Goal: Transaction & Acquisition: Book appointment/travel/reservation

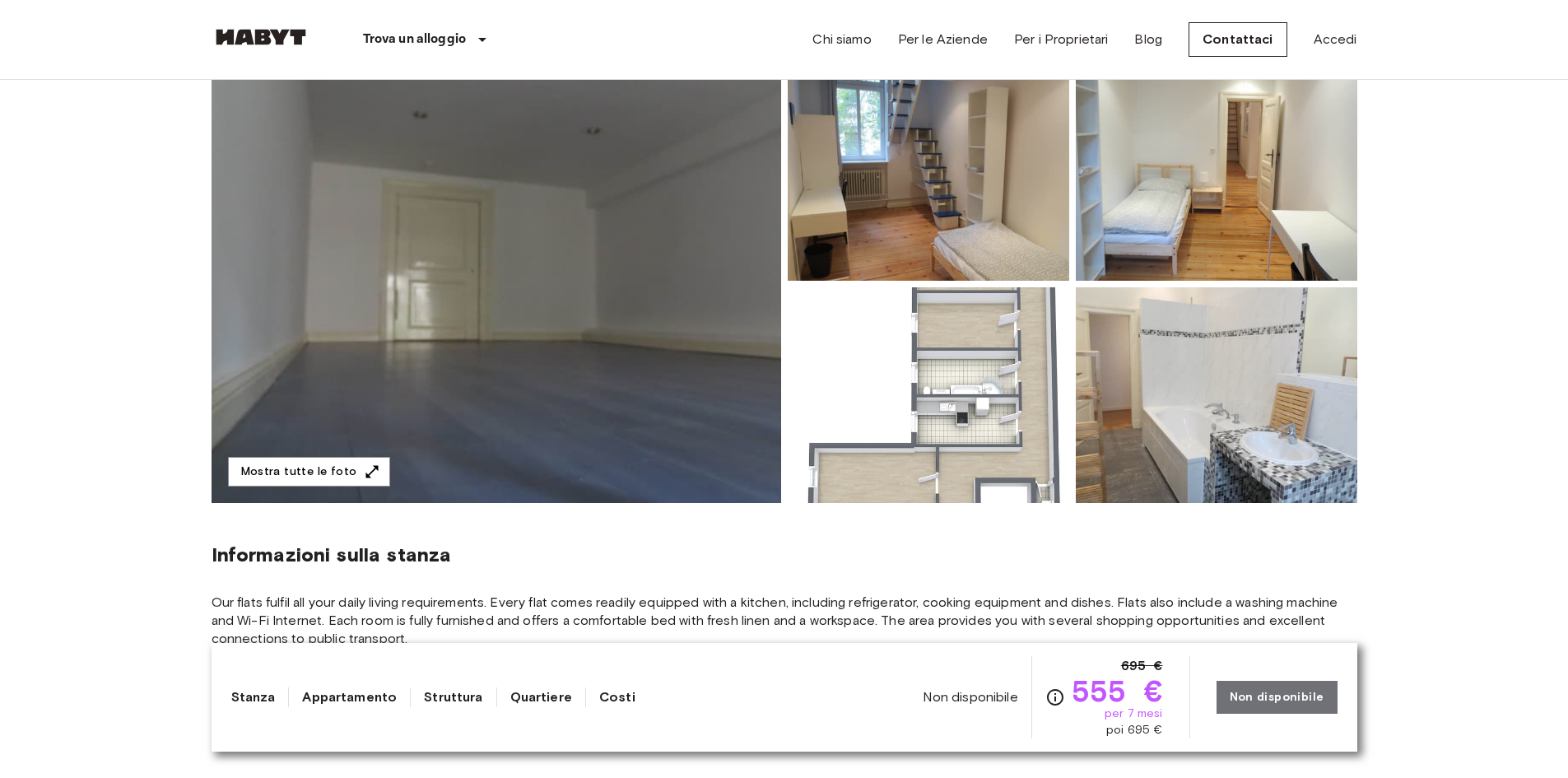
scroll to position [82, 0]
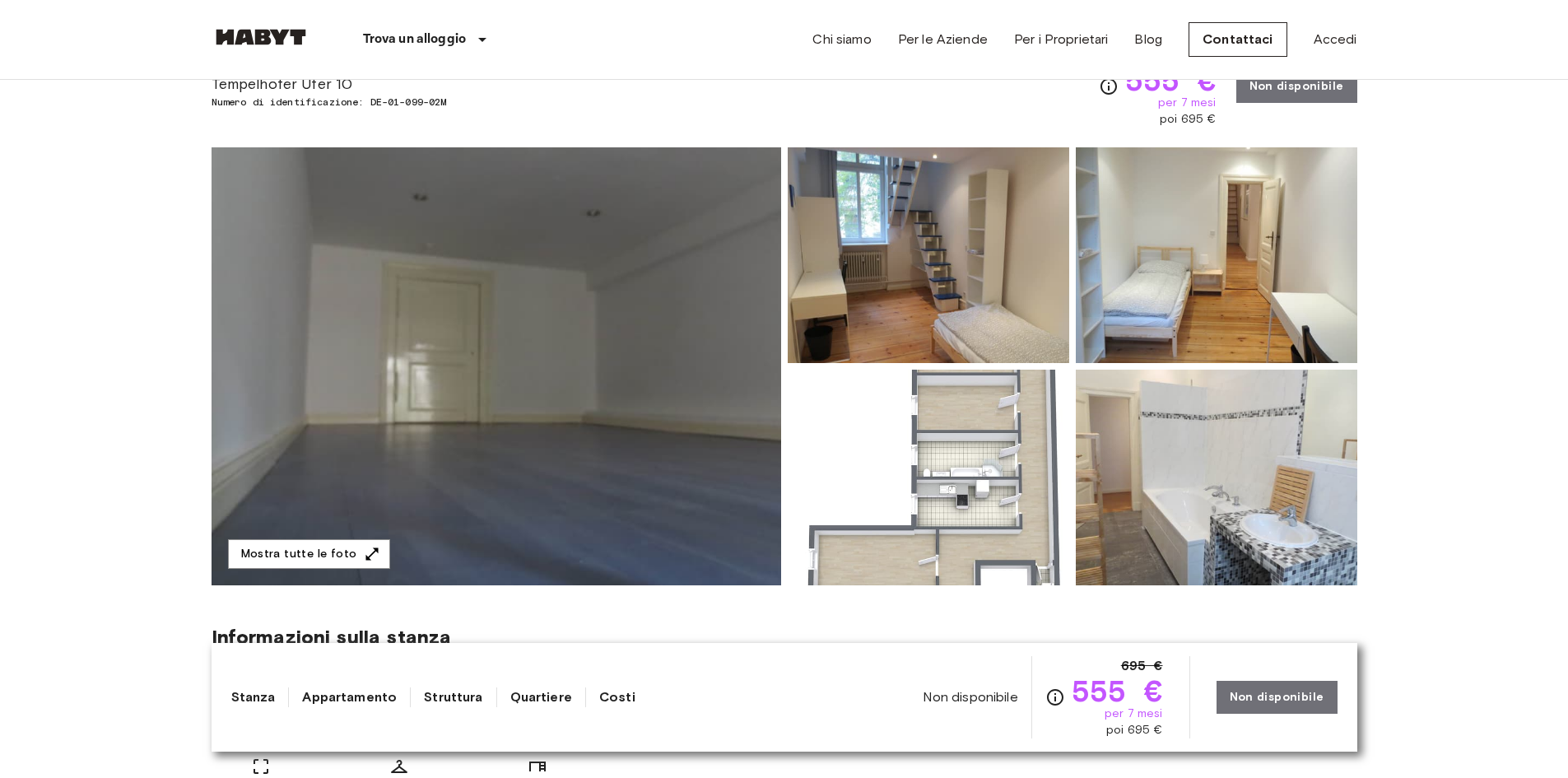
click at [906, 238] on img at bounding box center [928, 255] width 282 height 215
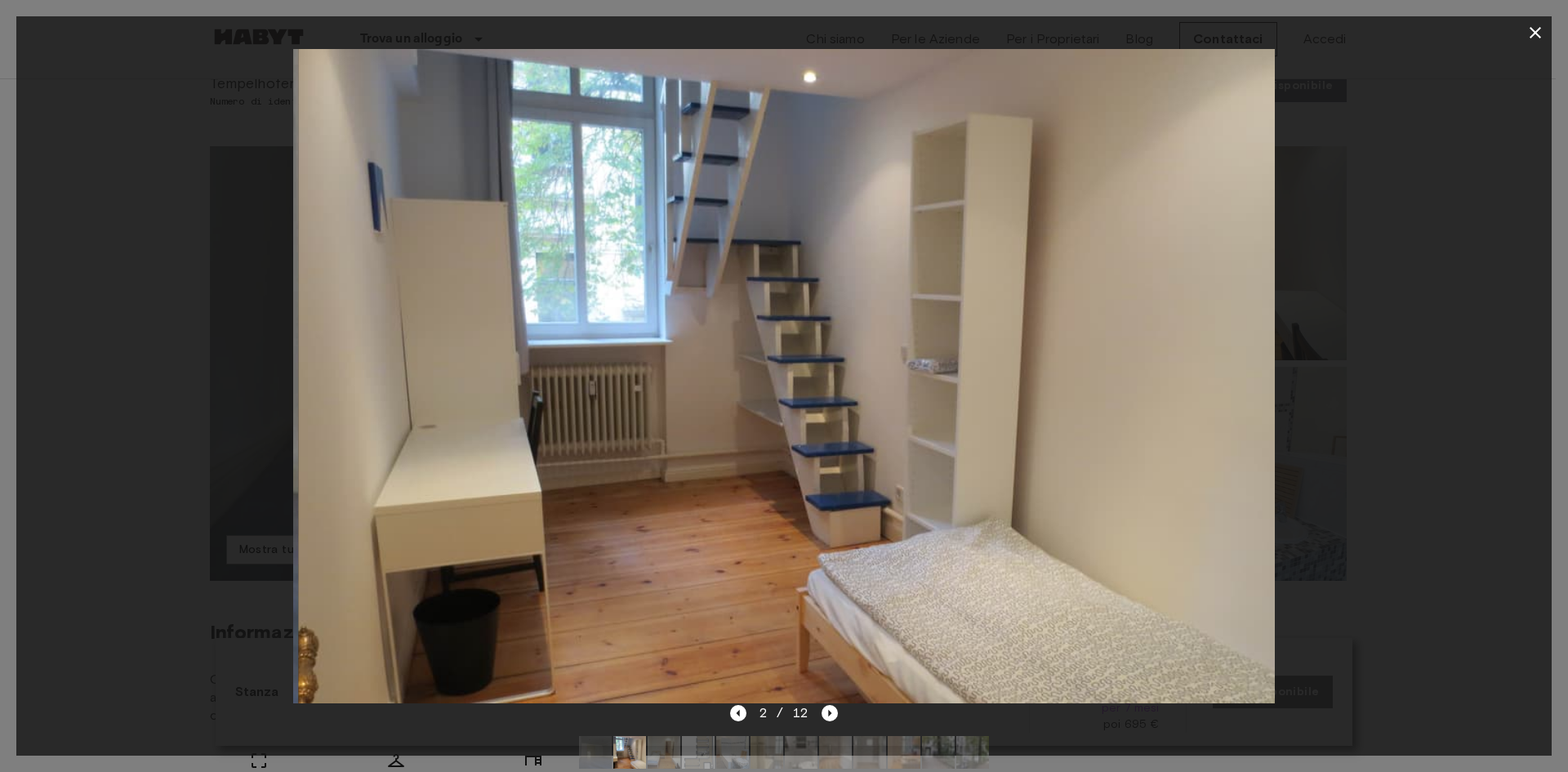
click at [1167, 315] on img at bounding box center [789, 376] width 981 height 654
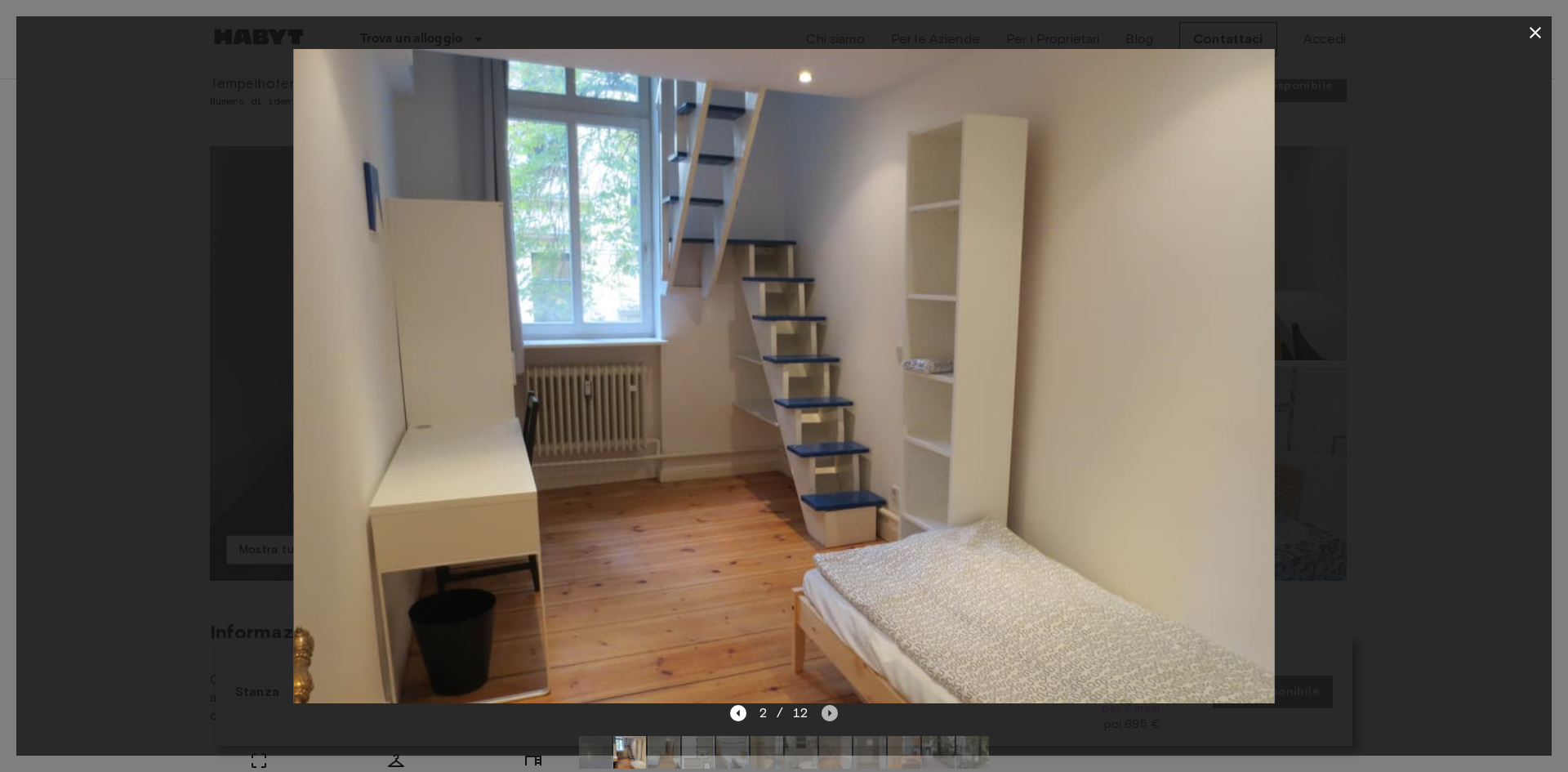
click at [830, 718] on icon "Next image" at bounding box center [830, 714] width 17 height 17
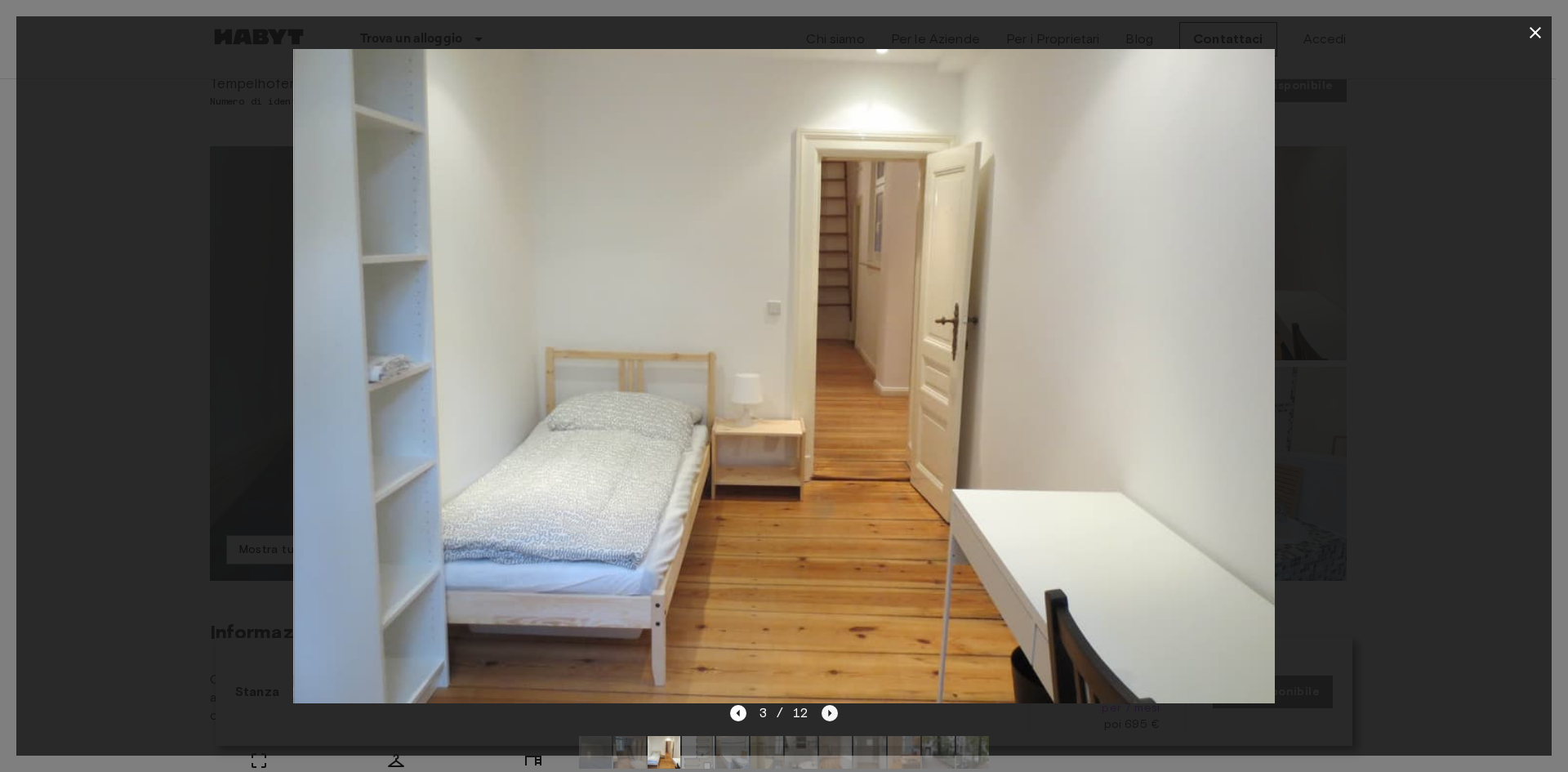
click at [830, 718] on icon "Next image" at bounding box center [830, 714] width 17 height 17
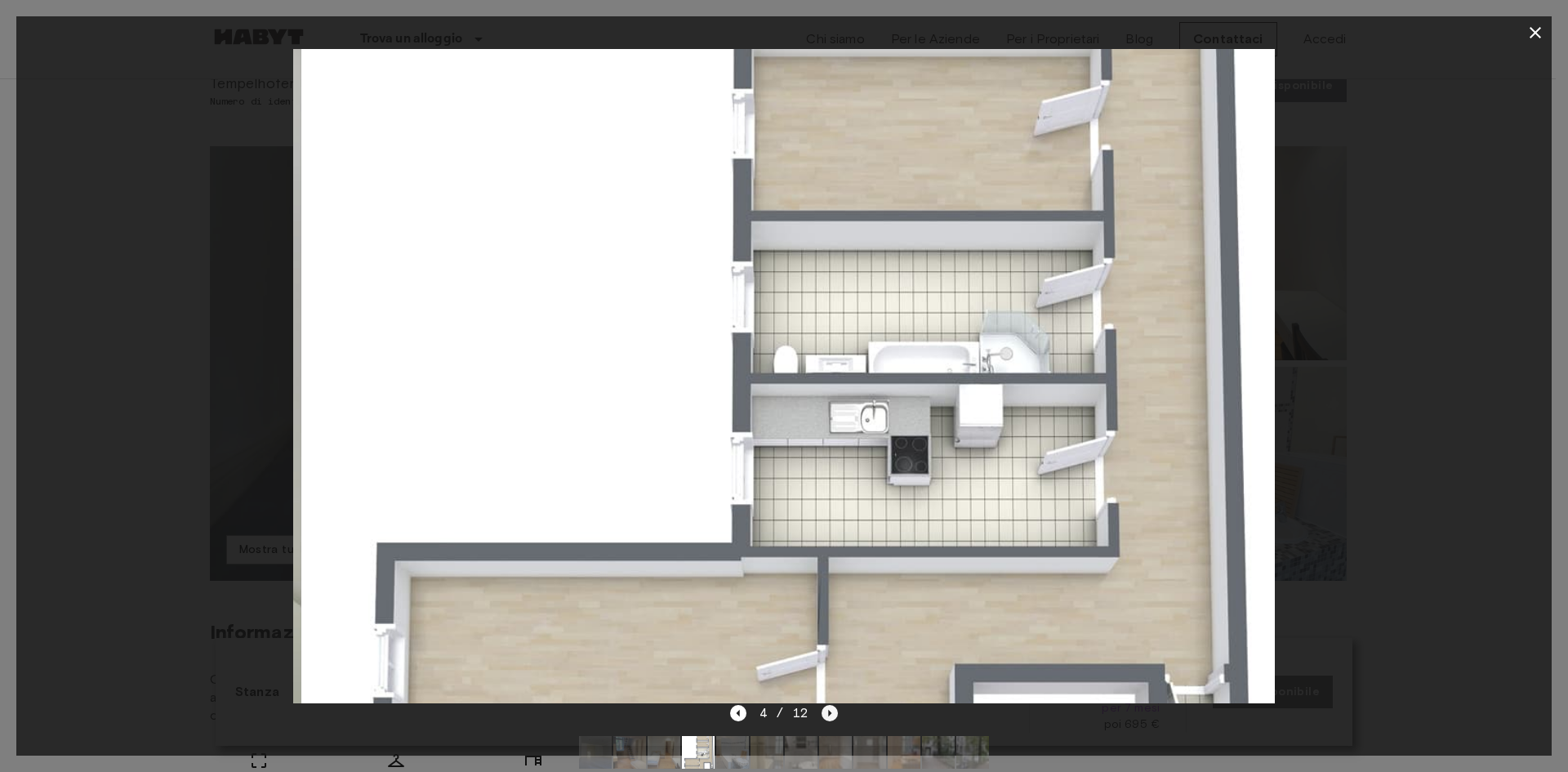
click at [830, 716] on icon "Next image" at bounding box center [830, 714] width 17 height 17
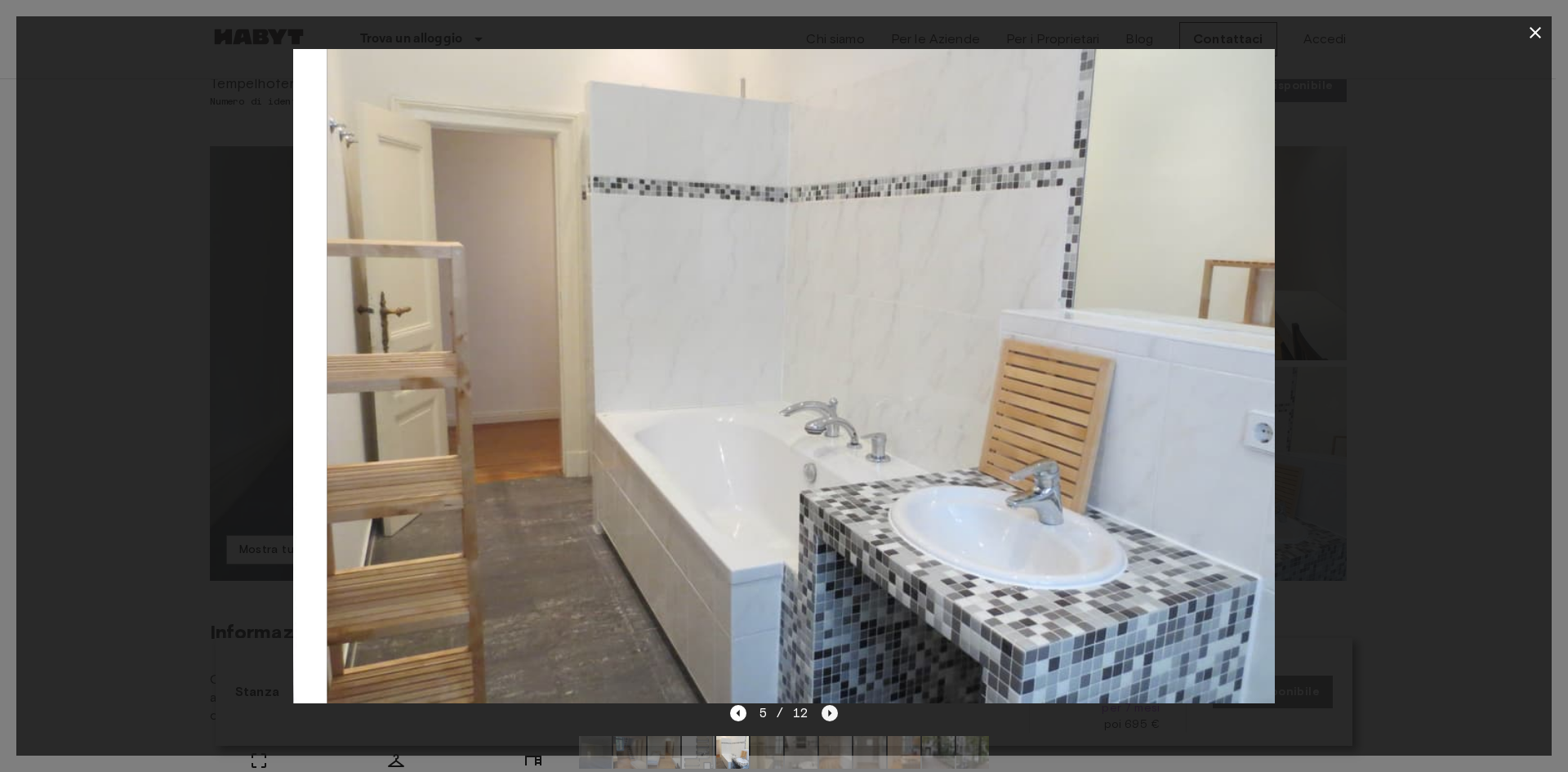
click at [830, 714] on icon "Next image" at bounding box center [830, 714] width 17 height 17
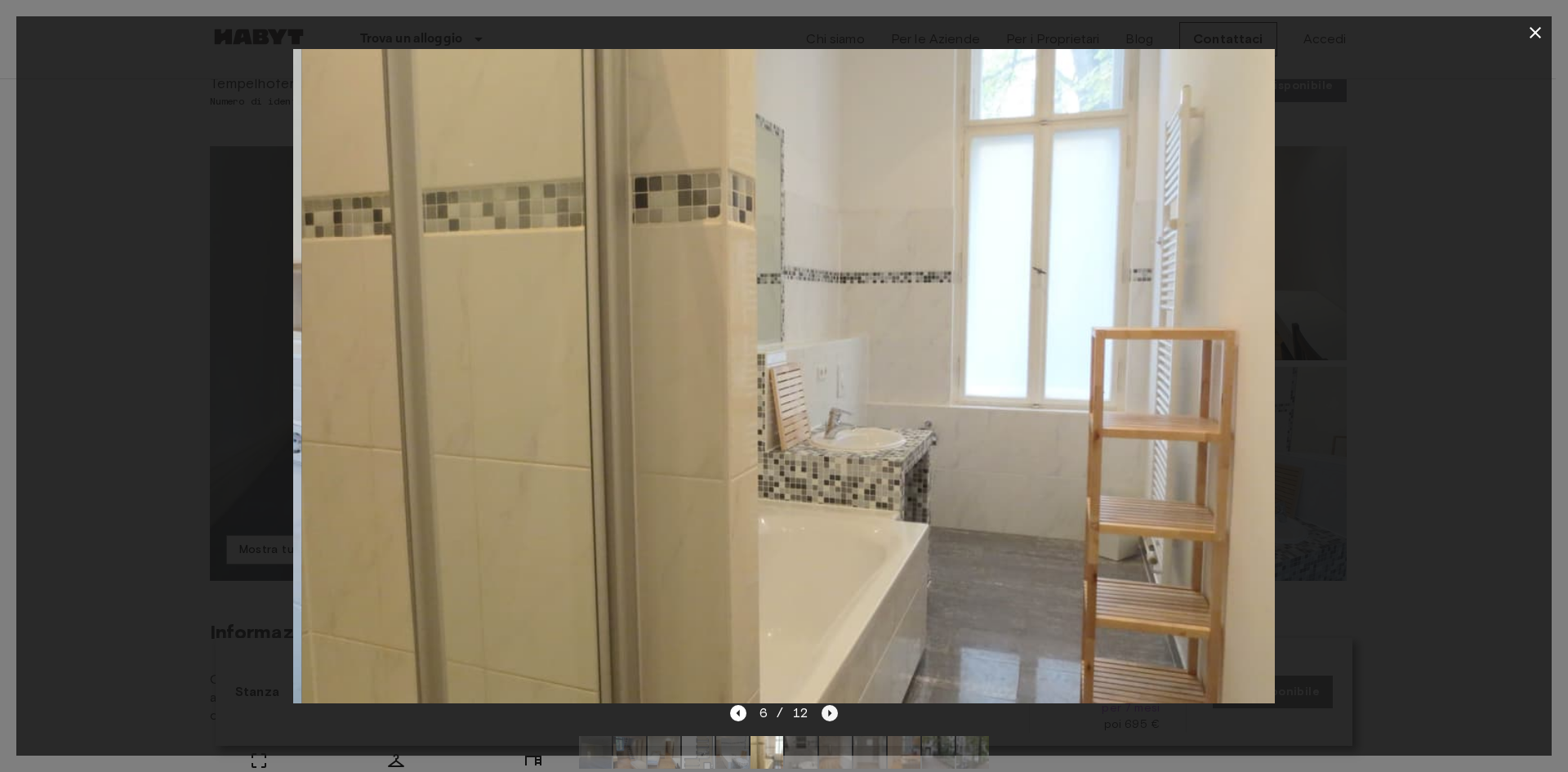
click at [830, 714] on icon "Next image" at bounding box center [831, 714] width 3 height 7
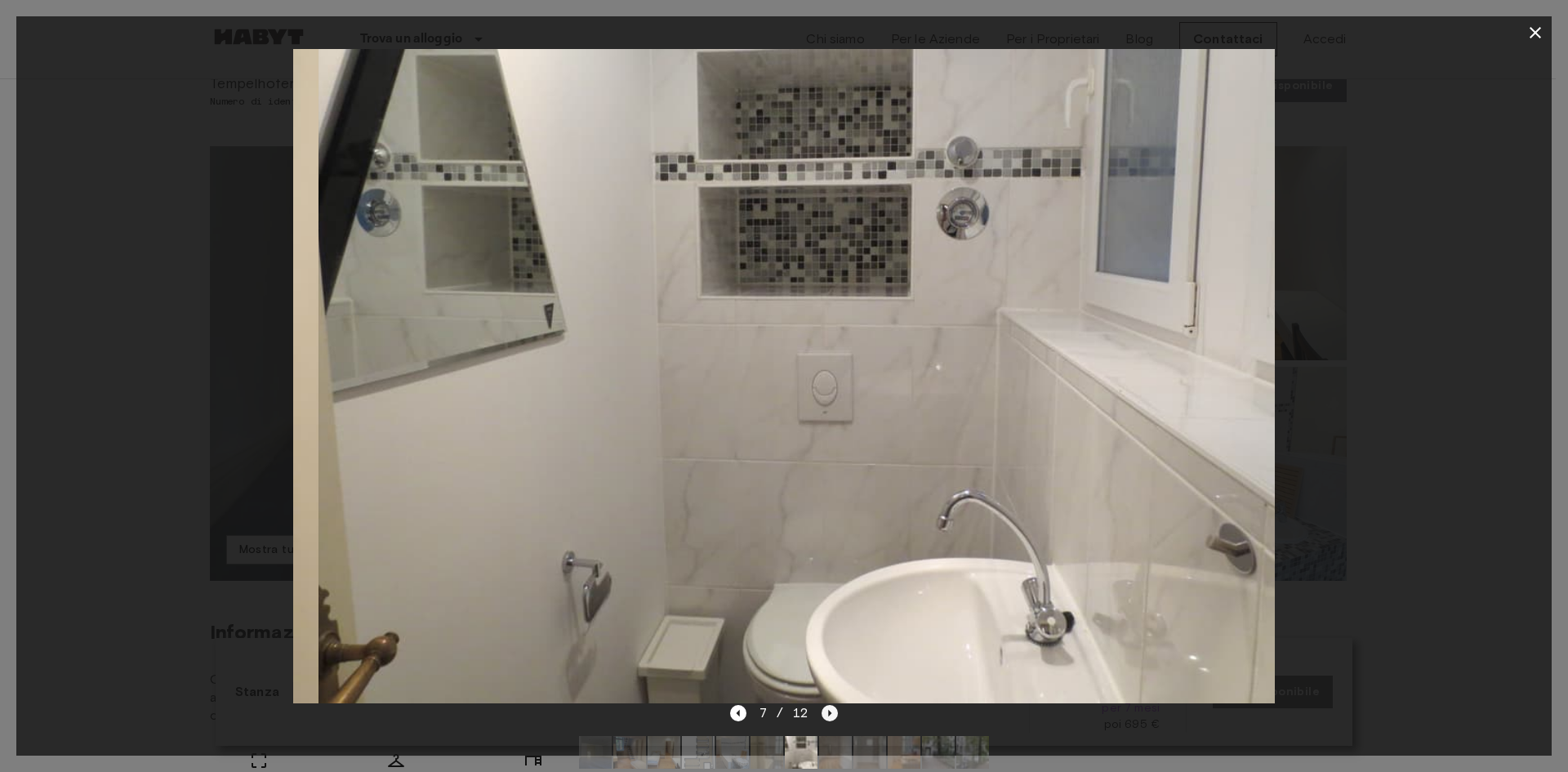
click at [829, 713] on icon "Next image" at bounding box center [831, 714] width 3 height 7
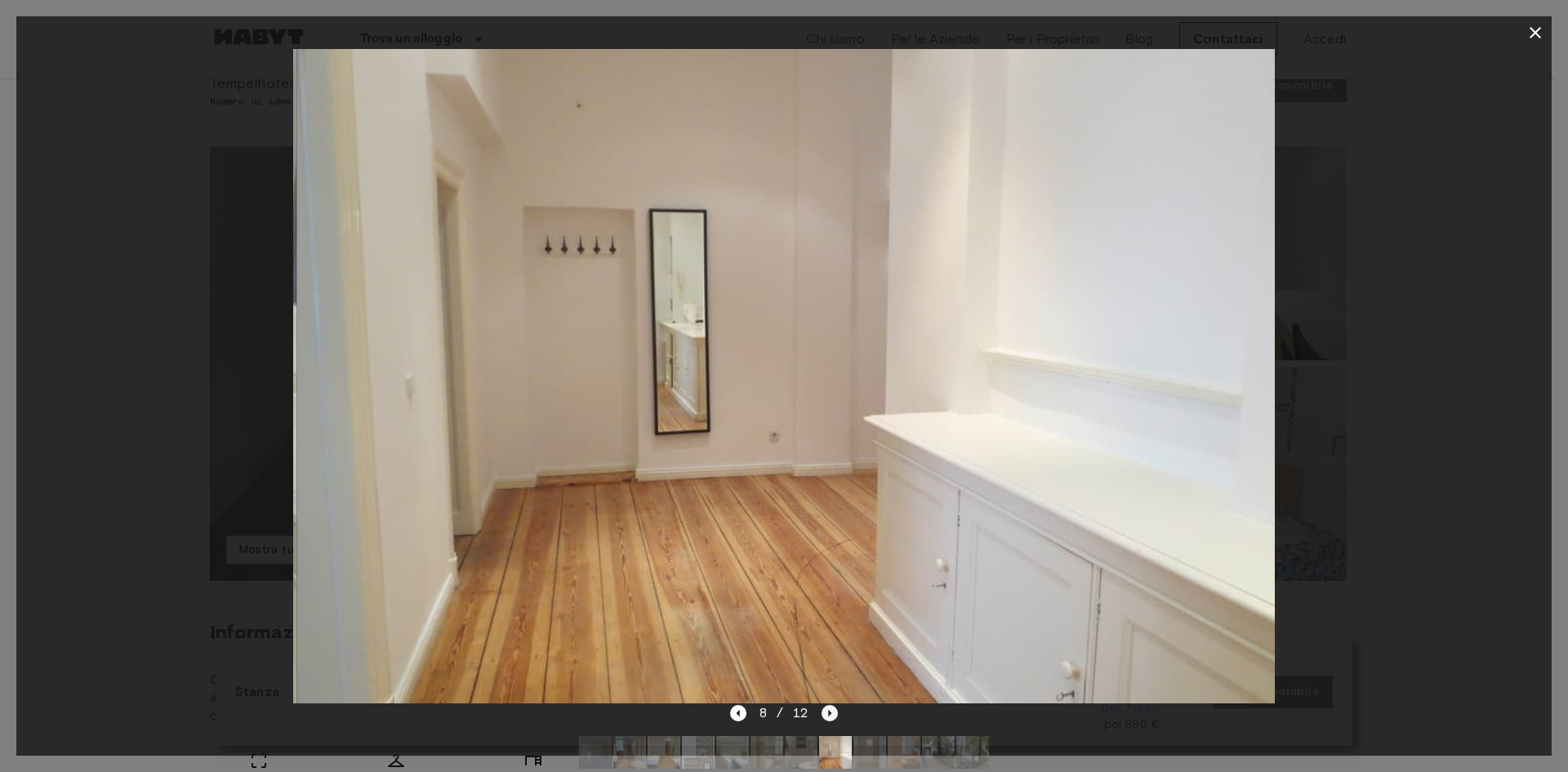
click at [829, 713] on icon "Next image" at bounding box center [831, 714] width 3 height 7
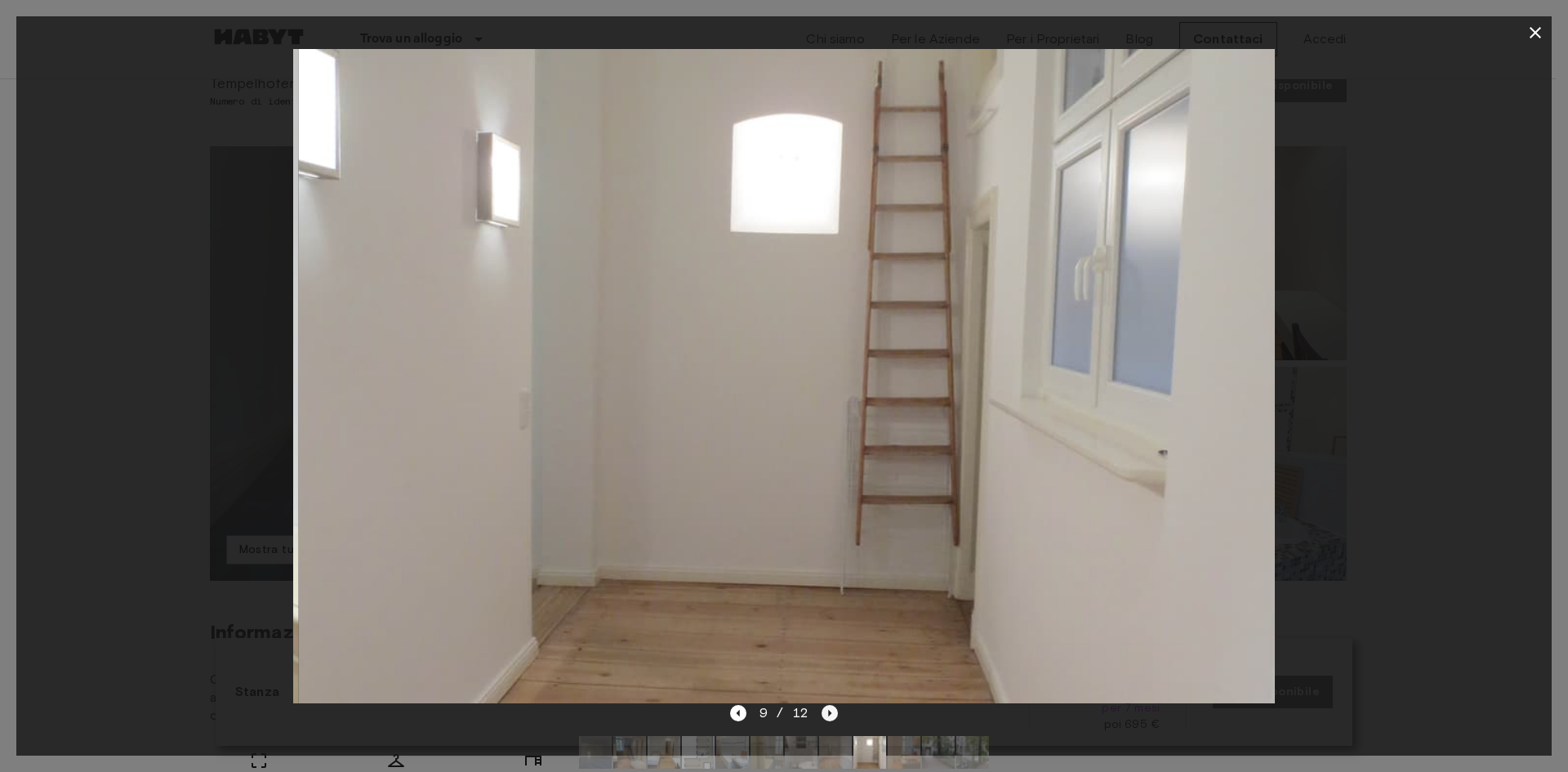
click at [829, 711] on icon "Next image" at bounding box center [831, 714] width 3 height 7
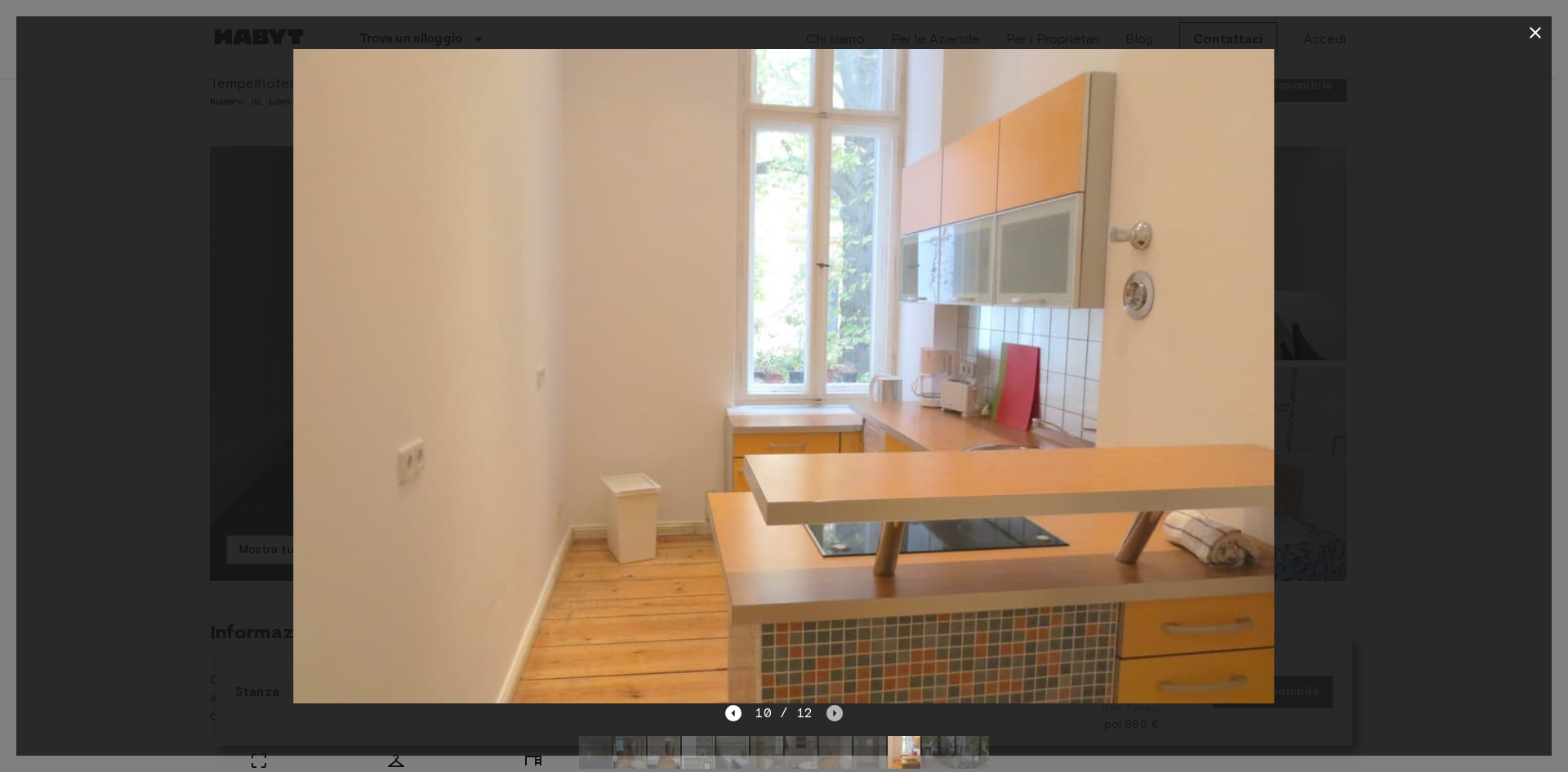
click at [837, 717] on icon "Next image" at bounding box center [835, 714] width 17 height 17
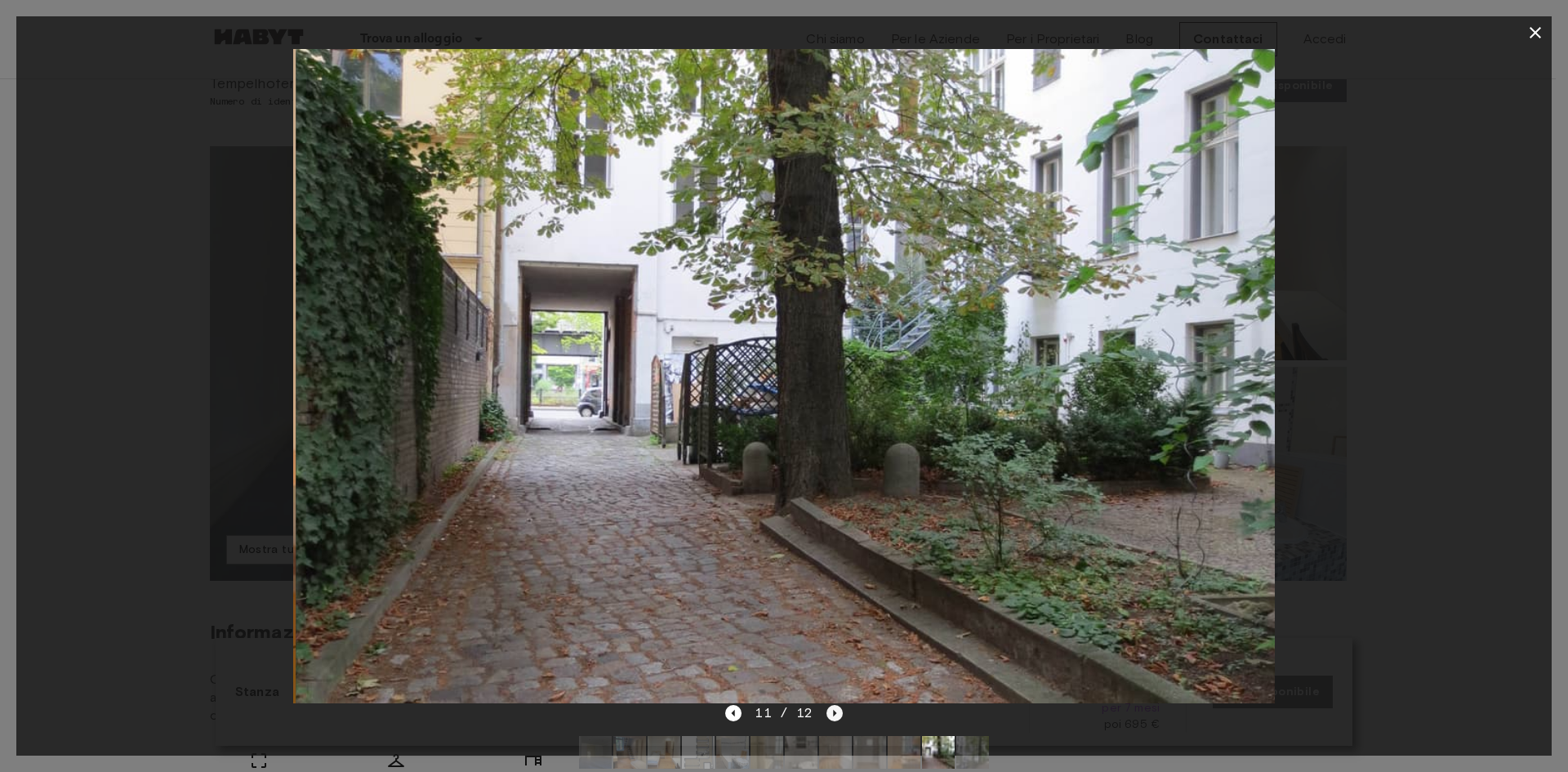
click at [837, 717] on icon "Next image" at bounding box center [835, 714] width 17 height 17
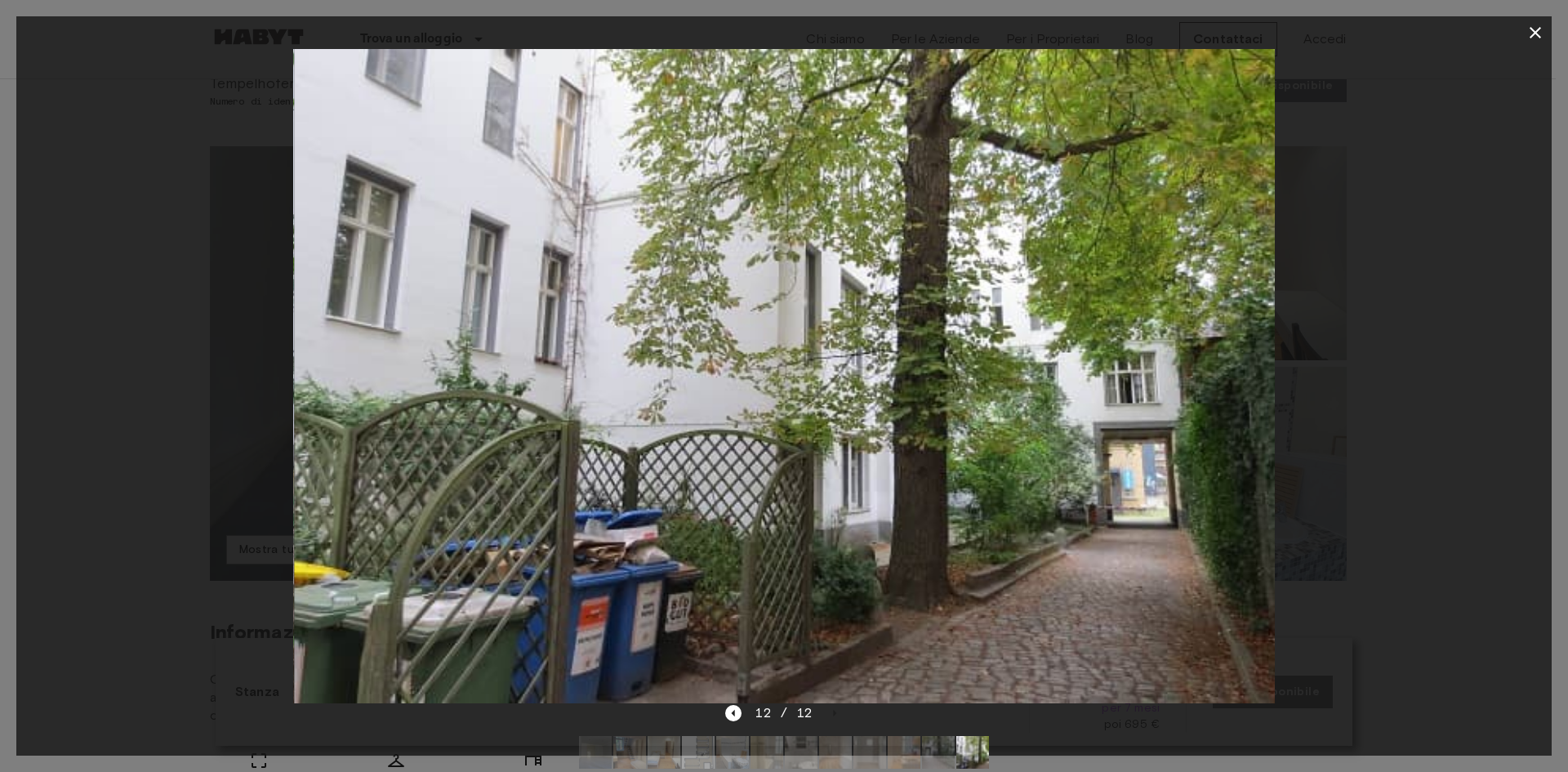
click at [1523, 37] on button "button" at bounding box center [1535, 33] width 33 height 33
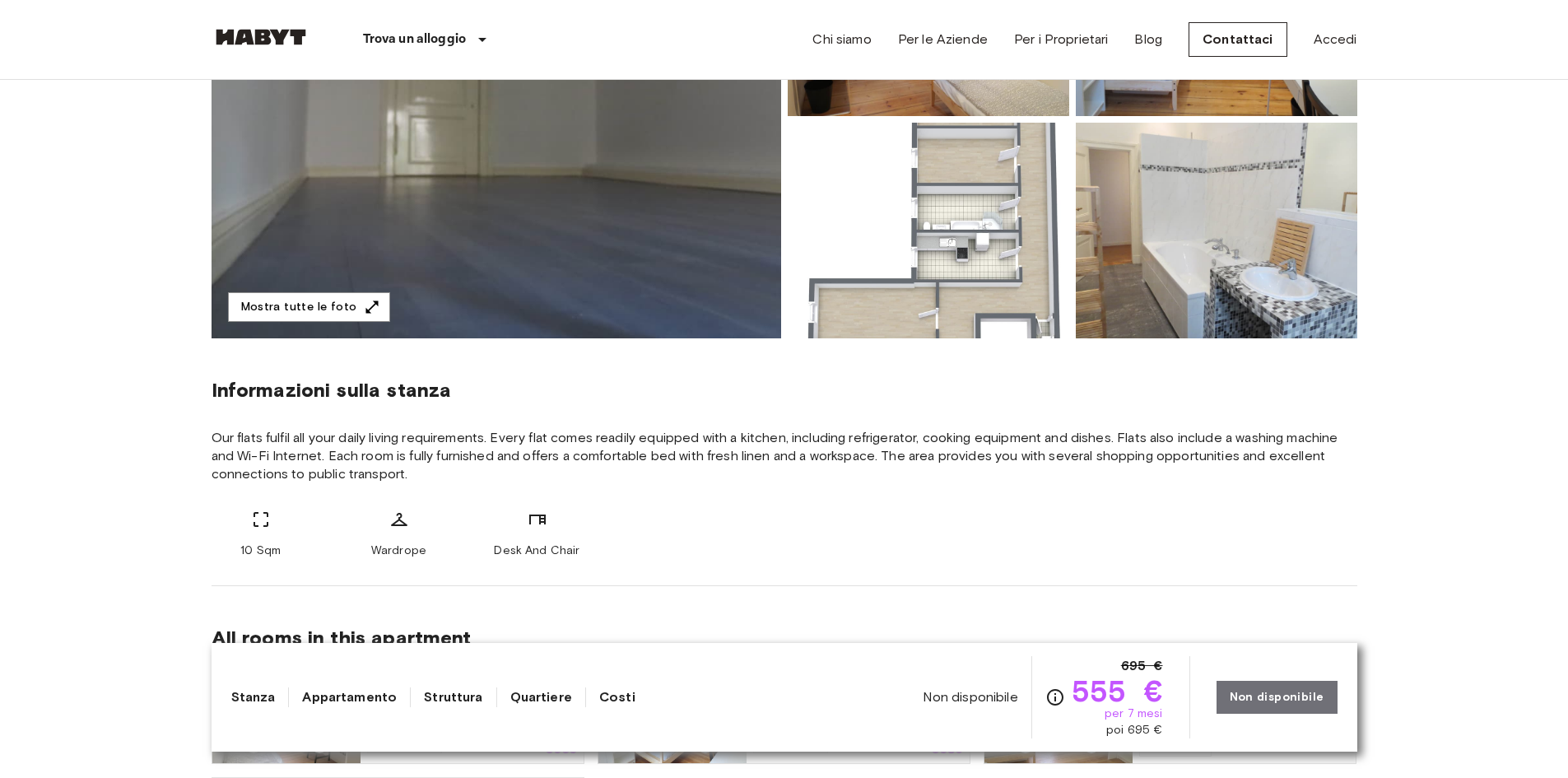
scroll to position [0, 0]
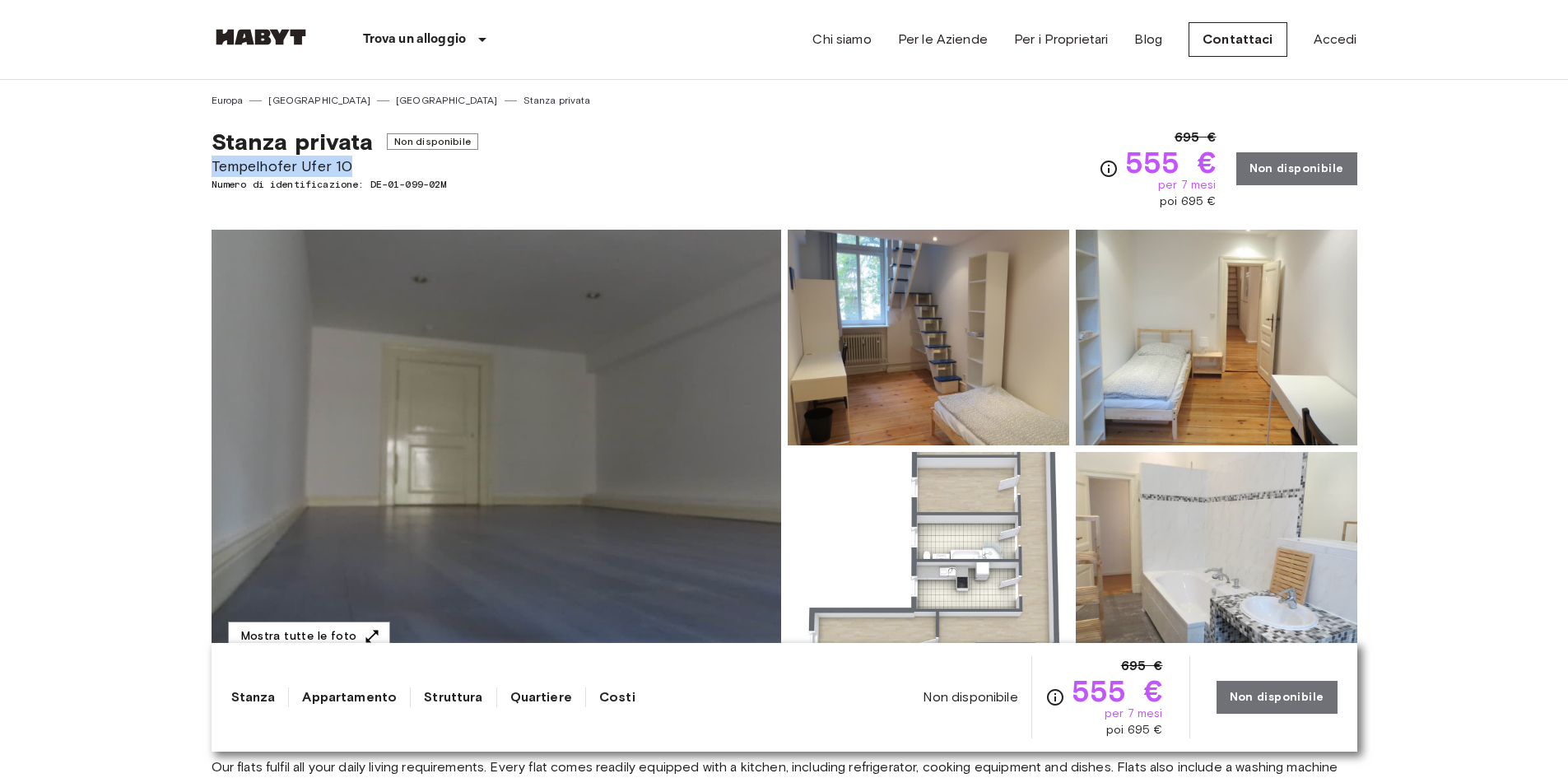
drag, startPoint x: 214, startPoint y: 171, endPoint x: 351, endPoint y: 170, distance: 137.0
click at [351, 170] on span "Tempelhofer Ufer 10" at bounding box center [345, 166] width 267 height 21
copy span "Tempelhofer Ufer 10"
click at [773, 165] on div "Stanza privata Non disponibile Tempelhofer Ufer 10 Numero di identificazione: D…" at bounding box center [784, 158] width 1146 height 102
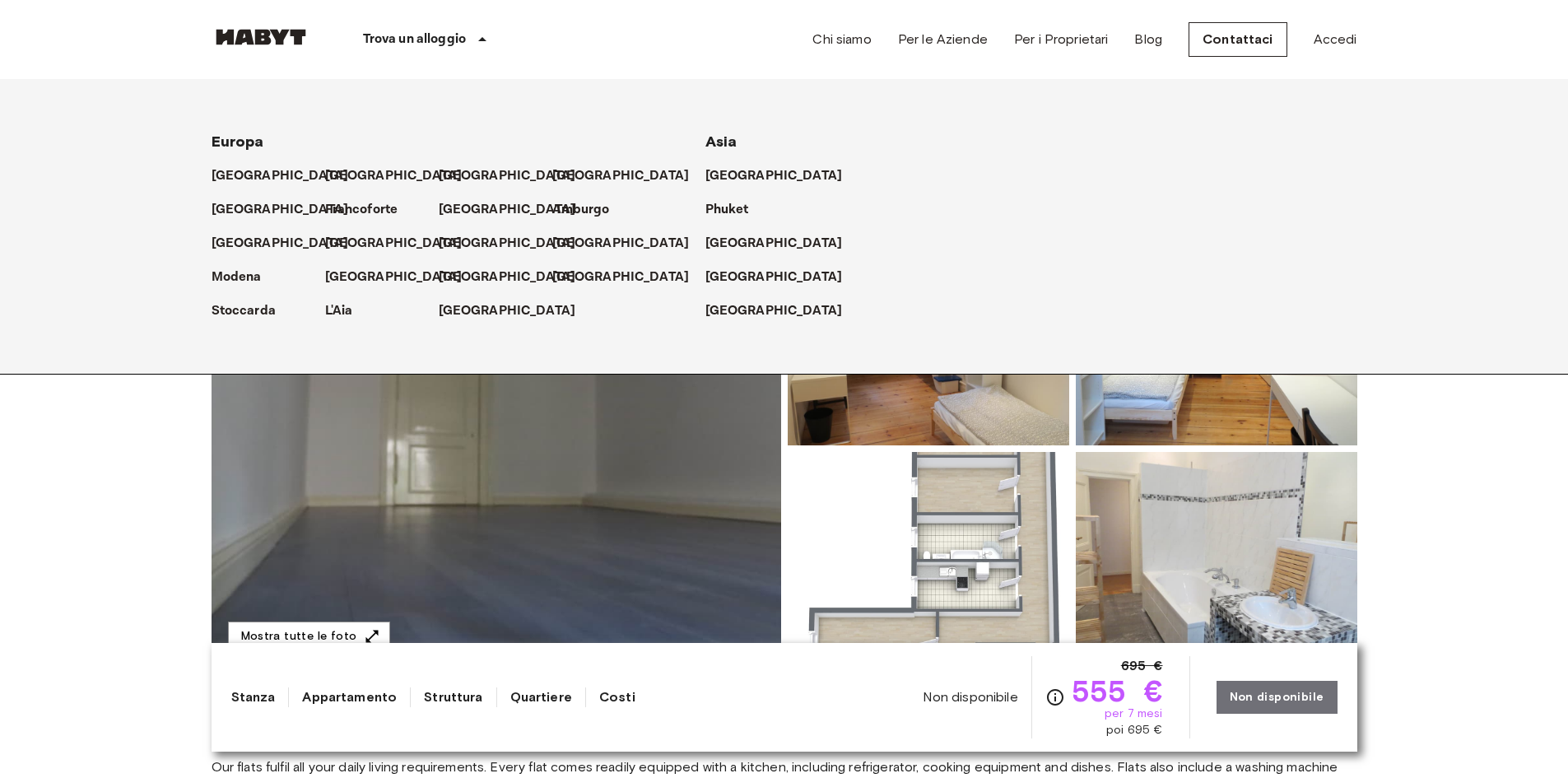
click at [481, 44] on icon at bounding box center [482, 39] width 19 height 19
drag, startPoint x: 316, startPoint y: 34, endPoint x: 170, endPoint y: 48, distance: 146.7
click at [219, 39] on div "Trova un alloggio Europa Amsterdam Berlino Bruxelles Colonia Düsseldorf Francof…" at bounding box center [378, 40] width 334 height 79
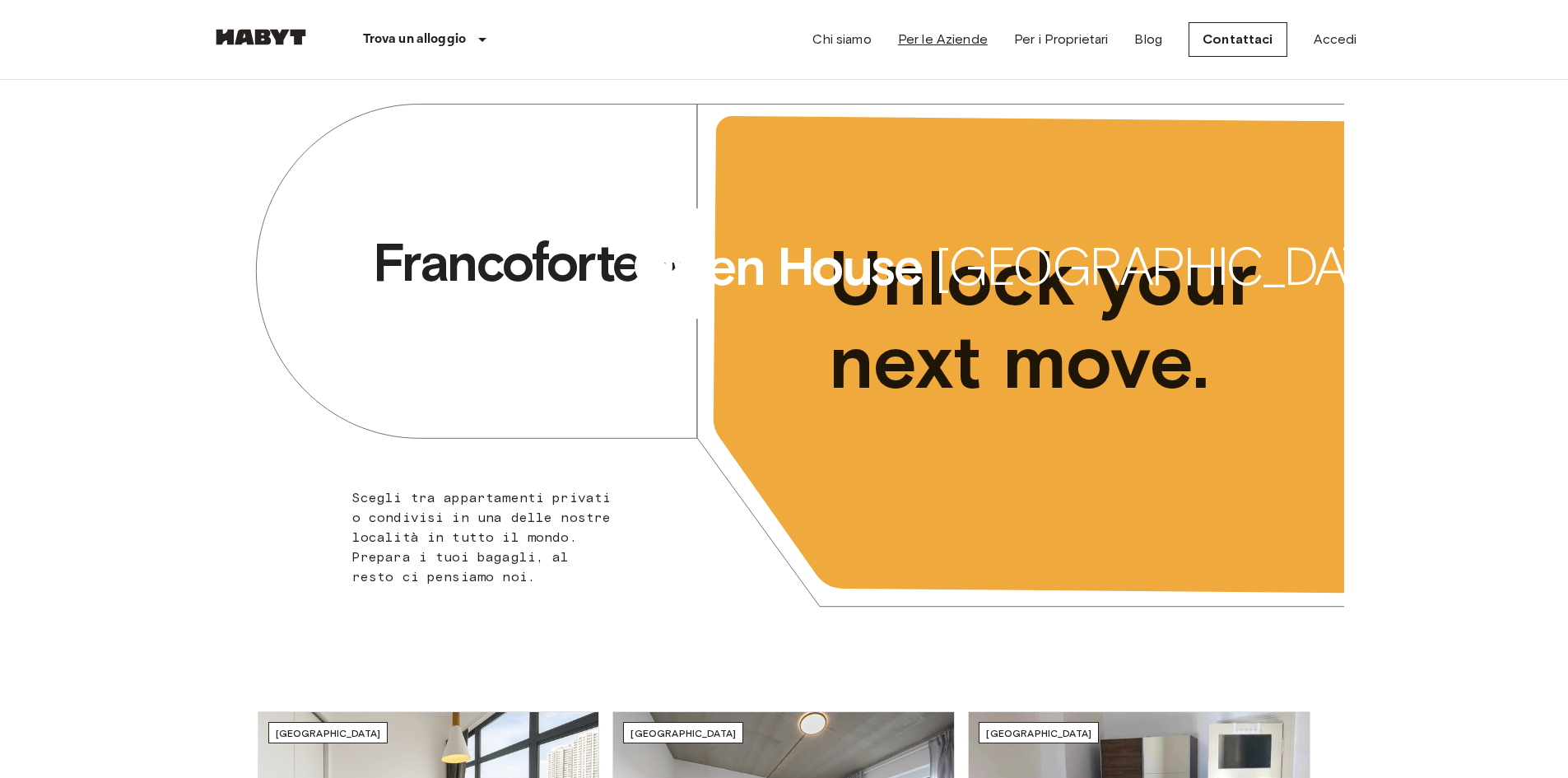
click at [971, 41] on link "Per le Aziende" at bounding box center [942, 39] width 90 height 19
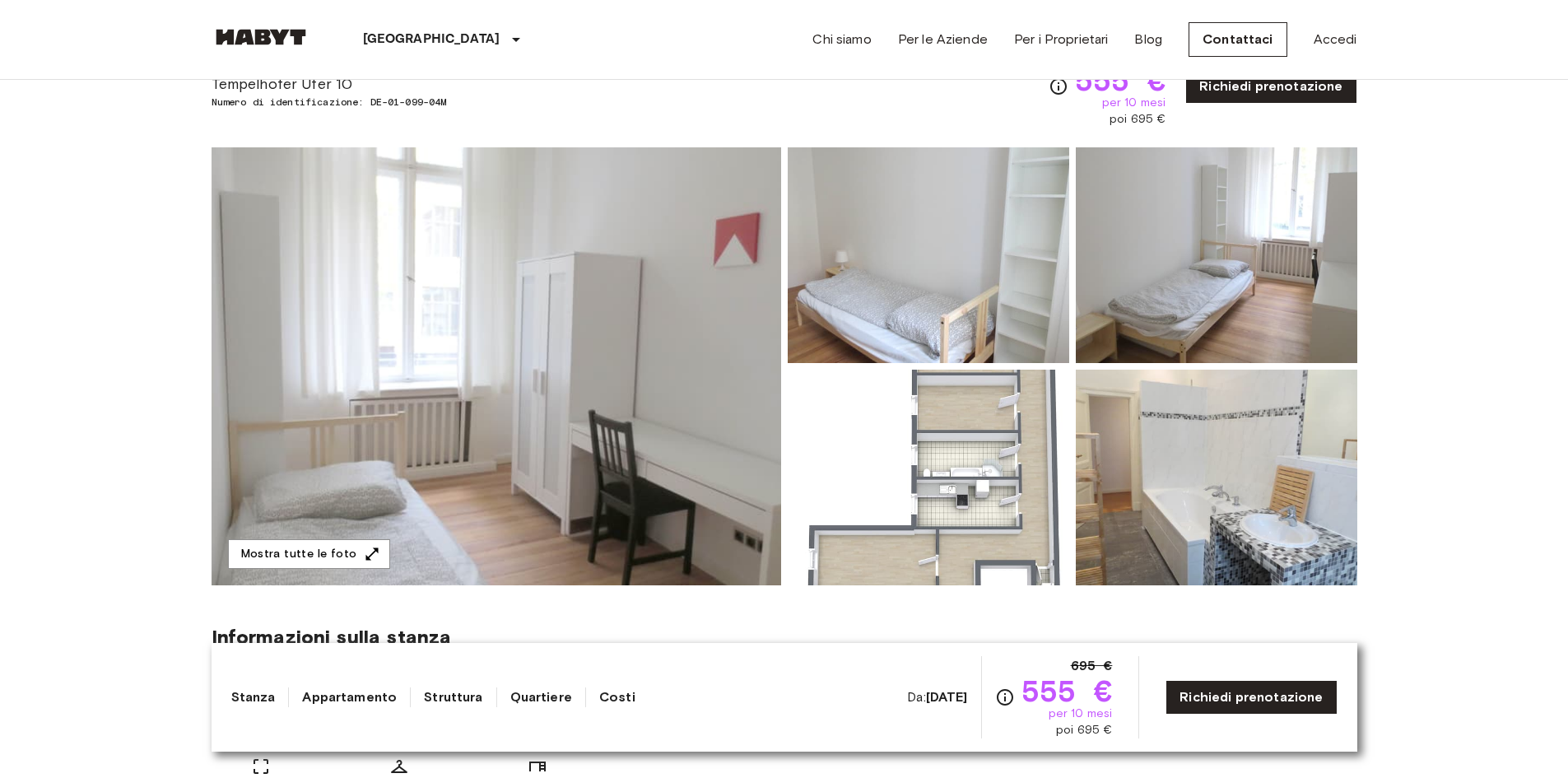
scroll to position [165, 0]
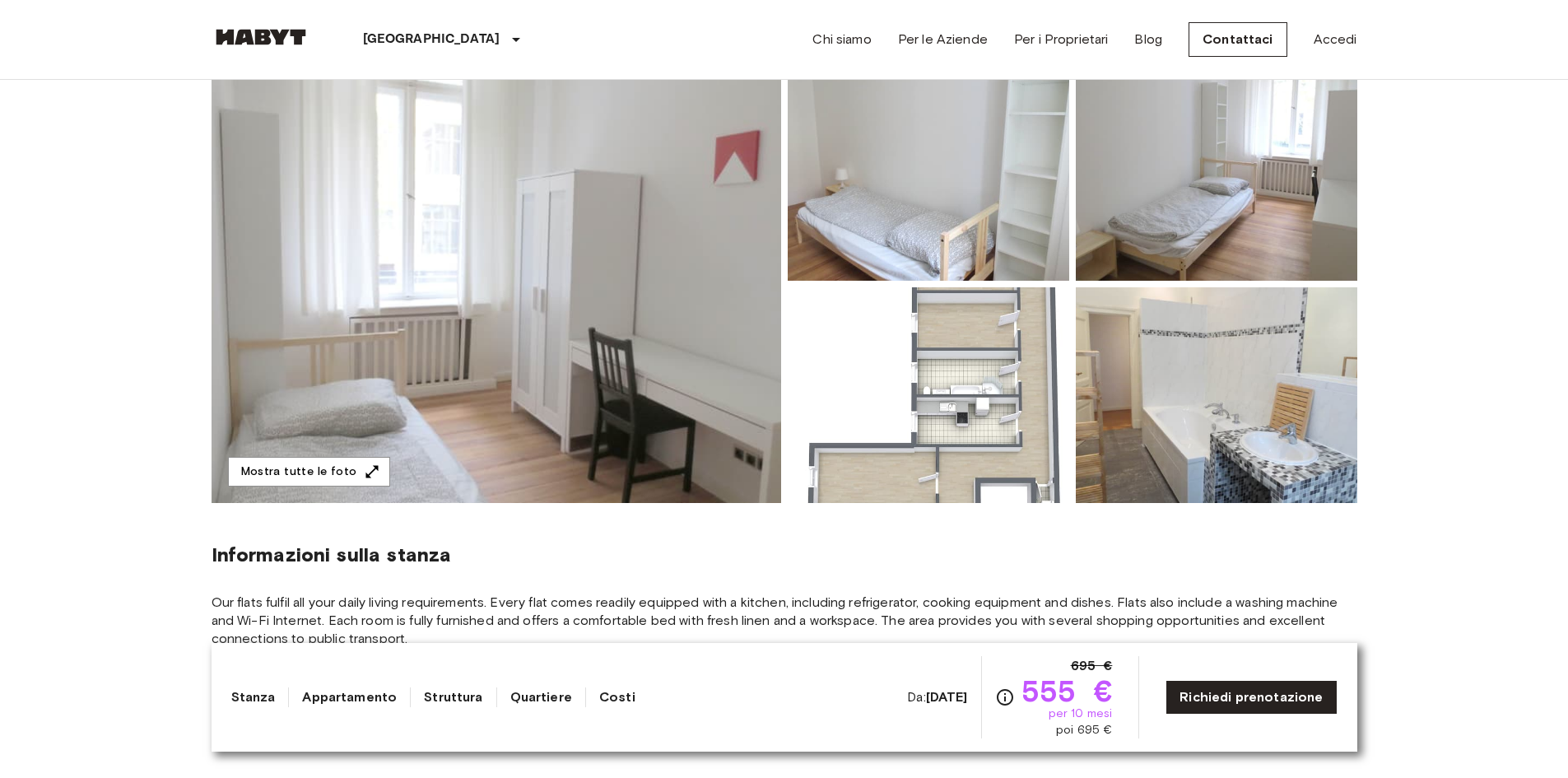
click at [675, 417] on img at bounding box center [496, 283] width 569 height 438
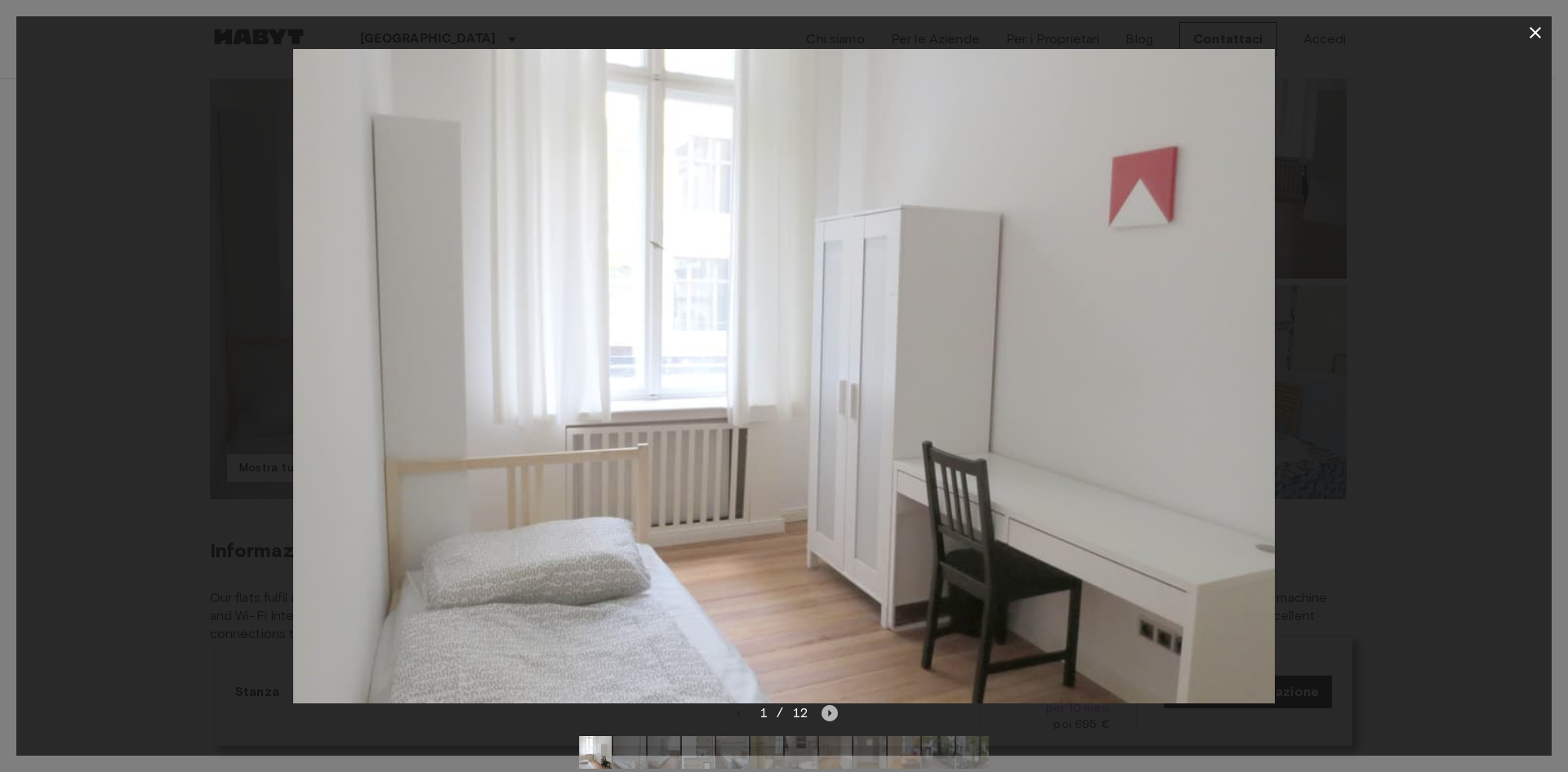
click at [830, 715] on icon "Next image" at bounding box center [830, 714] width 17 height 17
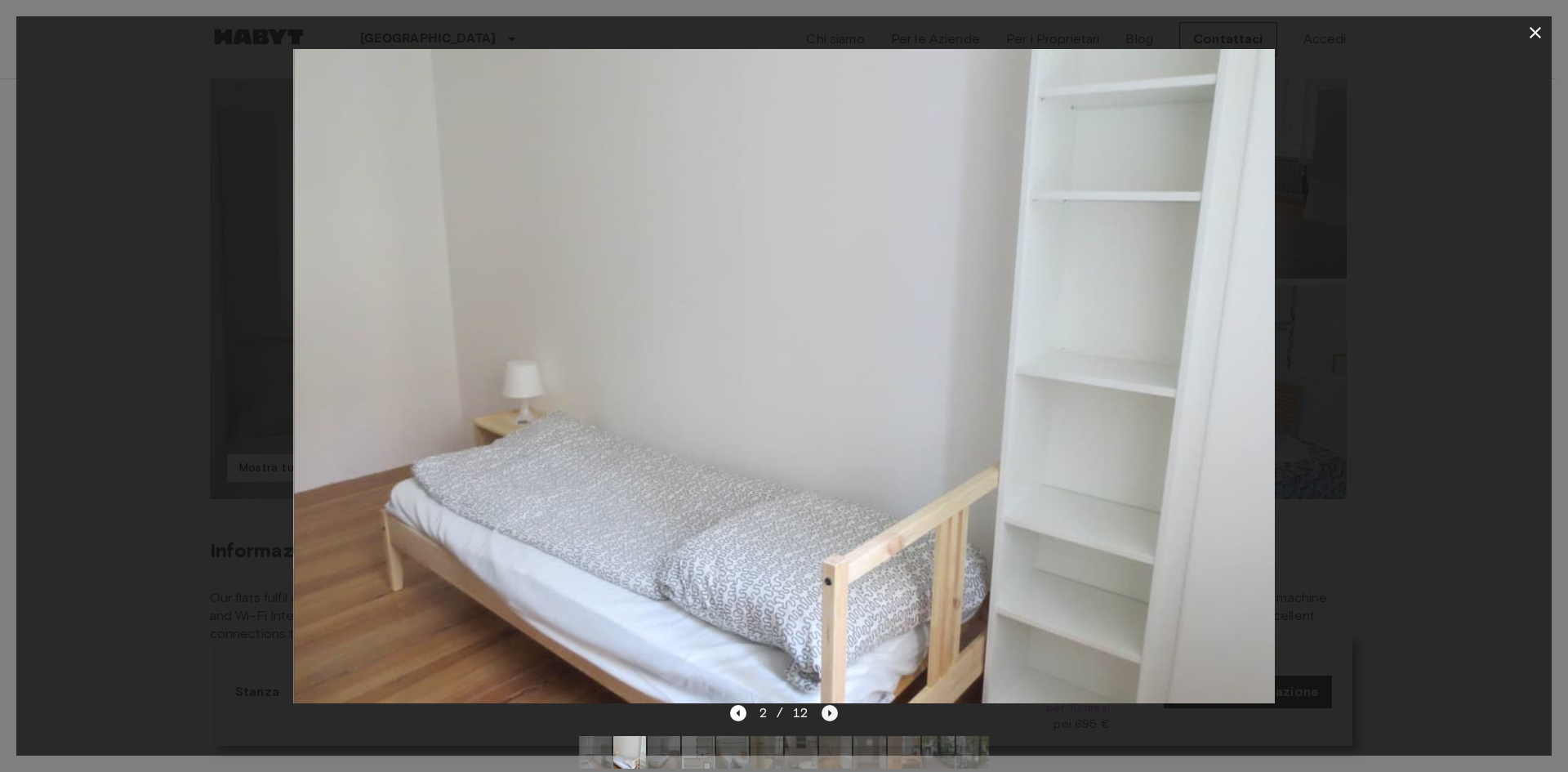
click at [830, 715] on icon "Next image" at bounding box center [830, 714] width 17 height 17
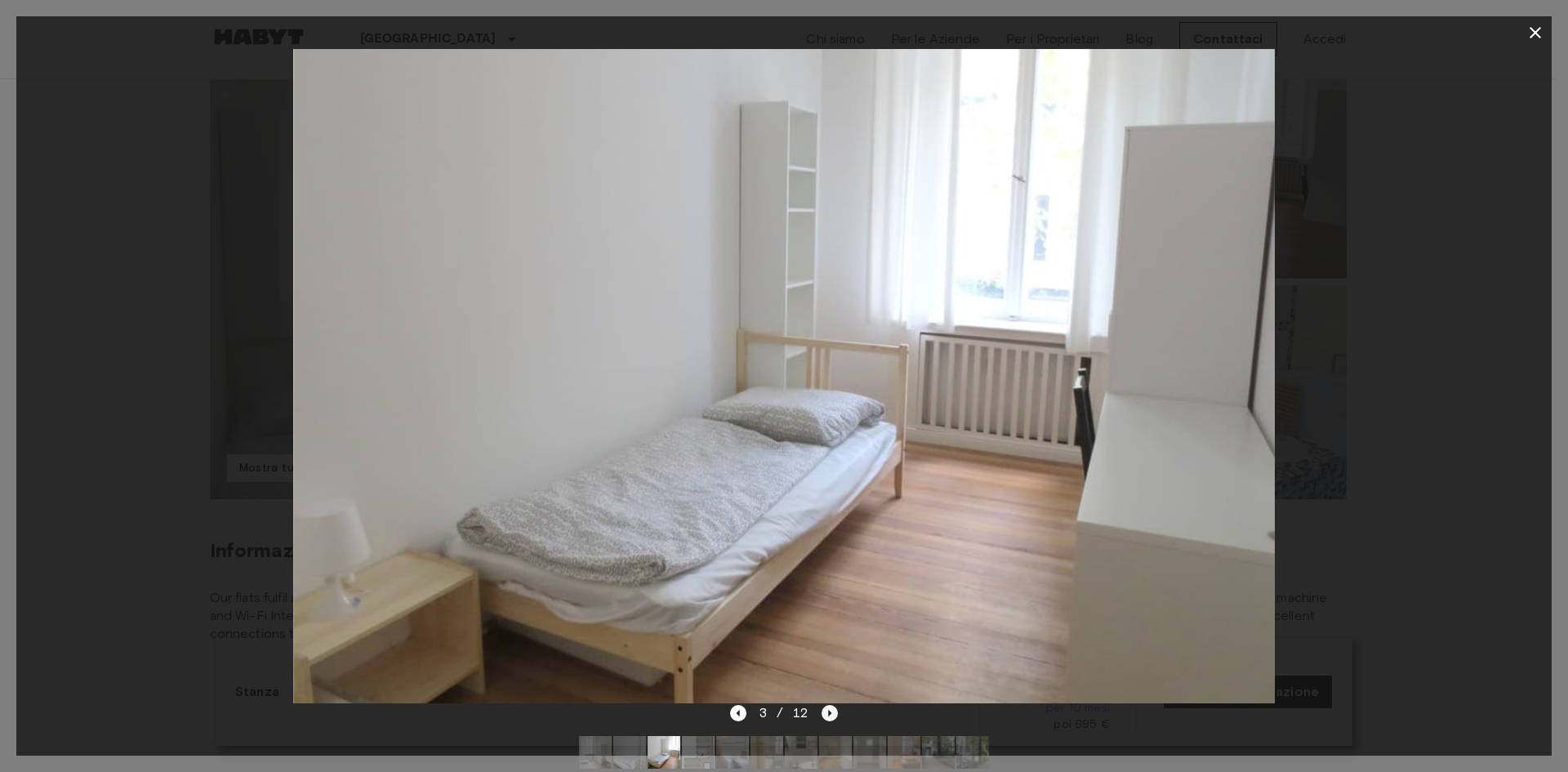
click at [830, 715] on icon "Next image" at bounding box center [830, 714] width 17 height 17
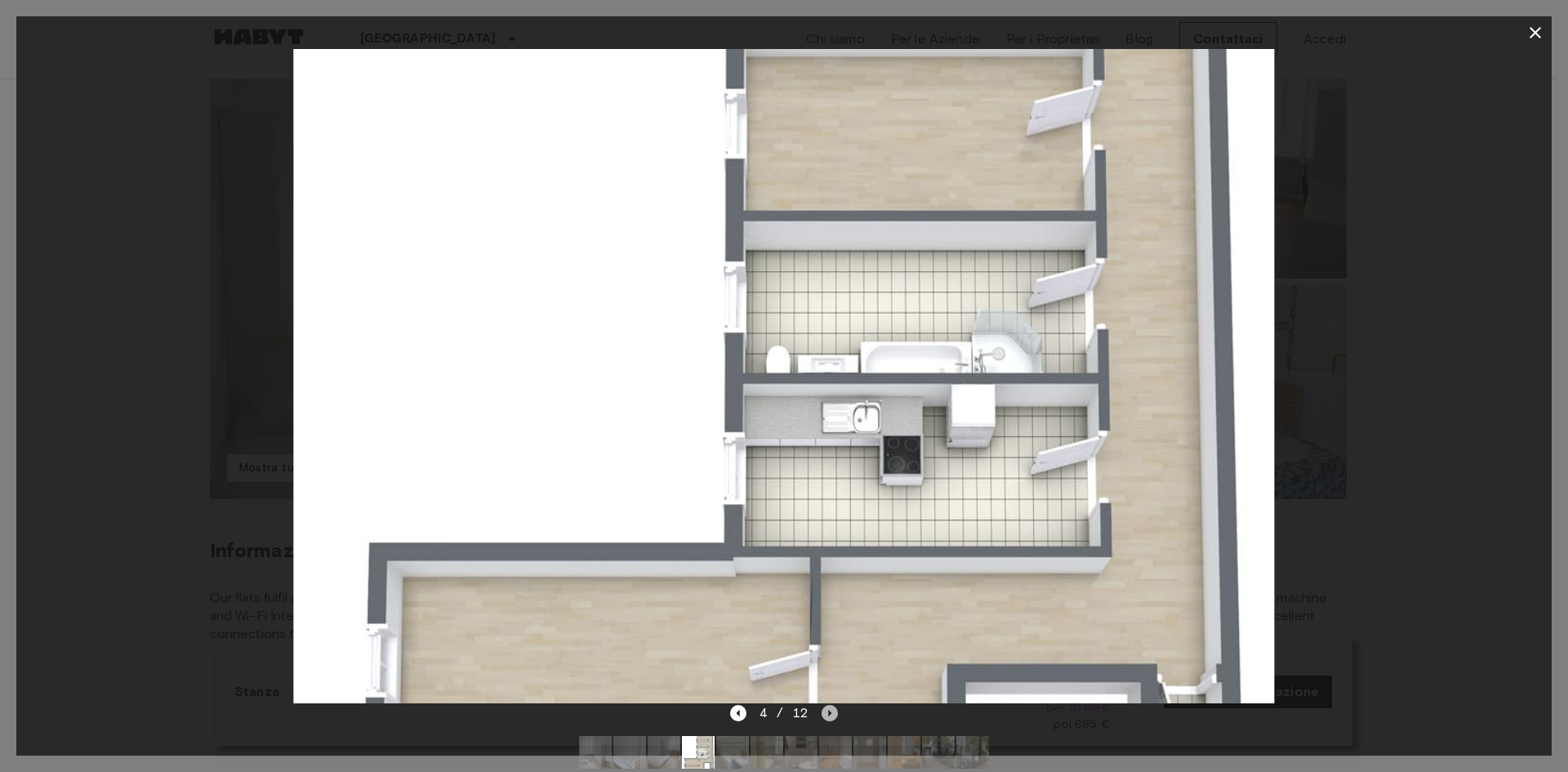
click at [830, 715] on icon "Next image" at bounding box center [830, 714] width 17 height 17
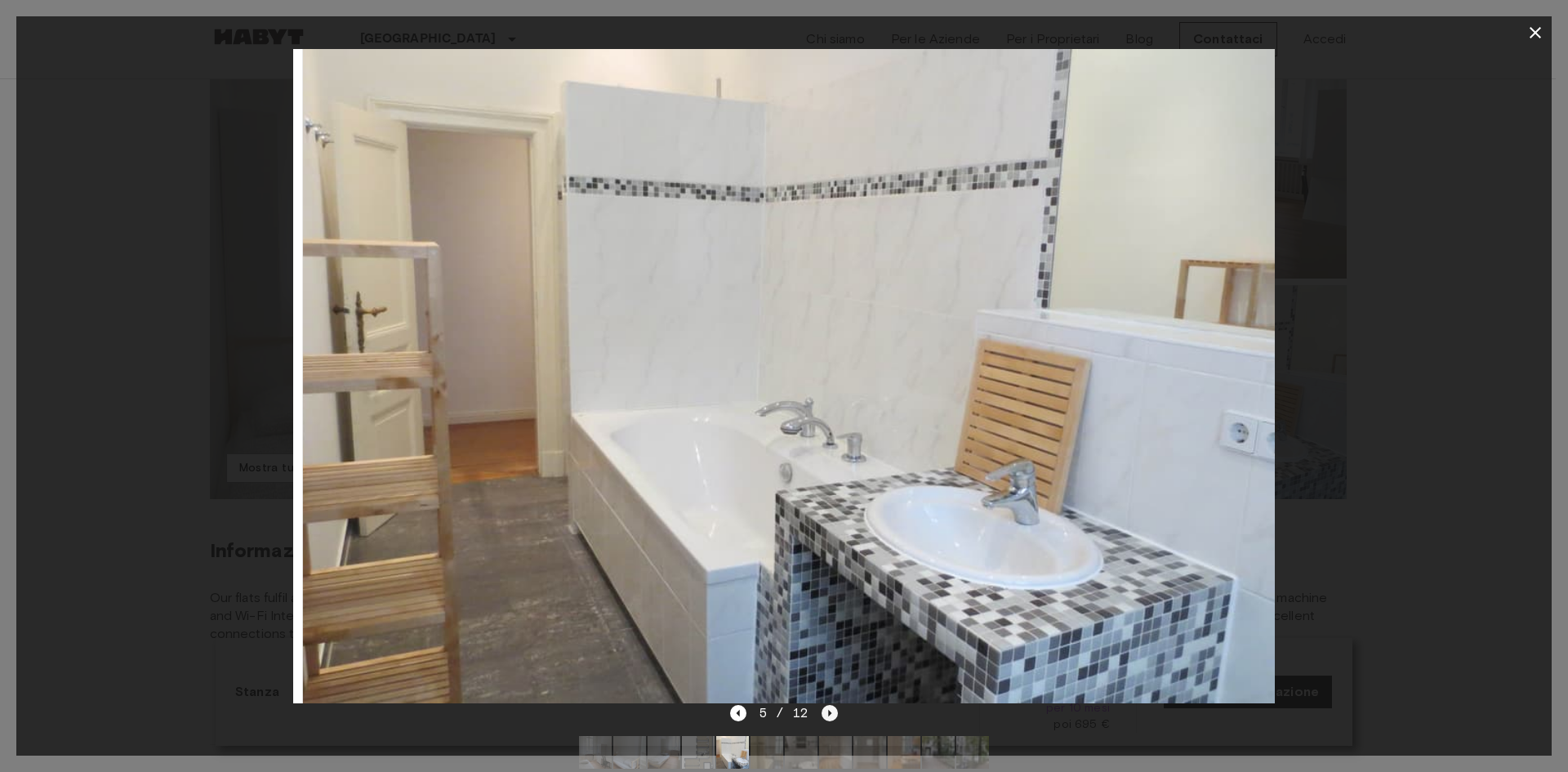
click at [830, 715] on icon "Next image" at bounding box center [830, 714] width 17 height 17
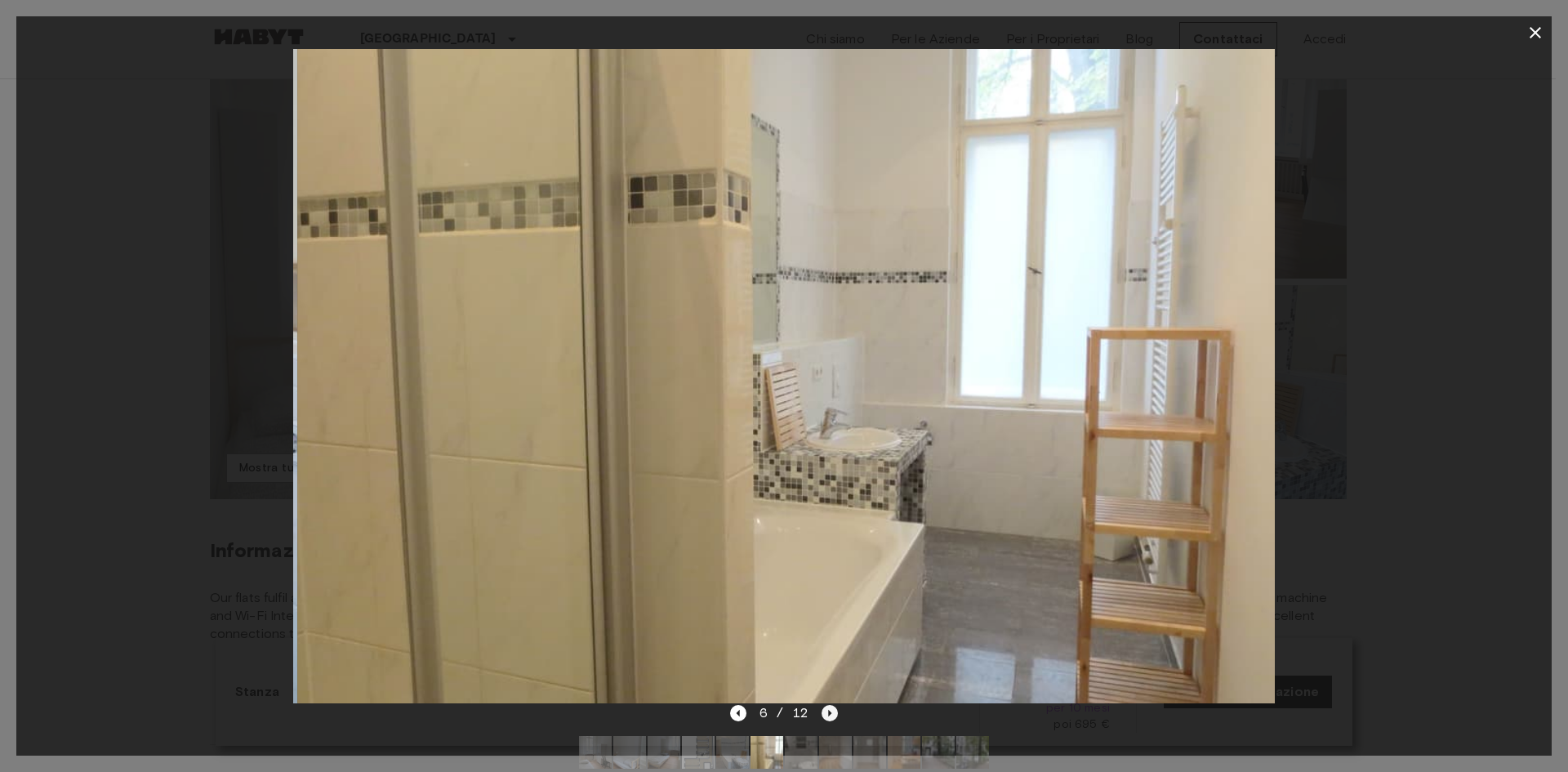
click at [830, 715] on icon "Next image" at bounding box center [830, 714] width 17 height 17
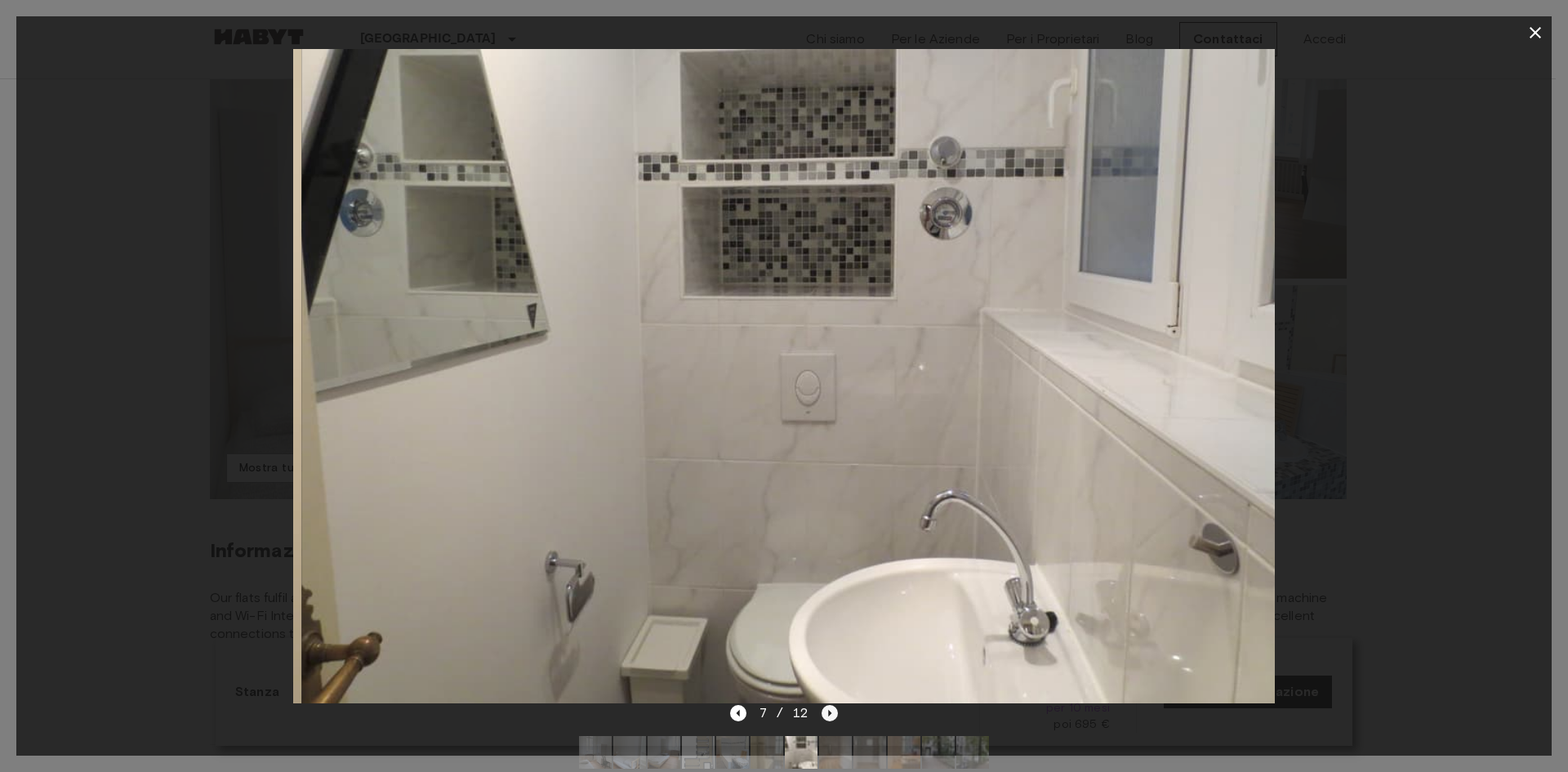
click at [830, 715] on icon "Next image" at bounding box center [830, 714] width 17 height 17
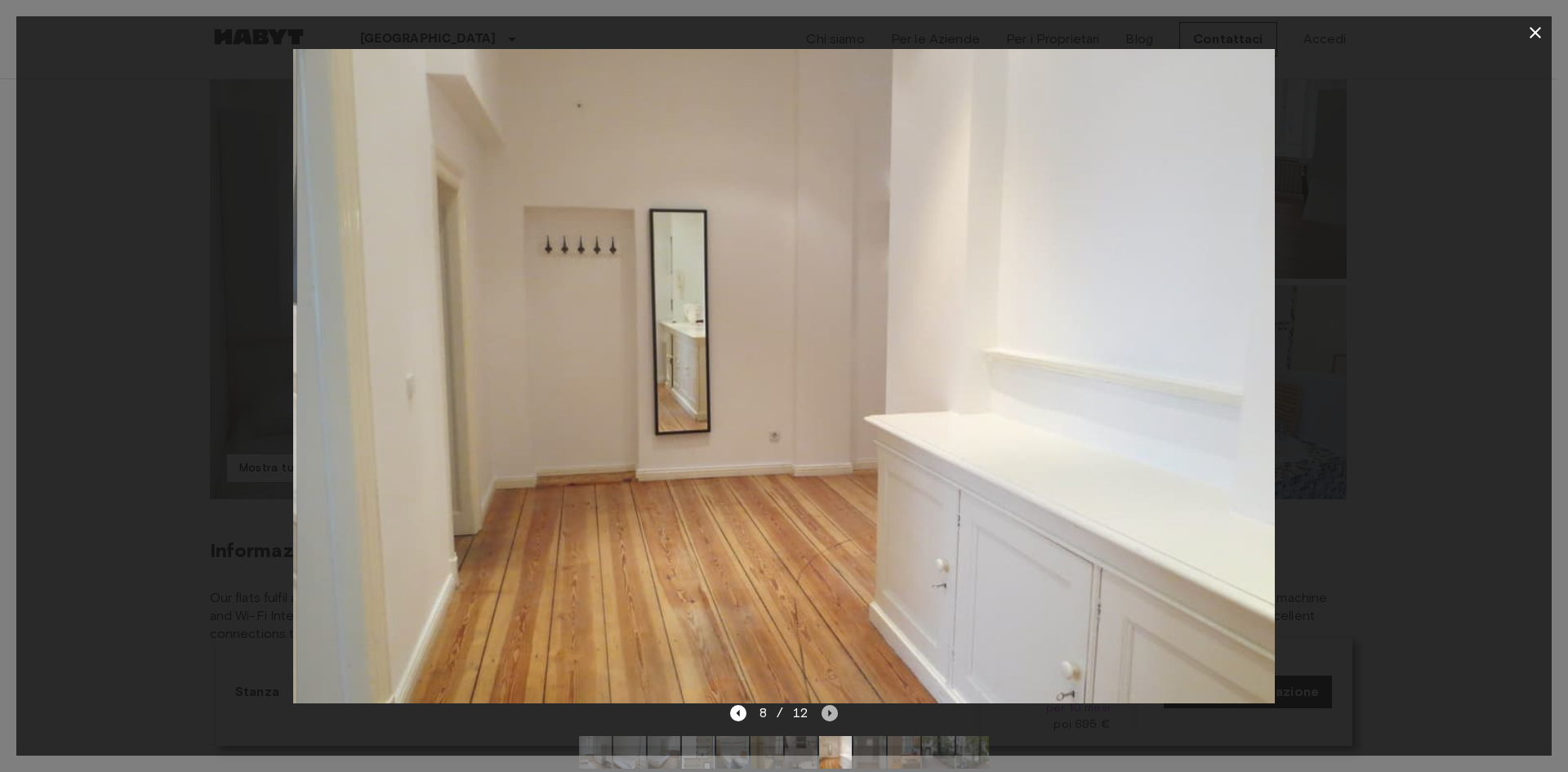
click at [830, 715] on icon "Next image" at bounding box center [830, 714] width 17 height 17
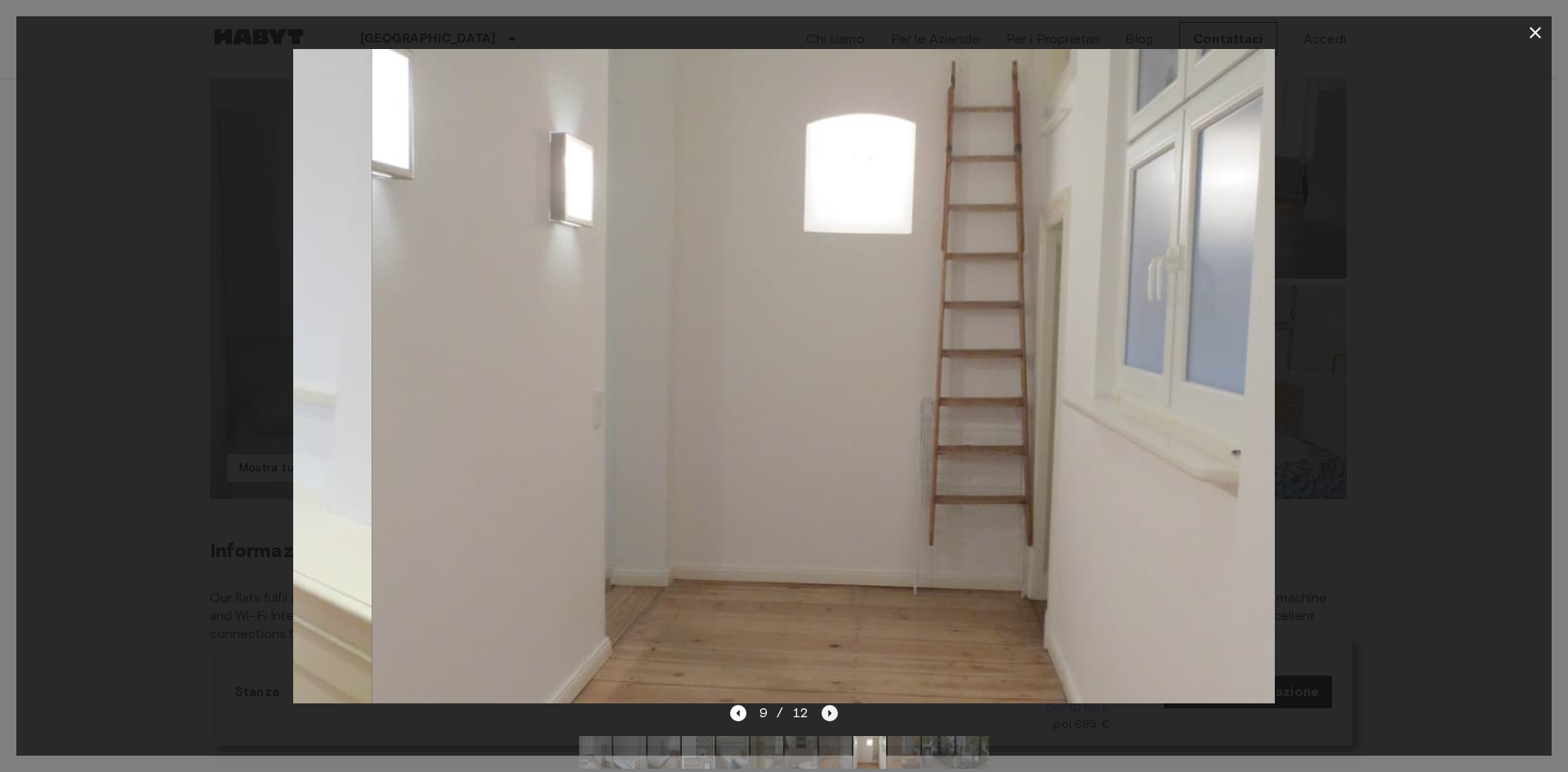
click at [830, 715] on icon "Next image" at bounding box center [830, 714] width 17 height 17
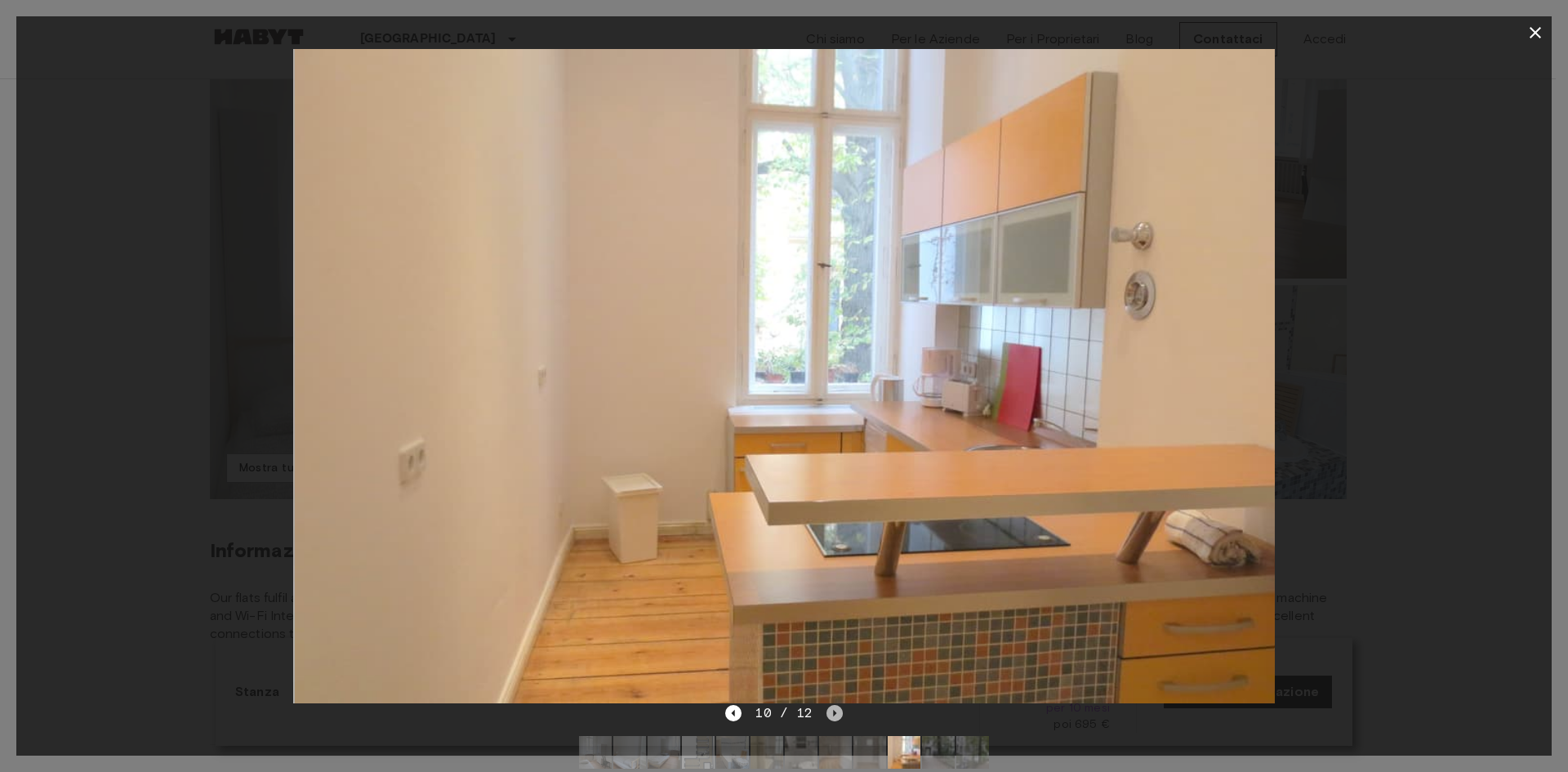
click at [830, 715] on icon "Next image" at bounding box center [835, 714] width 17 height 17
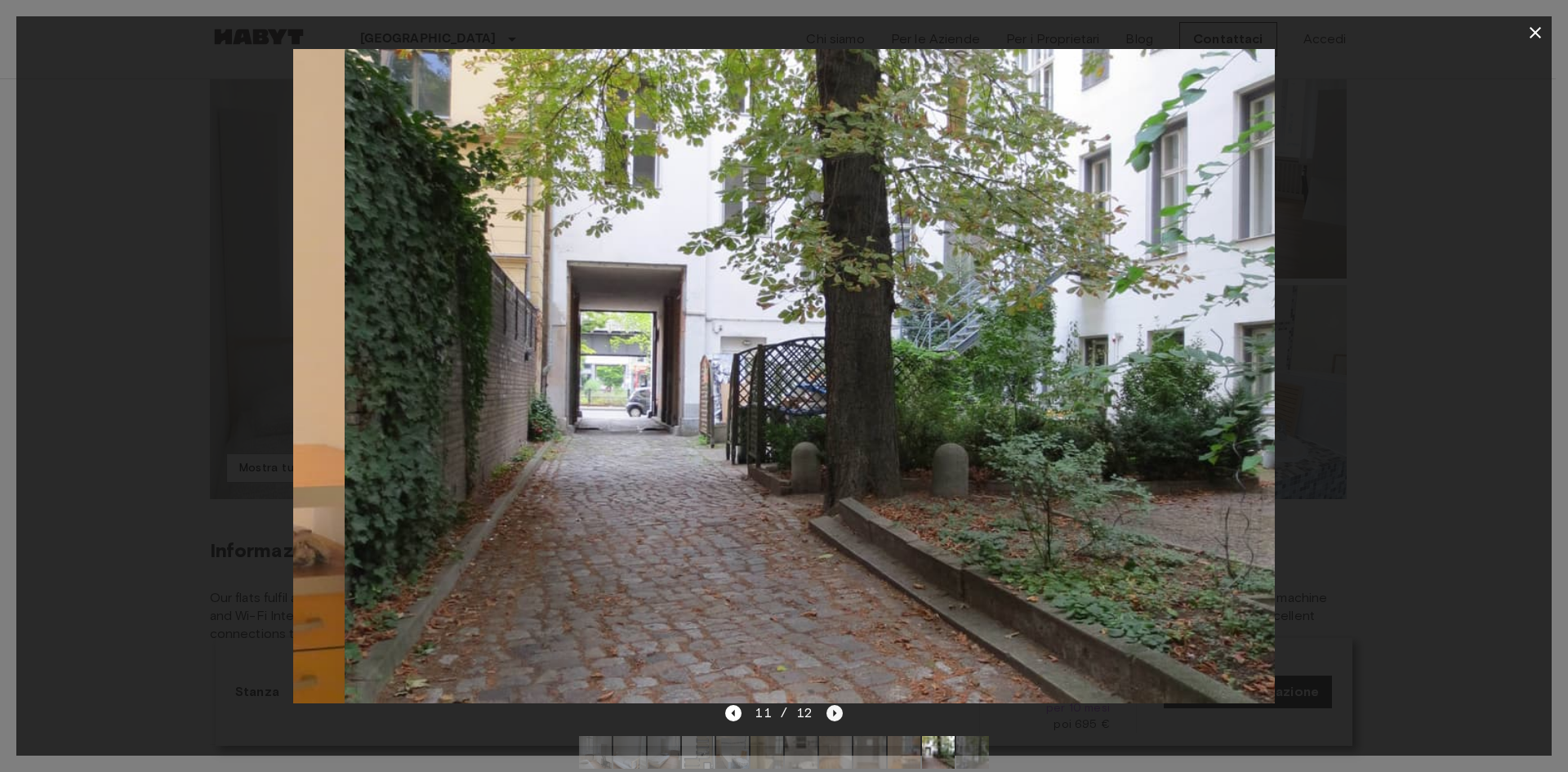
click at [830, 715] on icon "Next image" at bounding box center [835, 714] width 17 height 17
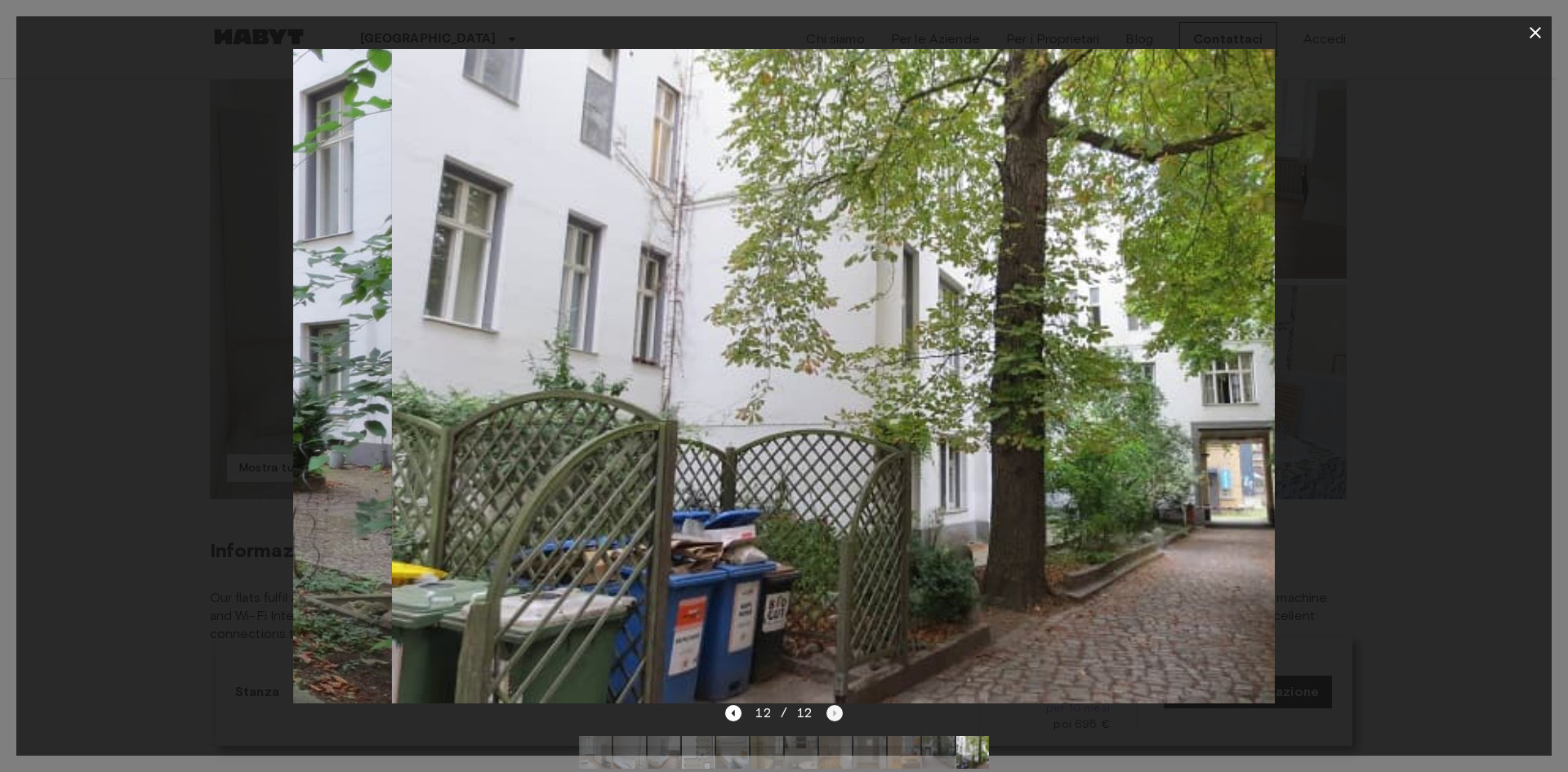
click at [830, 715] on div "12 / 12" at bounding box center [784, 713] width 117 height 19
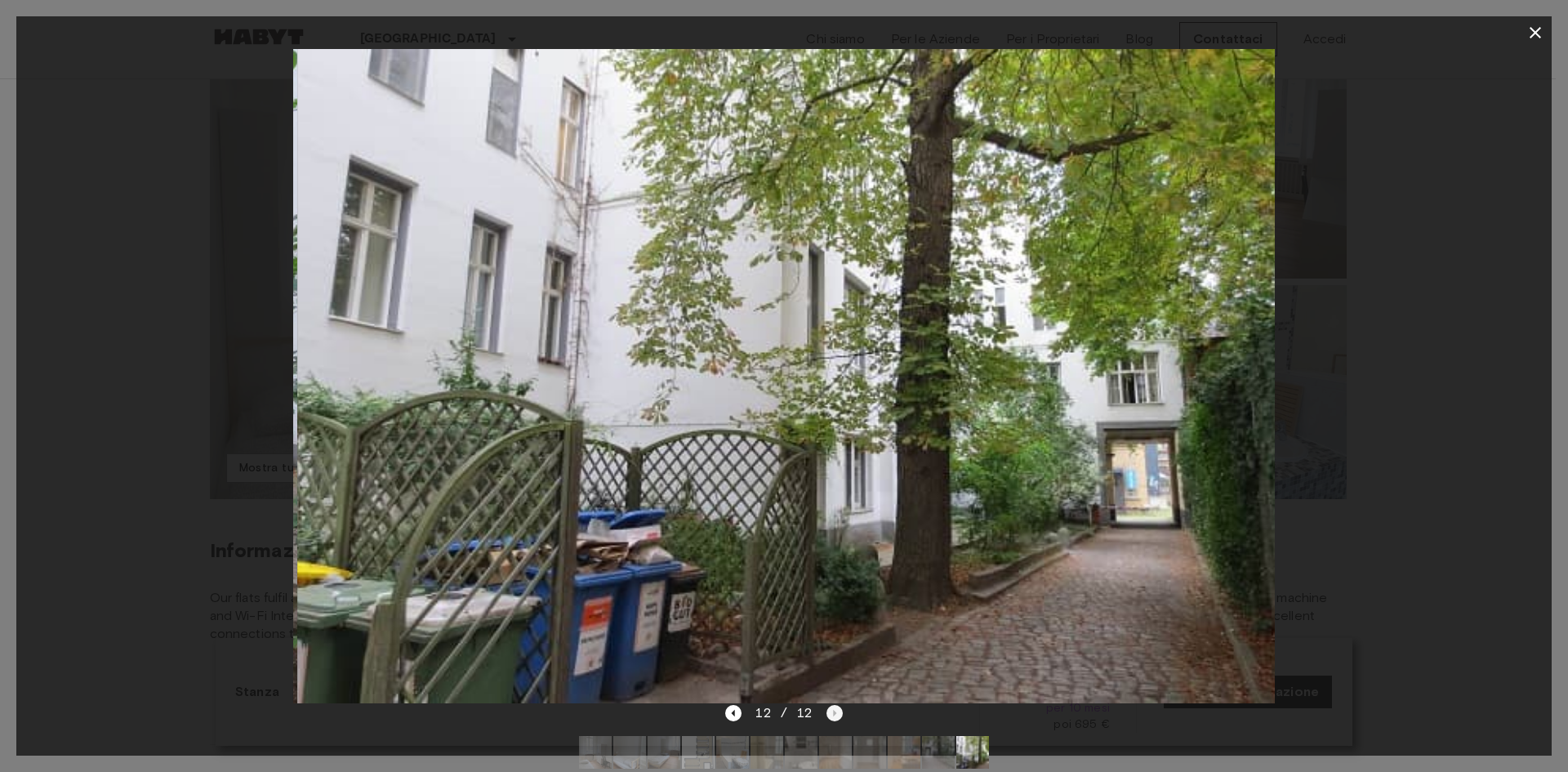
click at [830, 715] on div "12 / 12" at bounding box center [784, 713] width 117 height 19
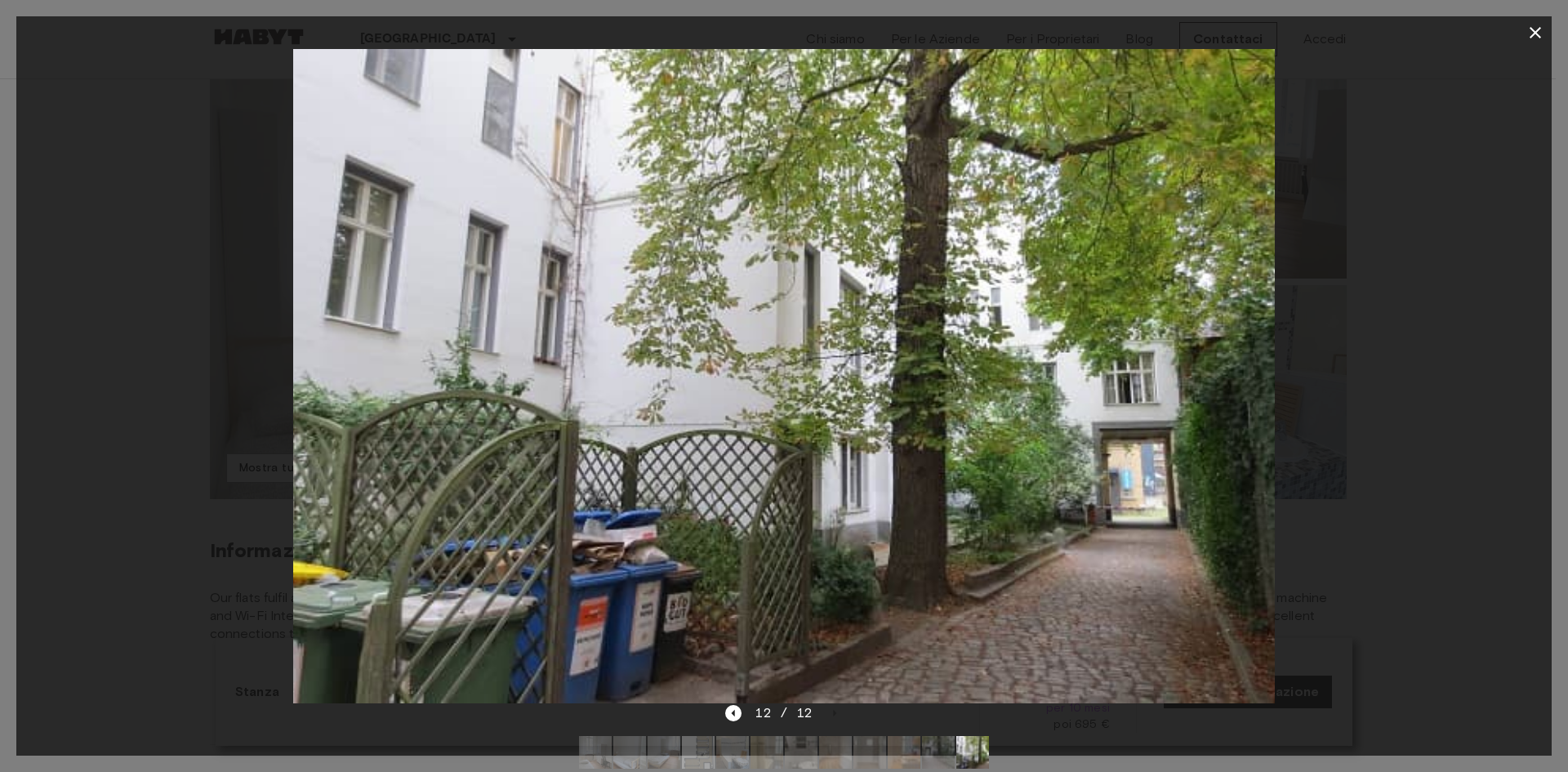
click at [1535, 33] on icon "button" at bounding box center [1535, 33] width 12 height 12
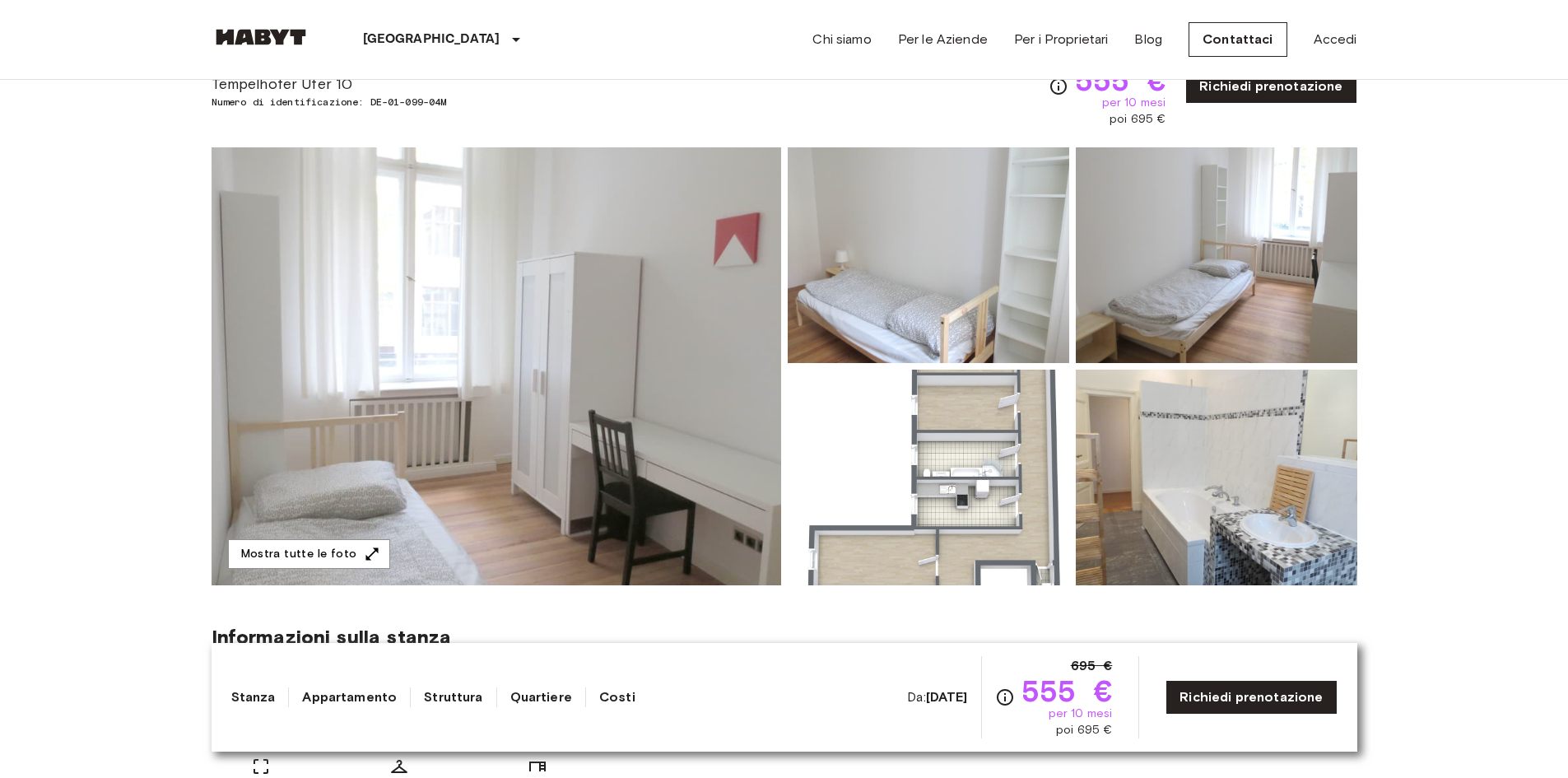
scroll to position [0, 0]
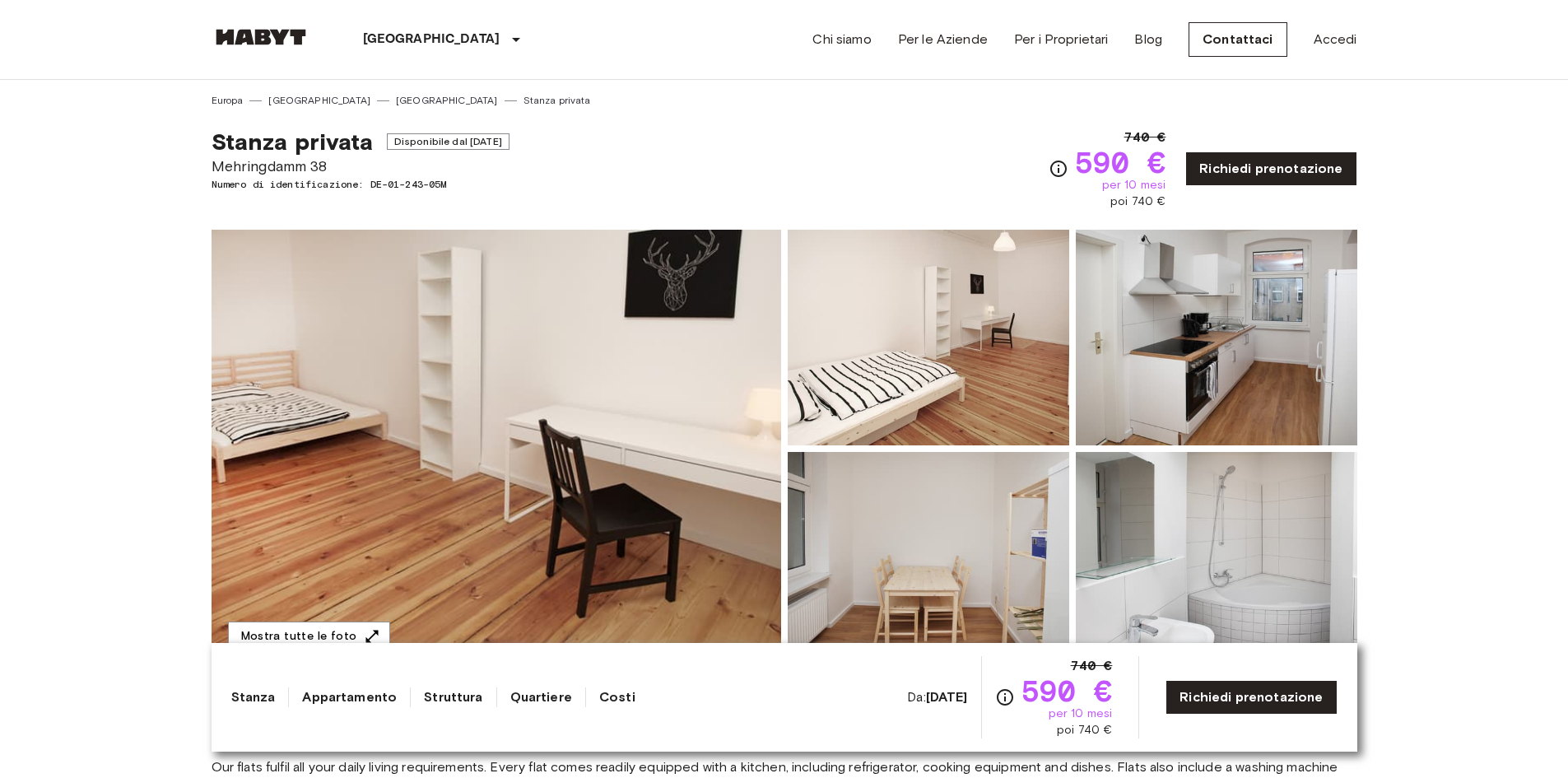
click at [663, 456] on img at bounding box center [496, 448] width 569 height 438
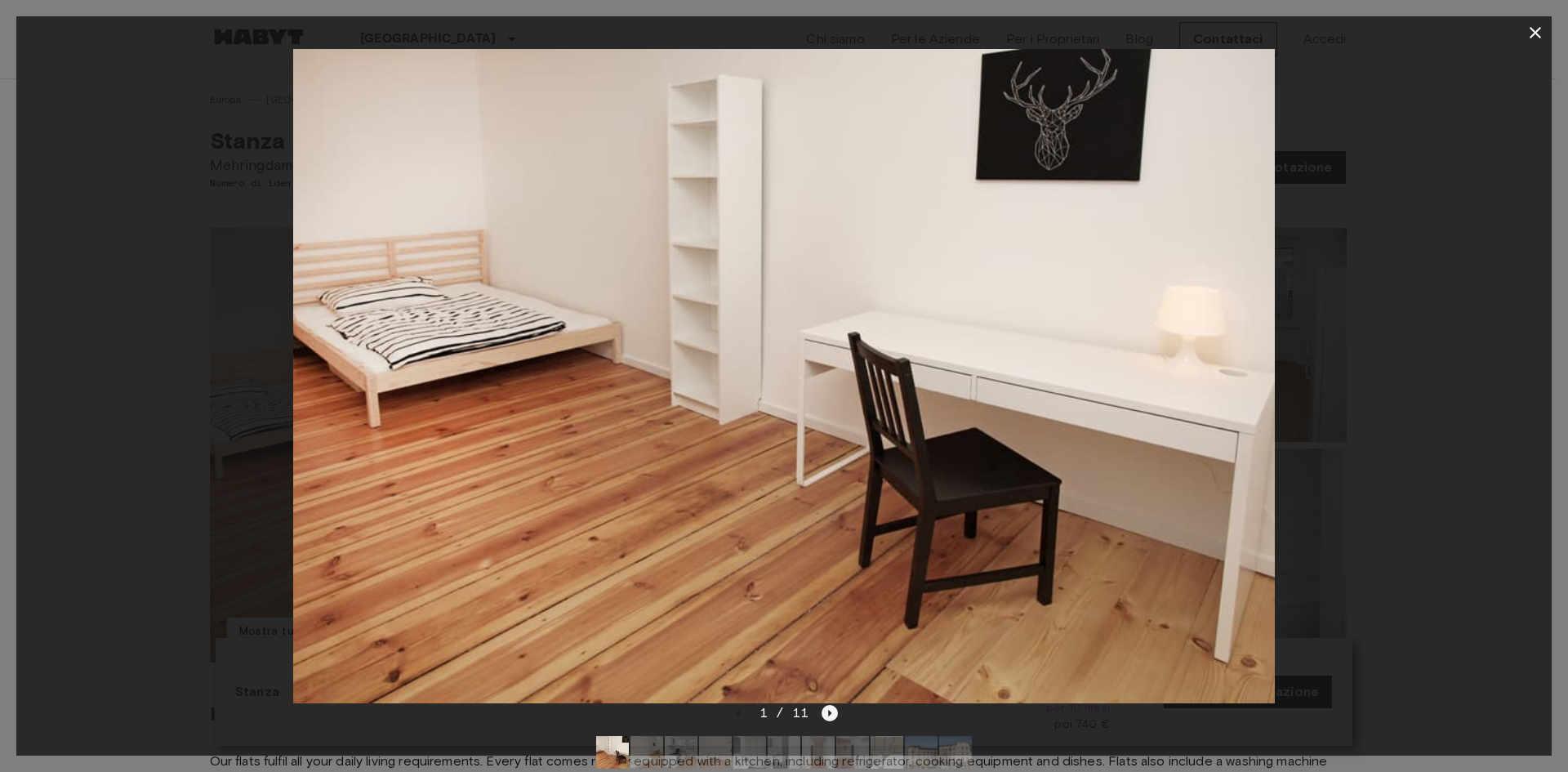
click at [826, 708] on icon "Next image" at bounding box center [830, 714] width 17 height 17
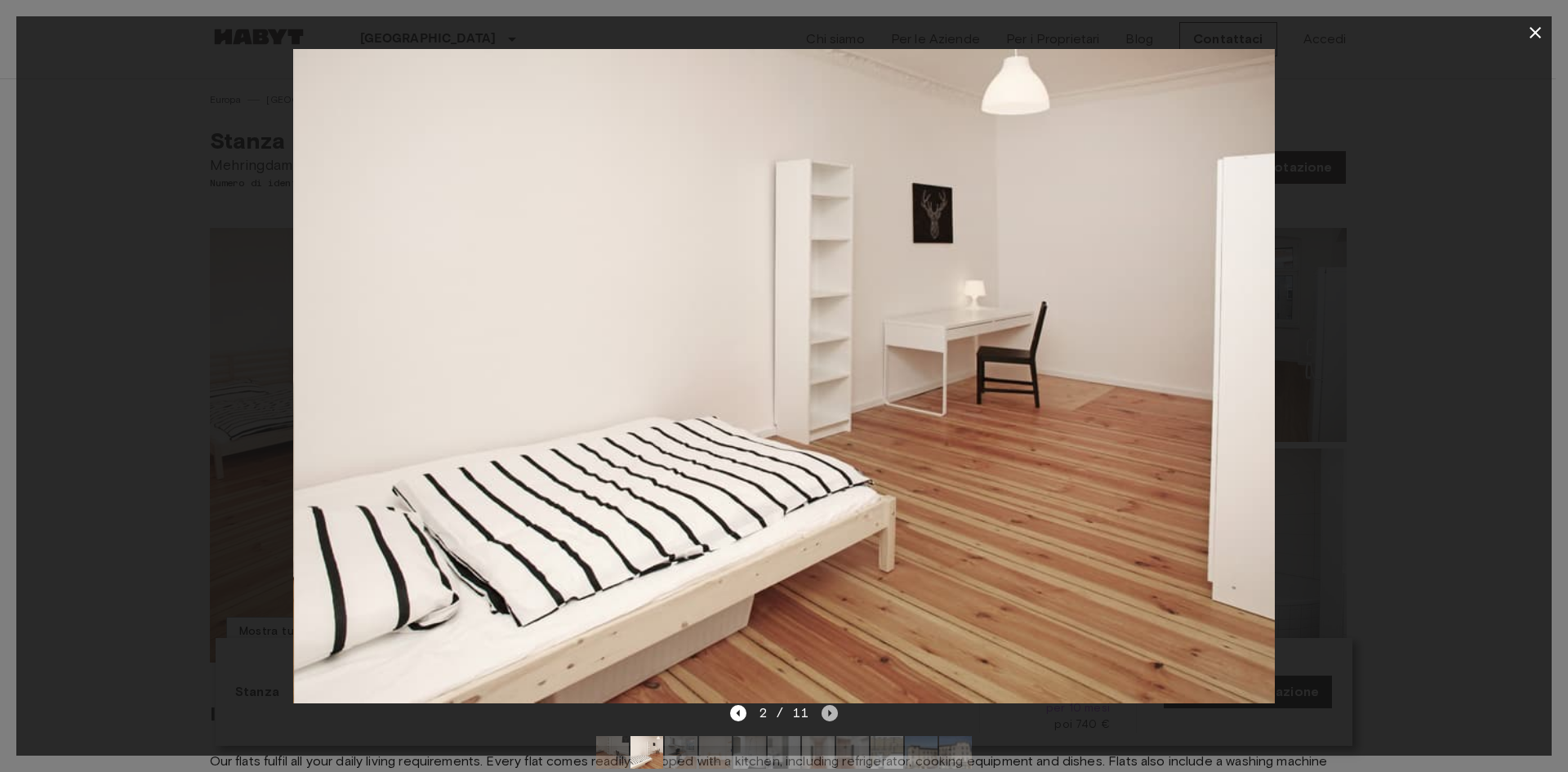
click at [828, 712] on icon "Next image" at bounding box center [830, 714] width 17 height 17
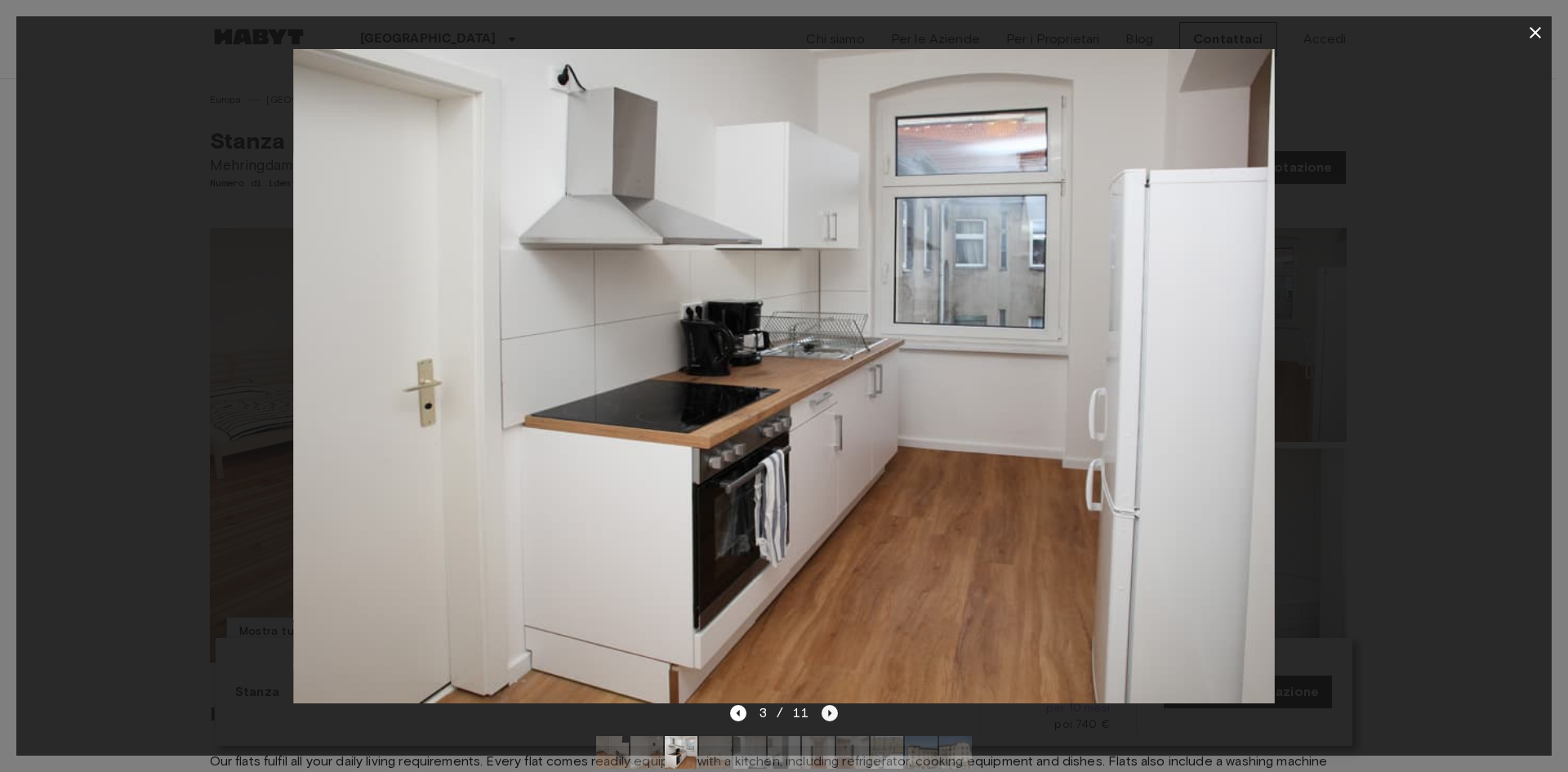
click at [828, 712] on icon "Next image" at bounding box center [830, 714] width 17 height 17
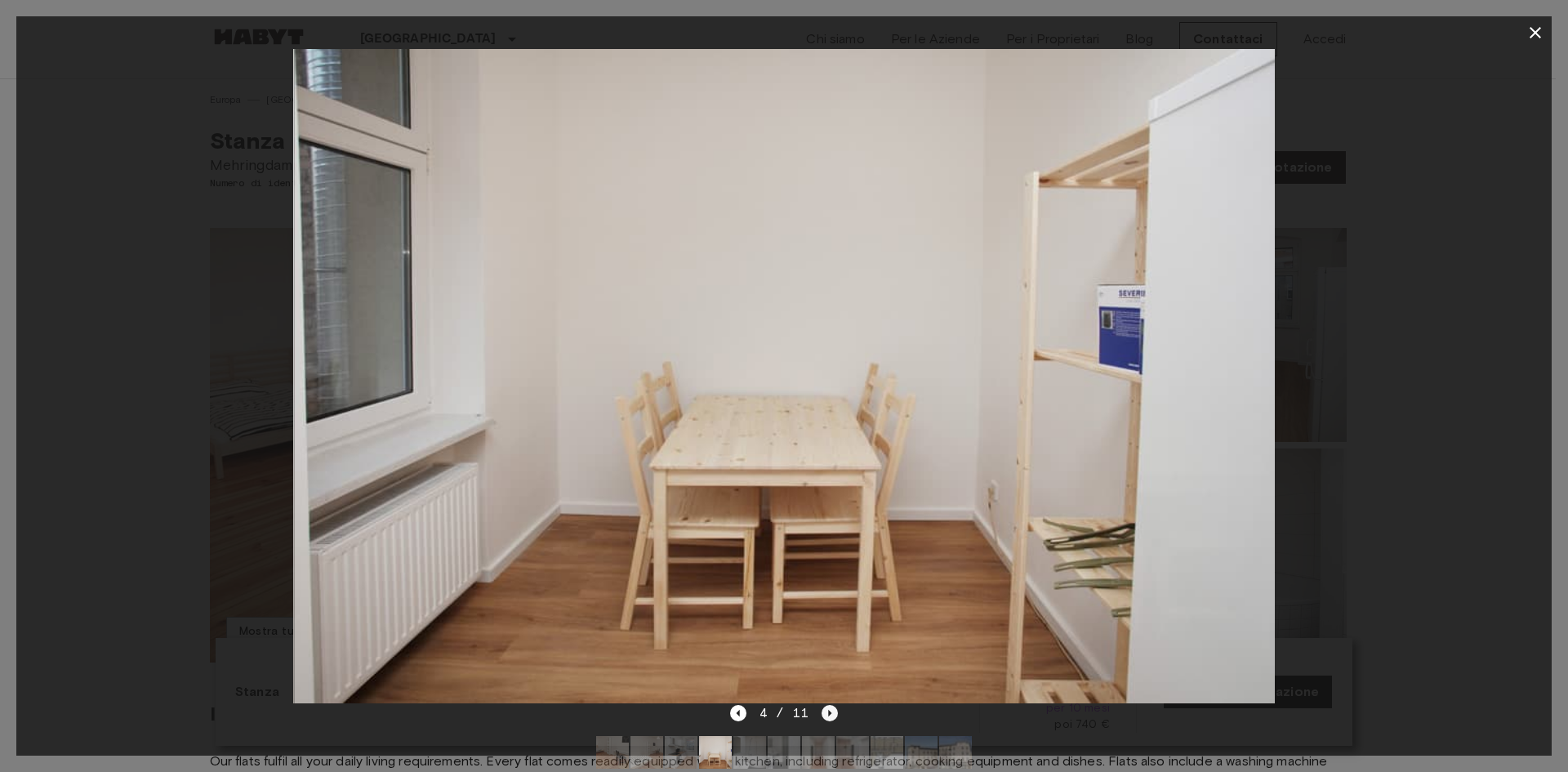
click at [828, 713] on icon "Next image" at bounding box center [830, 714] width 17 height 17
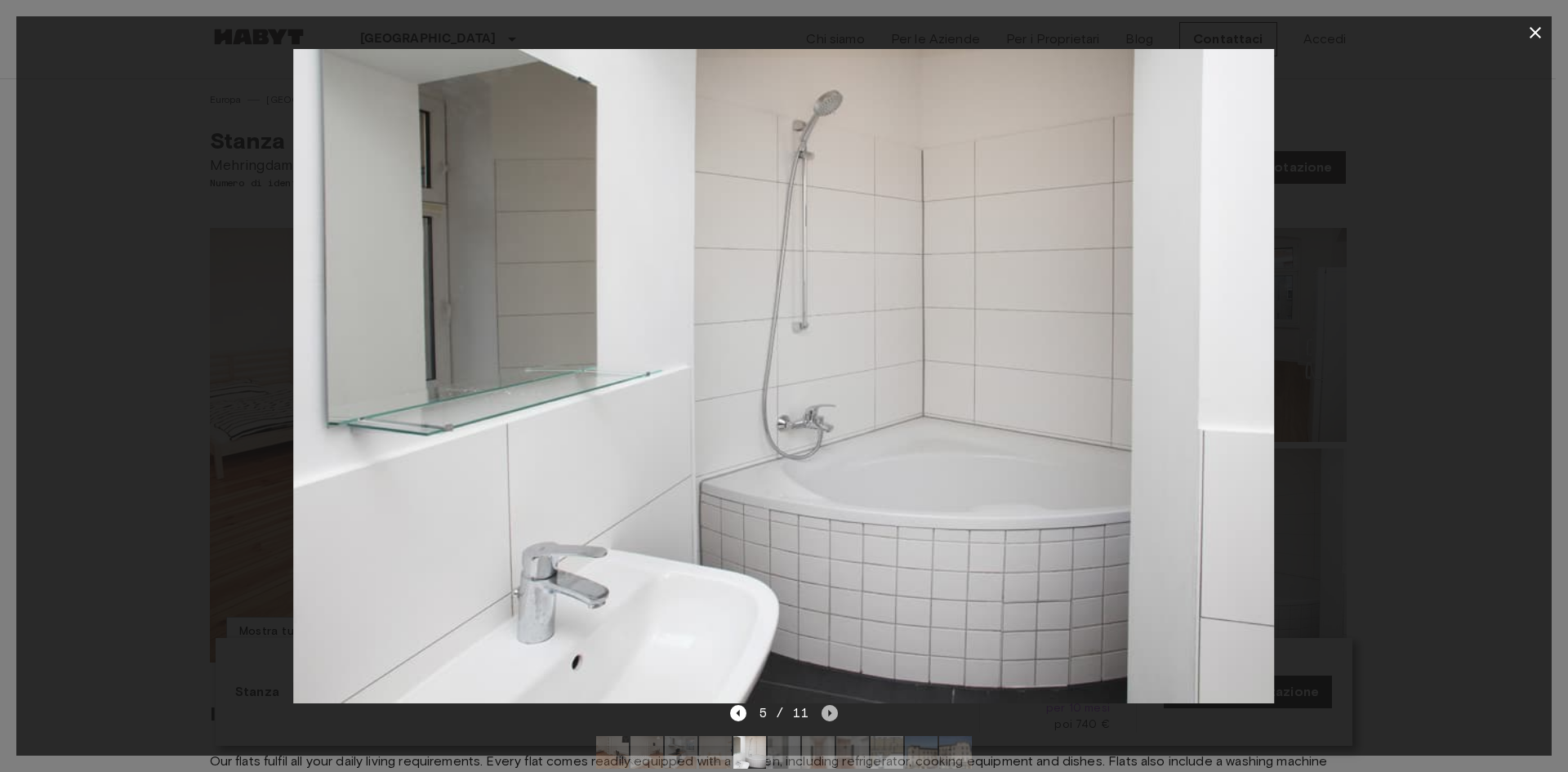
click at [828, 714] on icon "Next image" at bounding box center [830, 714] width 17 height 17
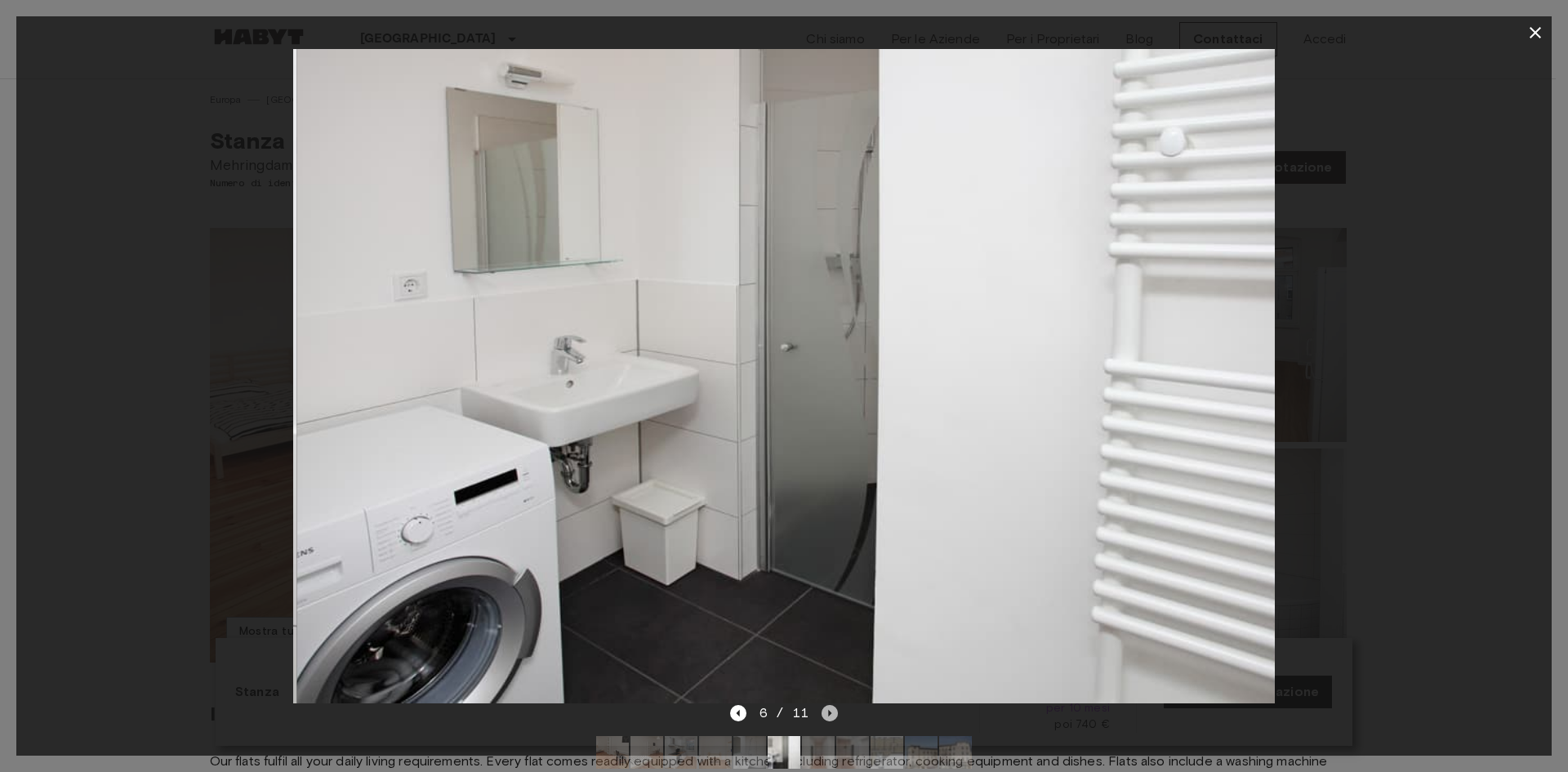
click at [829, 714] on icon "Next image" at bounding box center [831, 714] width 3 height 7
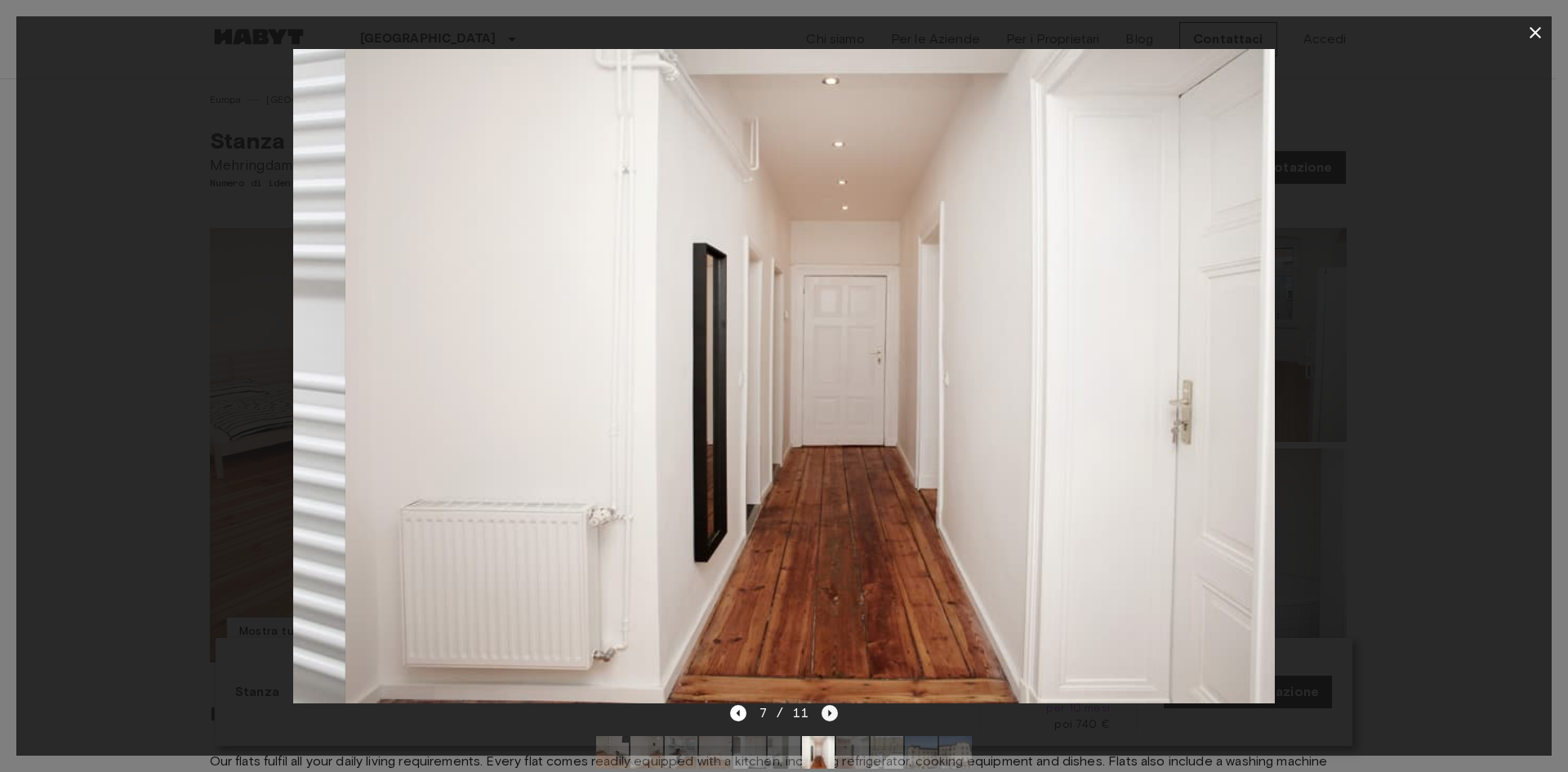
click at [829, 714] on icon "Next image" at bounding box center [831, 714] width 3 height 7
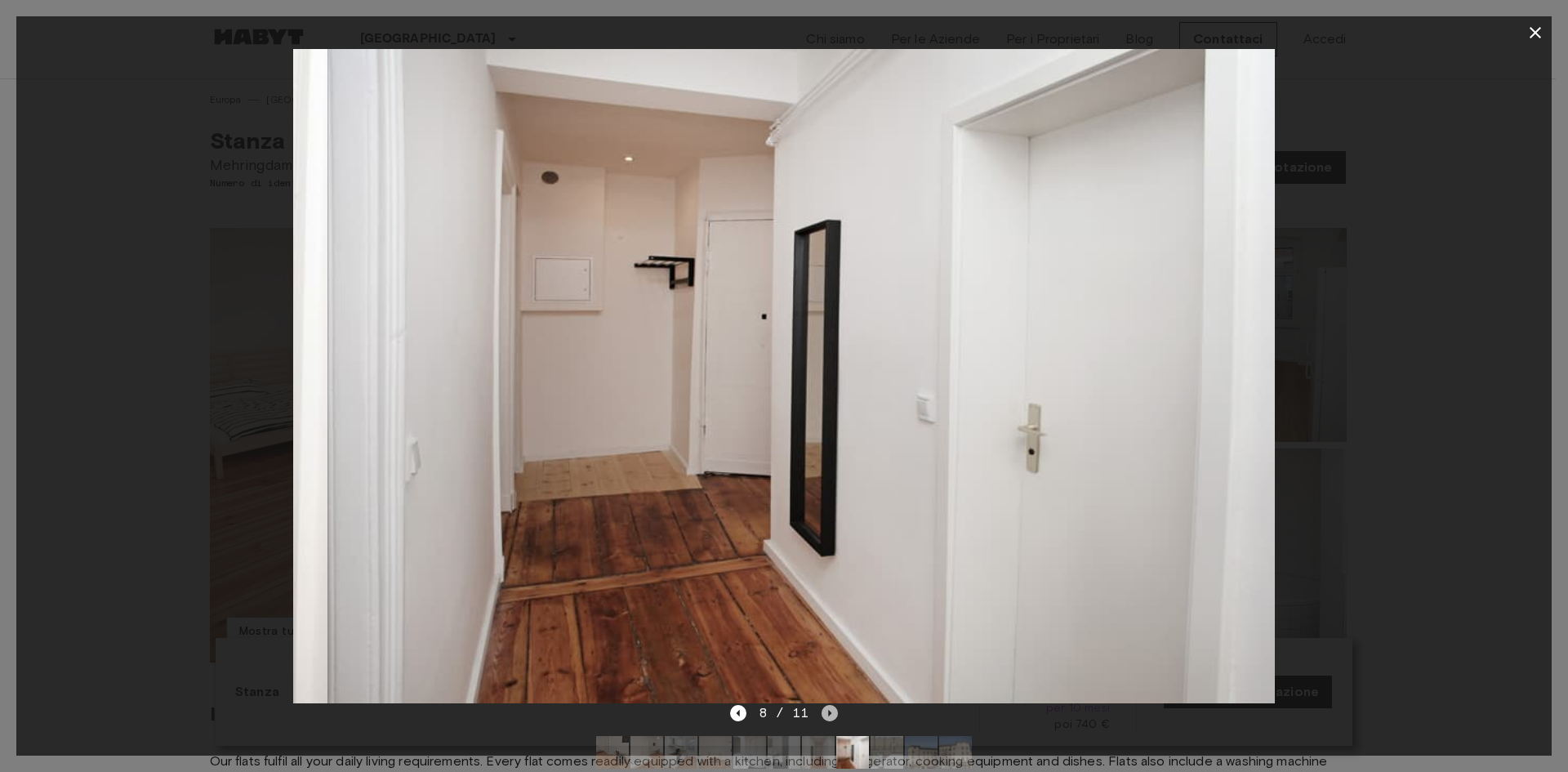
click at [829, 714] on icon "Next image" at bounding box center [831, 714] width 3 height 7
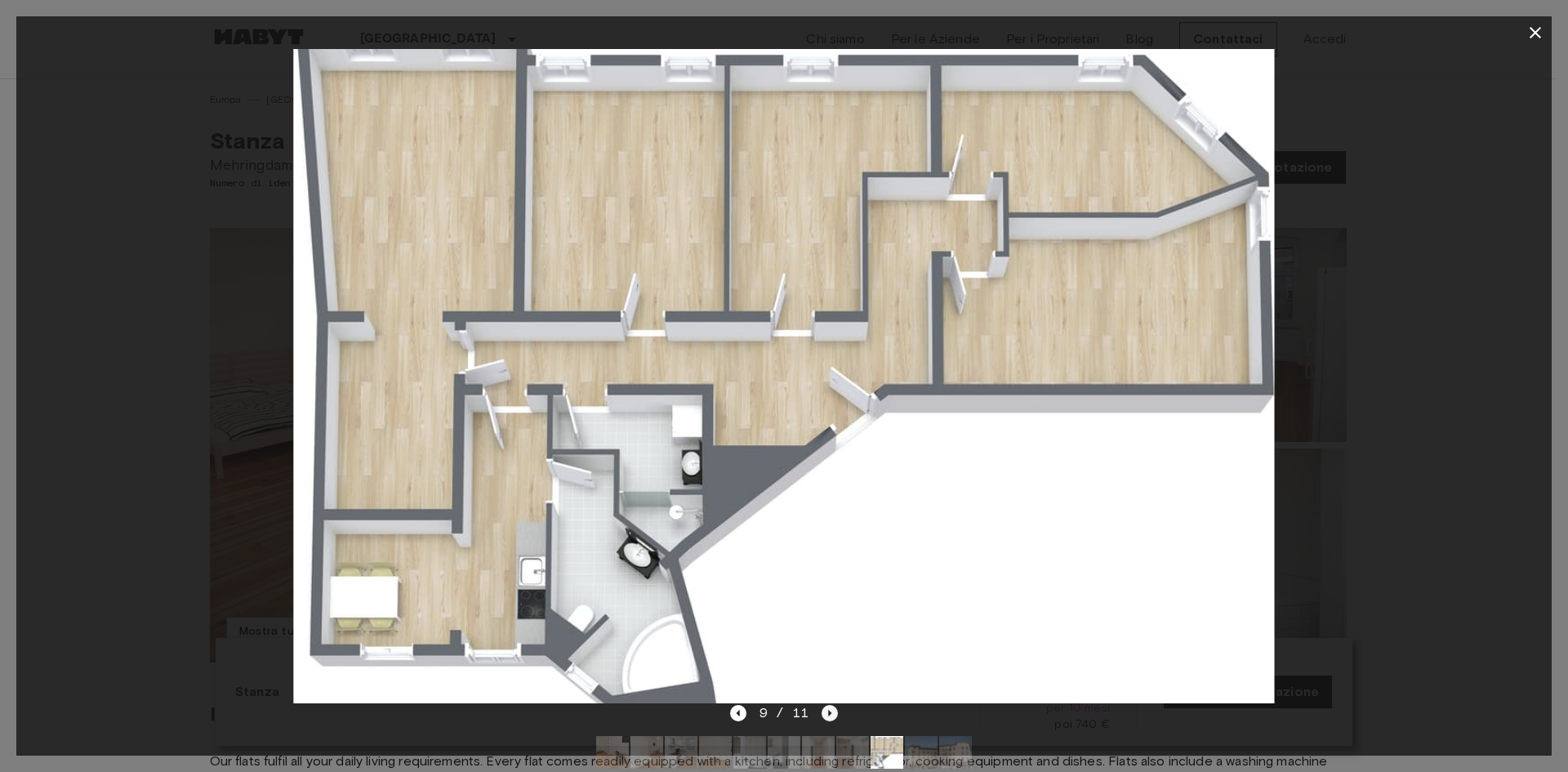
click at [826, 714] on icon "Next image" at bounding box center [830, 714] width 17 height 17
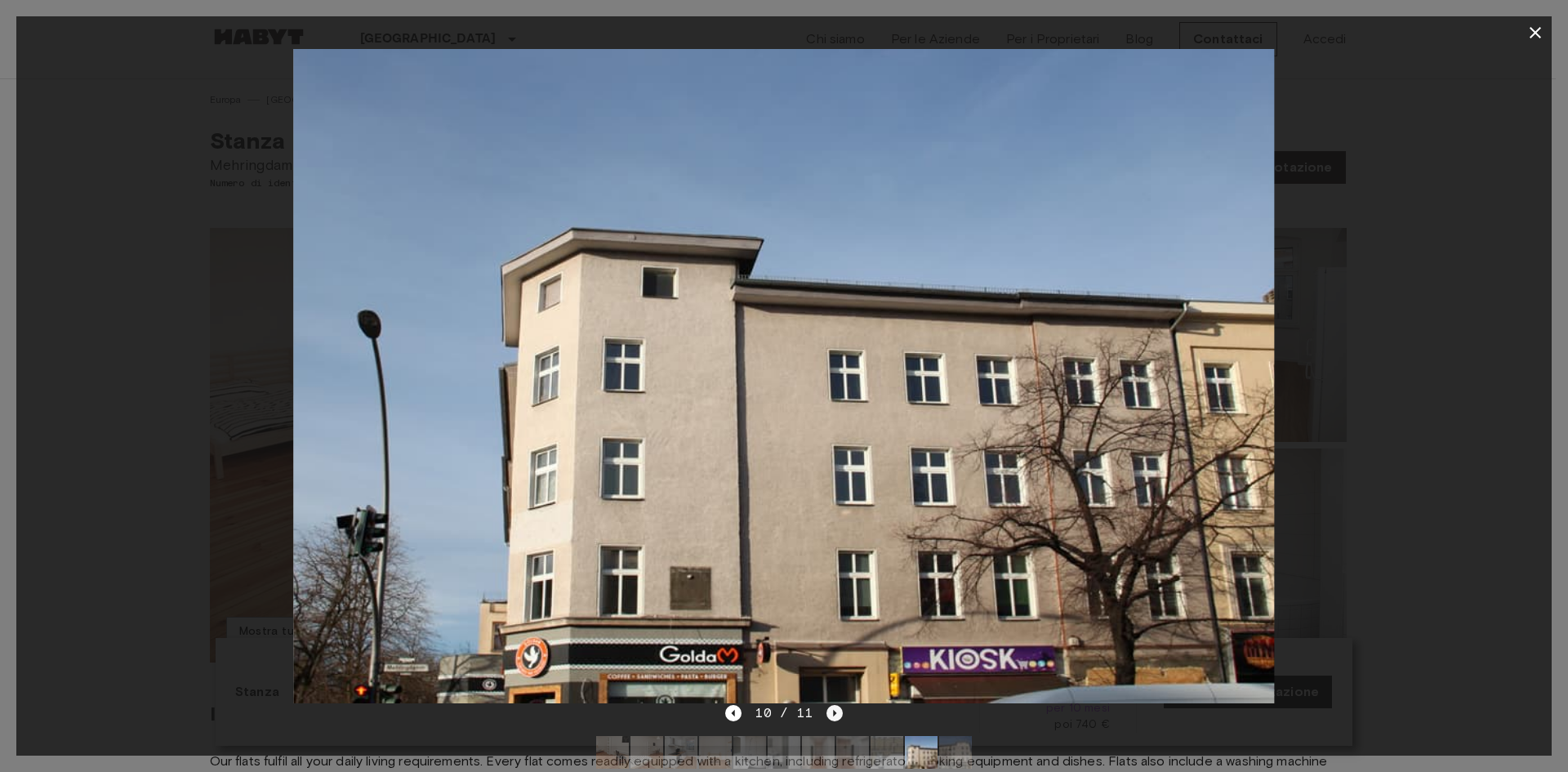
click at [827, 714] on icon "Next image" at bounding box center [835, 714] width 17 height 17
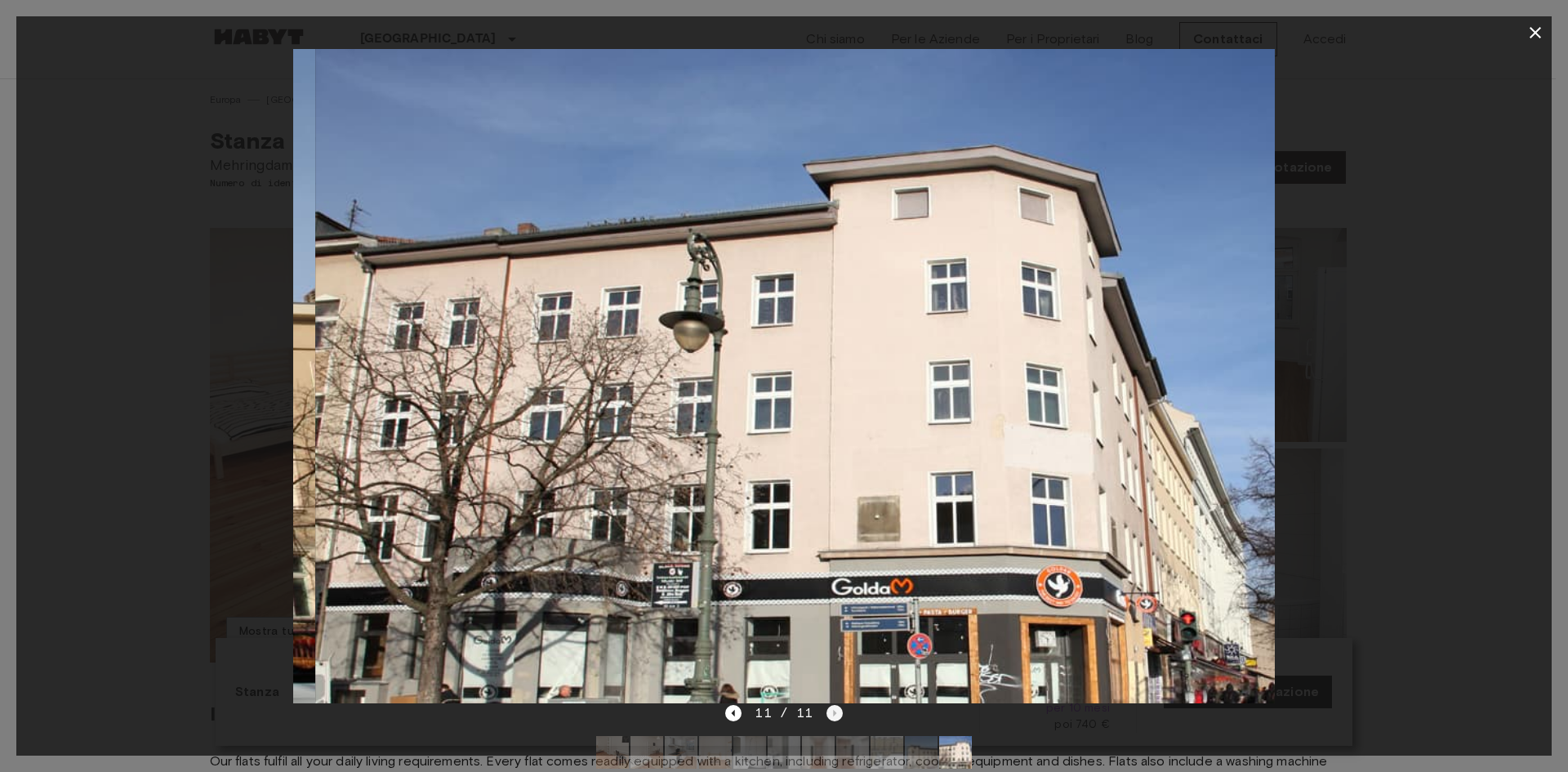
click at [826, 714] on div "11 / 11" at bounding box center [784, 713] width 117 height 19
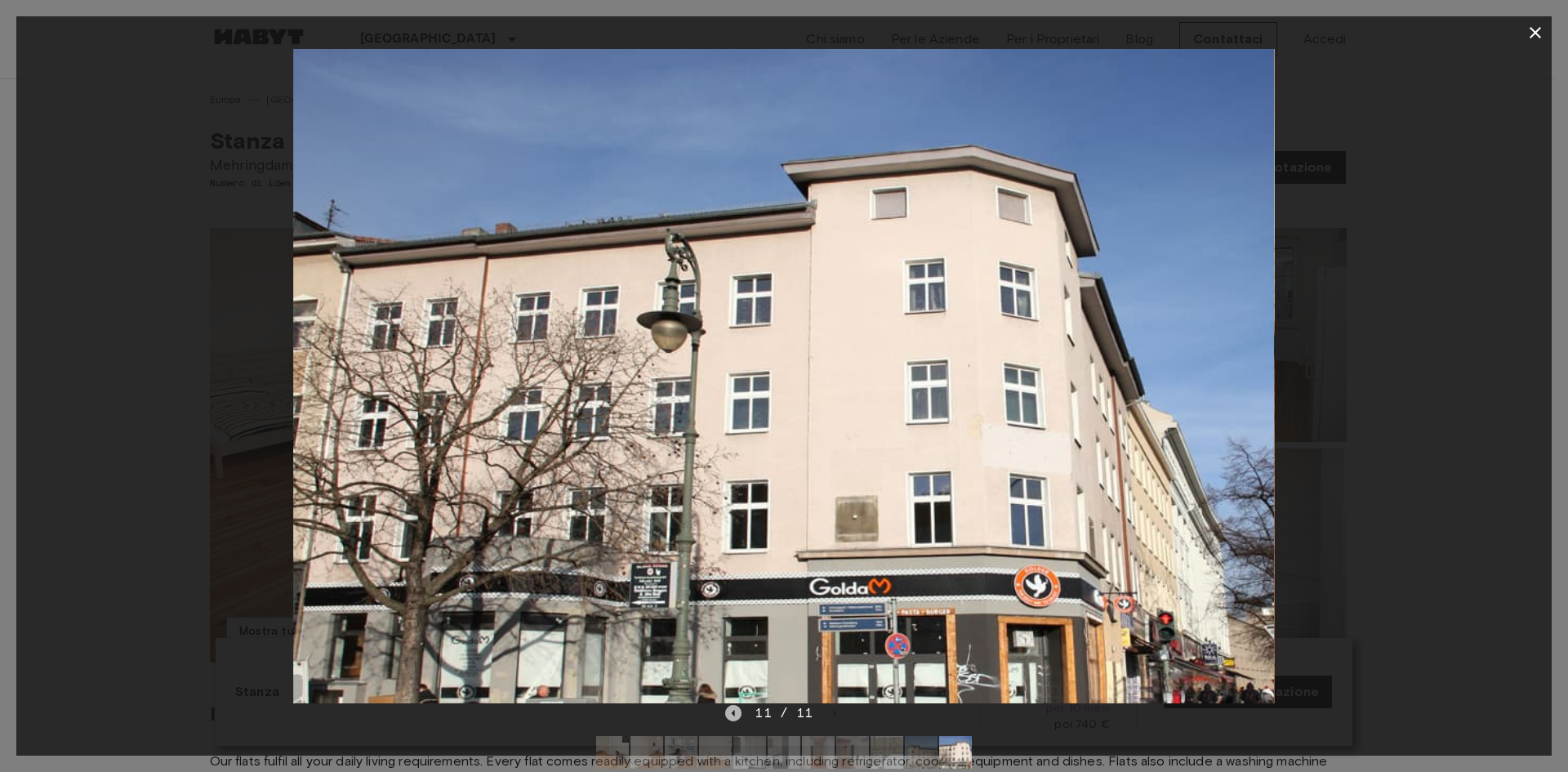
click at [739, 716] on icon "Previous image" at bounding box center [734, 714] width 17 height 17
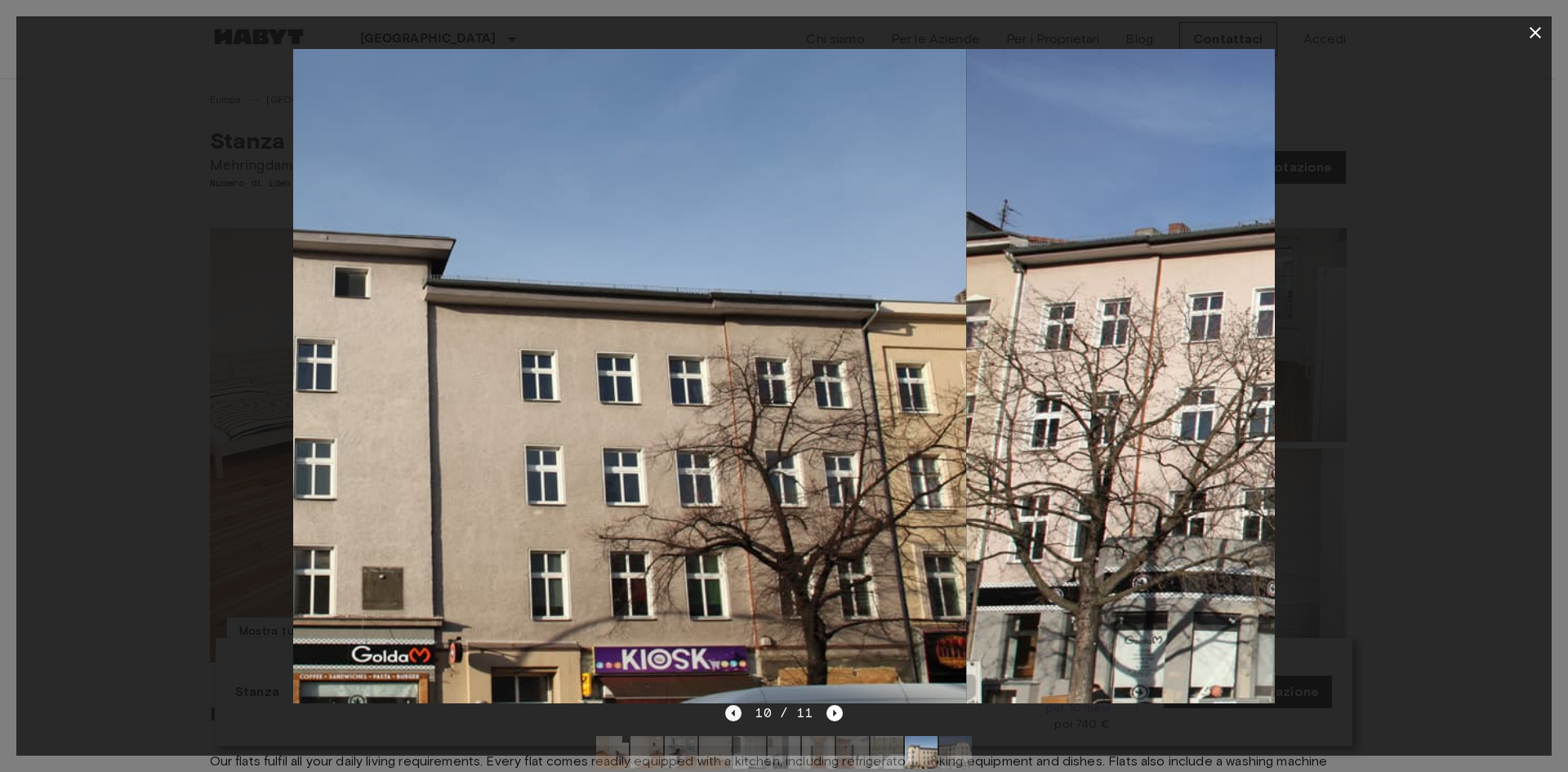
click at [739, 716] on icon "Previous image" at bounding box center [734, 714] width 17 height 17
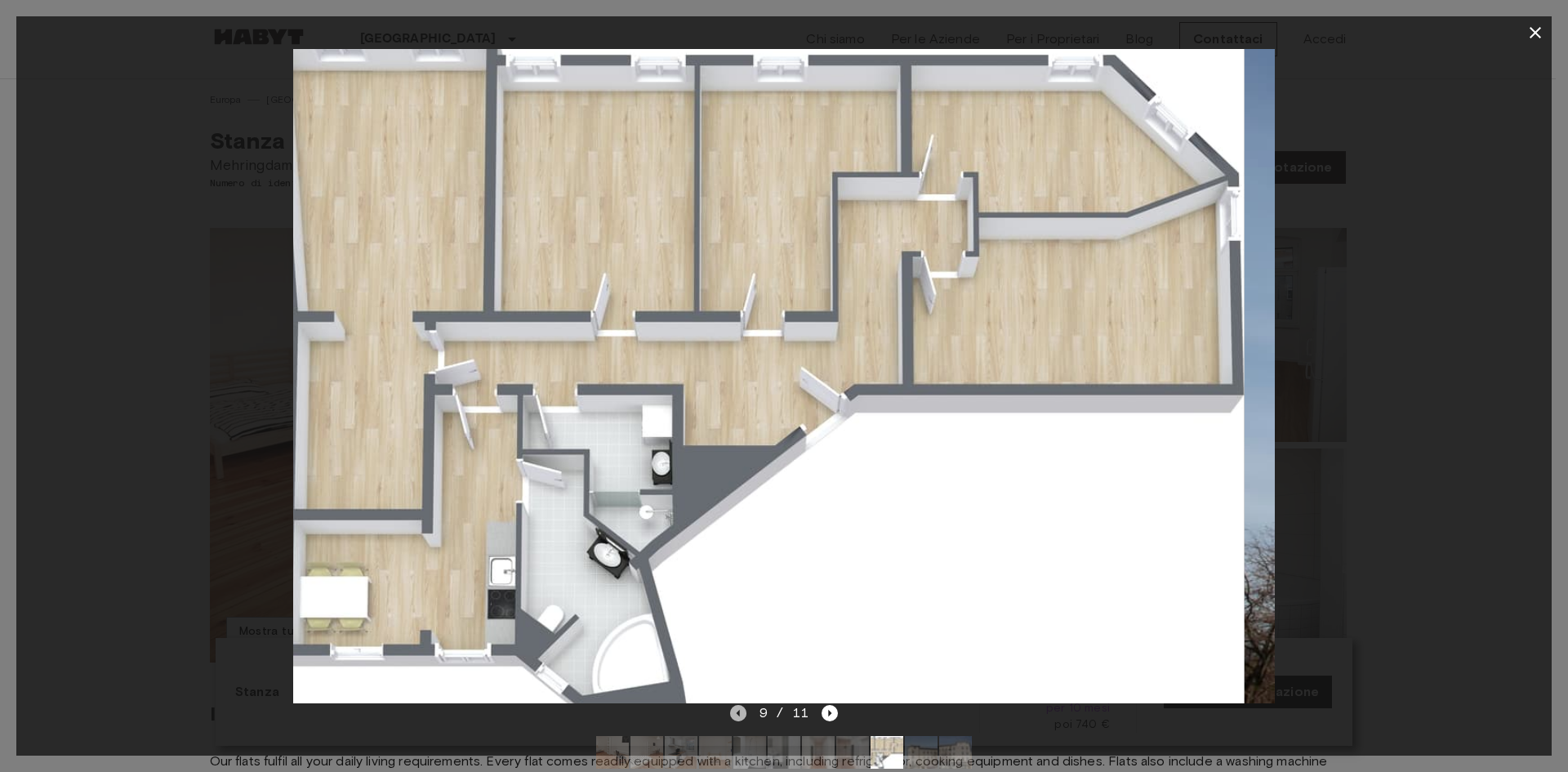
click at [739, 715] on icon "Previous image" at bounding box center [739, 714] width 17 height 17
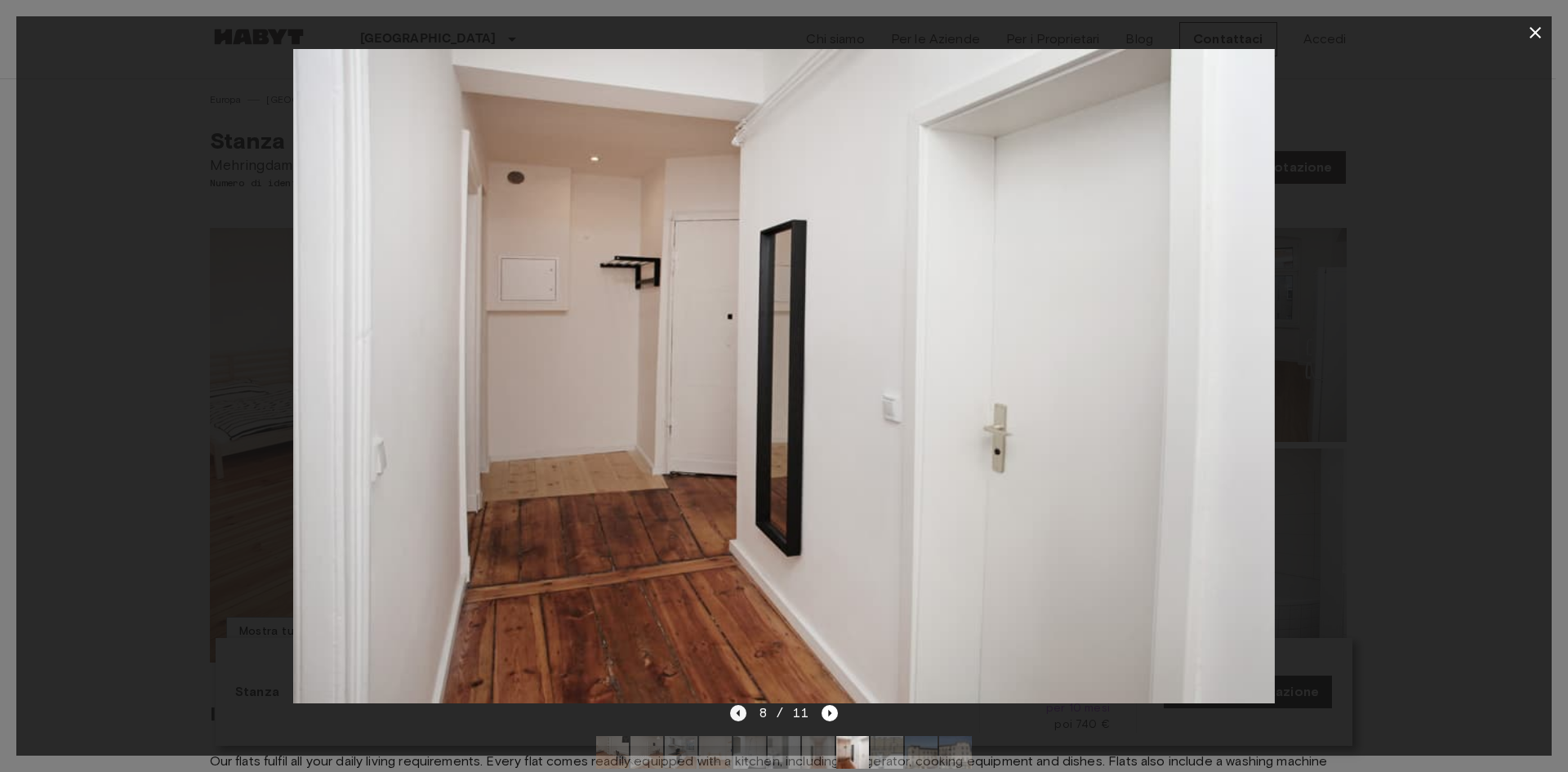
click at [738, 713] on icon "Previous image" at bounding box center [738, 714] width 3 height 7
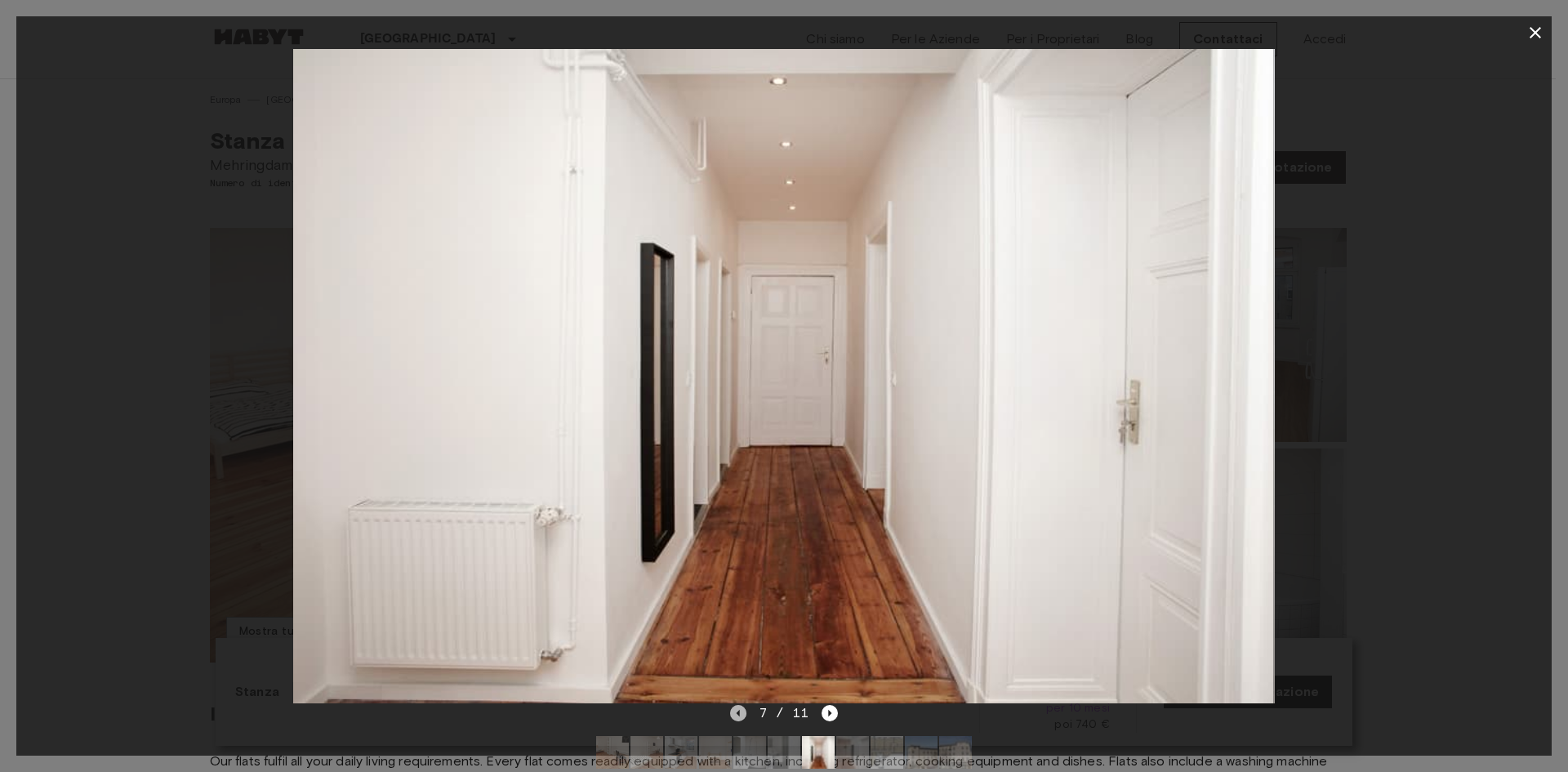
click at [738, 713] on icon "Previous image" at bounding box center [738, 714] width 3 height 7
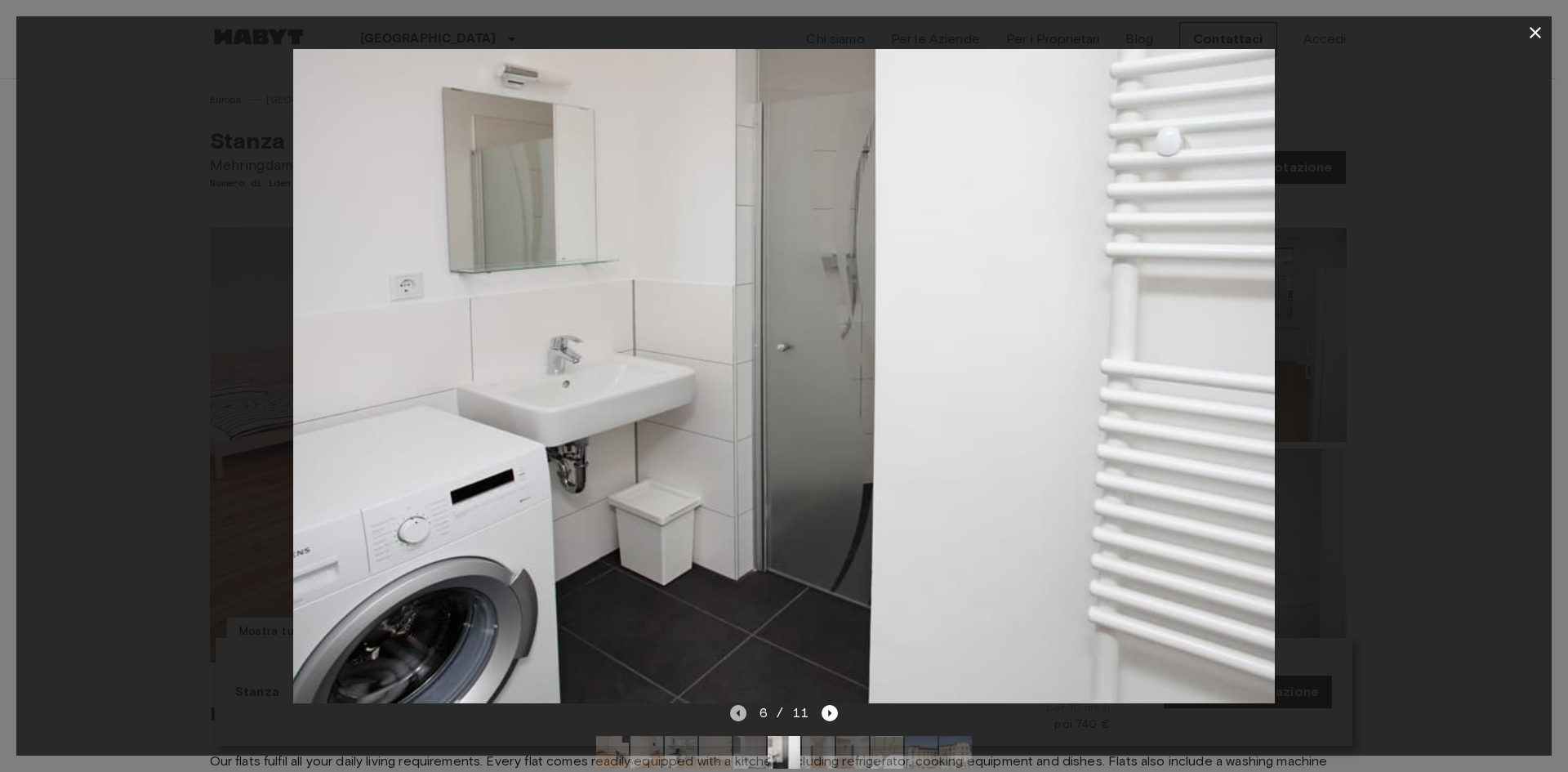
click at [738, 713] on icon "Previous image" at bounding box center [738, 714] width 3 height 7
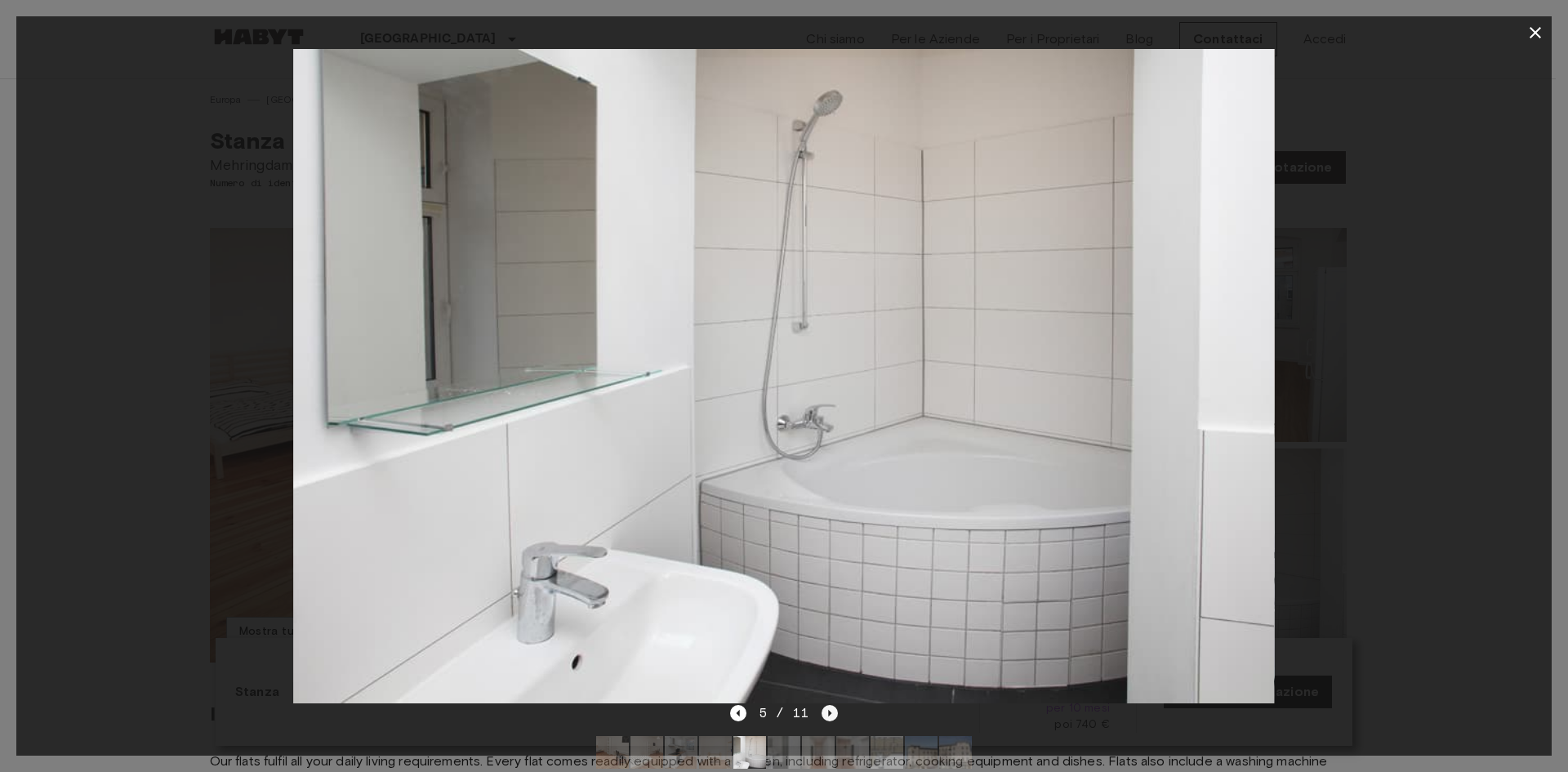
click at [822, 718] on icon "Next image" at bounding box center [830, 714] width 17 height 17
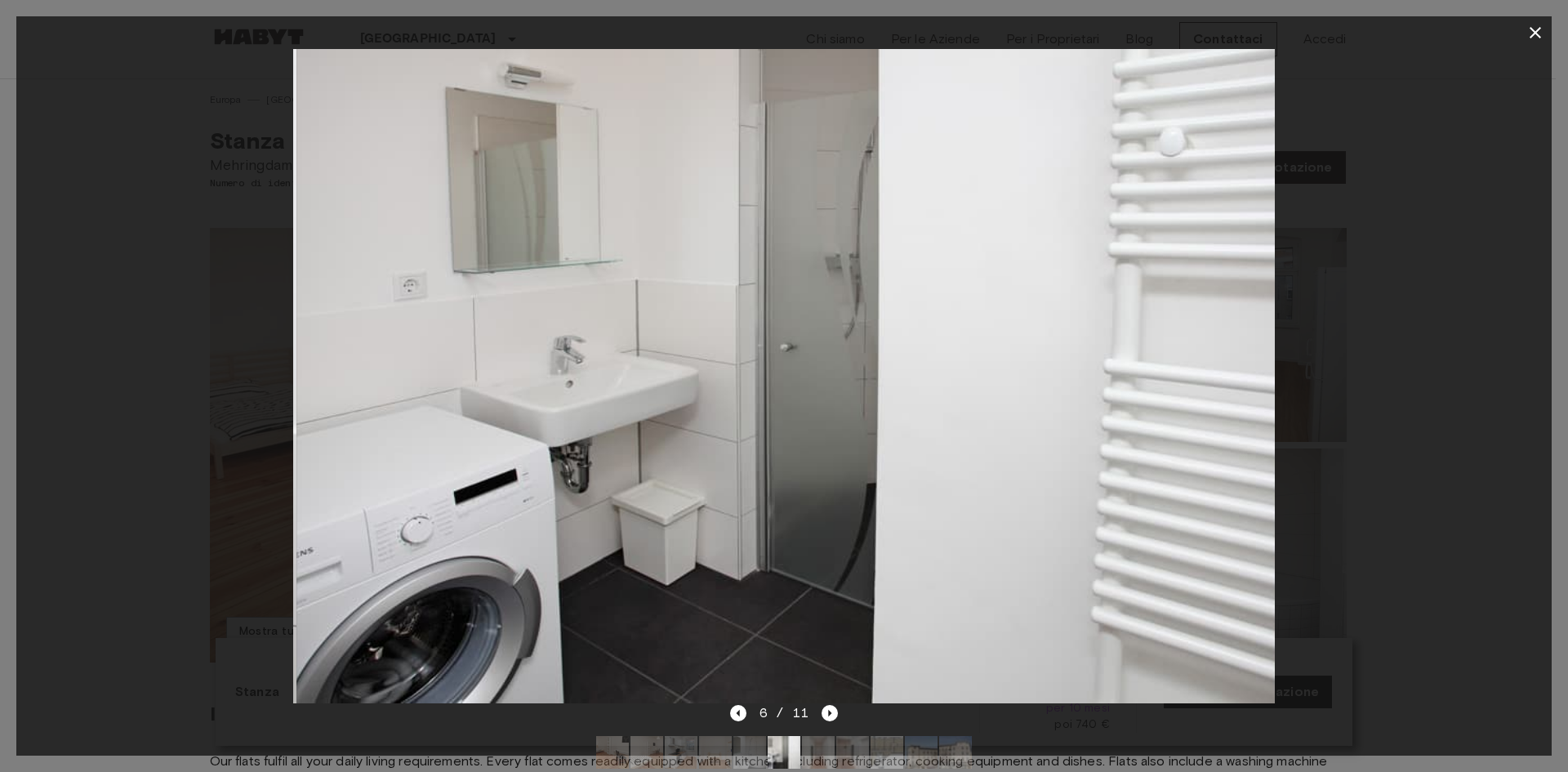
click at [753, 713] on div "6 / 11" at bounding box center [784, 713] width 108 height 19
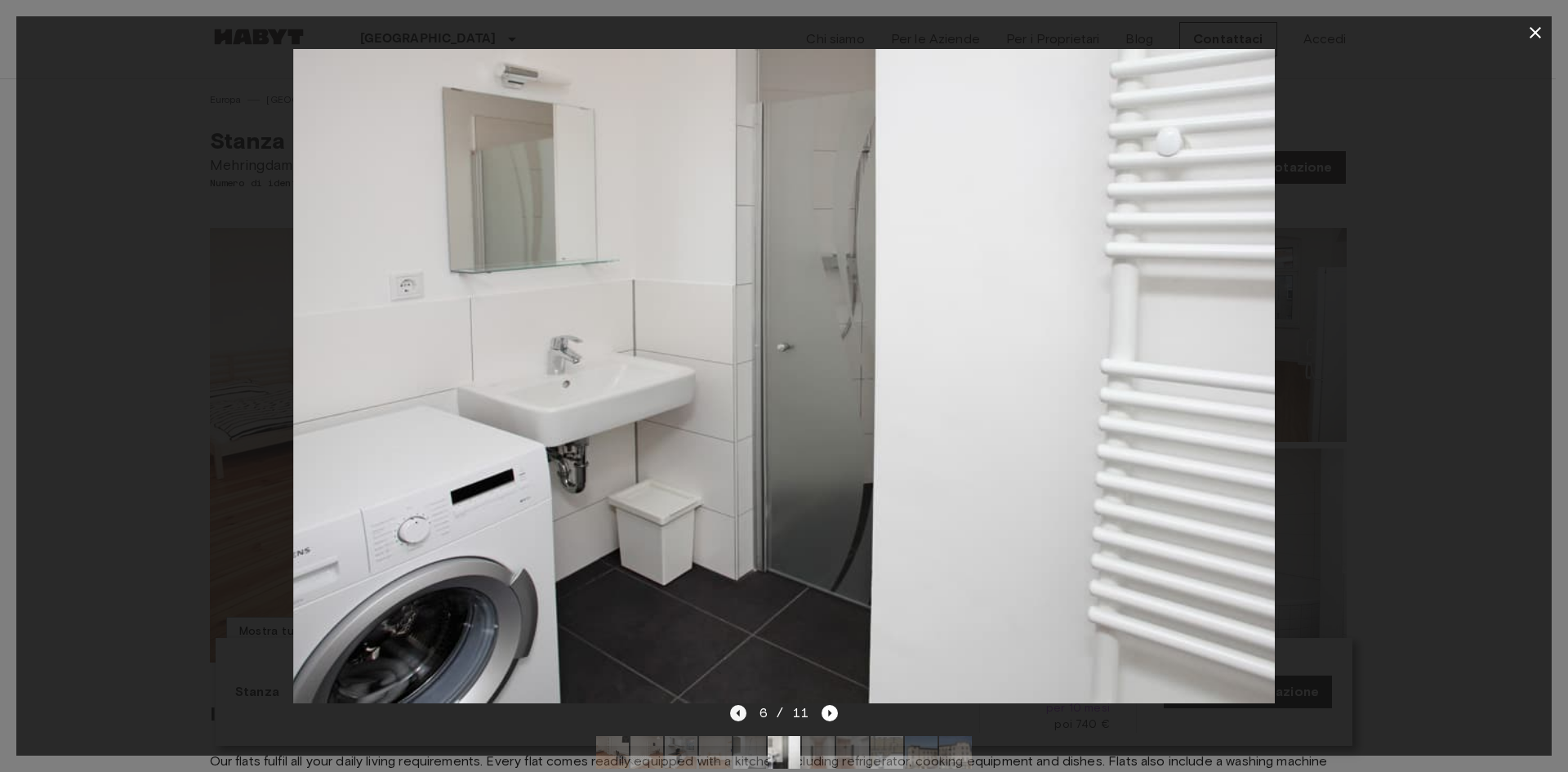
click at [736, 713] on icon "Previous image" at bounding box center [739, 714] width 17 height 17
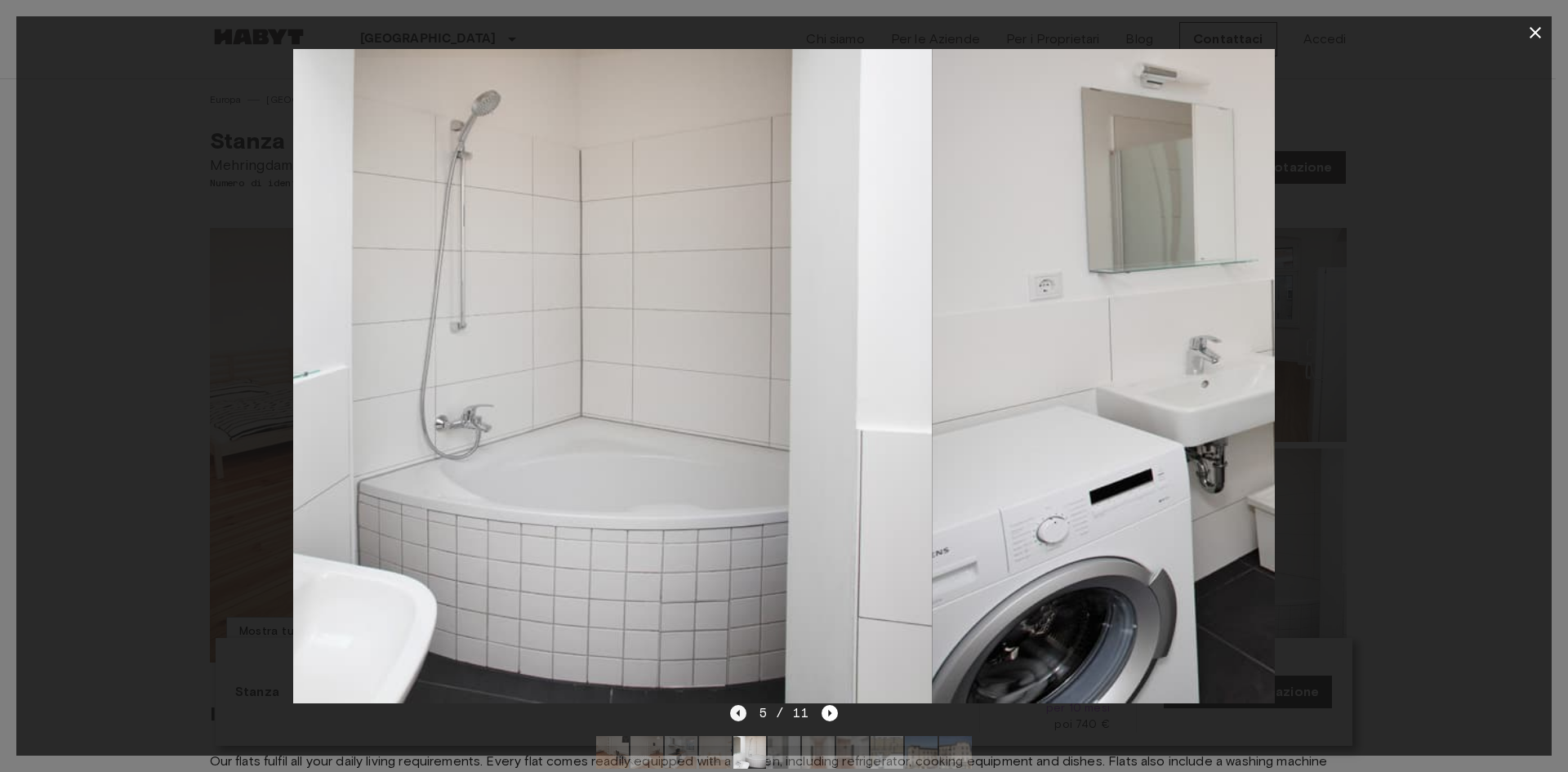
click at [736, 713] on icon "Previous image" at bounding box center [739, 714] width 17 height 17
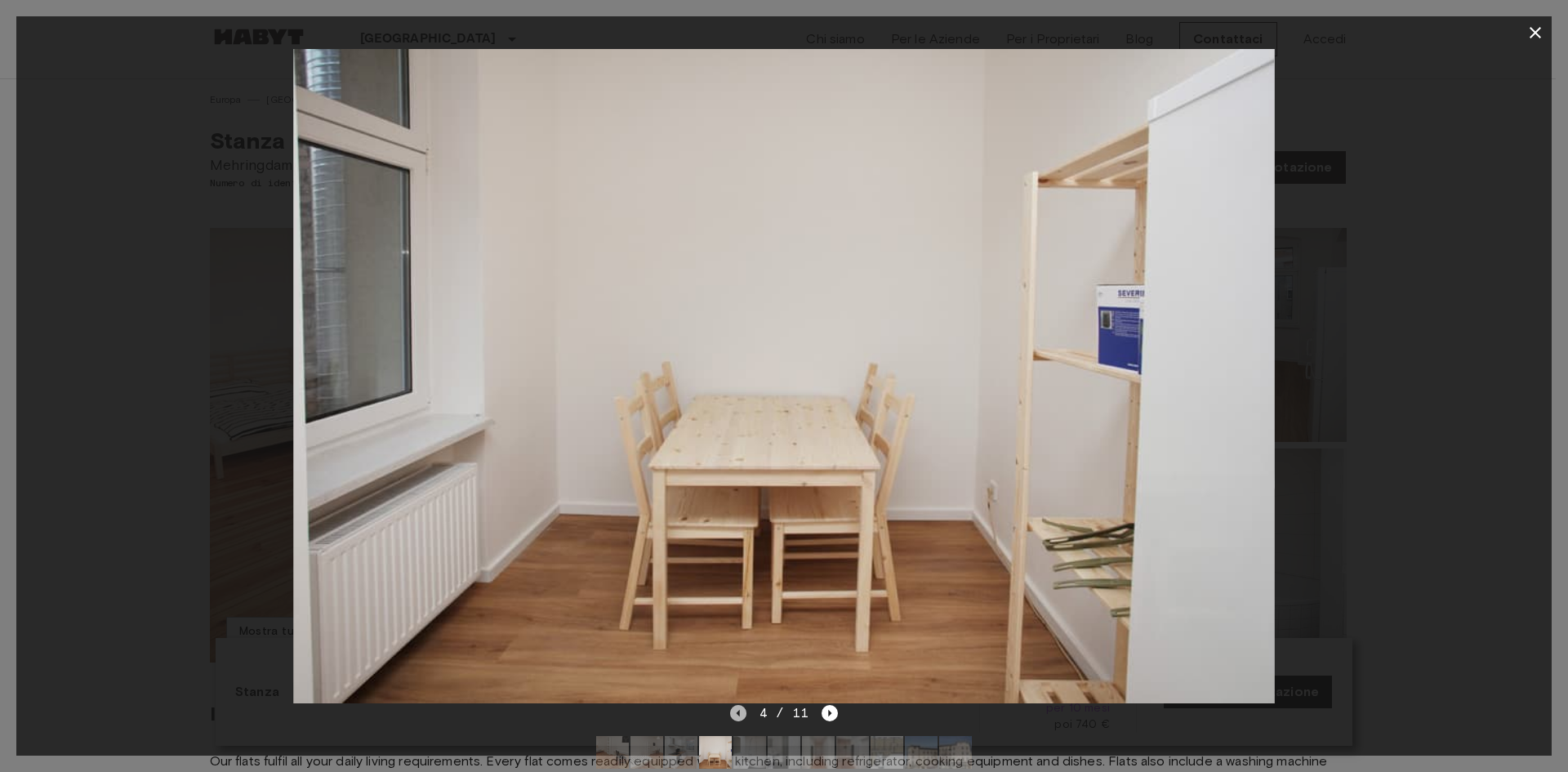
click at [736, 711] on icon "Previous image" at bounding box center [739, 714] width 17 height 17
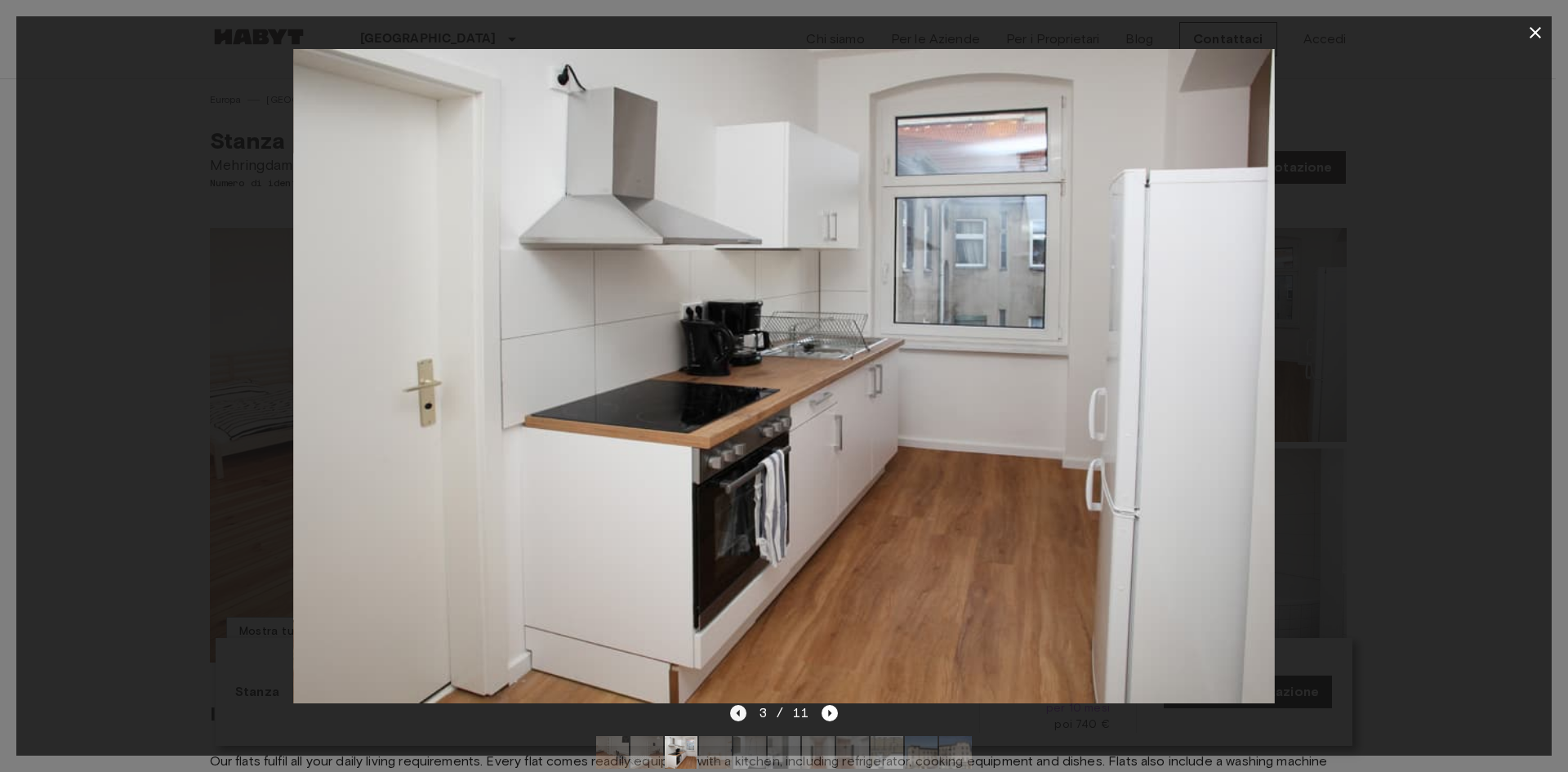
click at [736, 710] on icon "Previous image" at bounding box center [739, 714] width 17 height 17
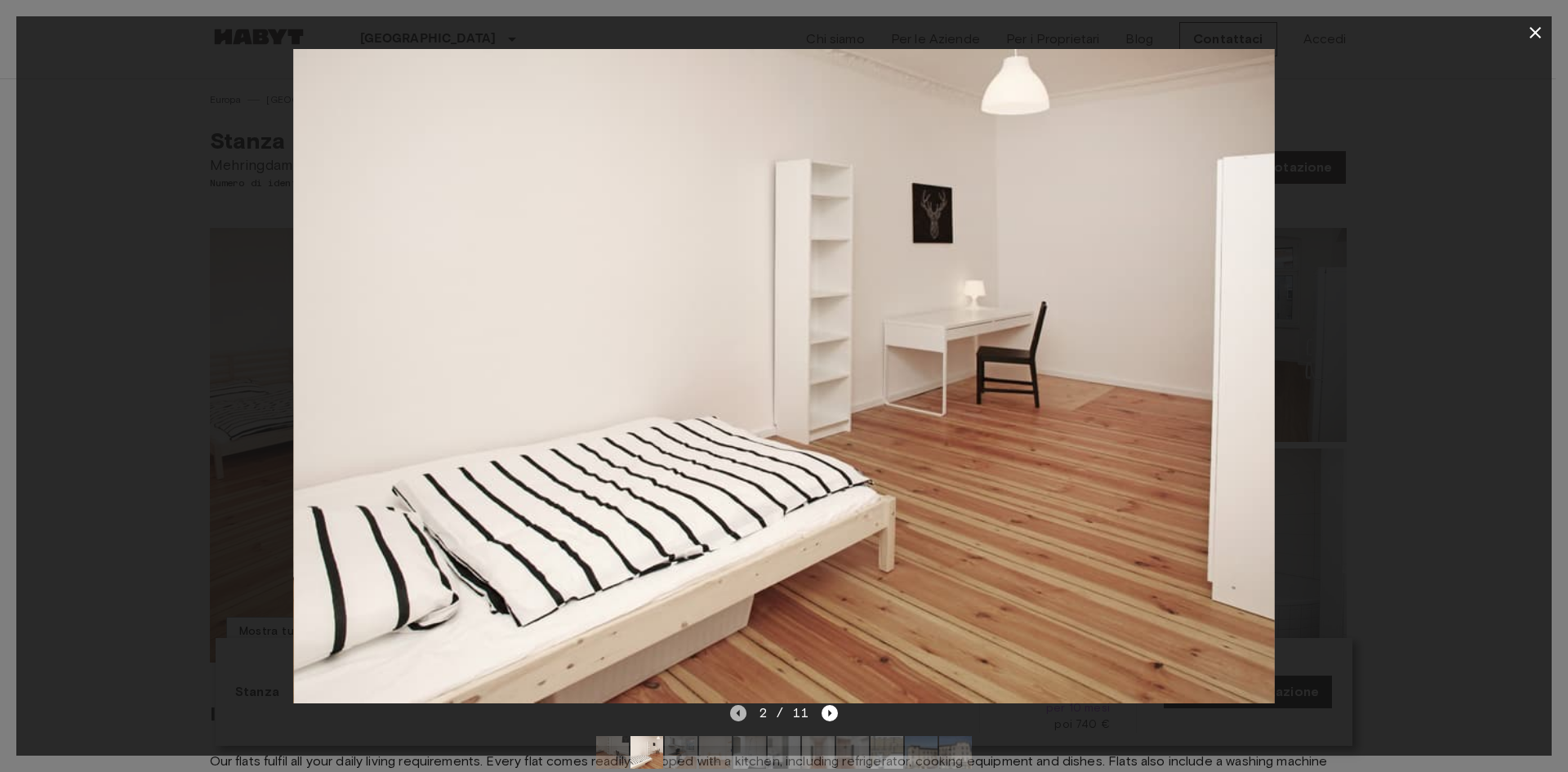
click at [735, 710] on icon "Previous image" at bounding box center [739, 714] width 17 height 17
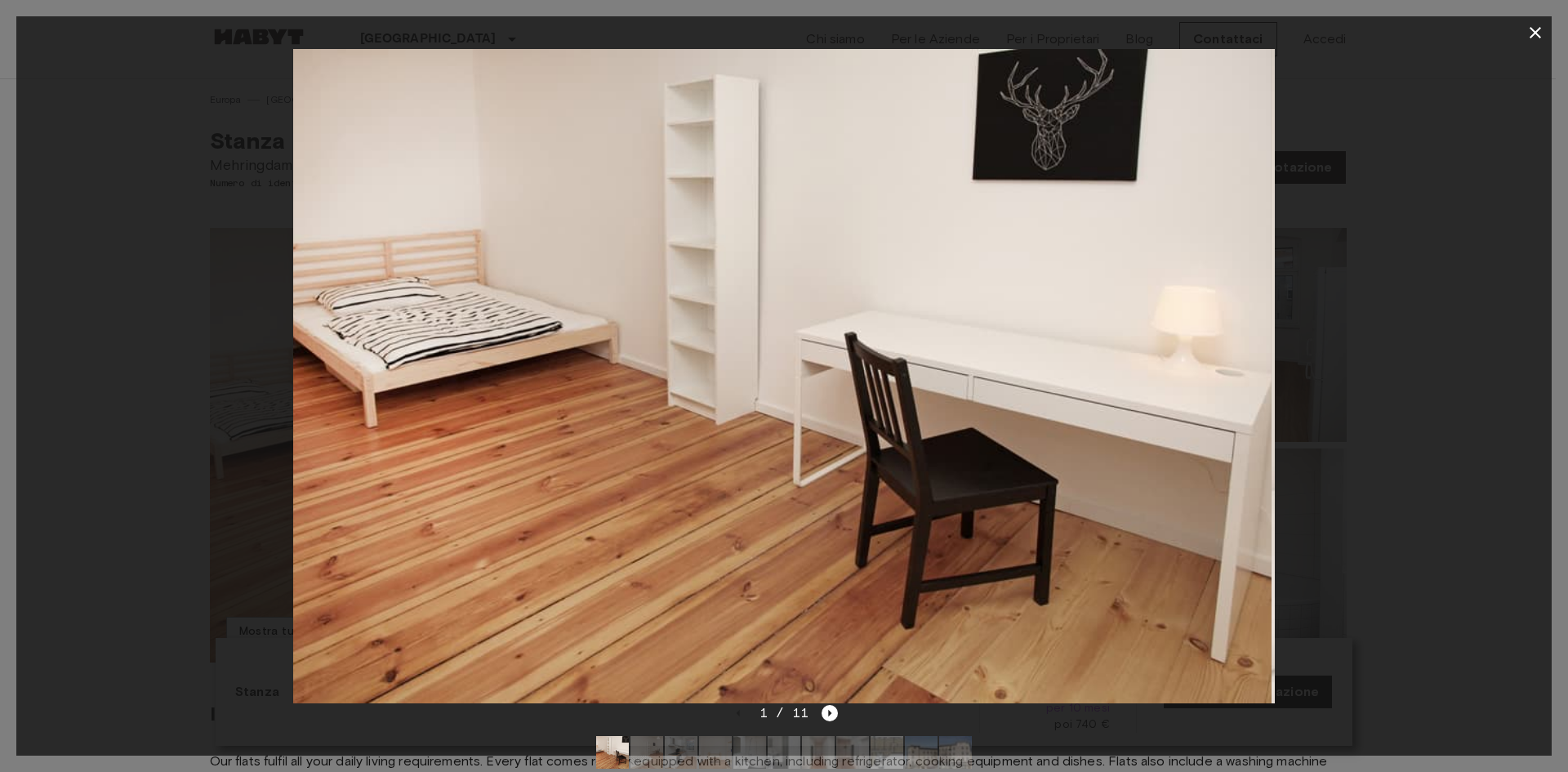
click at [819, 710] on div "1 / 11" at bounding box center [784, 713] width 108 height 19
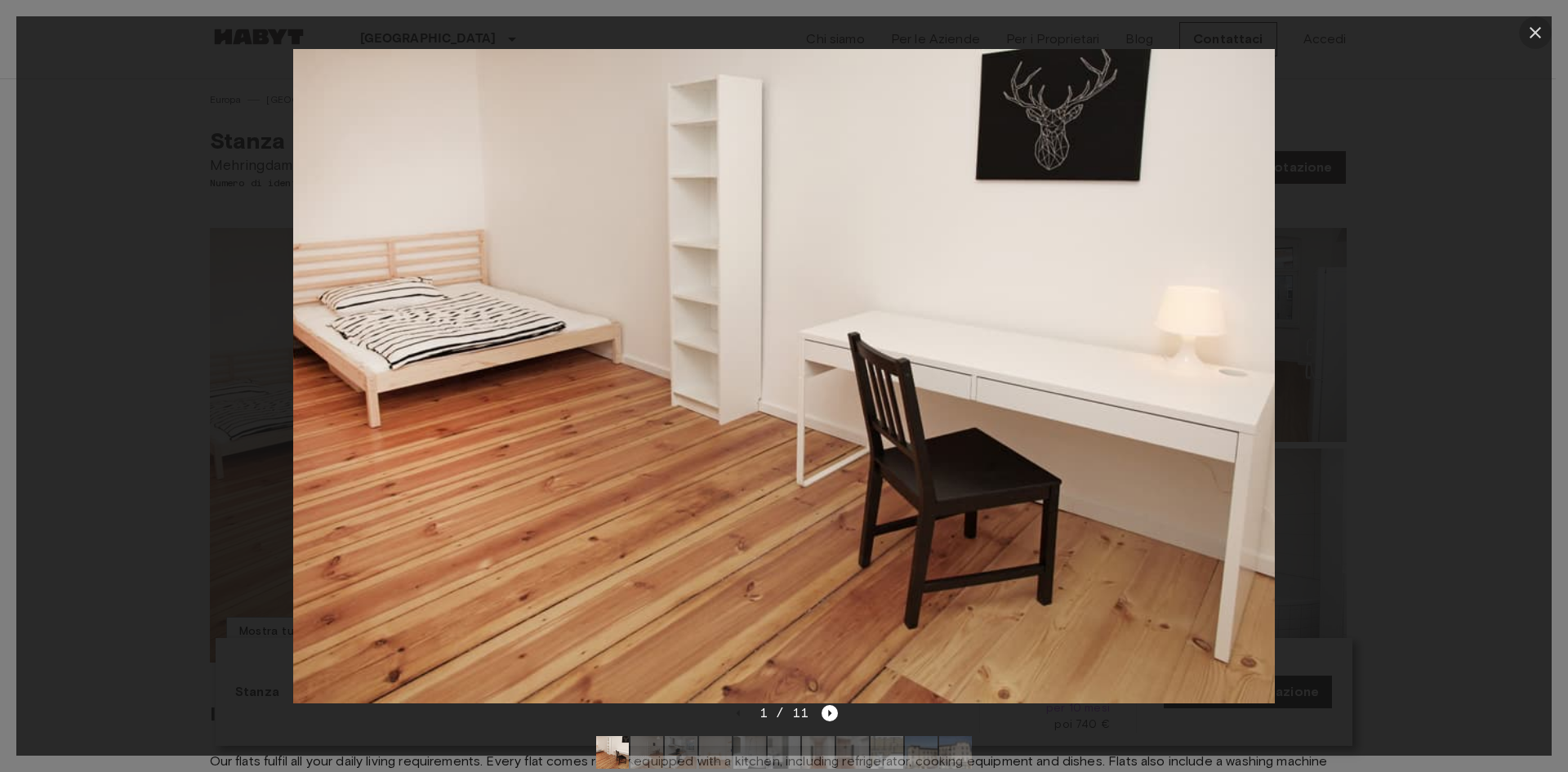
click at [1551, 28] on button "button" at bounding box center [1535, 33] width 33 height 33
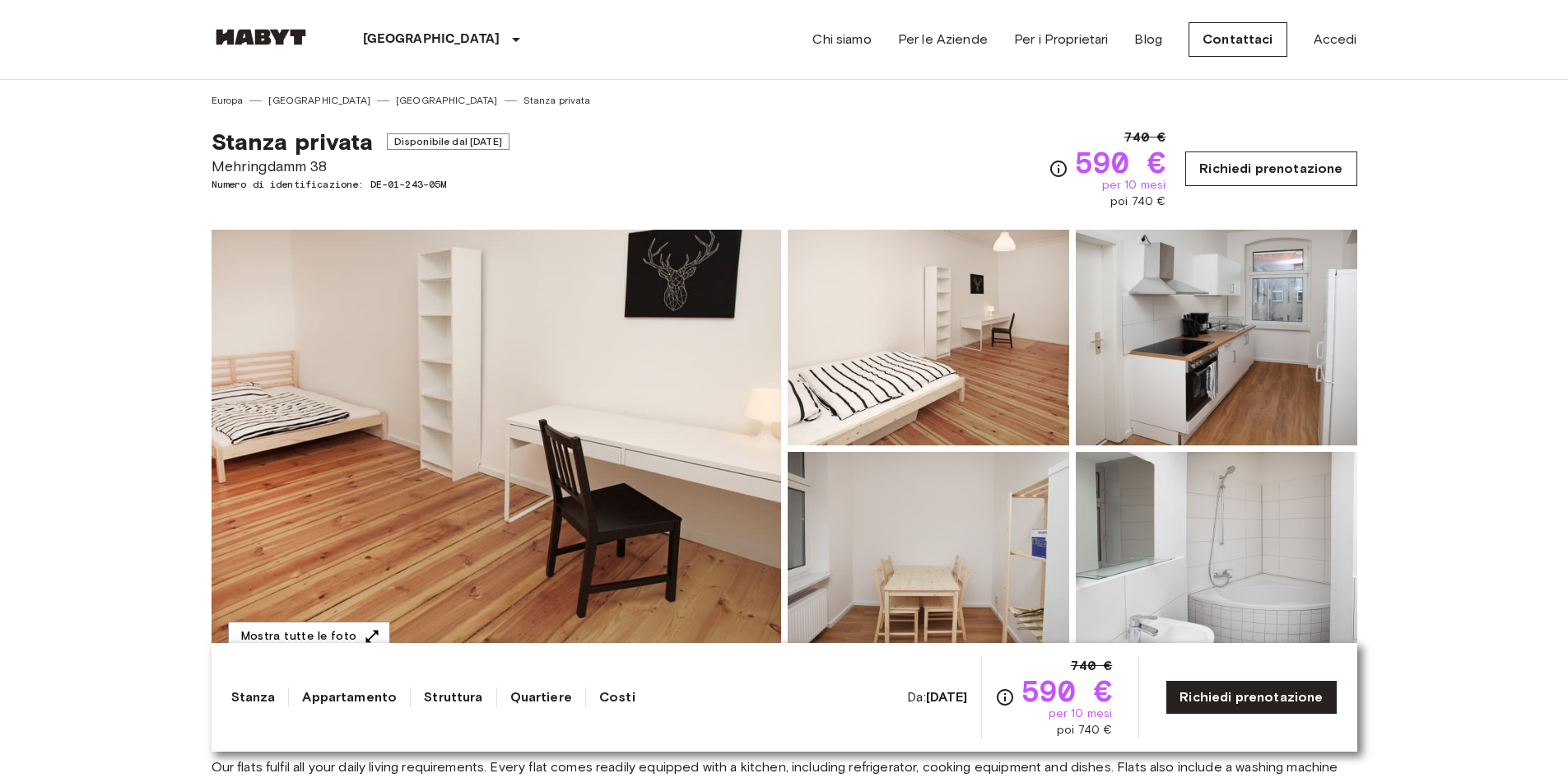
click at [1253, 167] on link "Richiedi prenotazione" at bounding box center [1271, 168] width 172 height 34
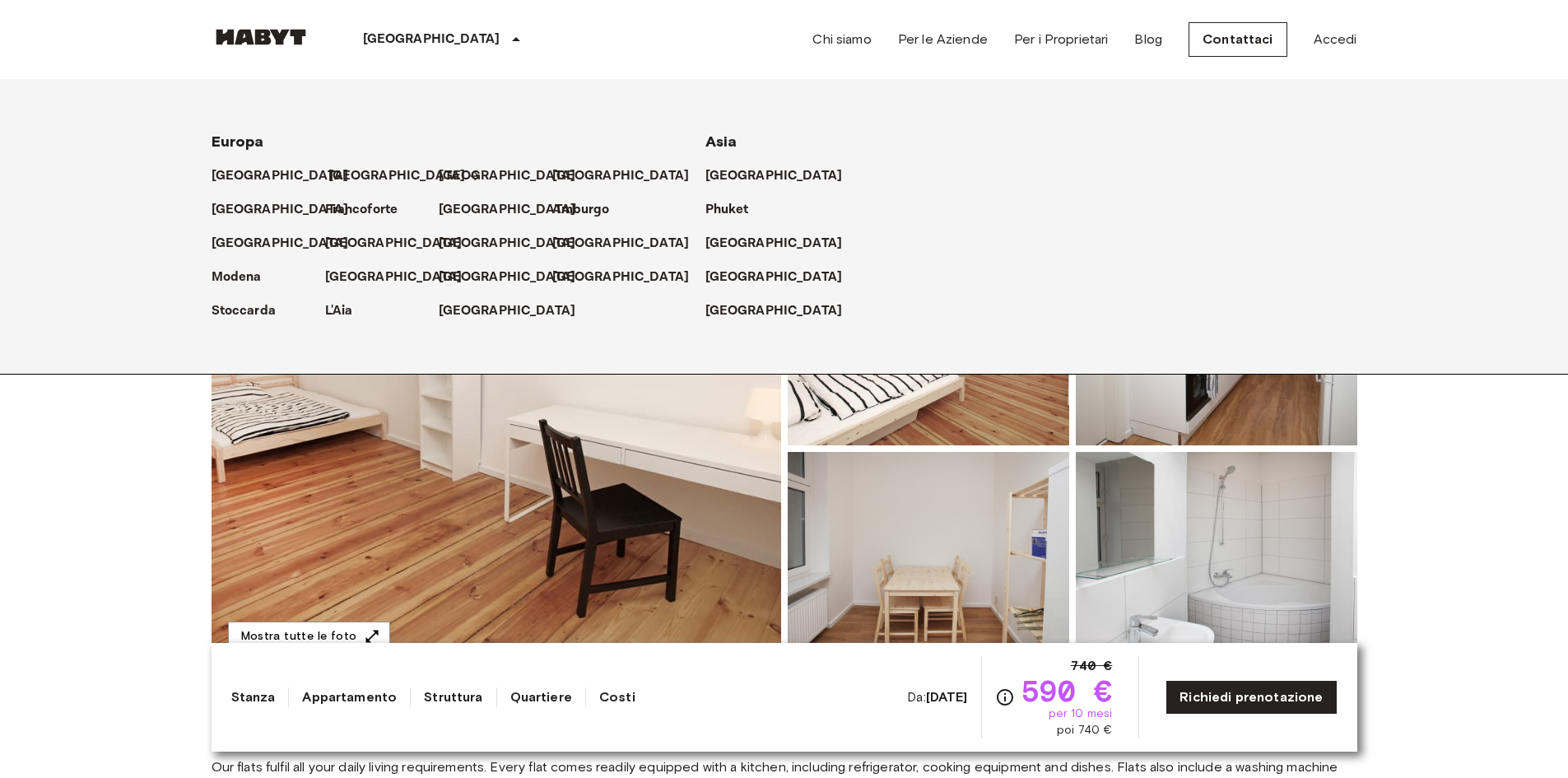
click at [335, 177] on p "[GEOGRAPHIC_DATA]" at bounding box center [397, 176] width 137 height 19
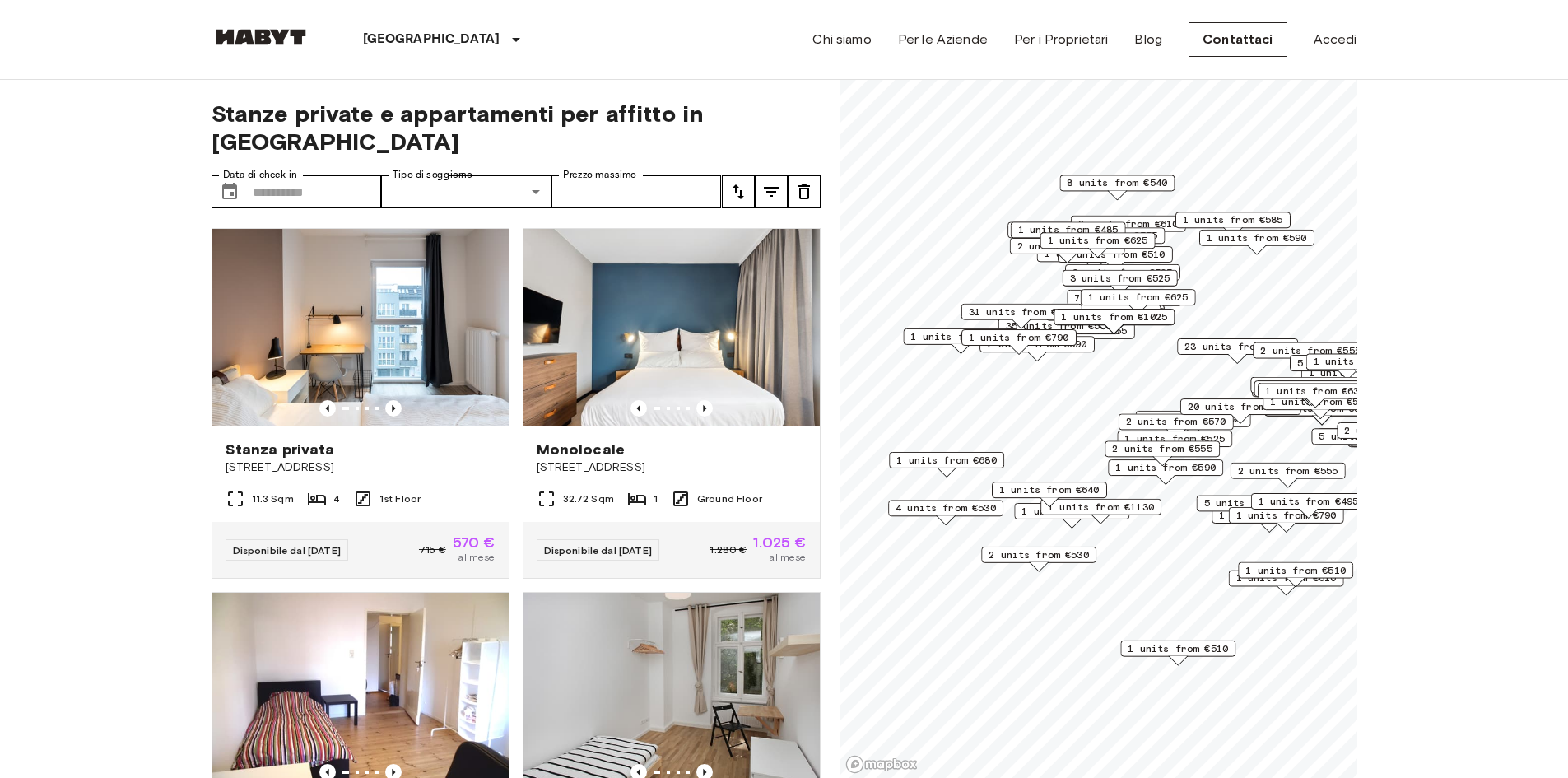
drag, startPoint x: 994, startPoint y: 490, endPoint x: 1122, endPoint y: 431, distance: 140.9
click at [1122, 441] on div "2 units from €555" at bounding box center [1162, 453] width 115 height 25
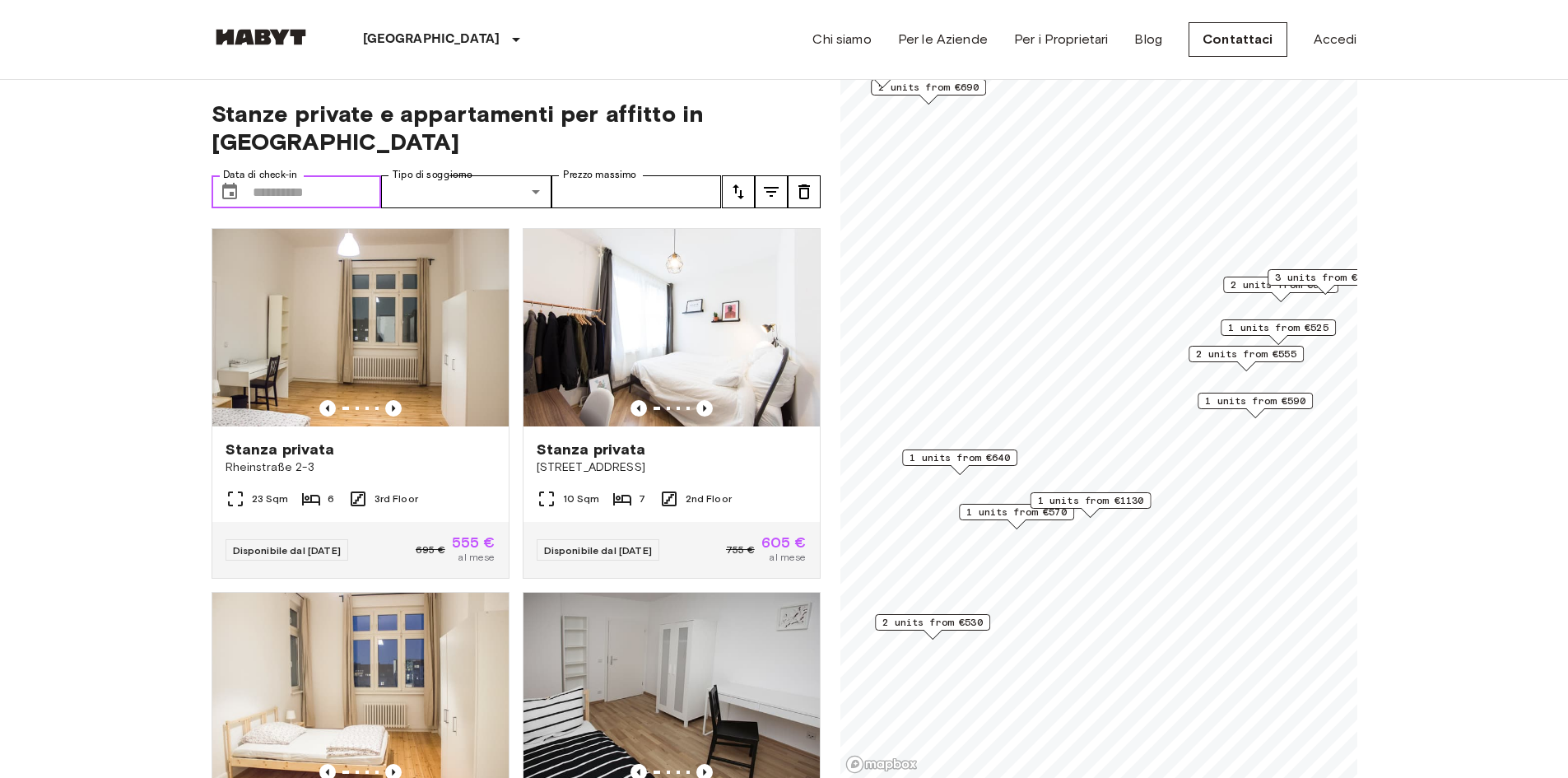
click at [279, 175] on input "Data di check-in" at bounding box center [318, 191] width 129 height 33
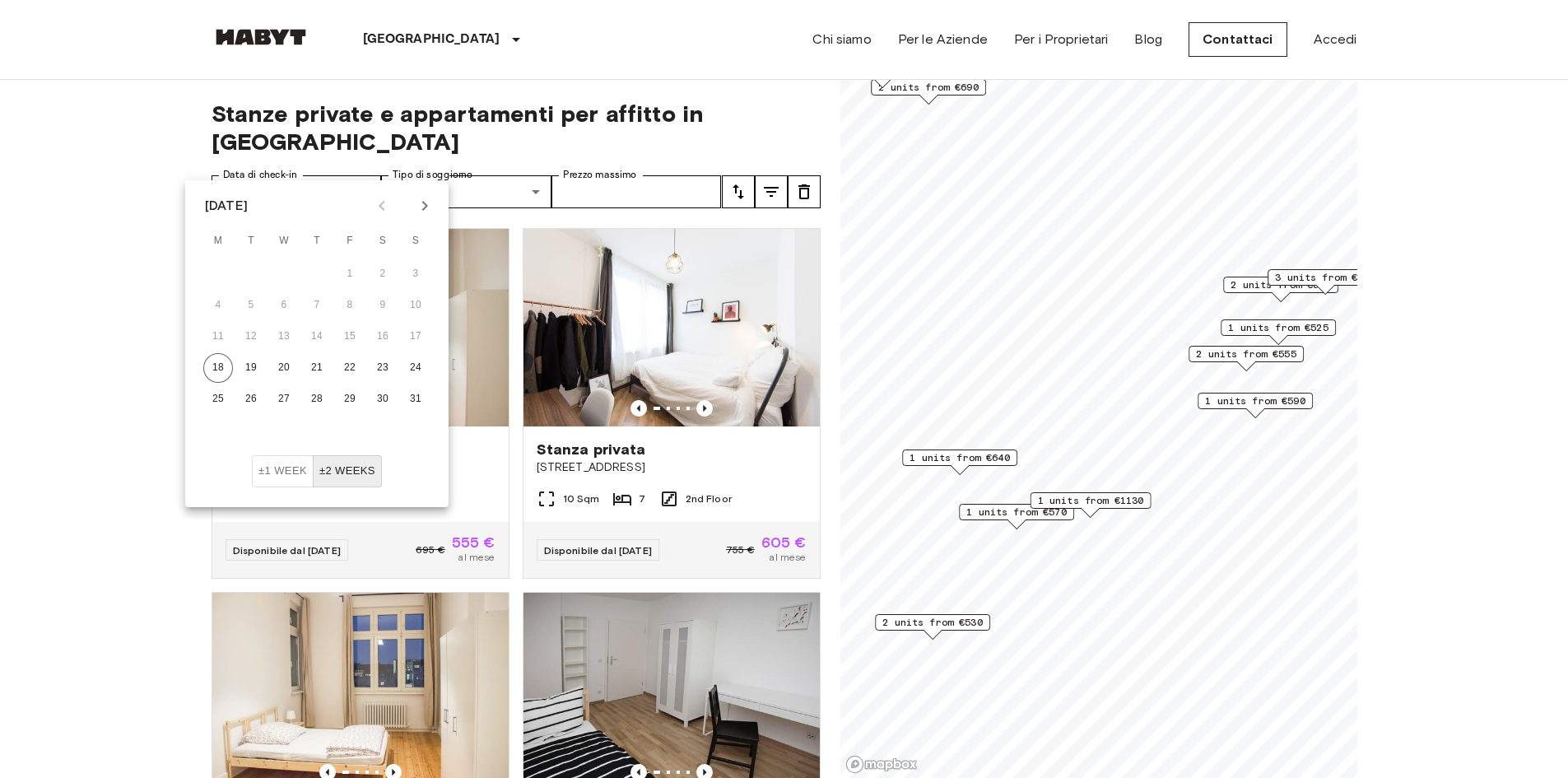
click at [420, 209] on icon "Next month" at bounding box center [424, 205] width 19 height 19
click at [248, 273] on button "2" at bounding box center [251, 273] width 29 height 29
type input "**********"
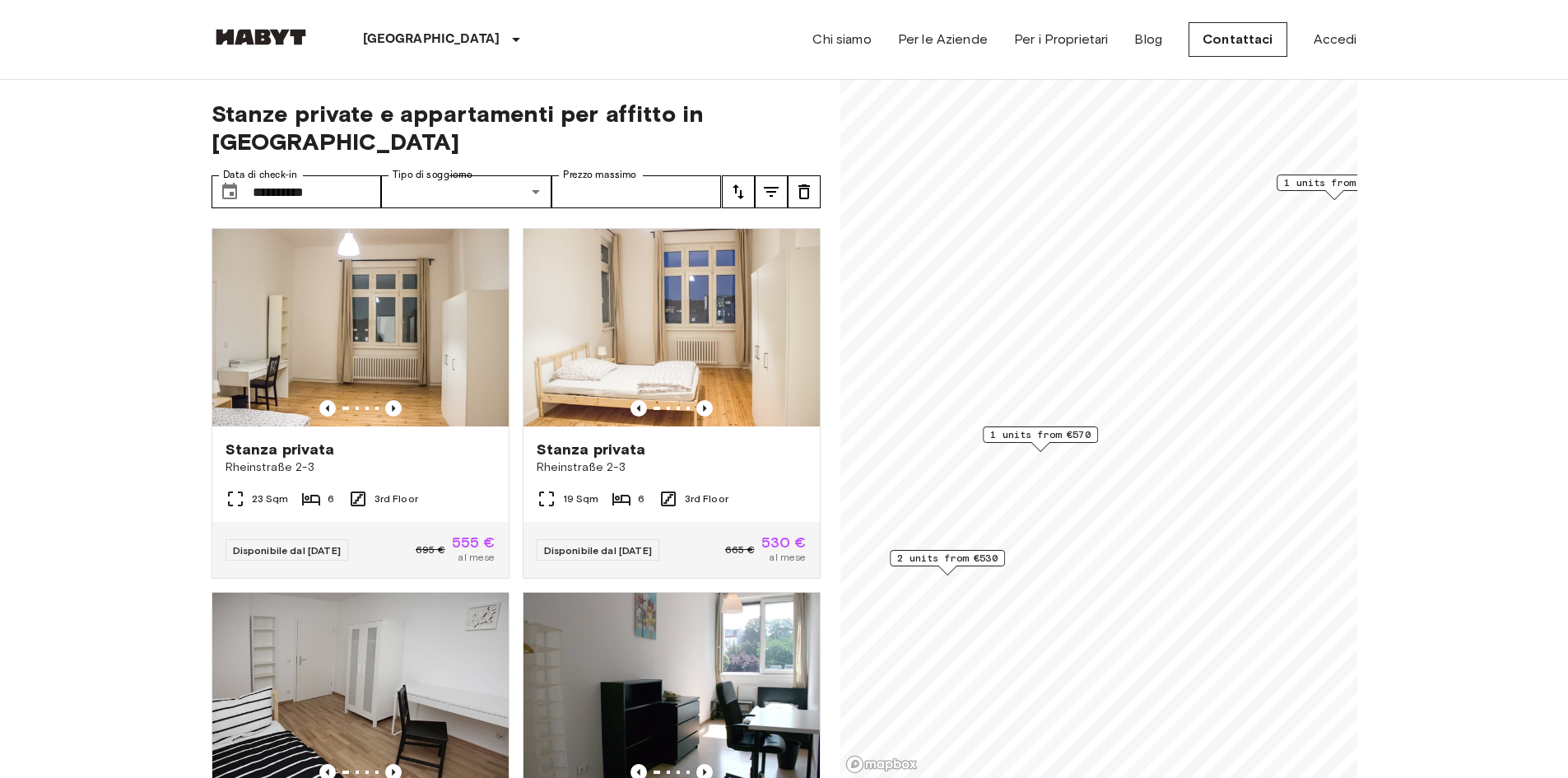
click at [1061, 438] on span "1 units from €570" at bounding box center [1040, 435] width 100 height 15
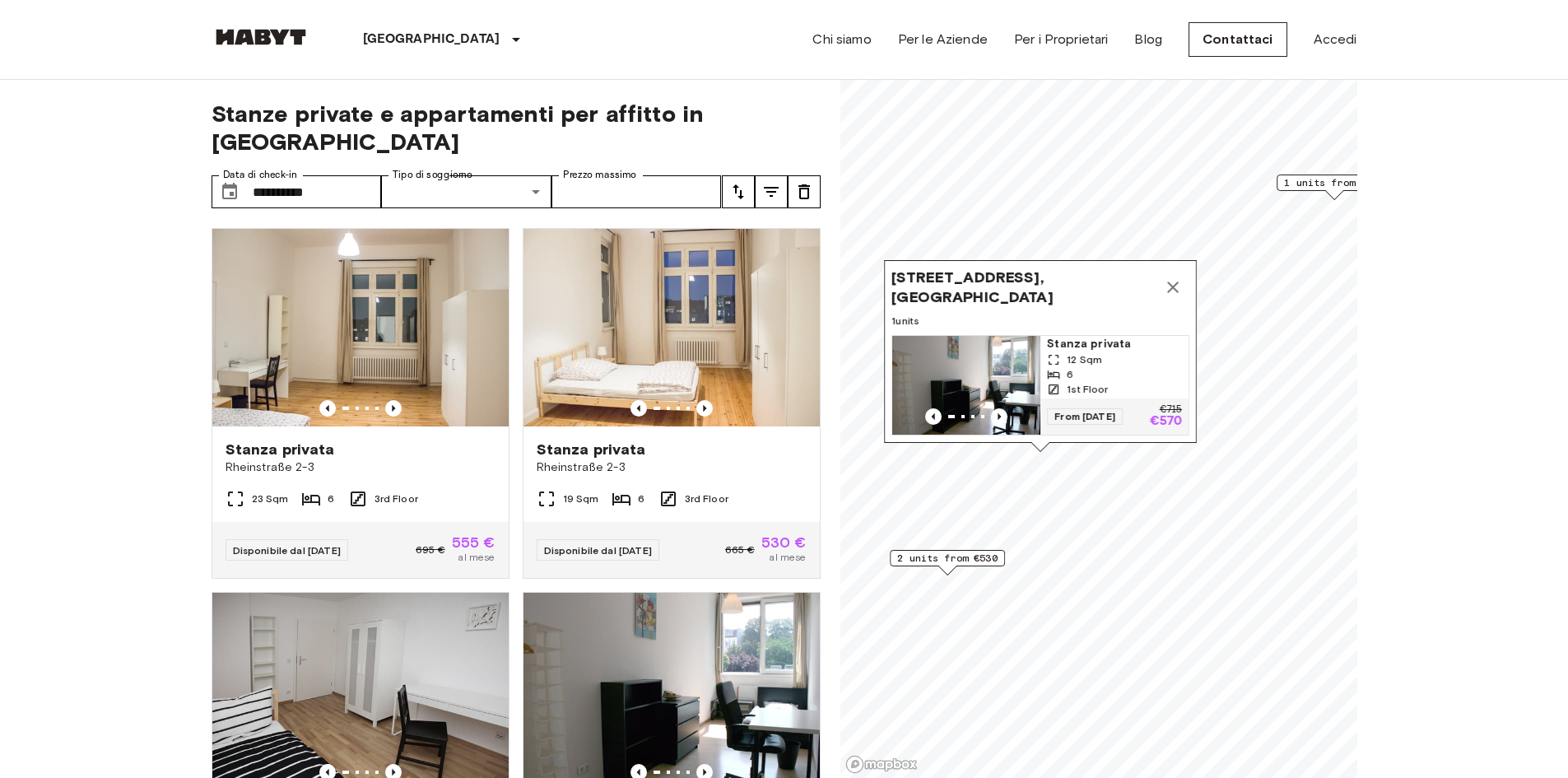
click at [1006, 351] on img "Map marker" at bounding box center [966, 384] width 148 height 98
click at [1169, 278] on icon "Map marker" at bounding box center [1172, 287] width 19 height 19
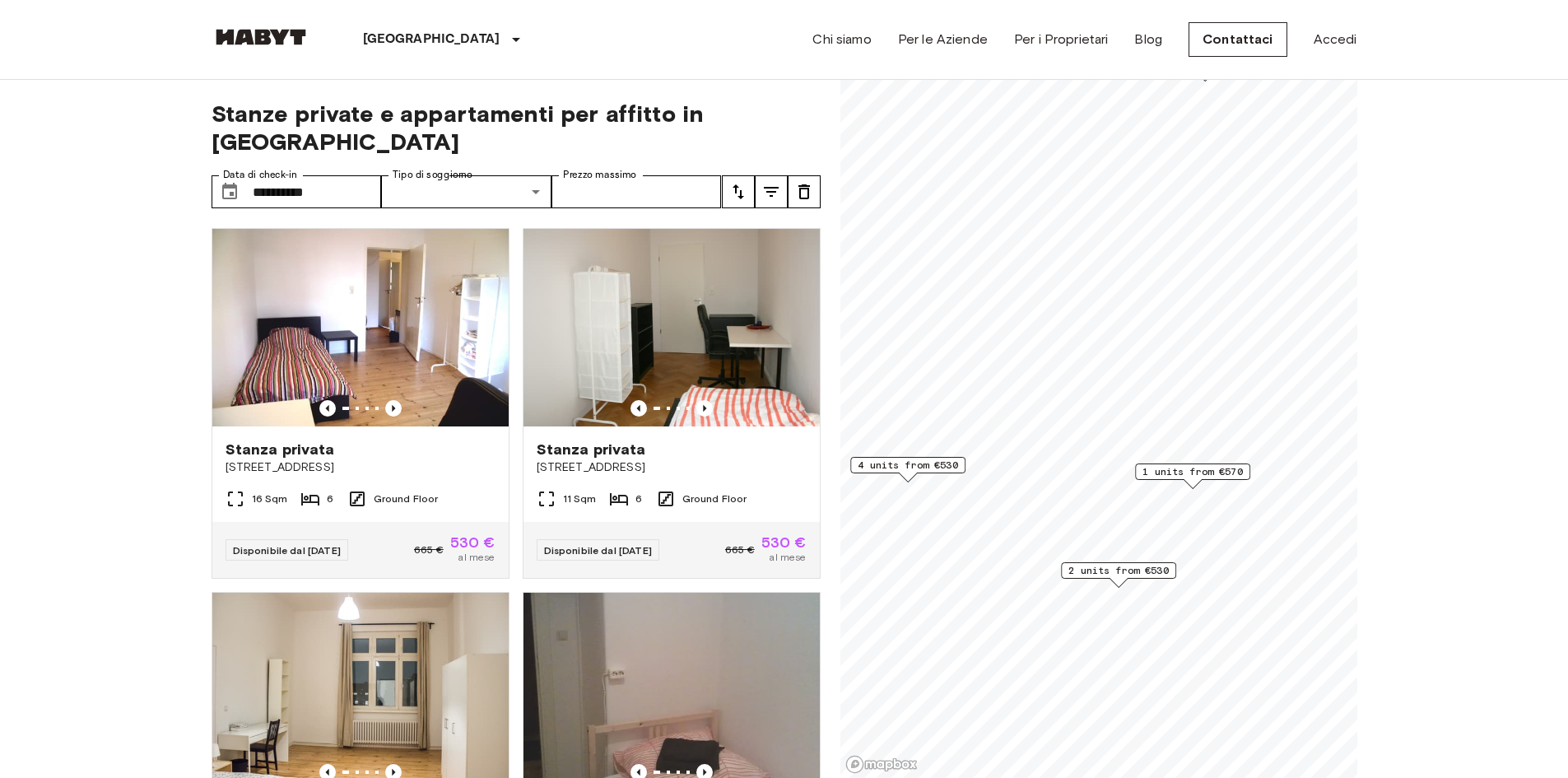
click at [922, 473] on div "4 units from €530" at bounding box center [907, 465] width 115 height 17
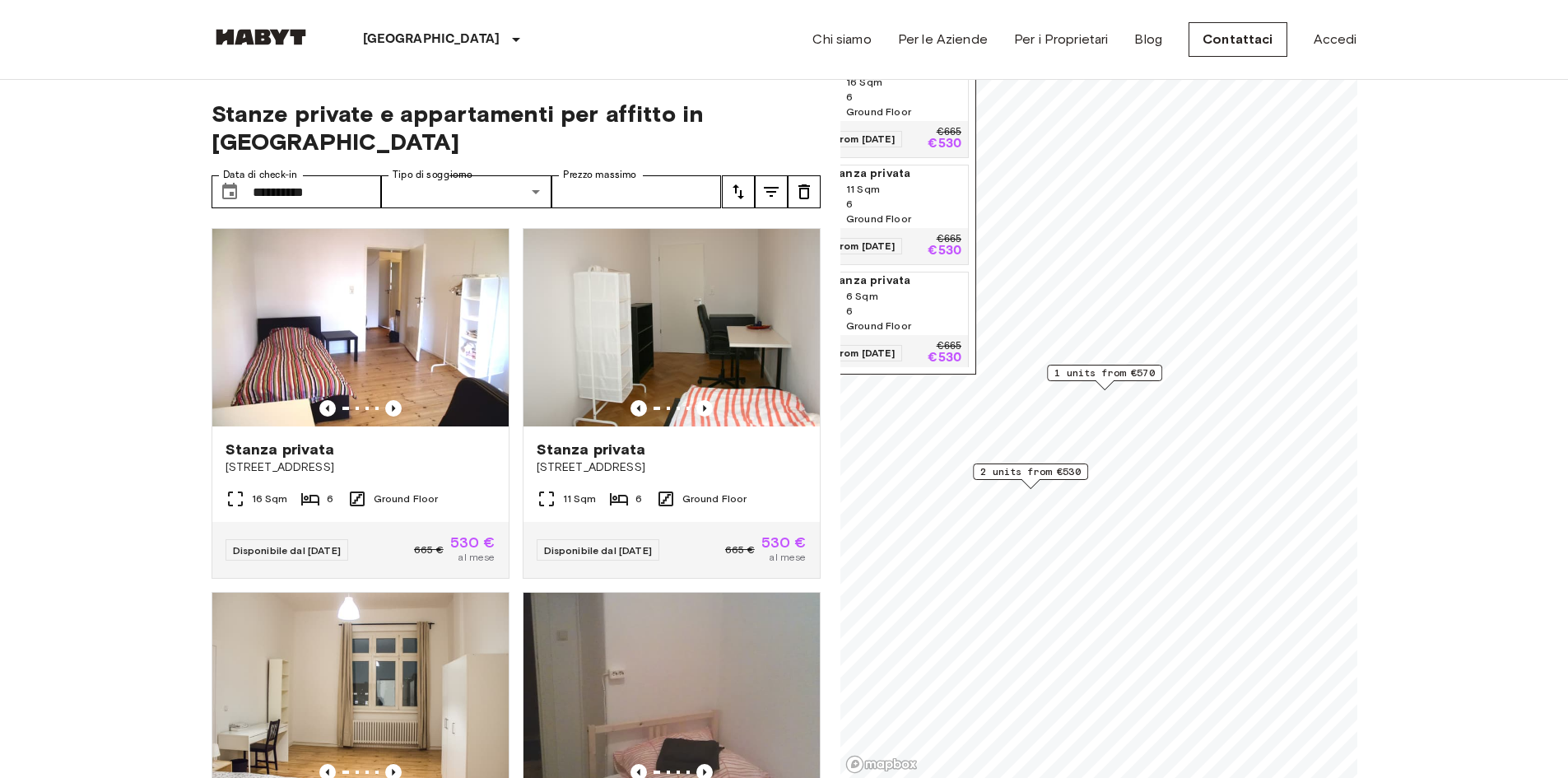
scroll to position [165, 0]
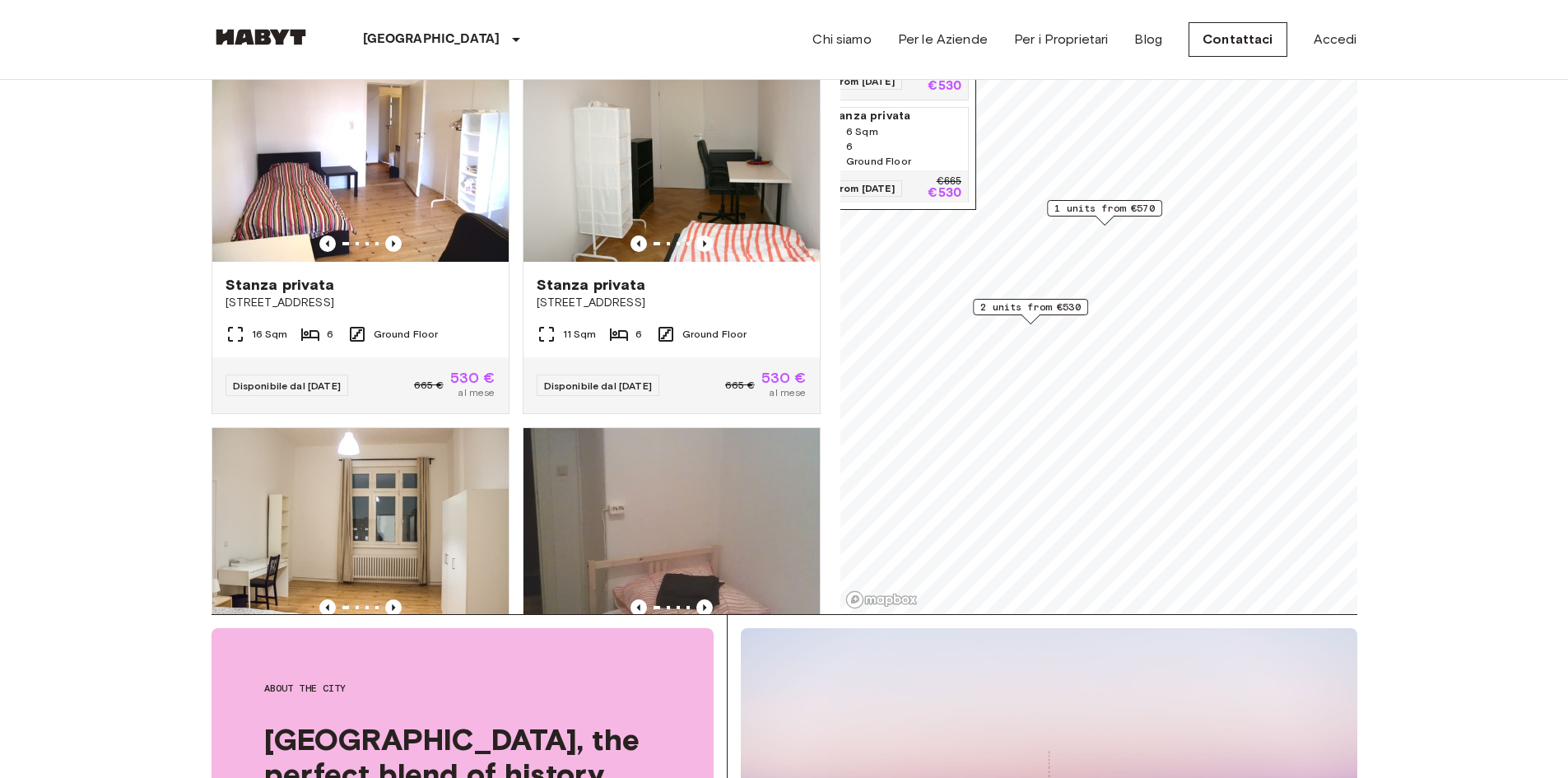
drag, startPoint x: 827, startPoint y: 409, endPoint x: 837, endPoint y: 474, distance: 65.8
click at [826, 473] on div "**********" at bounding box center [784, 264] width 1146 height 699
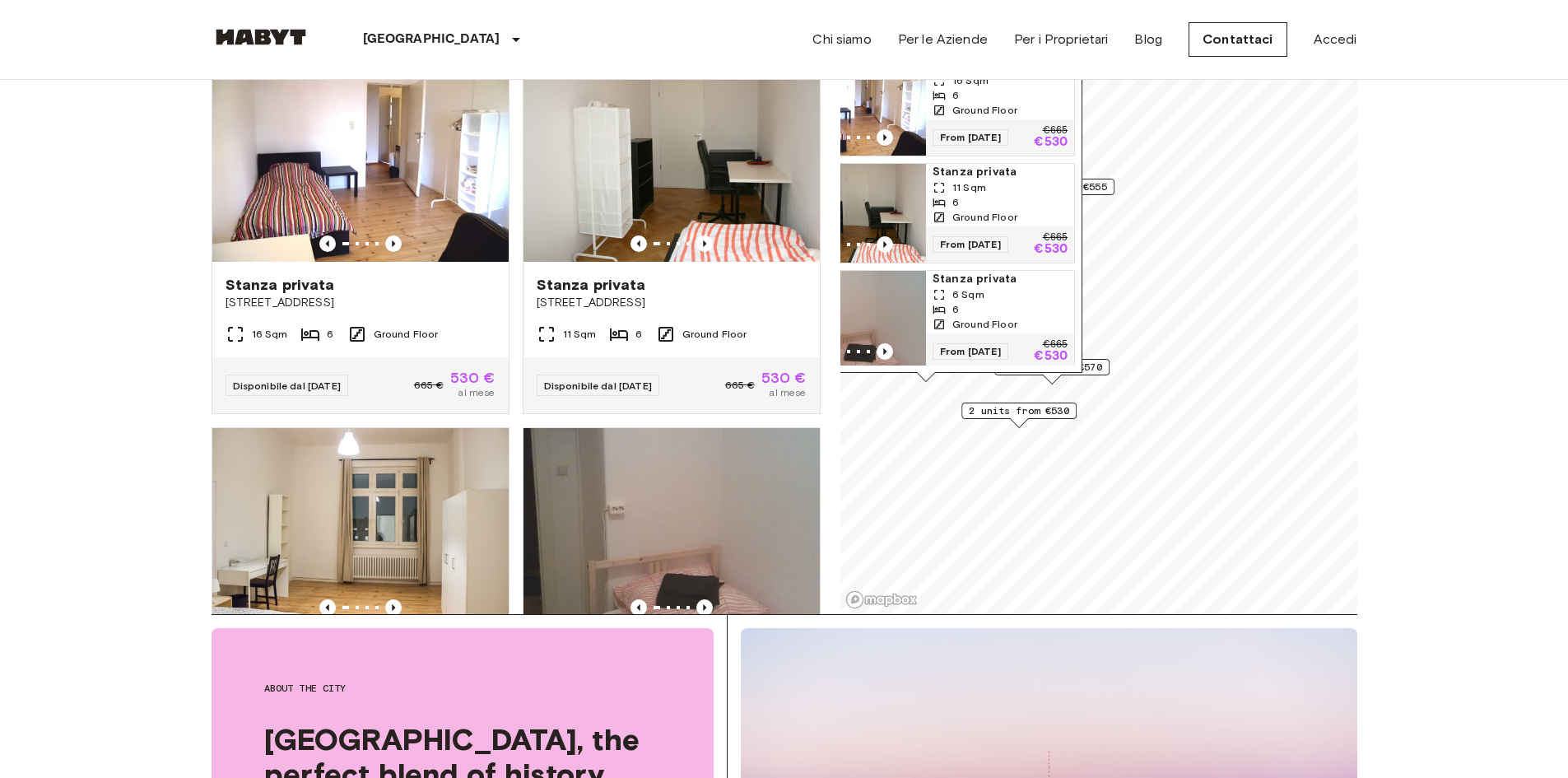
scroll to position [0, 0]
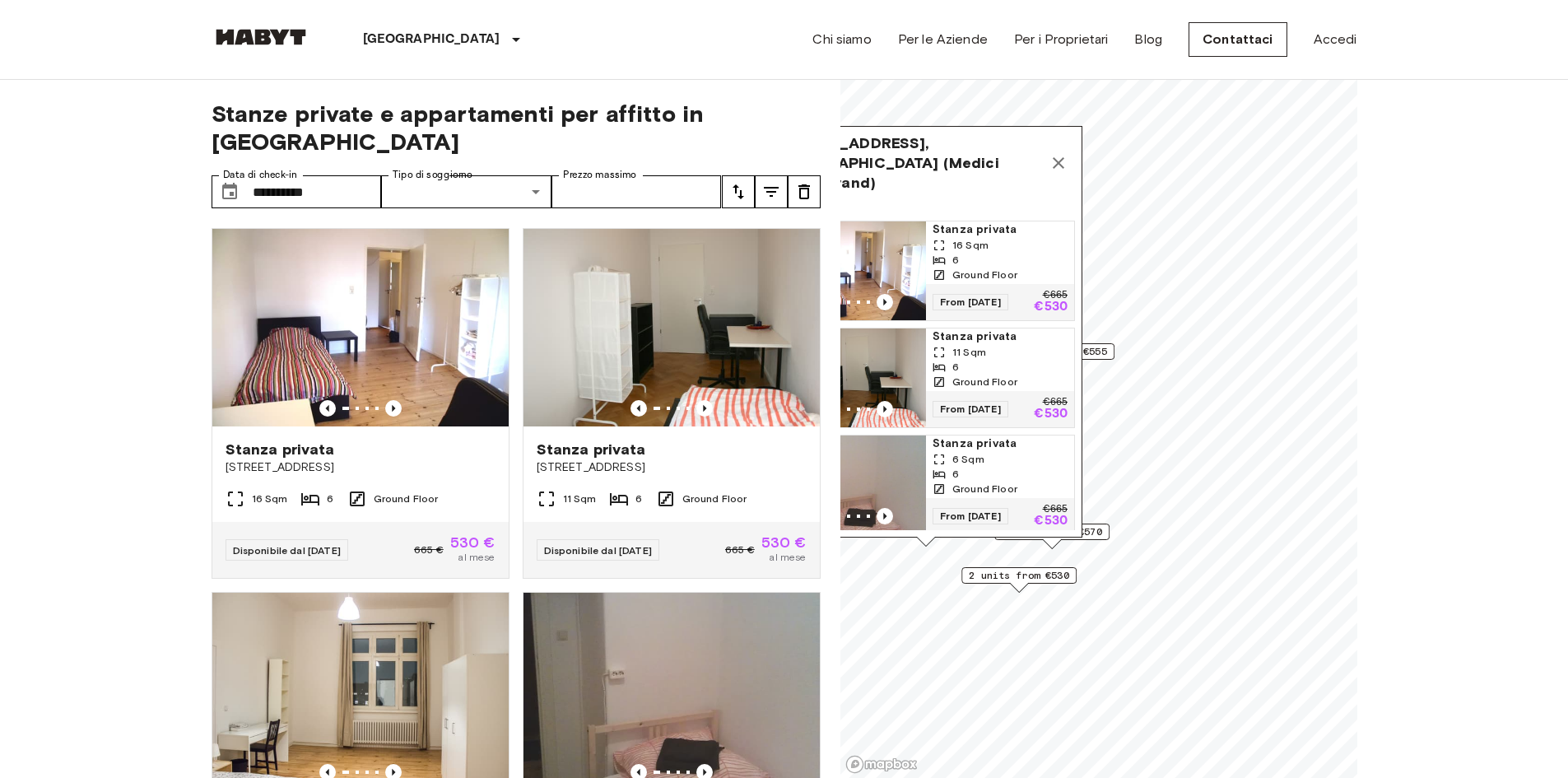
click at [1055, 156] on icon "Map marker" at bounding box center [1058, 162] width 19 height 19
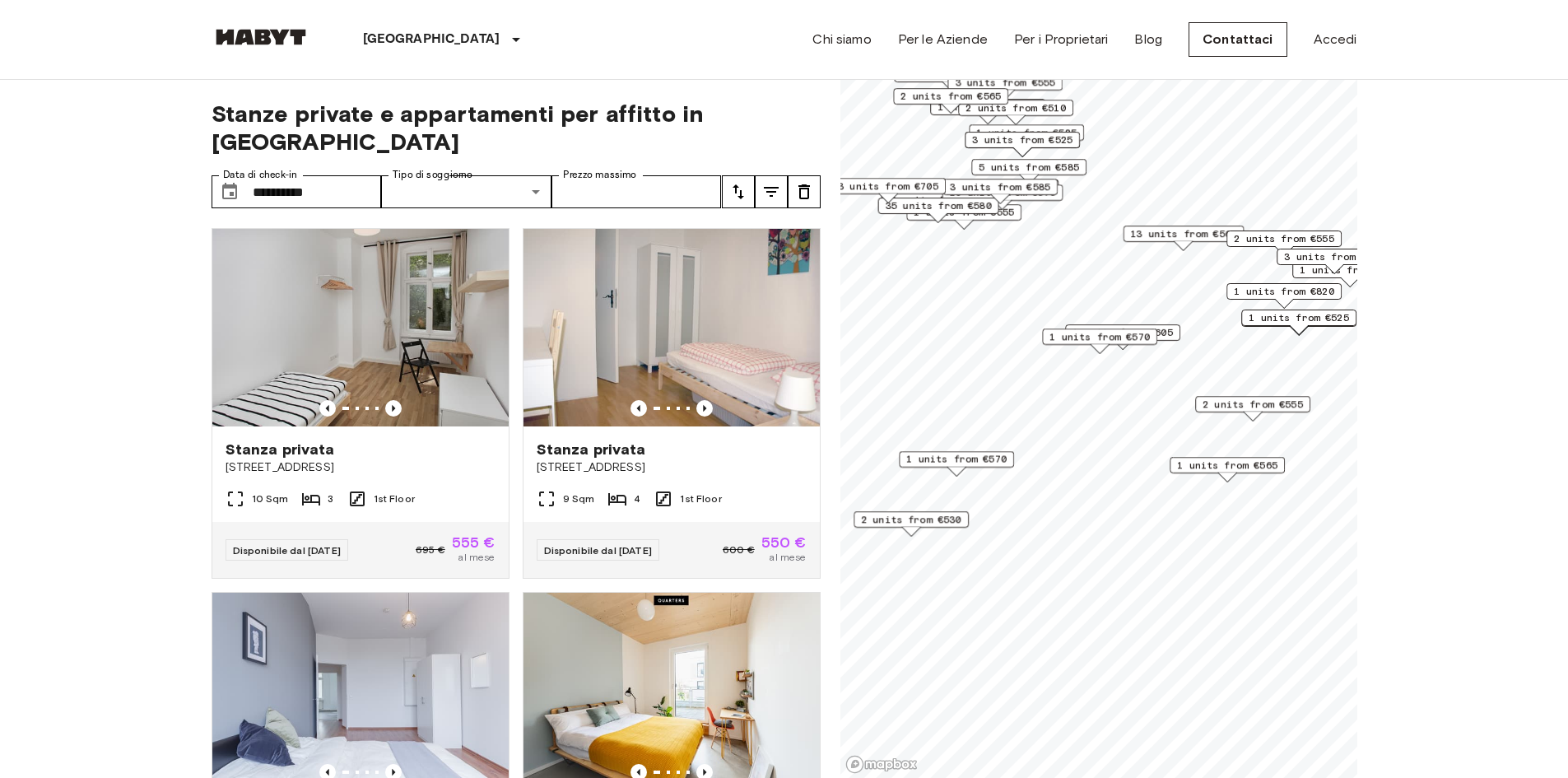
click at [1193, 461] on span "1 units from €565" at bounding box center [1227, 465] width 100 height 15
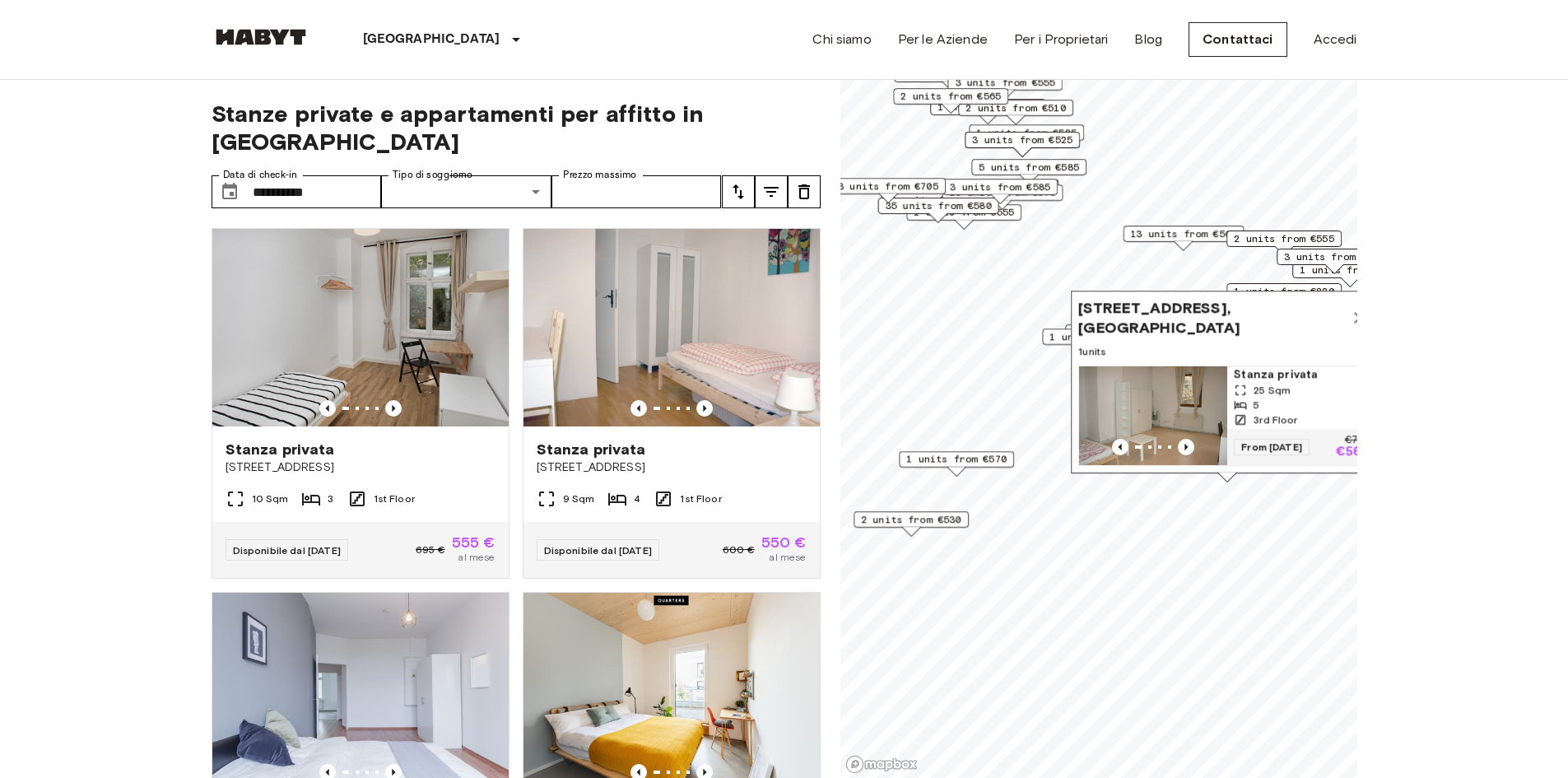
click at [1181, 385] on img "Map marker" at bounding box center [1153, 415] width 148 height 98
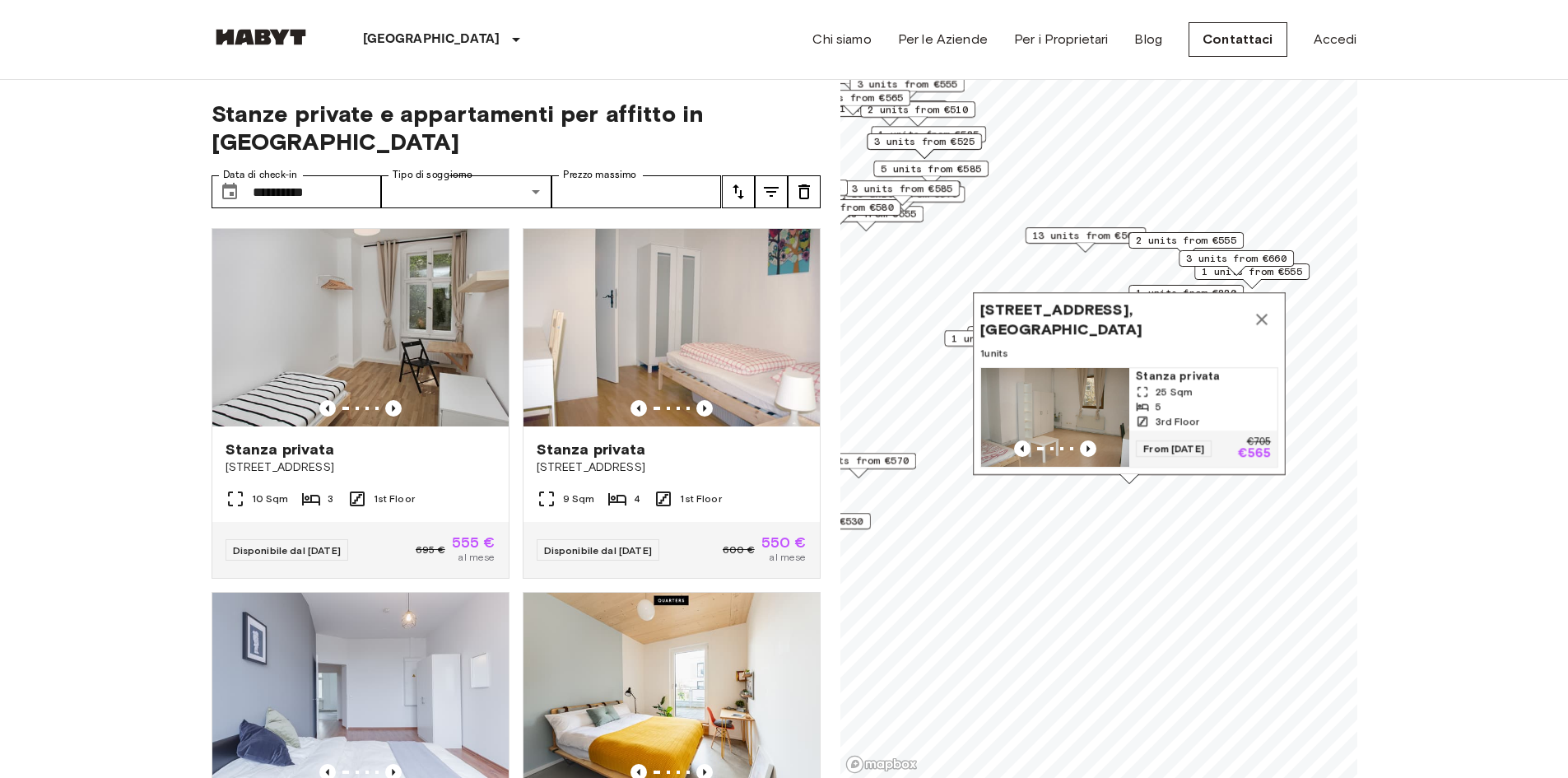
click at [1259, 310] on icon "Map marker" at bounding box center [1261, 319] width 19 height 19
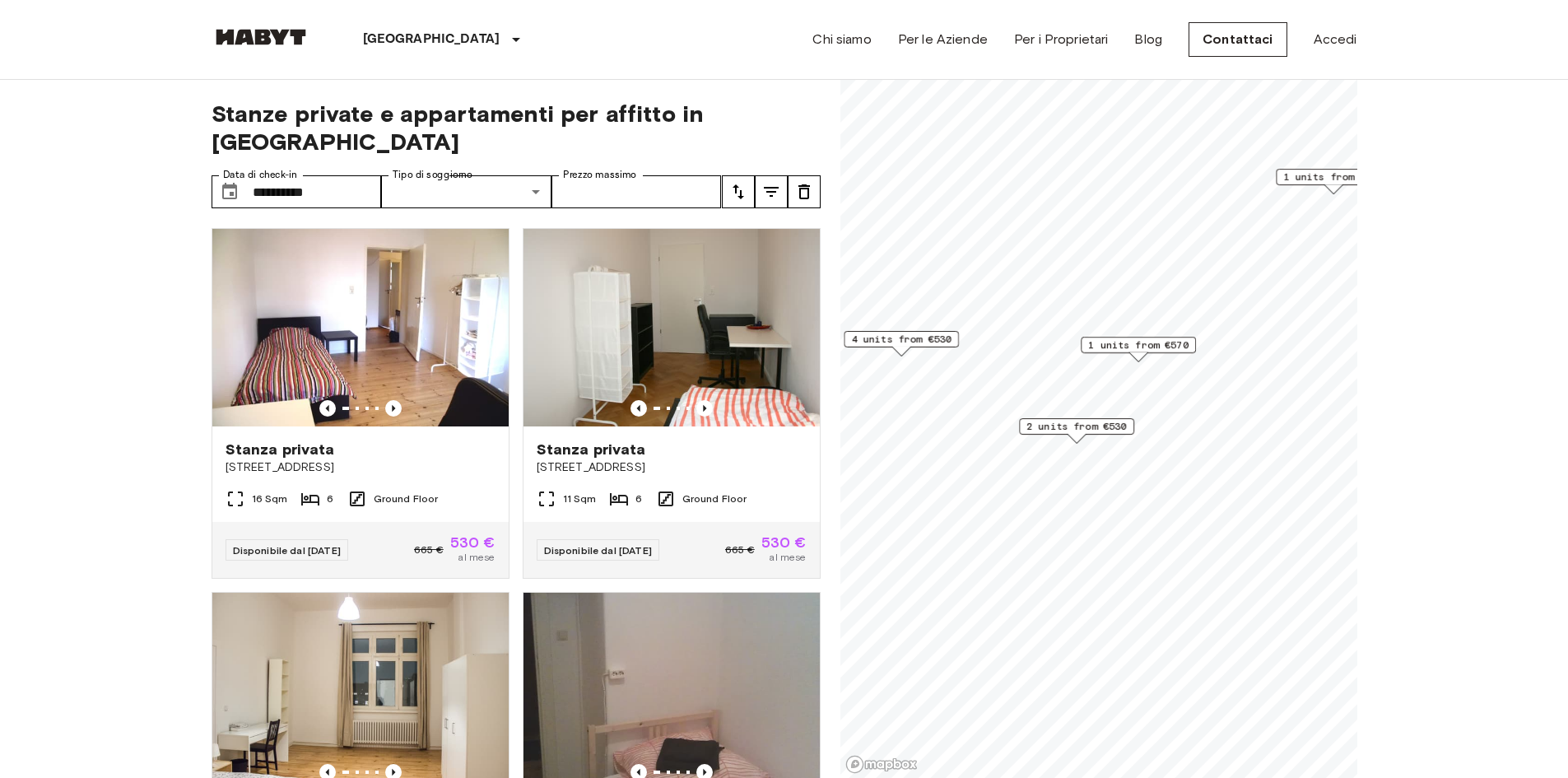
click at [920, 341] on span "4 units from €530" at bounding box center [900, 339] width 100 height 15
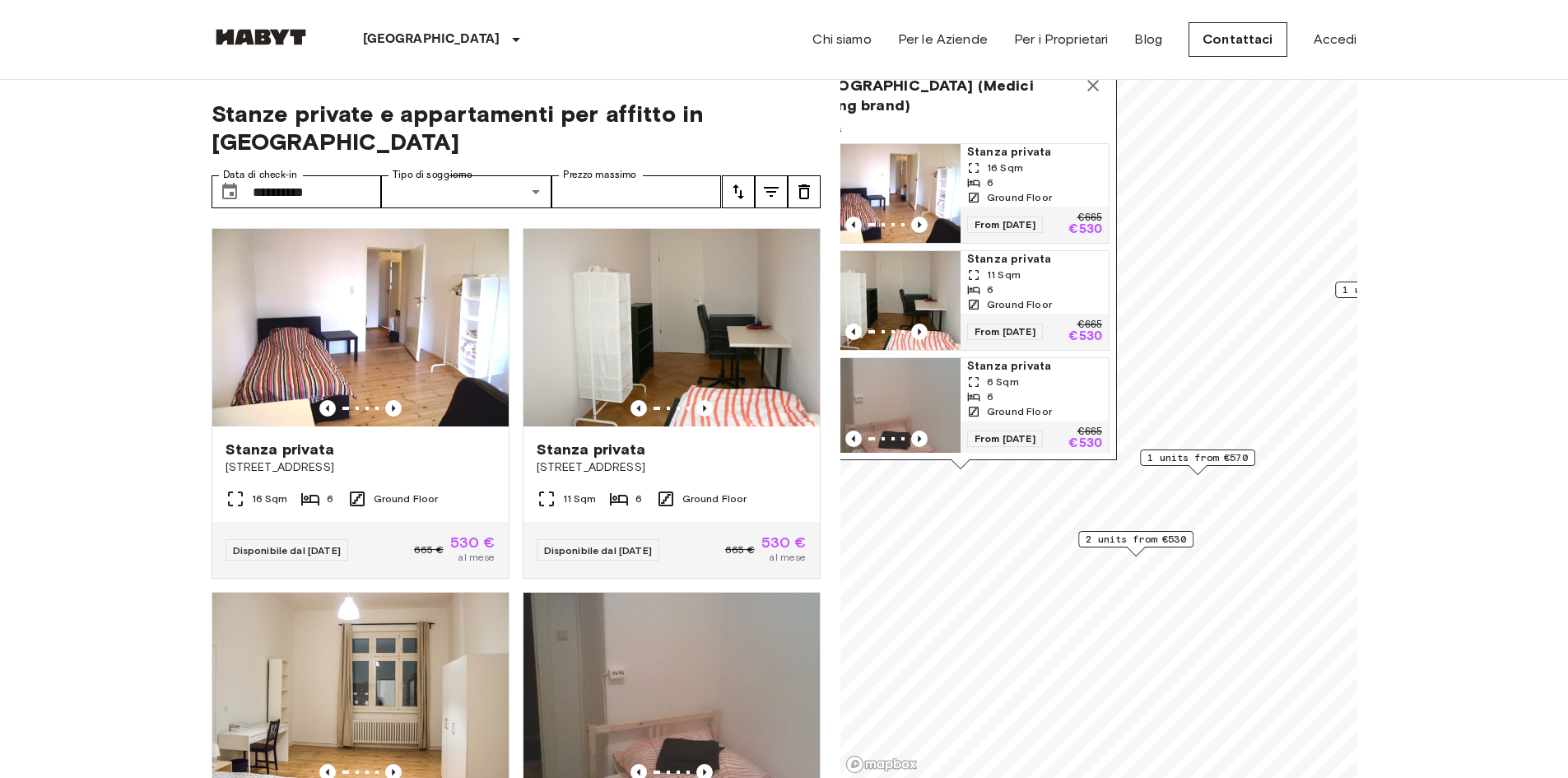
click at [1043, 161] on div "16 Sqm" at bounding box center [1034, 168] width 135 height 15
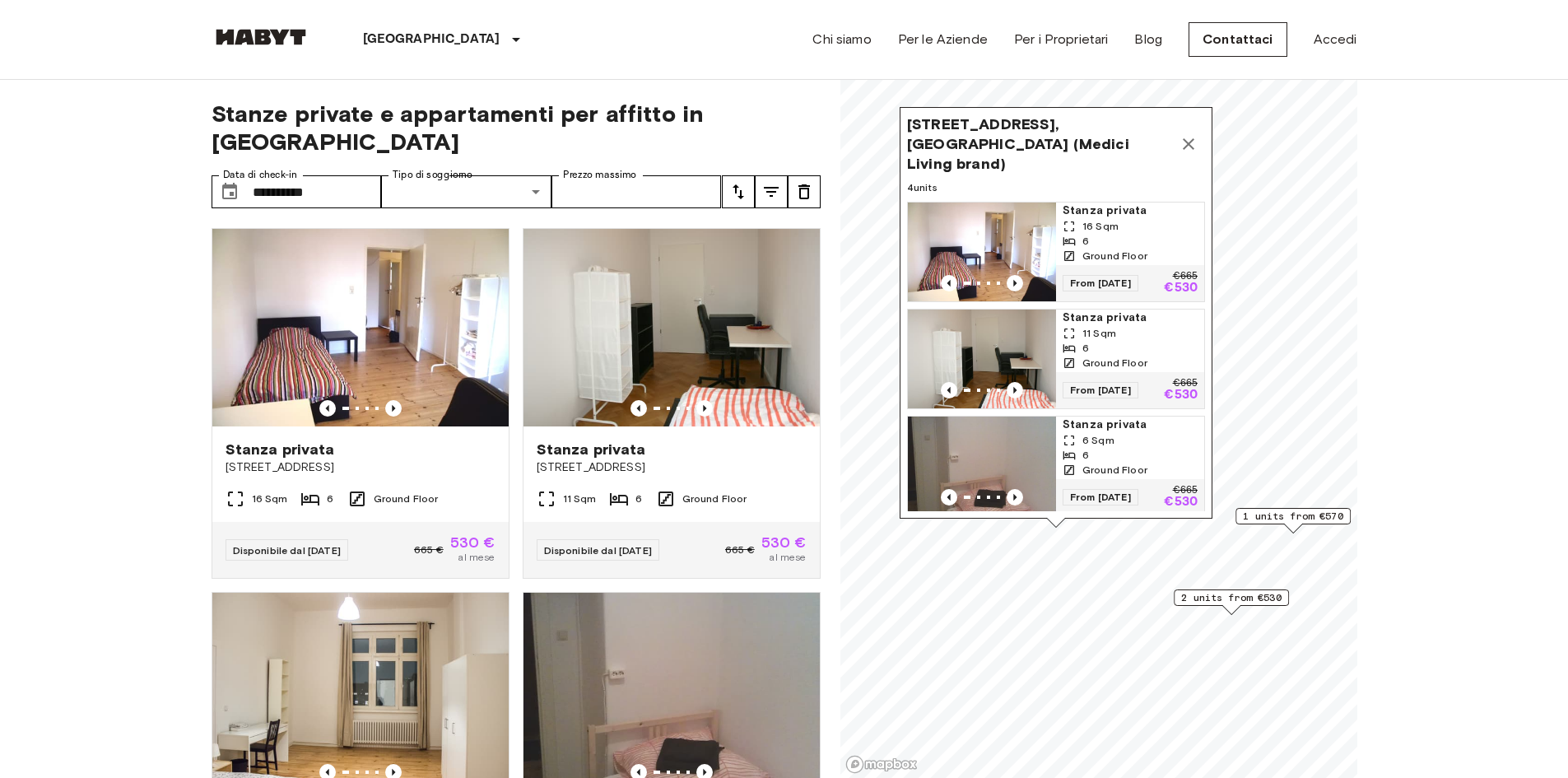
click at [1195, 135] on icon "Map marker" at bounding box center [1188, 144] width 19 height 19
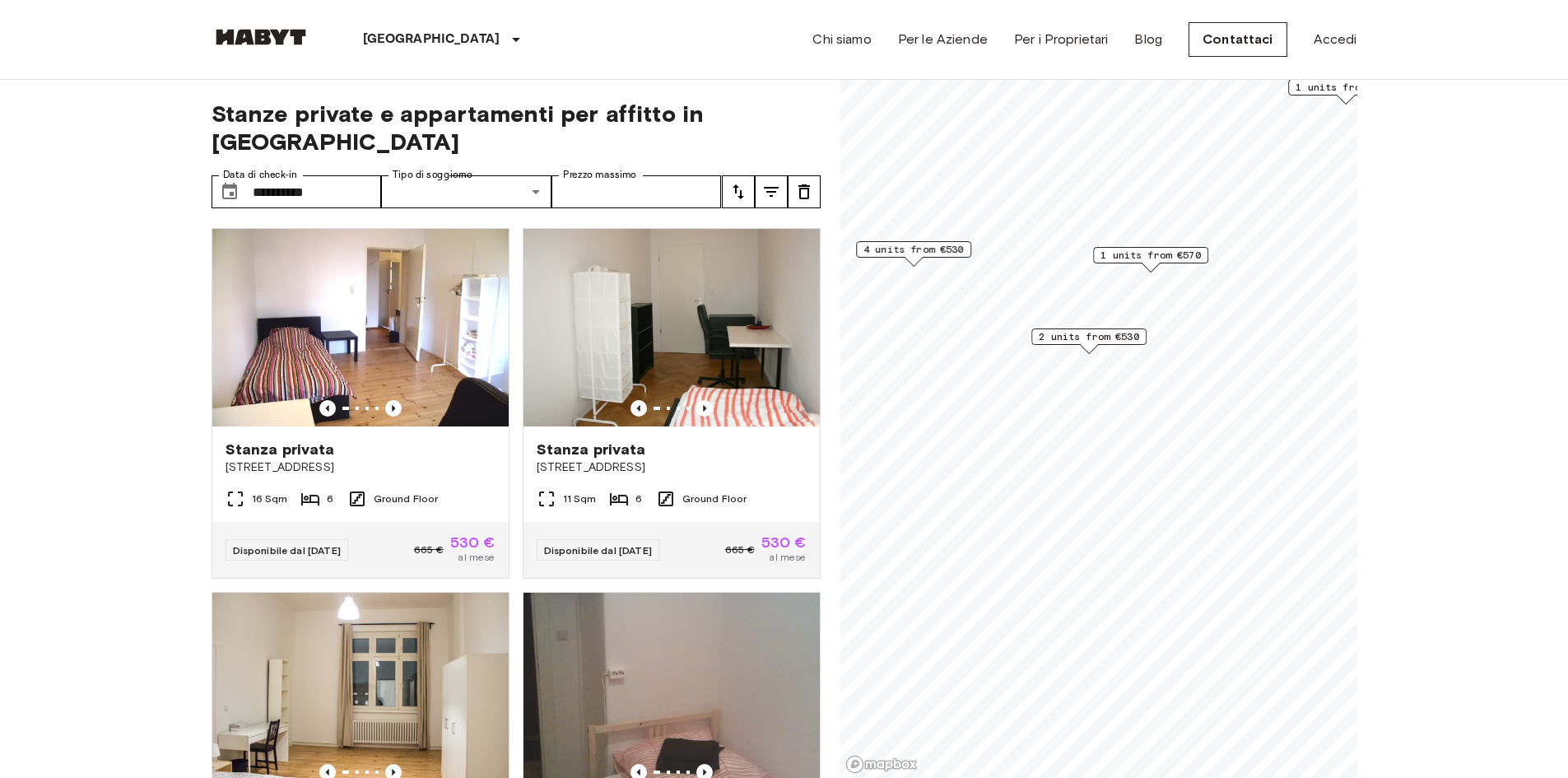
click at [1091, 338] on span "2 units from €530" at bounding box center [1088, 337] width 100 height 15
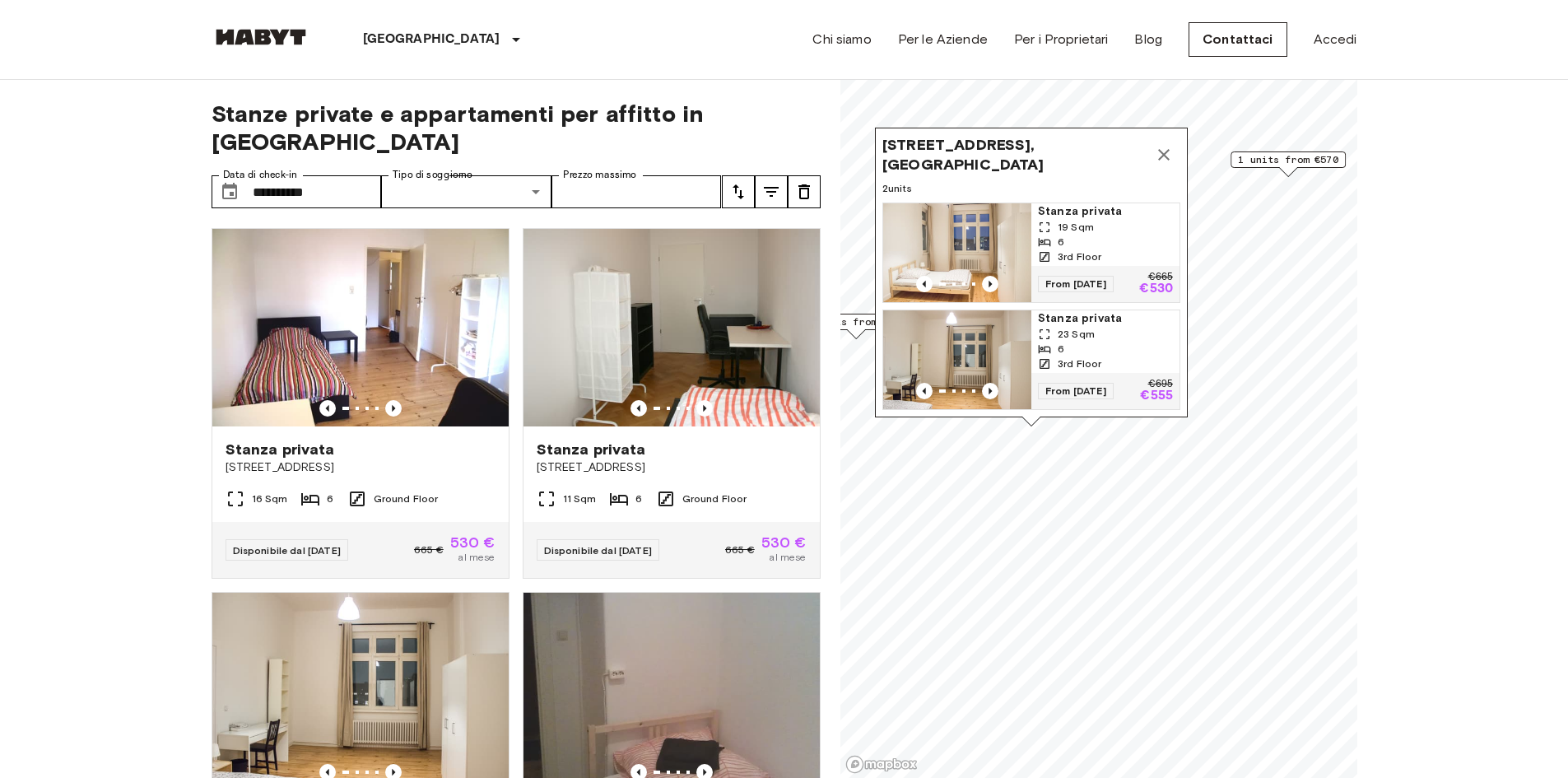
click at [953, 205] on img "Map marker" at bounding box center [957, 252] width 148 height 98
click at [1166, 149] on icon "Map marker" at bounding box center [1164, 155] width 12 height 12
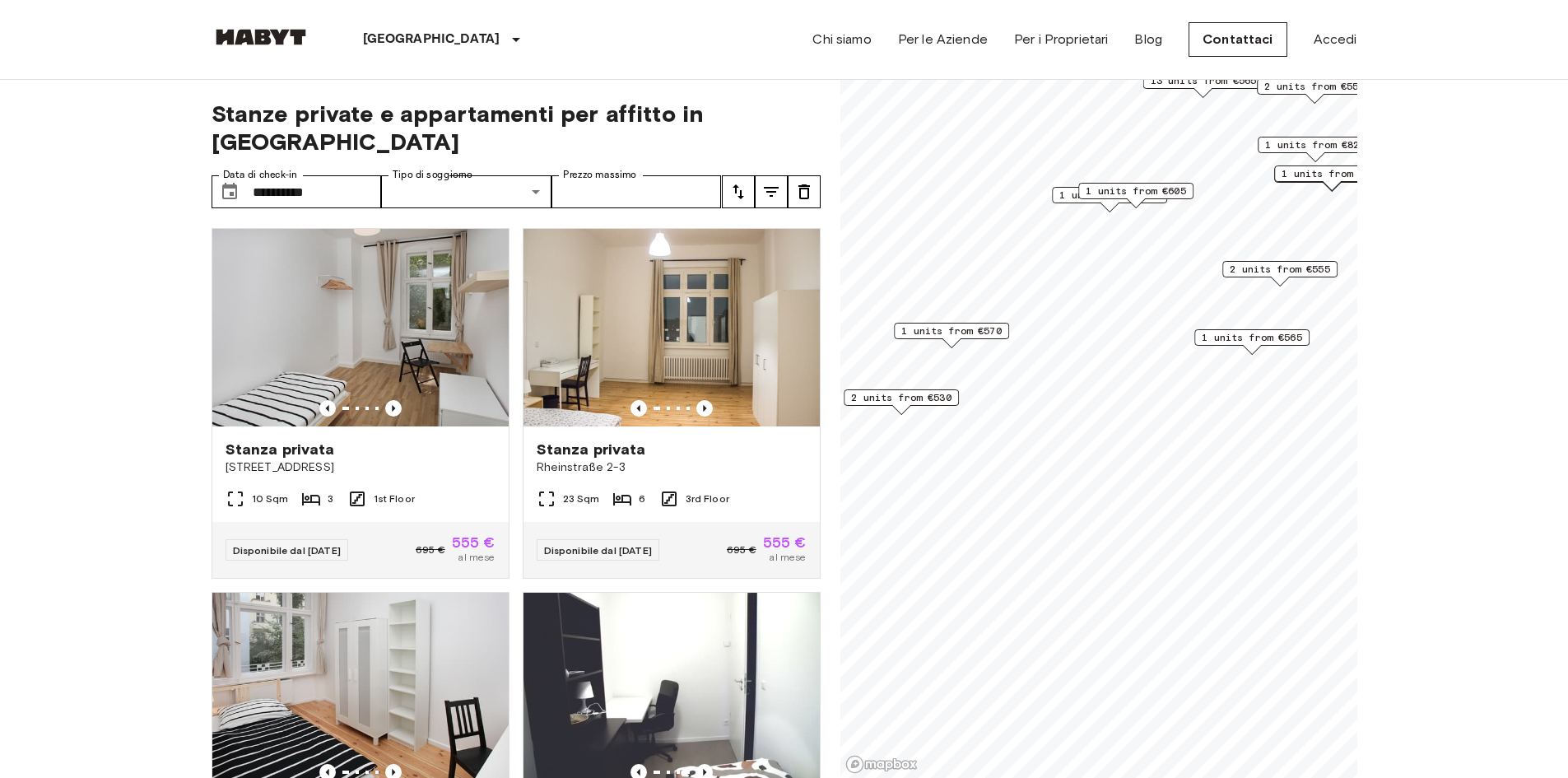
click at [1229, 336] on span "1 units from €565" at bounding box center [1251, 338] width 100 height 15
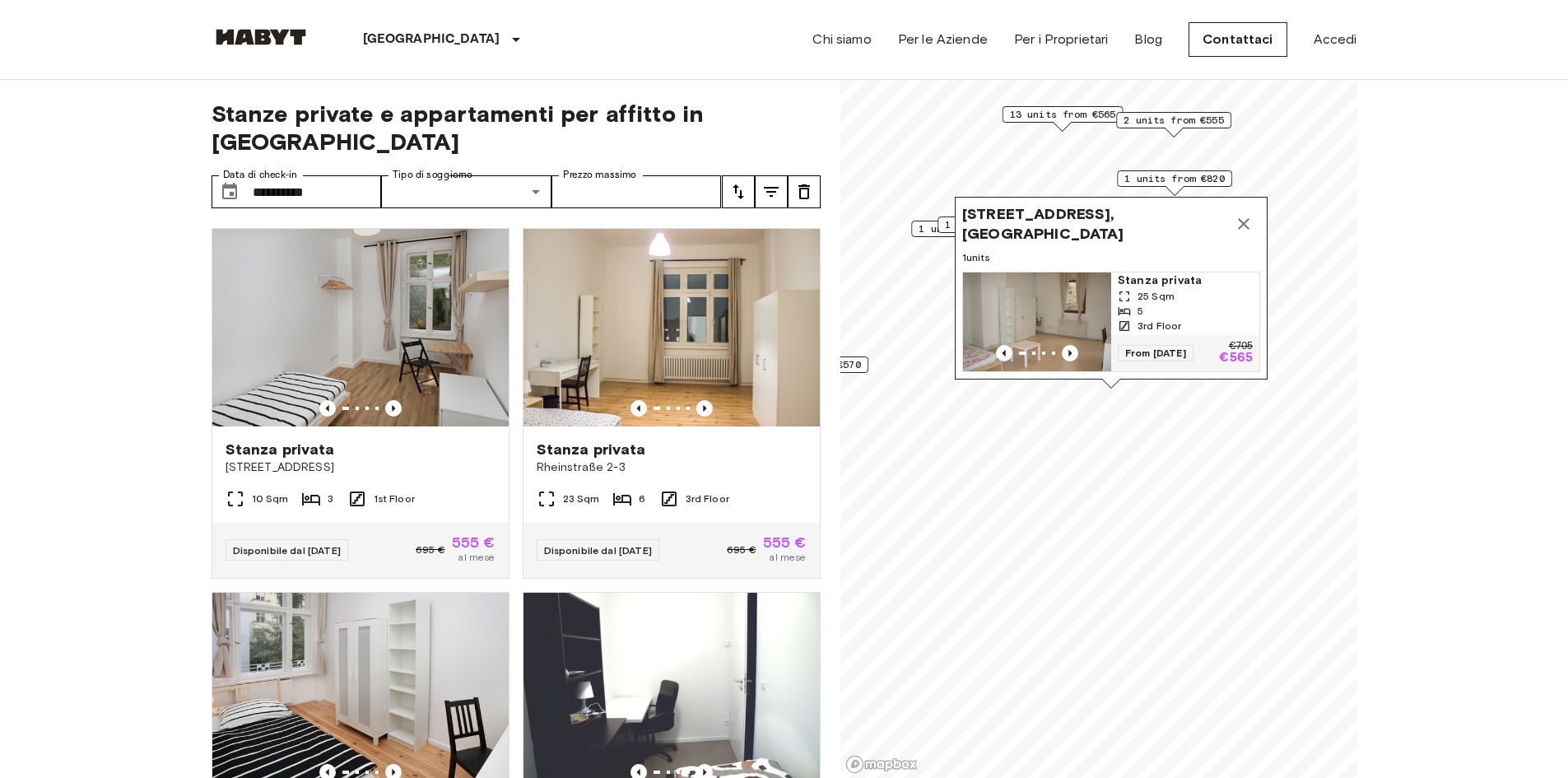
click at [1249, 208] on button "Map marker" at bounding box center [1243, 224] width 33 height 33
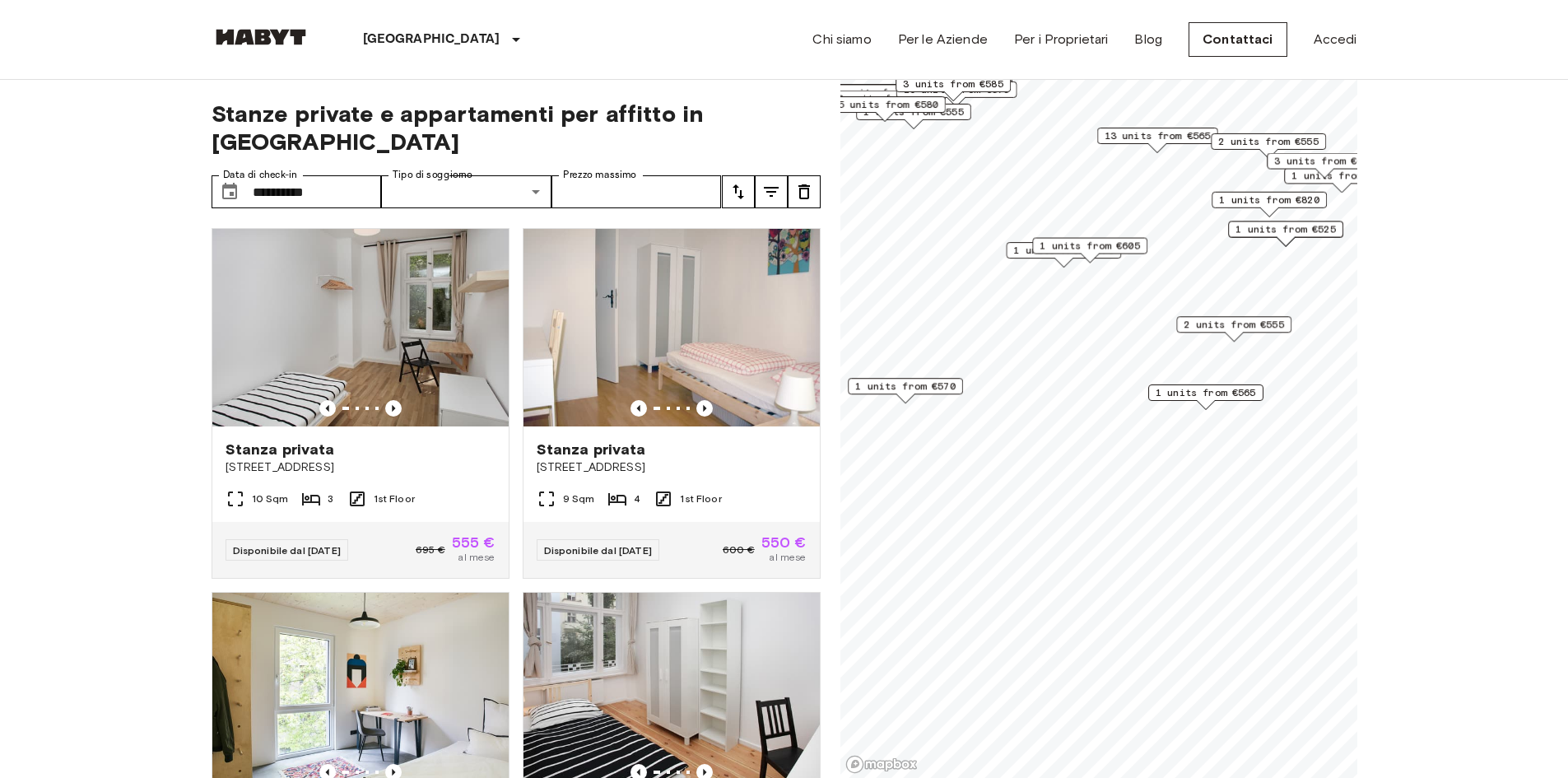
drag, startPoint x: 1264, startPoint y: 337, endPoint x: 1281, endPoint y: 341, distance: 17.5
click at [1281, 341] on div "2 units from €555" at bounding box center [1233, 329] width 115 height 25
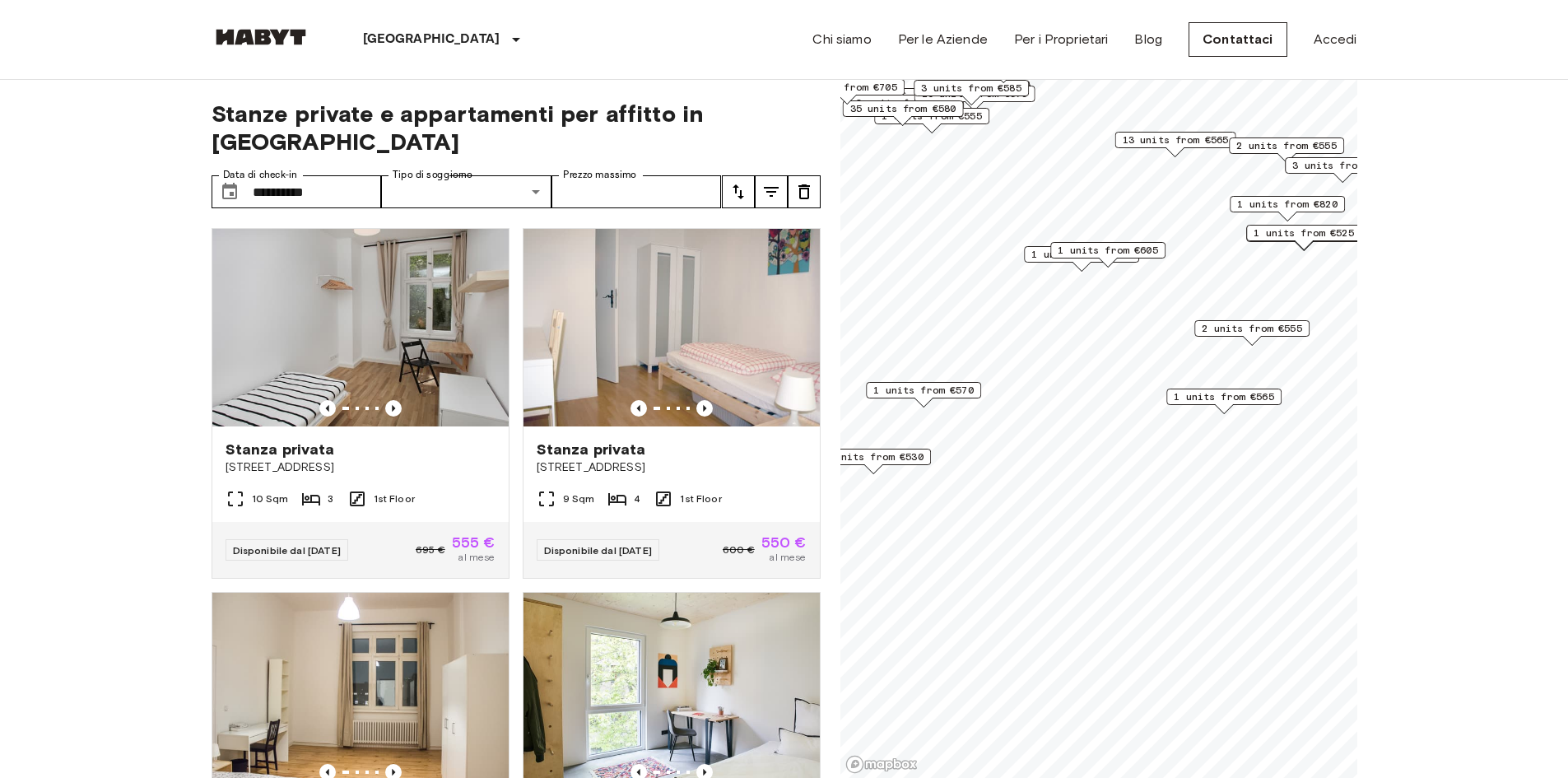
click at [1233, 330] on span "2 units from €555" at bounding box center [1251, 329] width 100 height 15
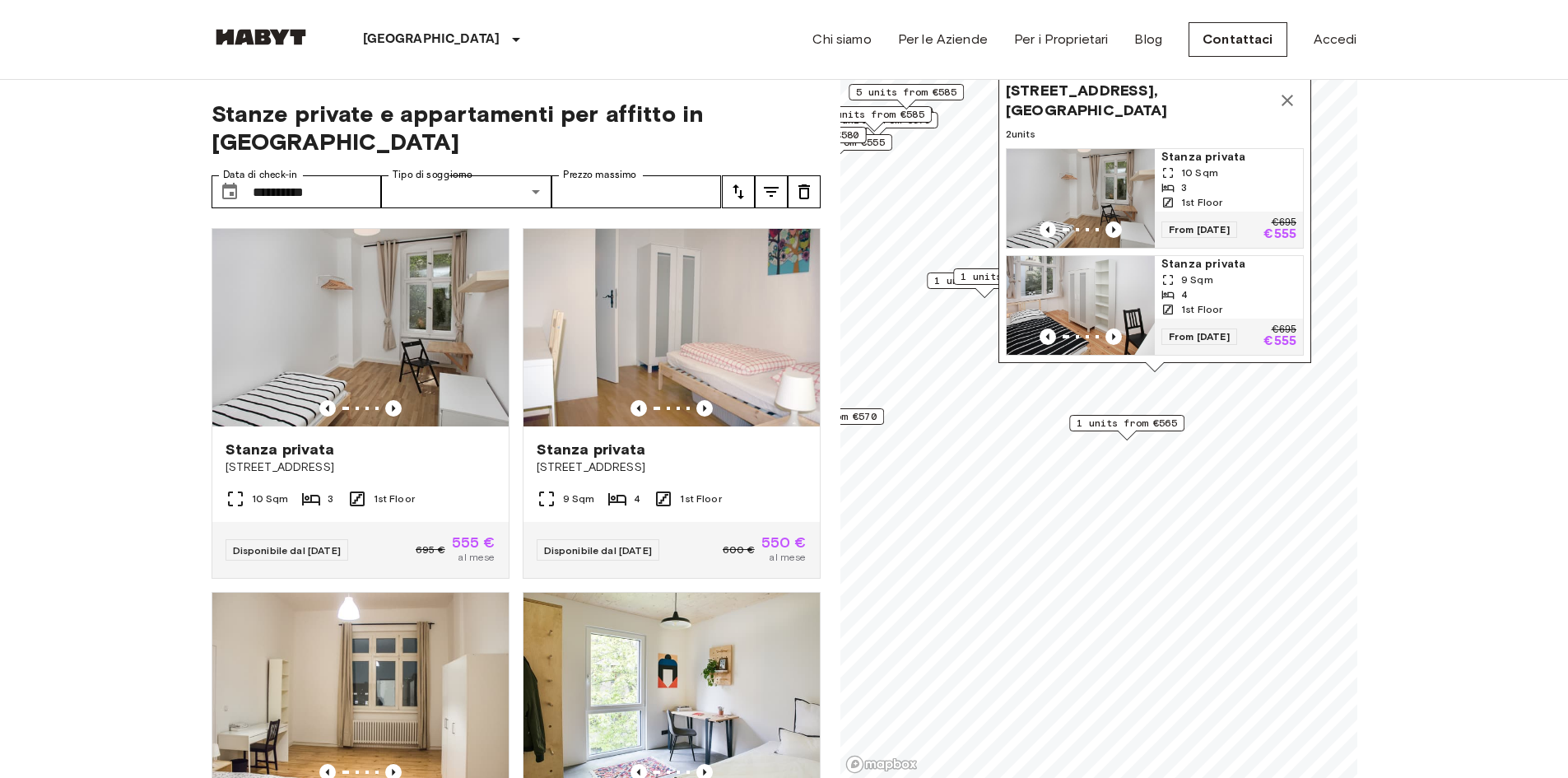
click at [1285, 101] on button "Map marker" at bounding box center [1286, 100] width 33 height 33
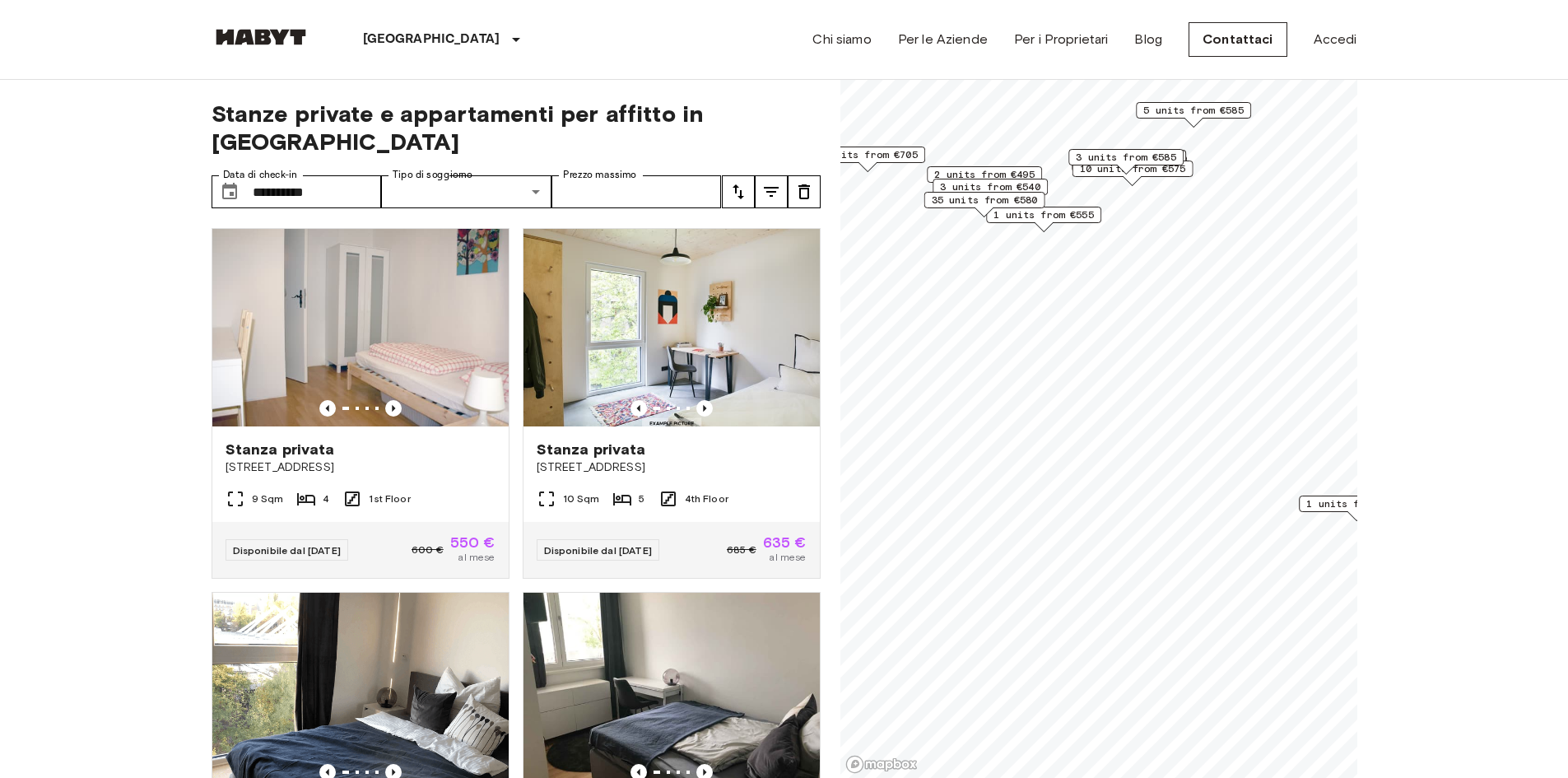
click at [1077, 220] on span "1 units from €555" at bounding box center [1043, 215] width 100 height 15
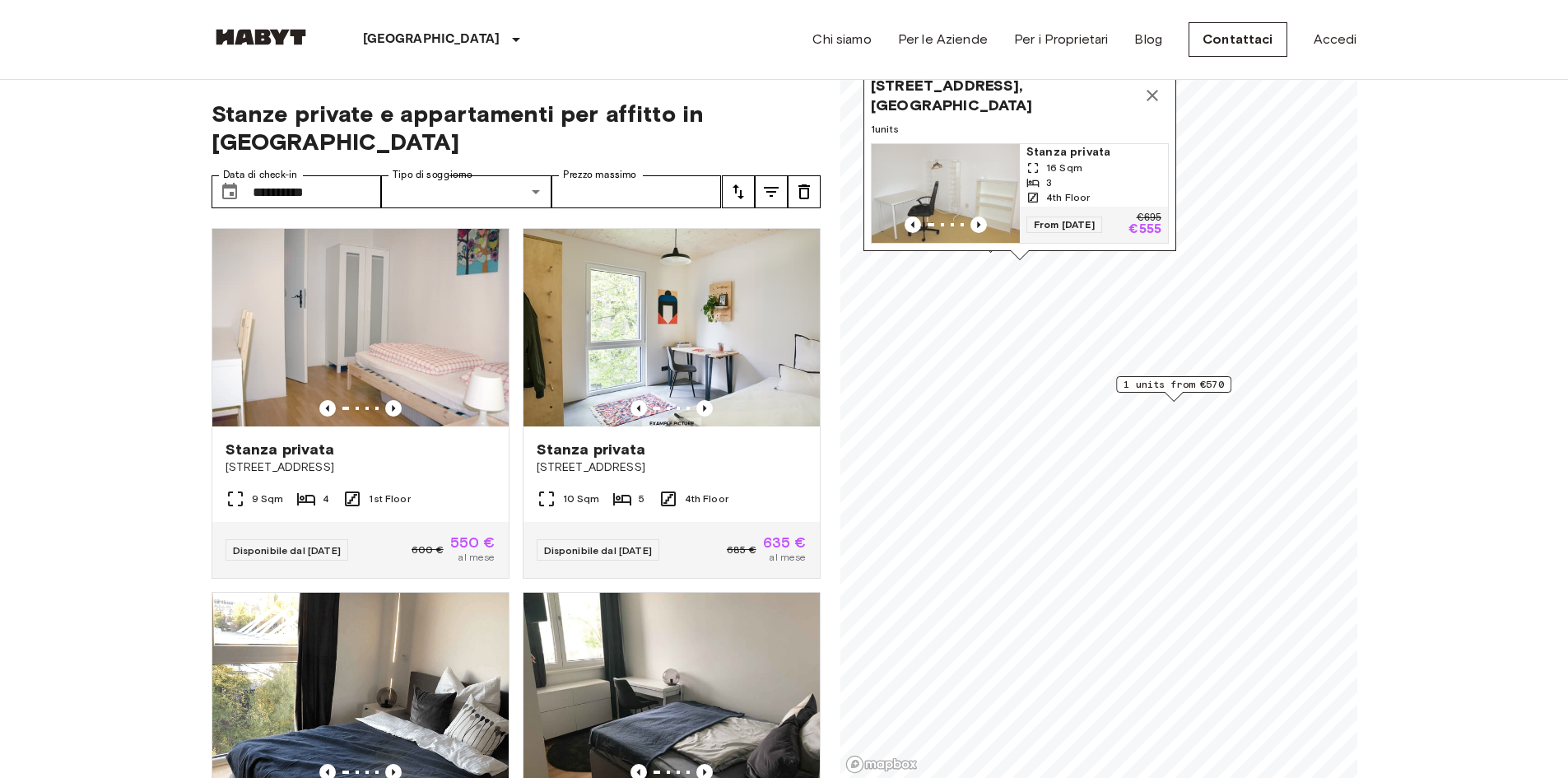
click at [1150, 78] on div "Chi siamo Per le Aziende Per i Proprietari Blog Contattaci Accedi" at bounding box center [1084, 40] width 544 height 79
click at [1149, 90] on icon "Map marker" at bounding box center [1153, 96] width 12 height 12
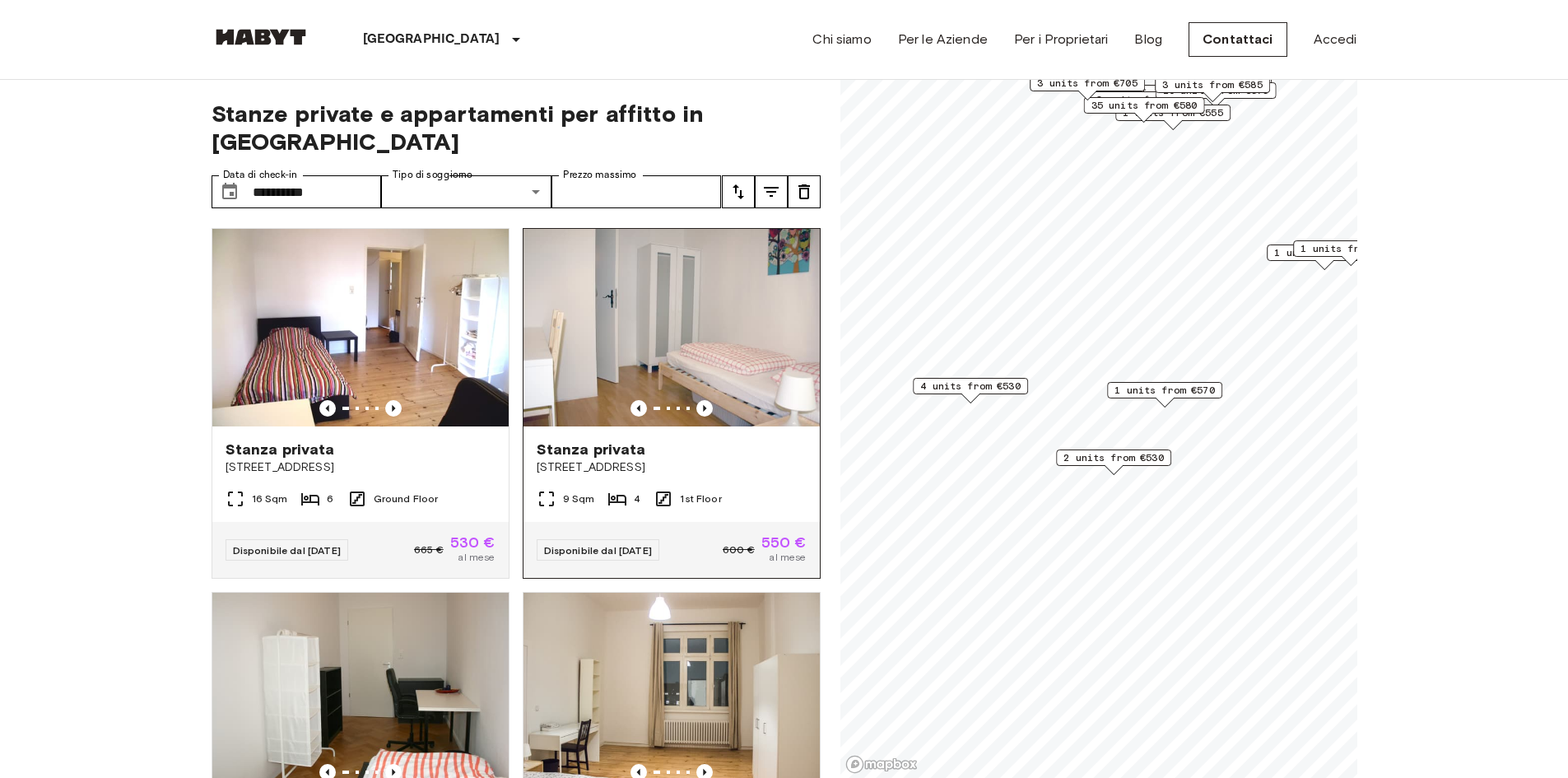
click at [732, 315] on img at bounding box center [672, 327] width 296 height 198
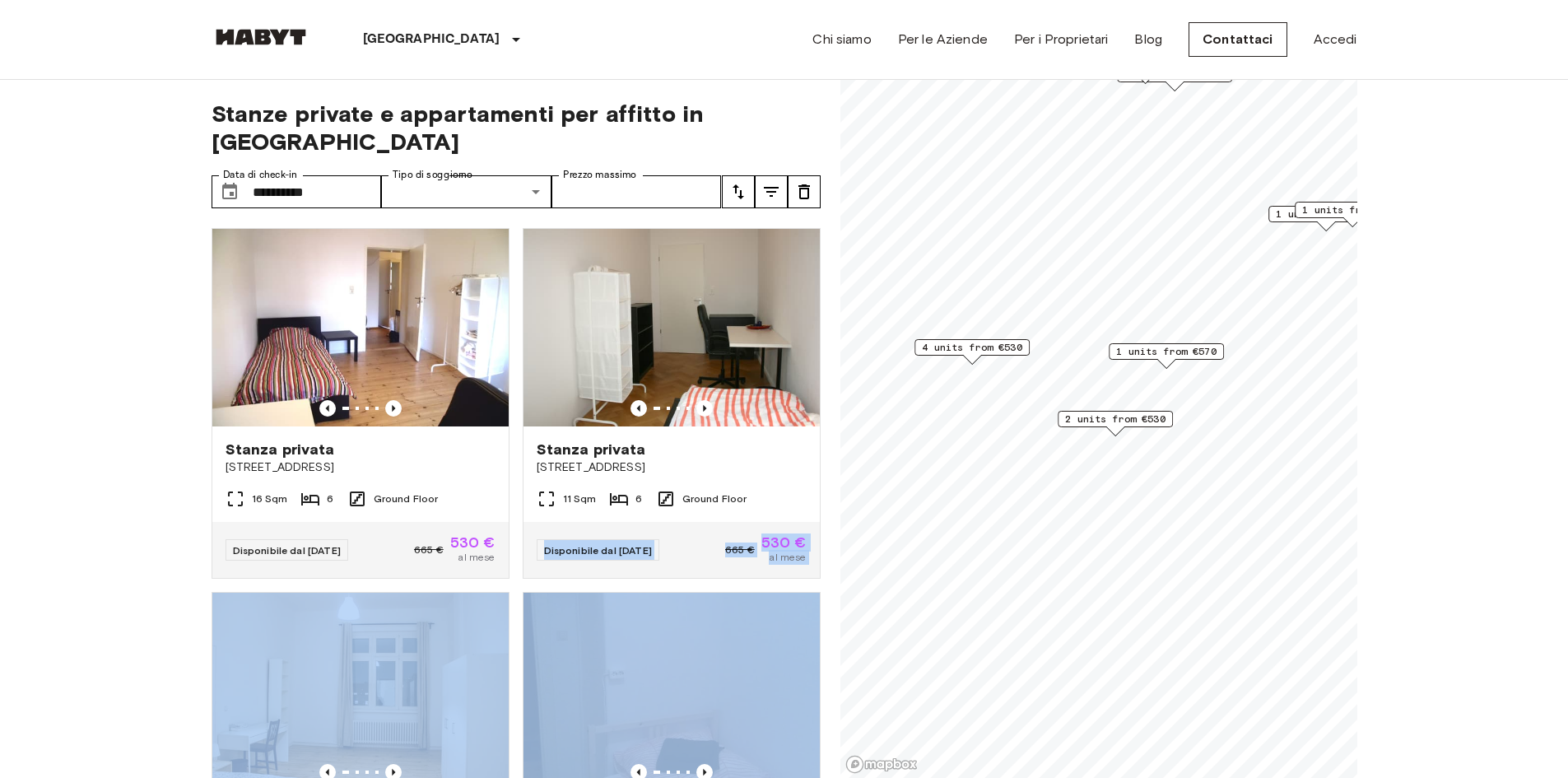
drag, startPoint x: 832, startPoint y: 461, endPoint x: 830, endPoint y: 423, distance: 38.1
click at [822, 456] on div "**********" at bounding box center [784, 429] width 1146 height 699
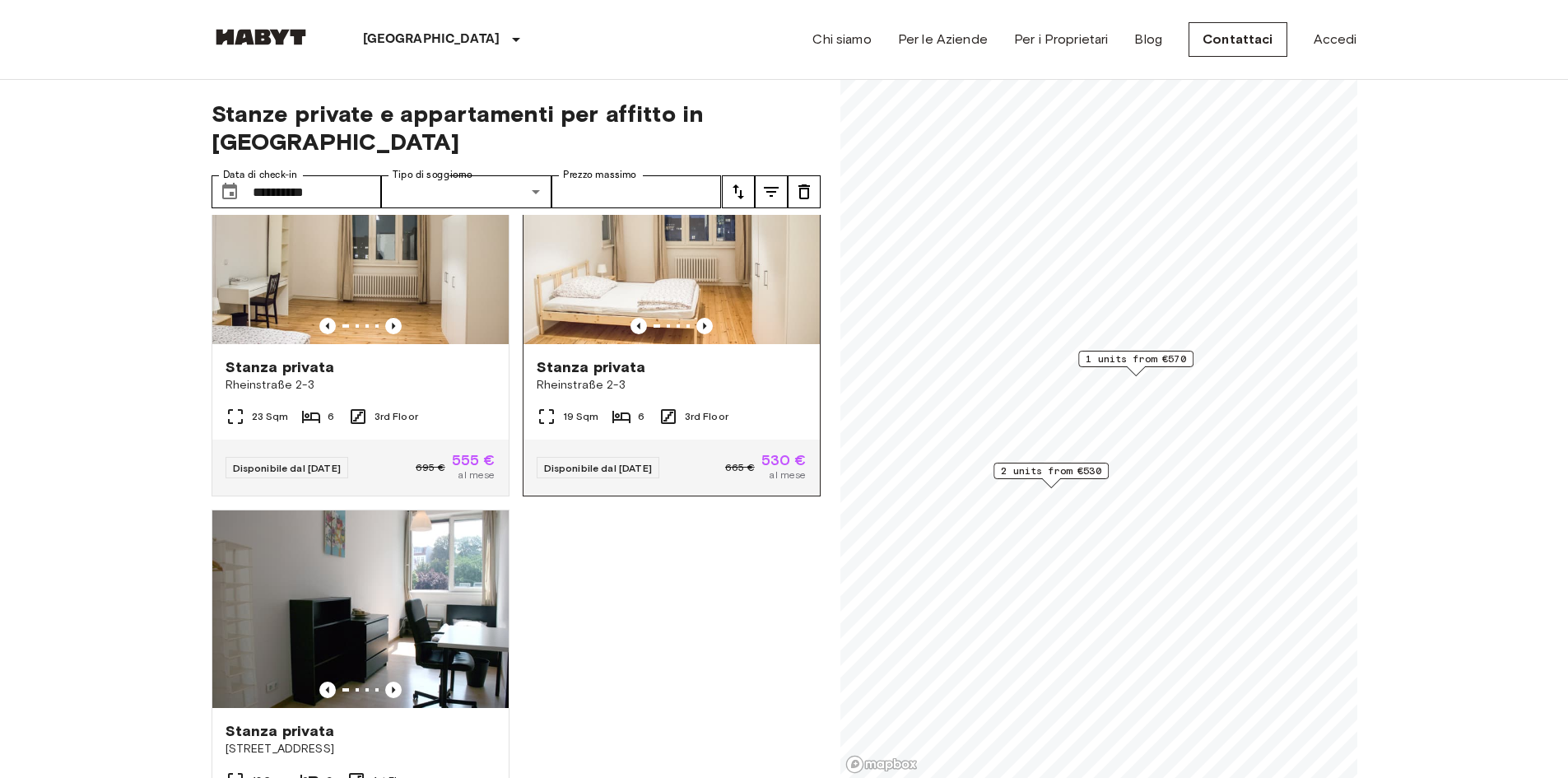
scroll to position [165, 0]
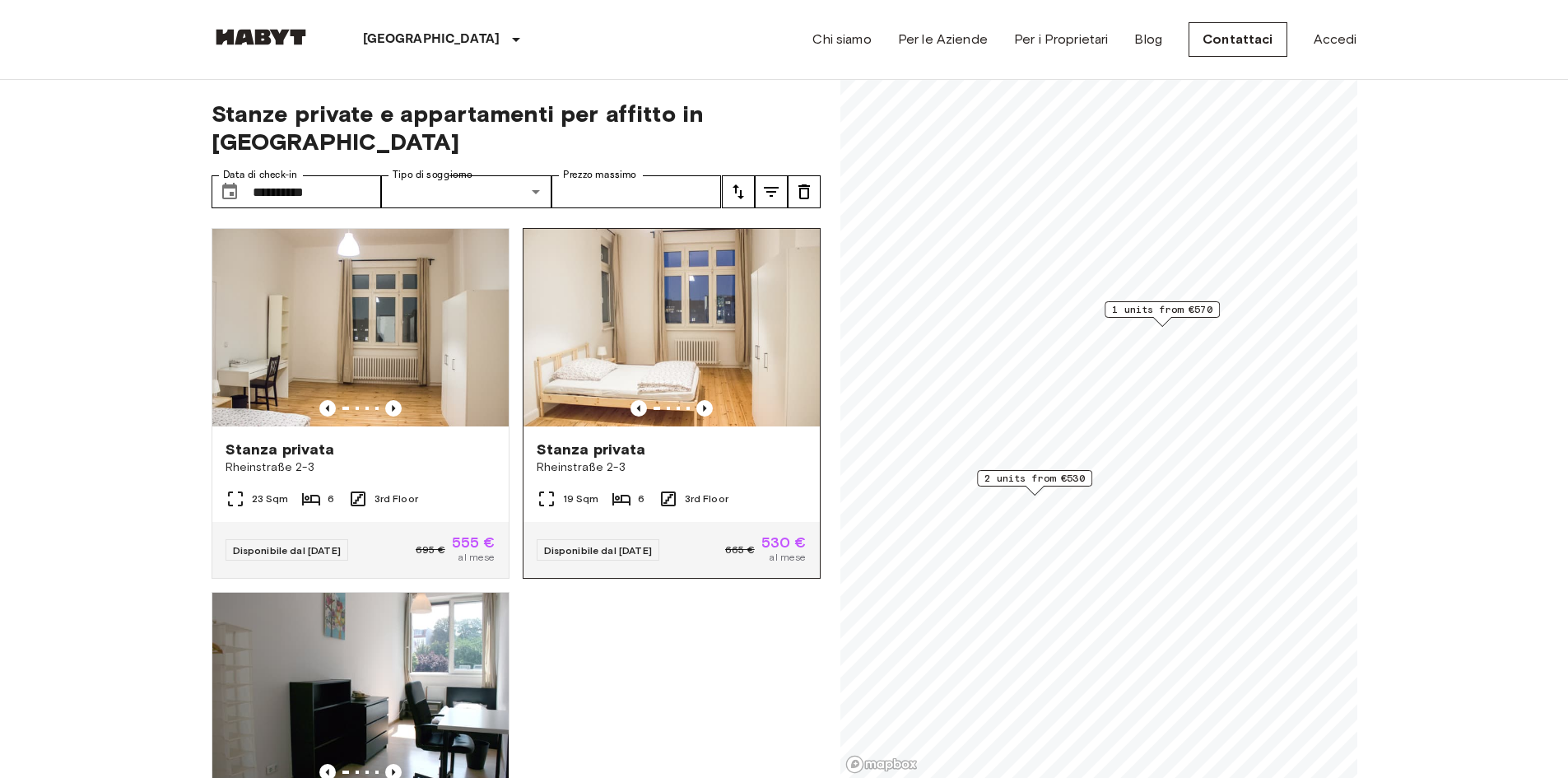
click at [712, 294] on img at bounding box center [672, 327] width 296 height 198
click at [694, 273] on img at bounding box center [672, 327] width 296 height 198
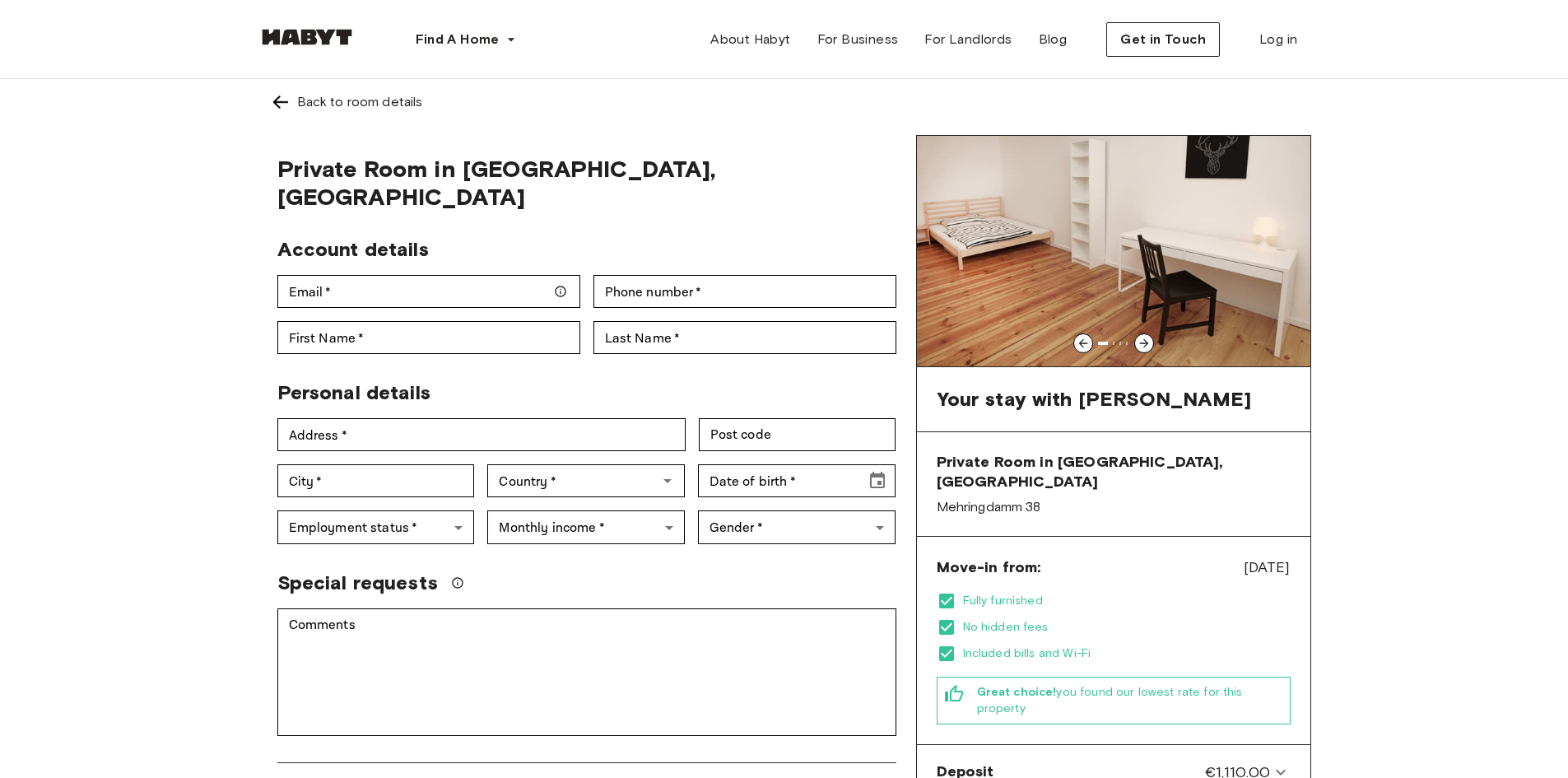
scroll to position [82, 0]
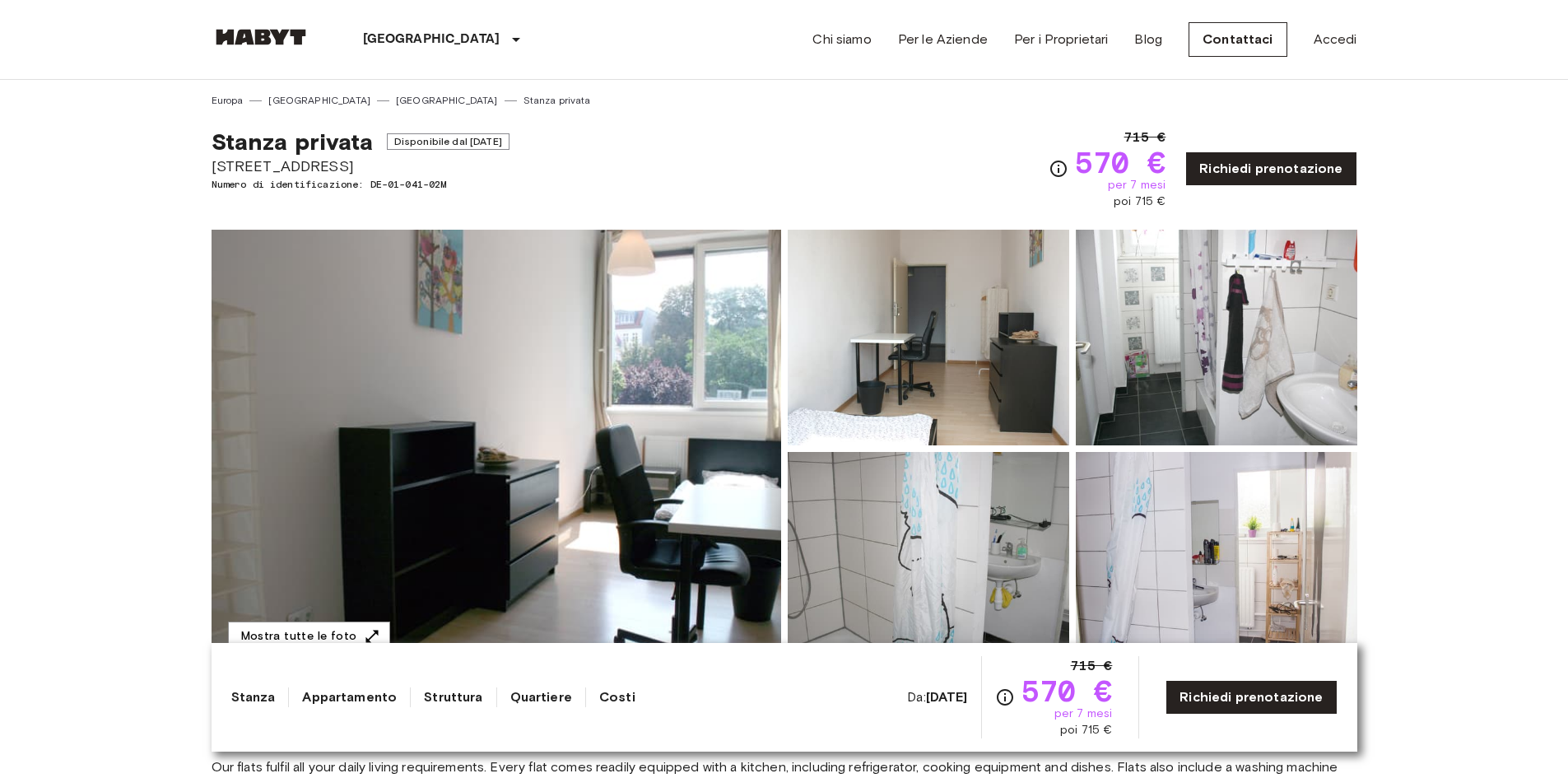
click at [644, 466] on img at bounding box center [496, 448] width 569 height 438
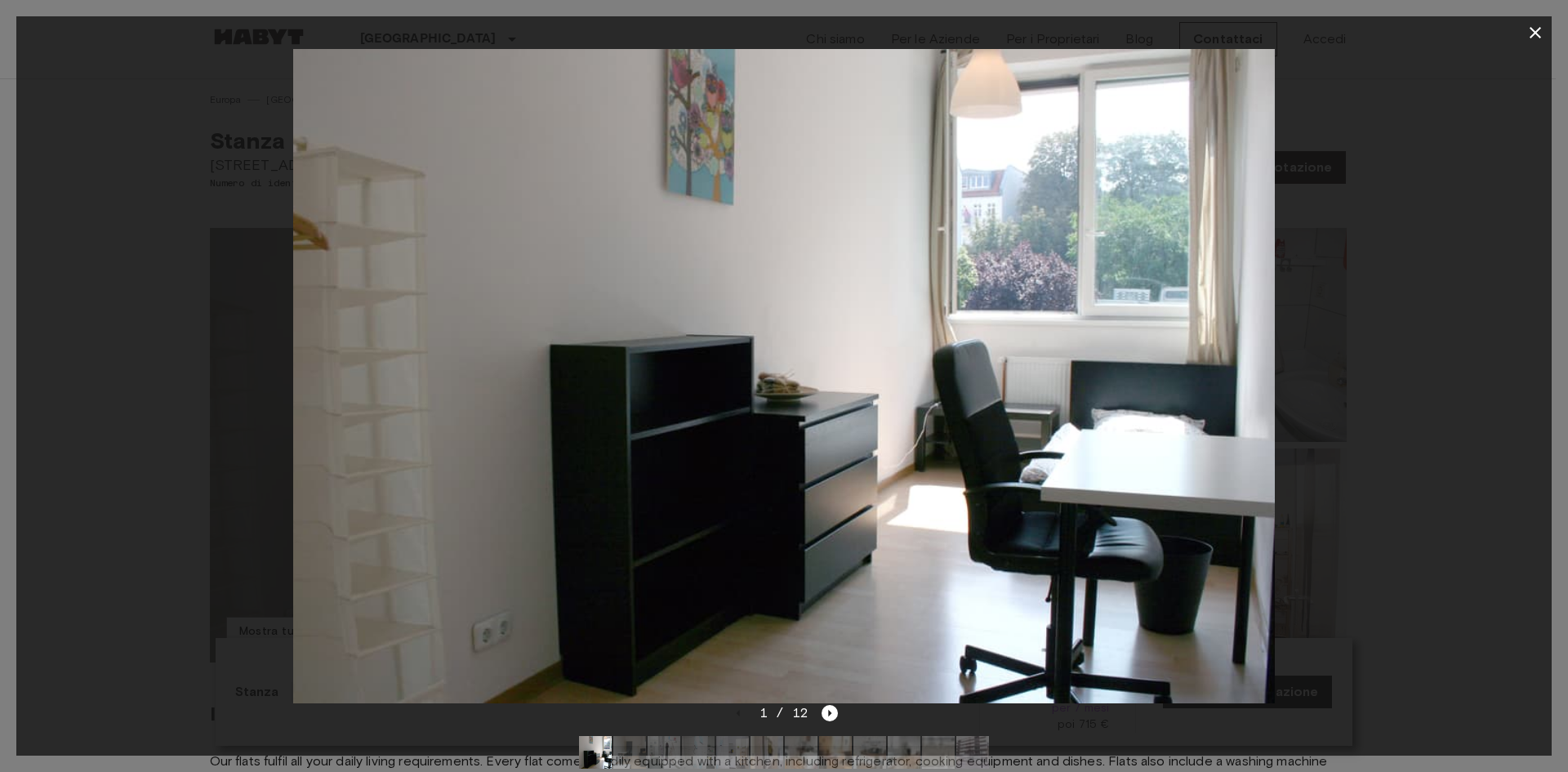
click at [1335, 380] on div at bounding box center [784, 376] width 1535 height 654
click at [1330, 377] on div at bounding box center [784, 376] width 1535 height 654
click at [720, 462] on img at bounding box center [784, 376] width 981 height 654
click at [834, 711] on icon "Next image" at bounding box center [830, 714] width 17 height 17
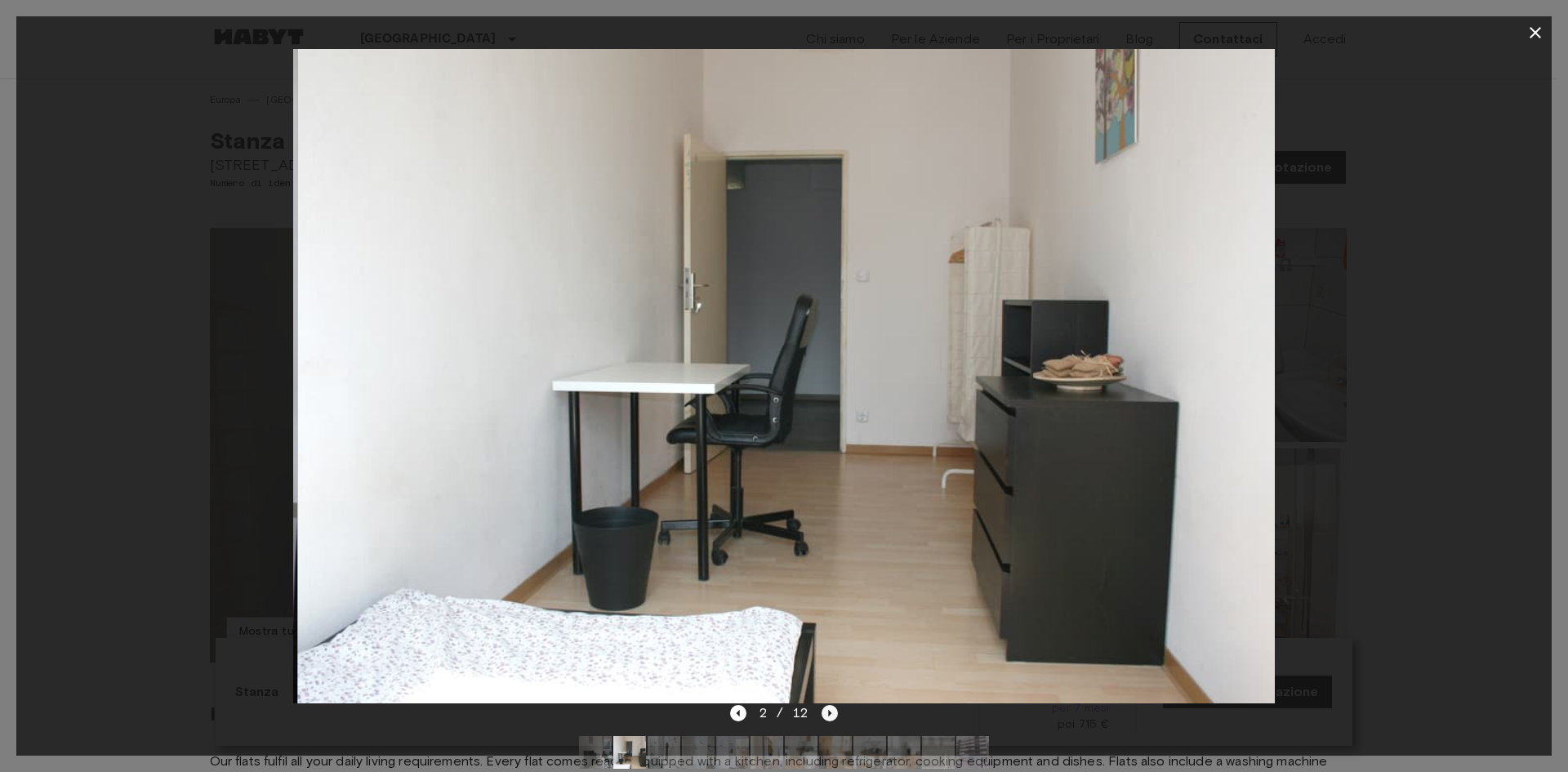
click at [832, 711] on icon "Next image" at bounding box center [830, 714] width 17 height 17
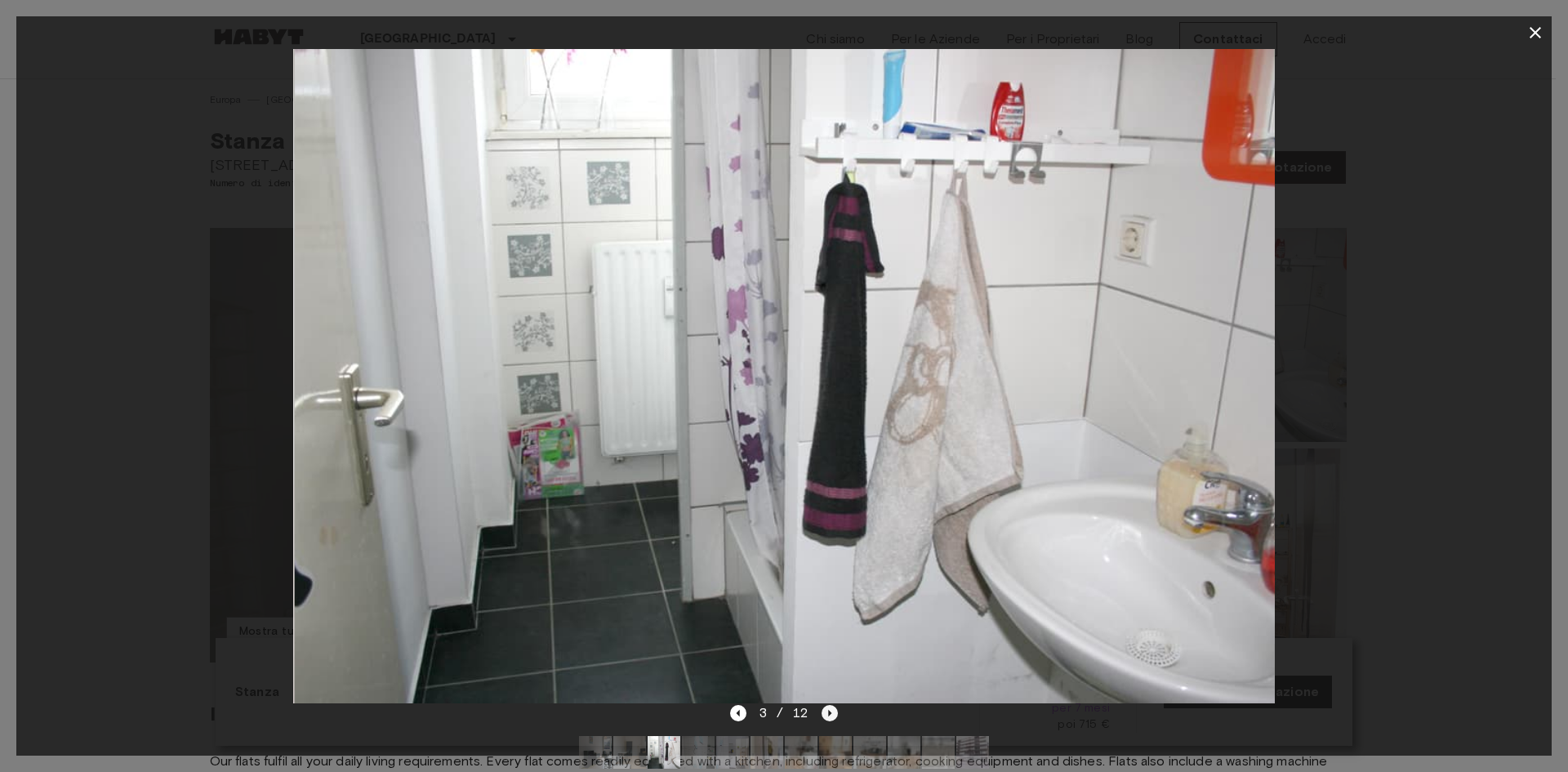
click at [832, 711] on icon "Next image" at bounding box center [830, 714] width 17 height 17
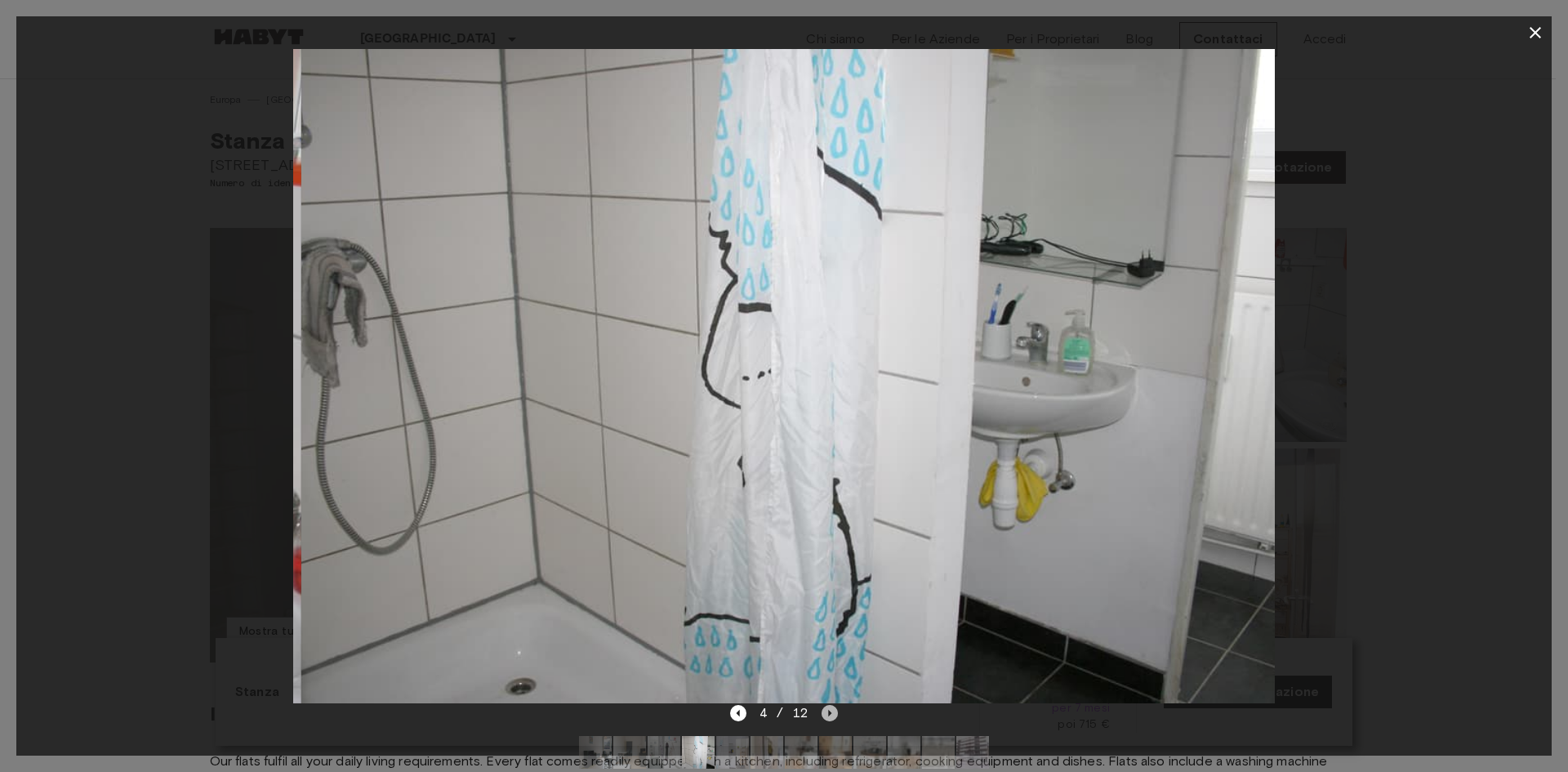
click at [832, 711] on icon "Next image" at bounding box center [830, 714] width 17 height 17
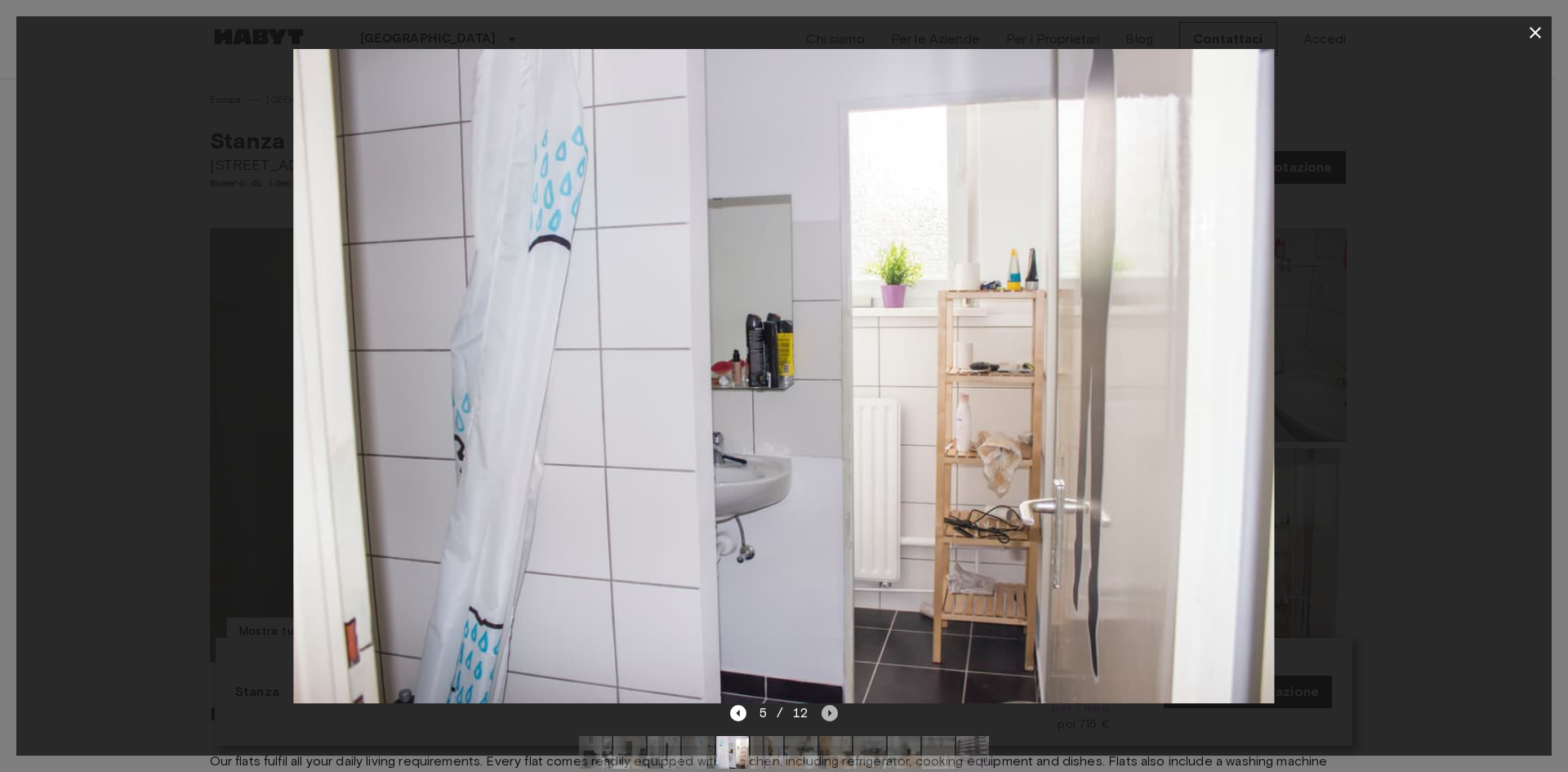
click at [832, 711] on icon "Next image" at bounding box center [830, 714] width 17 height 17
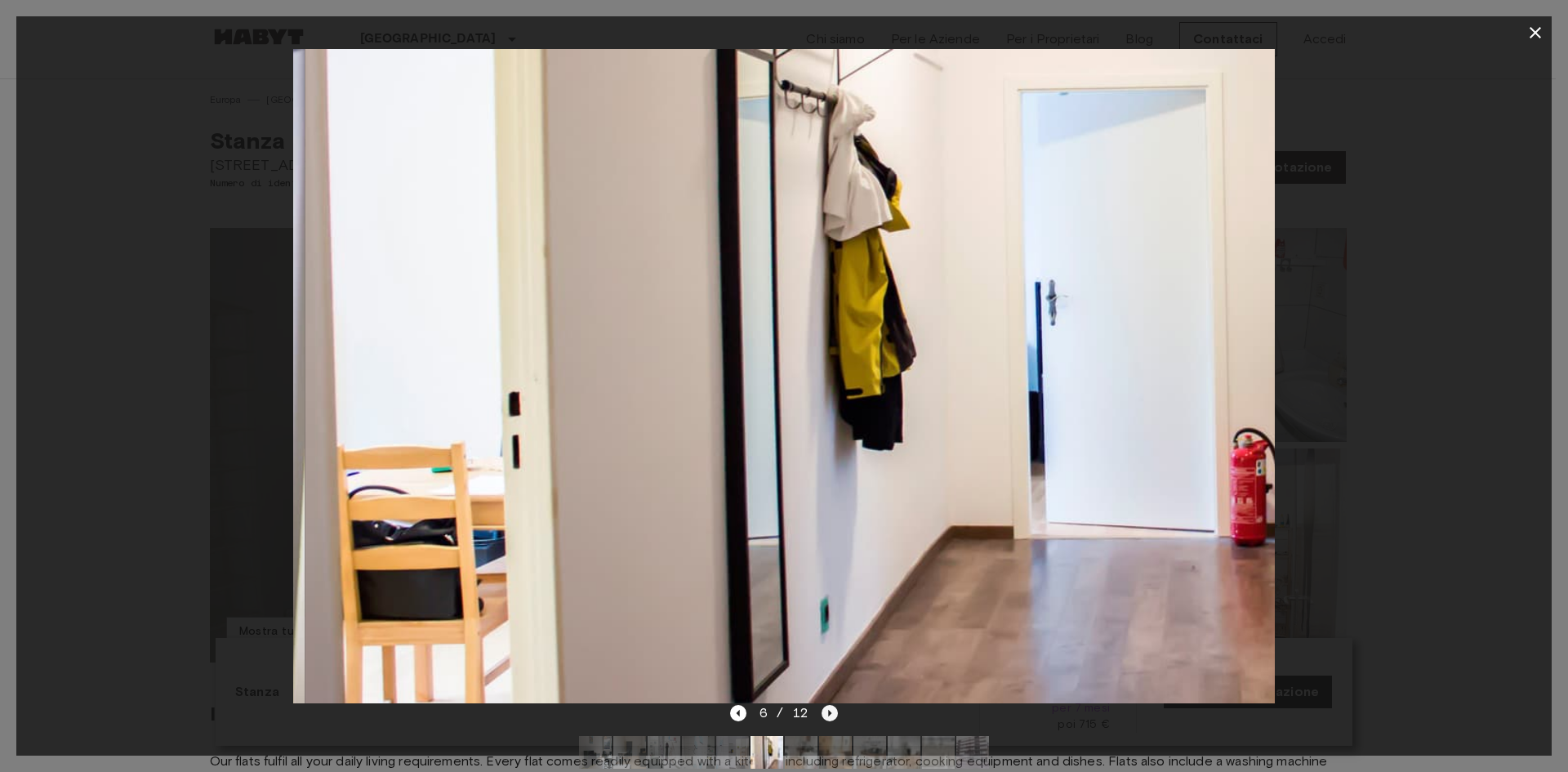
click at [832, 711] on icon "Next image" at bounding box center [830, 714] width 17 height 17
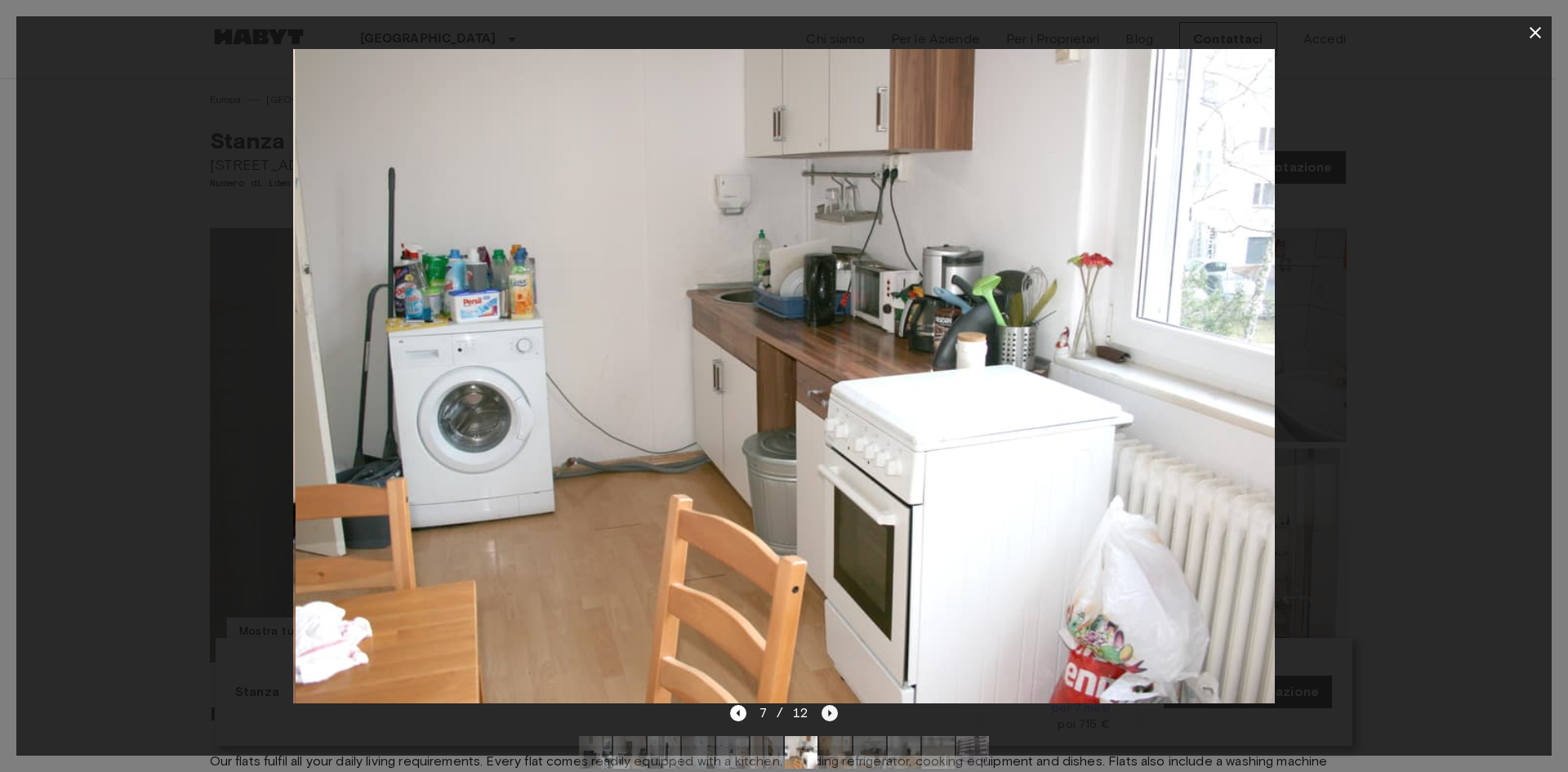
click at [832, 711] on icon "Next image" at bounding box center [830, 714] width 17 height 17
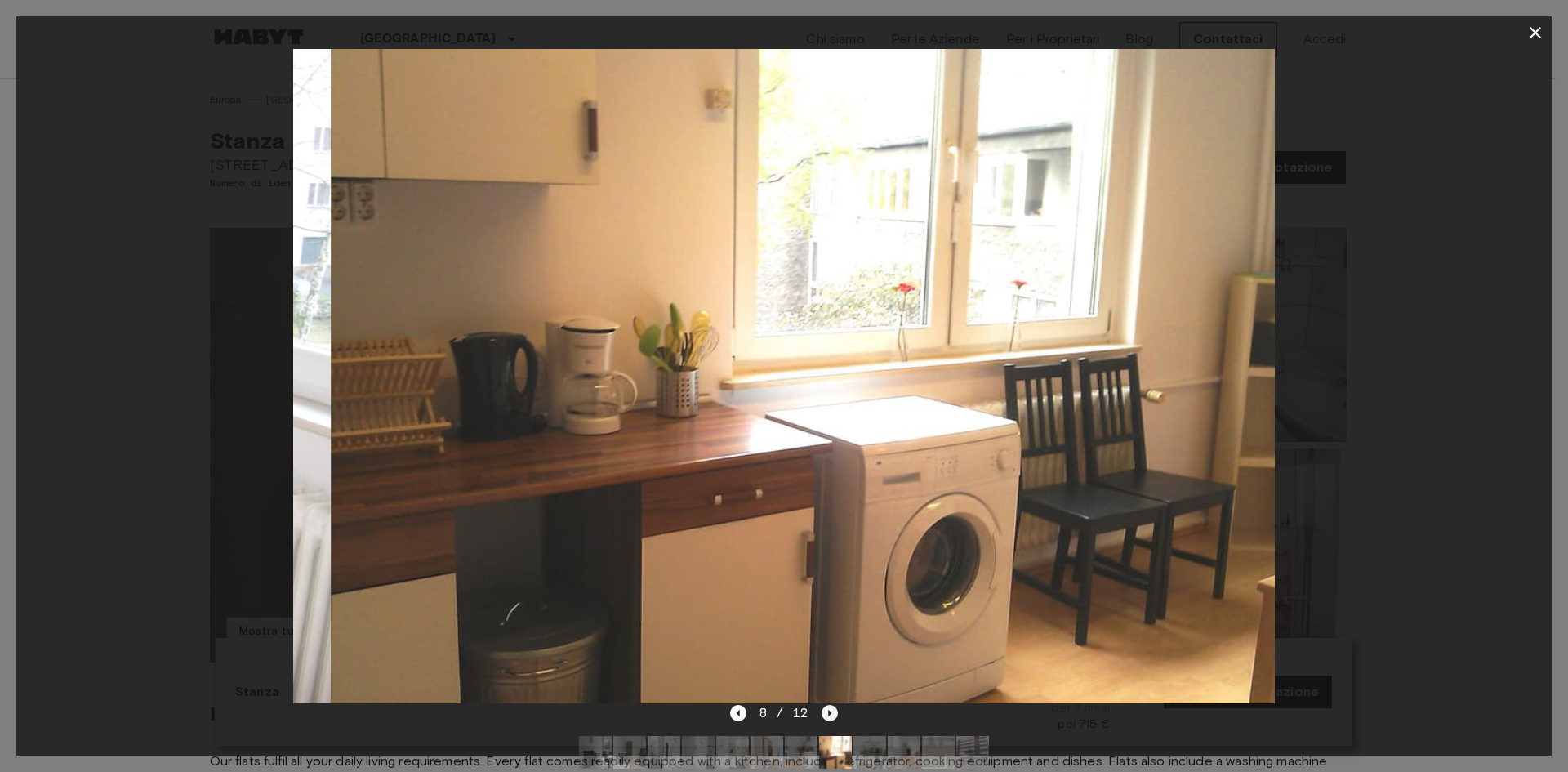
click at [832, 711] on icon "Next image" at bounding box center [830, 714] width 17 height 17
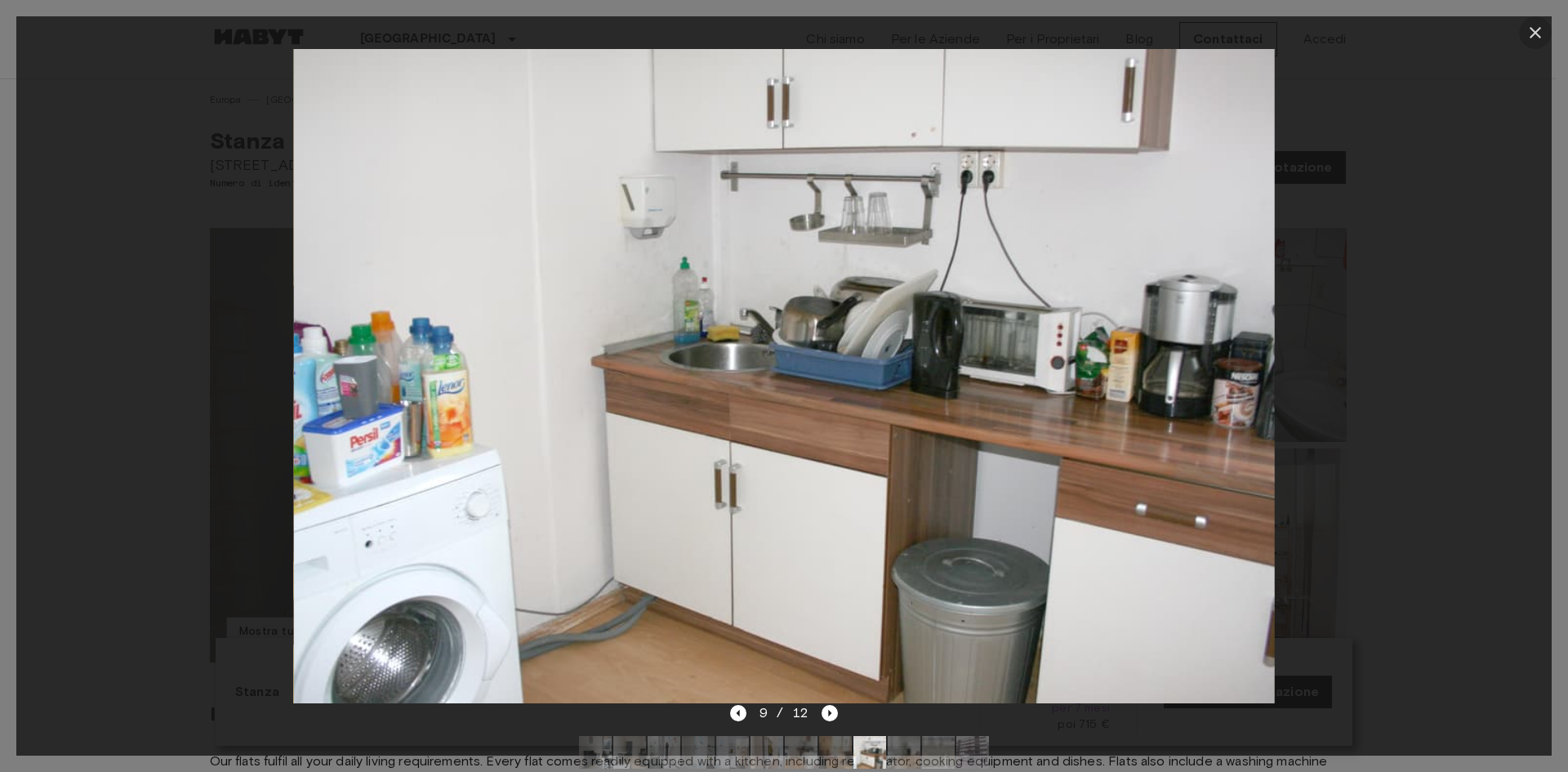
click at [1535, 32] on icon "button" at bounding box center [1535, 33] width 12 height 12
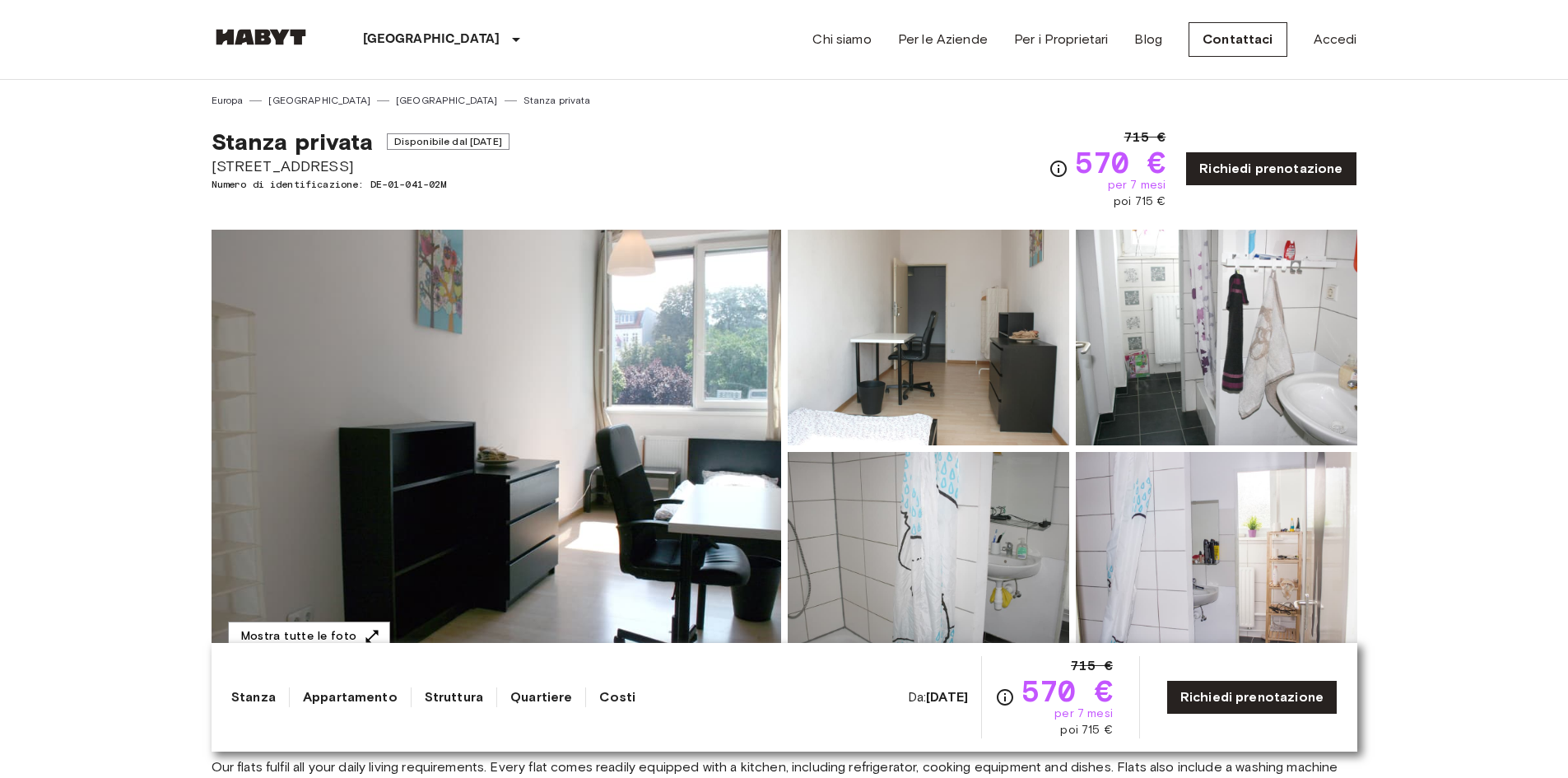
click at [872, 130] on div "Stanza privata Disponibile dal [DATE] [STREET_ADDRESS] Numero di identificazion…" at bounding box center [784, 158] width 1146 height 102
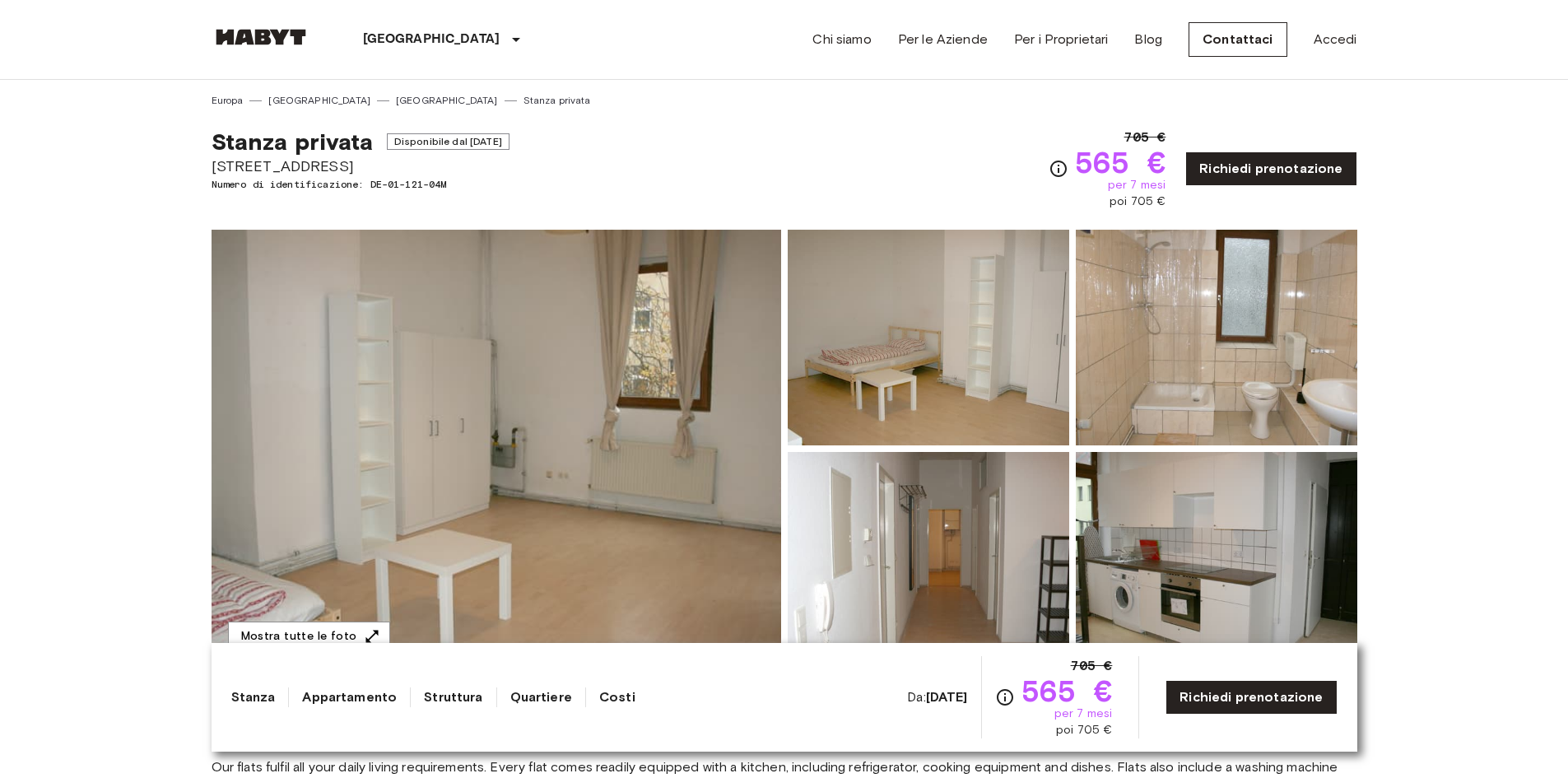
click at [700, 397] on img at bounding box center [496, 448] width 569 height 438
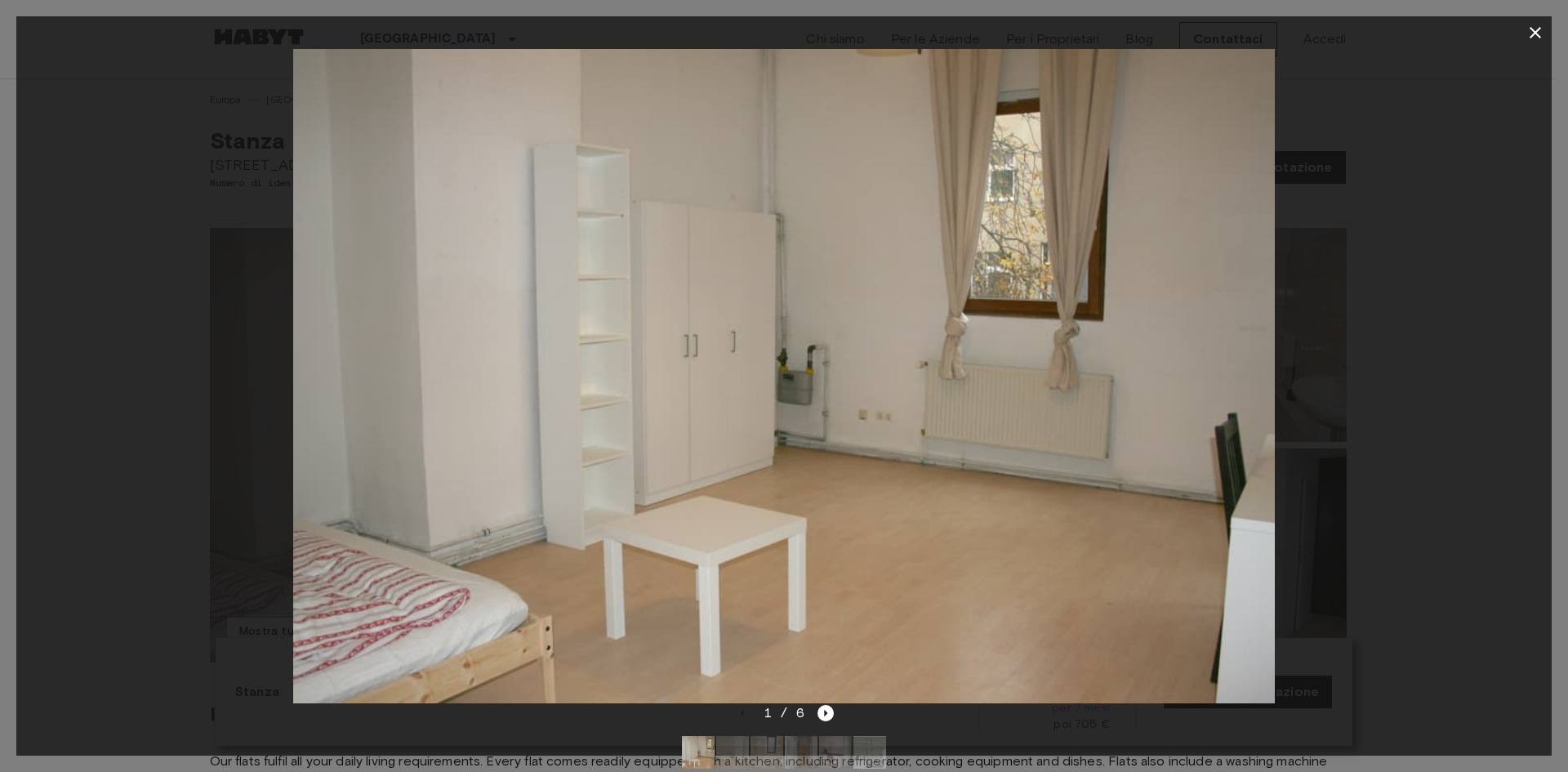
click at [816, 719] on div "1 / 6" at bounding box center [784, 713] width 100 height 19
click at [819, 717] on icon "Next image" at bounding box center [826, 714] width 17 height 17
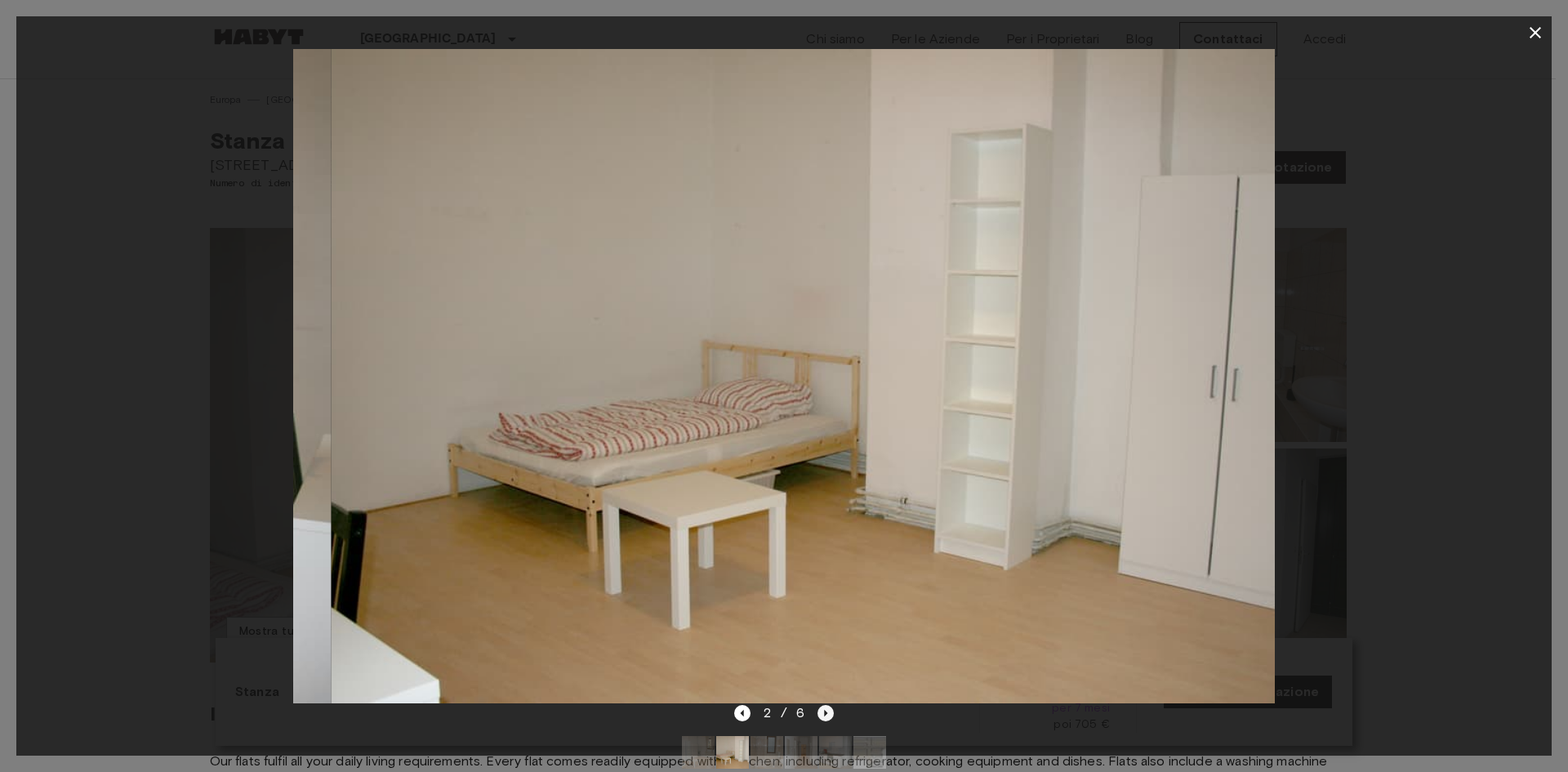
click at [819, 716] on icon "Next image" at bounding box center [826, 714] width 17 height 17
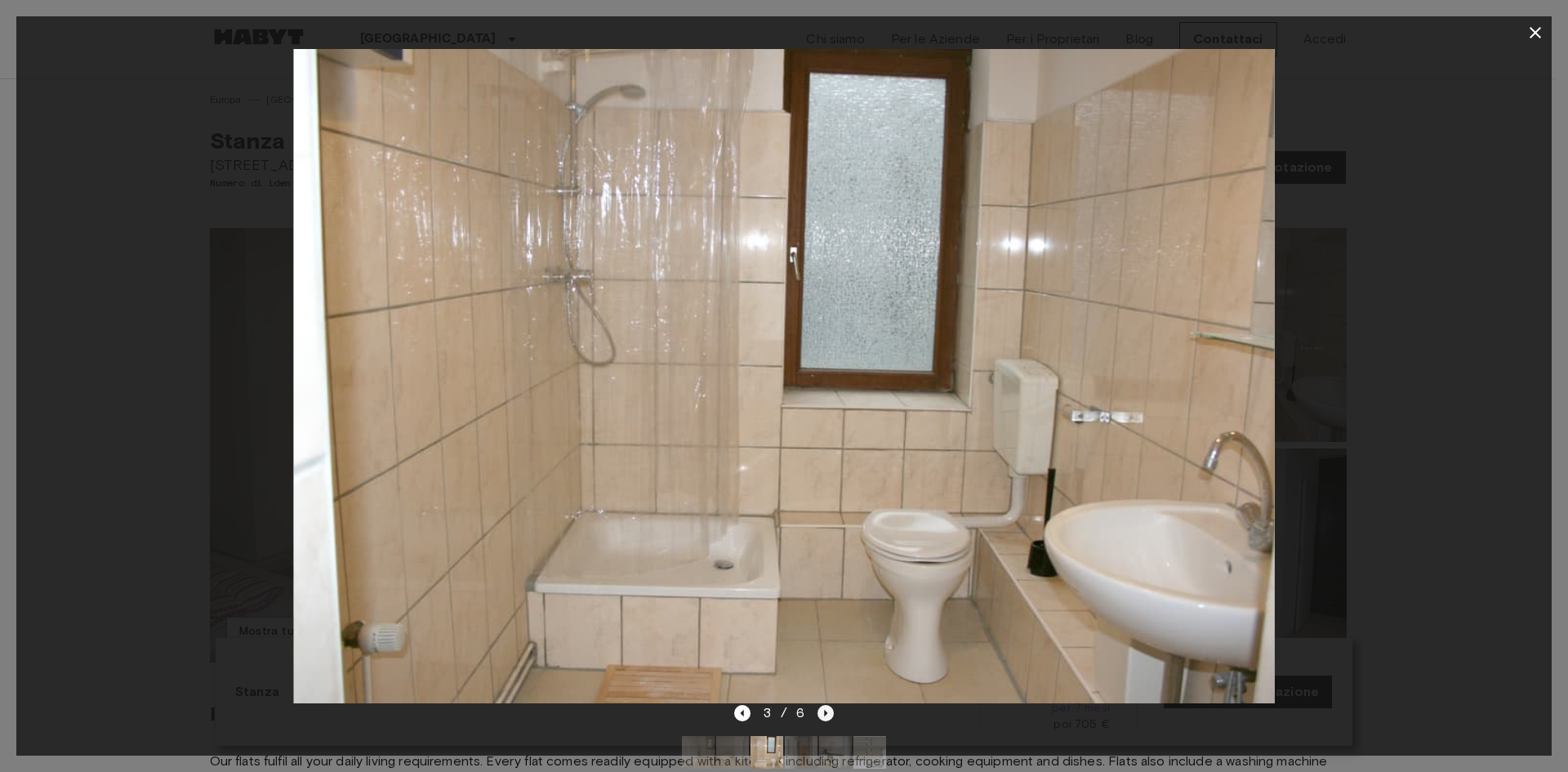
click at [821, 714] on icon "Next image" at bounding box center [826, 714] width 17 height 17
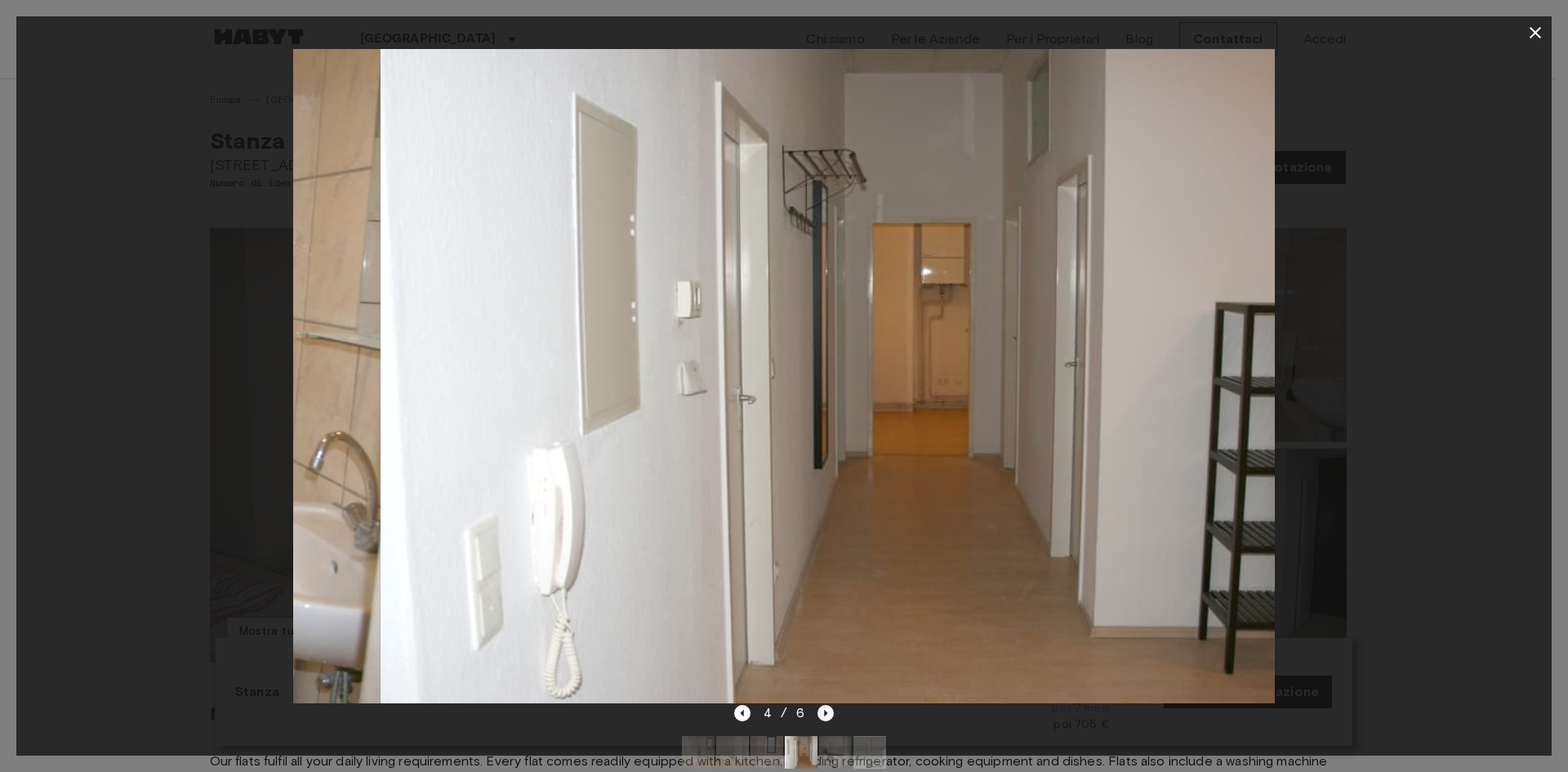
click at [821, 714] on icon "Next image" at bounding box center [826, 714] width 17 height 17
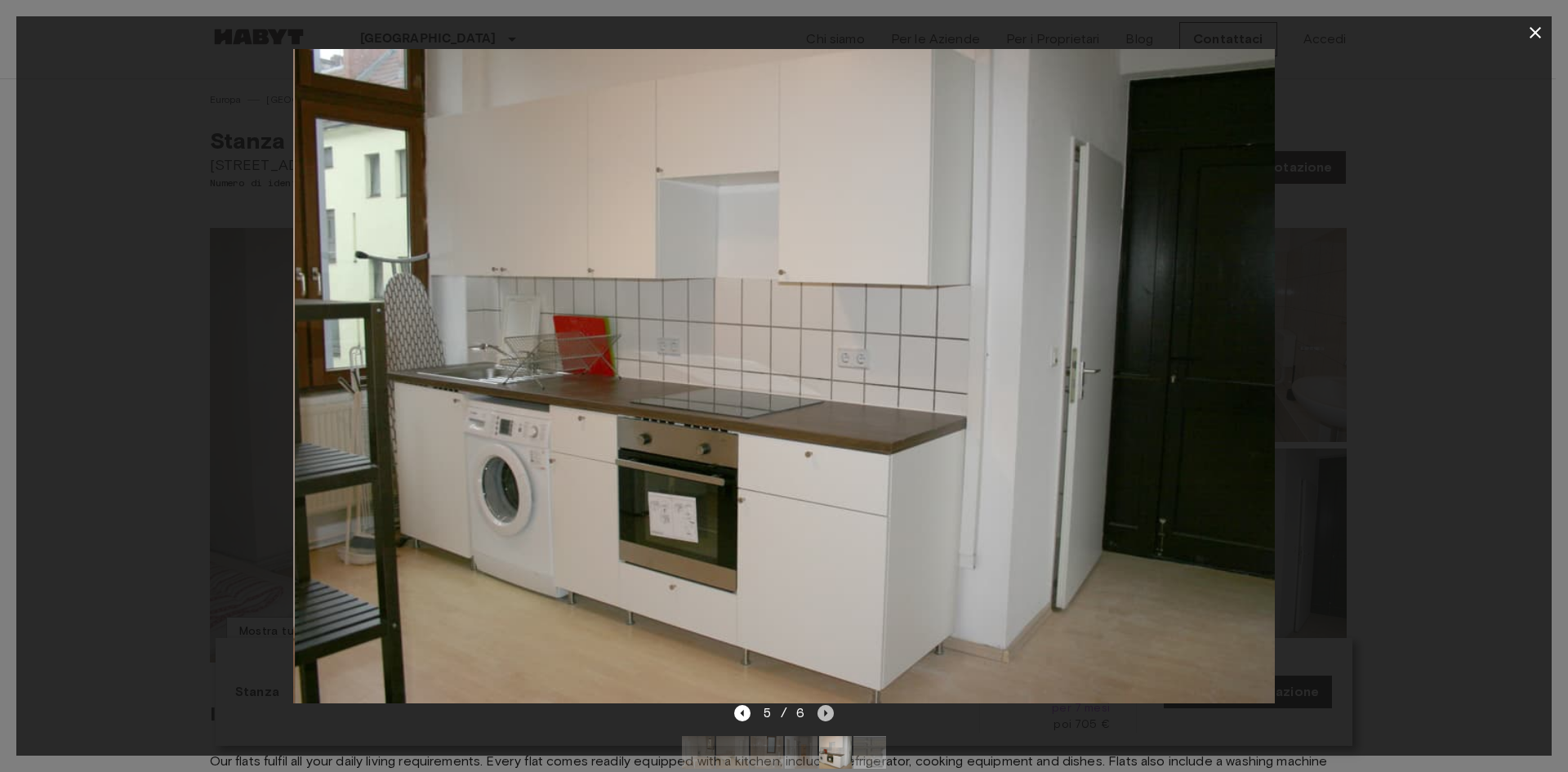
click at [822, 714] on icon "Next image" at bounding box center [826, 714] width 17 height 17
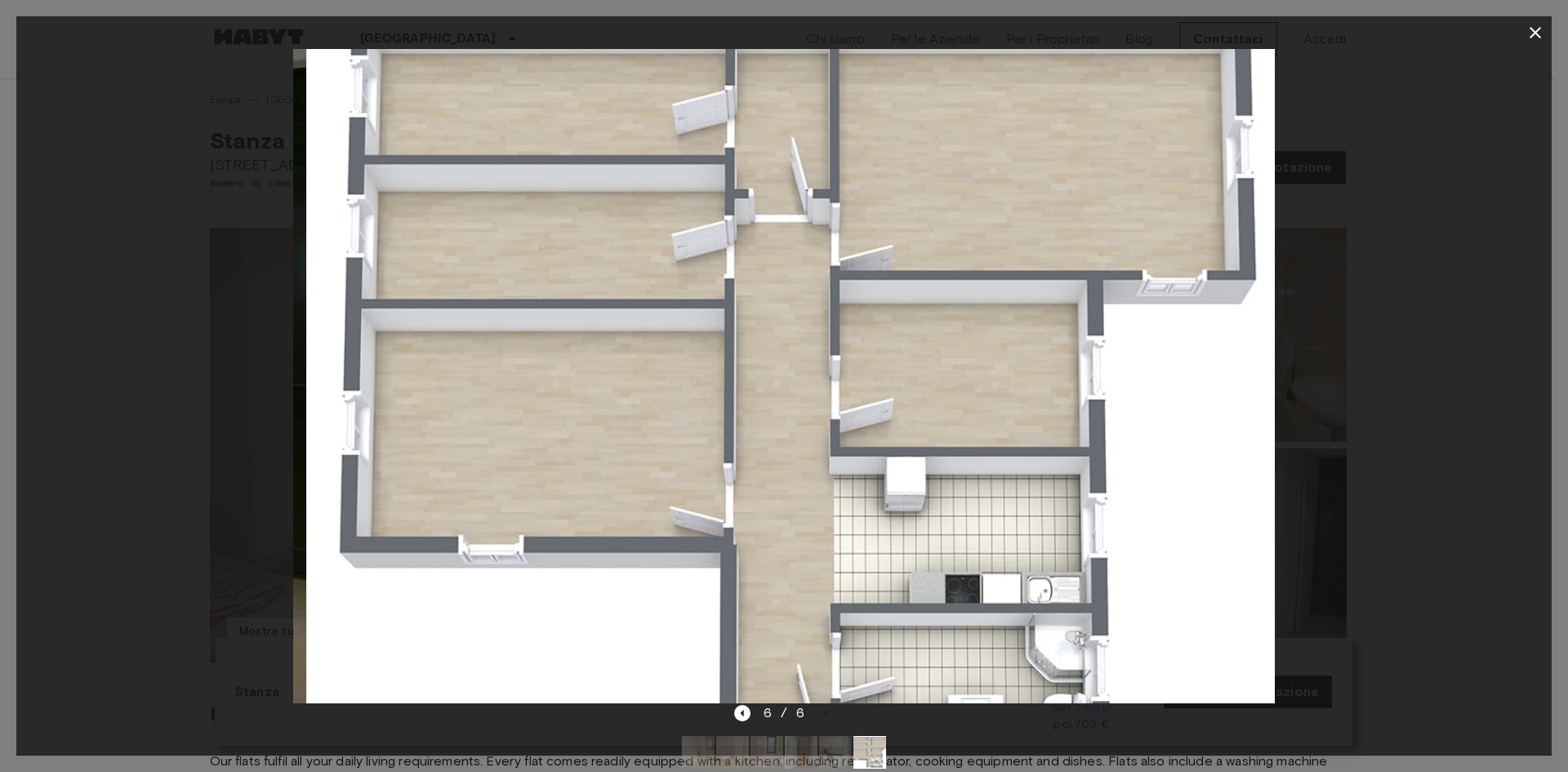
click at [822, 714] on div "6 / 6" at bounding box center [784, 713] width 100 height 19
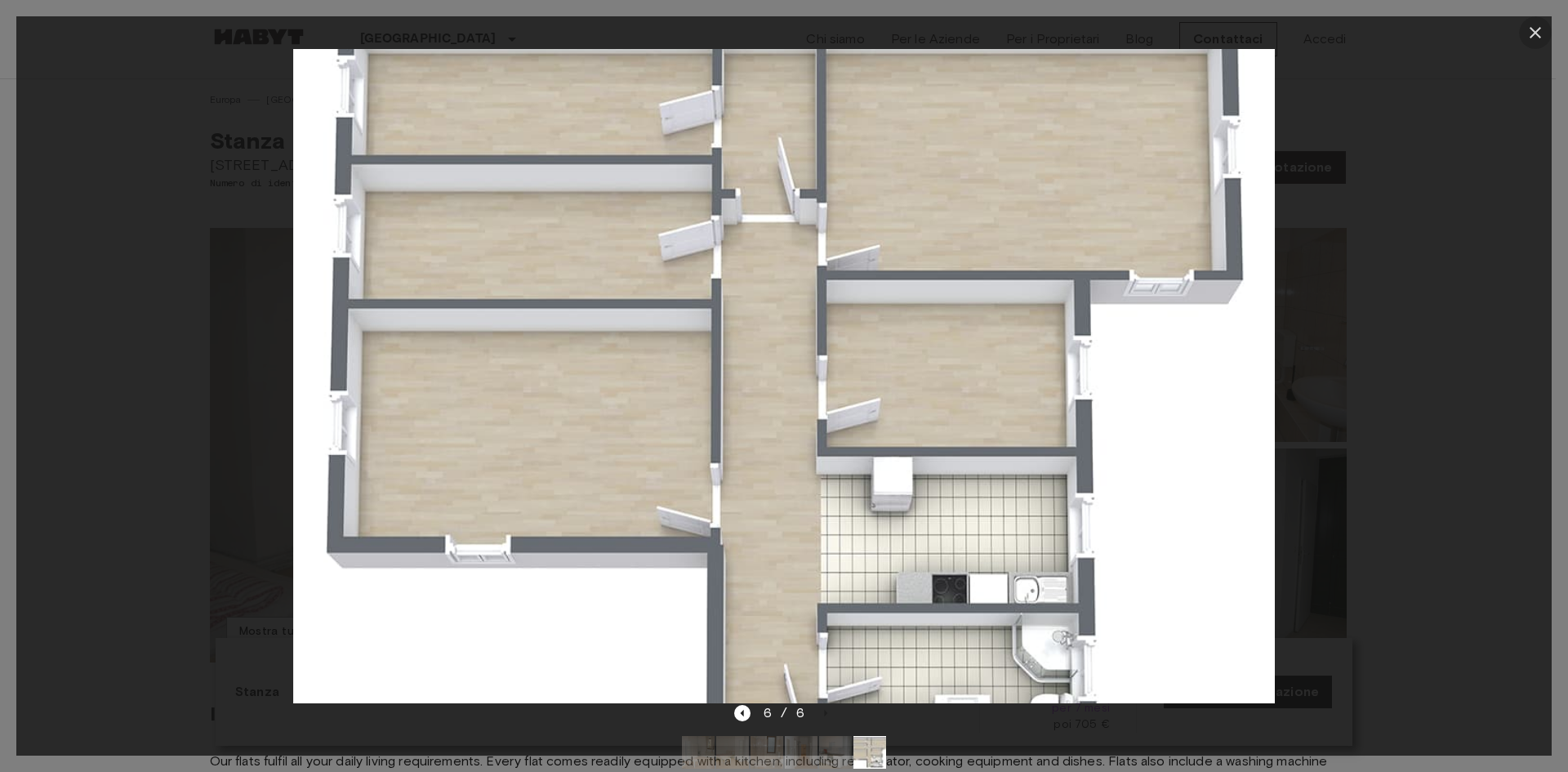
click at [1528, 30] on icon "button" at bounding box center [1535, 32] width 19 height 19
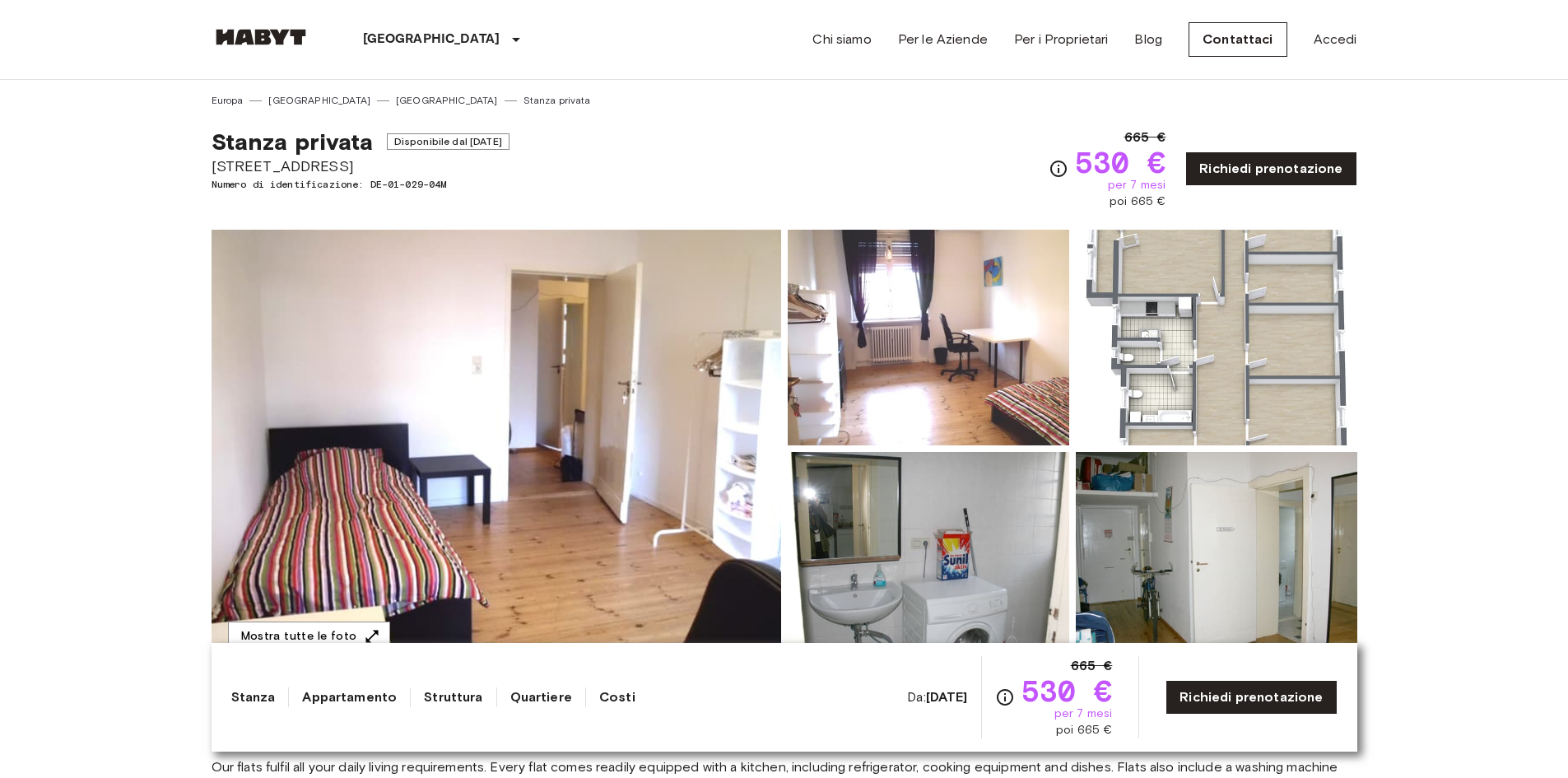
click at [543, 435] on img at bounding box center [496, 448] width 569 height 438
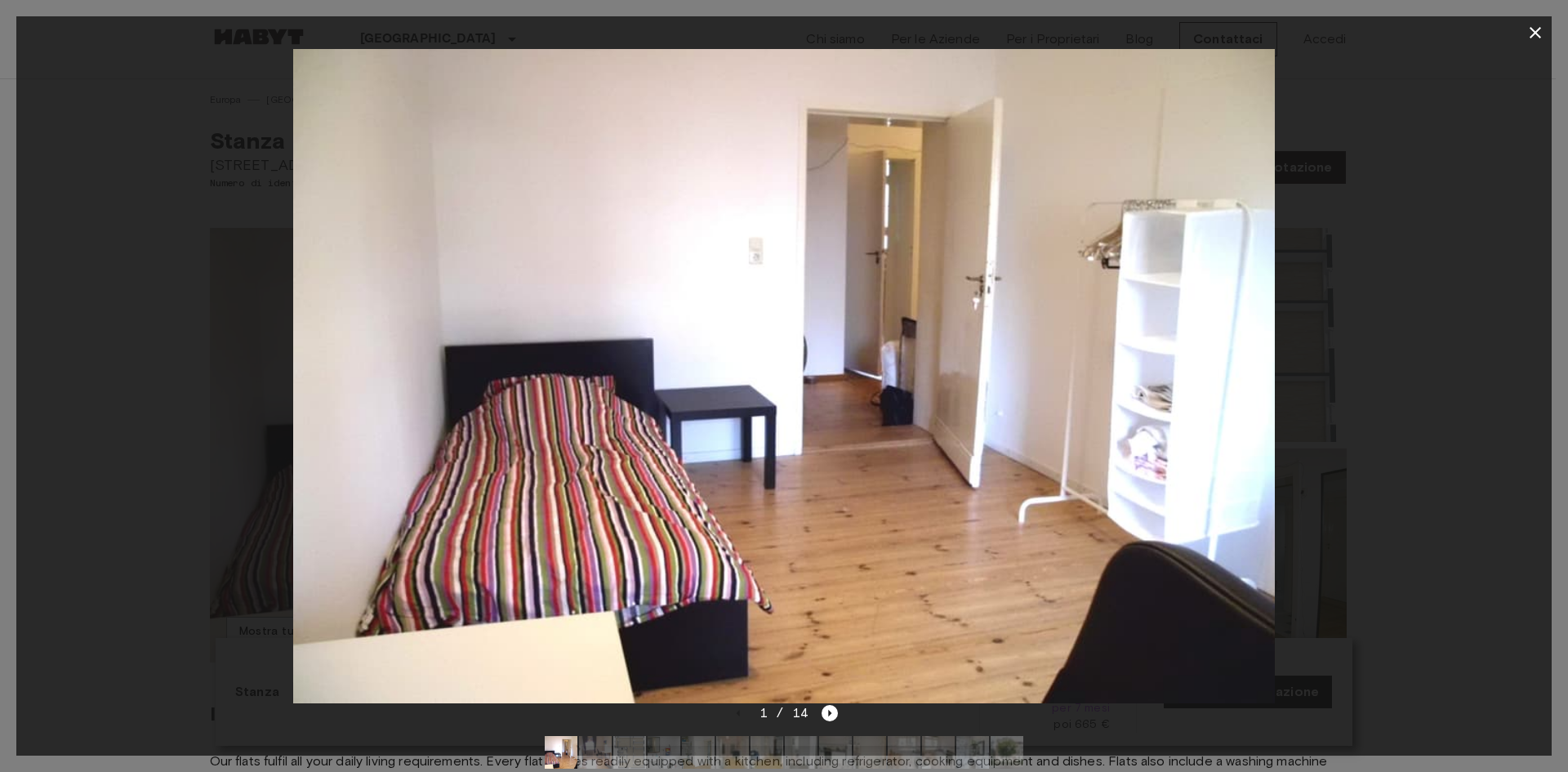
click at [1255, 490] on img at bounding box center [784, 376] width 981 height 654
drag, startPoint x: 1141, startPoint y: 377, endPoint x: 798, endPoint y: 381, distance: 343.0
click at [814, 381] on img at bounding box center [785, 376] width 981 height 654
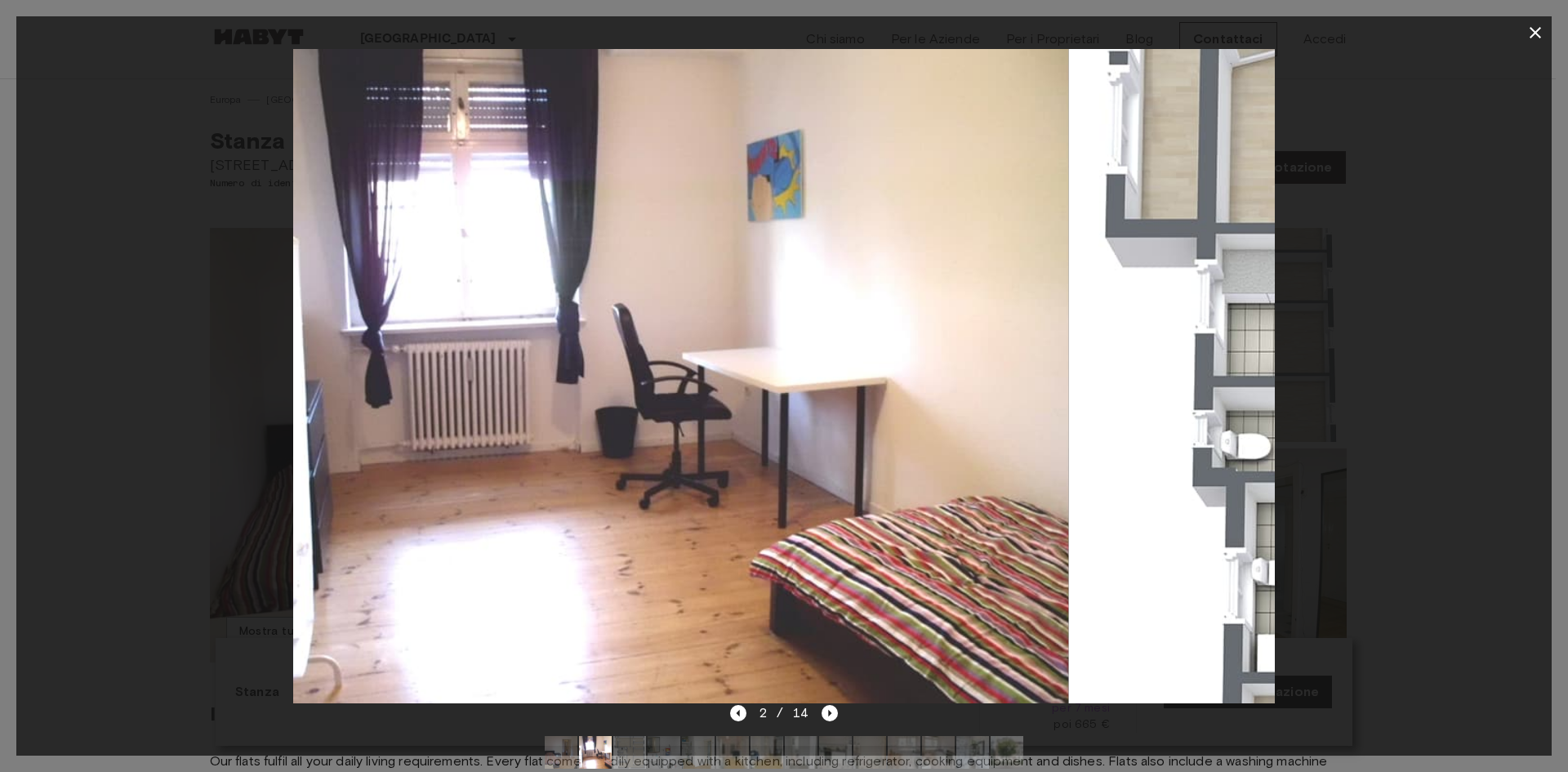
drag, startPoint x: 1046, startPoint y: 393, endPoint x: 564, endPoint y: 422, distance: 482.9
click at [635, 426] on img at bounding box center [578, 376] width 981 height 654
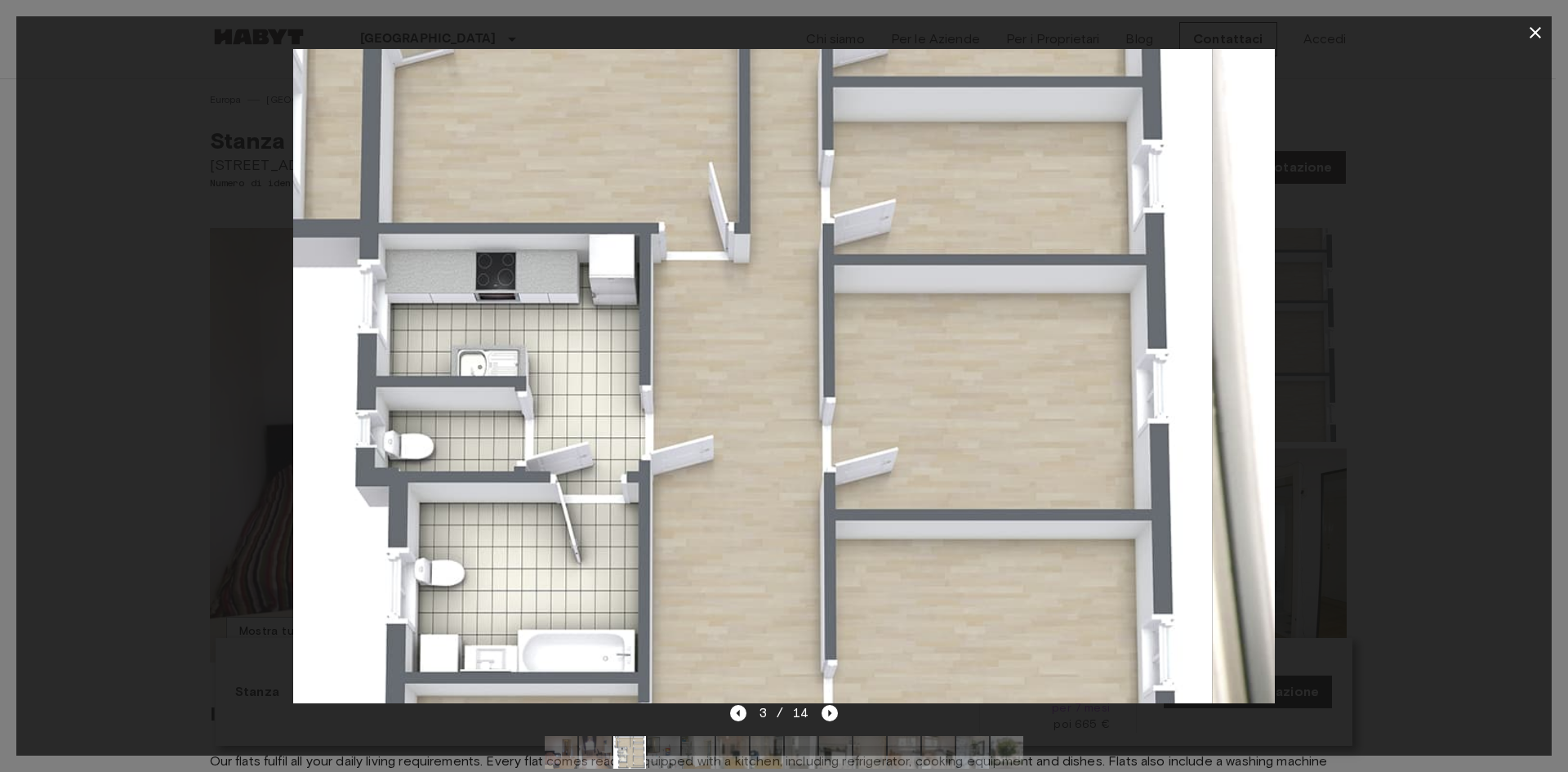
drag, startPoint x: 931, startPoint y: 397, endPoint x: 683, endPoint y: 402, distance: 248.1
click at [722, 401] on img at bounding box center [722, 376] width 981 height 654
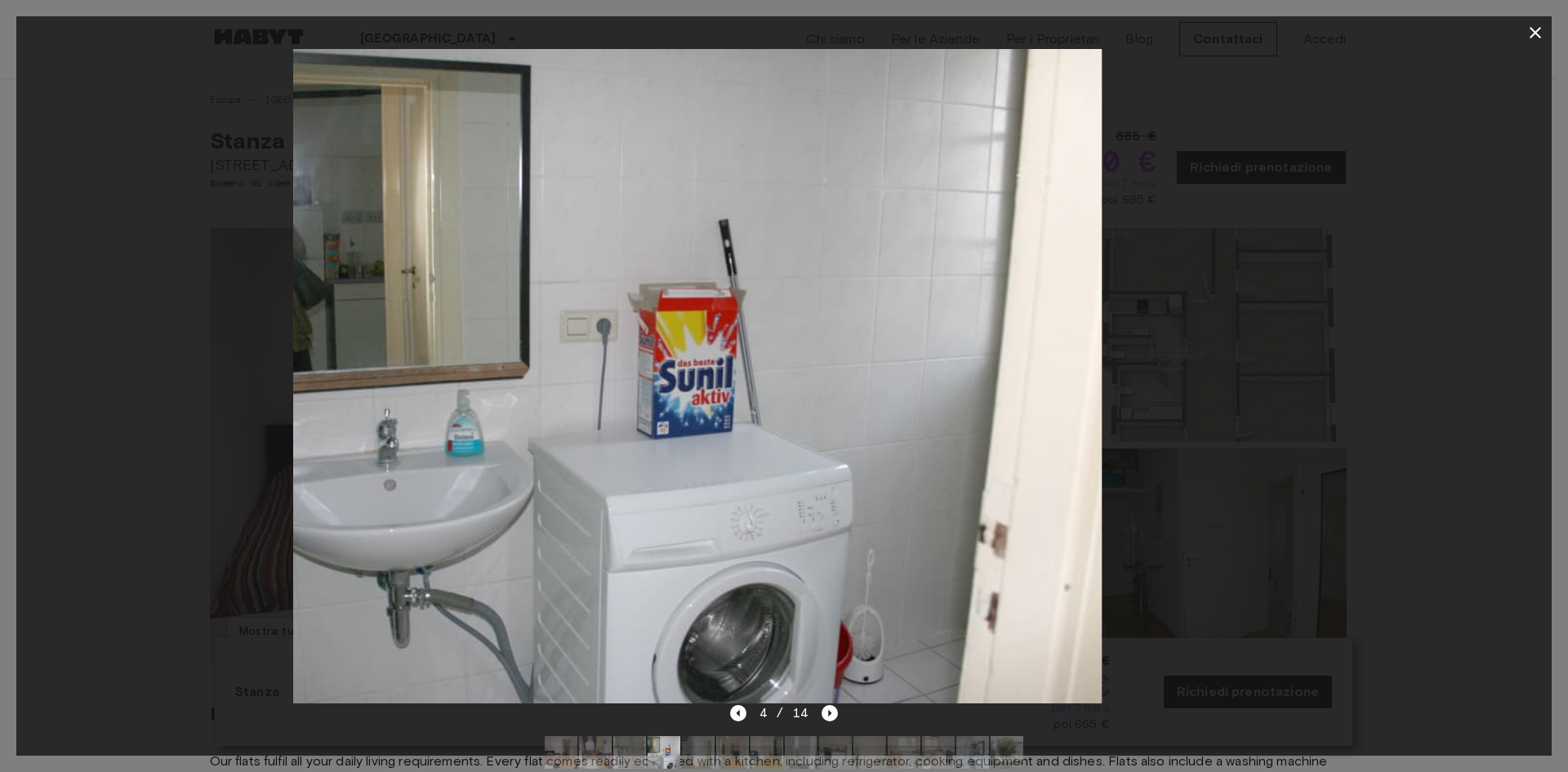
drag, startPoint x: 991, startPoint y: 389, endPoint x: 637, endPoint y: 404, distance: 354.3
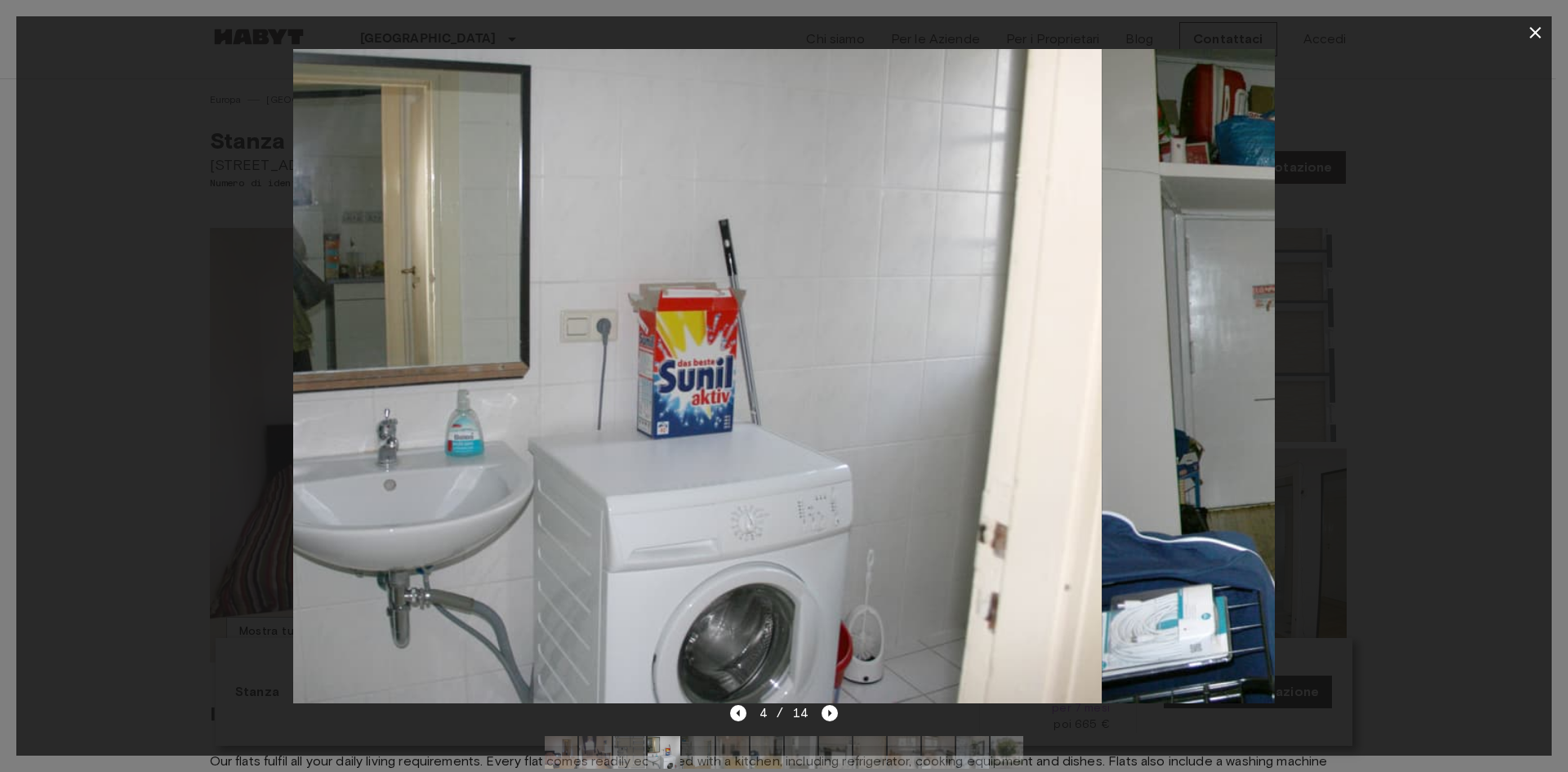
click at [650, 404] on img at bounding box center [612, 376] width 981 height 654
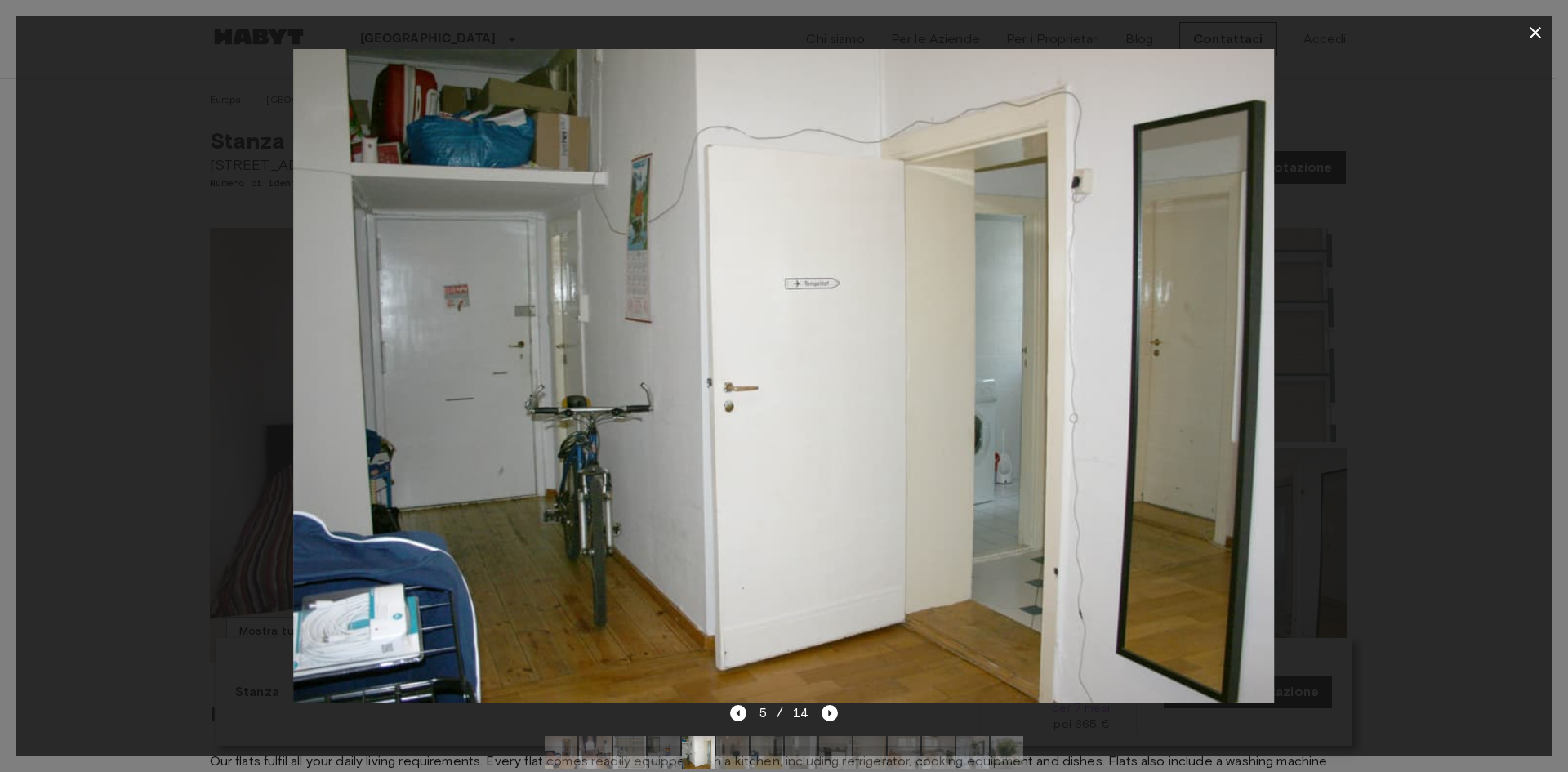
drag, startPoint x: 827, startPoint y: 396, endPoint x: 417, endPoint y: 406, distance: 410.1
click at [523, 409] on img at bounding box center [784, 376] width 981 height 654
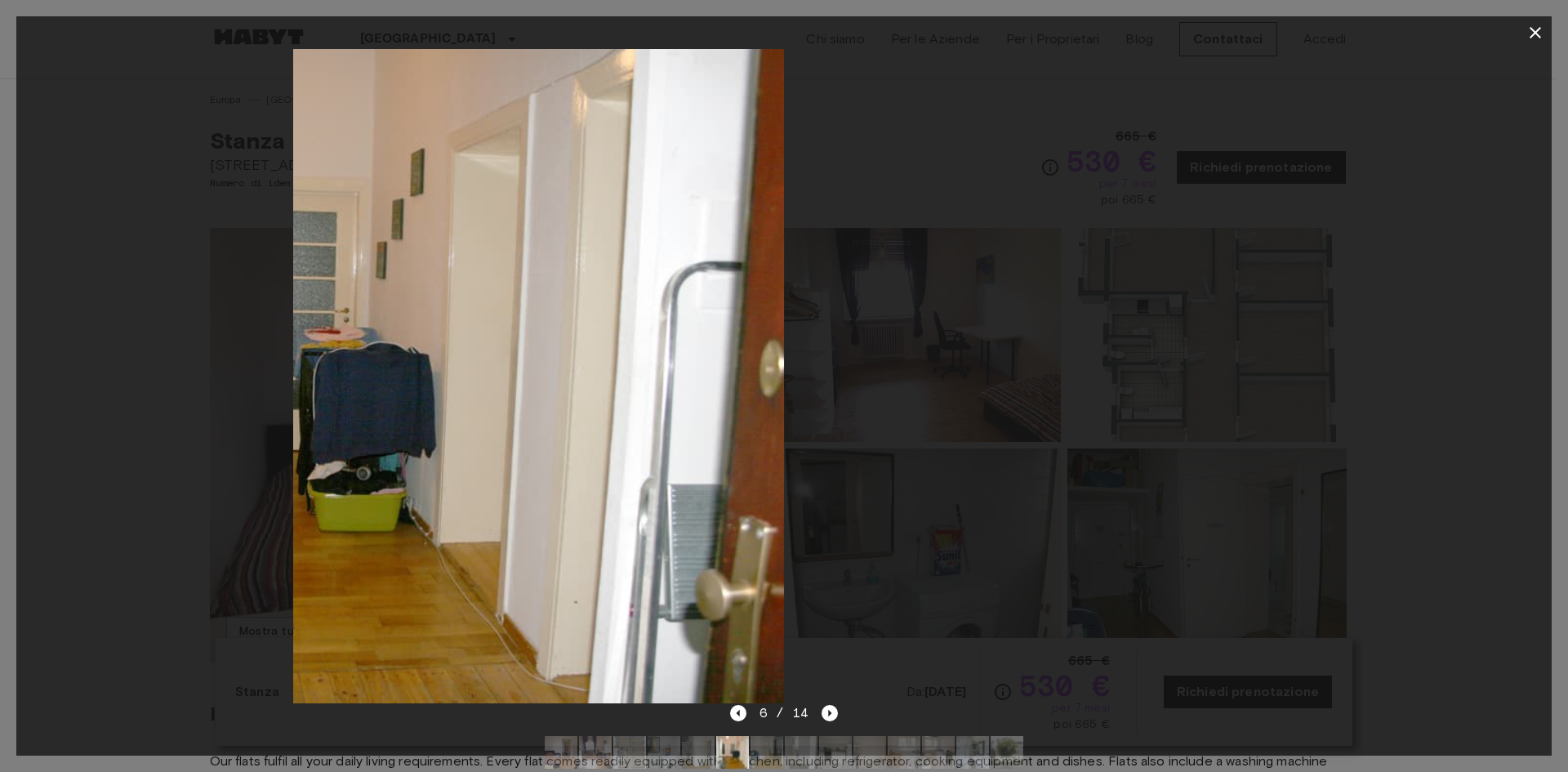
drag, startPoint x: 871, startPoint y: 394, endPoint x: 325, endPoint y: 405, distance: 546.1
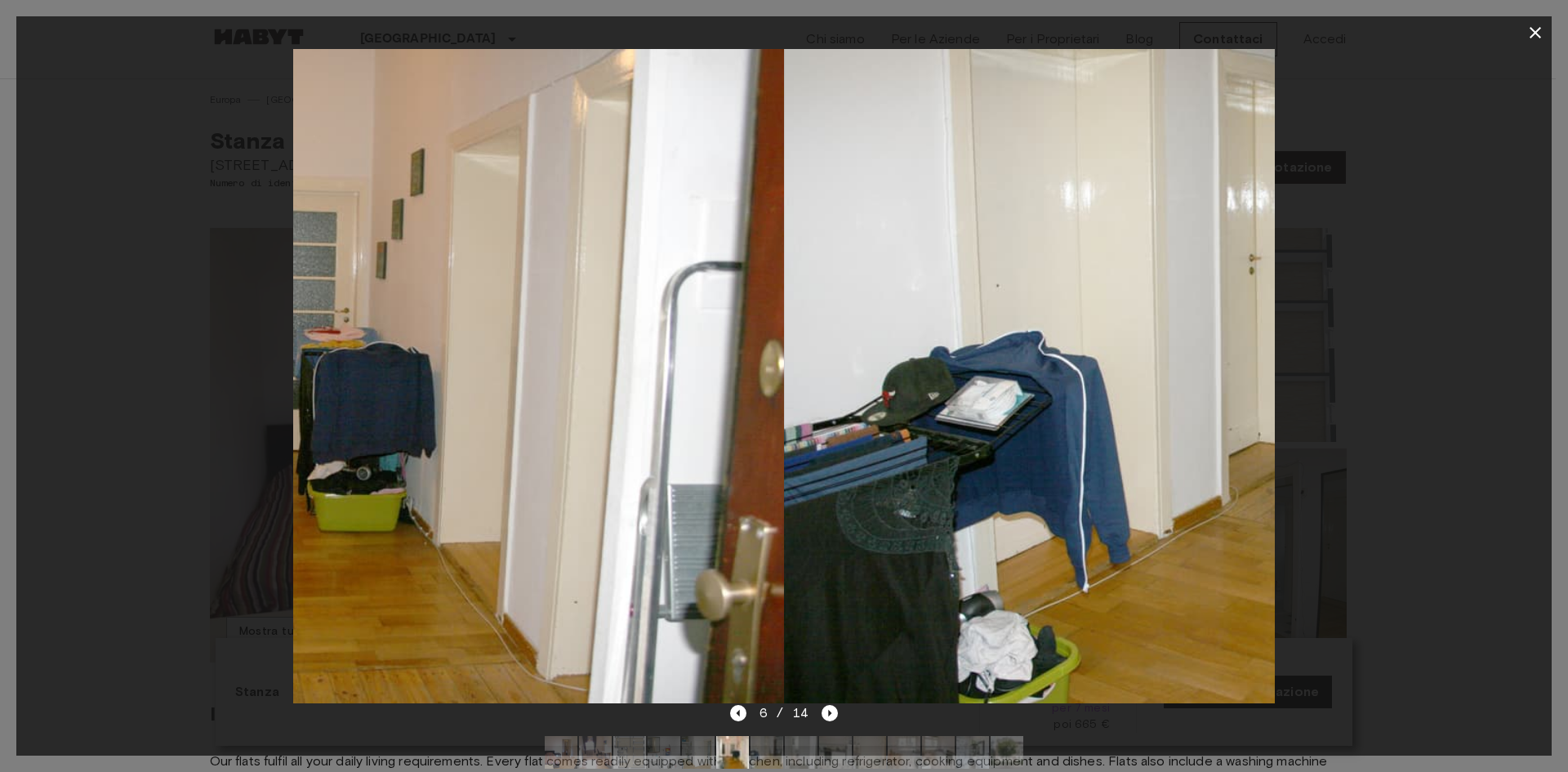
click at [358, 407] on img at bounding box center [293, 376] width 981 height 654
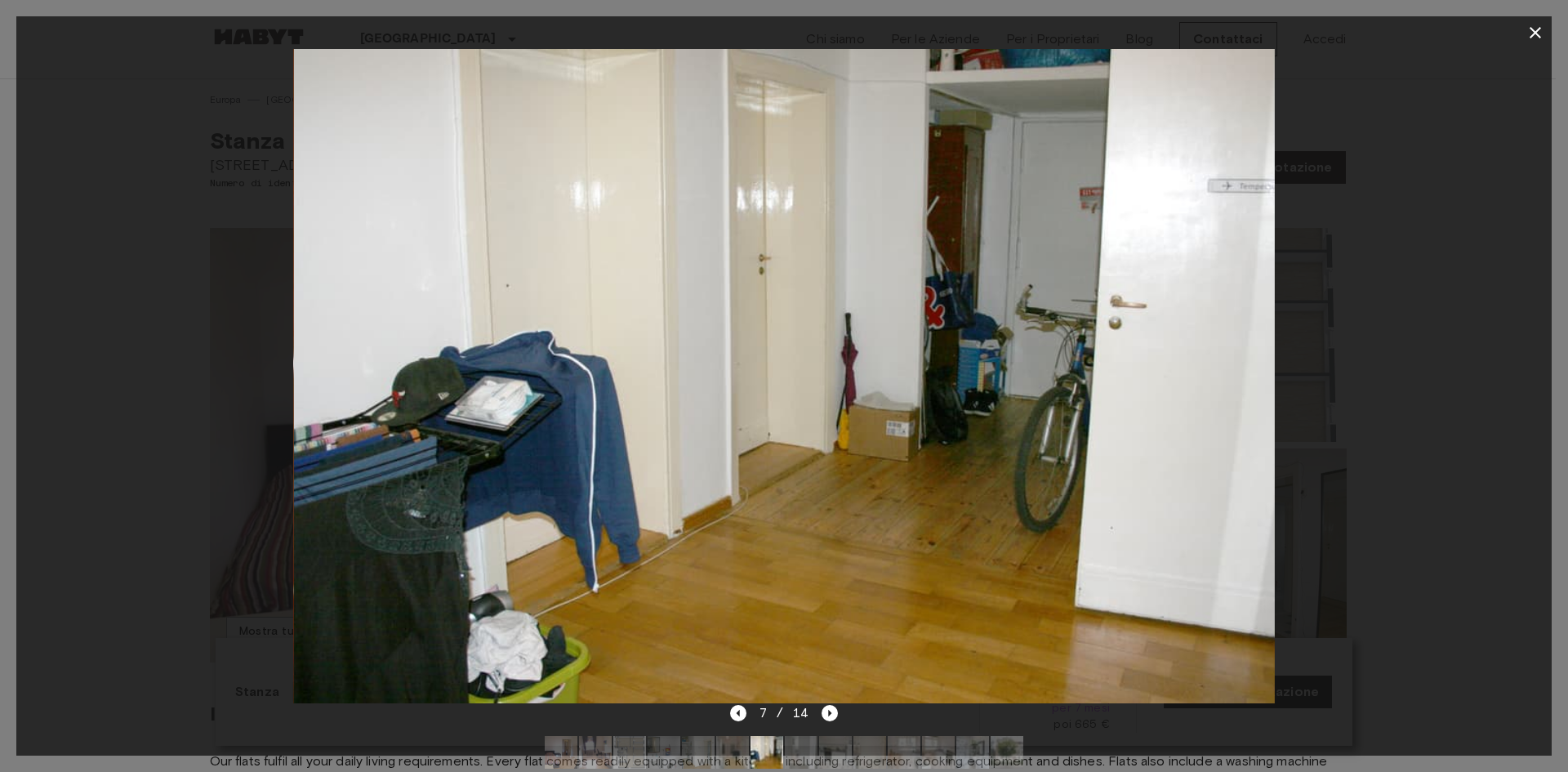
drag, startPoint x: 818, startPoint y: 382, endPoint x: 450, endPoint y: 402, distance: 368.5
click at [491, 402] on img at bounding box center [784, 376] width 981 height 654
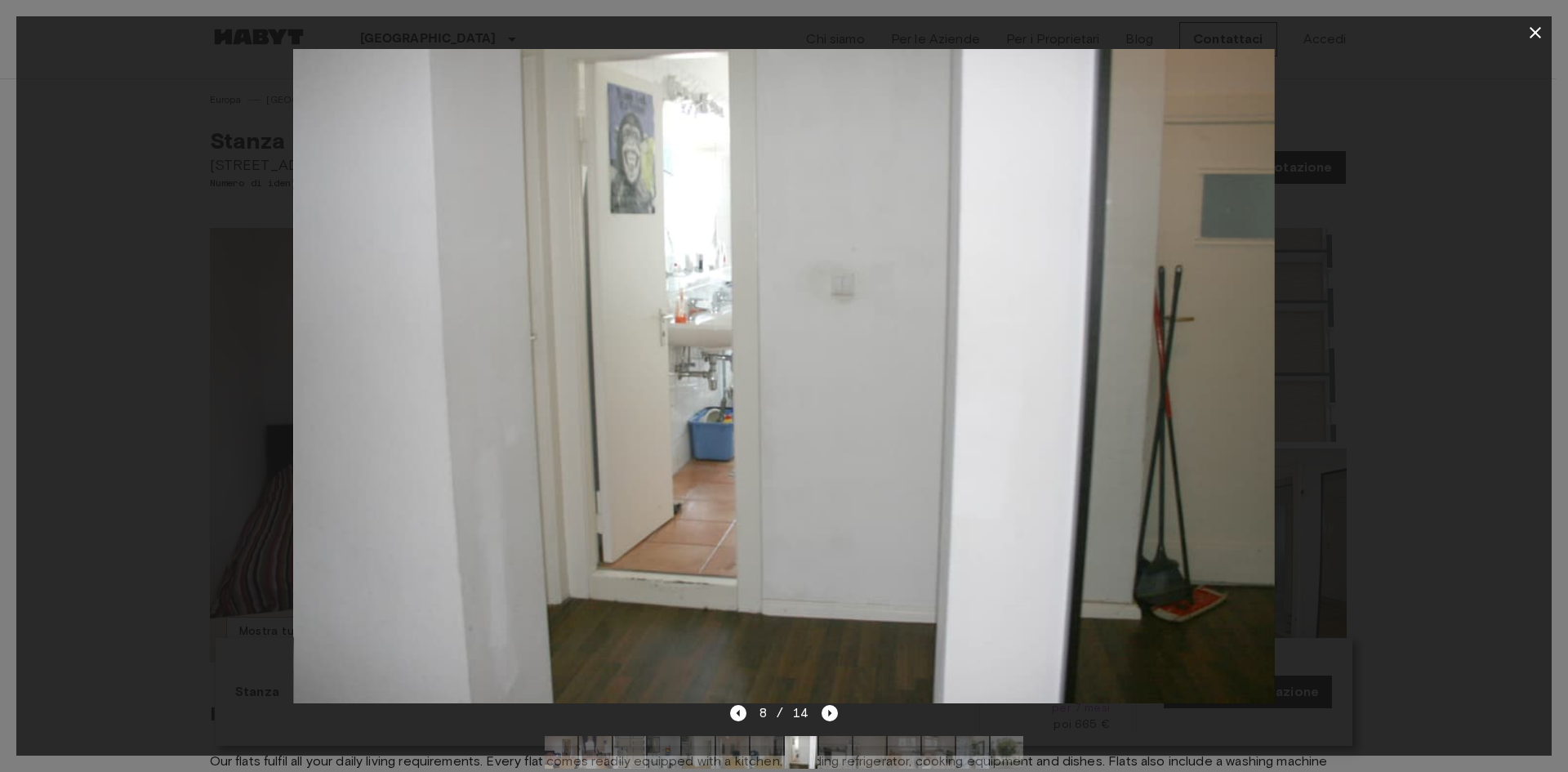
drag, startPoint x: 755, startPoint y: 399, endPoint x: 394, endPoint y: 396, distance: 361.0
click at [557, 403] on img at bounding box center [784, 376] width 981 height 654
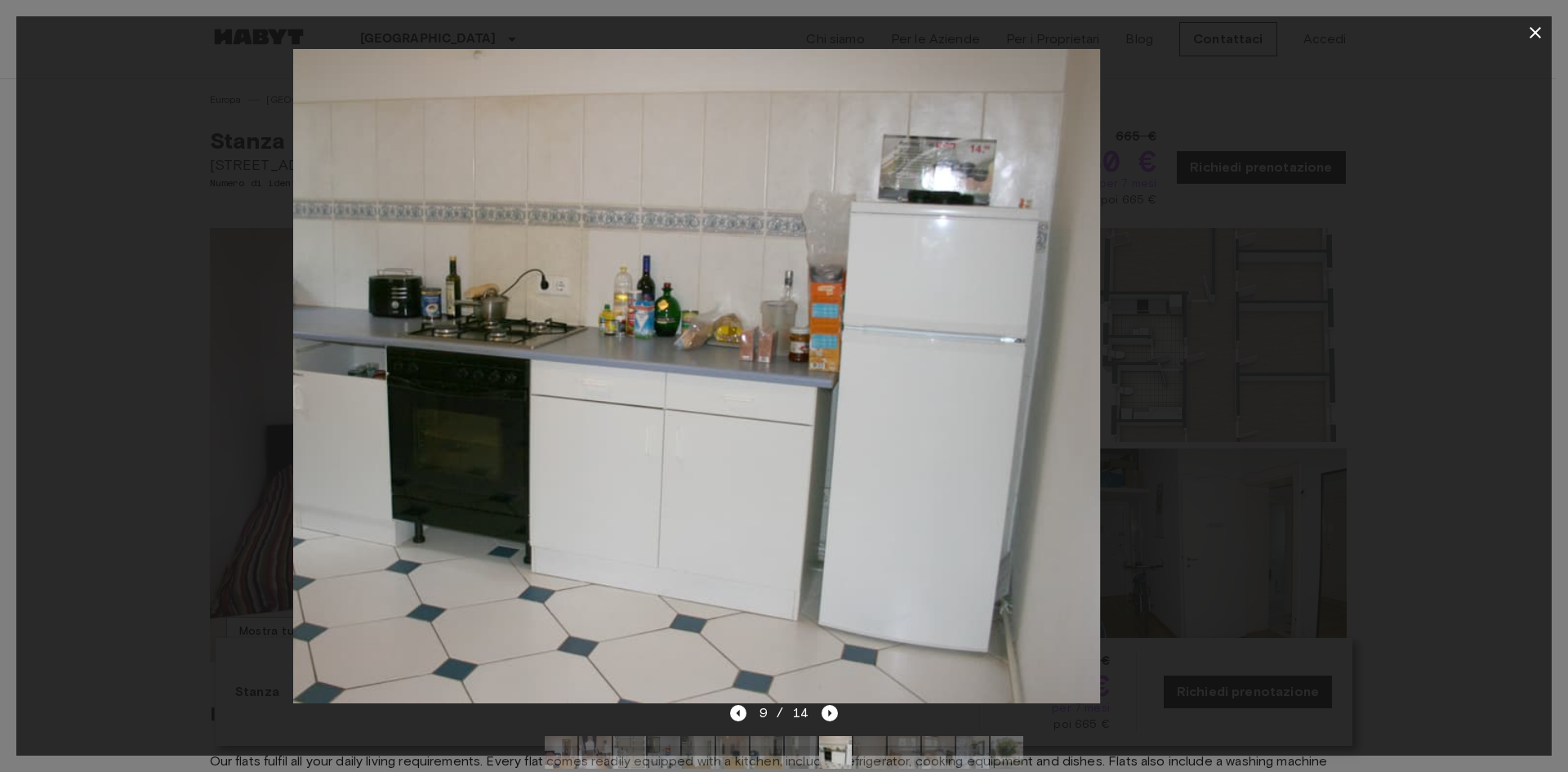
drag, startPoint x: 744, startPoint y: 403, endPoint x: 265, endPoint y: 401, distance: 479.0
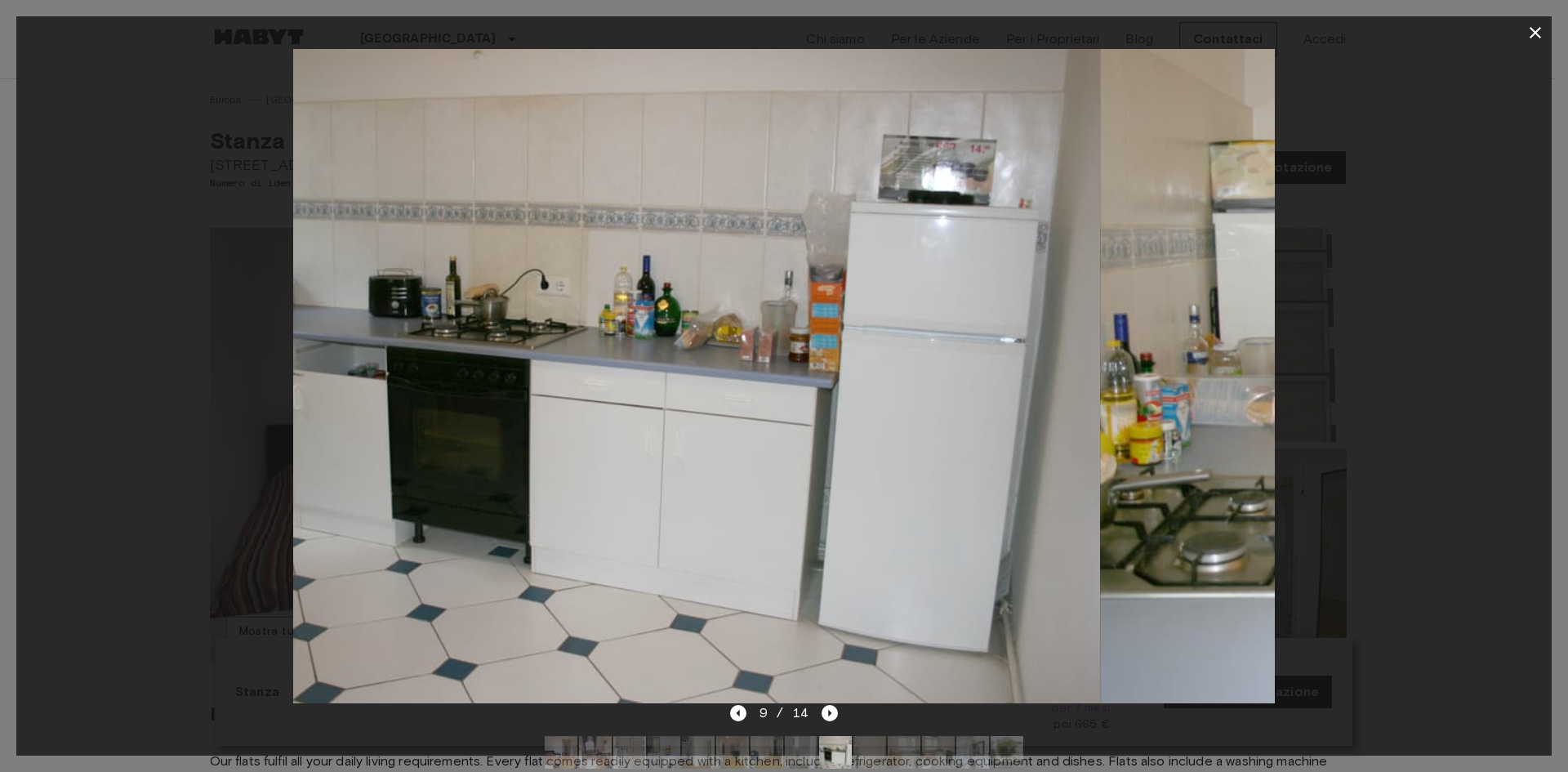
click at [401, 416] on img at bounding box center [610, 376] width 981 height 654
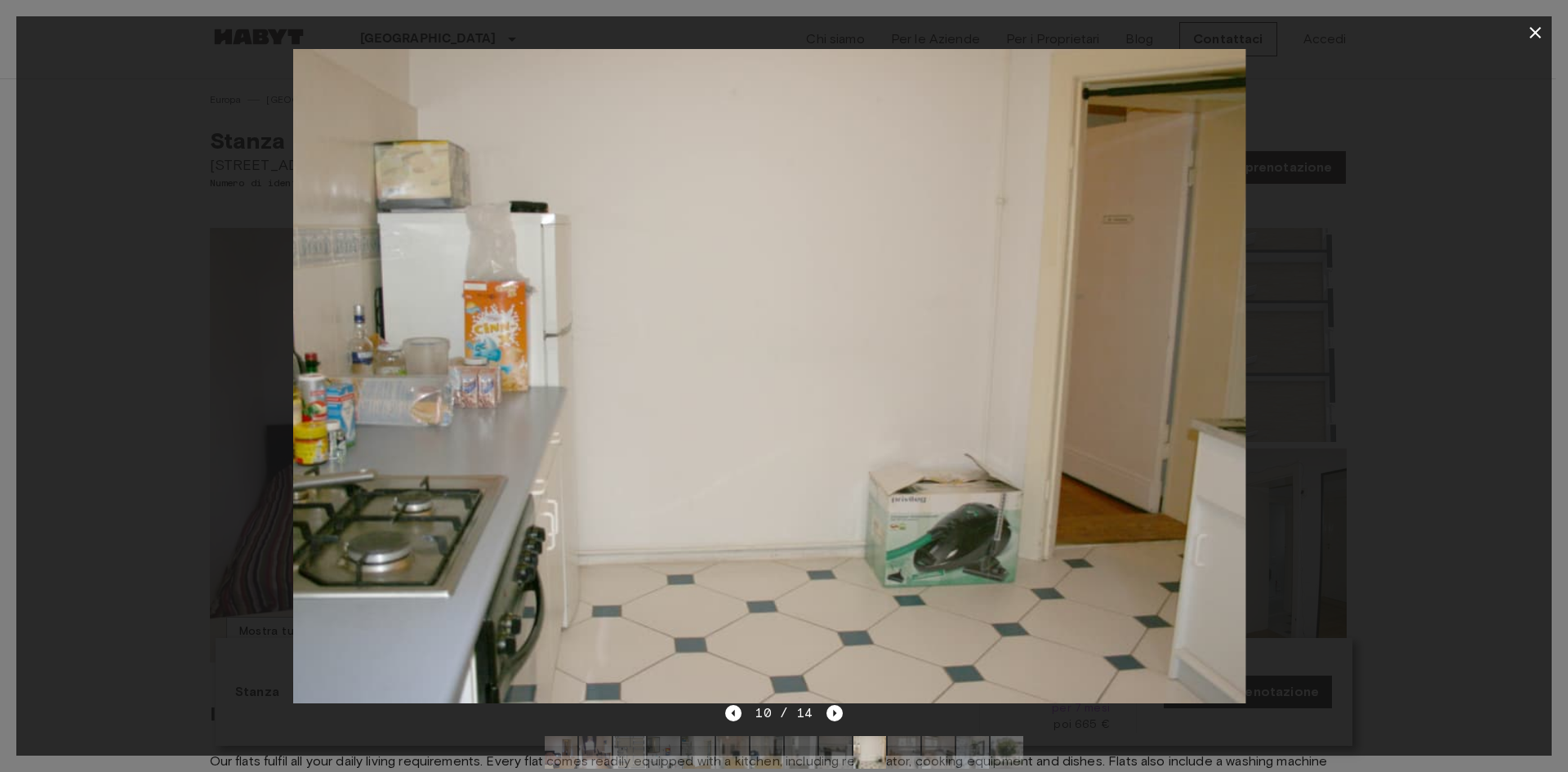
drag, startPoint x: 910, startPoint y: 378, endPoint x: 446, endPoint y: 391, distance: 464.2
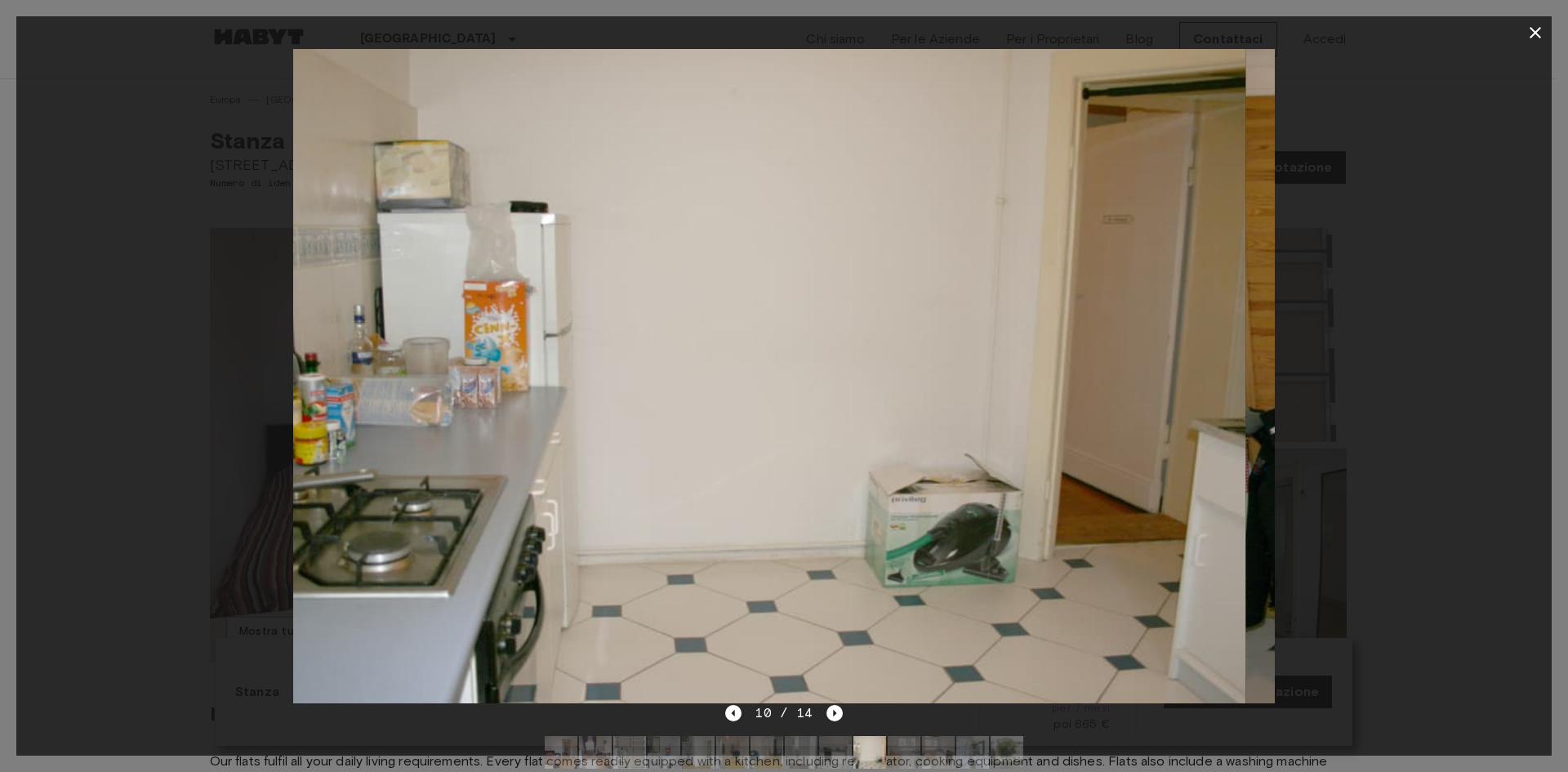
click at [587, 395] on img at bounding box center [756, 376] width 981 height 654
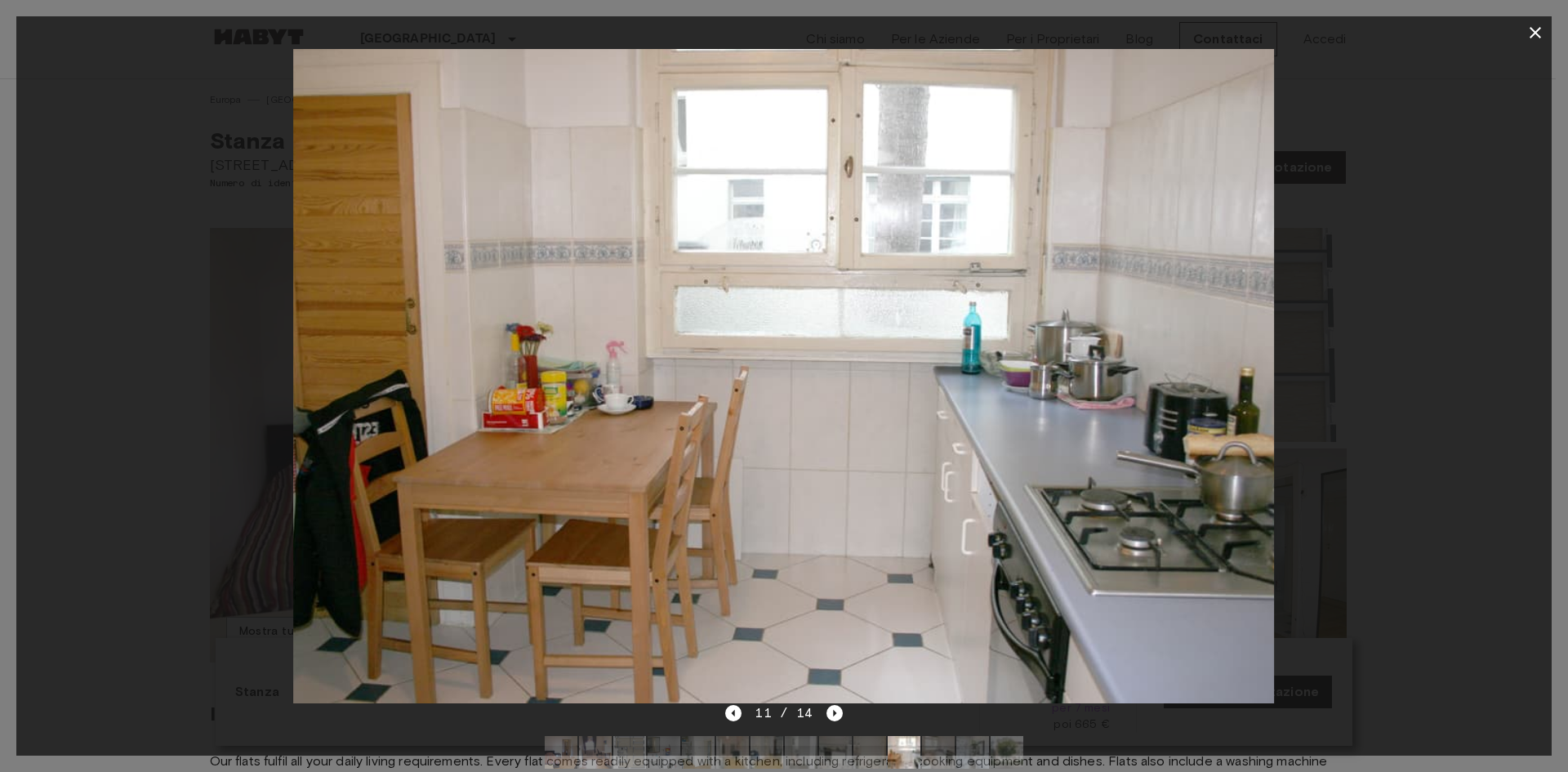
drag, startPoint x: 746, startPoint y: 380, endPoint x: 308, endPoint y: 391, distance: 438.1
click at [346, 395] on img at bounding box center [784, 376] width 981 height 654
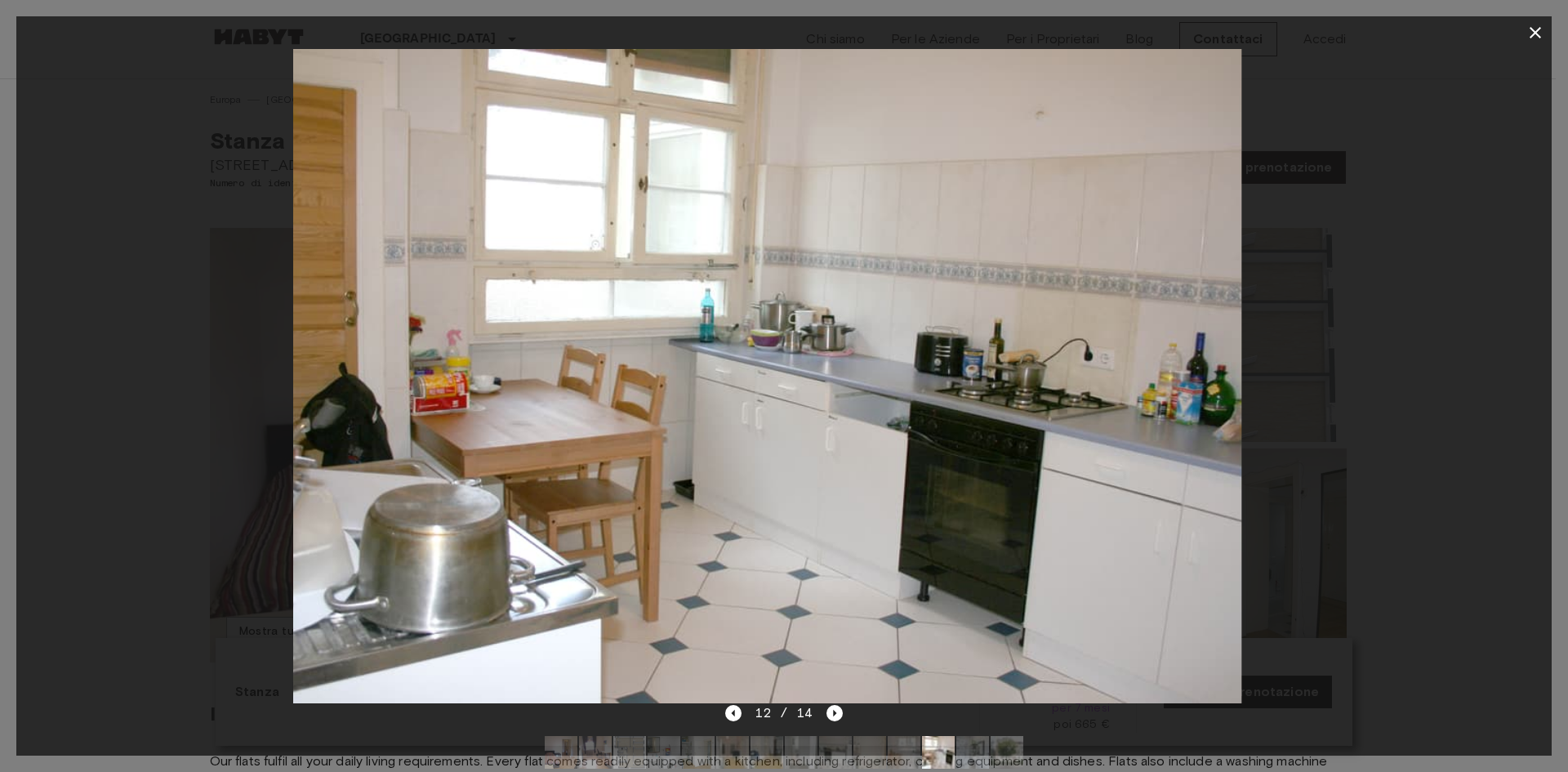
drag, startPoint x: 735, startPoint y: 370, endPoint x: 371, endPoint y: 403, distance: 365.5
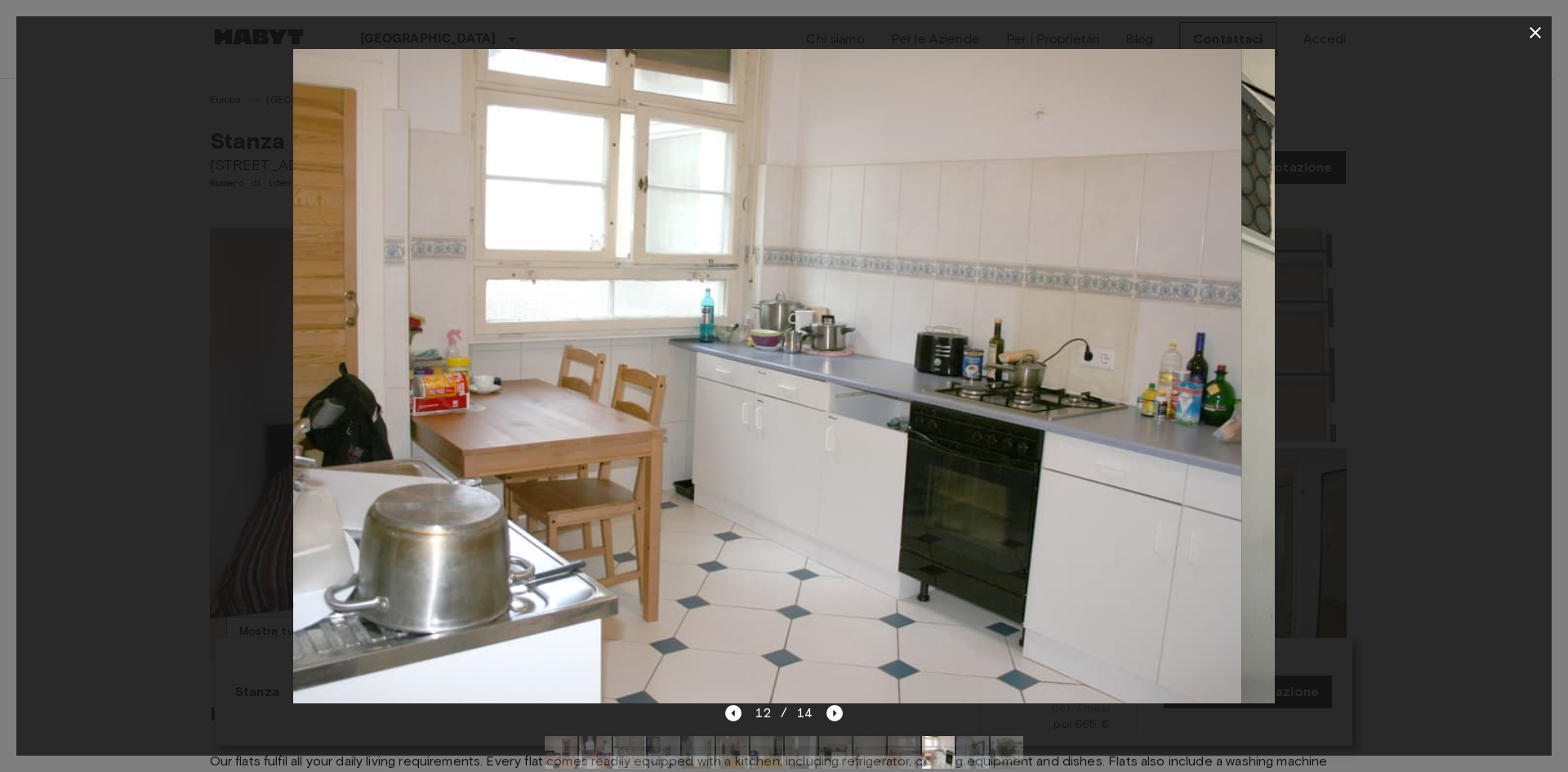
click at [426, 397] on img at bounding box center [751, 376] width 981 height 654
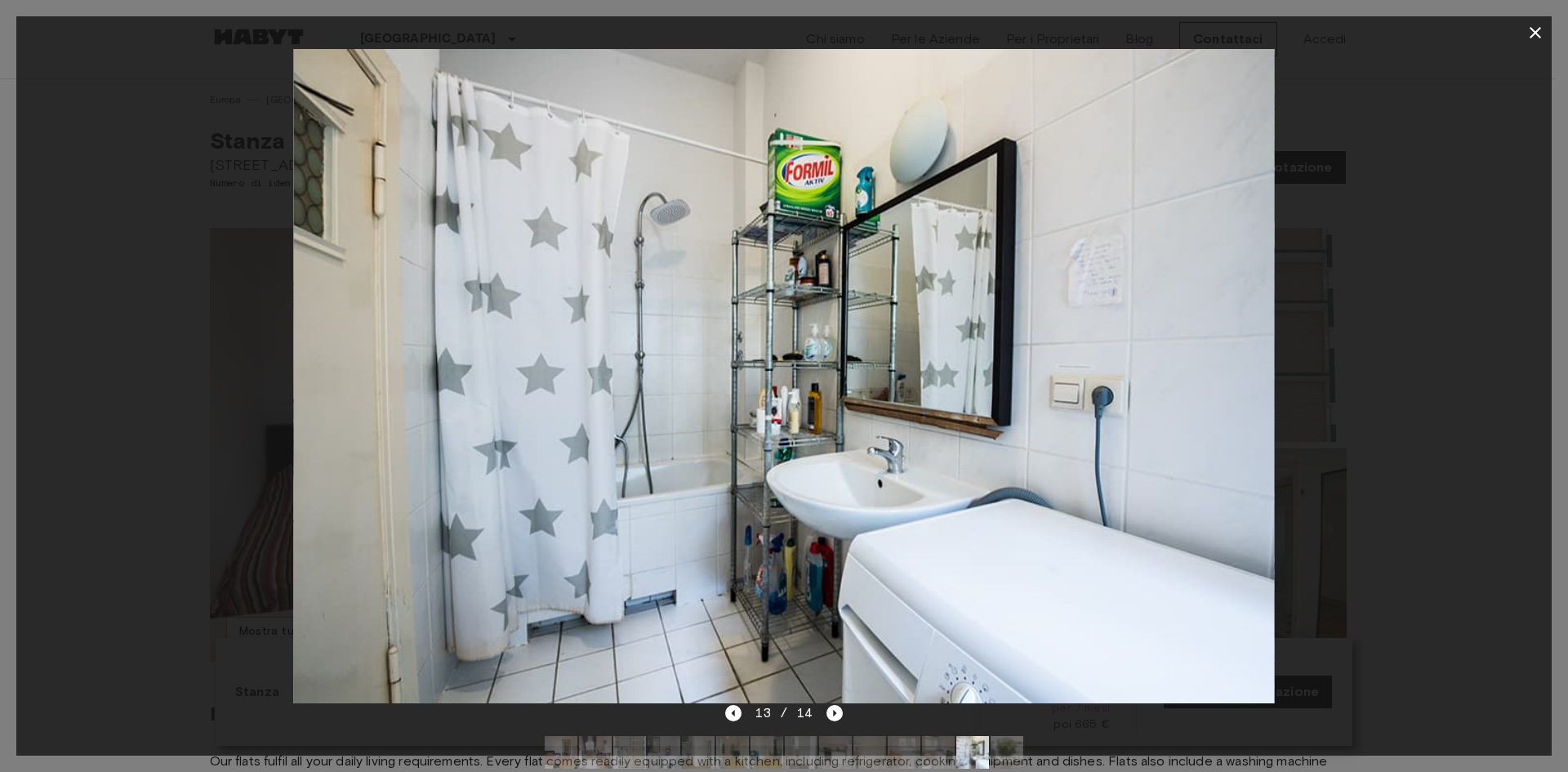
drag, startPoint x: 852, startPoint y: 388, endPoint x: 305, endPoint y: 395, distance: 547.0
click at [446, 402] on img at bounding box center [784, 376] width 981 height 654
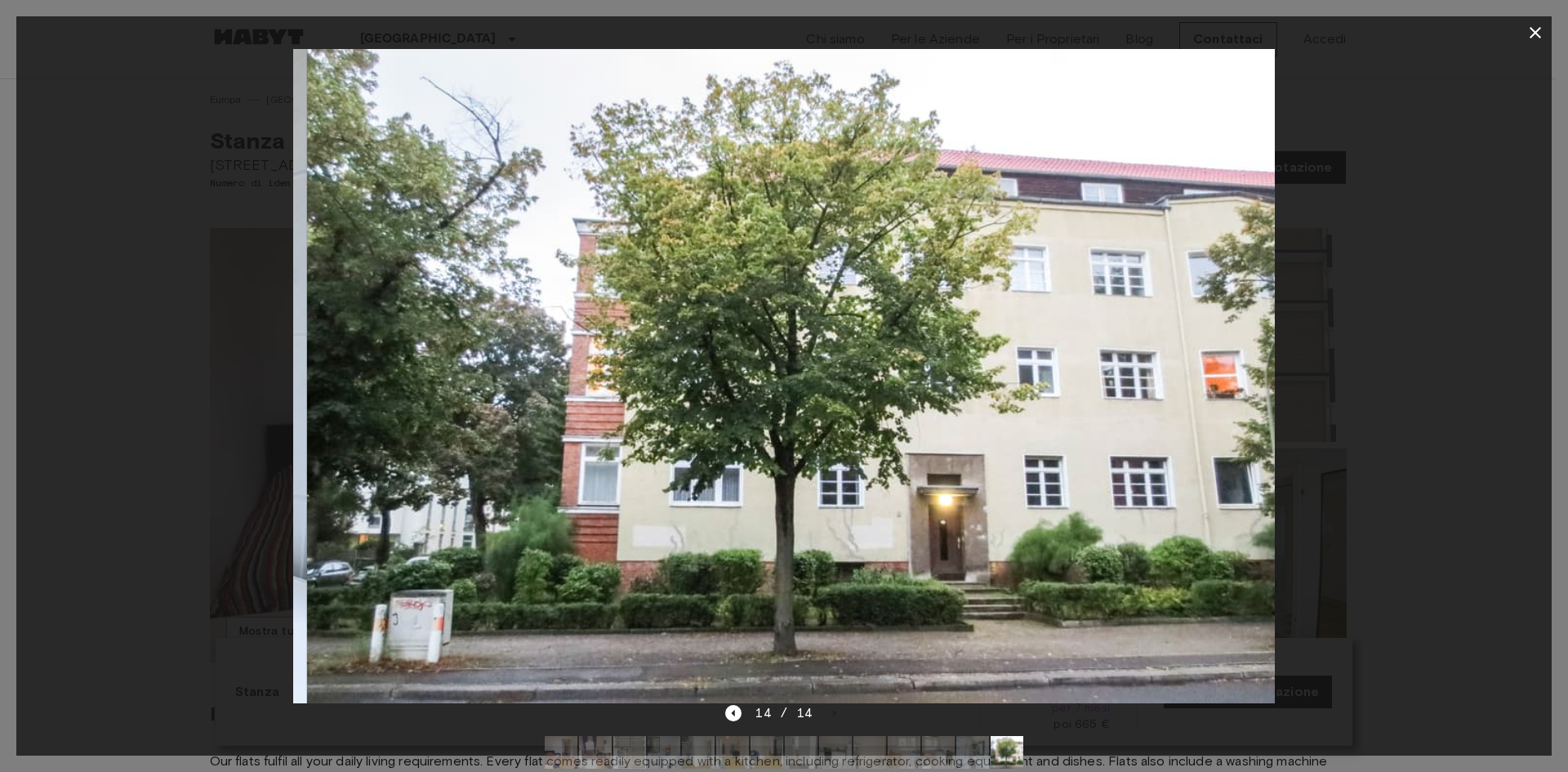
drag, startPoint x: 884, startPoint y: 391, endPoint x: 196, endPoint y: 356, distance: 688.9
click at [548, 396] on img at bounding box center [798, 376] width 981 height 654
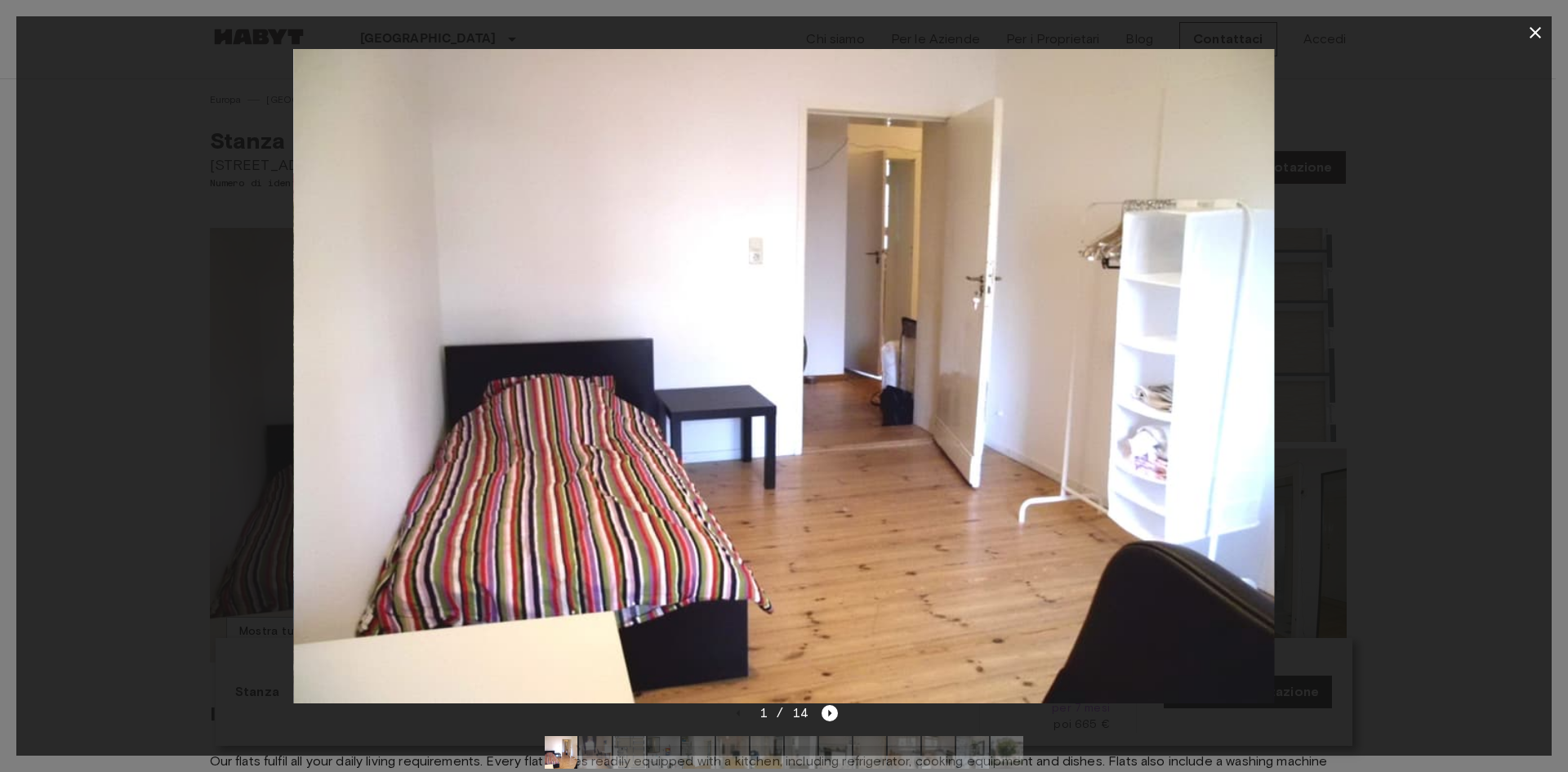
click at [1534, 37] on icon "button" at bounding box center [1535, 32] width 19 height 19
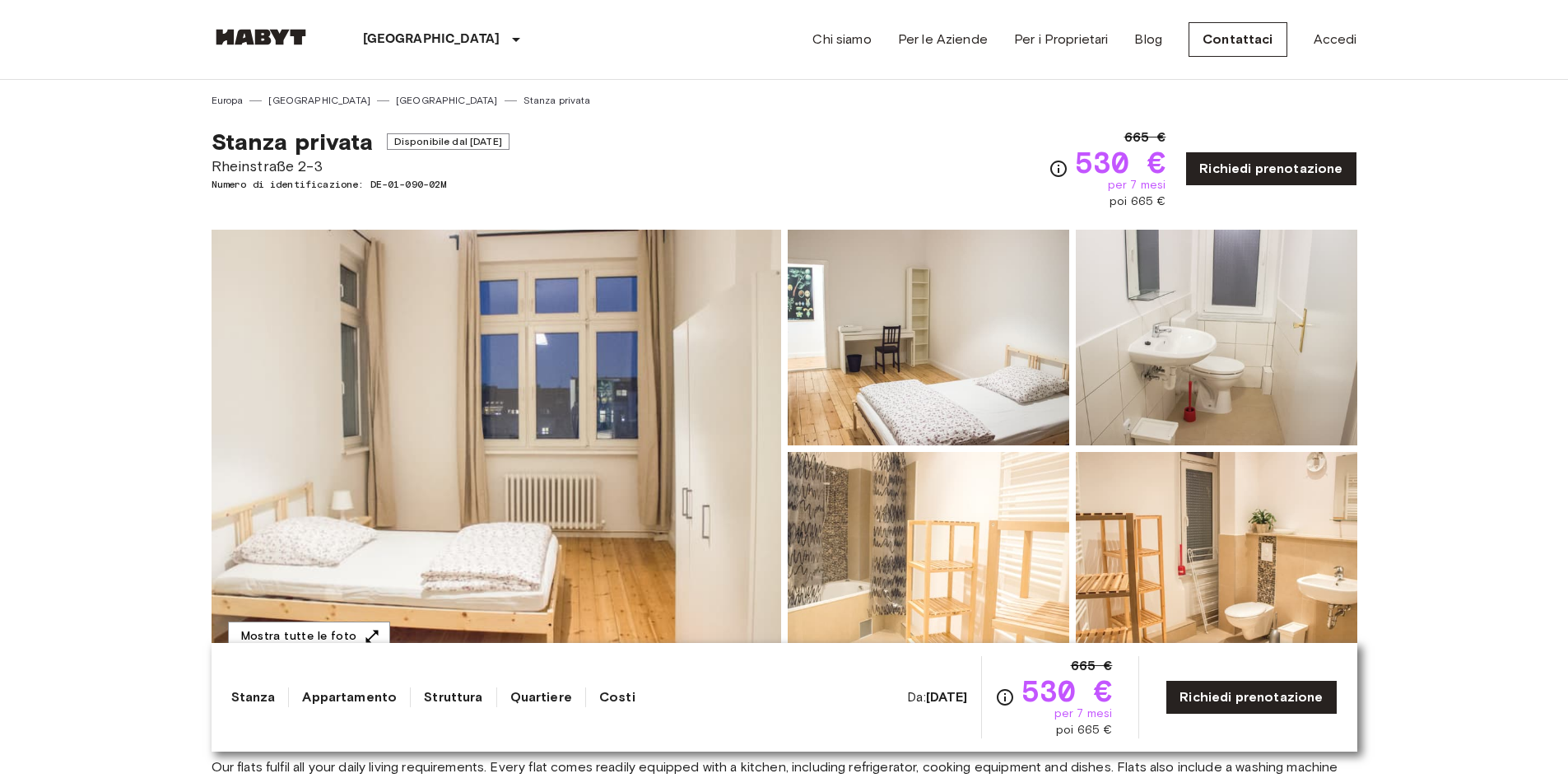
click at [671, 356] on img at bounding box center [496, 448] width 569 height 438
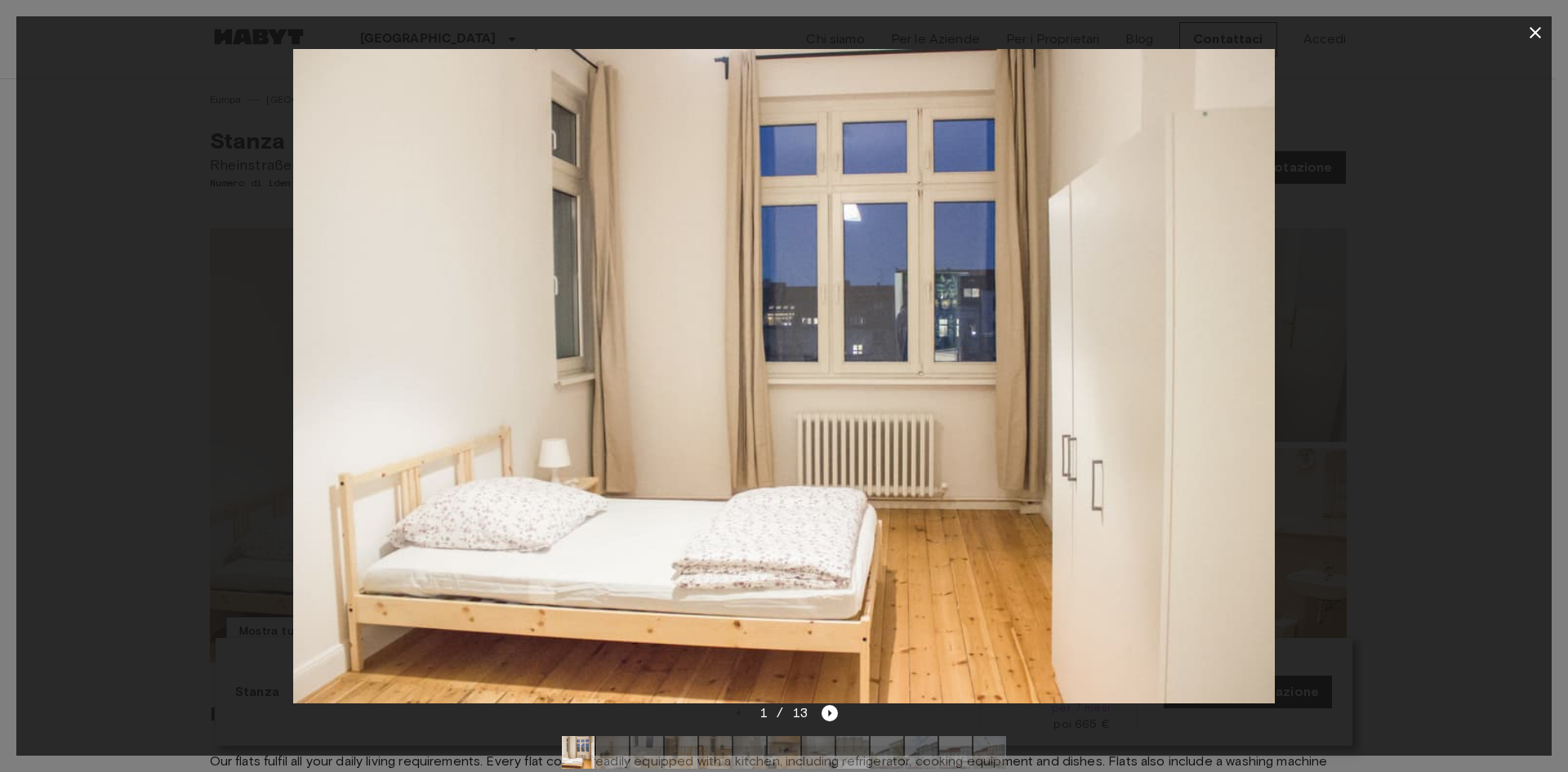
drag, startPoint x: 1182, startPoint y: 441, endPoint x: 779, endPoint y: 440, distance: 403.0
click at [858, 449] on img at bounding box center [784, 376] width 981 height 654
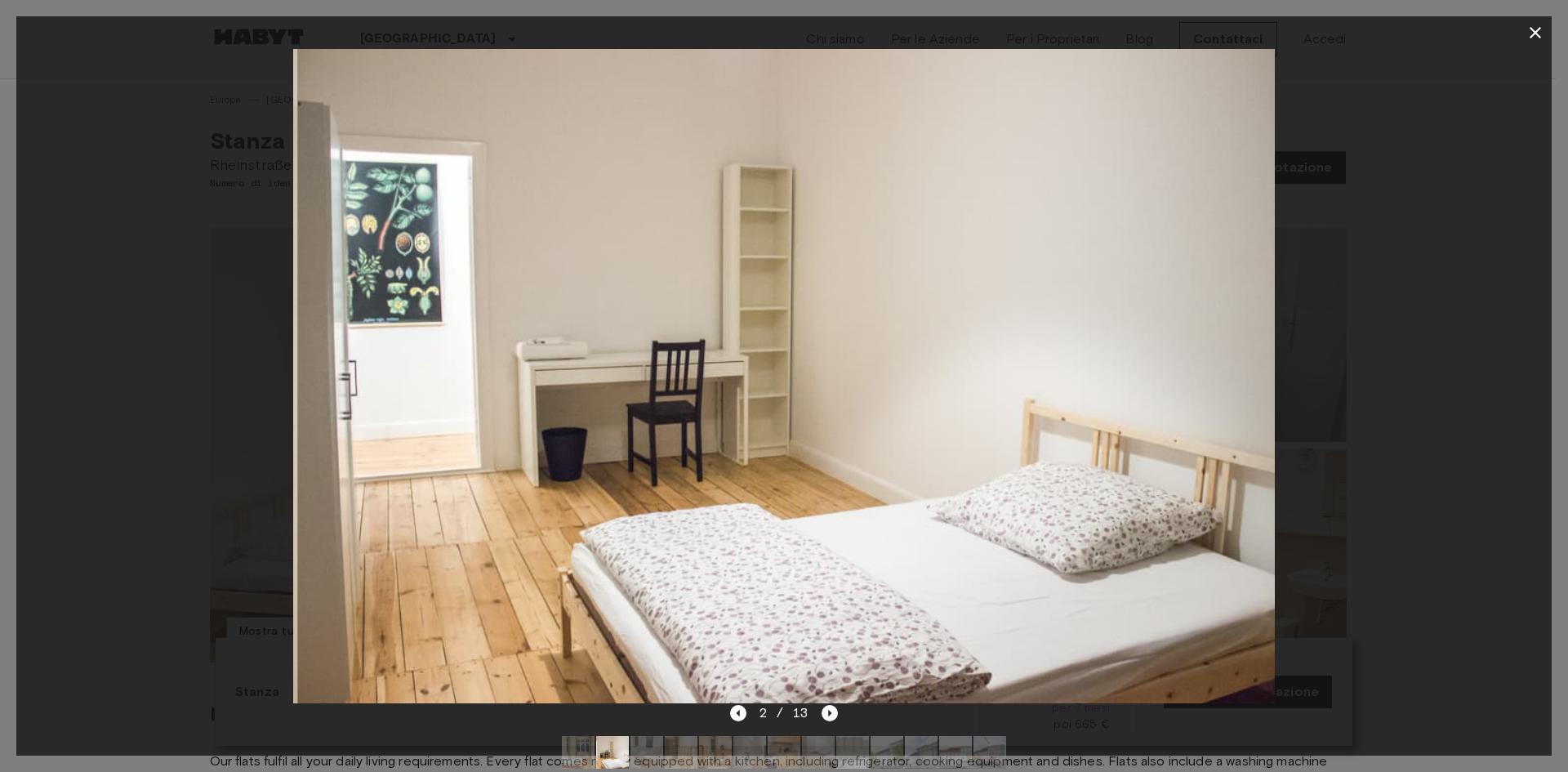
drag, startPoint x: 1036, startPoint y: 388, endPoint x: 586, endPoint y: 415, distance: 450.8
click at [728, 426] on img at bounding box center [788, 376] width 981 height 654
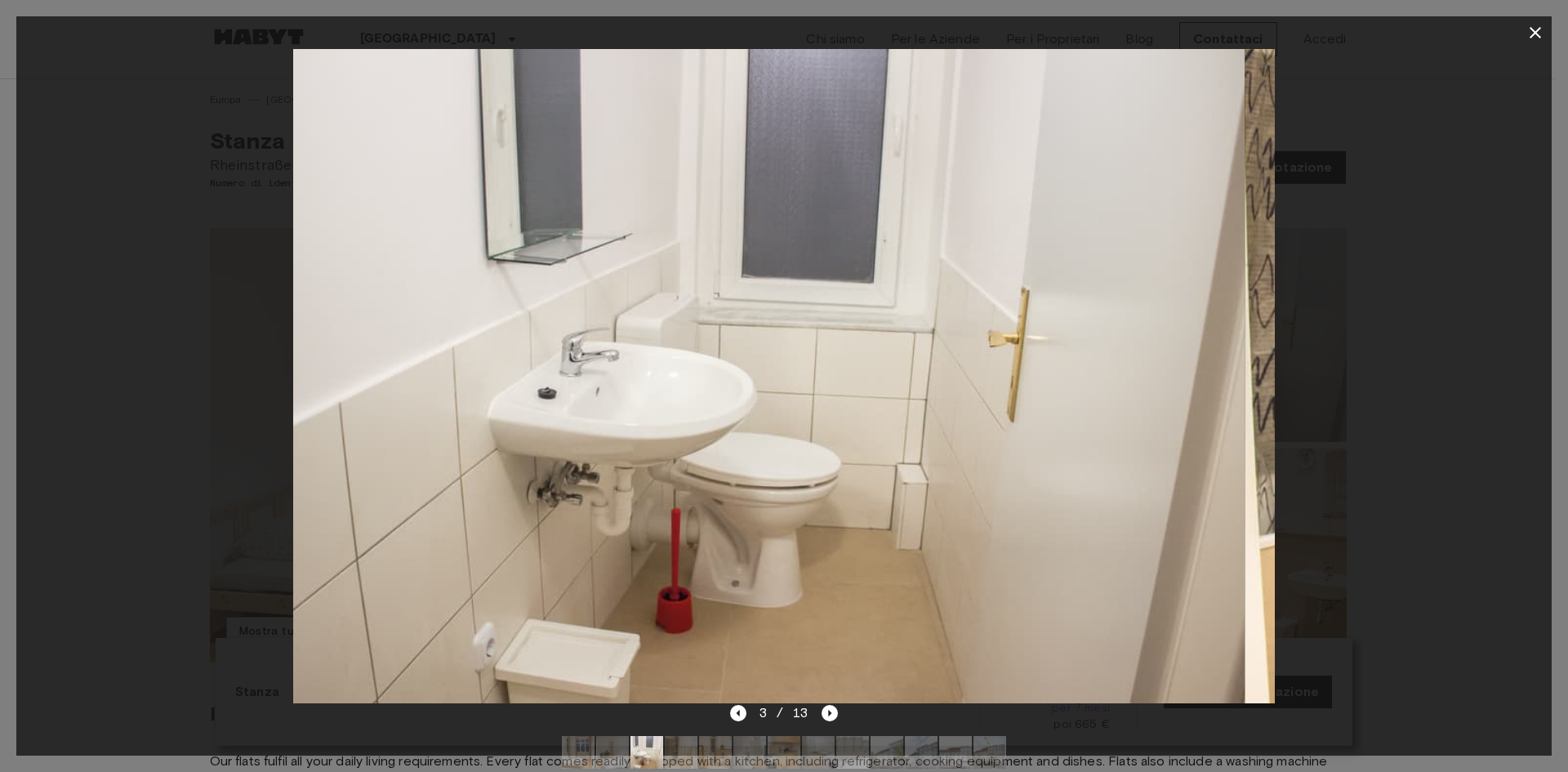
drag, startPoint x: 923, startPoint y: 401, endPoint x: 655, endPoint y: 403, distance: 268.0
click at [798, 412] on img at bounding box center [754, 376] width 981 height 654
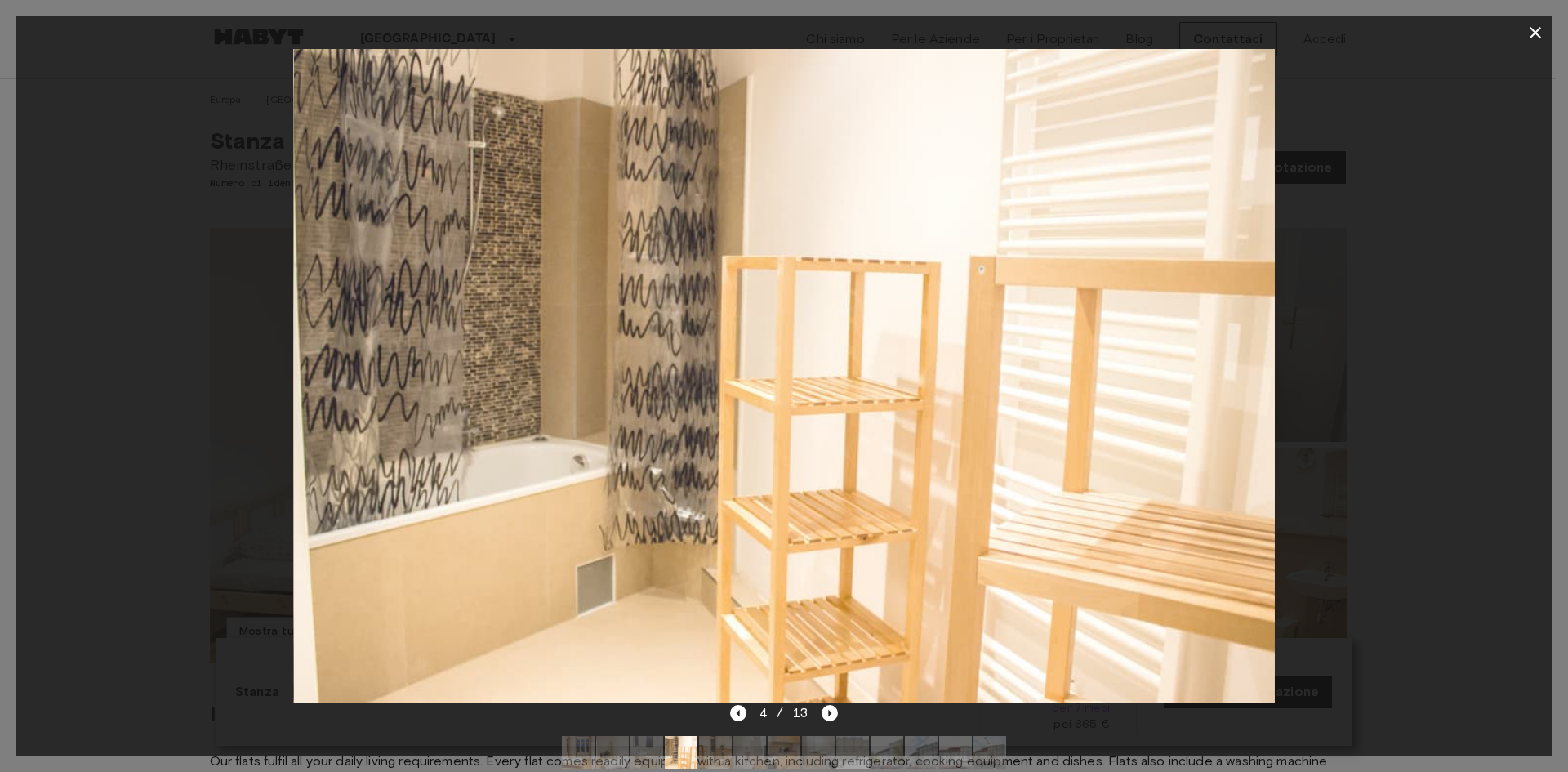
drag, startPoint x: 881, startPoint y: 398, endPoint x: 647, endPoint y: 411, distance: 234.4
click at [774, 408] on img at bounding box center [784, 376] width 981 height 654
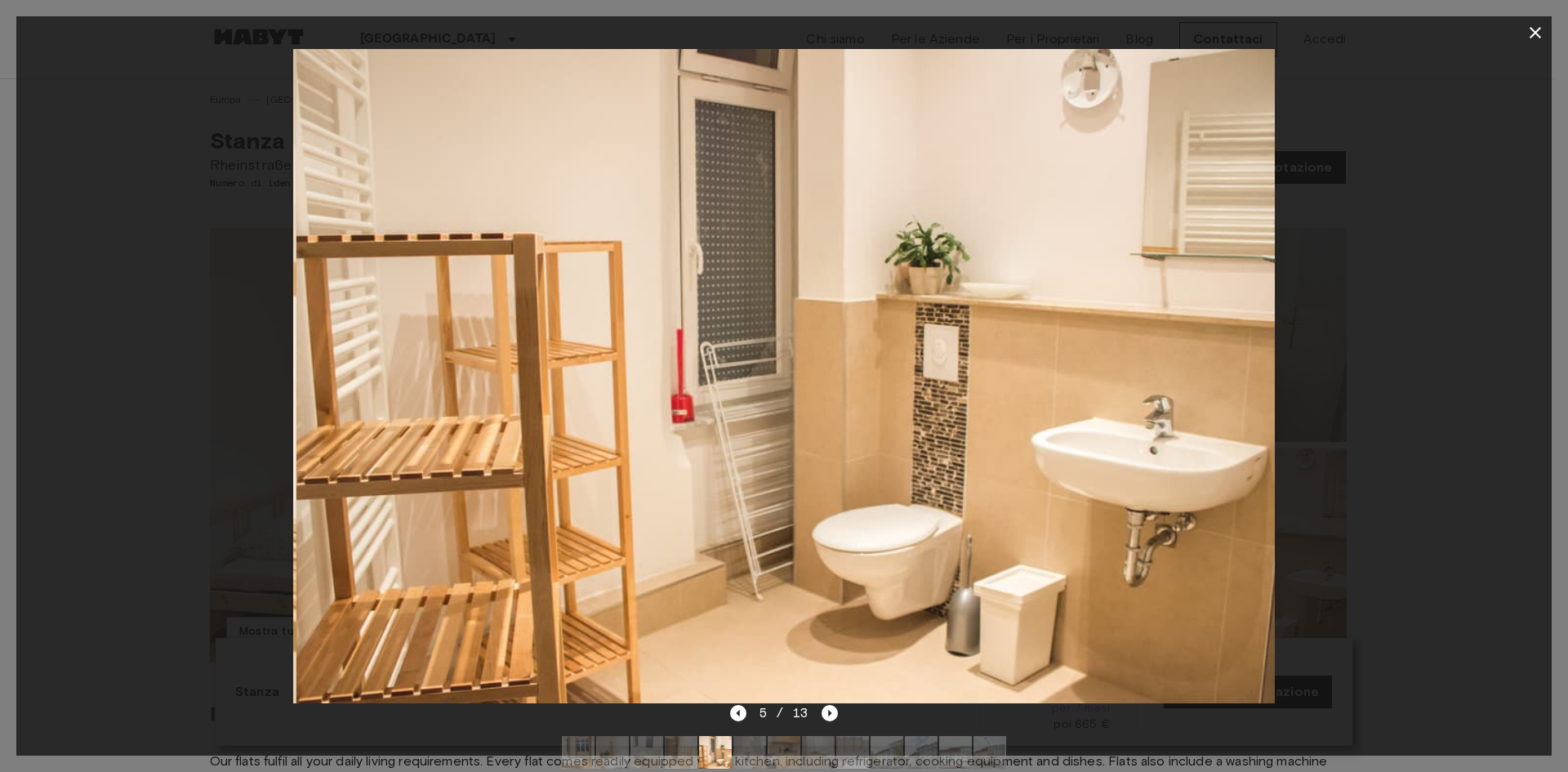
click at [663, 408] on img at bounding box center [787, 376] width 981 height 654
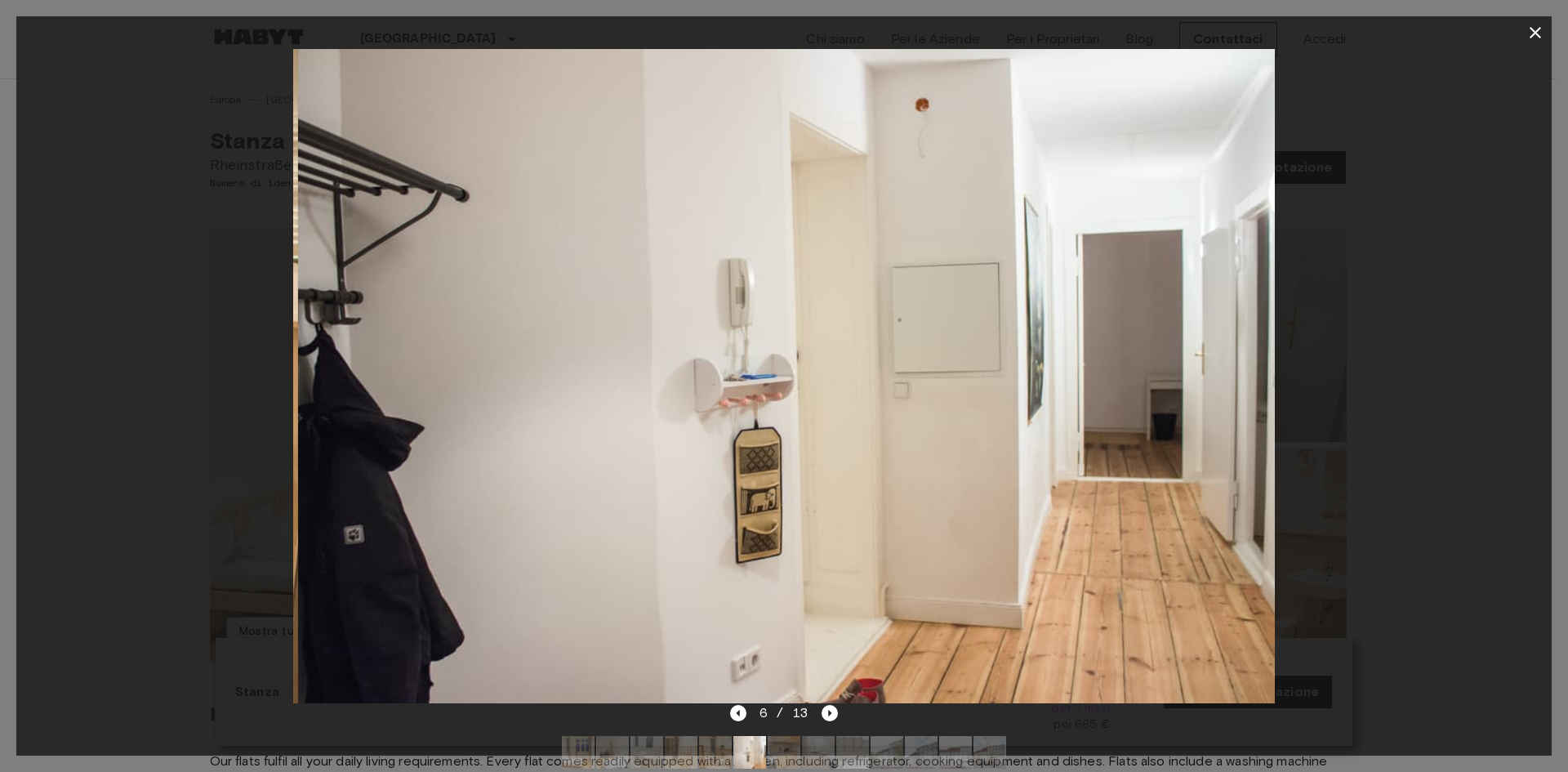
click at [720, 400] on img at bounding box center [789, 376] width 981 height 654
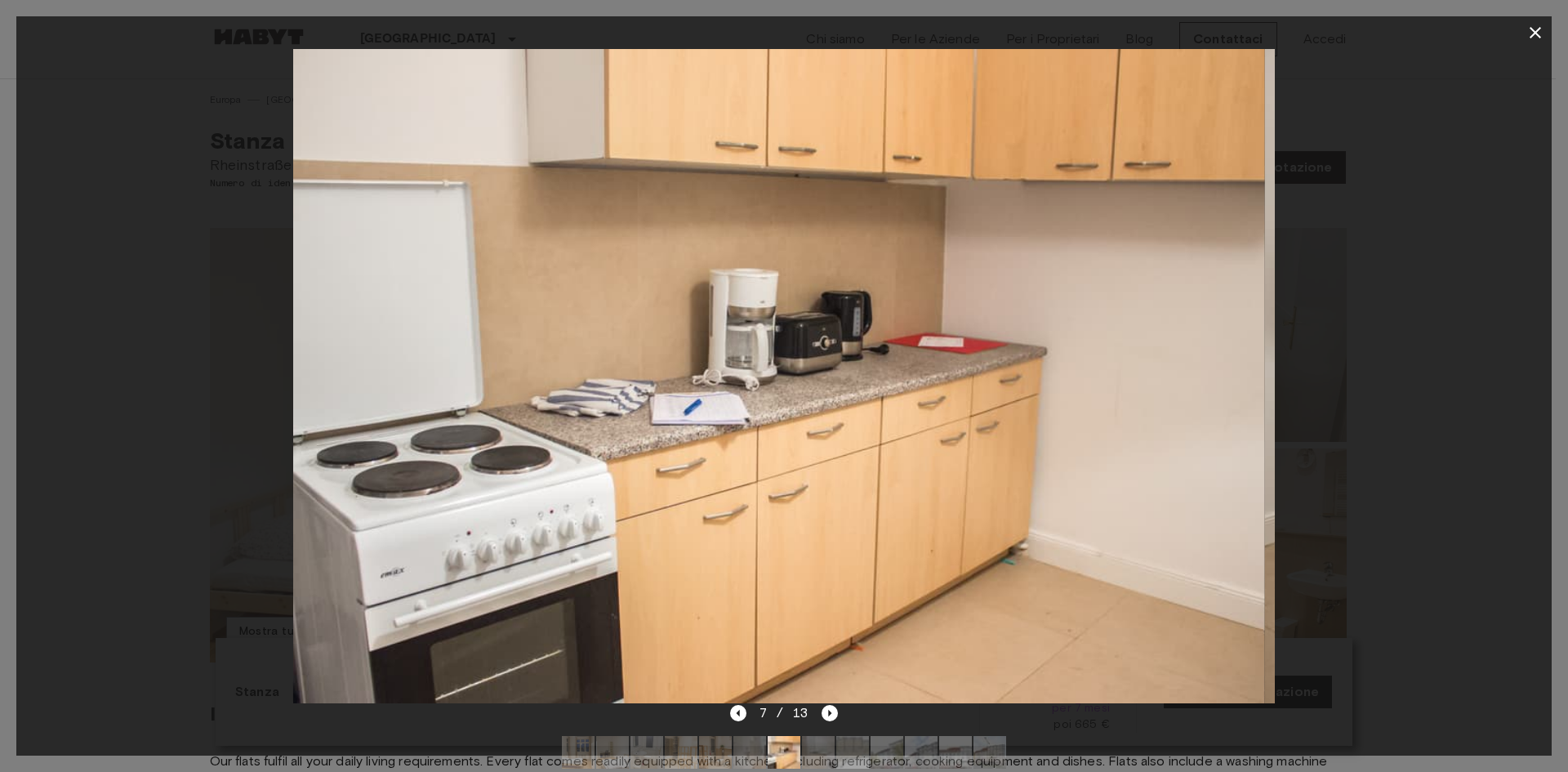
drag, startPoint x: 890, startPoint y: 384, endPoint x: 680, endPoint y: 404, distance: 211.0
click at [744, 401] on img at bounding box center [774, 376] width 981 height 654
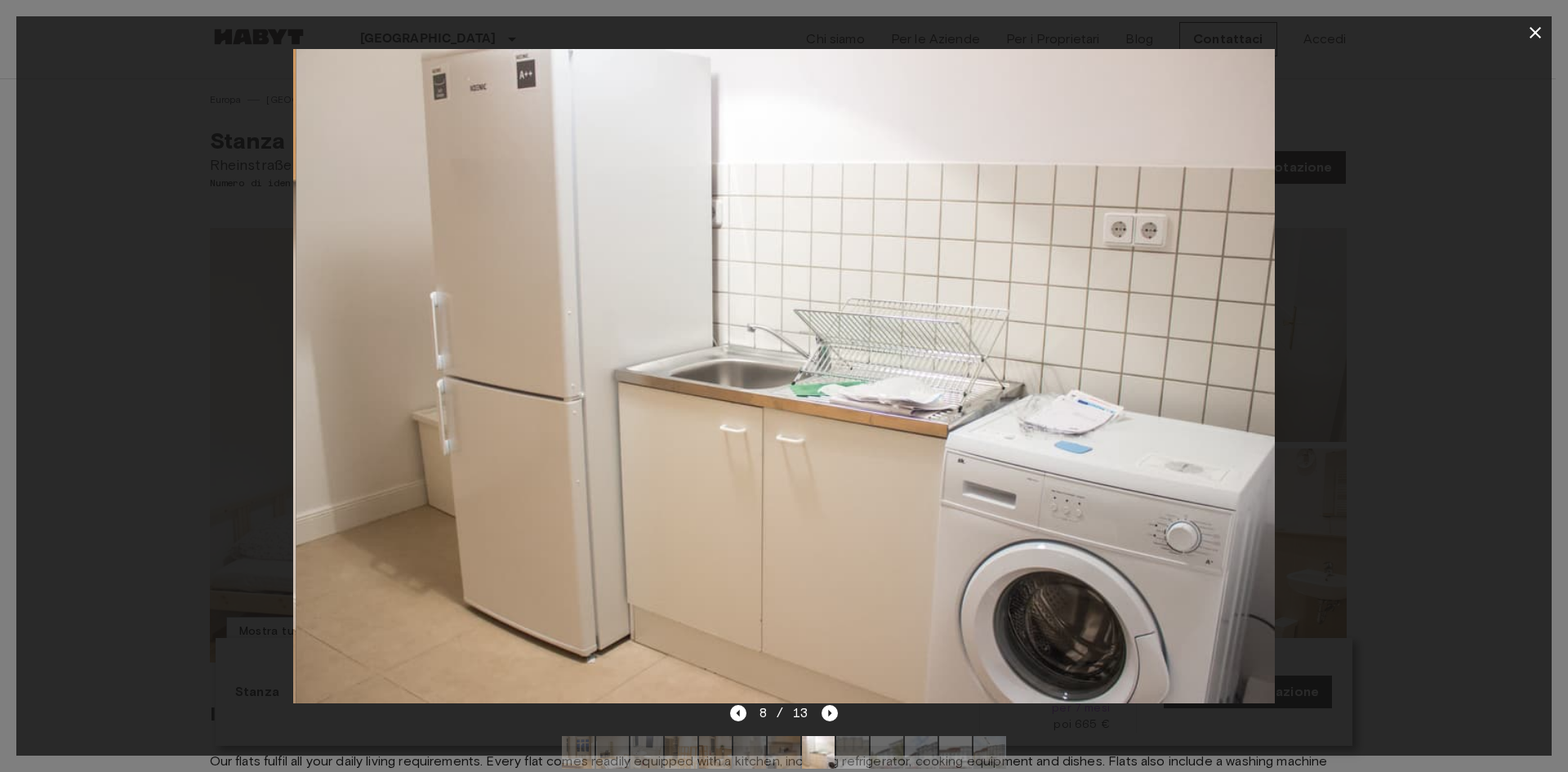
drag, startPoint x: 855, startPoint y: 386, endPoint x: 643, endPoint y: 406, distance: 212.9
click at [703, 405] on img at bounding box center [786, 376] width 981 height 654
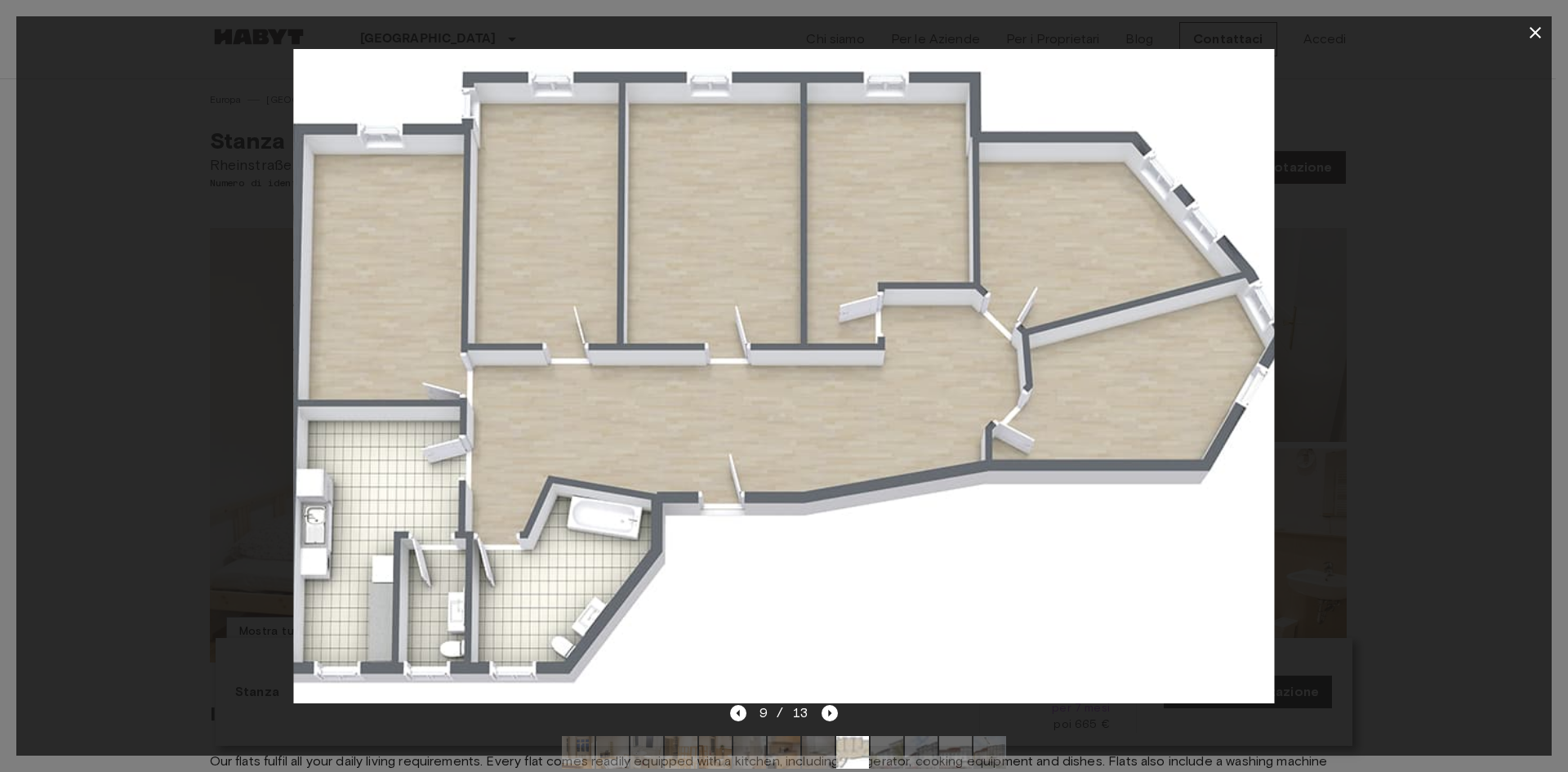
click at [1525, 32] on icon "button" at bounding box center [1535, 32] width 19 height 19
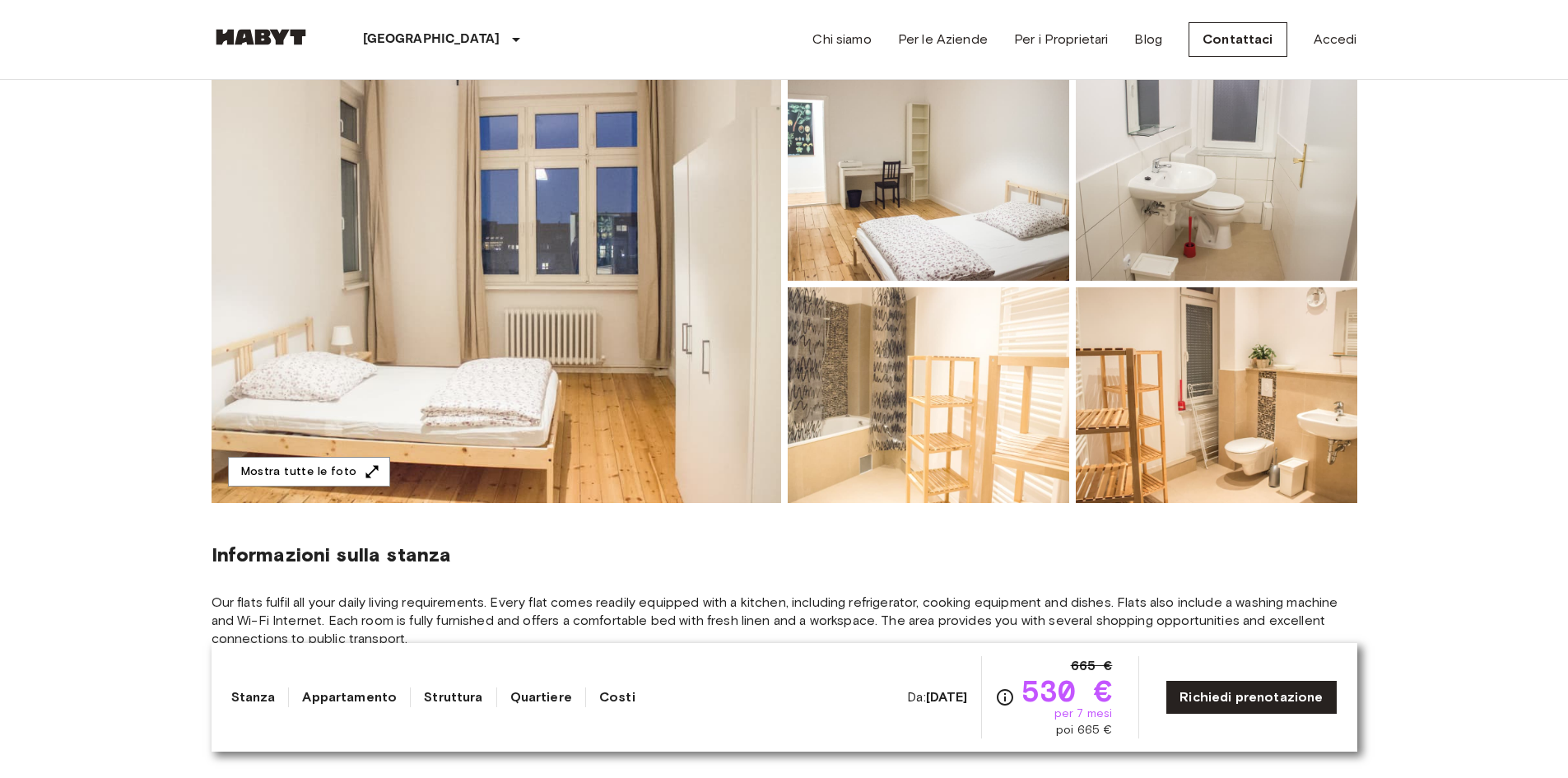
scroll to position [247, 0]
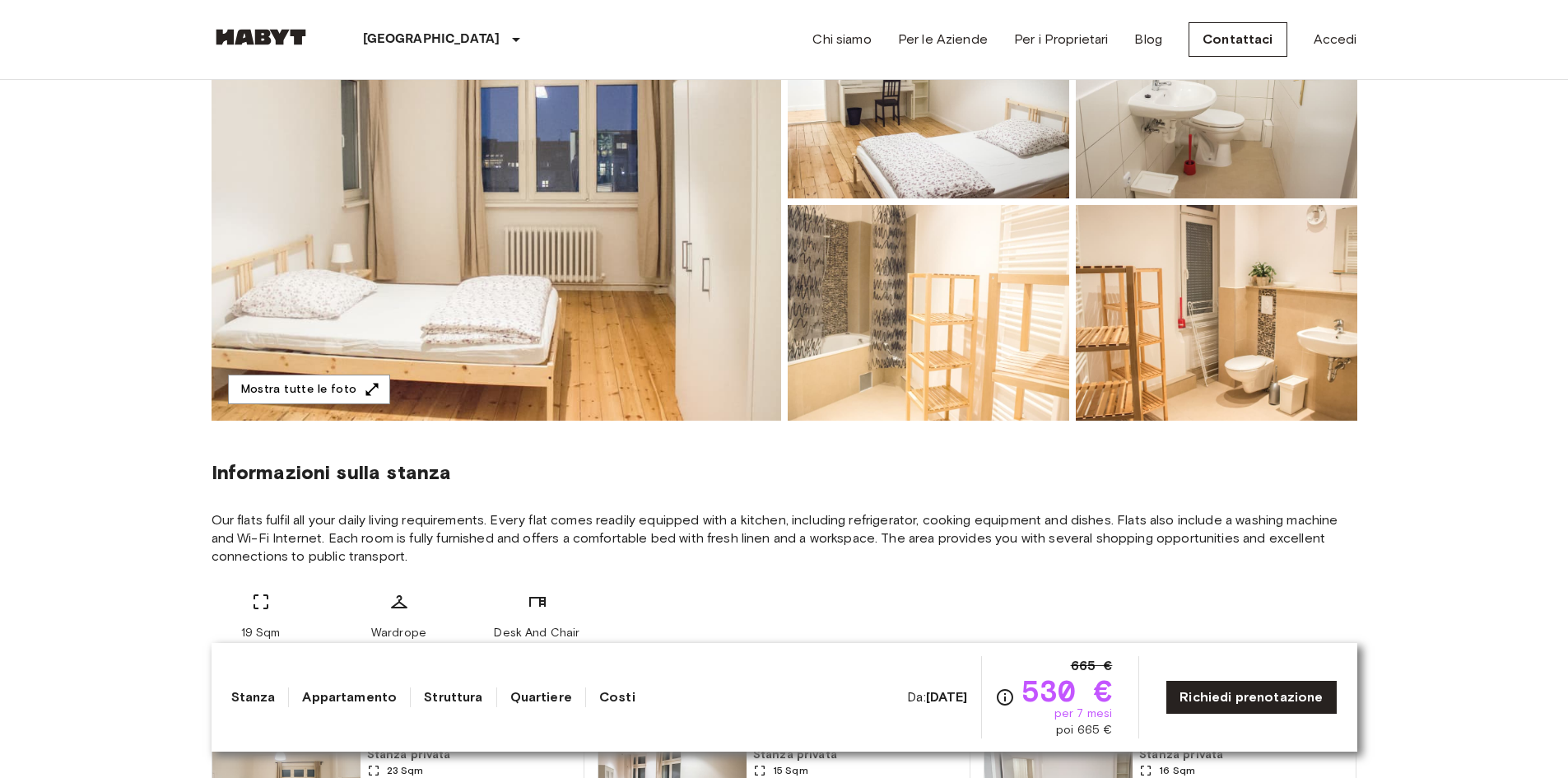
click at [617, 202] on img at bounding box center [496, 201] width 569 height 438
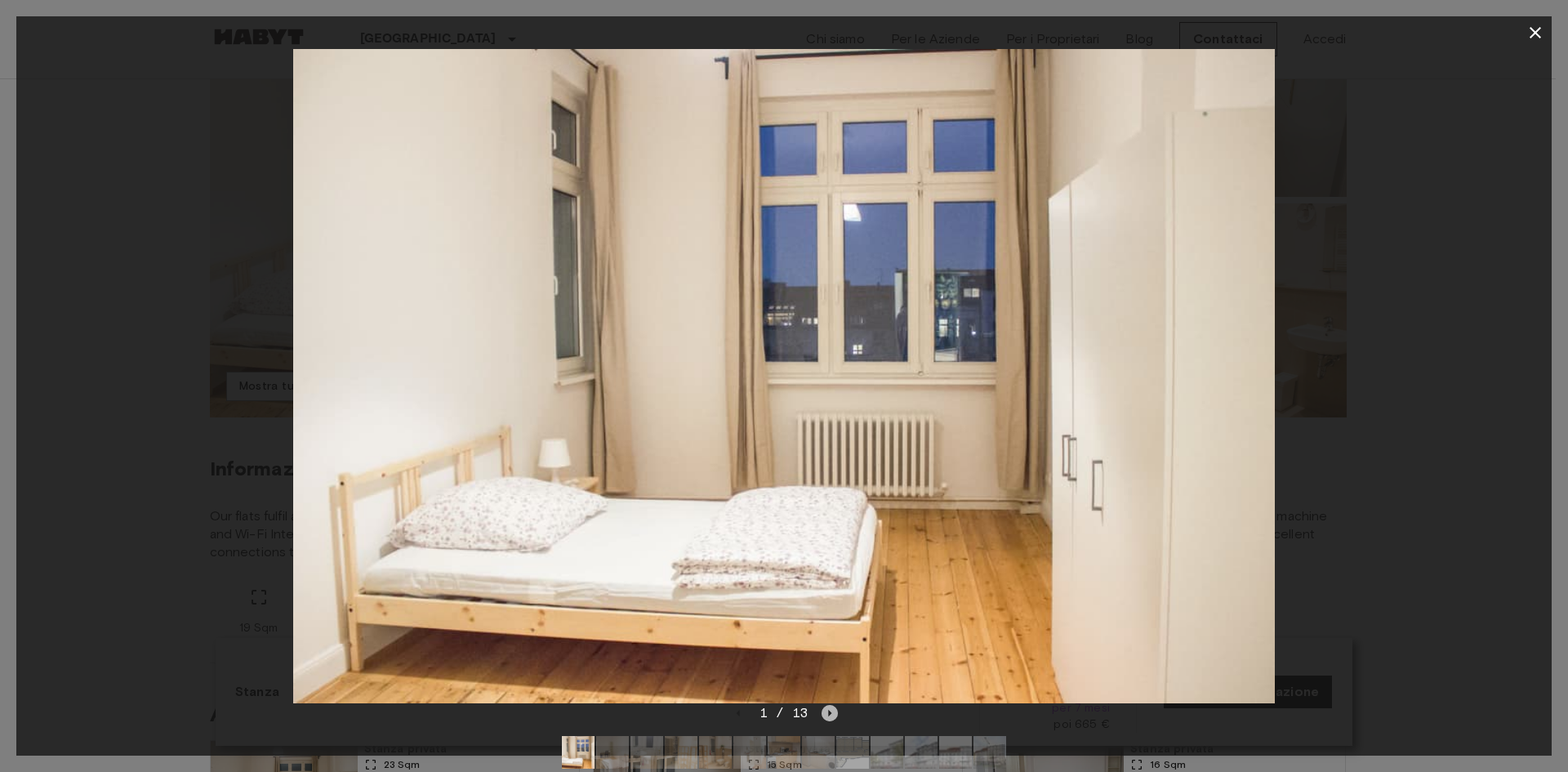
click at [830, 705] on icon "Next image" at bounding box center [830, 714] width 17 height 17
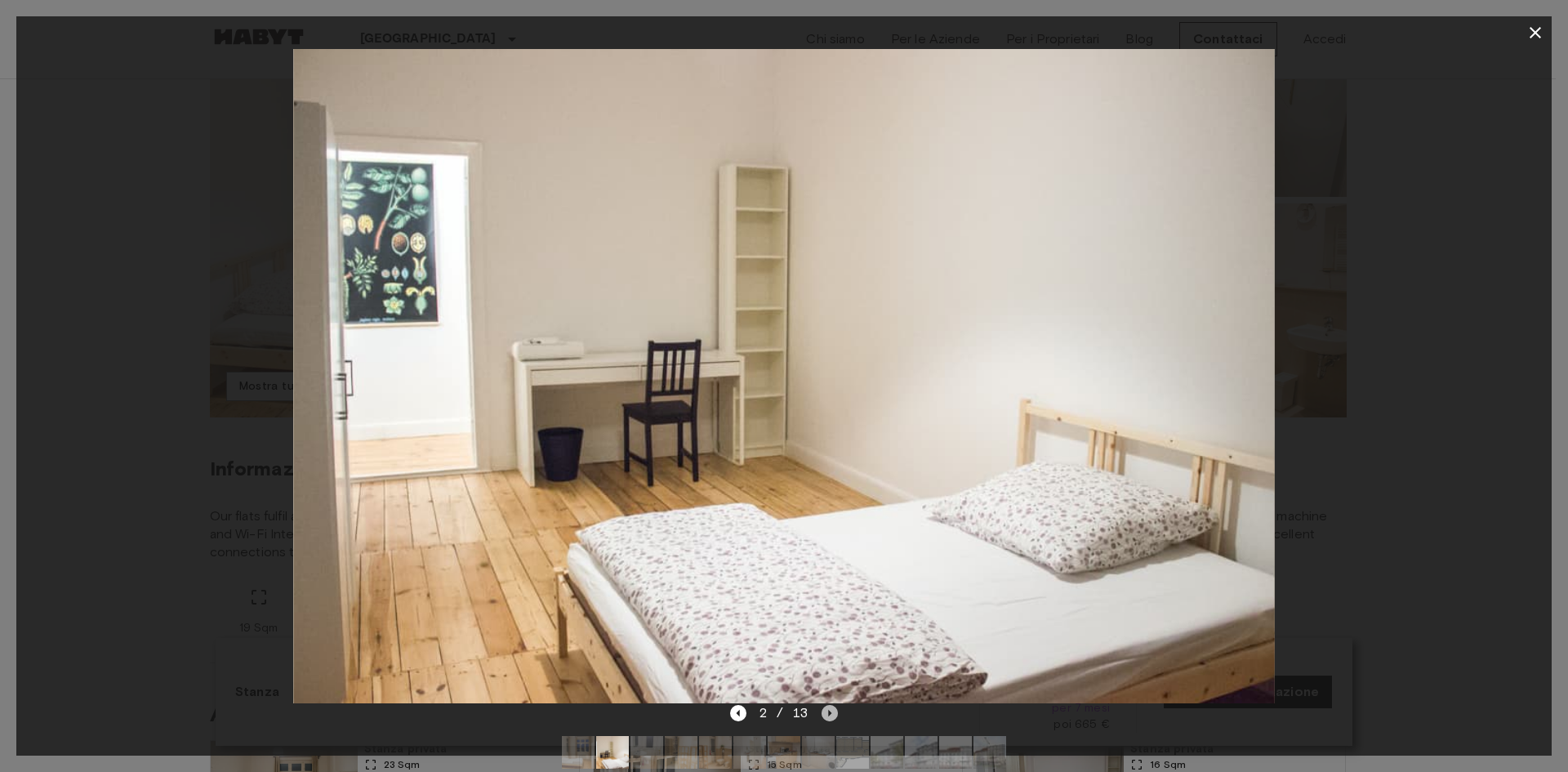
click at [830, 705] on icon "Next image" at bounding box center [830, 714] width 17 height 17
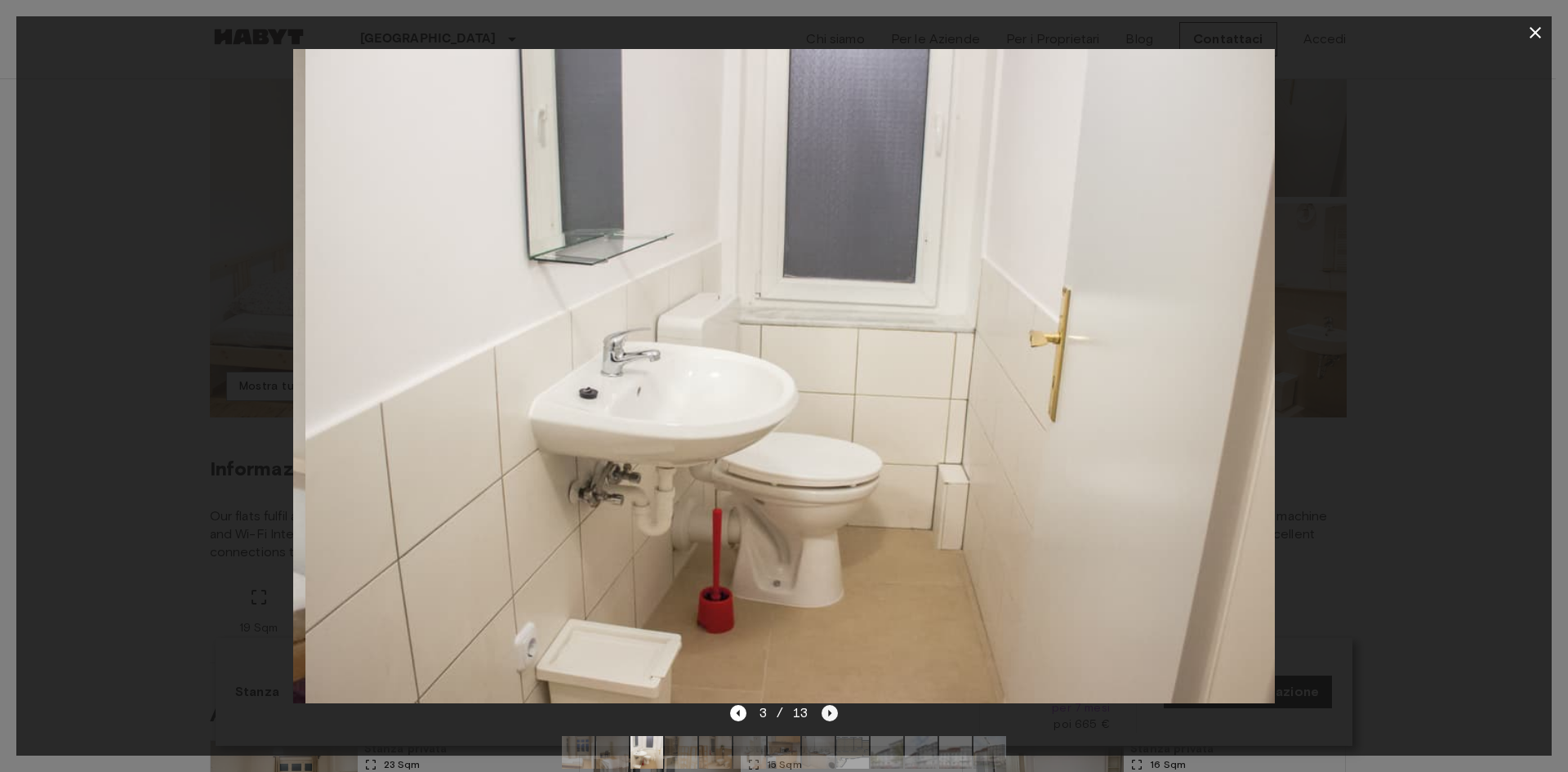
click at [830, 705] on icon "Next image" at bounding box center [830, 714] width 17 height 17
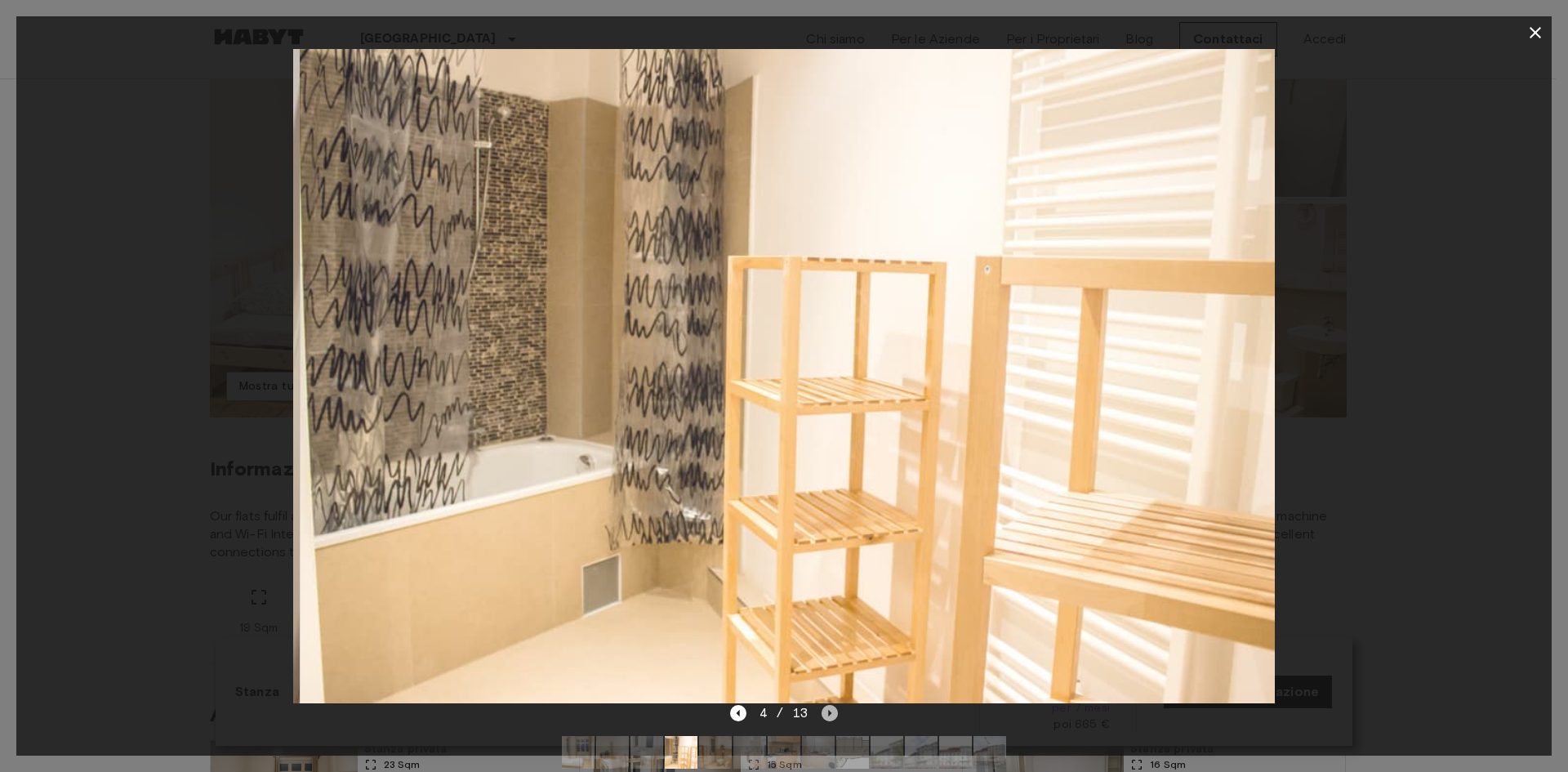
click at [830, 705] on icon "Next image" at bounding box center [830, 714] width 17 height 17
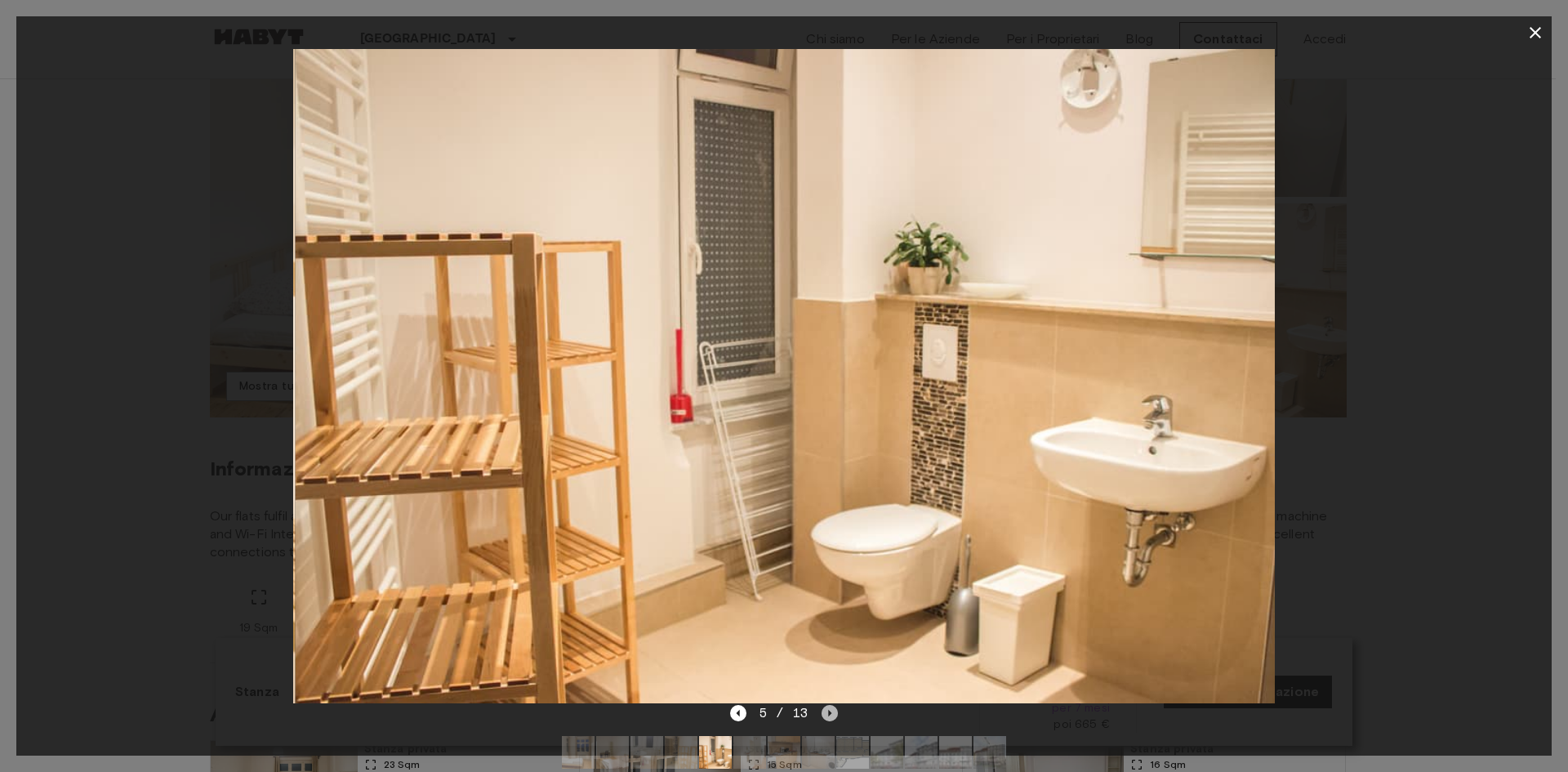
click at [830, 705] on icon "Next image" at bounding box center [830, 714] width 17 height 17
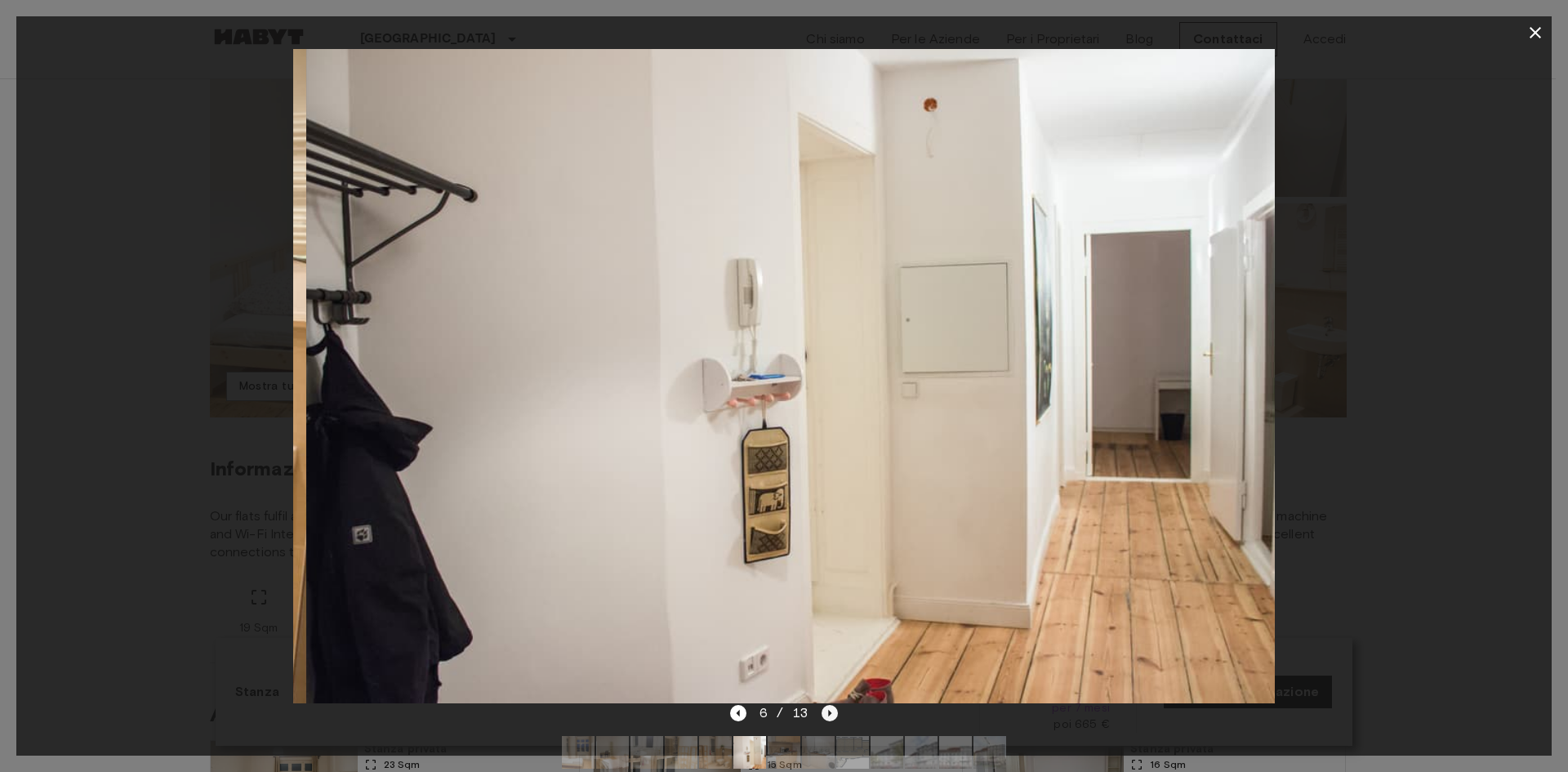
click at [830, 705] on icon "Next image" at bounding box center [830, 714] width 17 height 17
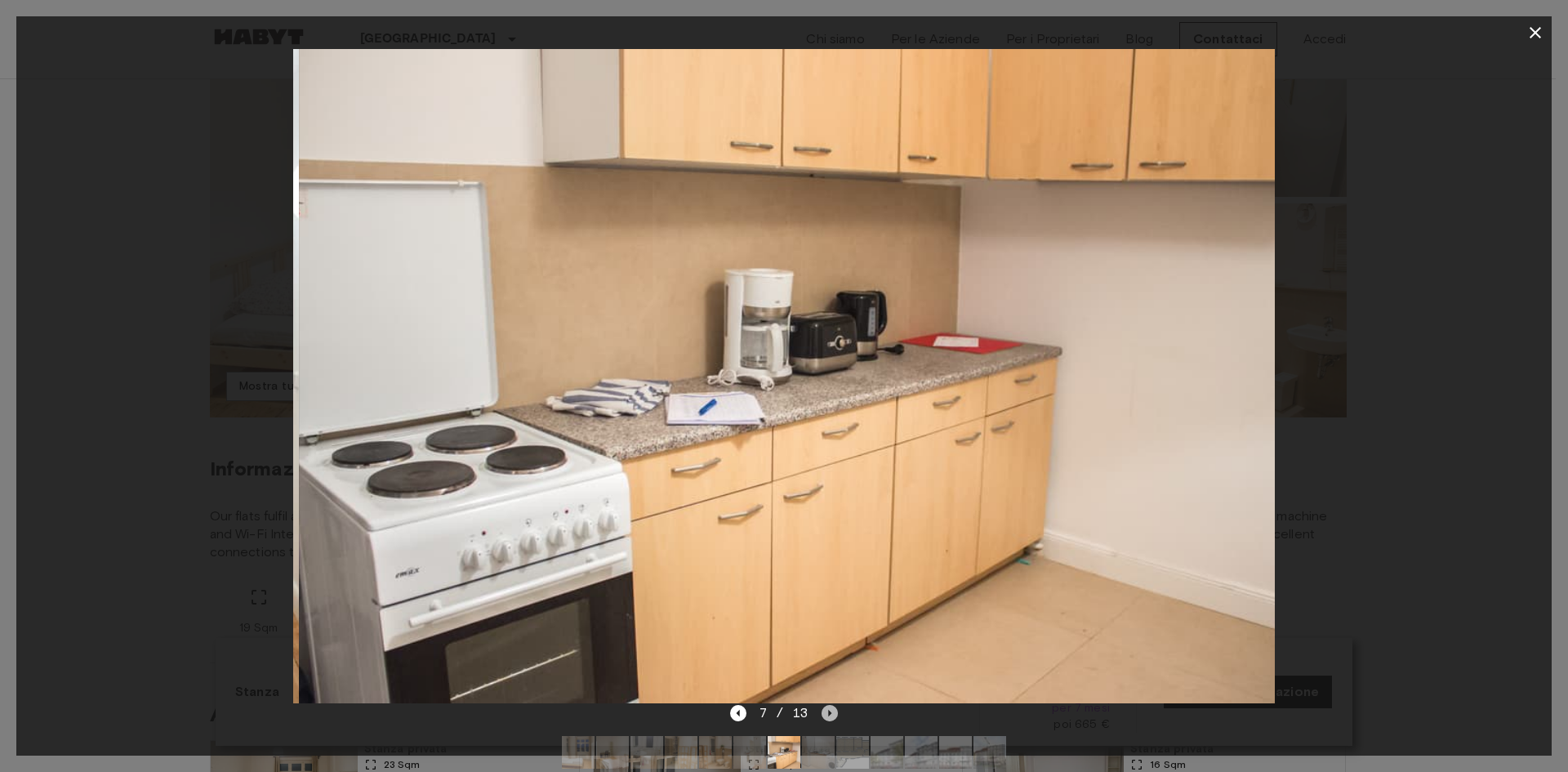
click at [830, 705] on icon "Next image" at bounding box center [830, 714] width 17 height 17
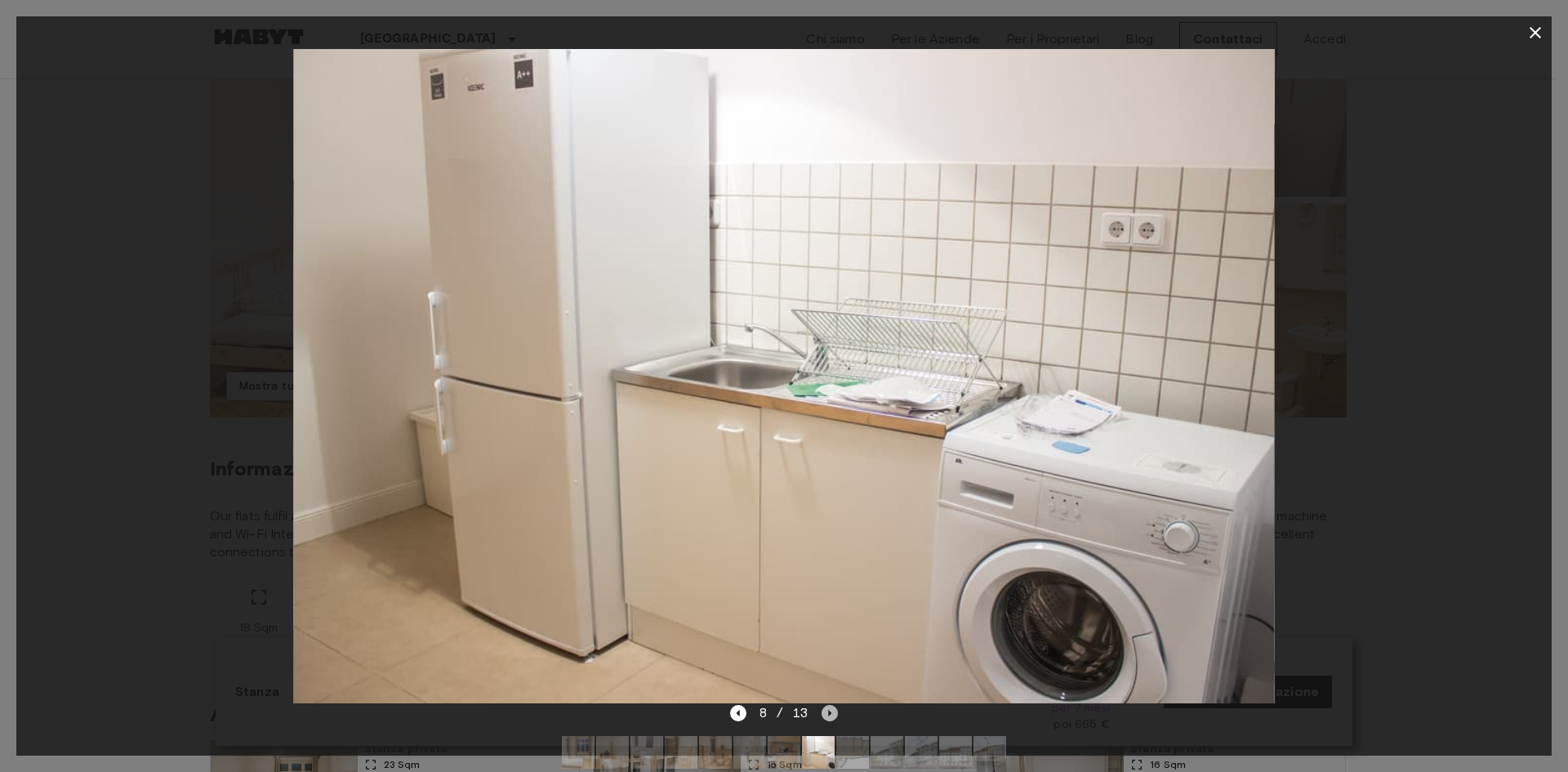
click at [830, 705] on icon "Next image" at bounding box center [830, 714] width 17 height 17
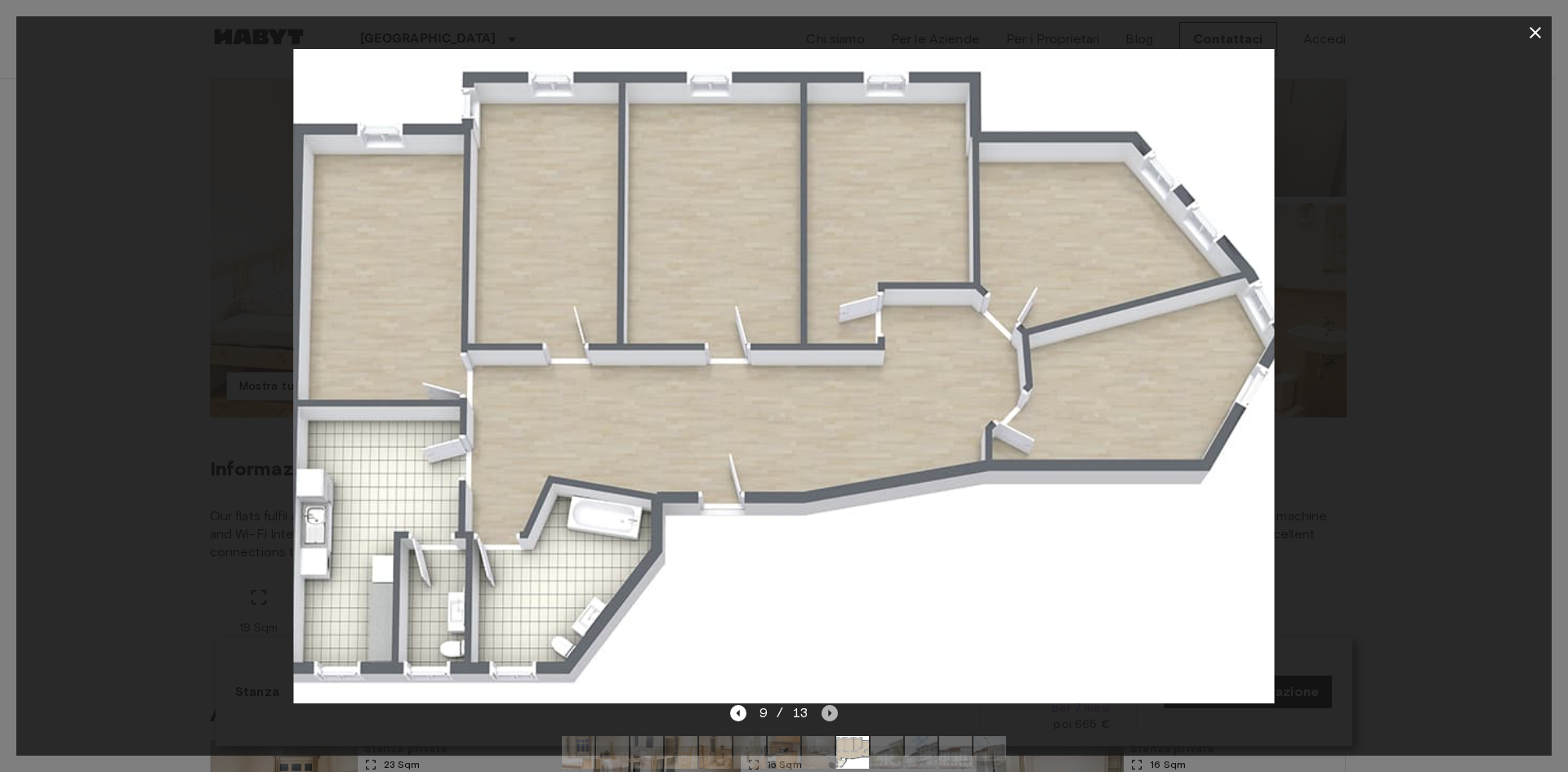
click at [830, 705] on icon "Next image" at bounding box center [830, 714] width 17 height 17
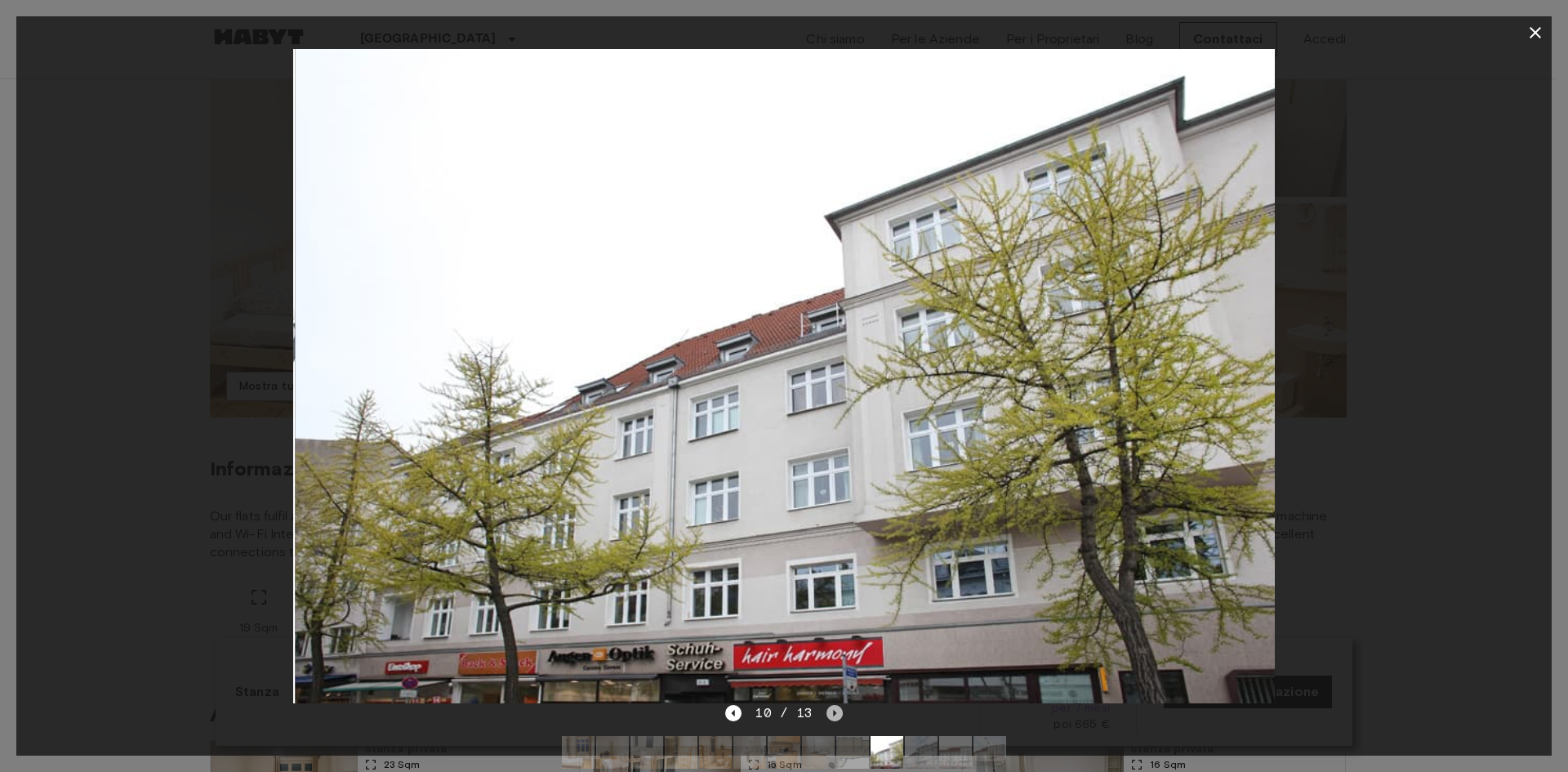
click at [831, 705] on icon "Next image" at bounding box center [835, 714] width 17 height 17
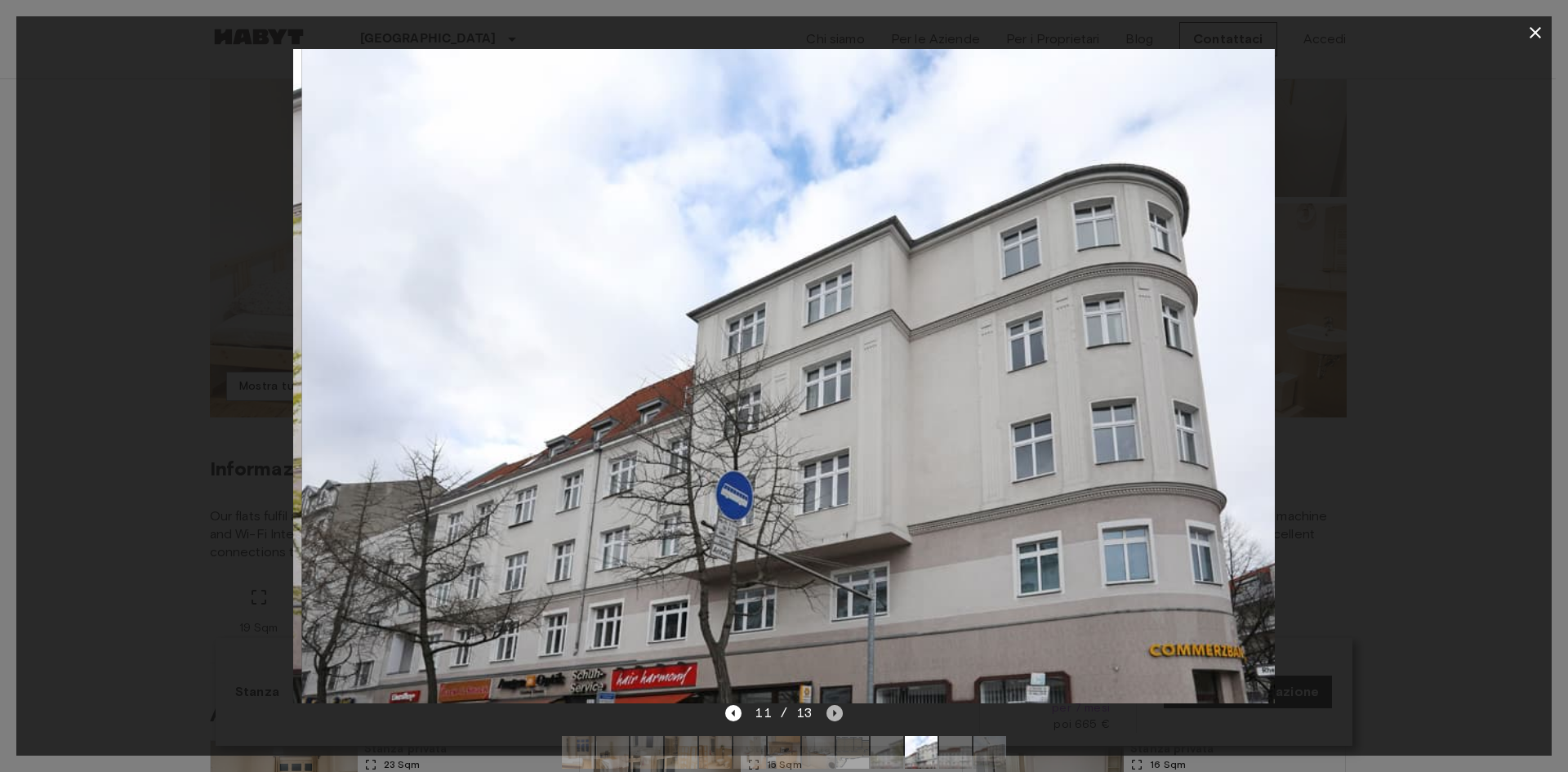
click at [832, 705] on icon "Next image" at bounding box center [835, 714] width 17 height 17
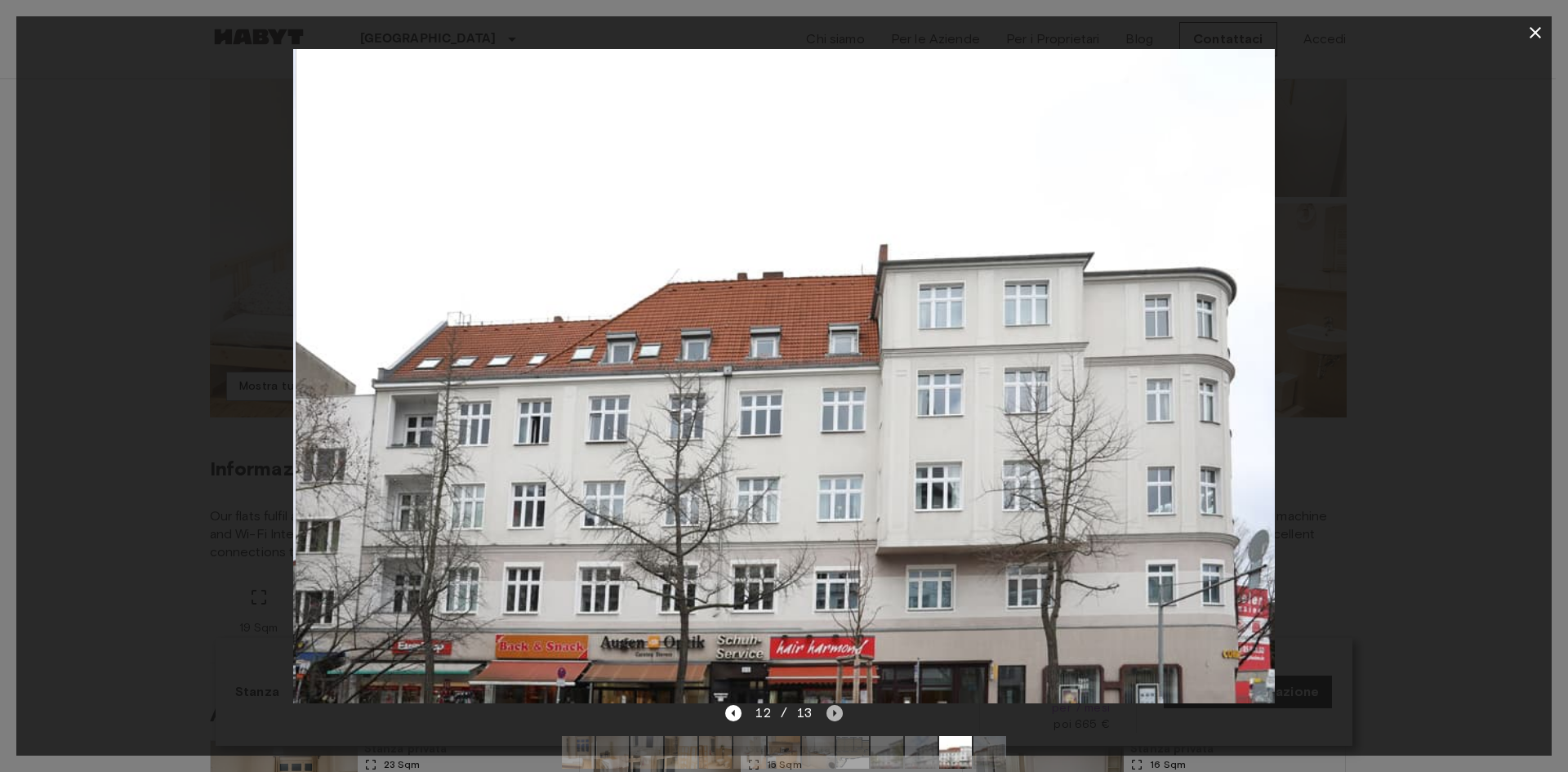
click at [832, 705] on icon "Next image" at bounding box center [835, 714] width 17 height 17
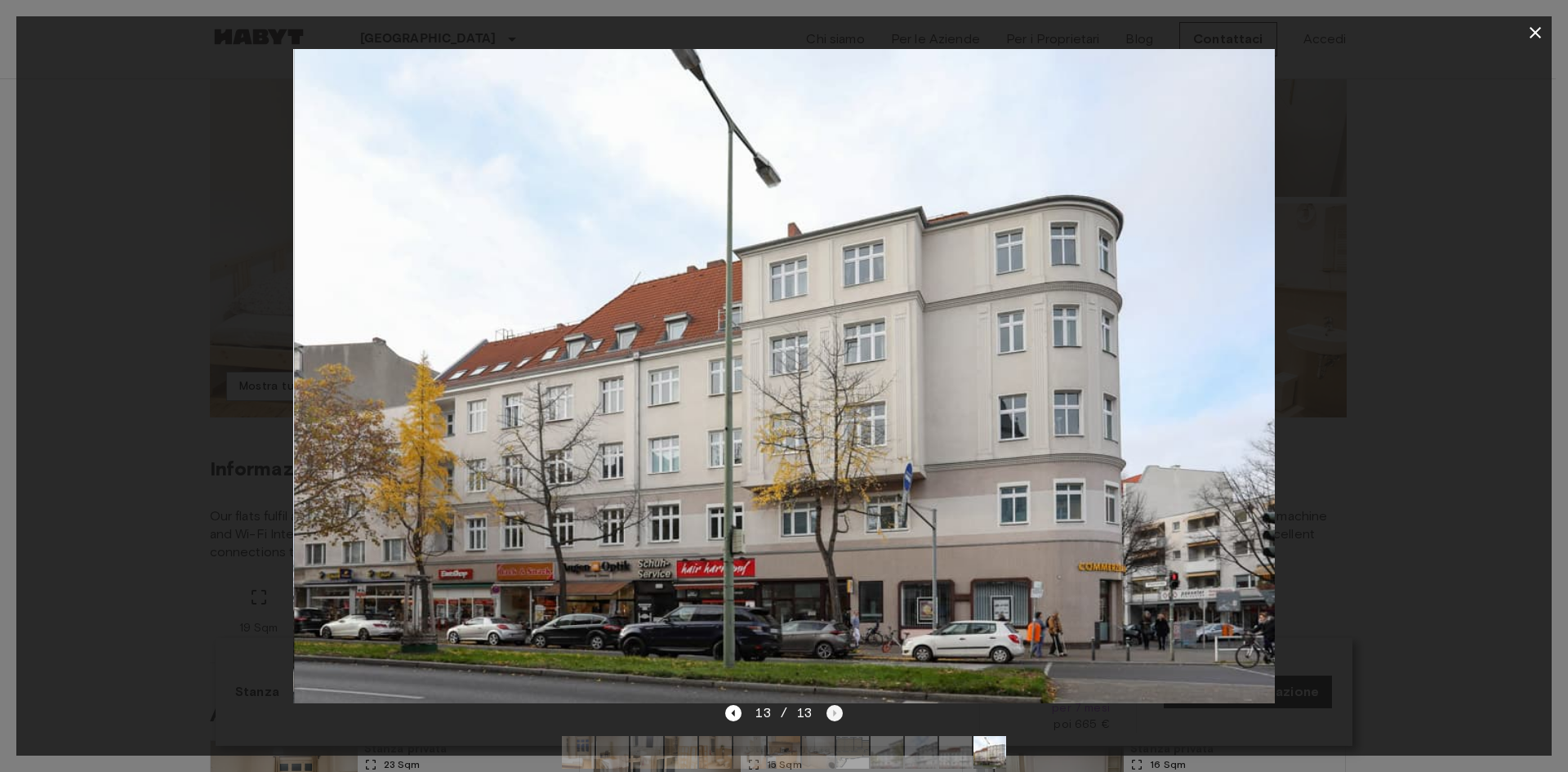
click at [832, 704] on div "13 / 13" at bounding box center [784, 713] width 117 height 19
click at [832, 709] on div "13 / 13" at bounding box center [784, 713] width 117 height 19
drag, startPoint x: 839, startPoint y: 693, endPoint x: 798, endPoint y: 625, distance: 79.4
click at [802, 633] on img at bounding box center [784, 376] width 981 height 654
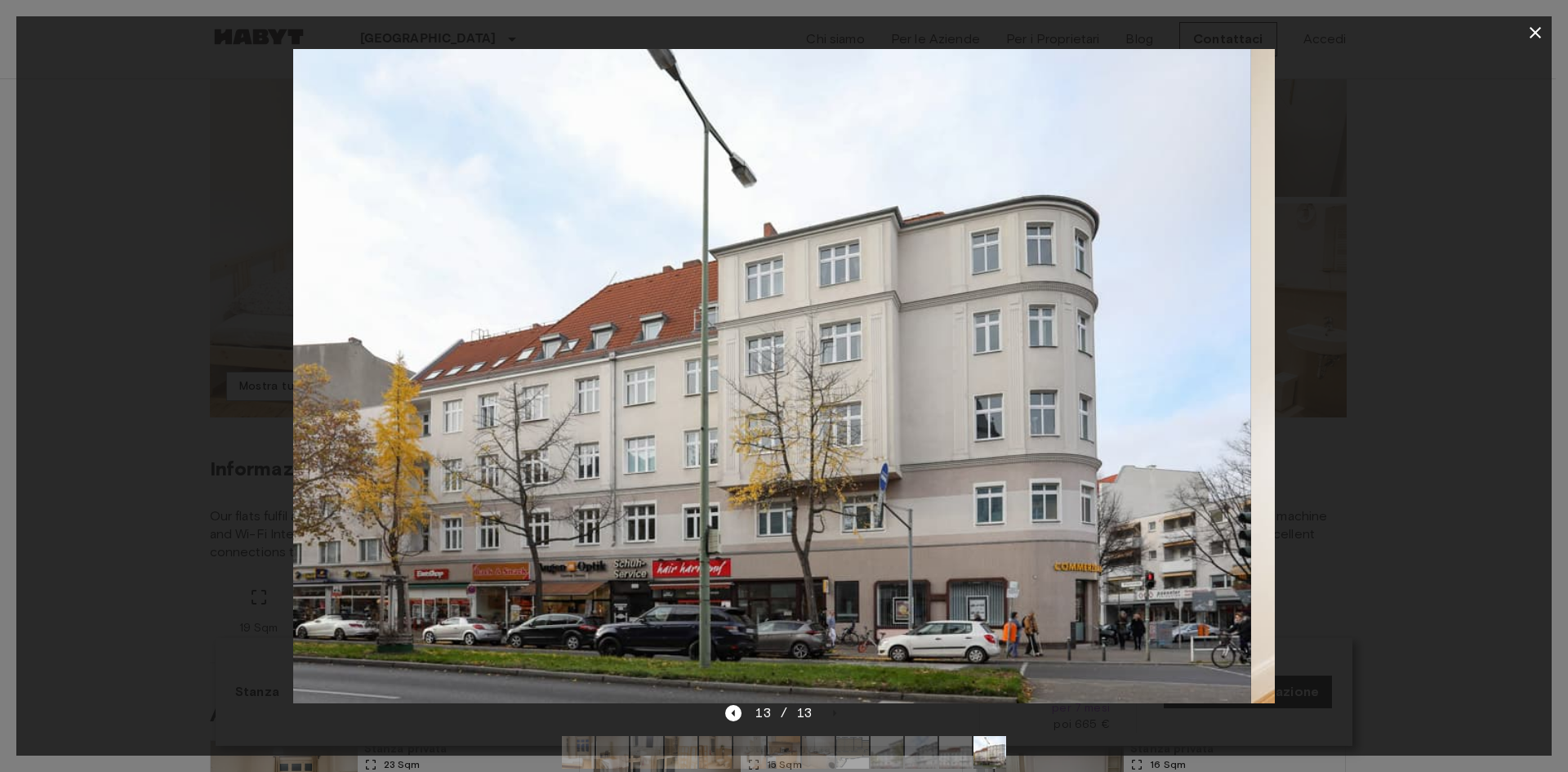
drag, startPoint x: 661, startPoint y: 606, endPoint x: 444, endPoint y: 577, distance: 218.9
click at [471, 582] on img at bounding box center [760, 376] width 981 height 654
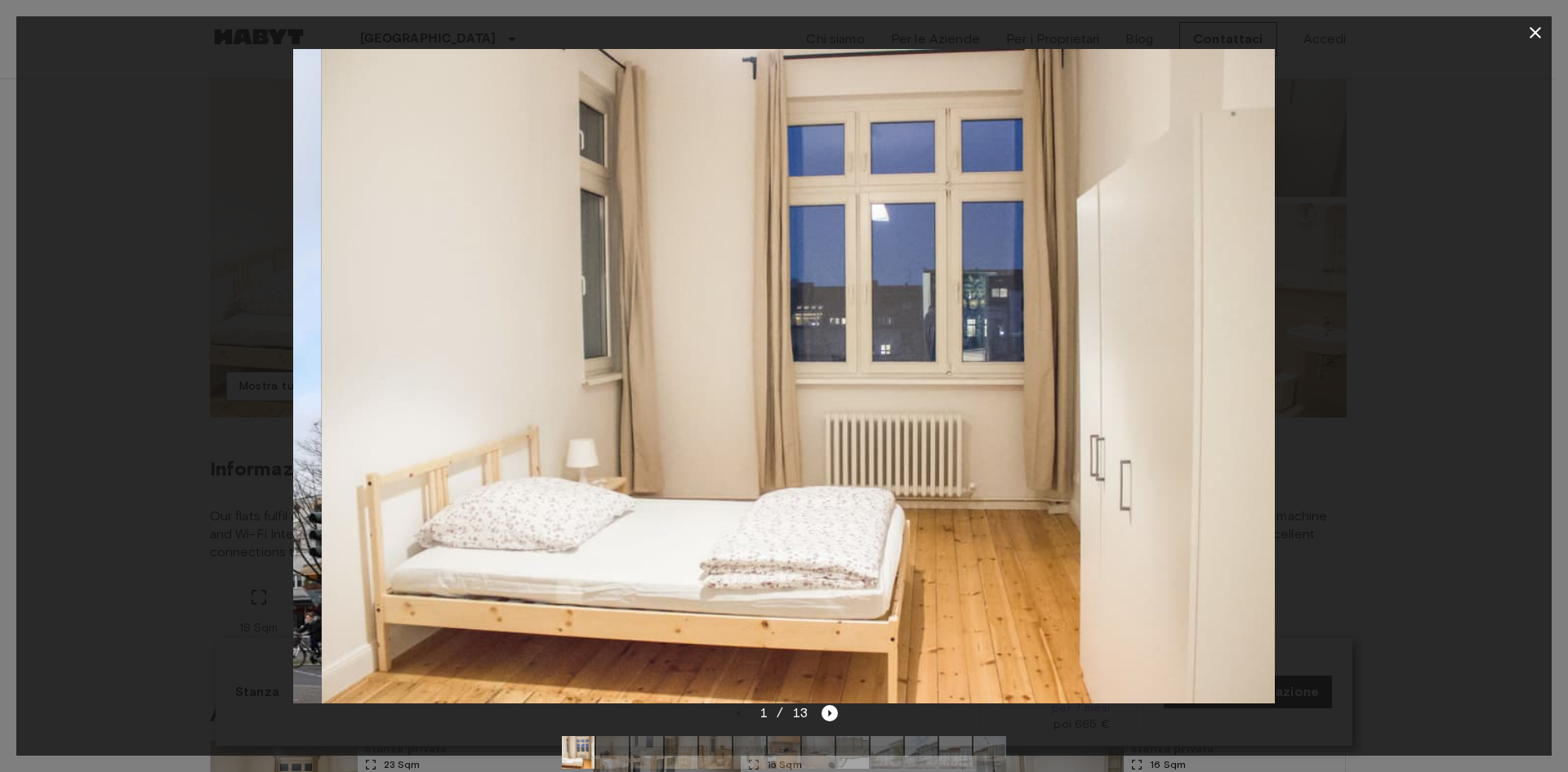
drag, startPoint x: 838, startPoint y: 492, endPoint x: 756, endPoint y: 502, distance: 82.6
click at [767, 501] on img at bounding box center [813, 376] width 981 height 654
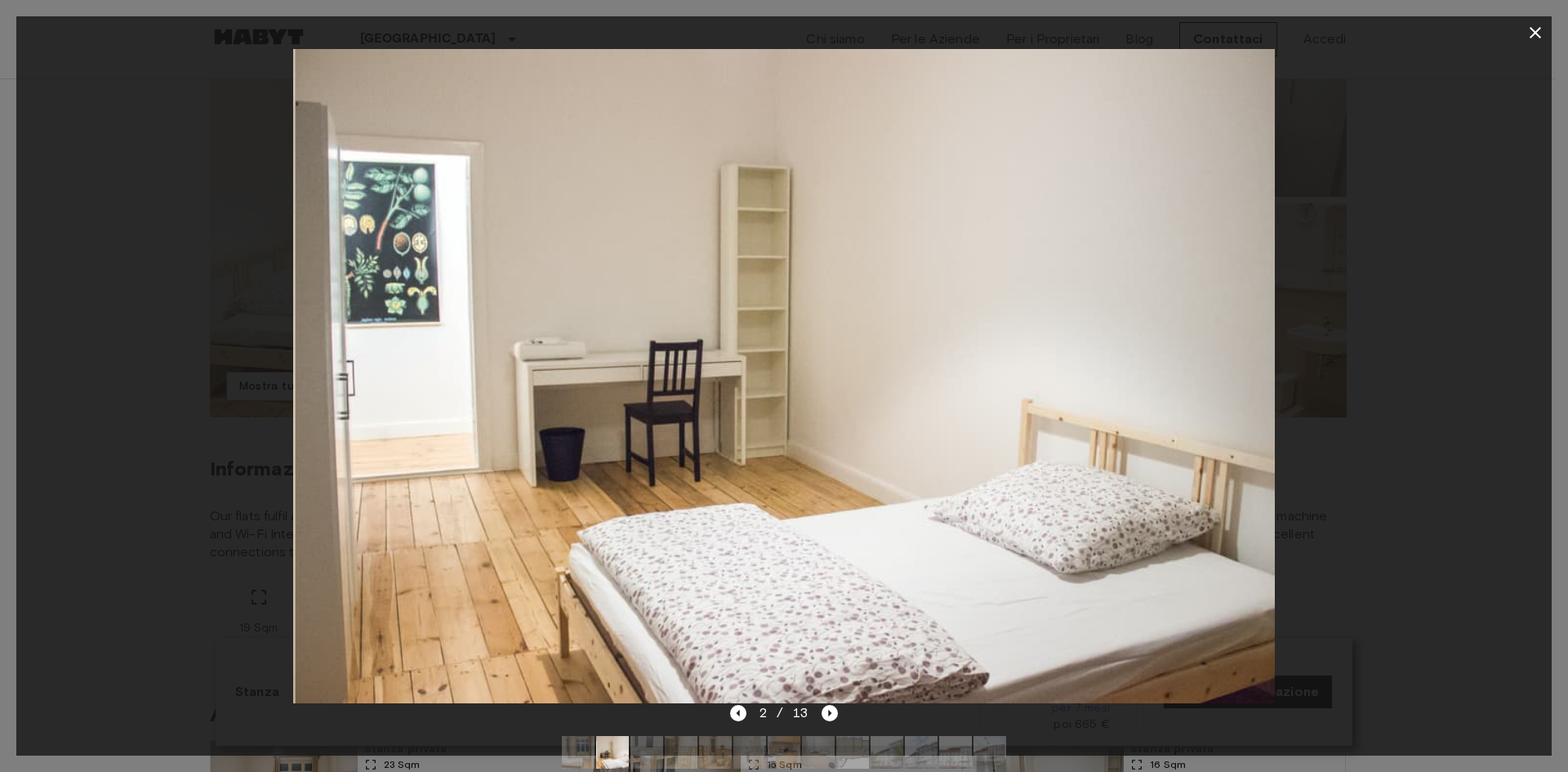
click at [1537, 32] on icon "button" at bounding box center [1535, 33] width 12 height 12
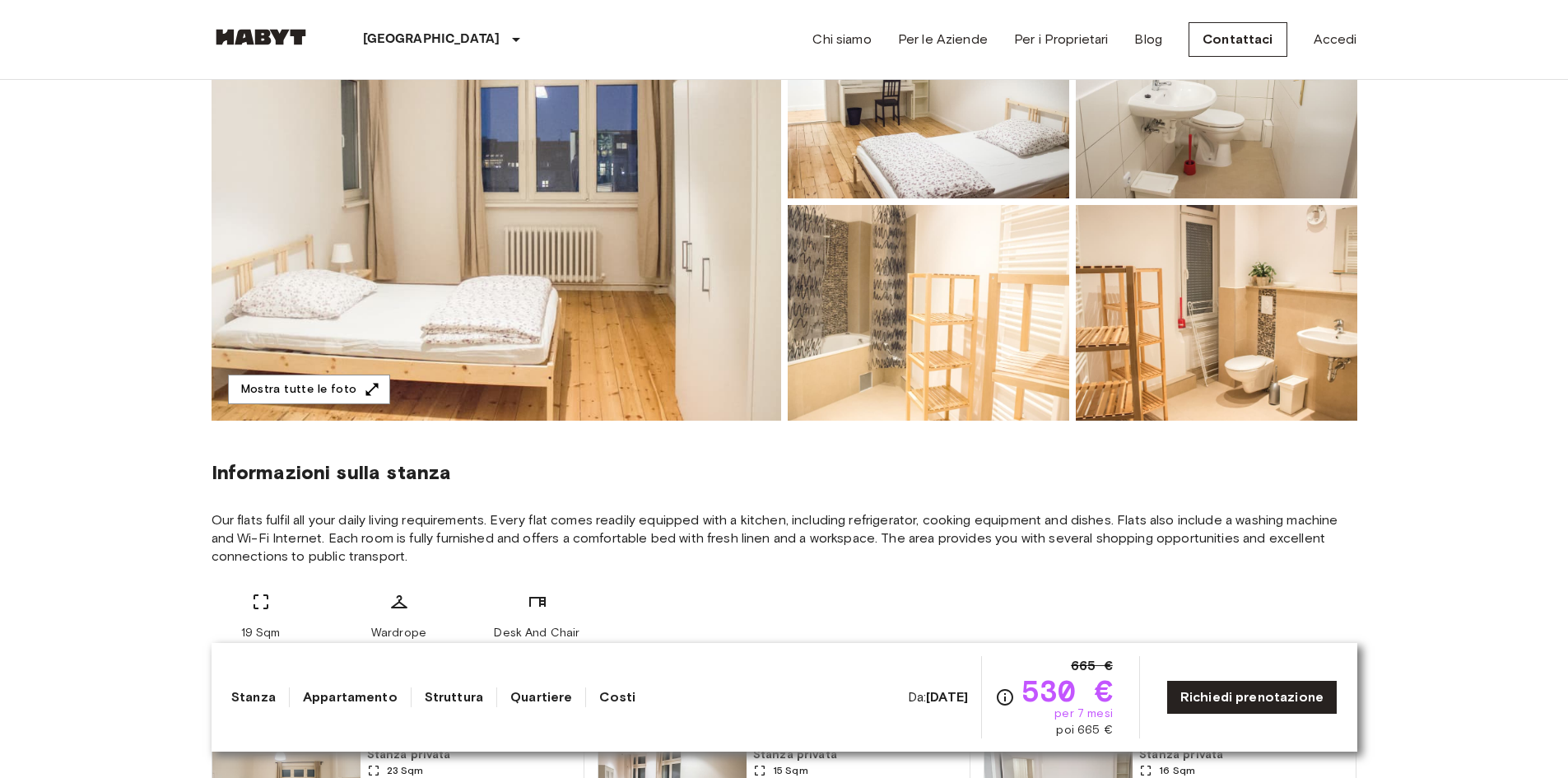
scroll to position [0, 0]
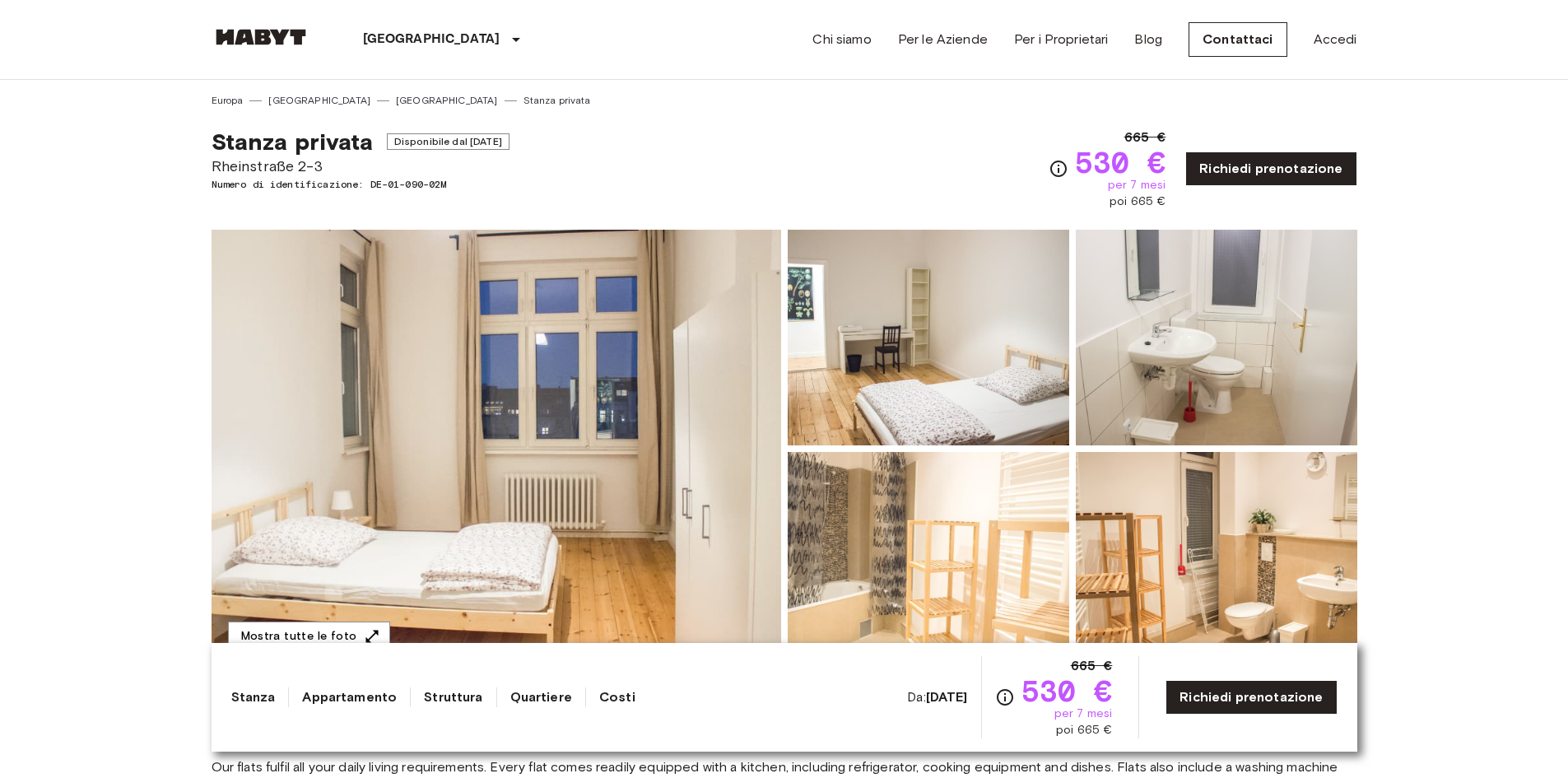
click at [993, 358] on img at bounding box center [928, 337] width 282 height 215
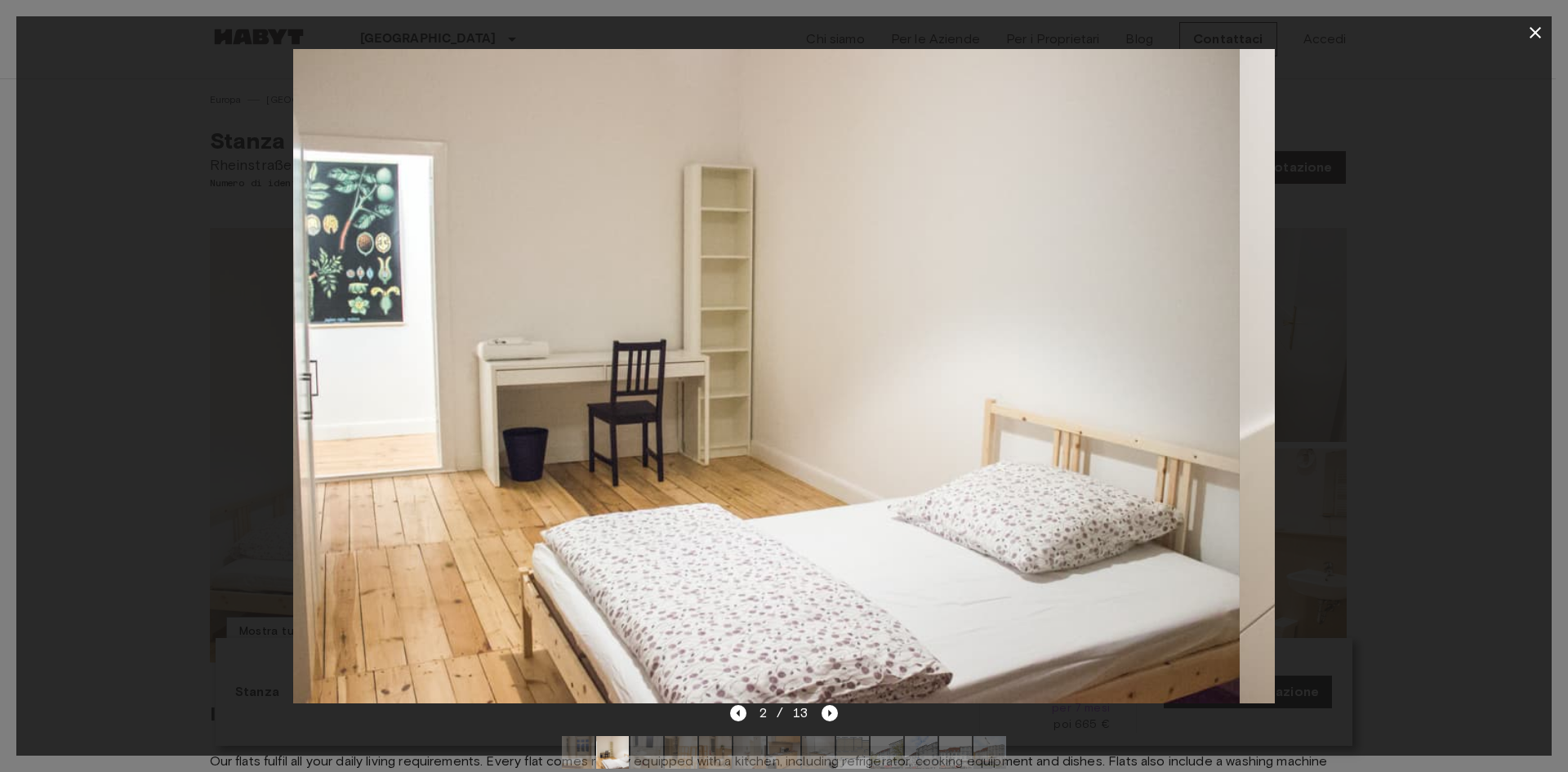
drag, startPoint x: 968, startPoint y: 450, endPoint x: 733, endPoint y: 542, distance: 252.4
click at [690, 482] on img at bounding box center [749, 376] width 981 height 654
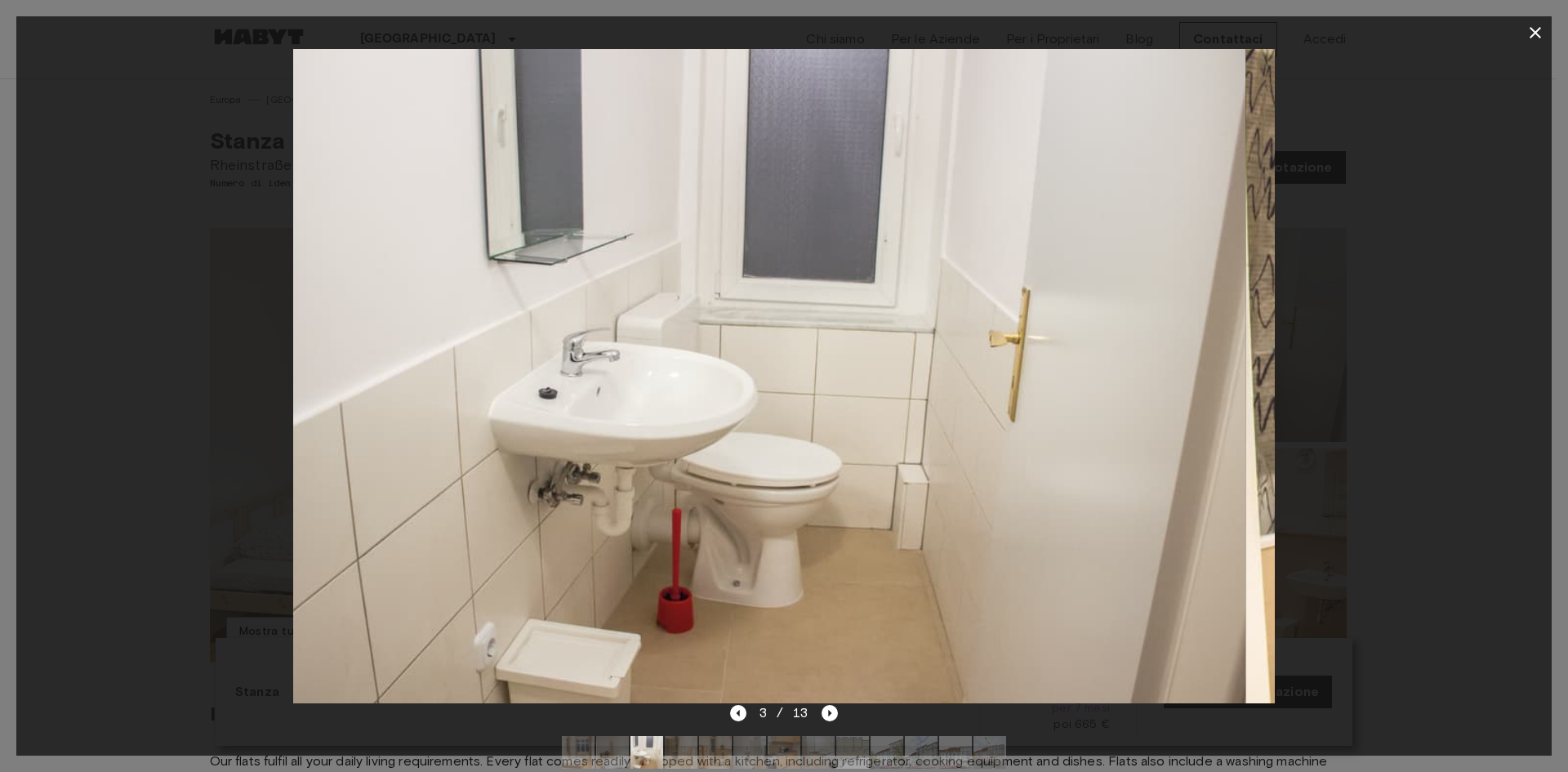
drag, startPoint x: 978, startPoint y: 456, endPoint x: 809, endPoint y: 472, distance: 169.8
click at [828, 471] on img at bounding box center [755, 376] width 981 height 654
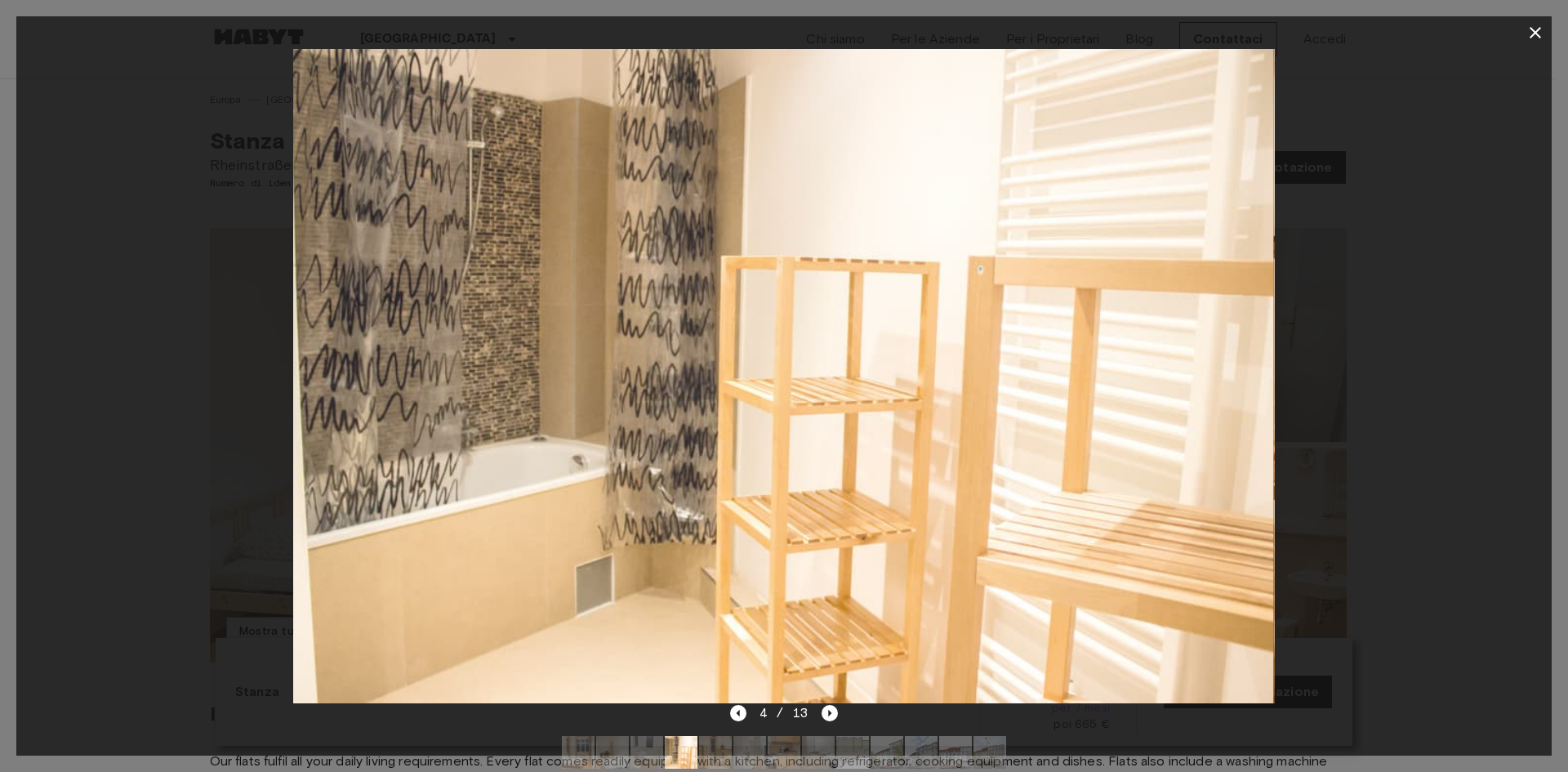
drag, startPoint x: 948, startPoint y: 442, endPoint x: 766, endPoint y: 462, distance: 183.1
click at [789, 460] on img at bounding box center [784, 376] width 981 height 654
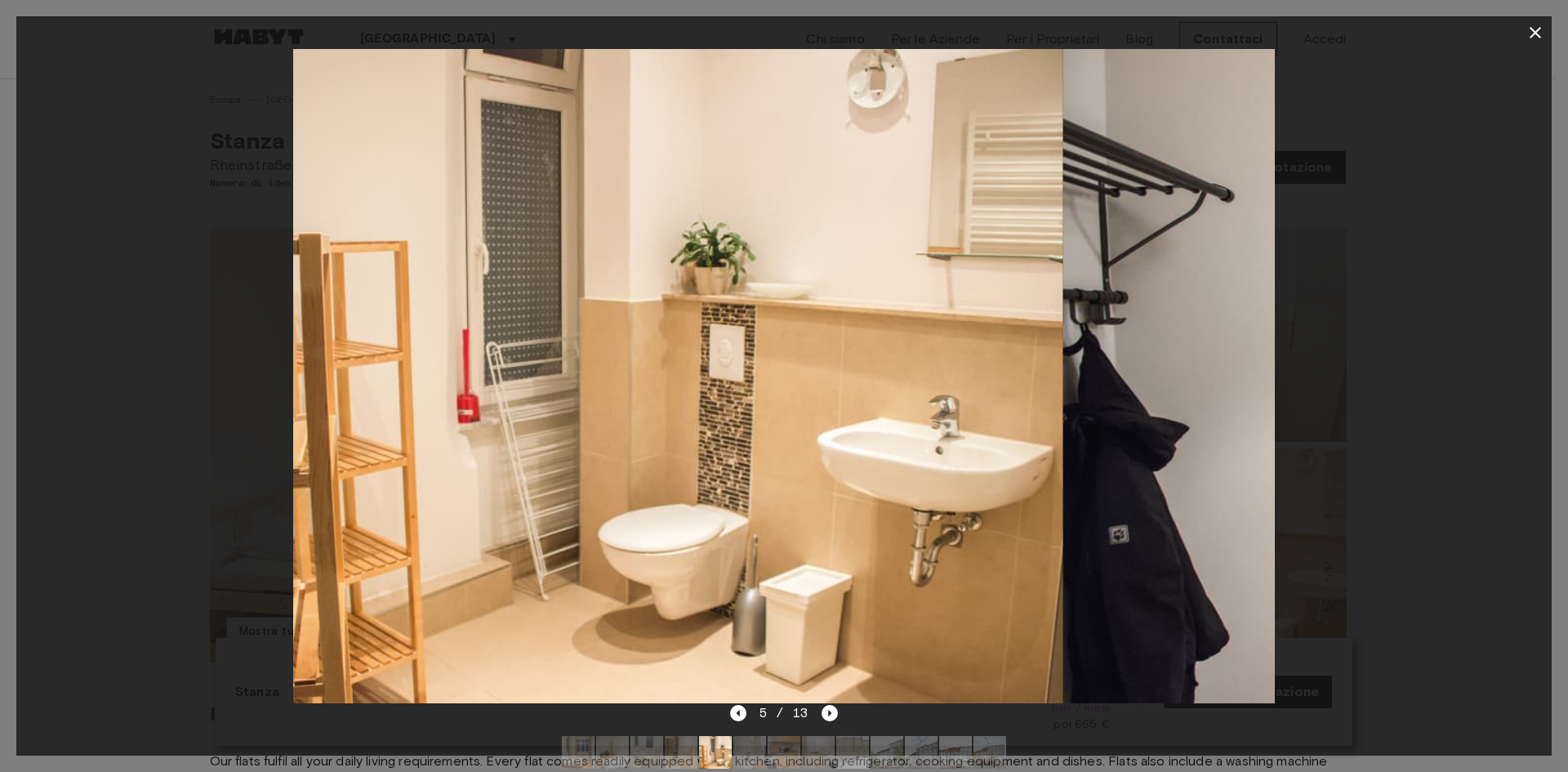
drag, startPoint x: 917, startPoint y: 449, endPoint x: 477, endPoint y: 469, distance: 440.5
click at [538, 466] on img at bounding box center [573, 376] width 981 height 654
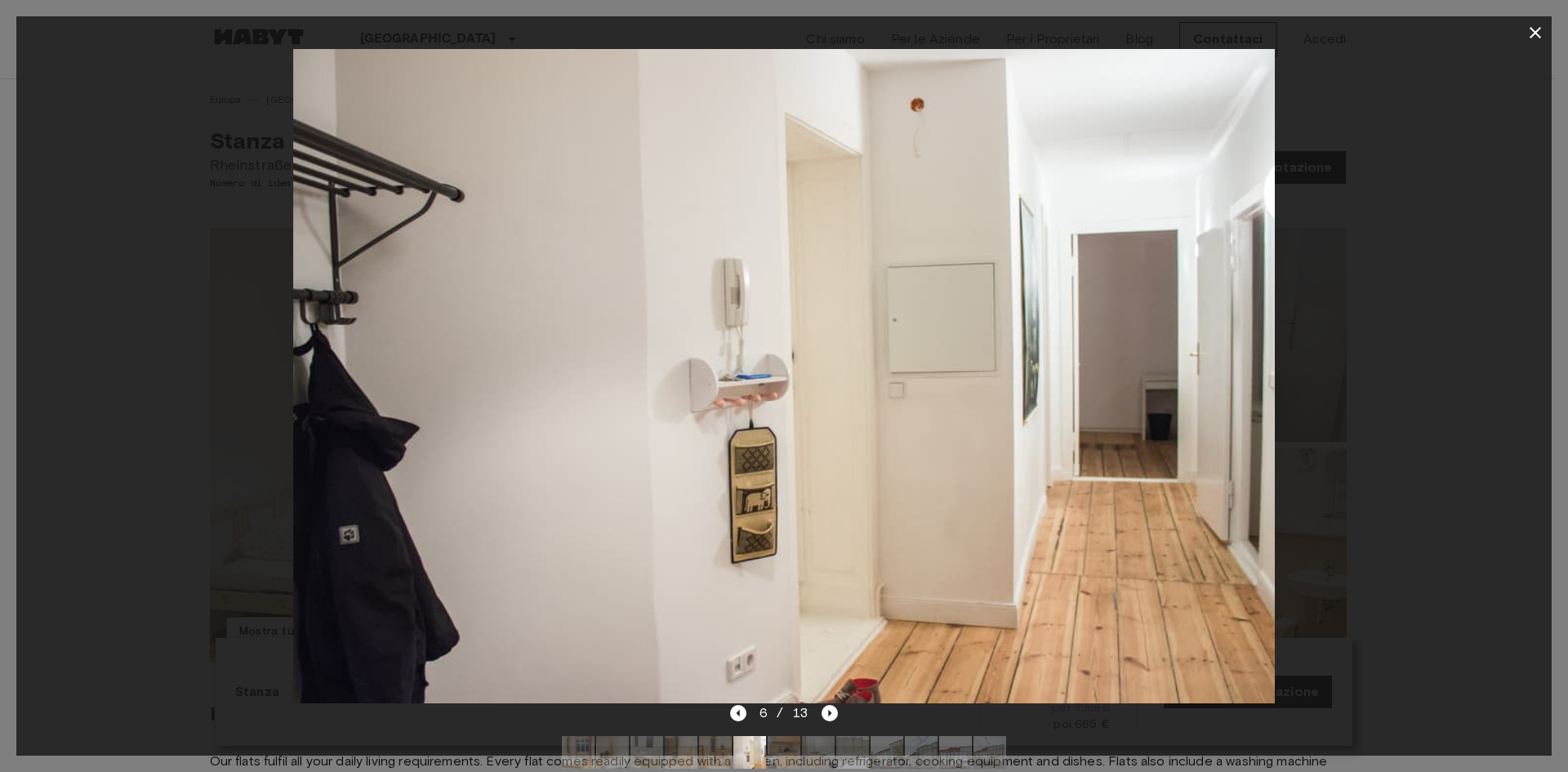
drag, startPoint x: 1026, startPoint y: 426, endPoint x: 686, endPoint y: 439, distance: 340.2
click at [698, 440] on img at bounding box center [784, 376] width 981 height 654
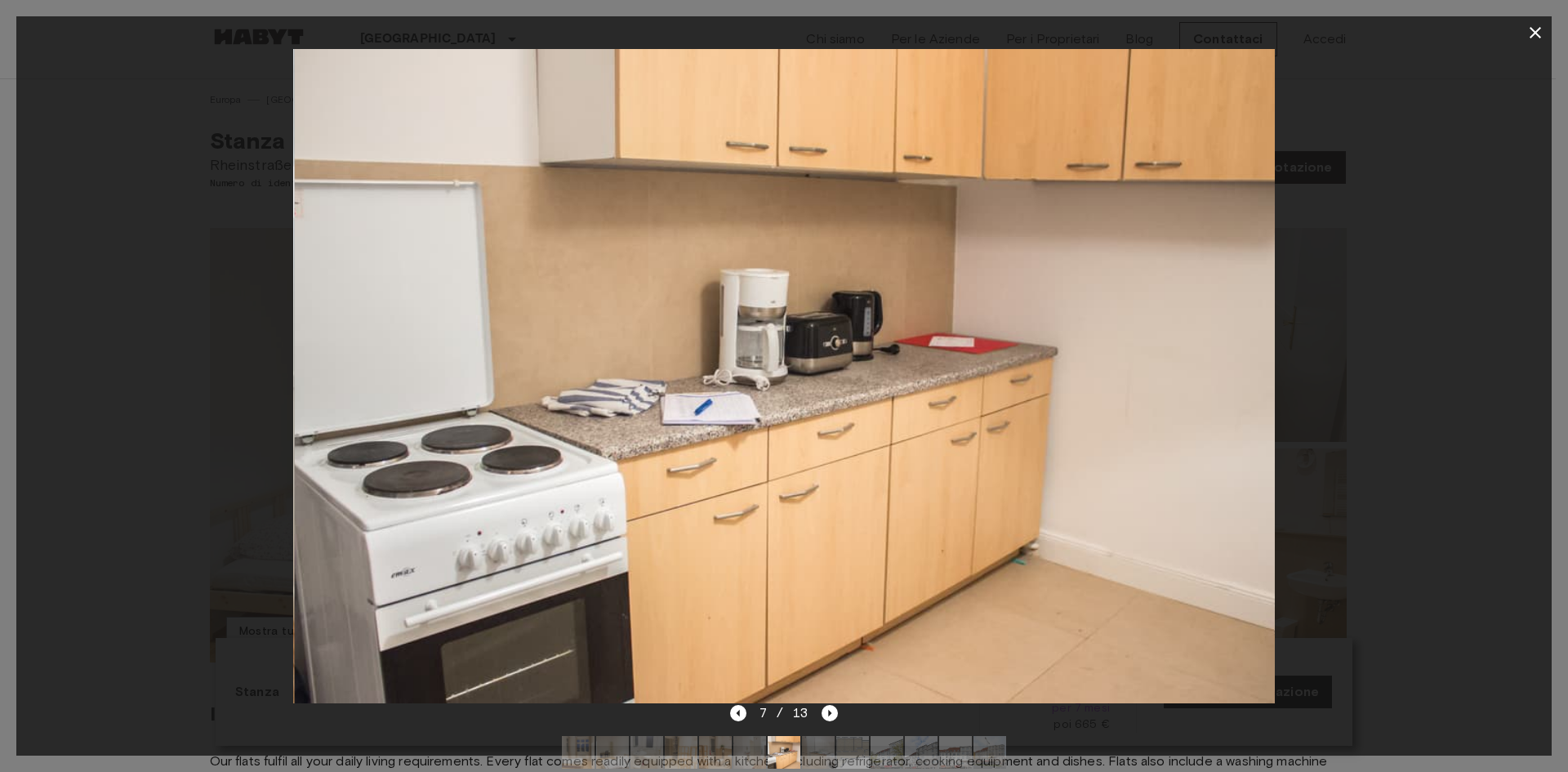
drag, startPoint x: 840, startPoint y: 425, endPoint x: 648, endPoint y: 442, distance: 192.8
click at [662, 442] on img at bounding box center [784, 376] width 981 height 654
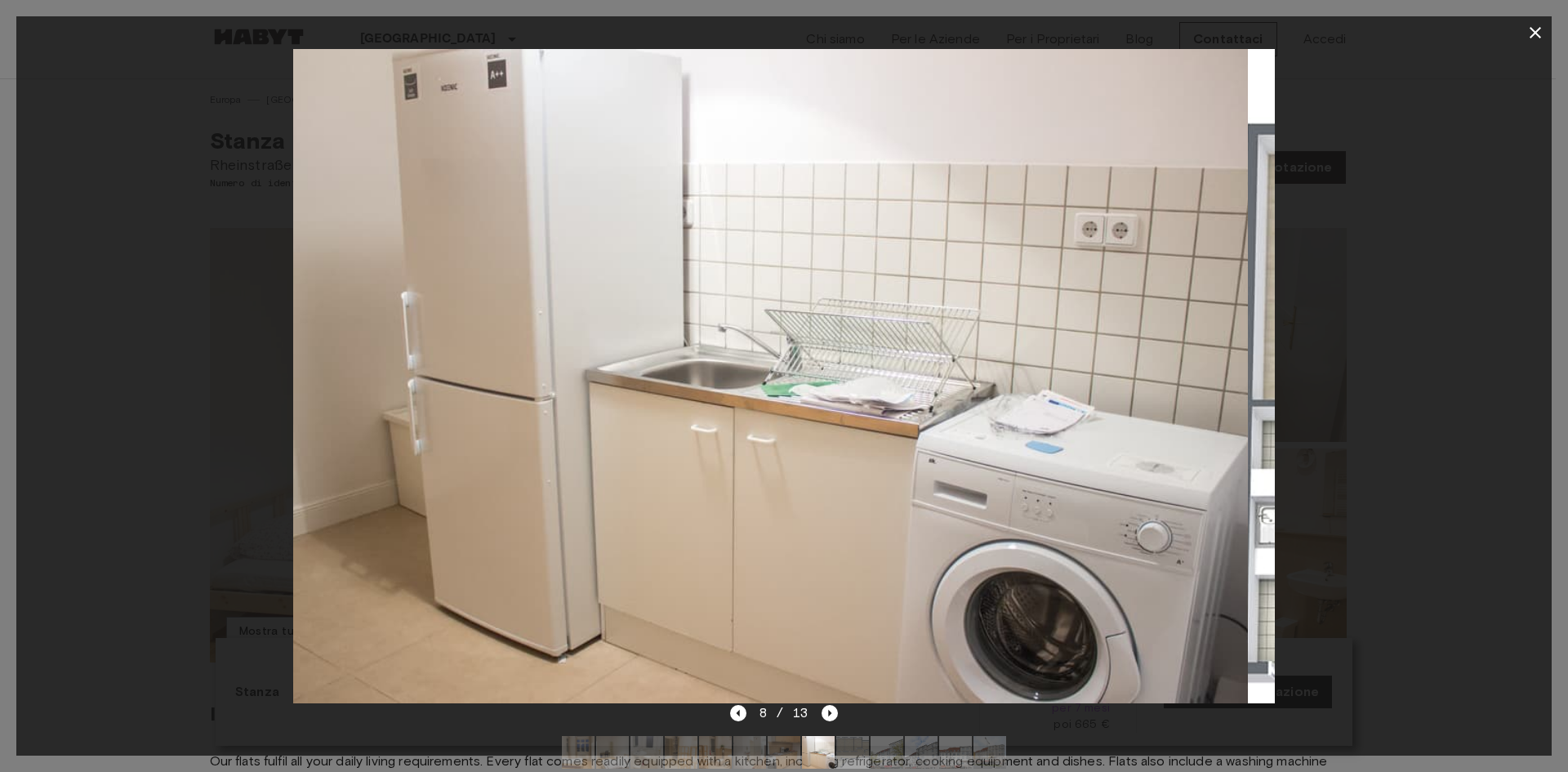
drag, startPoint x: 629, startPoint y: 434, endPoint x: 456, endPoint y: 444, distance: 173.3
click at [480, 444] on img at bounding box center [758, 376] width 981 height 654
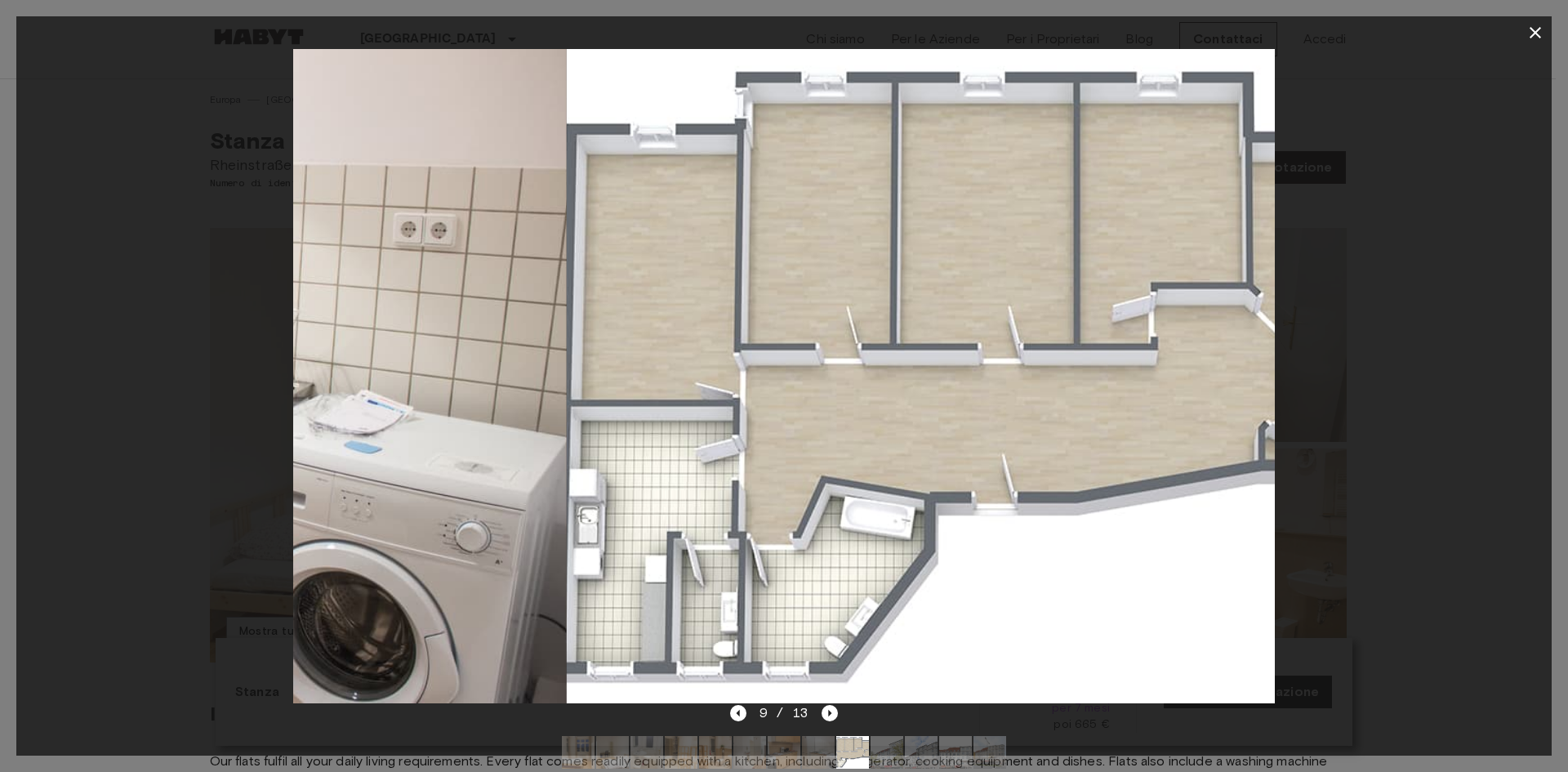
drag, startPoint x: 558, startPoint y: 425, endPoint x: 835, endPoint y: 421, distance: 277.0
click at [732, 417] on img at bounding box center [1057, 376] width 981 height 654
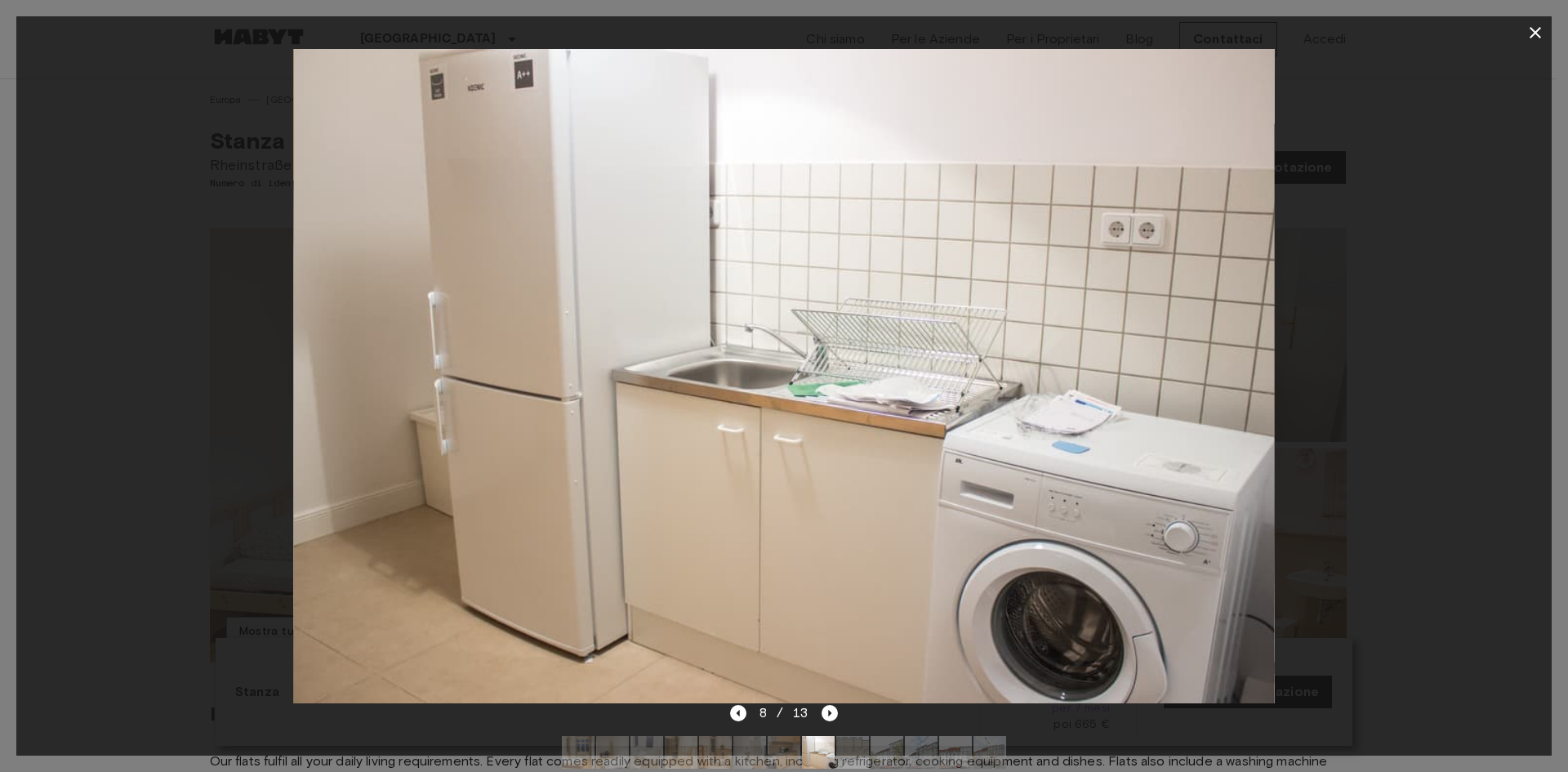
drag, startPoint x: 1377, startPoint y: 309, endPoint x: 1457, endPoint y: 163, distance: 166.5
click at [1378, 308] on div at bounding box center [784, 376] width 1535 height 654
click at [1534, 37] on icon "button" at bounding box center [1535, 32] width 19 height 19
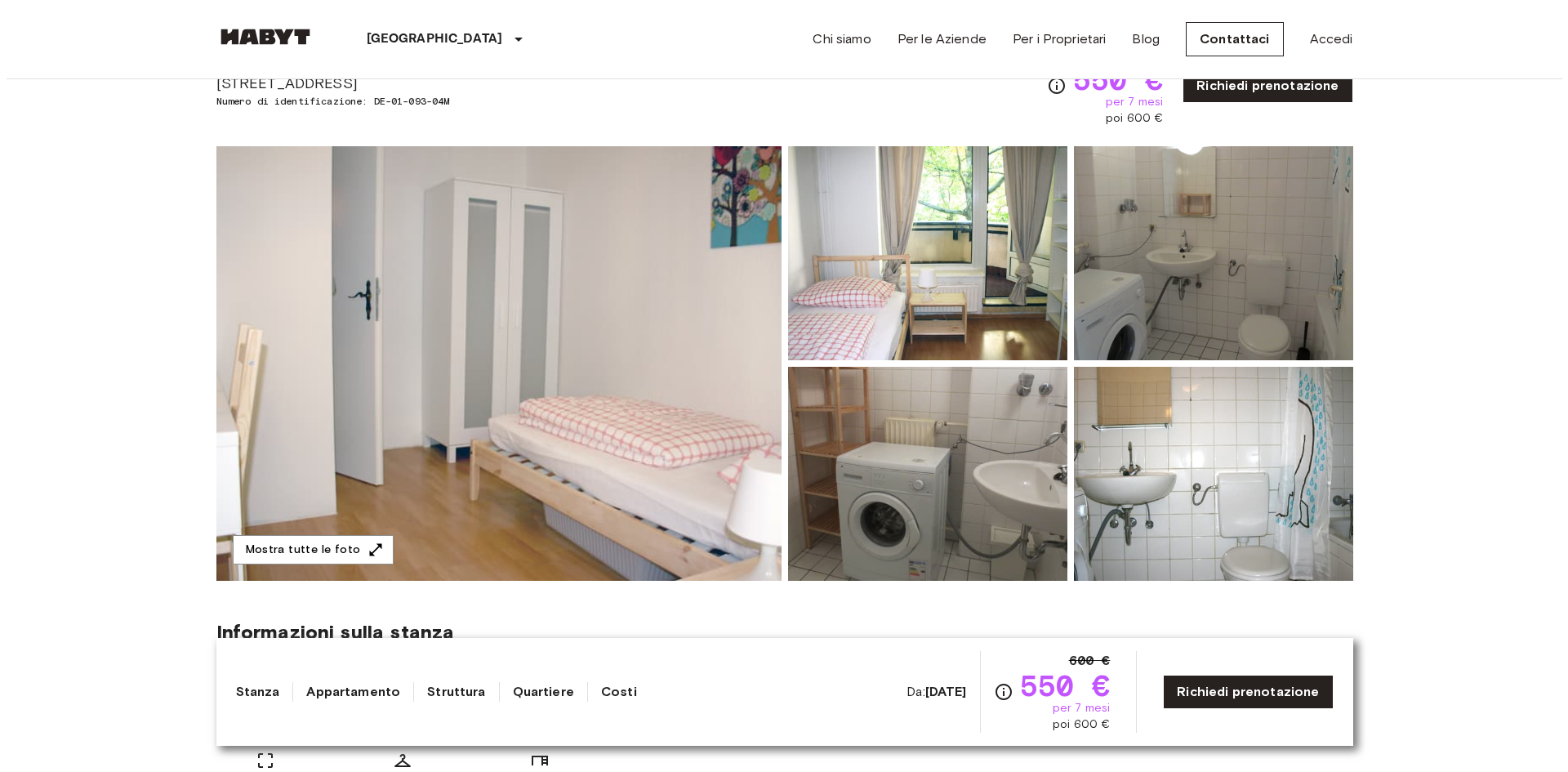
scroll to position [164, 0]
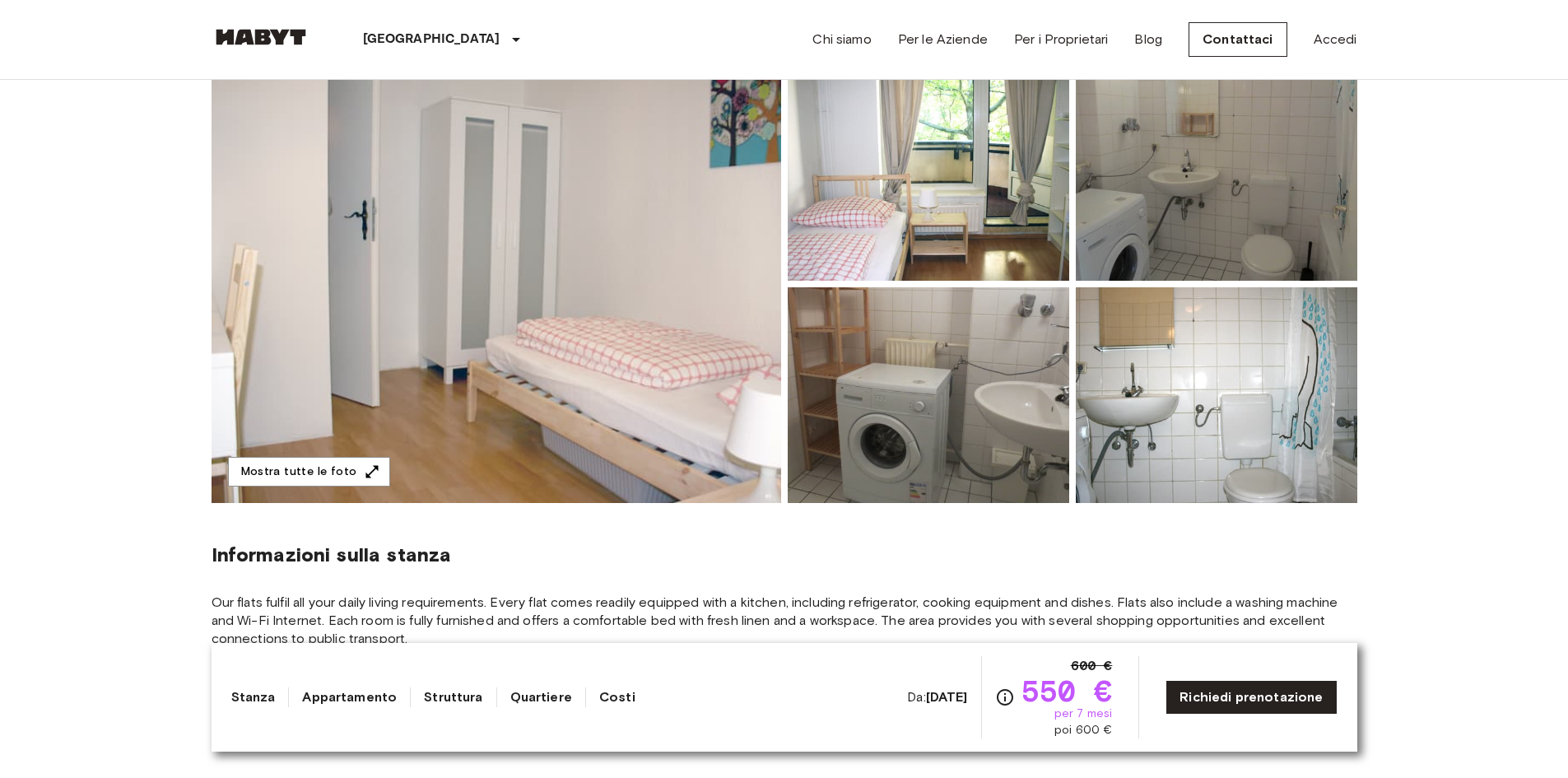
click at [707, 287] on img at bounding box center [496, 283] width 569 height 438
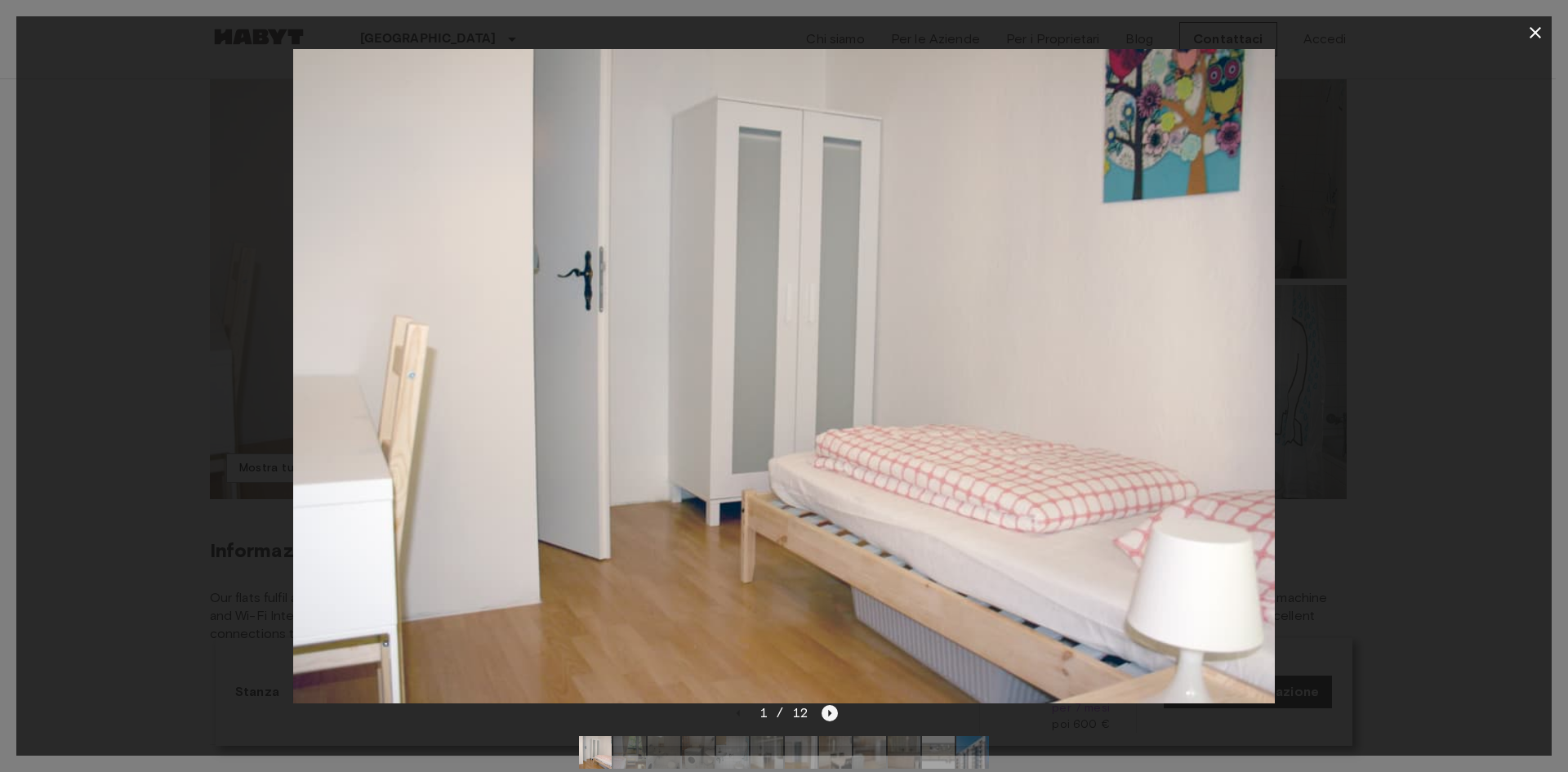
click at [834, 714] on icon "Next image" at bounding box center [830, 714] width 17 height 17
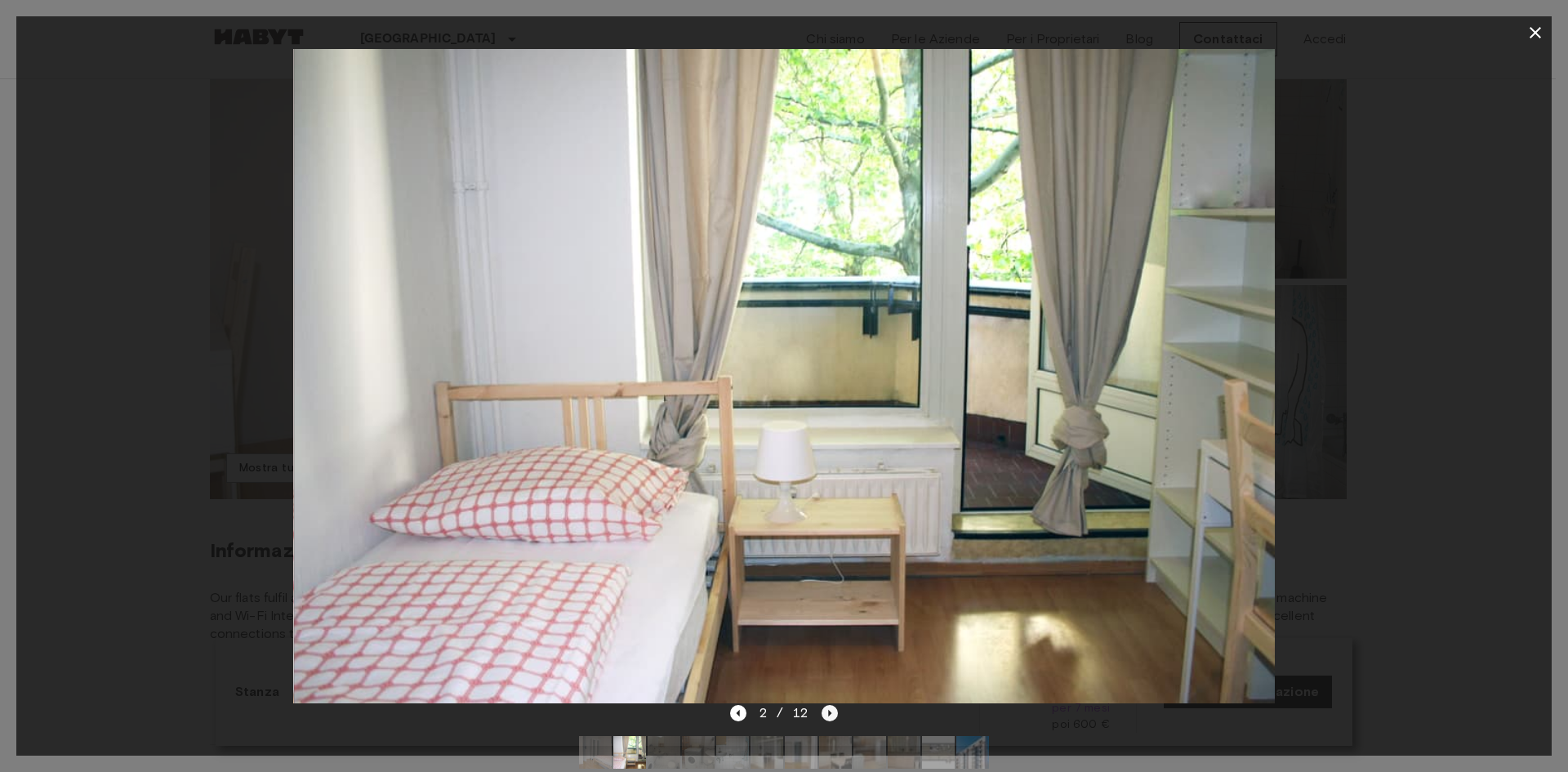
click at [832, 714] on icon "Next image" at bounding box center [830, 714] width 17 height 17
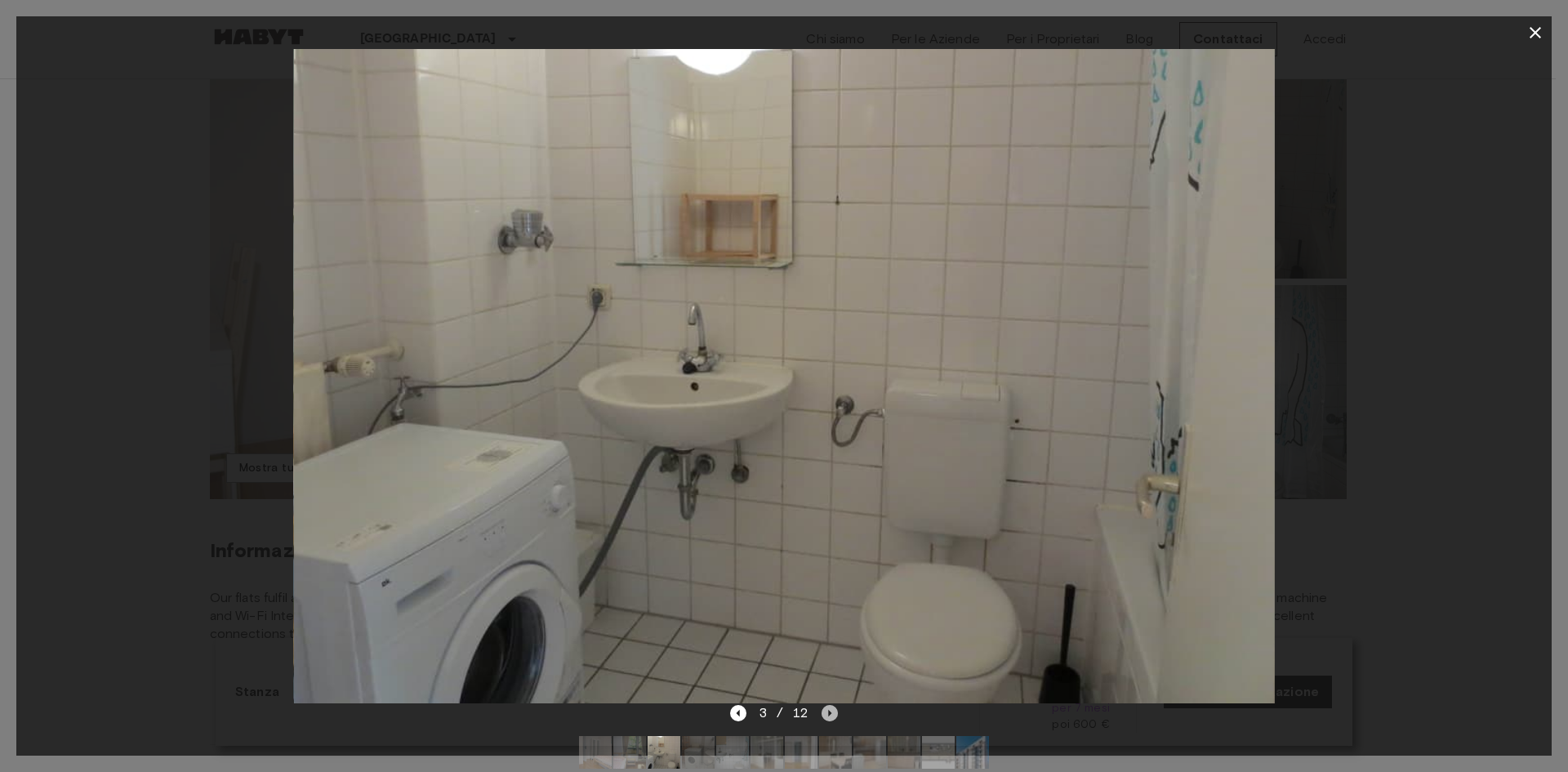
click at [832, 714] on icon "Next image" at bounding box center [830, 714] width 17 height 17
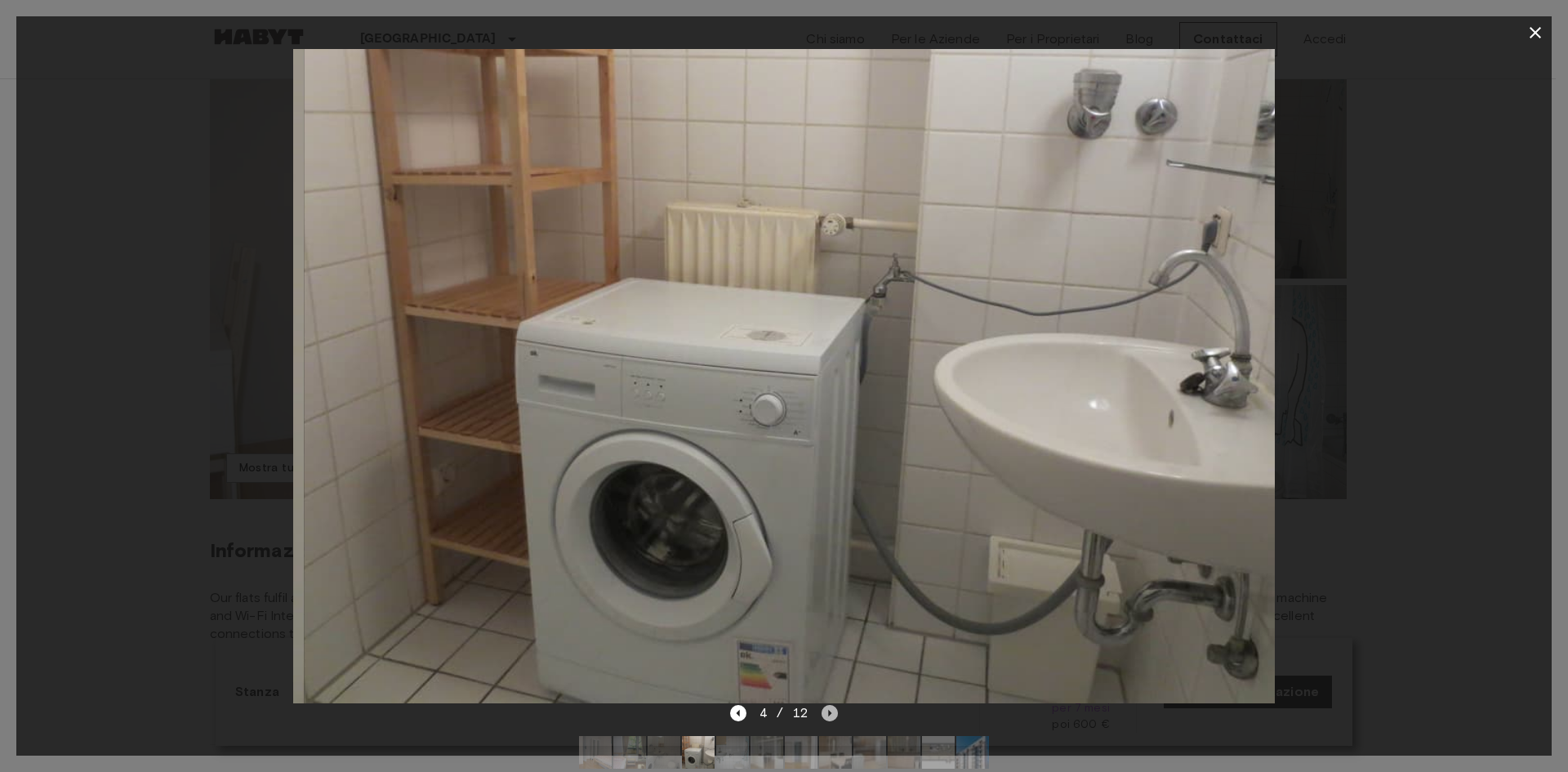
click at [832, 714] on icon "Next image" at bounding box center [830, 714] width 17 height 17
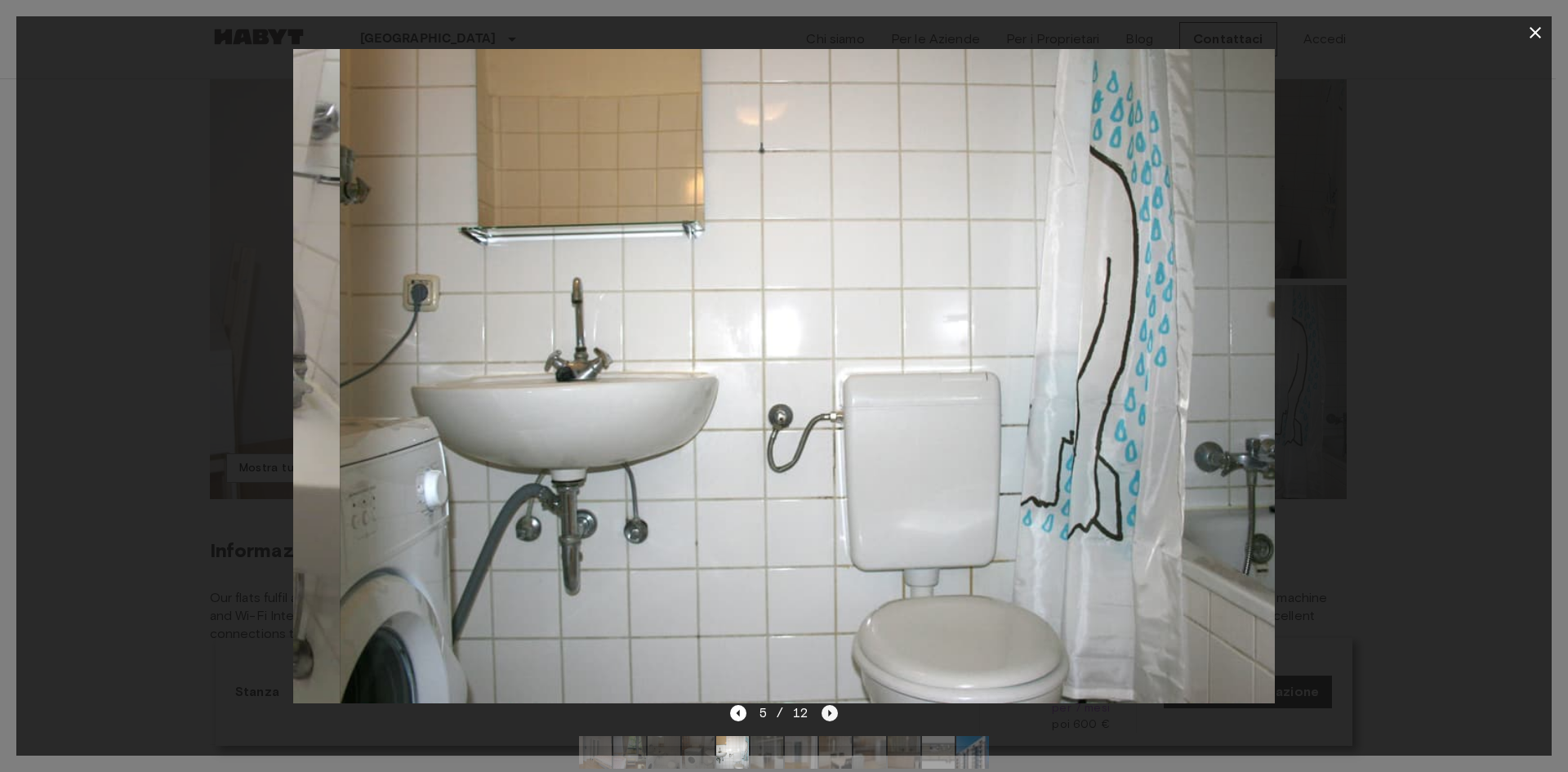
click at [832, 714] on icon "Next image" at bounding box center [830, 714] width 17 height 17
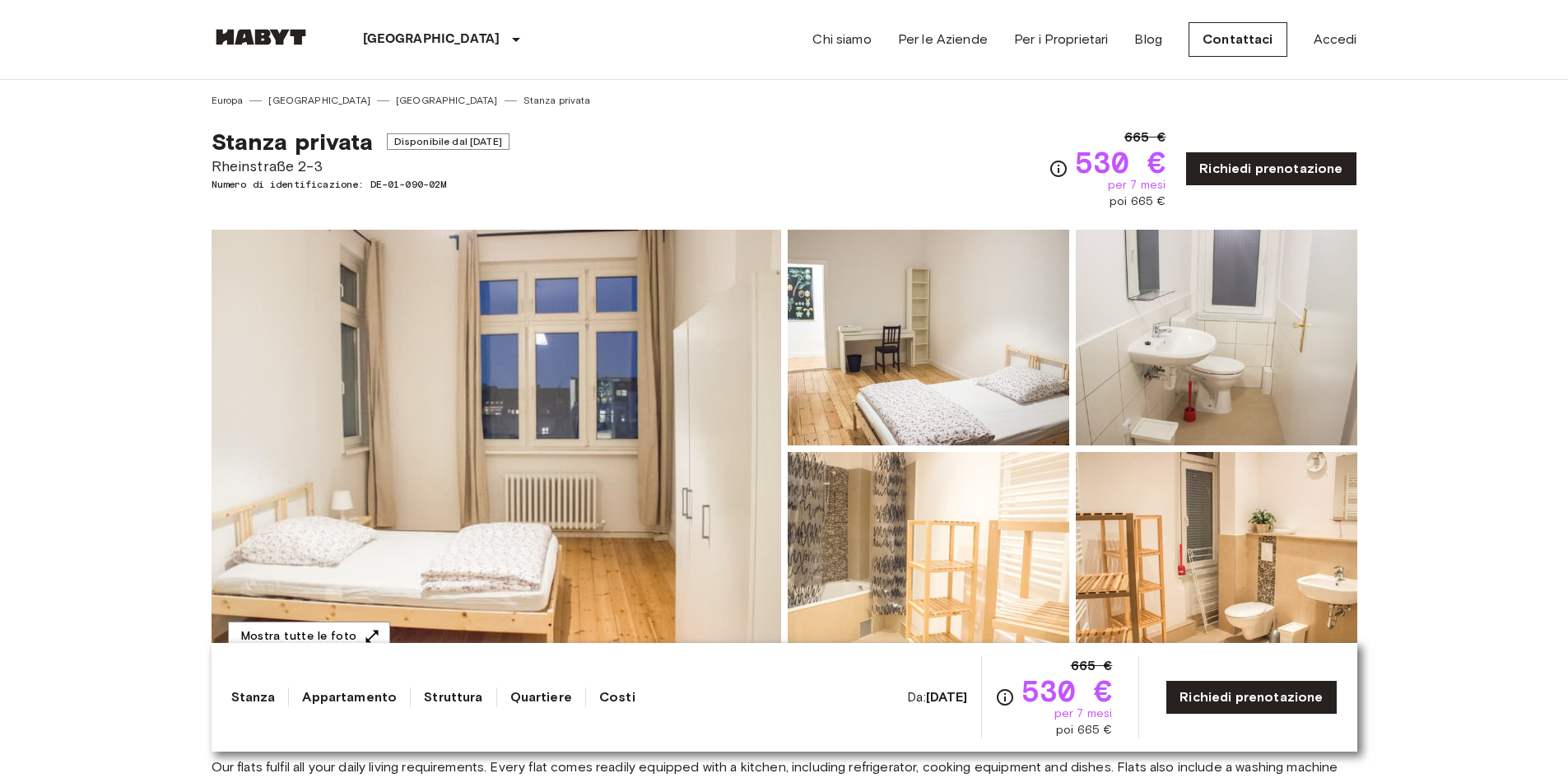
click at [629, 389] on img at bounding box center [496, 448] width 569 height 438
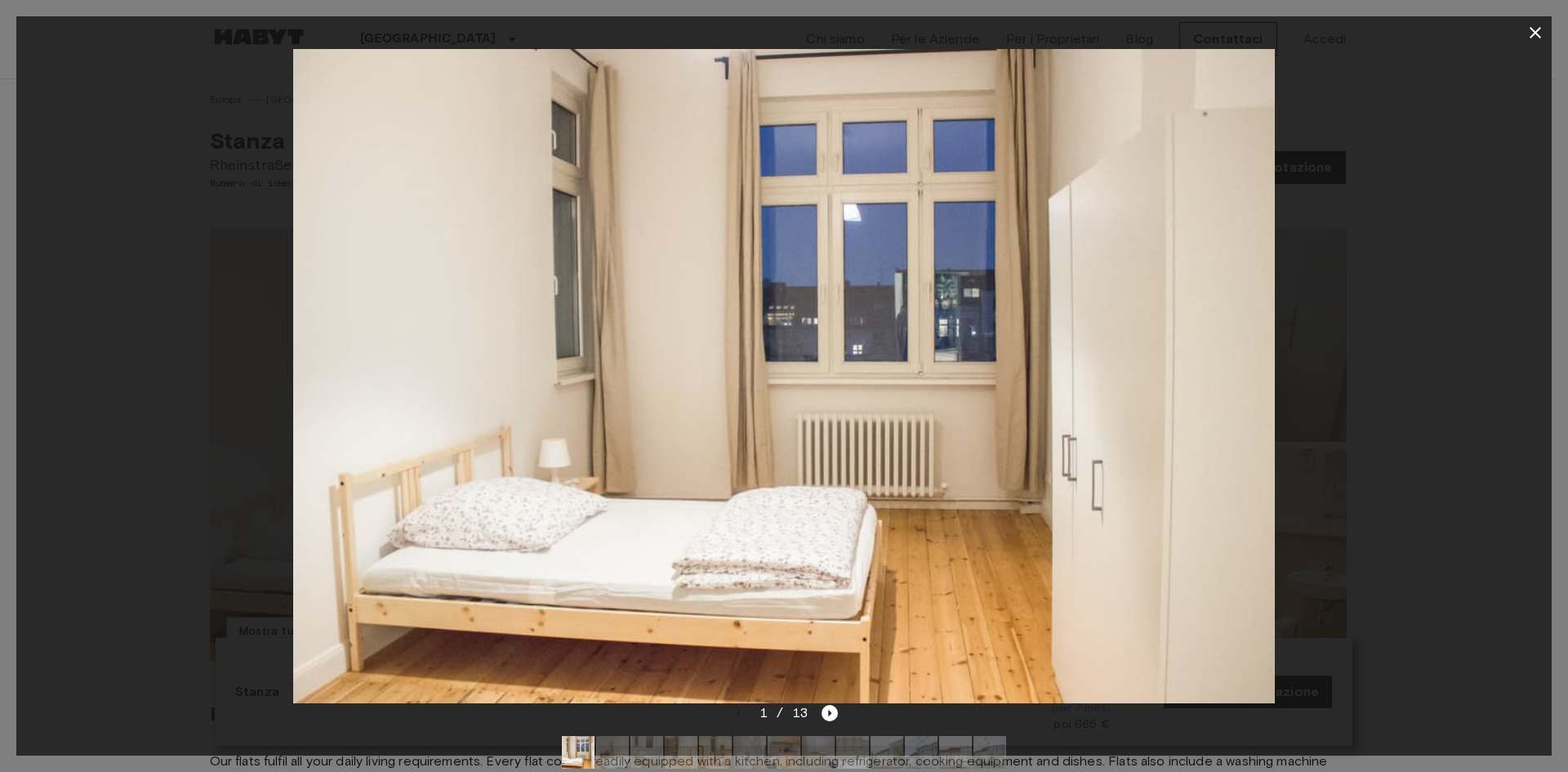
click at [1329, 444] on div at bounding box center [784, 376] width 1535 height 654
drag, startPoint x: 1159, startPoint y: 426, endPoint x: 746, endPoint y: 407, distance: 413.4
click at [829, 412] on img at bounding box center [784, 376] width 981 height 654
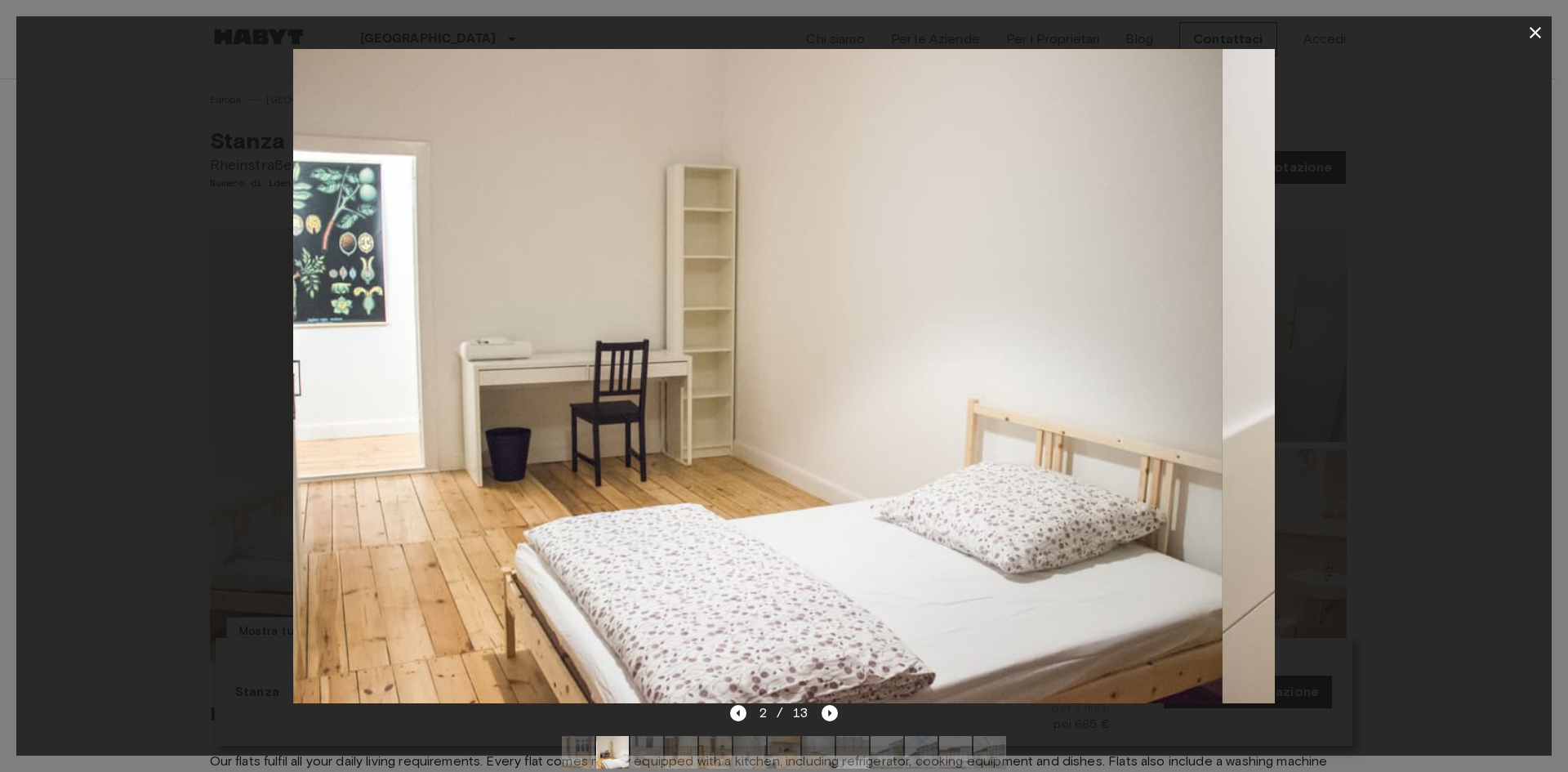
drag, startPoint x: 1074, startPoint y: 376, endPoint x: 817, endPoint y: 382, distance: 257.1
click at [898, 389] on img at bounding box center [732, 376] width 981 height 654
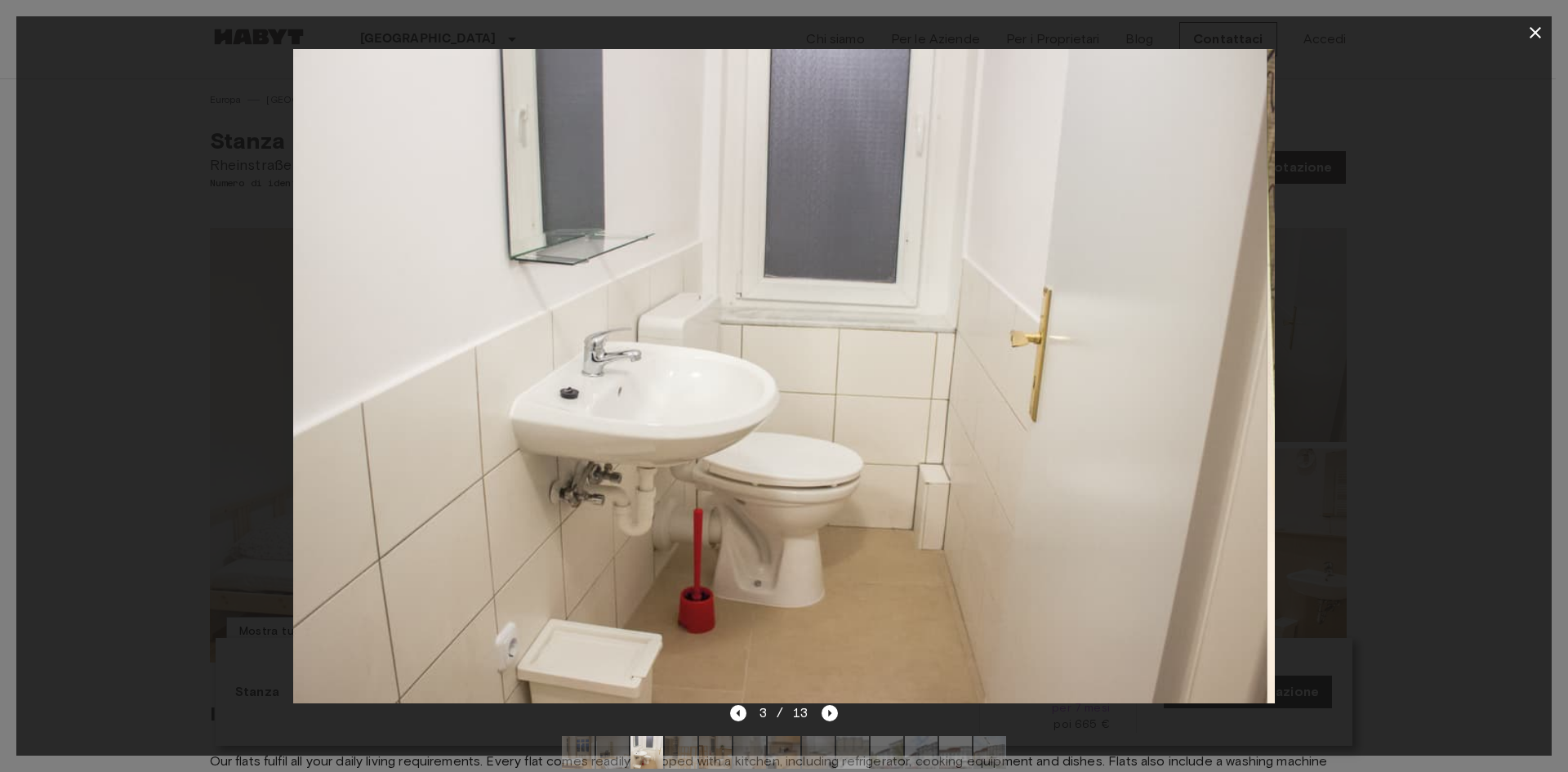
drag, startPoint x: 946, startPoint y: 371, endPoint x: 764, endPoint y: 382, distance: 182.3
click at [803, 382] on img at bounding box center [777, 376] width 981 height 654
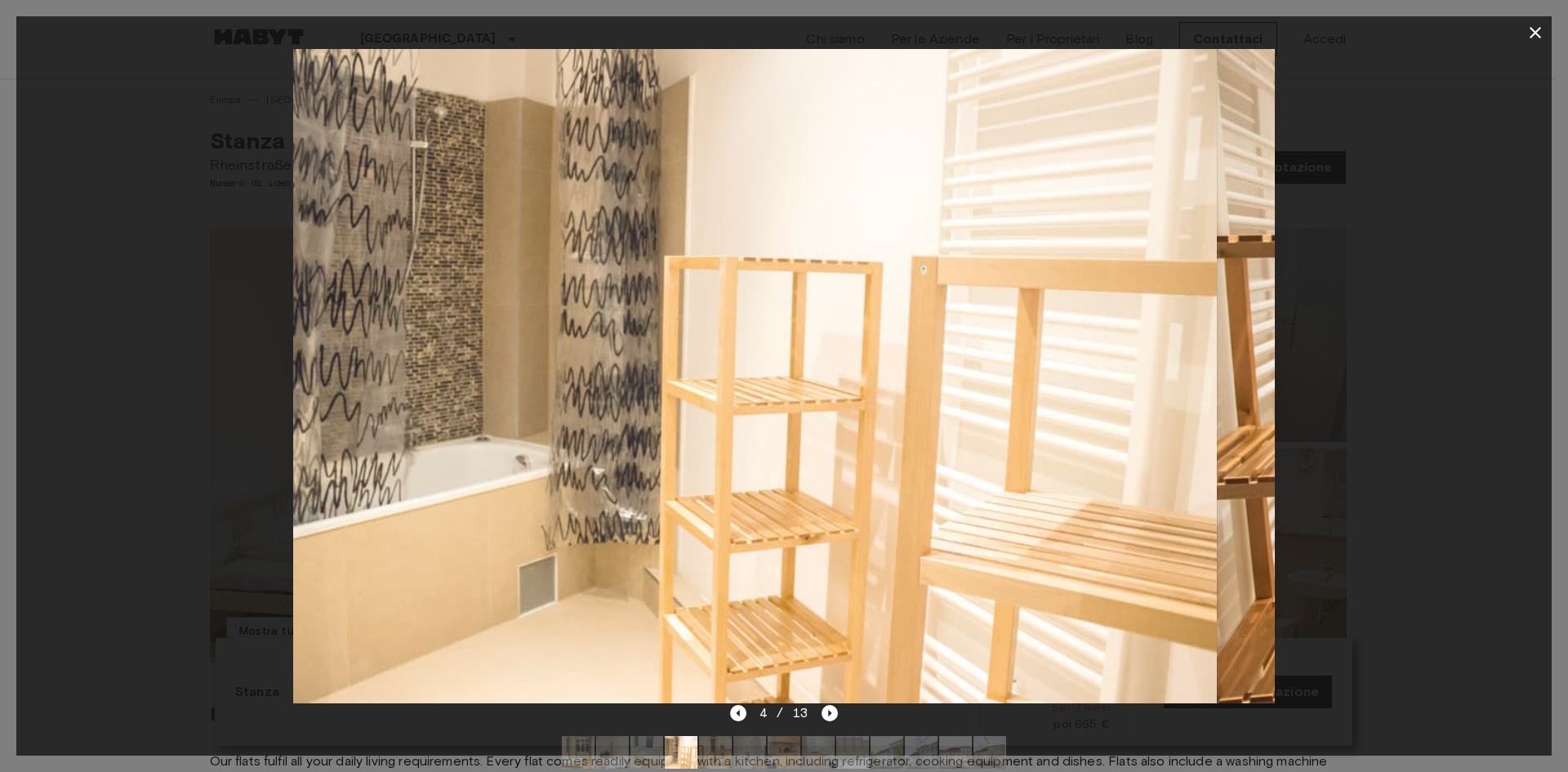
drag, startPoint x: 839, startPoint y: 361, endPoint x: 643, endPoint y: 384, distance: 197.3
click at [685, 386] on img at bounding box center [727, 376] width 981 height 654
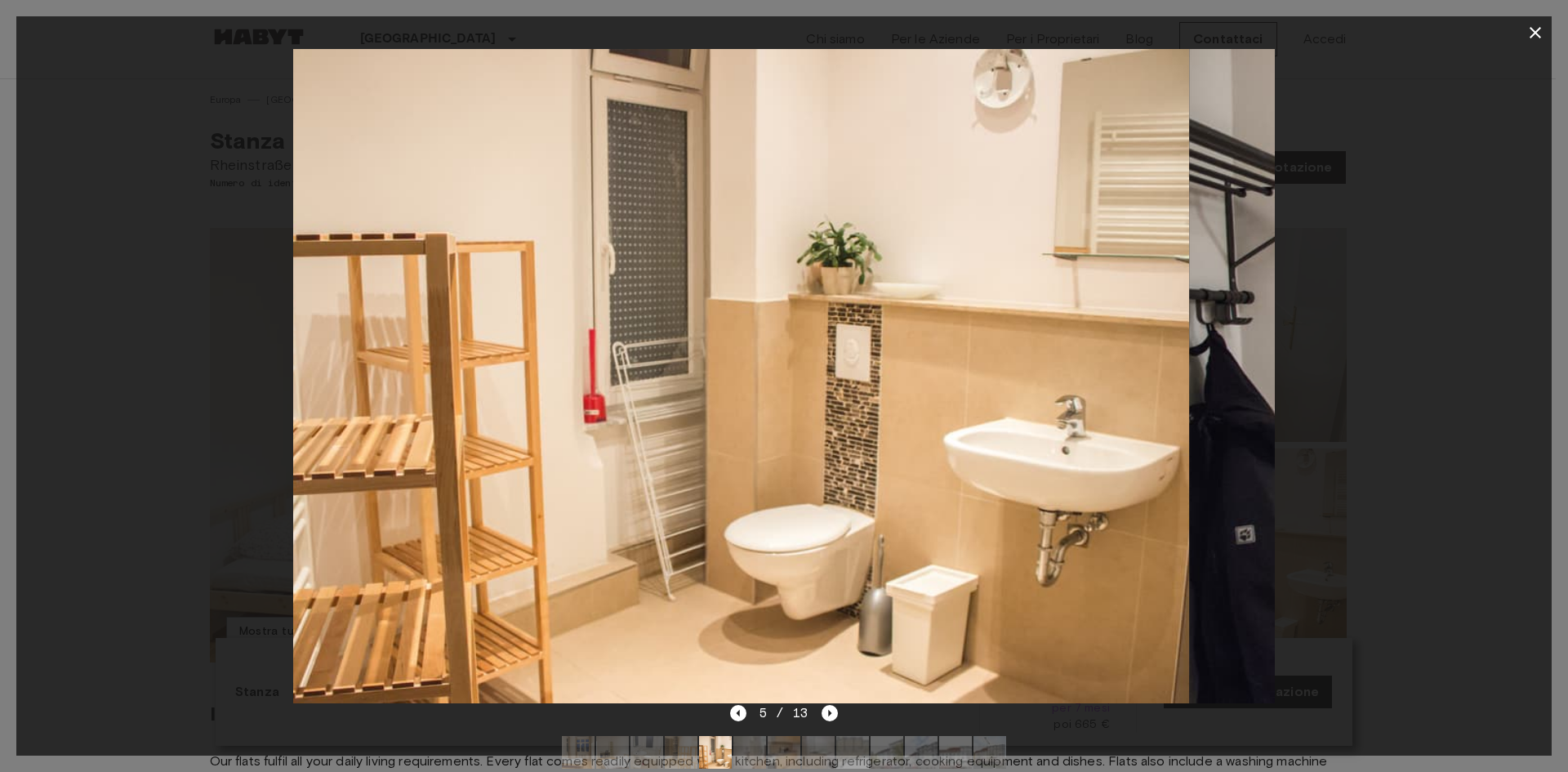
drag, startPoint x: 775, startPoint y: 366, endPoint x: 564, endPoint y: 379, distance: 211.4
click at [591, 386] on img at bounding box center [700, 376] width 981 height 654
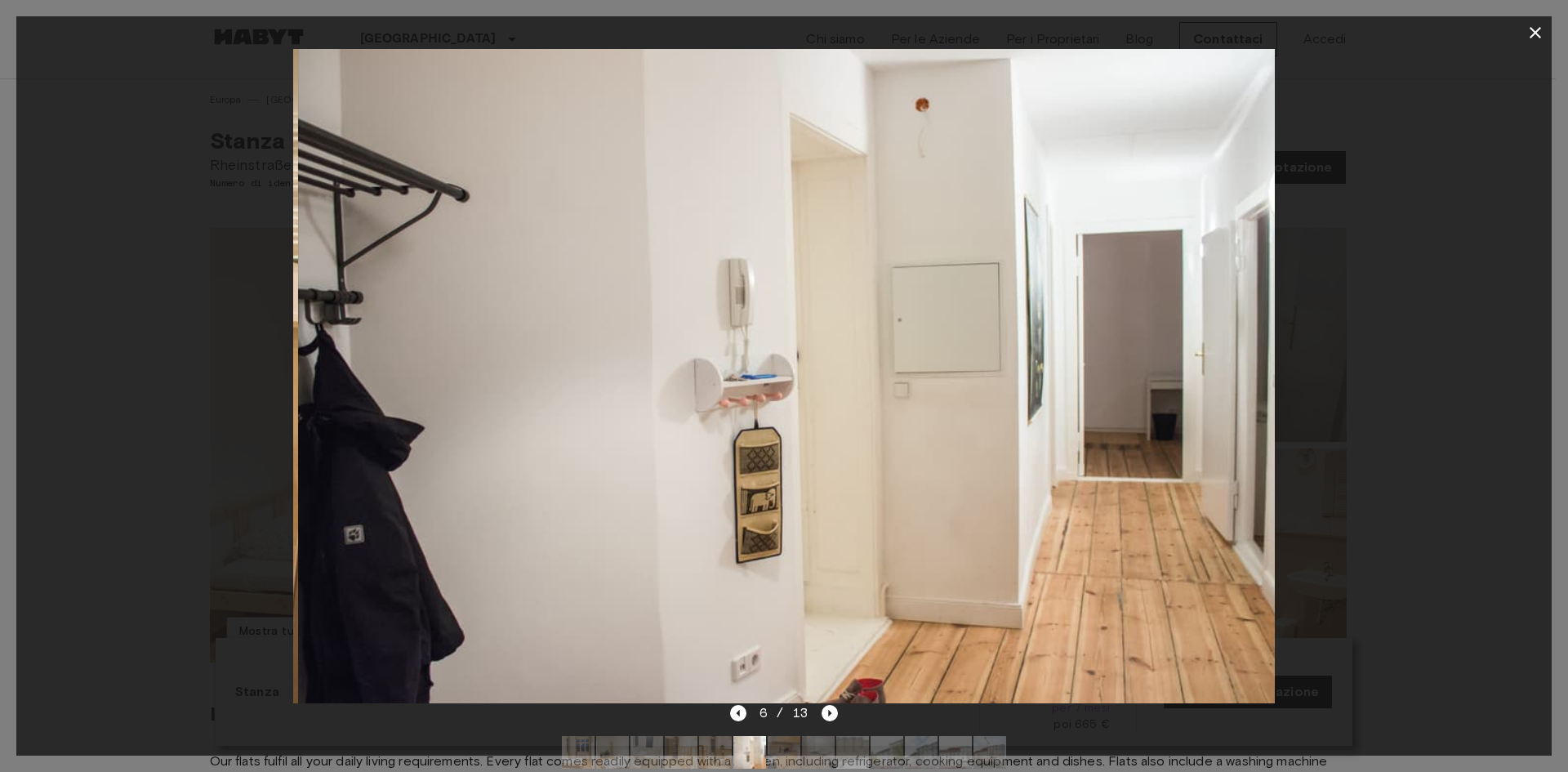
drag, startPoint x: 769, startPoint y: 361, endPoint x: 587, endPoint y: 369, distance: 182.2
click at [637, 375] on img at bounding box center [789, 376] width 981 height 654
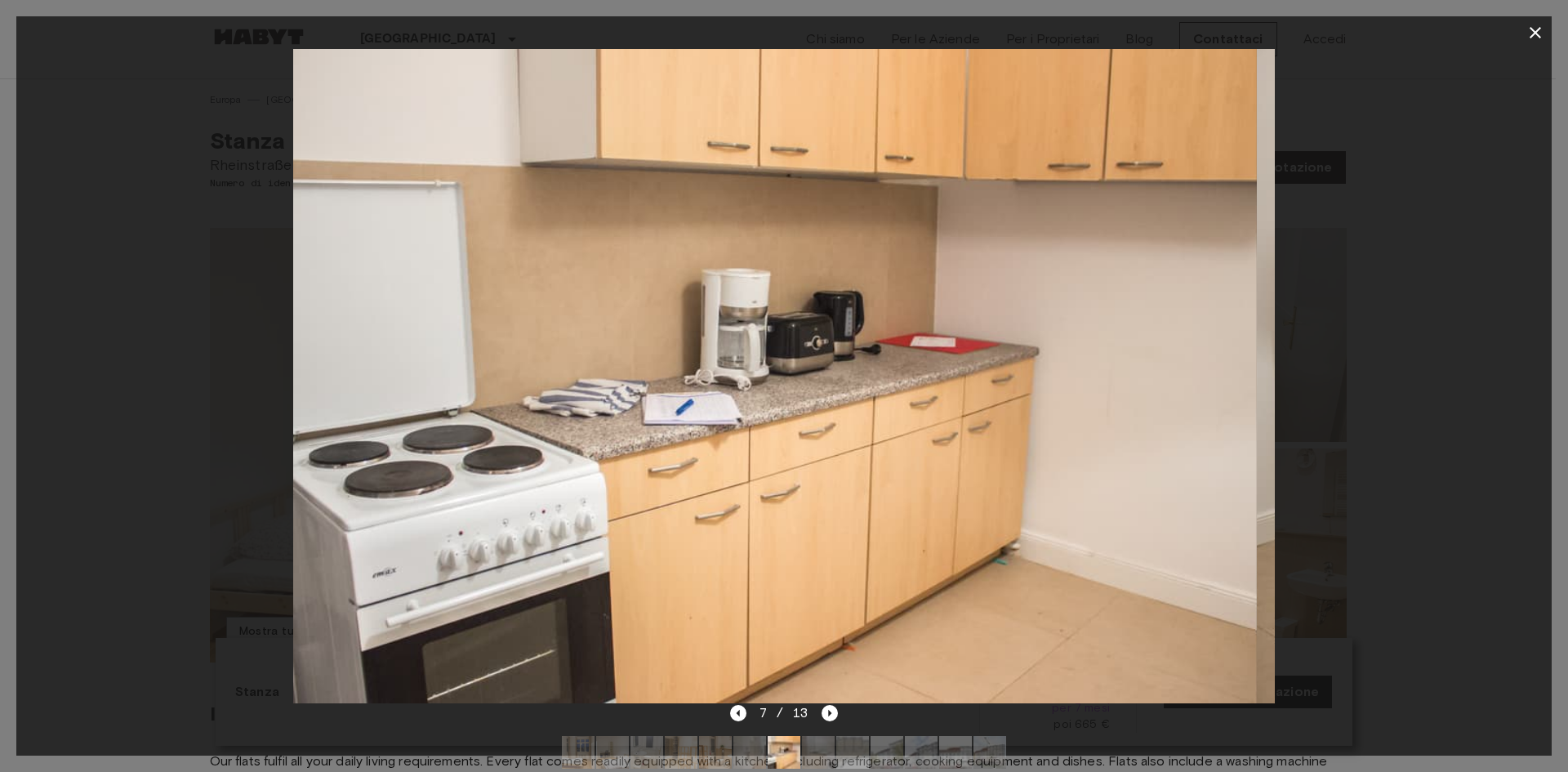
drag, startPoint x: 818, startPoint y: 348, endPoint x: 653, endPoint y: 365, distance: 165.9
click at [664, 363] on img at bounding box center [766, 376] width 981 height 654
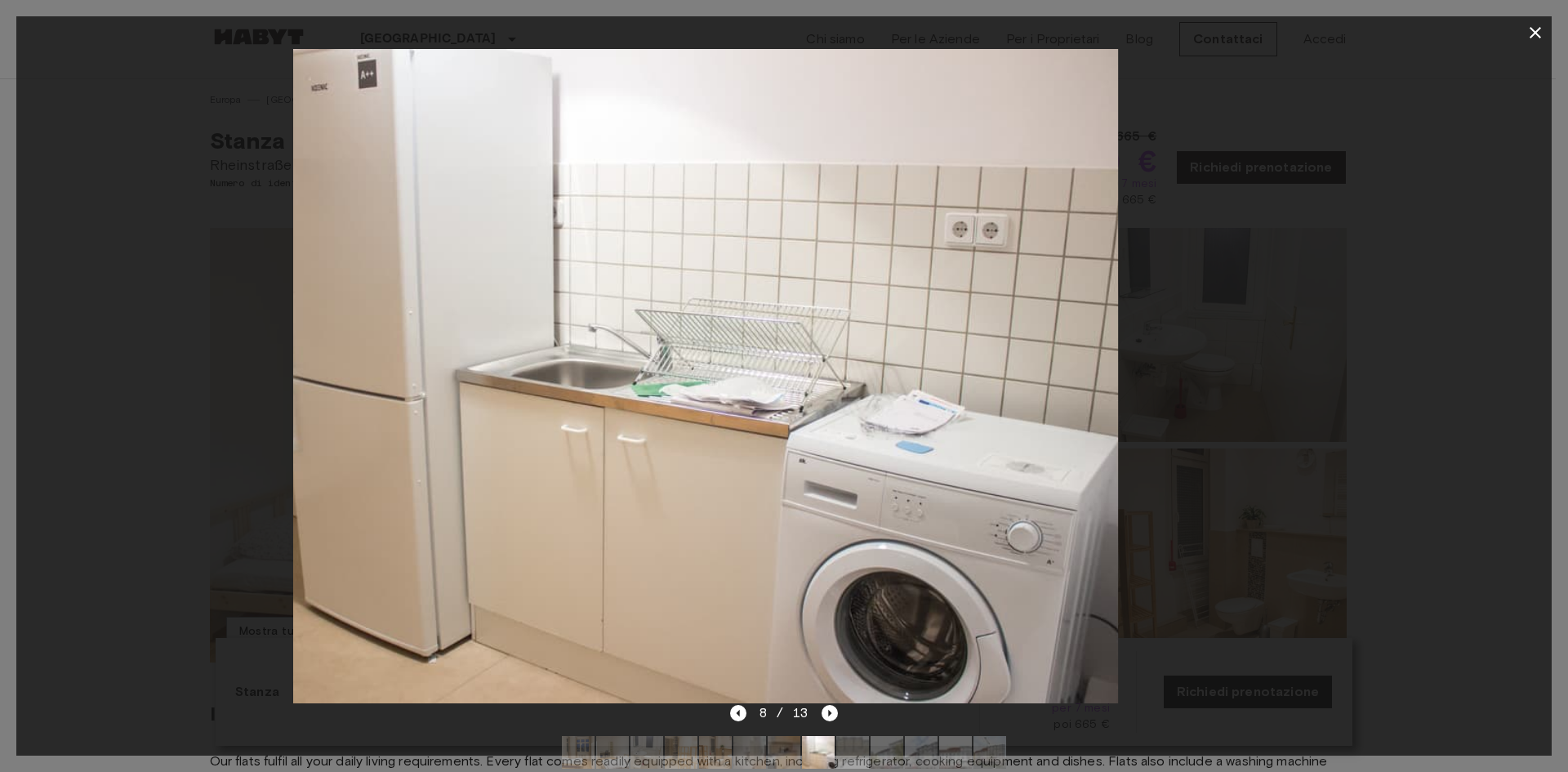
drag, startPoint x: 651, startPoint y: 350, endPoint x: 310, endPoint y: 374, distance: 341.8
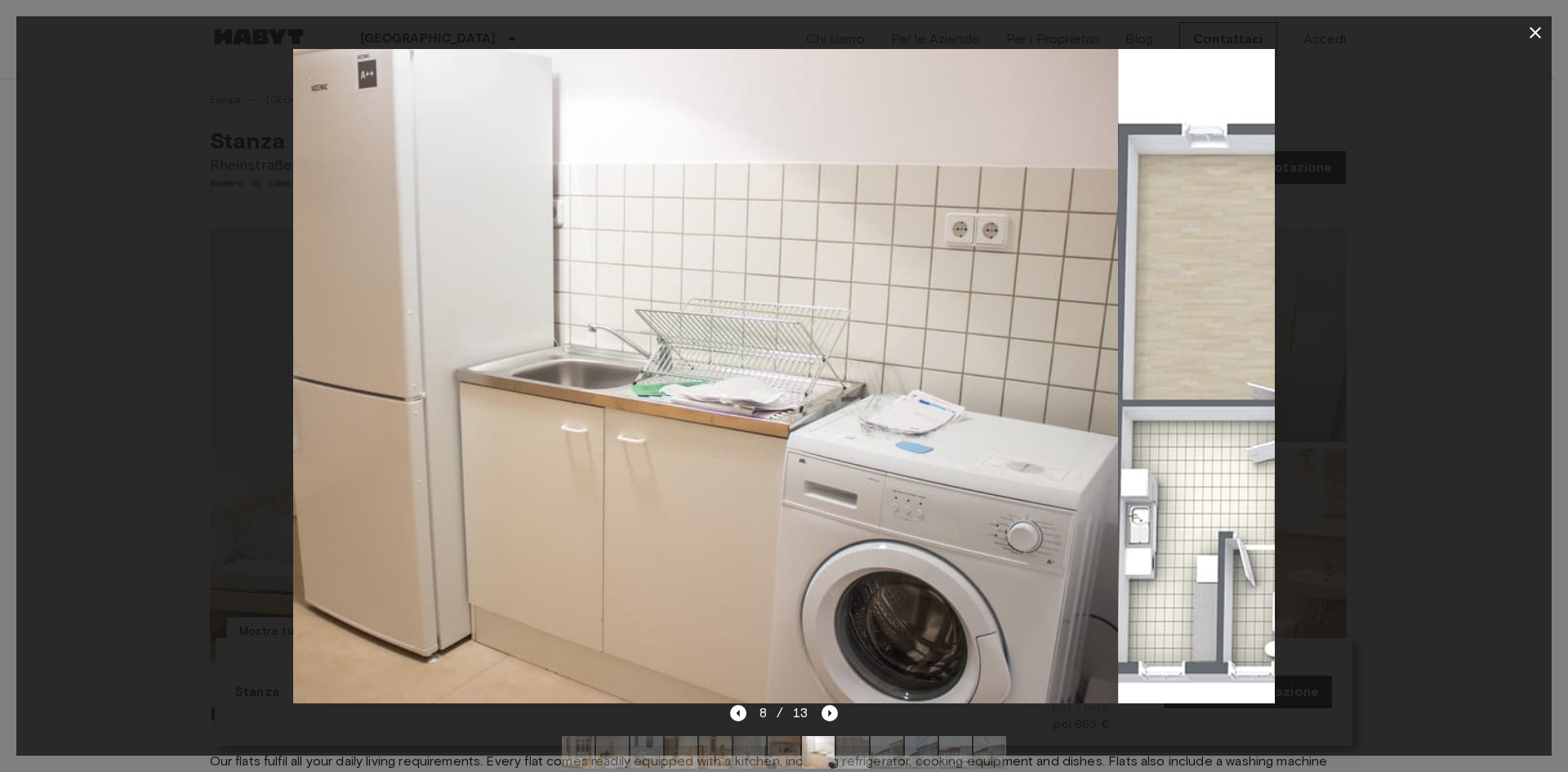
click at [353, 373] on img at bounding box center [628, 376] width 981 height 654
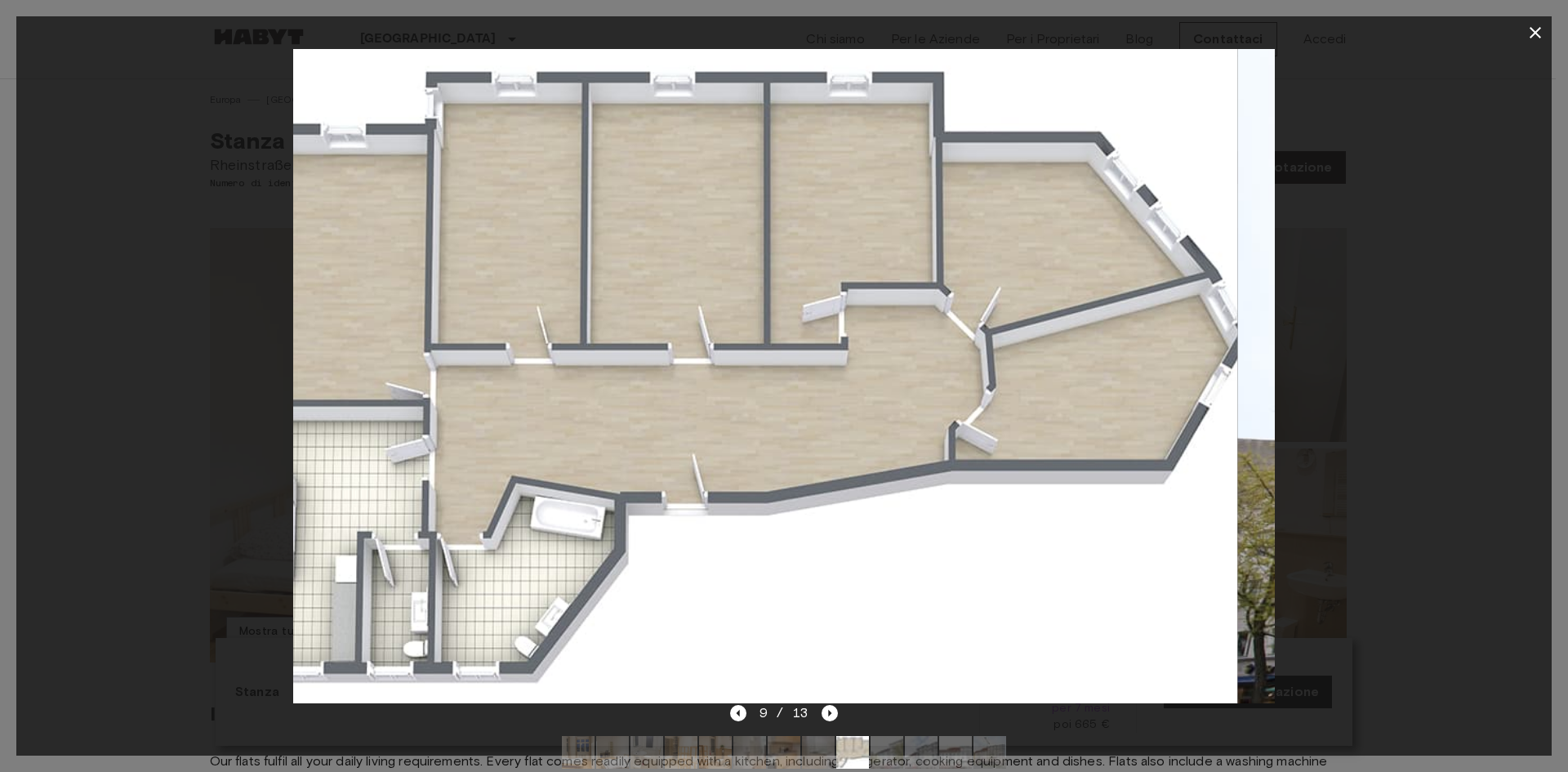
drag, startPoint x: 718, startPoint y: 345, endPoint x: 480, endPoint y: 364, distance: 238.8
click at [498, 365] on img at bounding box center [747, 376] width 981 height 654
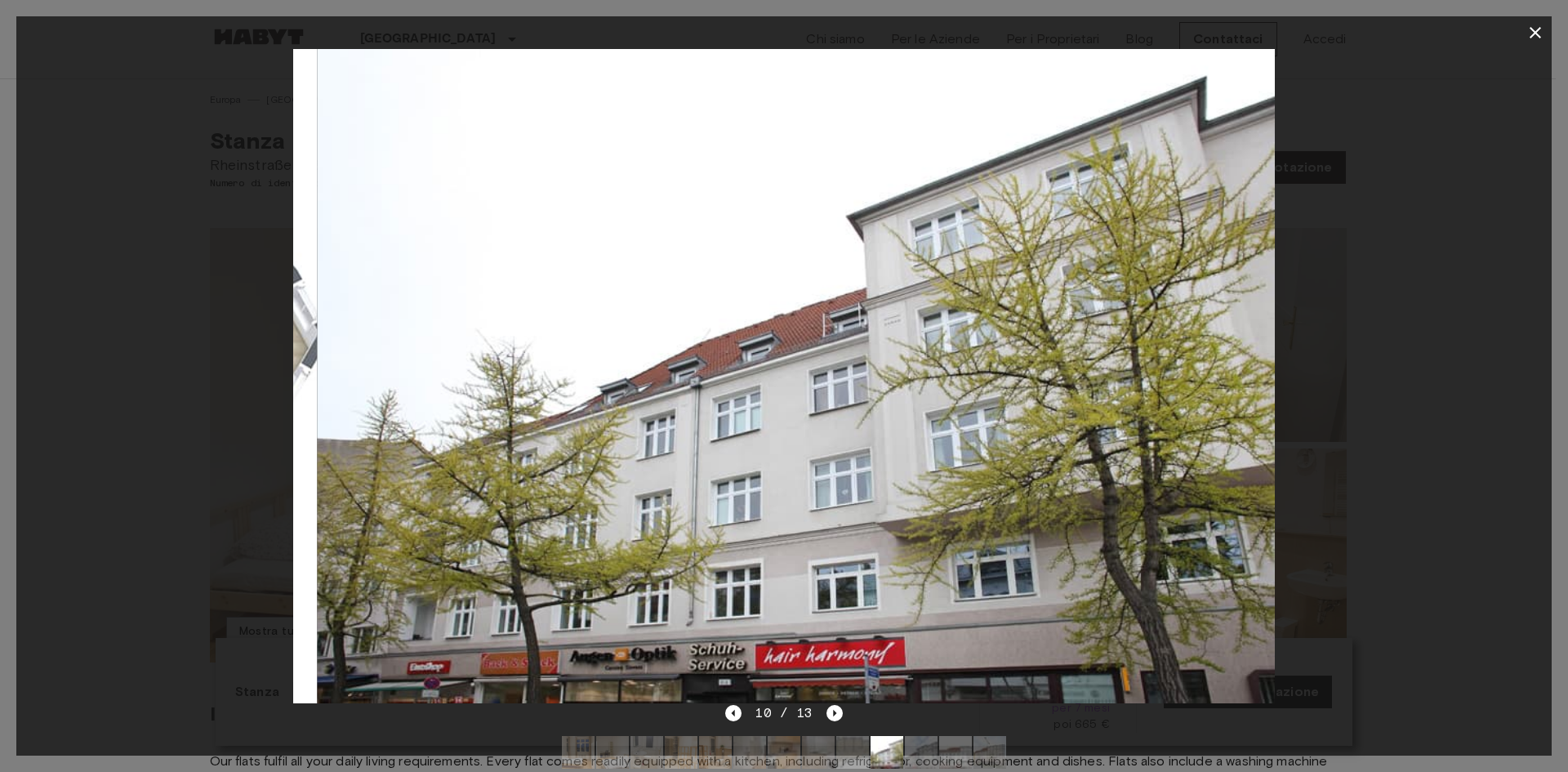
drag, startPoint x: 465, startPoint y: 354, endPoint x: 866, endPoint y: 341, distance: 401.2
click at [814, 340] on img at bounding box center [809, 376] width 981 height 654
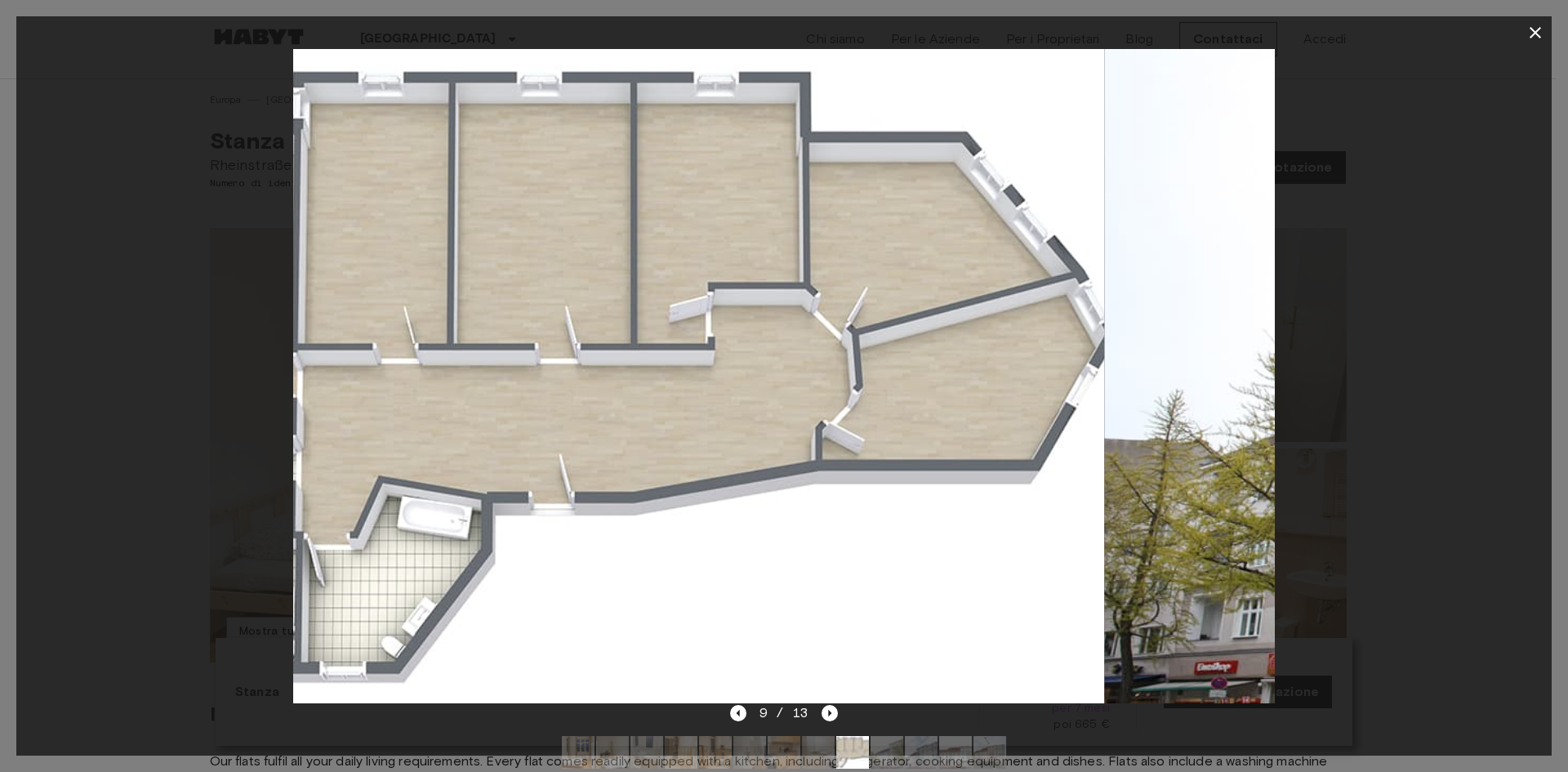
drag, startPoint x: 855, startPoint y: 275, endPoint x: 485, endPoint y: 270, distance: 370.0
click at [629, 282] on img at bounding box center [614, 376] width 981 height 654
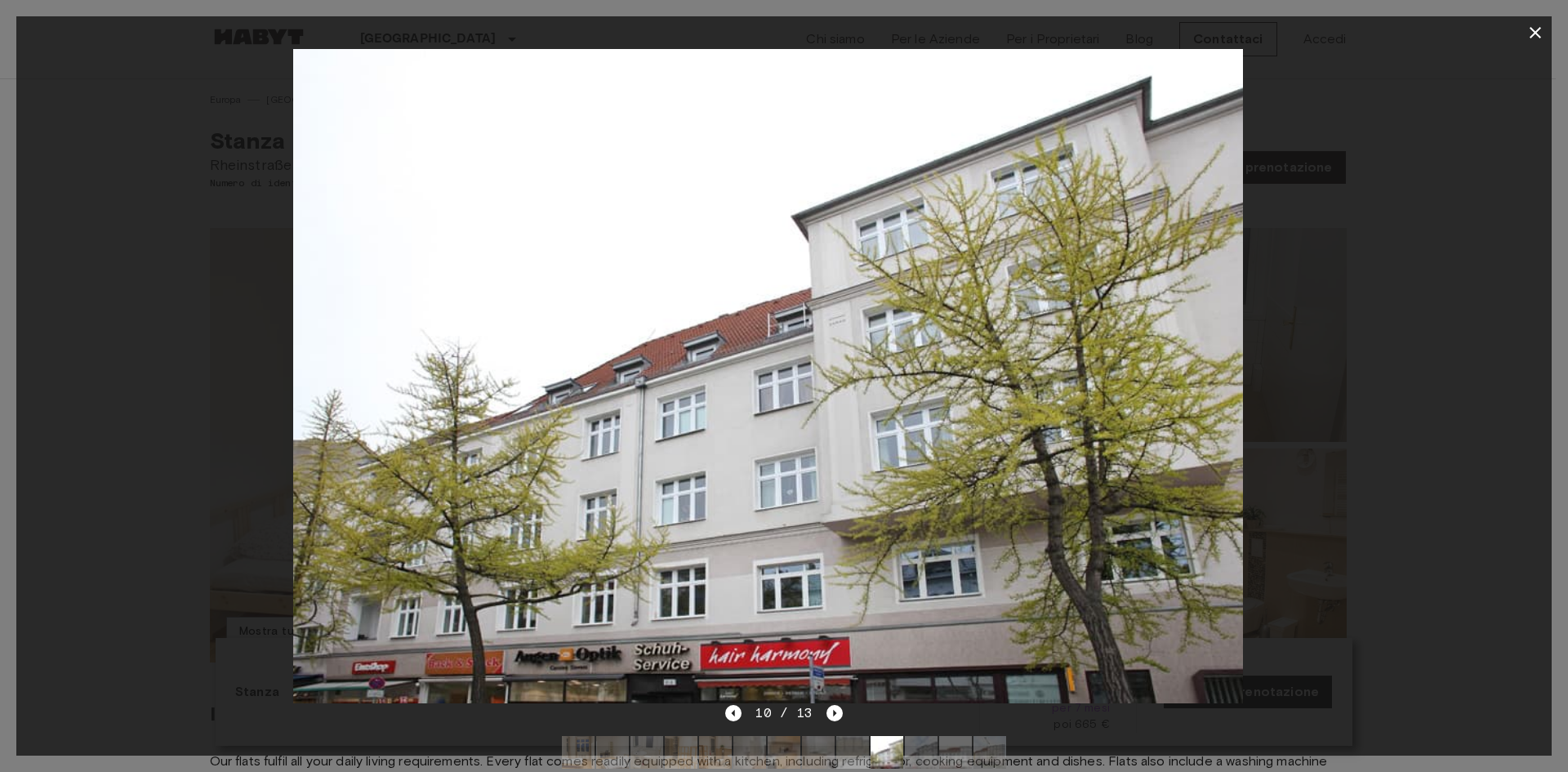
drag, startPoint x: 910, startPoint y: 274, endPoint x: 819, endPoint y: 276, distance: 91.0
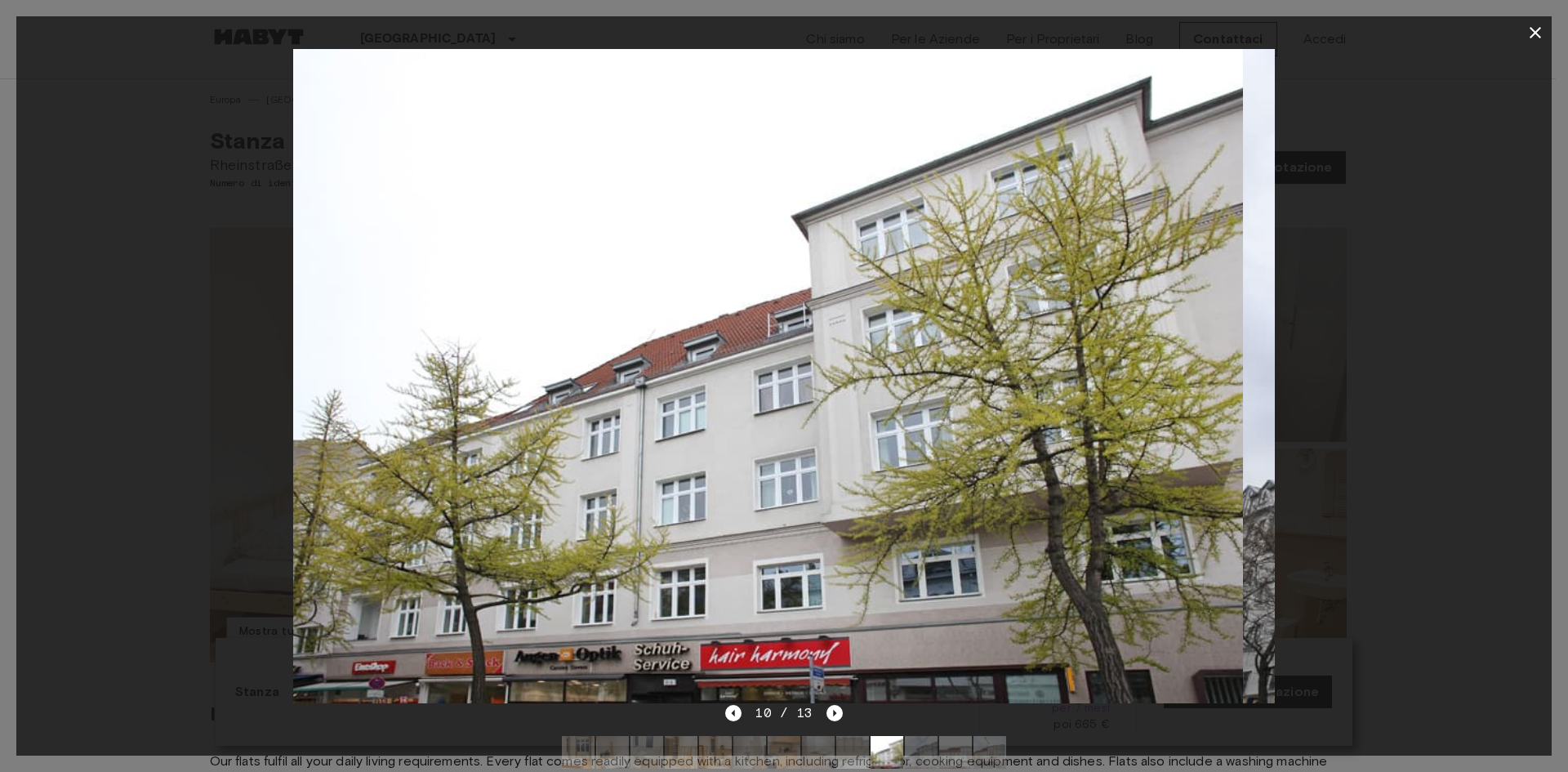
click at [878, 275] on img at bounding box center [753, 376] width 981 height 654
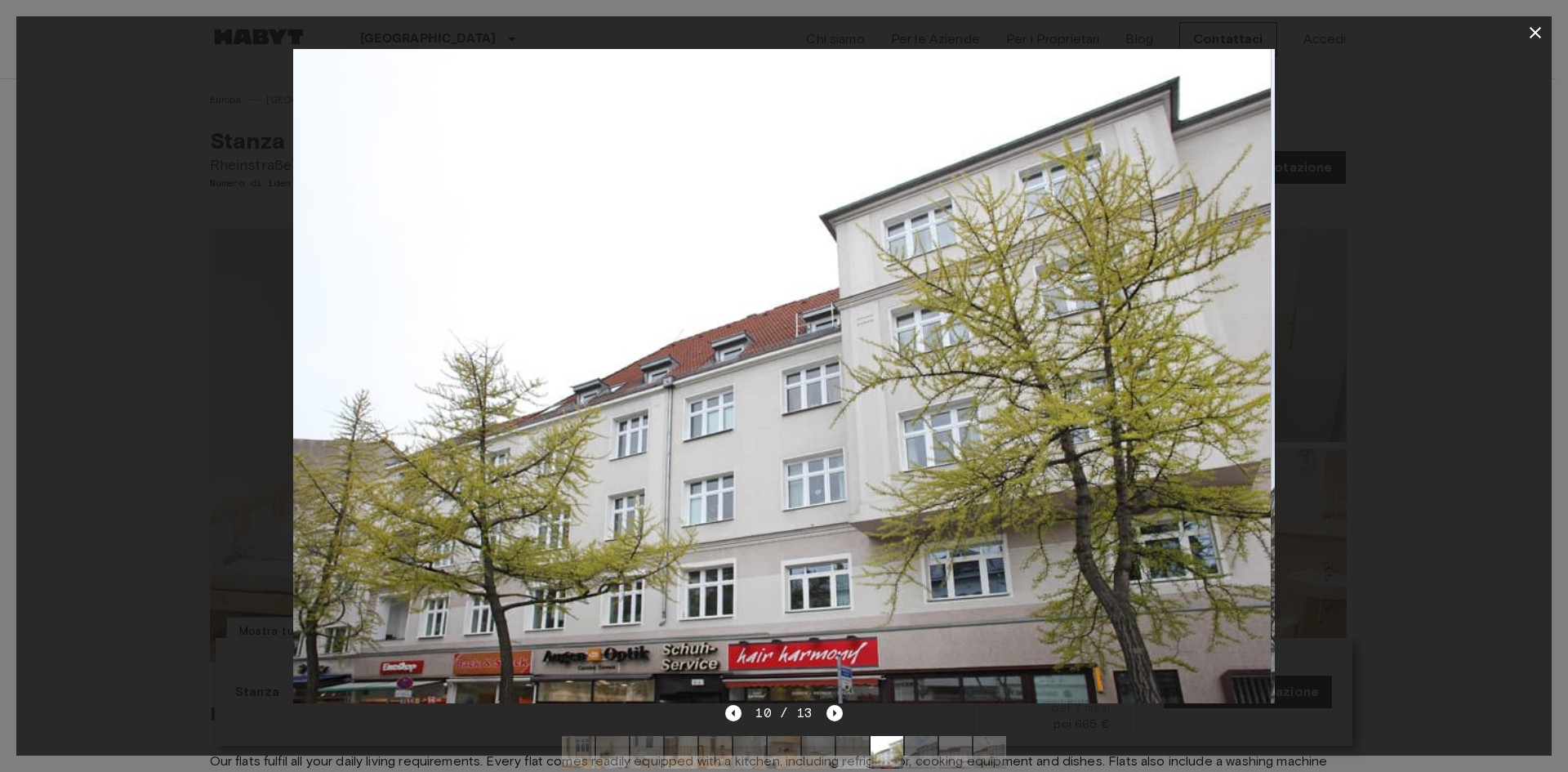
drag, startPoint x: 855, startPoint y: 280, endPoint x: 467, endPoint y: 291, distance: 388.2
click at [579, 294] on img at bounding box center [780, 376] width 981 height 654
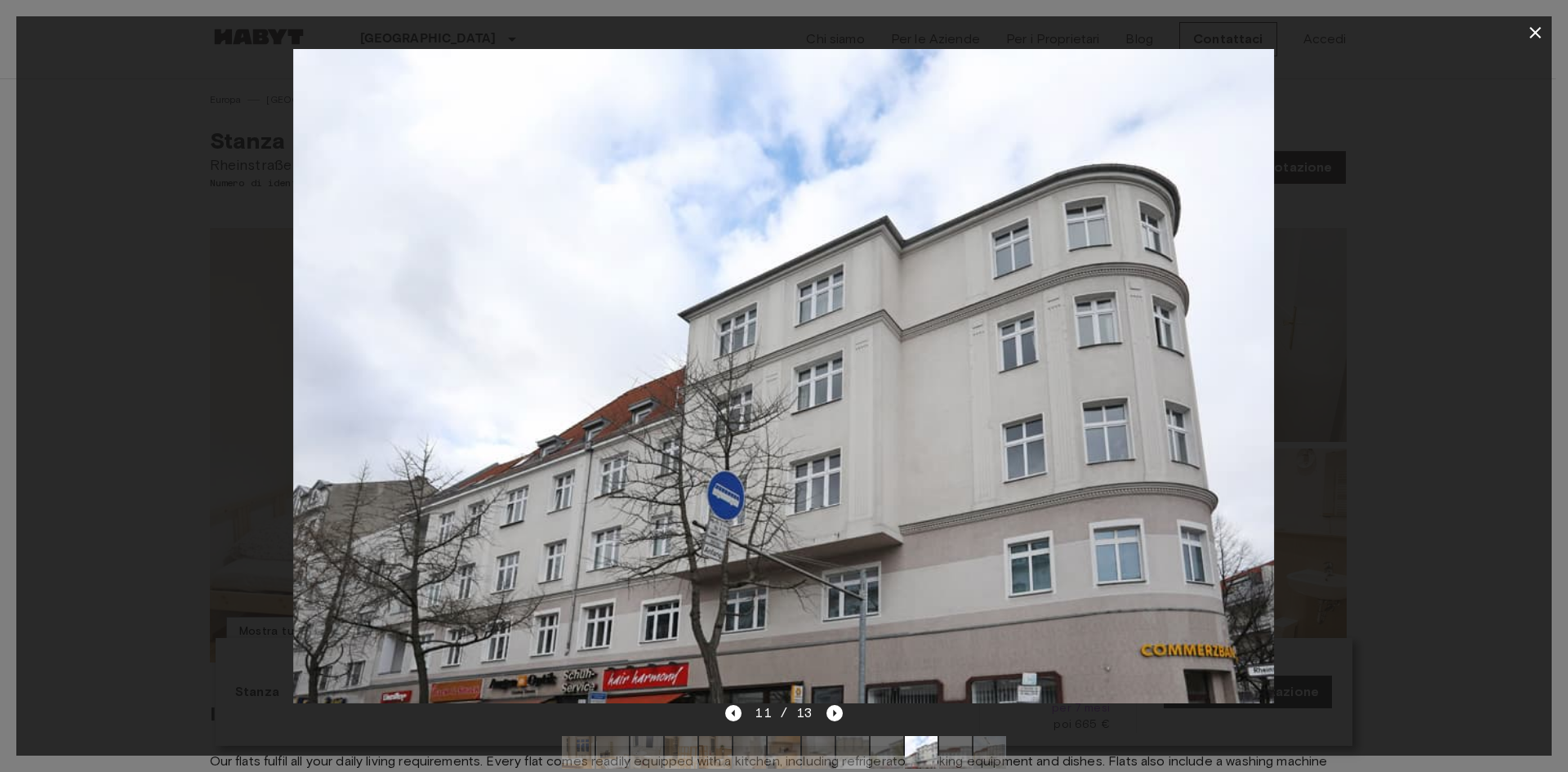
drag, startPoint x: 857, startPoint y: 285, endPoint x: 637, endPoint y: 310, distance: 221.4
click at [671, 309] on img at bounding box center [784, 376] width 981 height 654
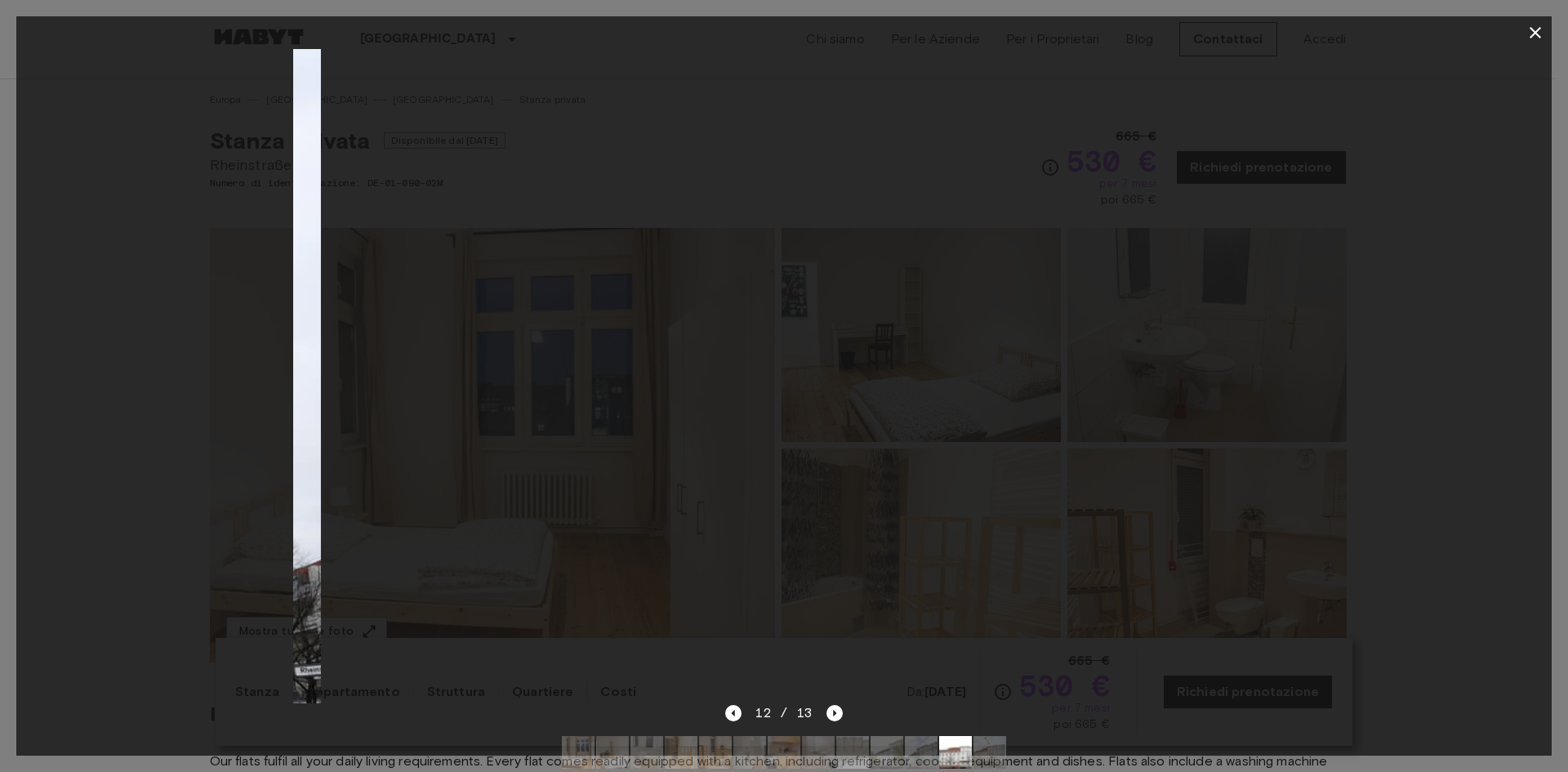
drag, startPoint x: 873, startPoint y: 285, endPoint x: 624, endPoint y: 283, distance: 249.0
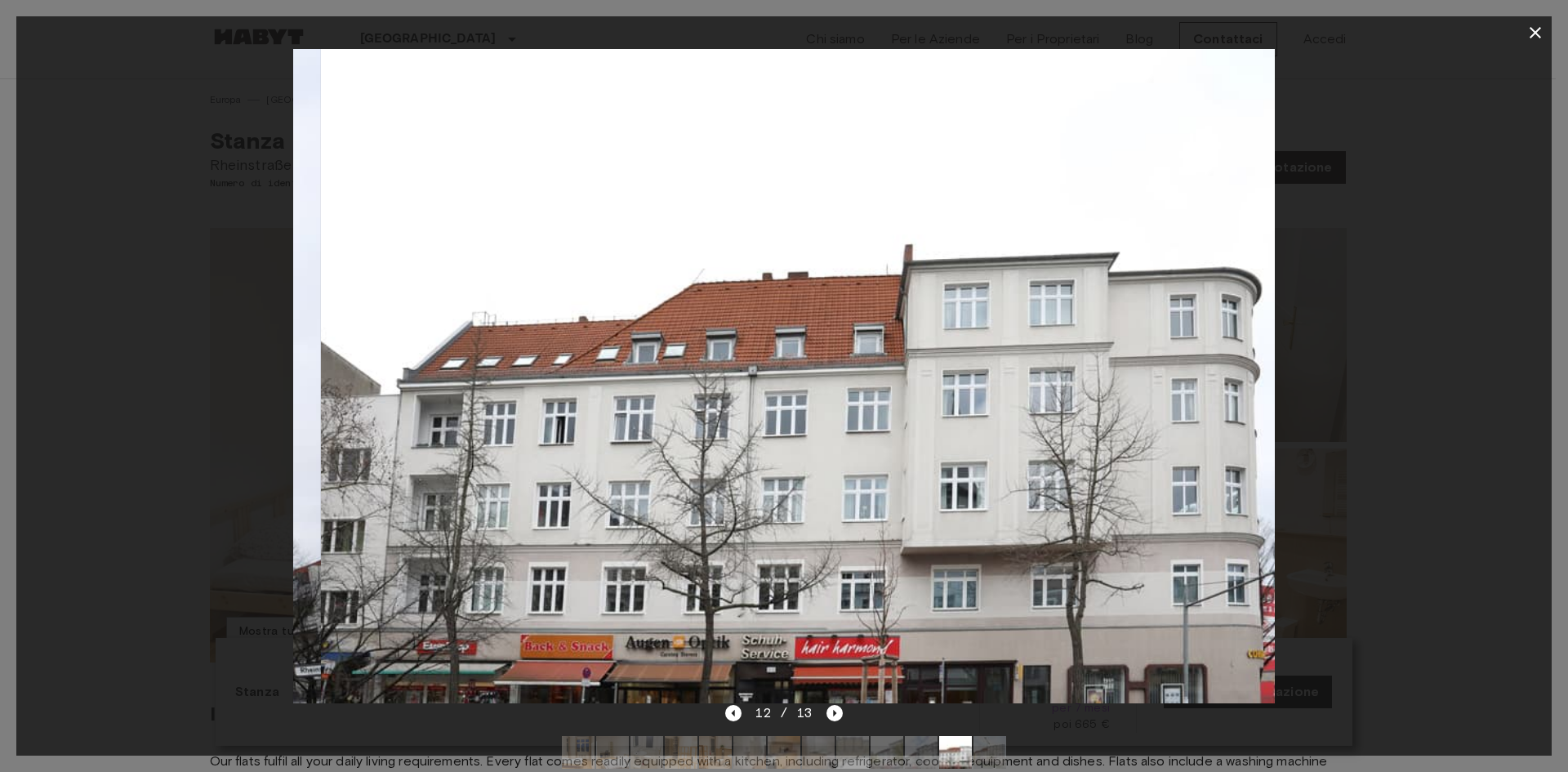
click at [703, 292] on img at bounding box center [812, 376] width 981 height 654
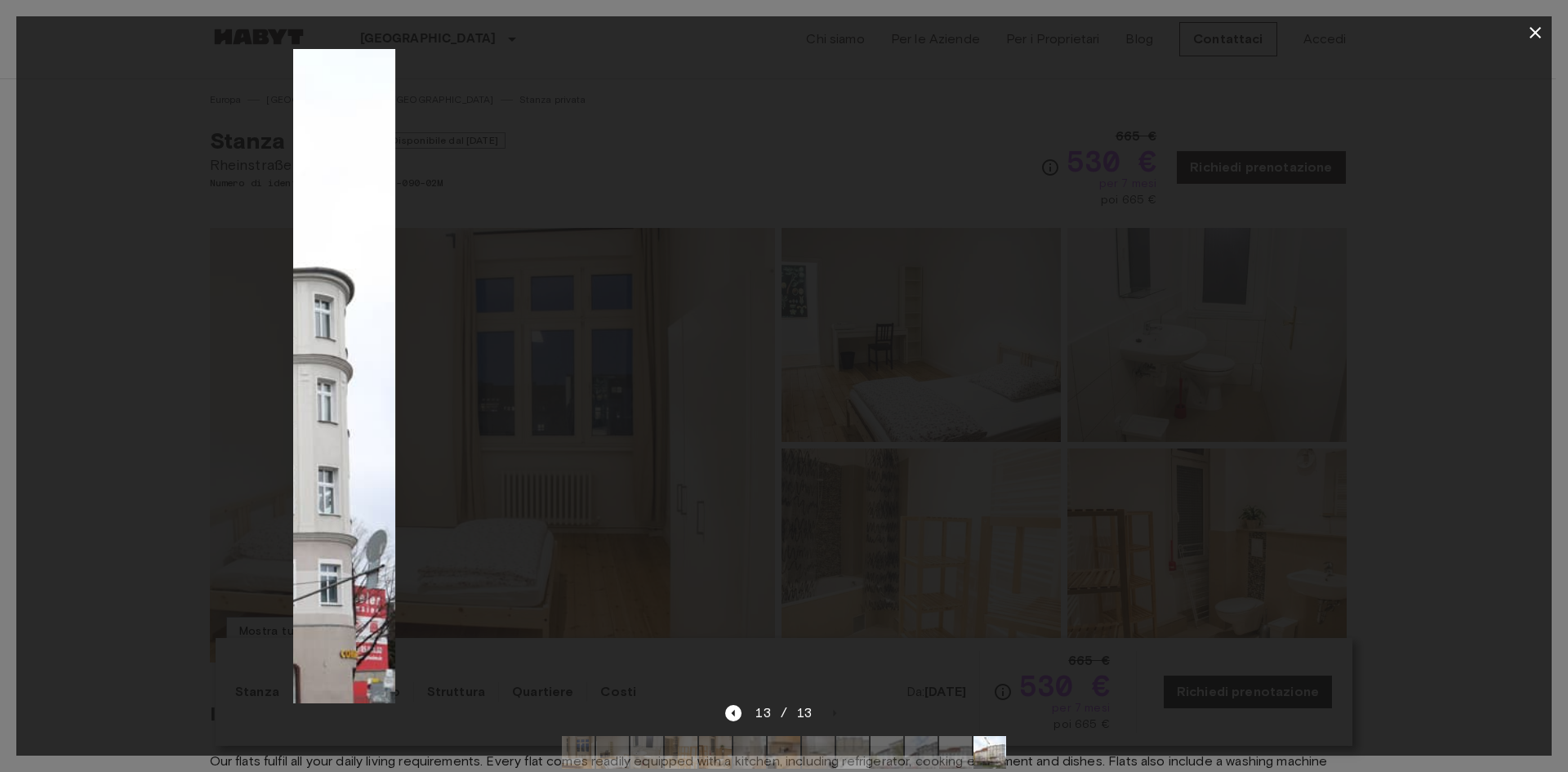
click at [753, 280] on img at bounding box center [886, 376] width 981 height 654
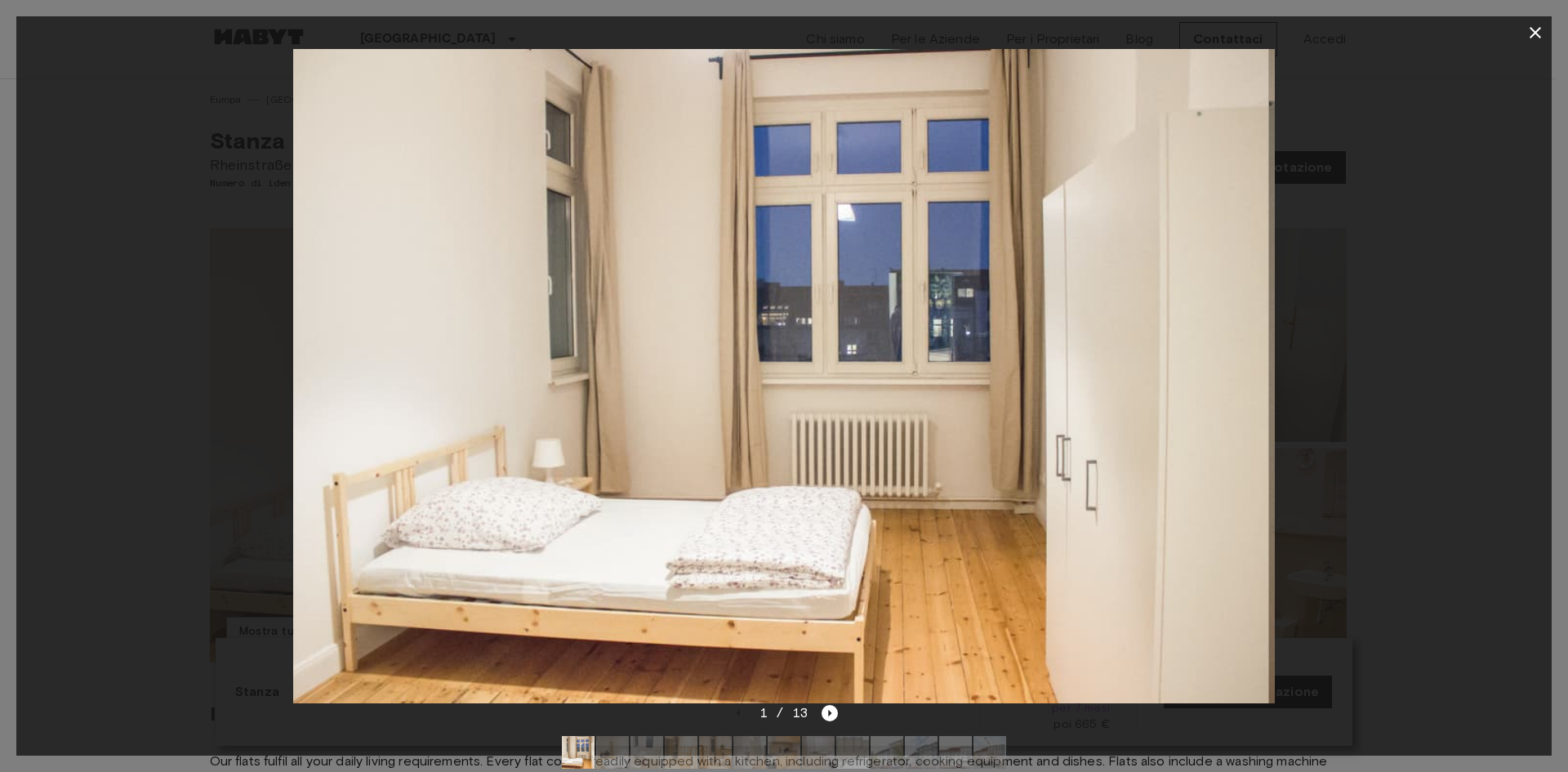
drag, startPoint x: 1011, startPoint y: 224, endPoint x: 753, endPoint y: 232, distance: 258.1
click at [764, 233] on img at bounding box center [779, 376] width 981 height 654
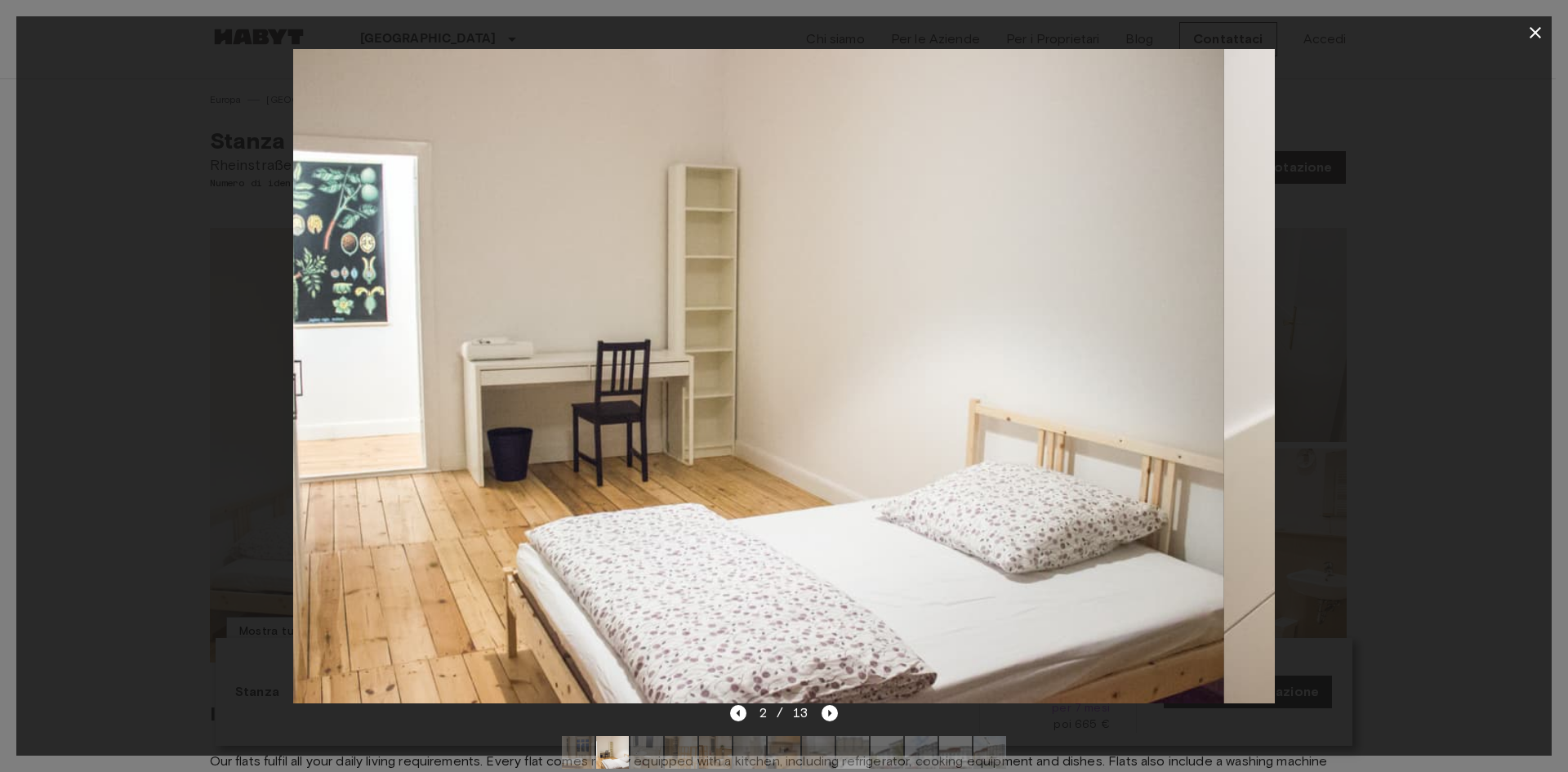
drag, startPoint x: 1061, startPoint y: 212, endPoint x: 762, endPoint y: 237, distance: 300.0
click at [788, 237] on img at bounding box center [734, 376] width 981 height 654
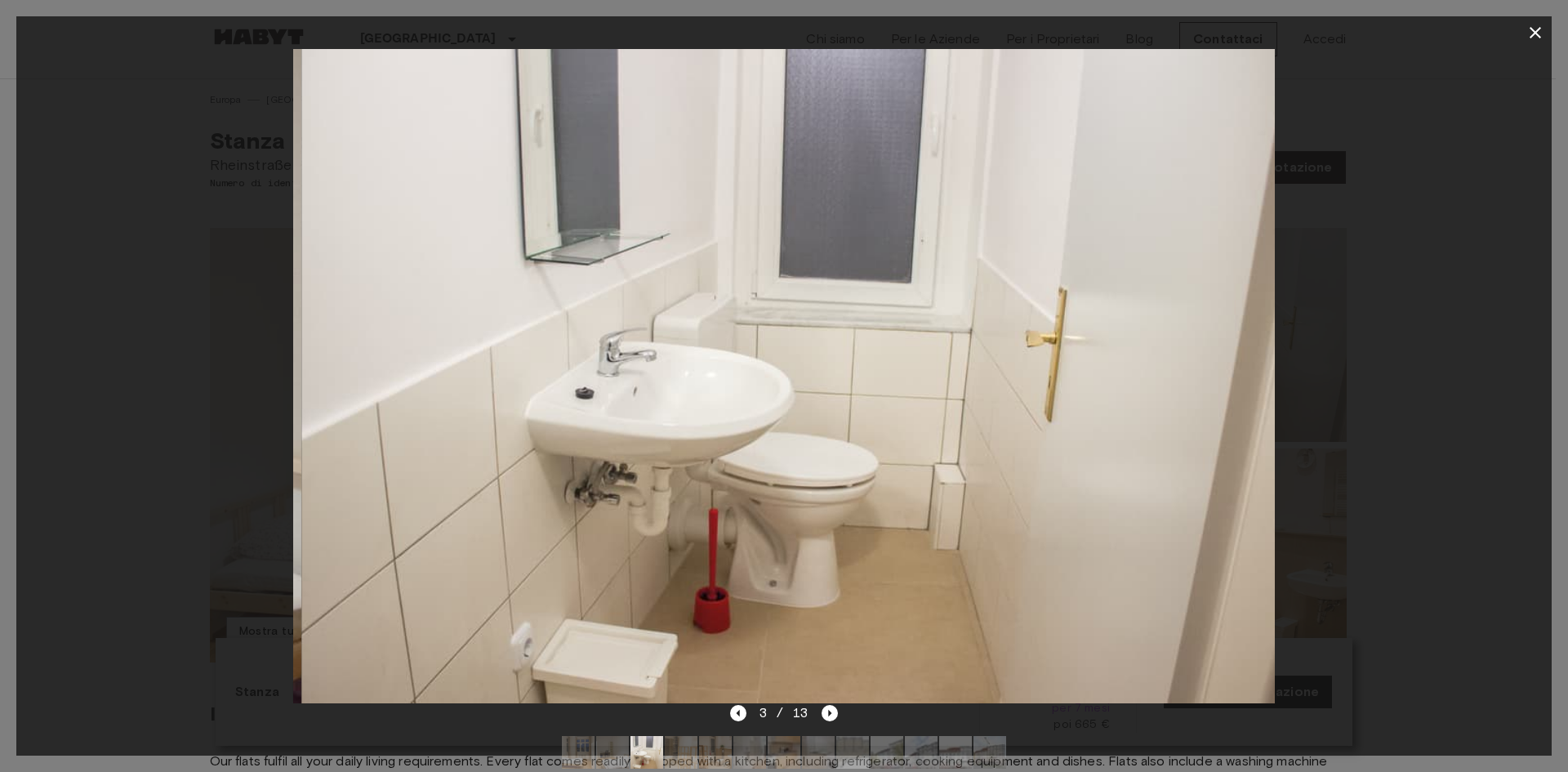
click at [800, 204] on img at bounding box center [792, 376] width 981 height 654
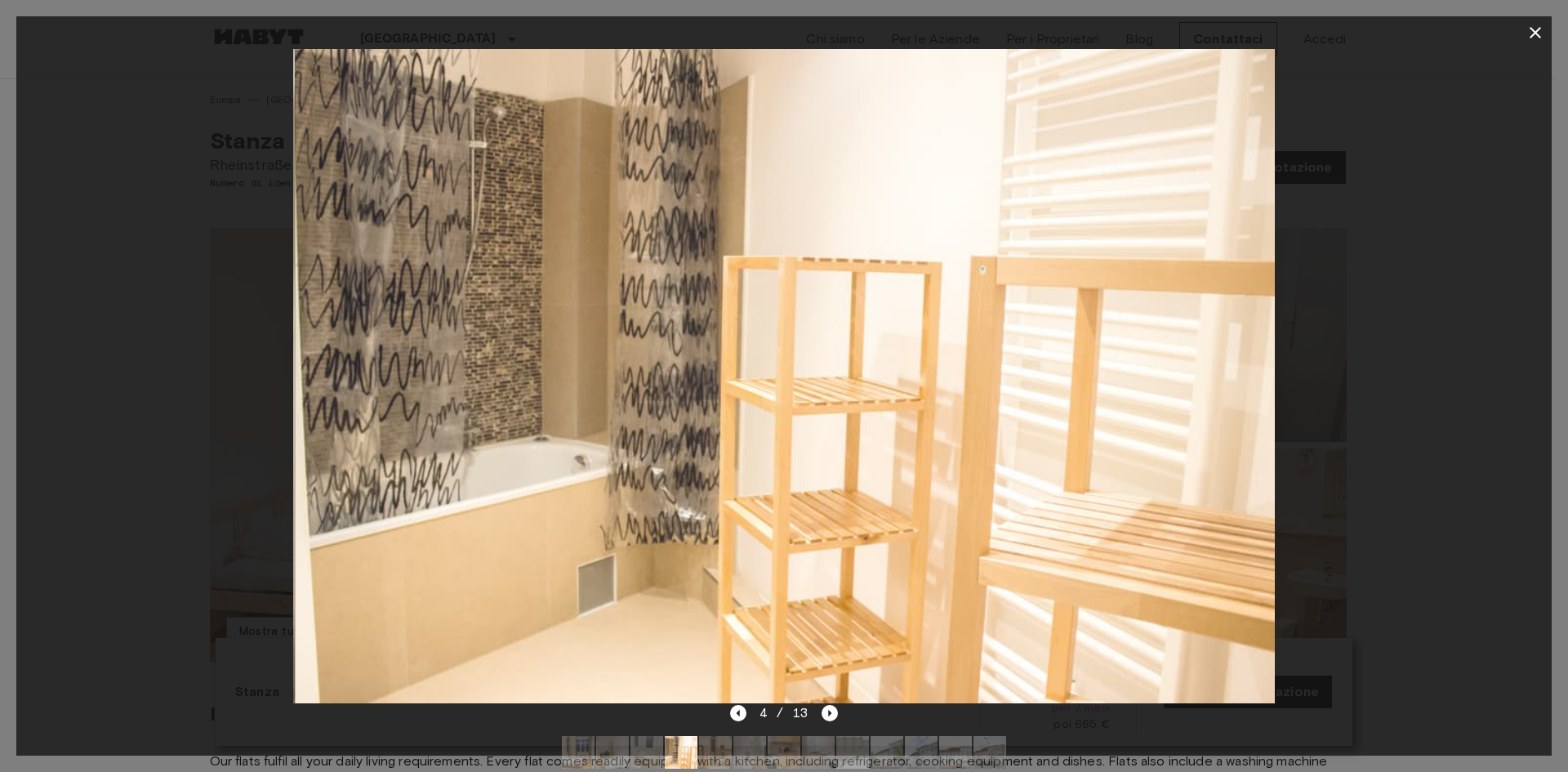
click at [1525, 36] on button "button" at bounding box center [1535, 33] width 33 height 33
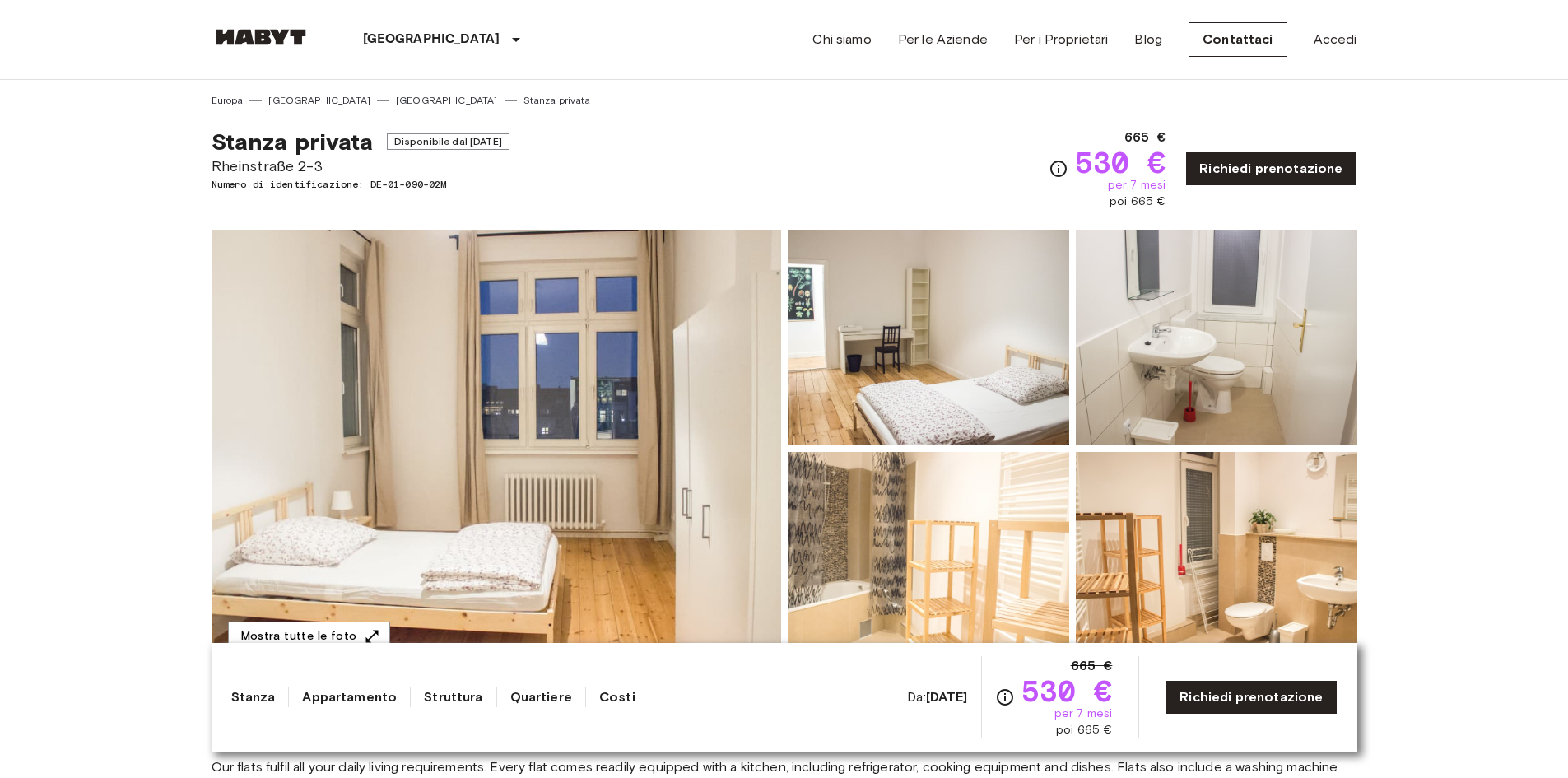
scroll to position [82, 0]
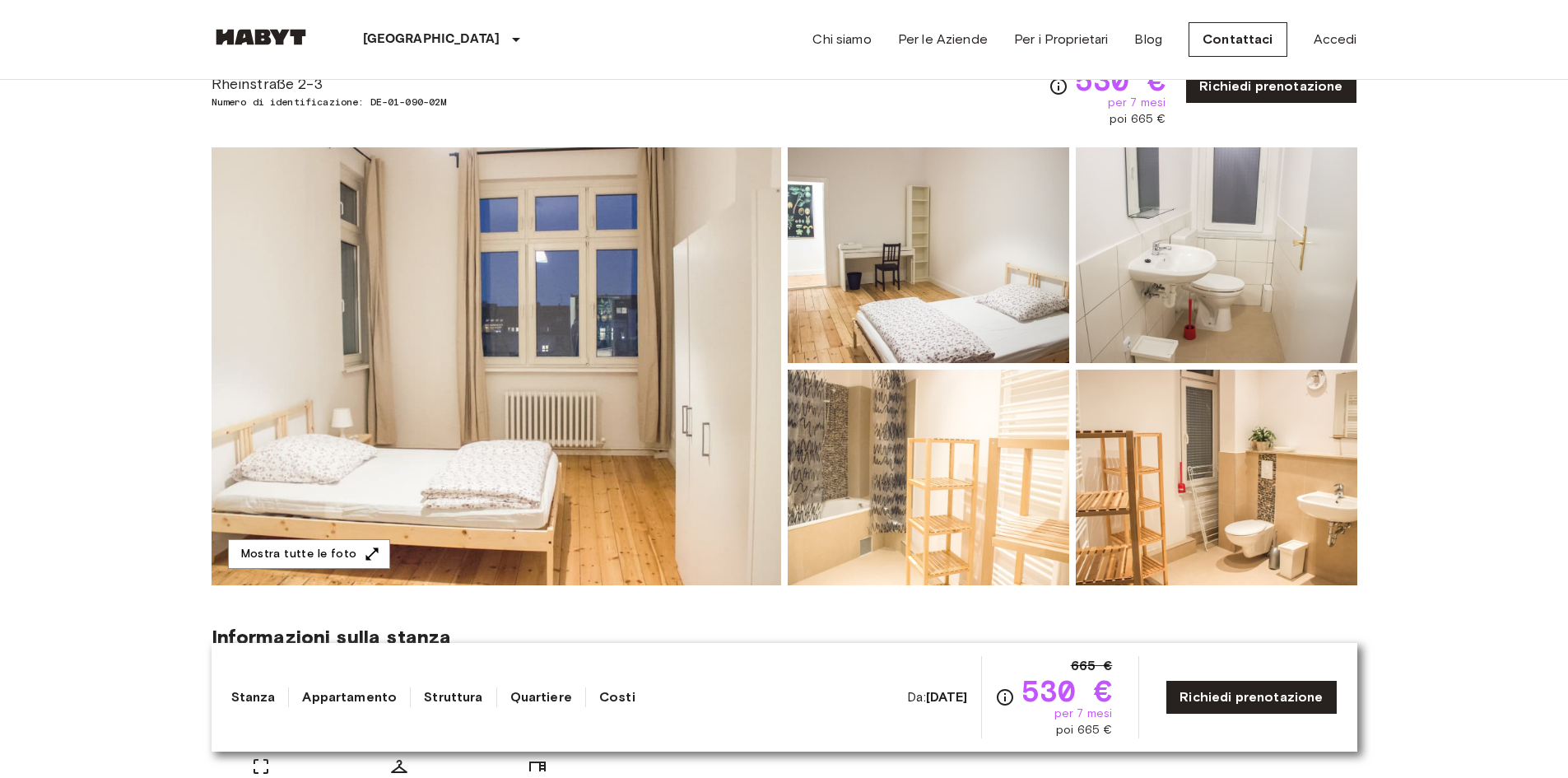
click at [996, 276] on img at bounding box center [928, 255] width 282 height 215
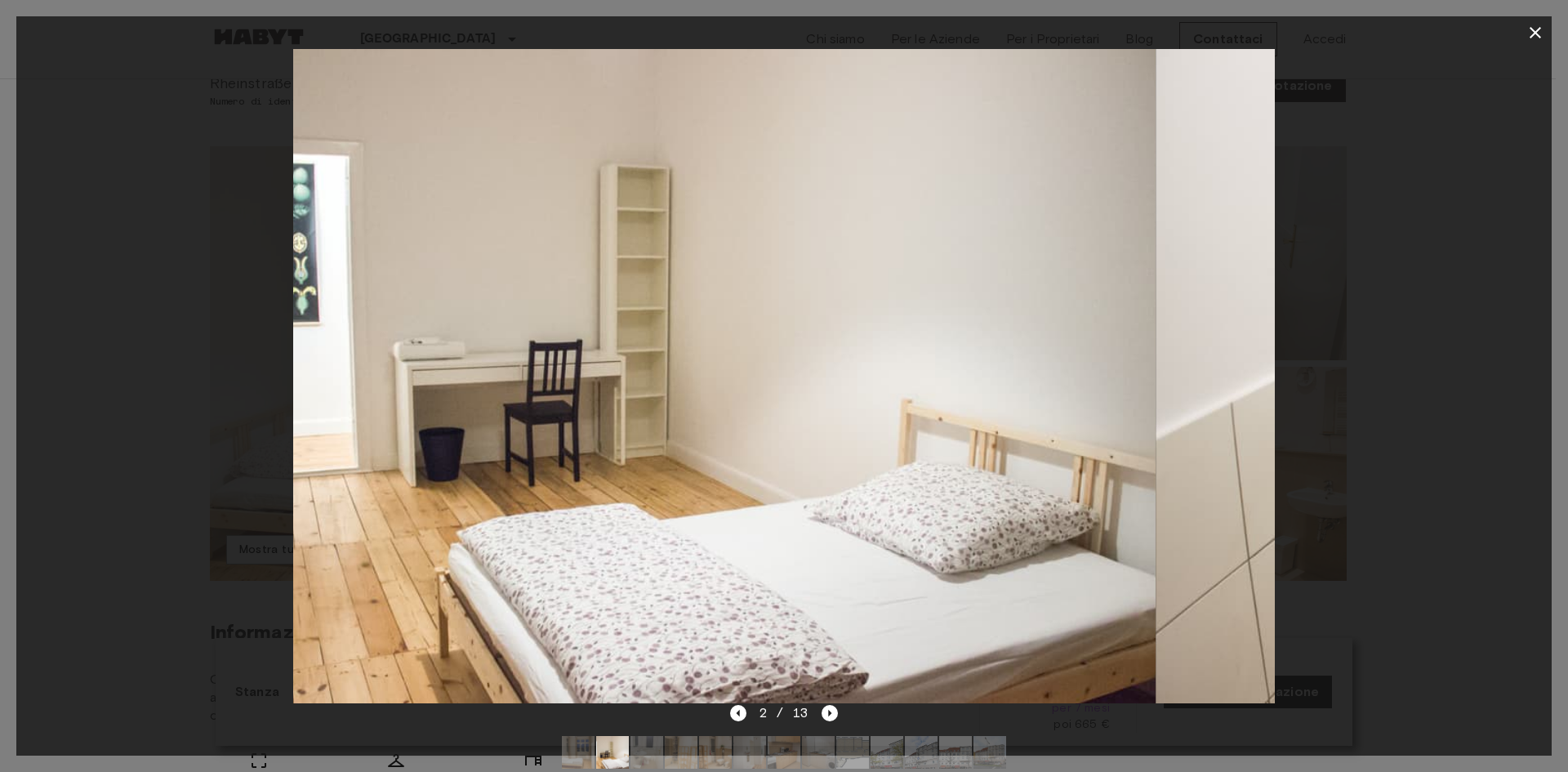
drag, startPoint x: 1067, startPoint y: 277, endPoint x: 785, endPoint y: 270, distance: 282.1
click at [925, 276] on img at bounding box center [665, 376] width 981 height 654
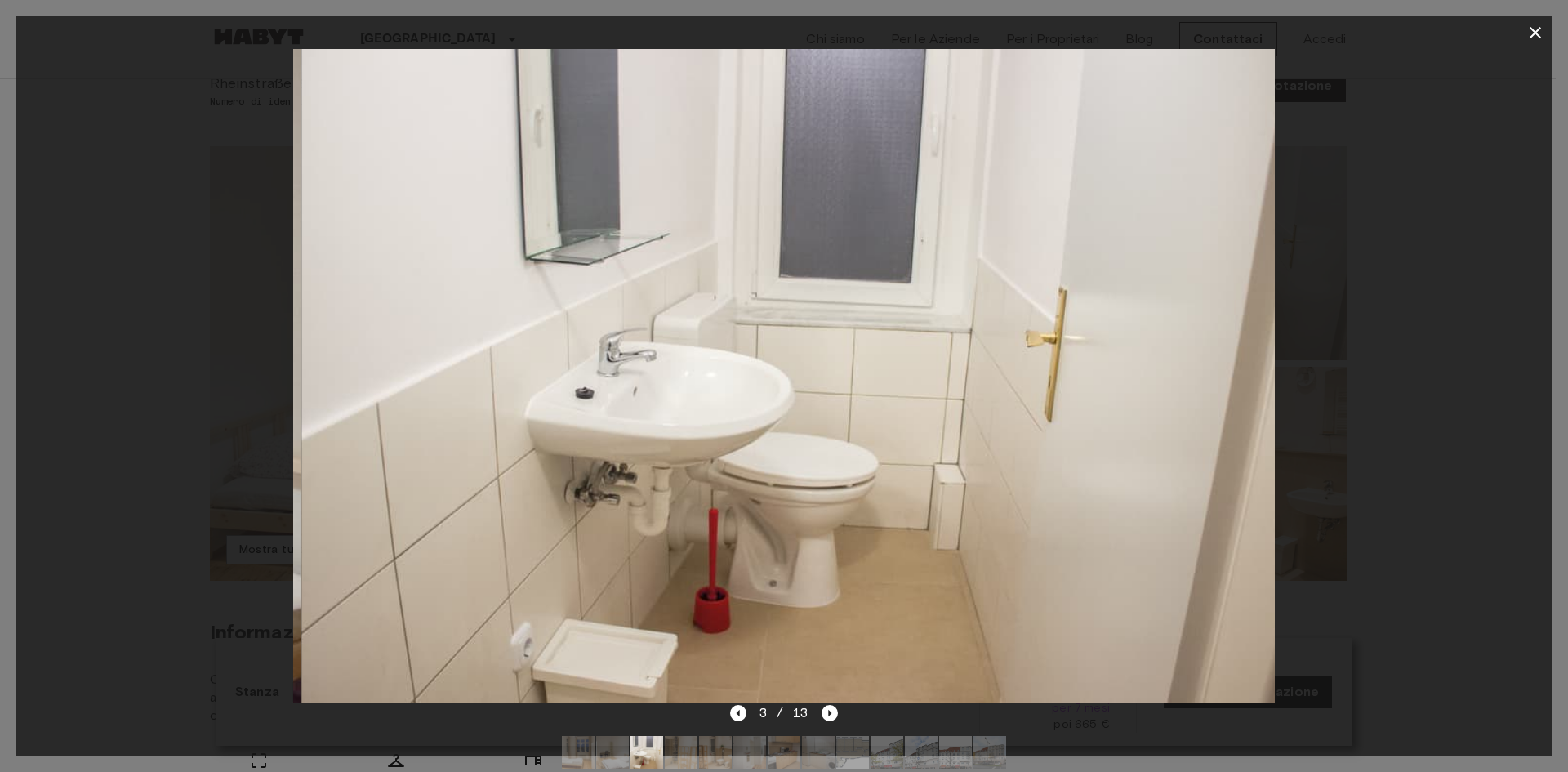
click at [685, 219] on img at bounding box center [792, 376] width 981 height 654
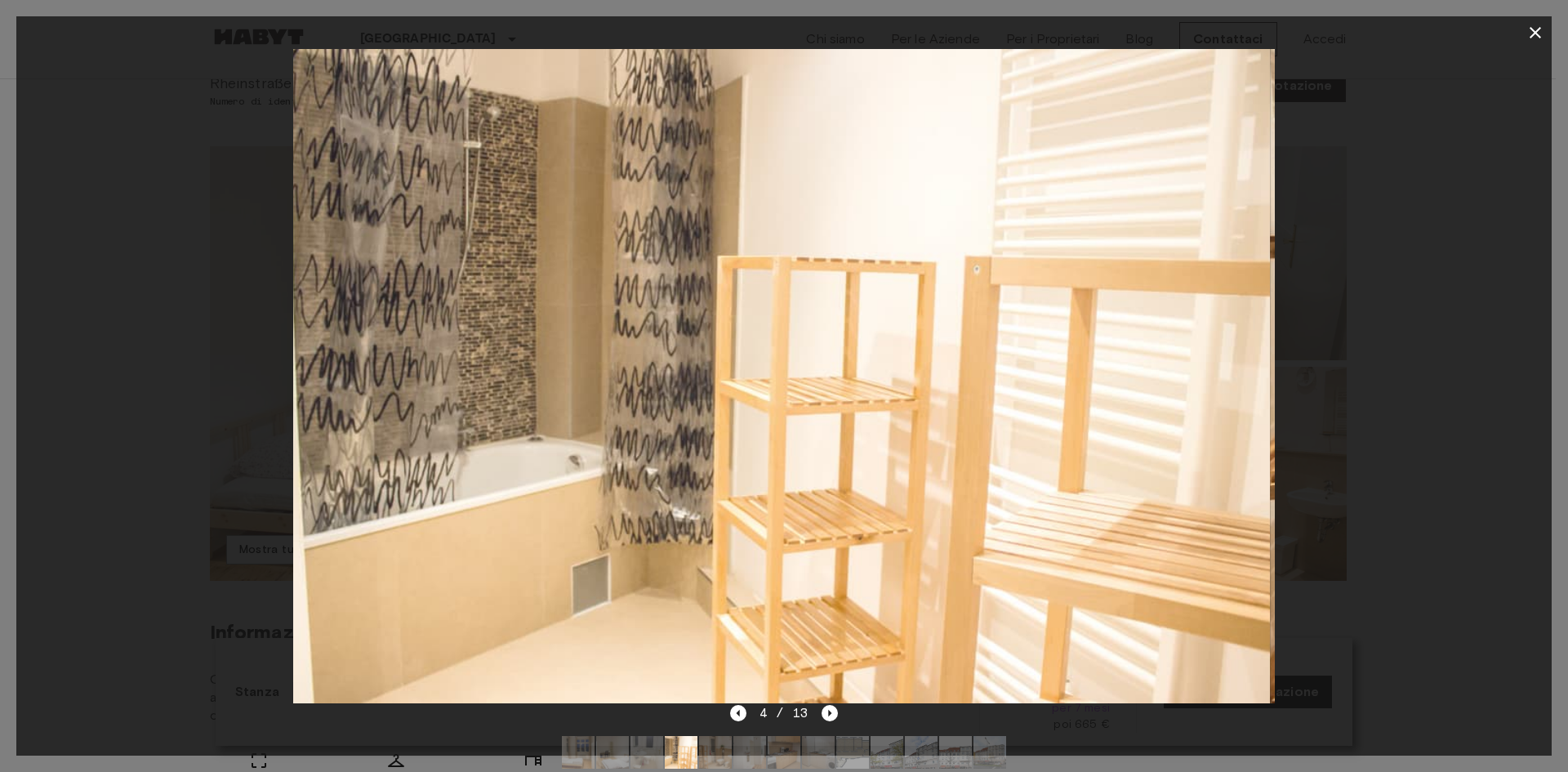
drag, startPoint x: 922, startPoint y: 219, endPoint x: 781, endPoint y: 216, distance: 141.0
click at [836, 220] on img at bounding box center [780, 376] width 981 height 654
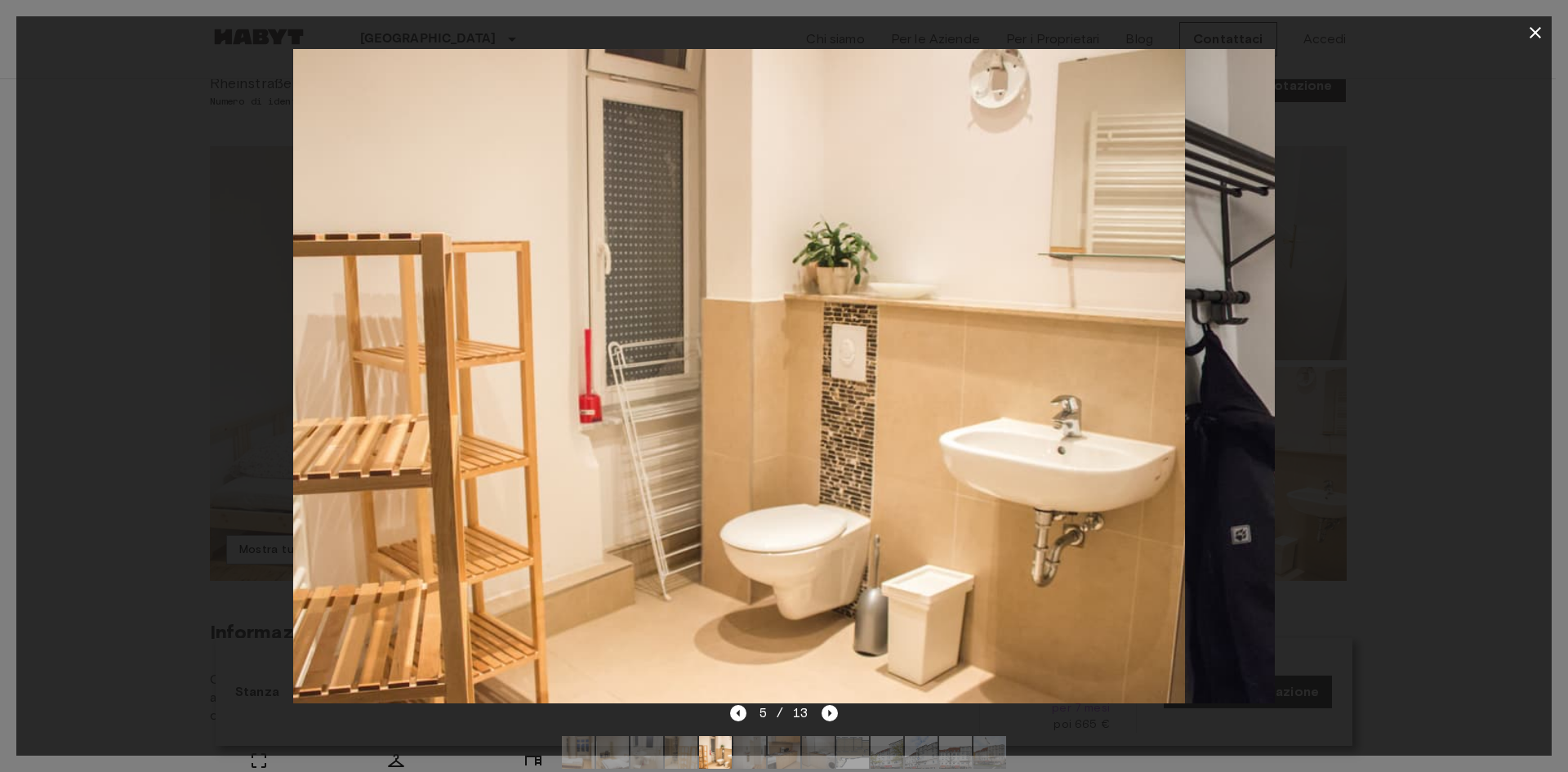
drag, startPoint x: 868, startPoint y: 204, endPoint x: 704, endPoint y: 204, distance: 164.0
click at [721, 210] on img at bounding box center [695, 376] width 981 height 654
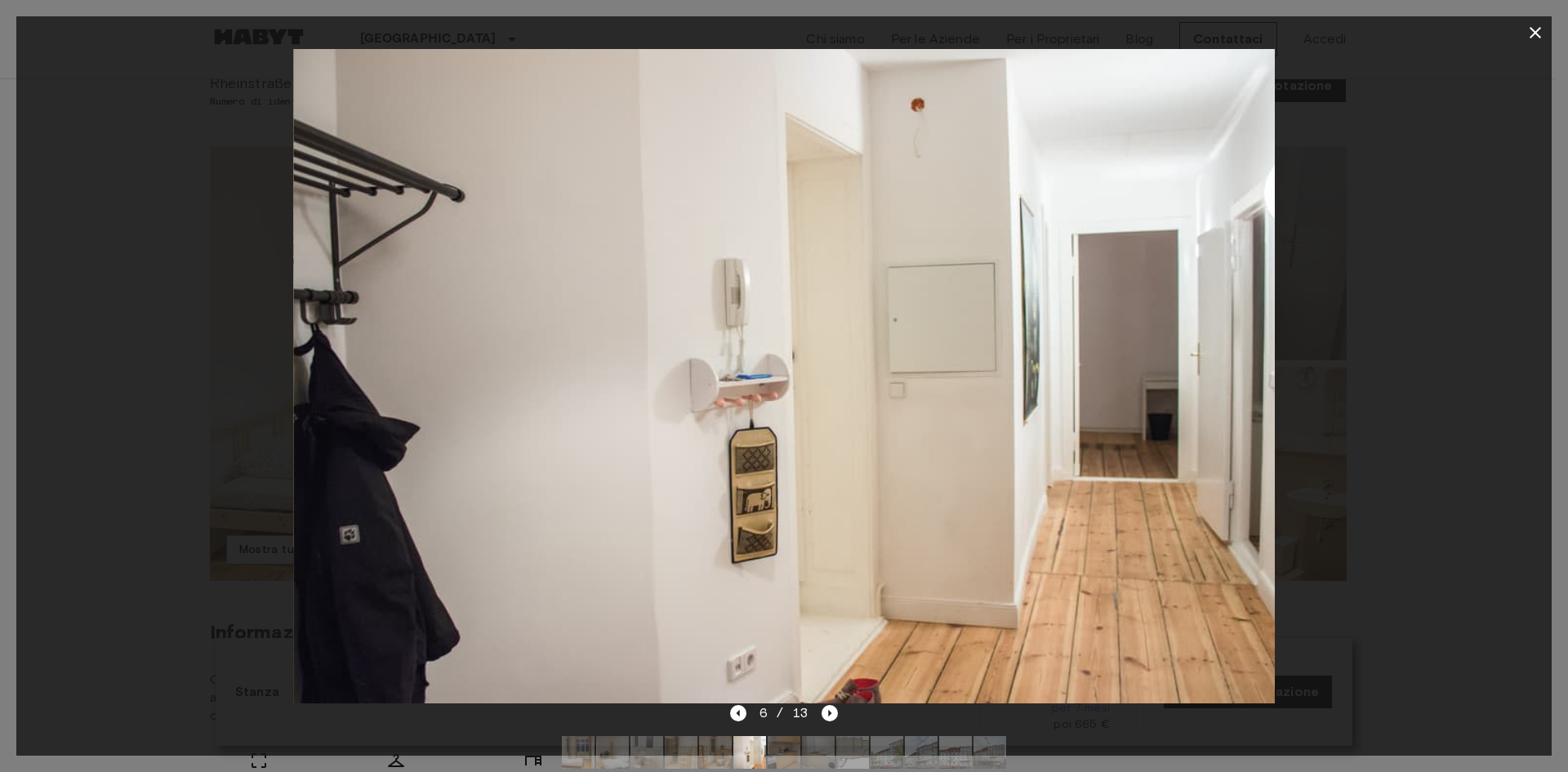
drag, startPoint x: 887, startPoint y: 199, endPoint x: 643, endPoint y: 203, distance: 244.0
click at [676, 215] on img at bounding box center [784, 376] width 981 height 654
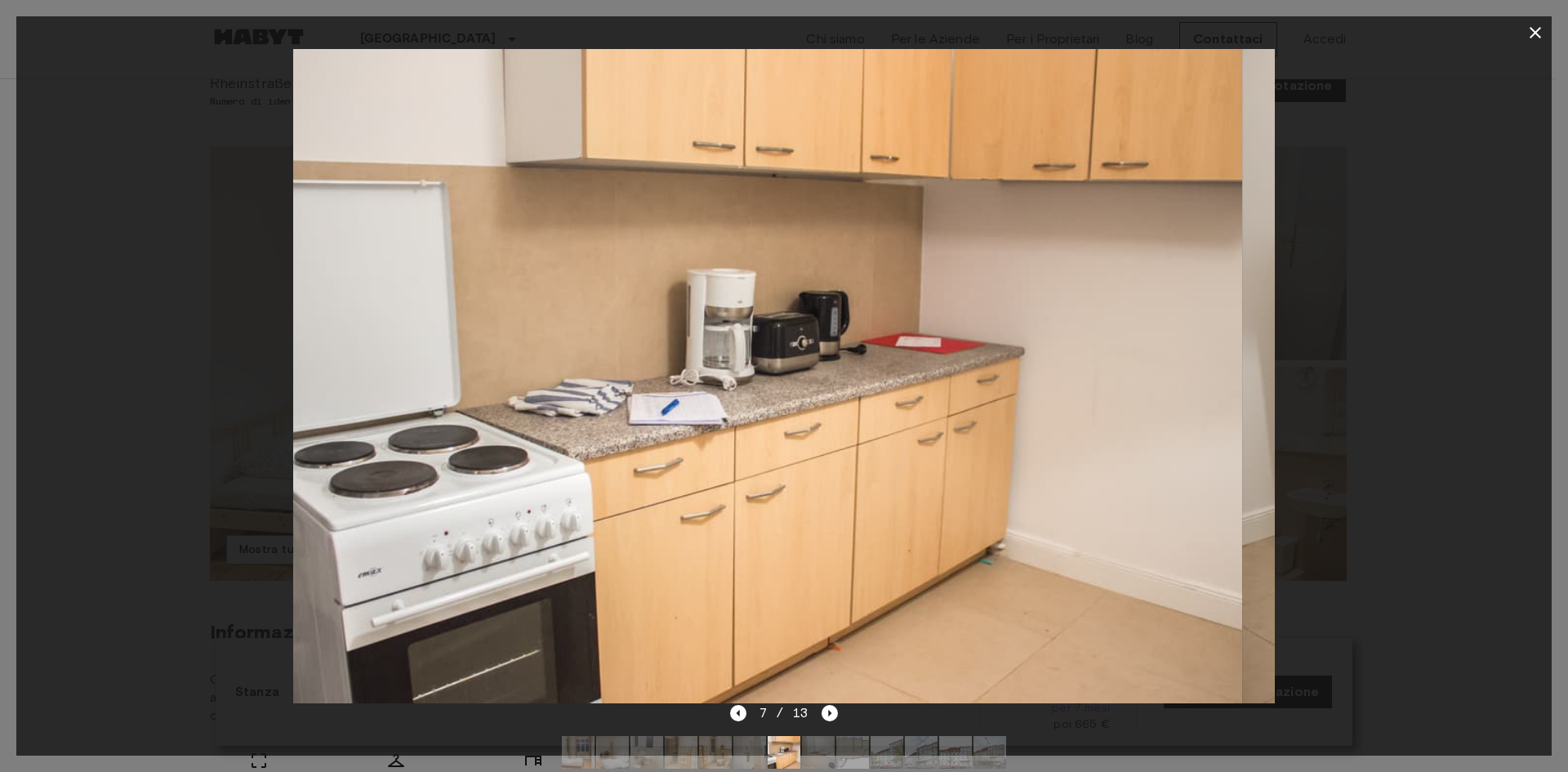
drag, startPoint x: 954, startPoint y: 204, endPoint x: 829, endPoint y: 204, distance: 125.0
click at [850, 206] on img at bounding box center [752, 376] width 981 height 654
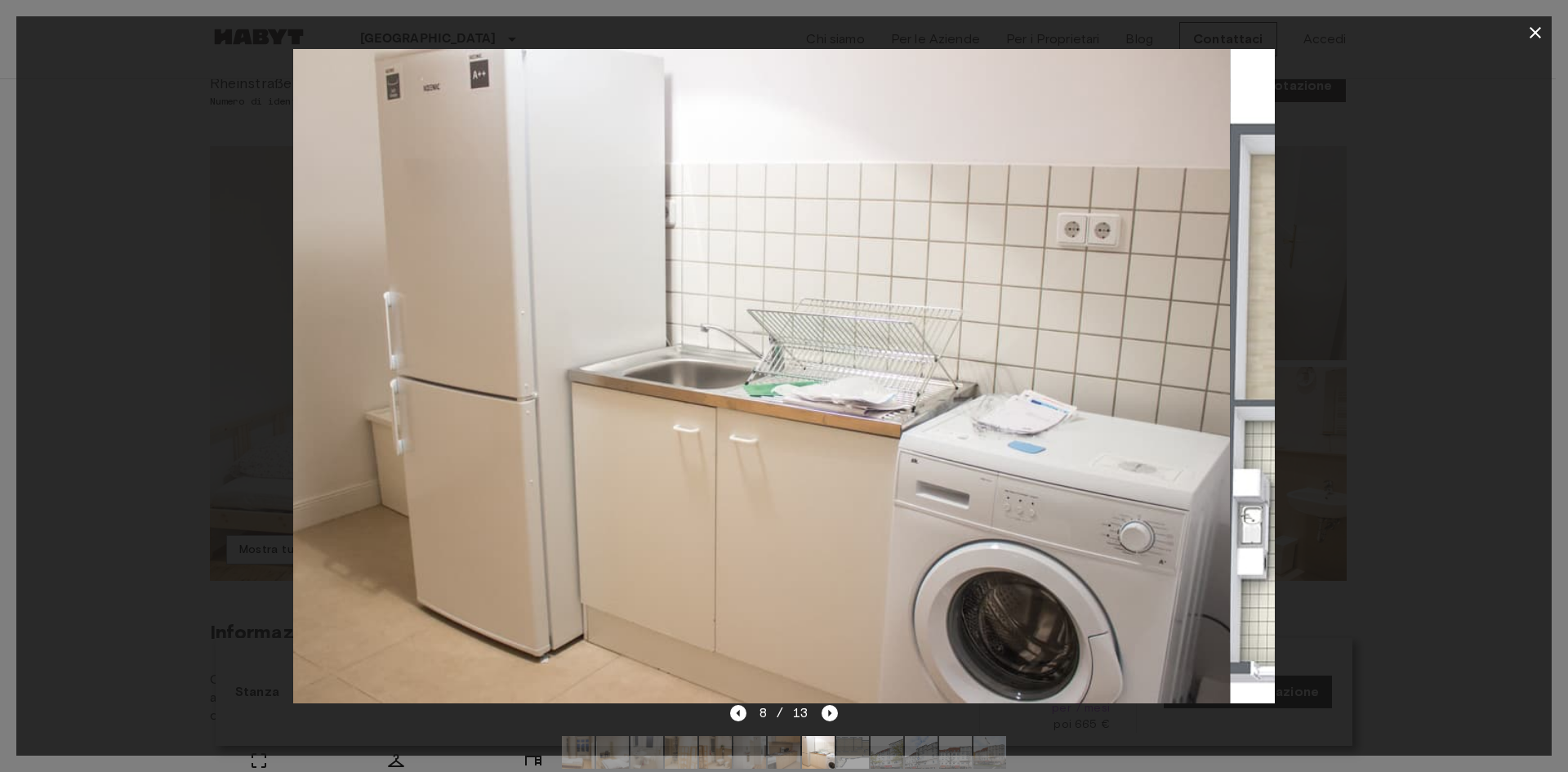
drag, startPoint x: 953, startPoint y: 197, endPoint x: 663, endPoint y: 199, distance: 290.0
click at [771, 203] on img at bounding box center [740, 376] width 981 height 654
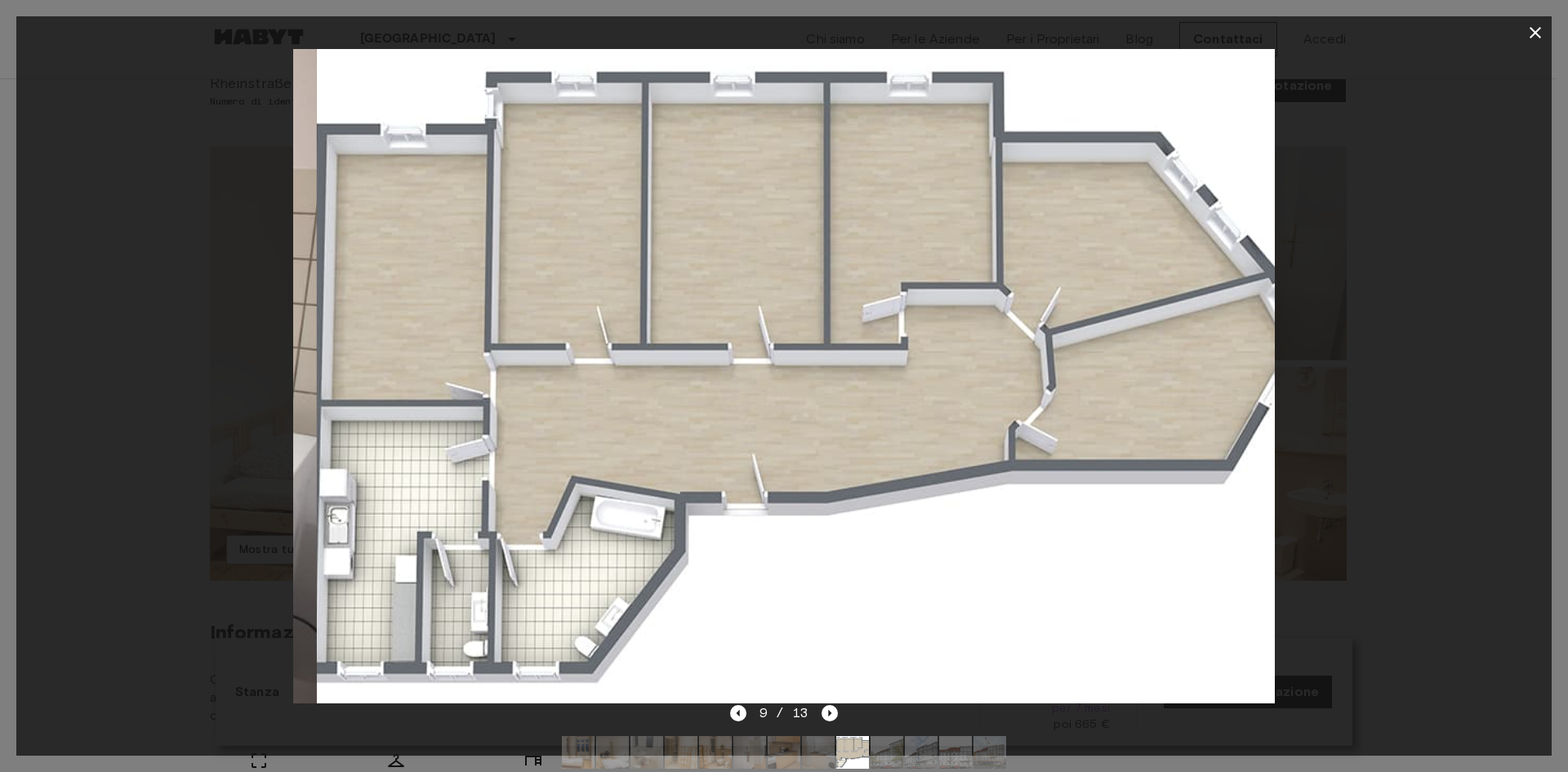
click at [761, 195] on img at bounding box center [808, 376] width 981 height 654
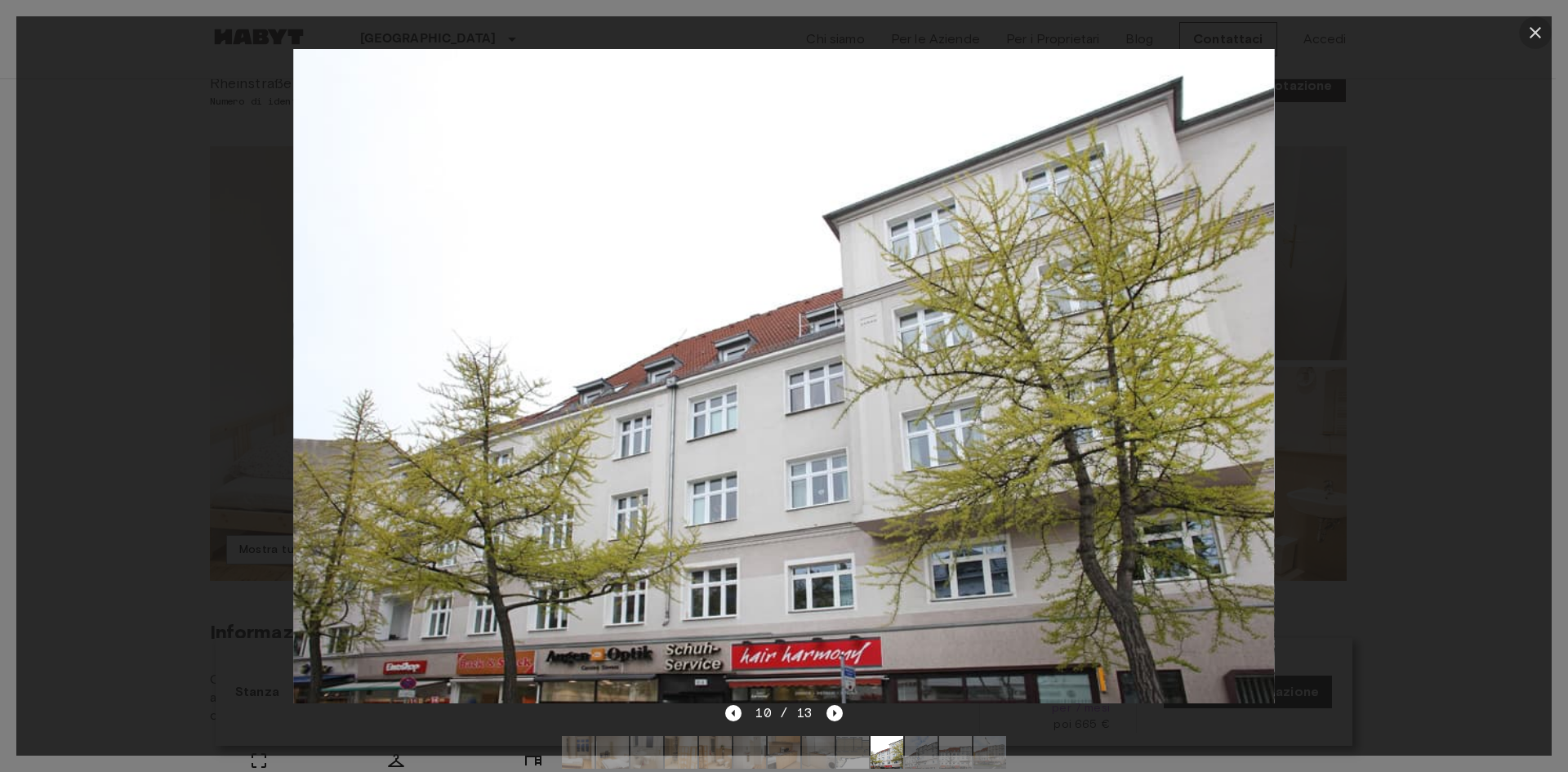
click at [1544, 34] on icon "button" at bounding box center [1535, 32] width 19 height 19
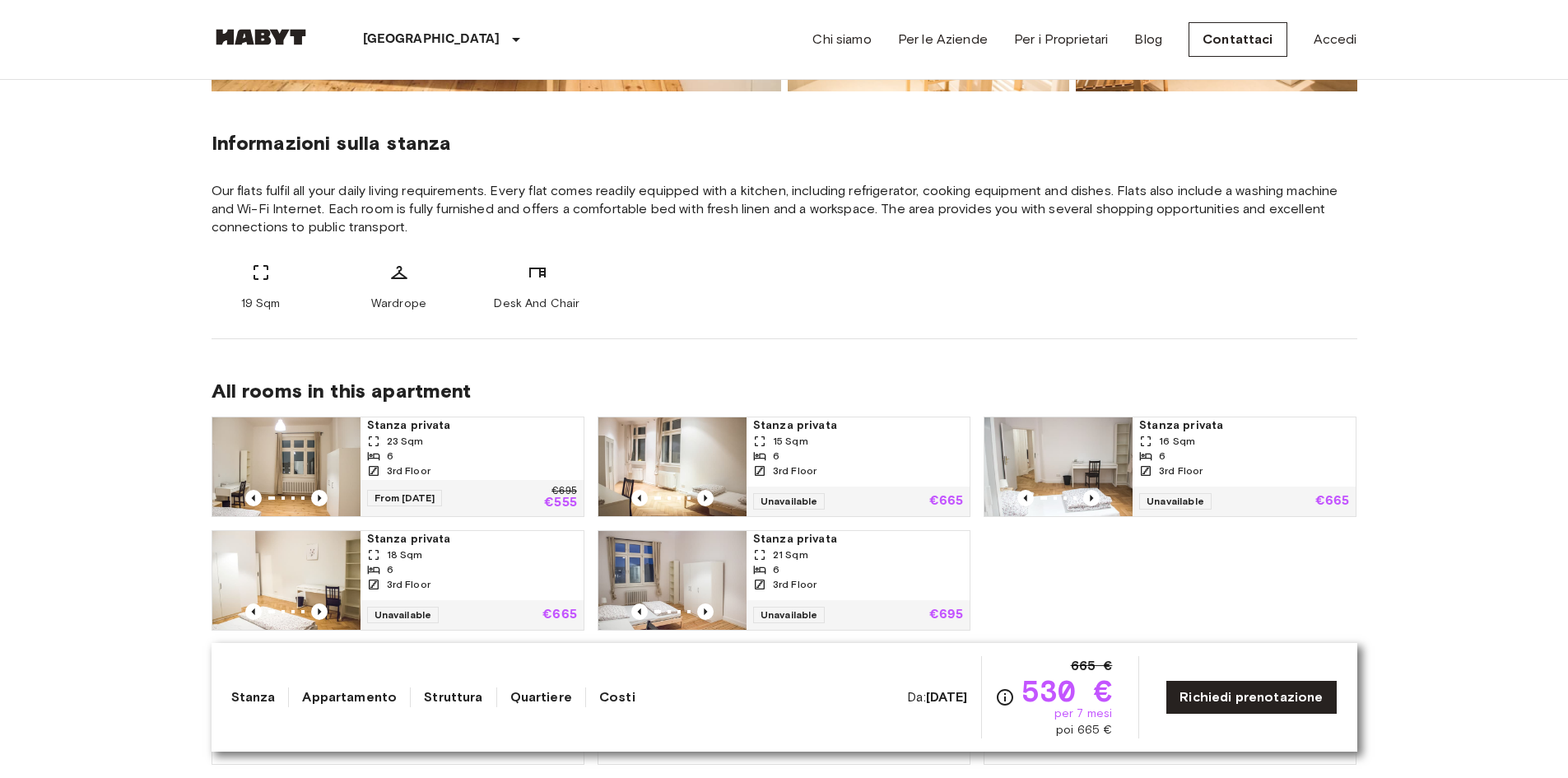
scroll to position [741, 0]
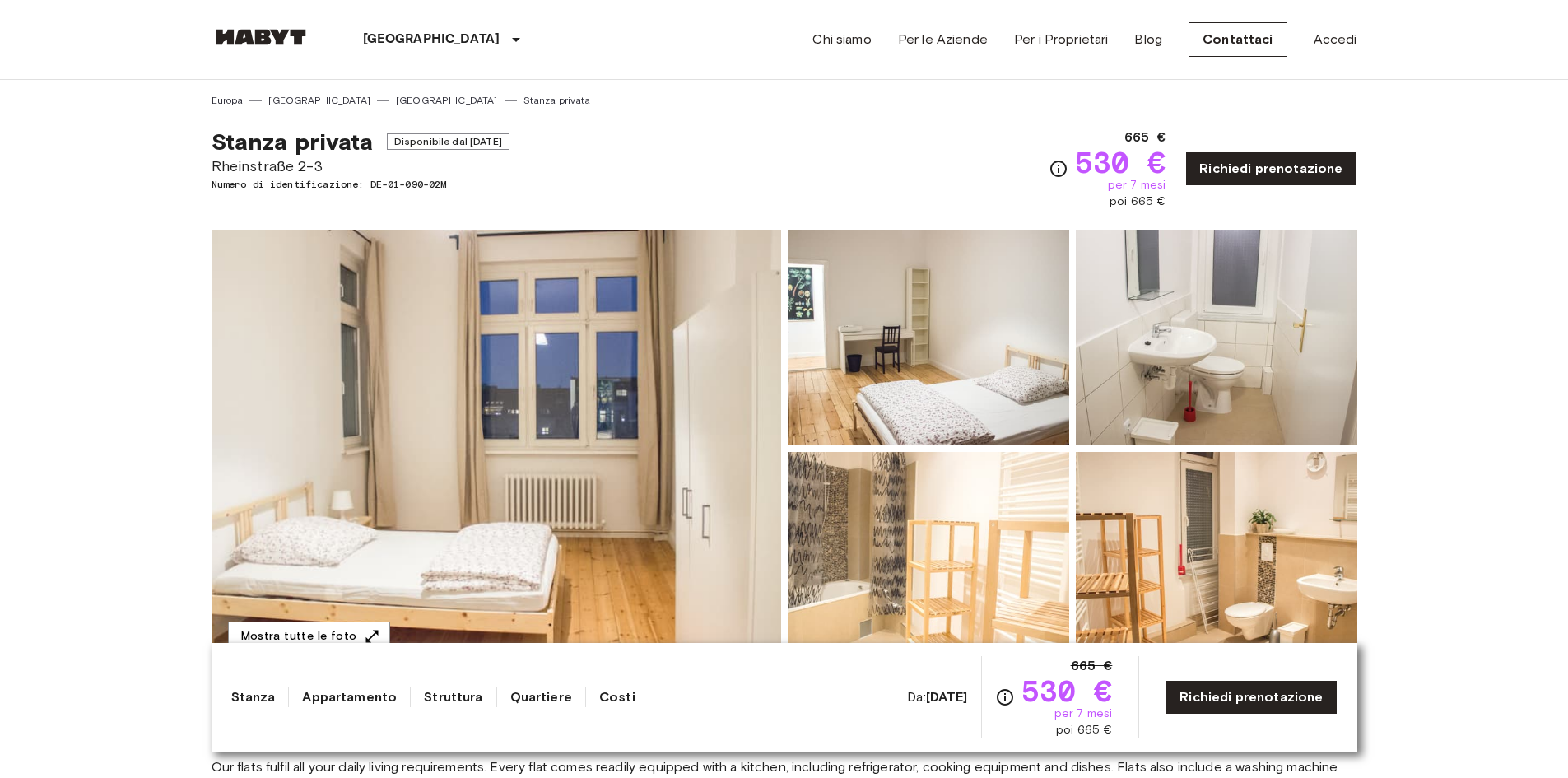
click at [697, 389] on img at bounding box center [496, 448] width 569 height 438
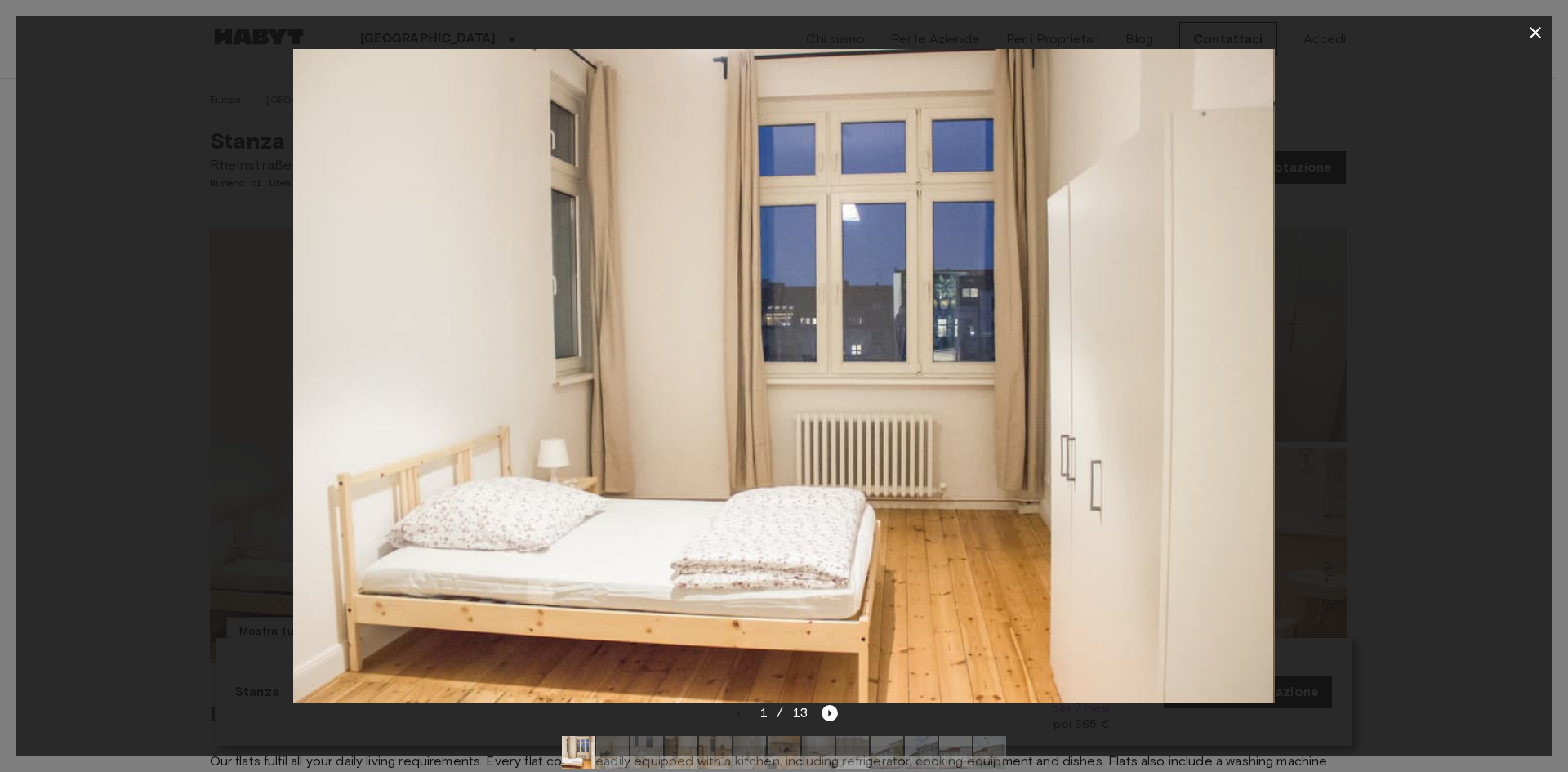
drag, startPoint x: 1018, startPoint y: 458, endPoint x: 546, endPoint y: 477, distance: 472.4
click at [578, 488] on img at bounding box center [783, 376] width 981 height 654
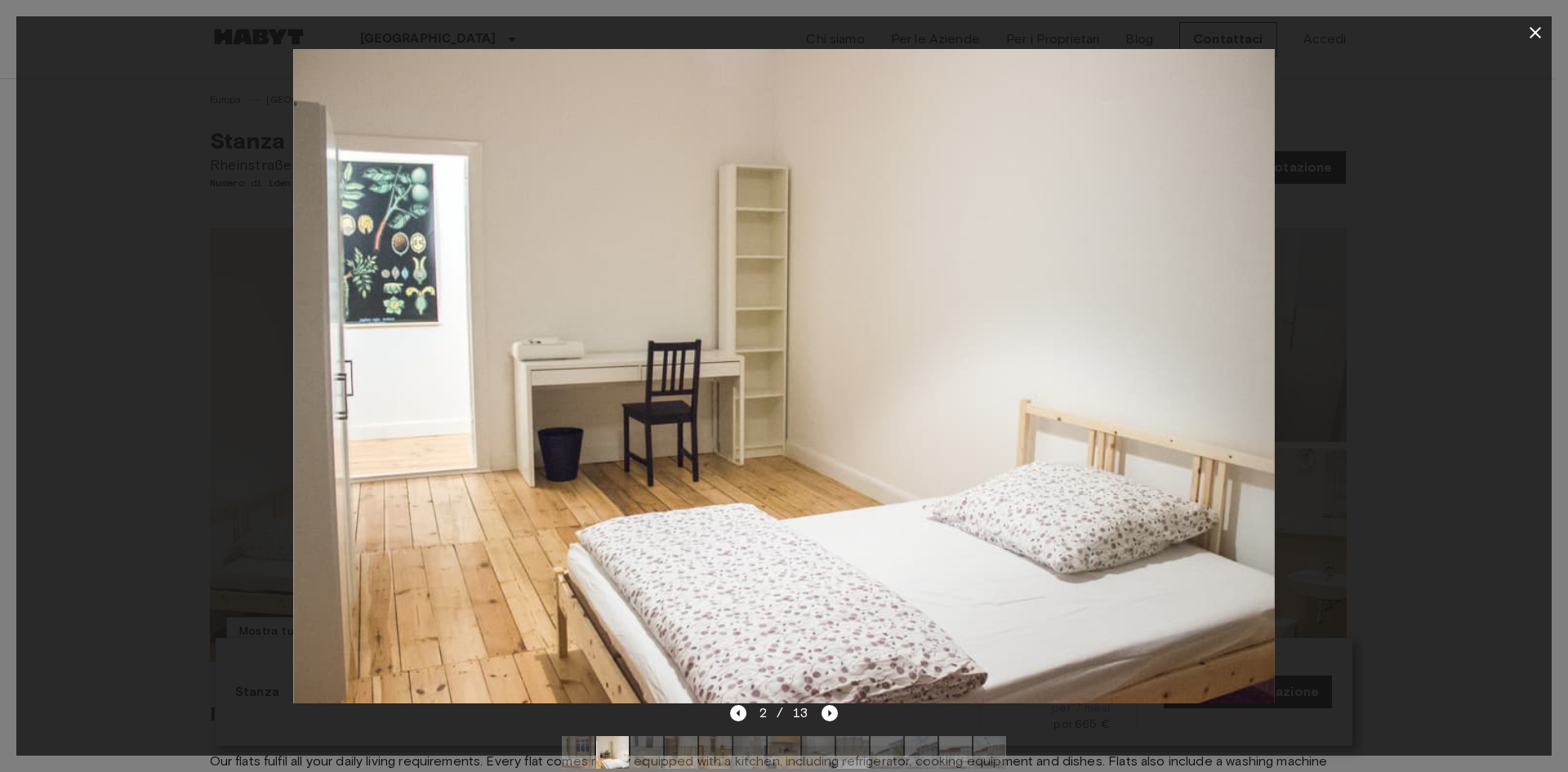
drag, startPoint x: 964, startPoint y: 430, endPoint x: 759, endPoint y: 411, distance: 205.9
click at [783, 417] on img at bounding box center [784, 376] width 981 height 654
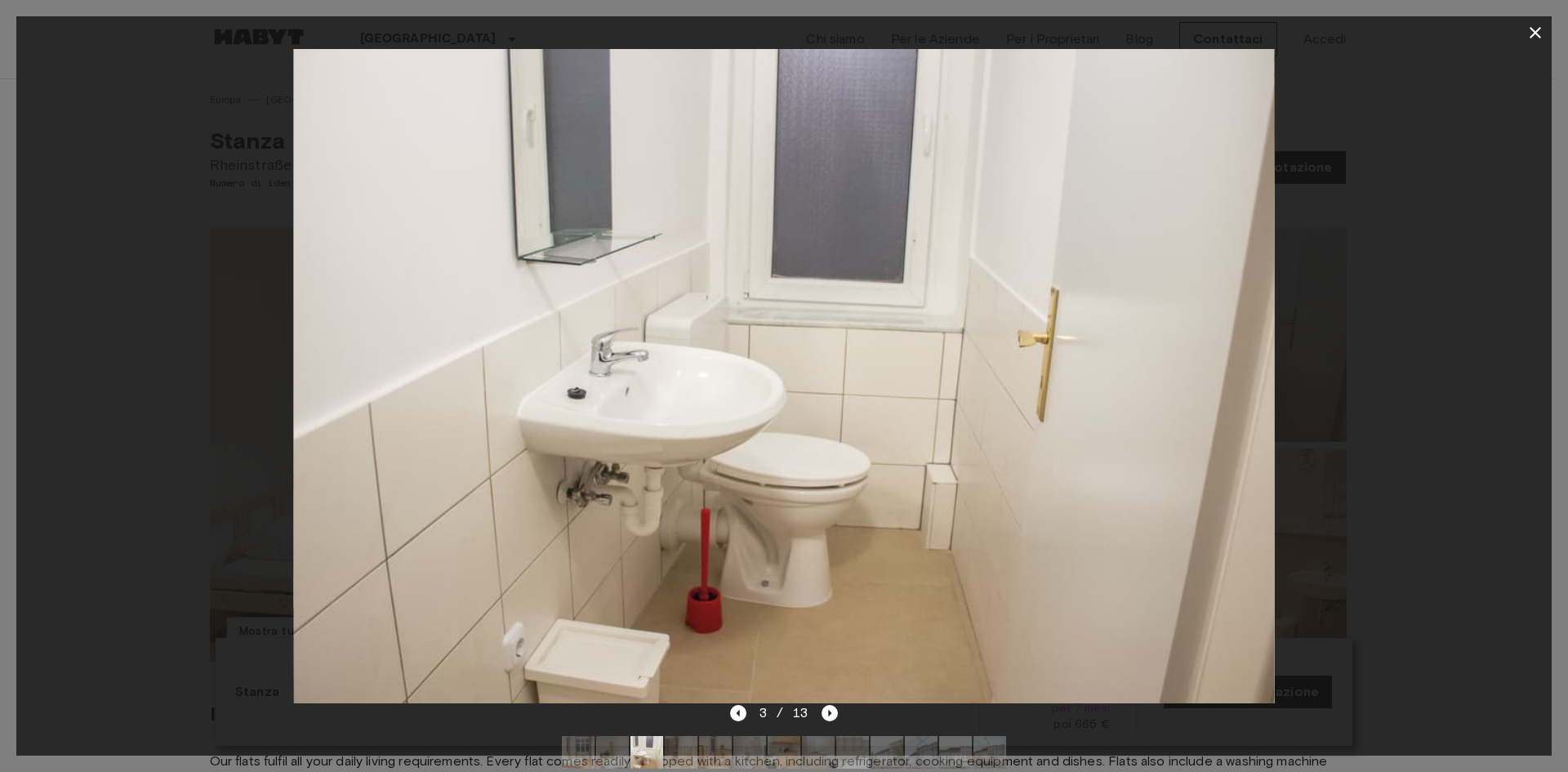
drag, startPoint x: 862, startPoint y: 407, endPoint x: 558, endPoint y: 388, distance: 304.6
click at [623, 401] on img at bounding box center [784, 376] width 981 height 654
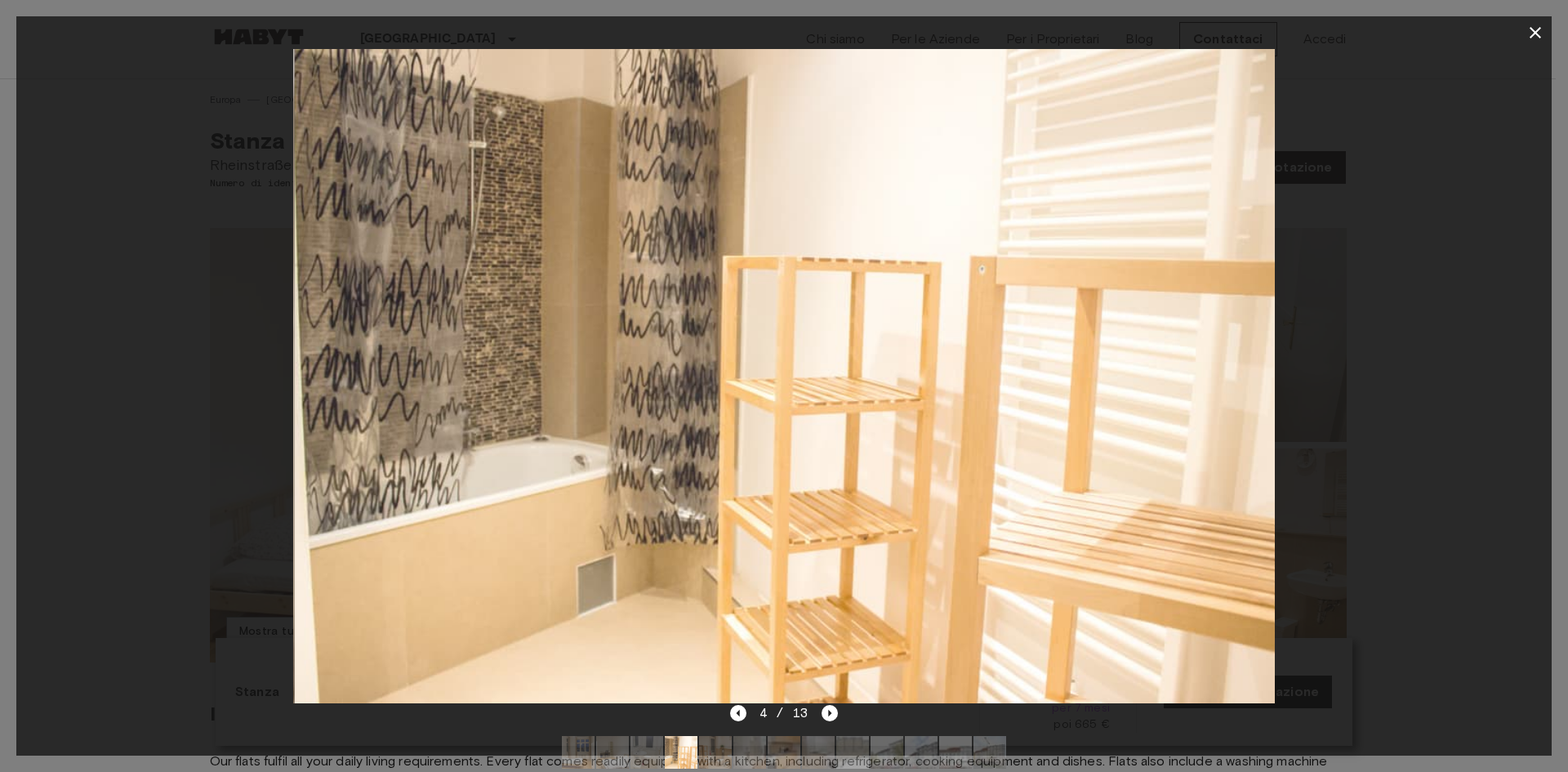
drag, startPoint x: 848, startPoint y: 411, endPoint x: 678, endPoint y: 396, distance: 170.7
click at [739, 407] on img at bounding box center [785, 376] width 981 height 654
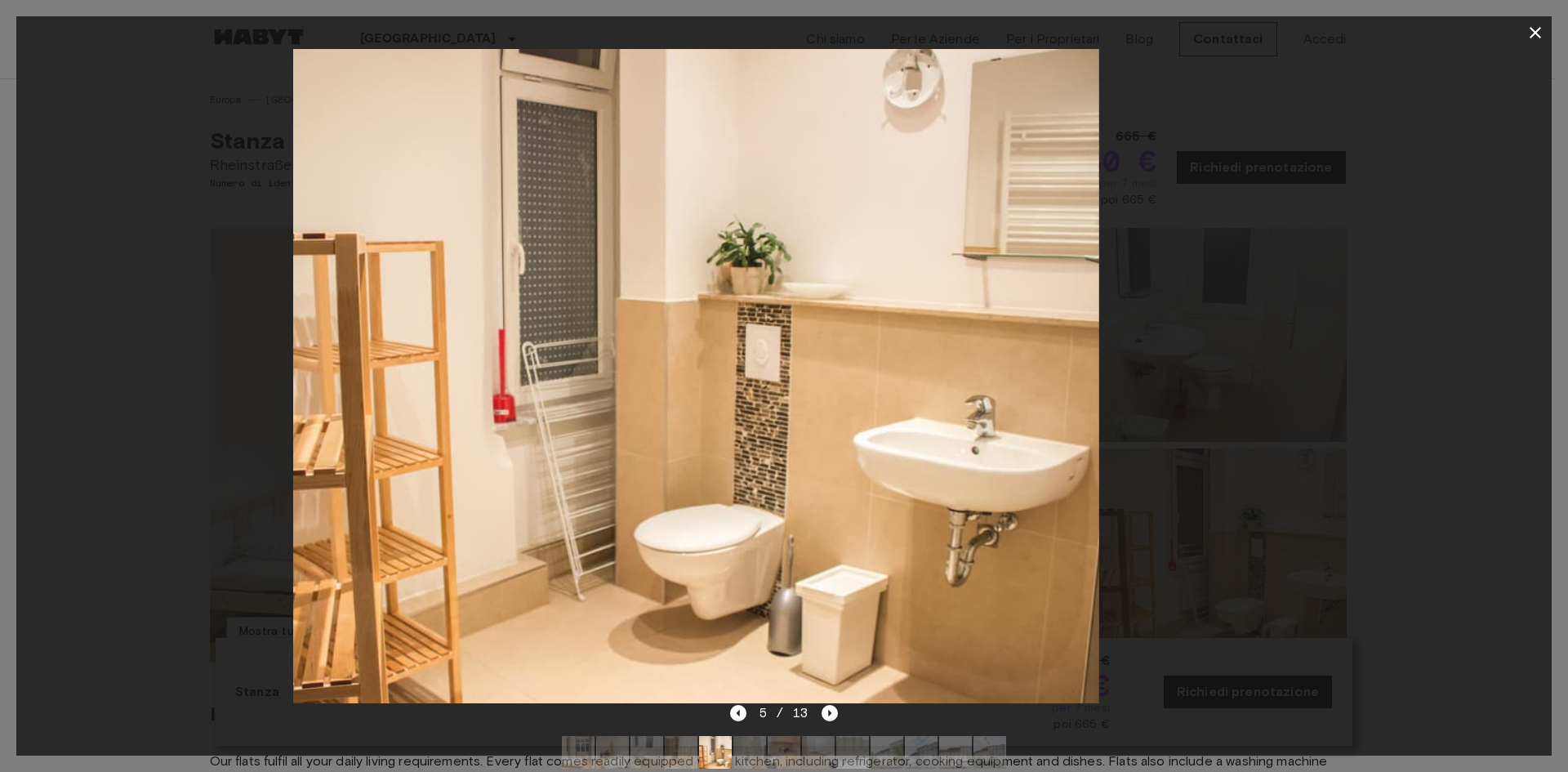
drag, startPoint x: 719, startPoint y: 420, endPoint x: 533, endPoint y: 394, distance: 187.8
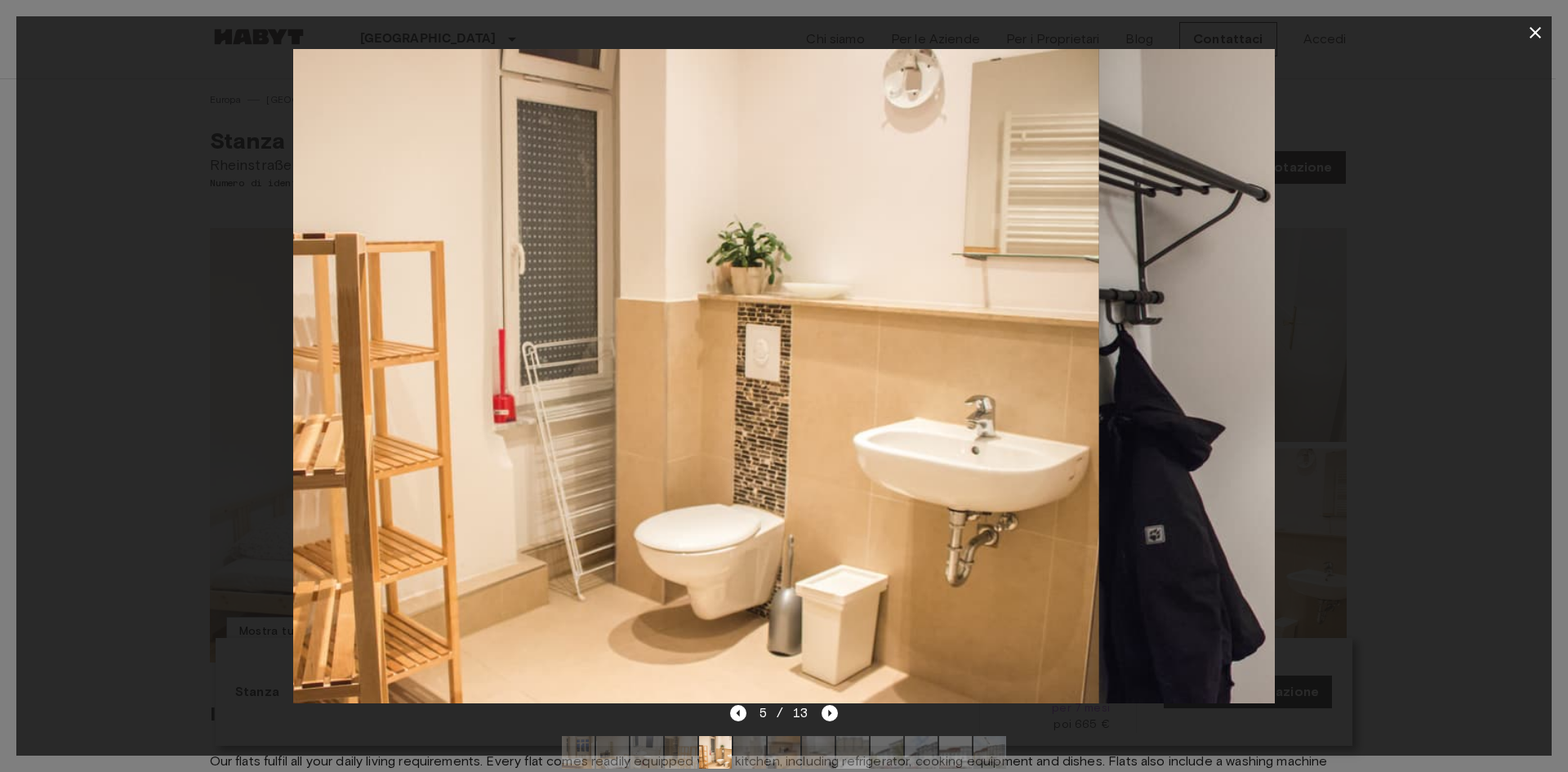
click at [708, 420] on img at bounding box center [609, 376] width 981 height 654
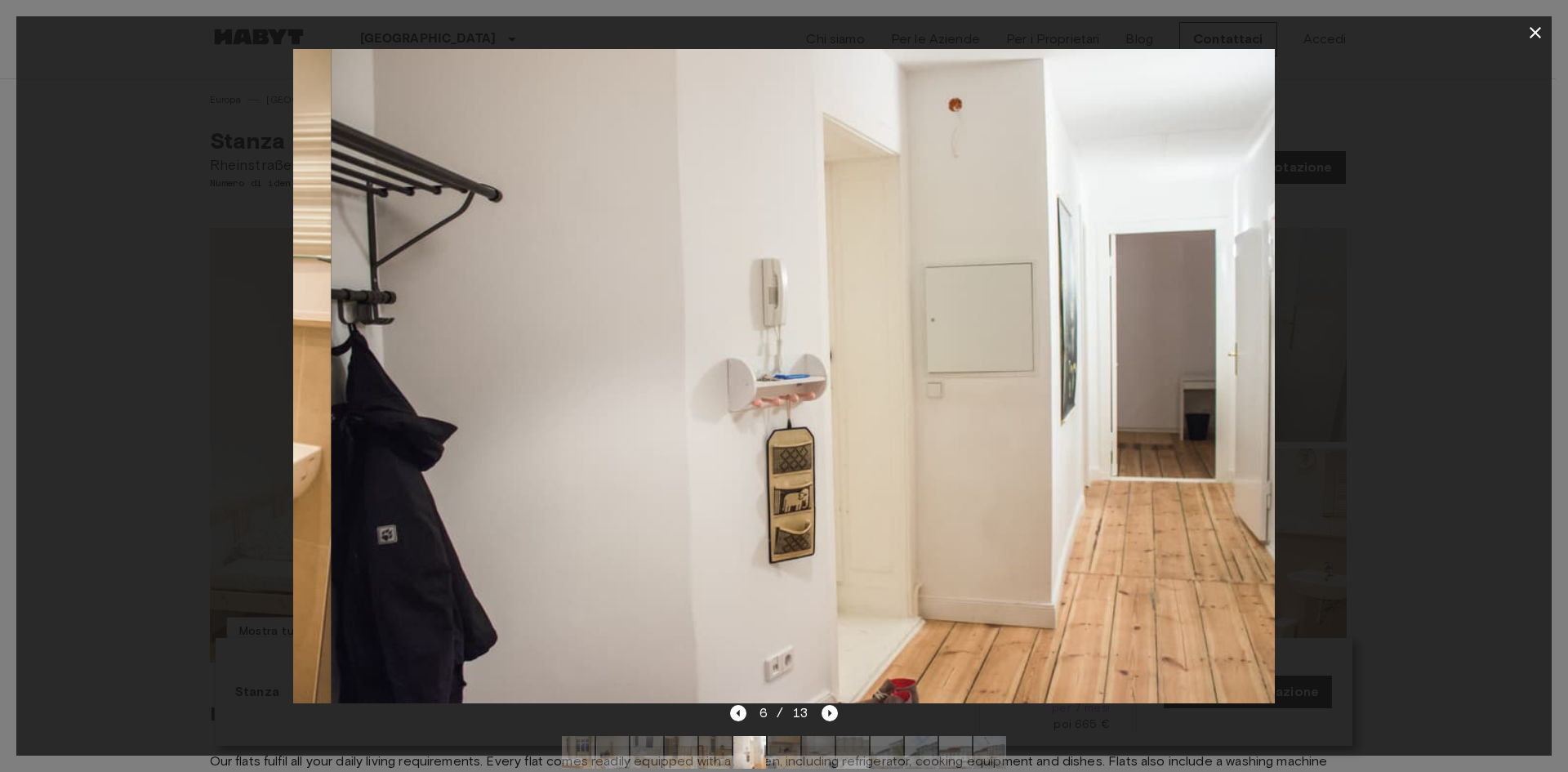
click at [812, 385] on img at bounding box center [822, 376] width 981 height 654
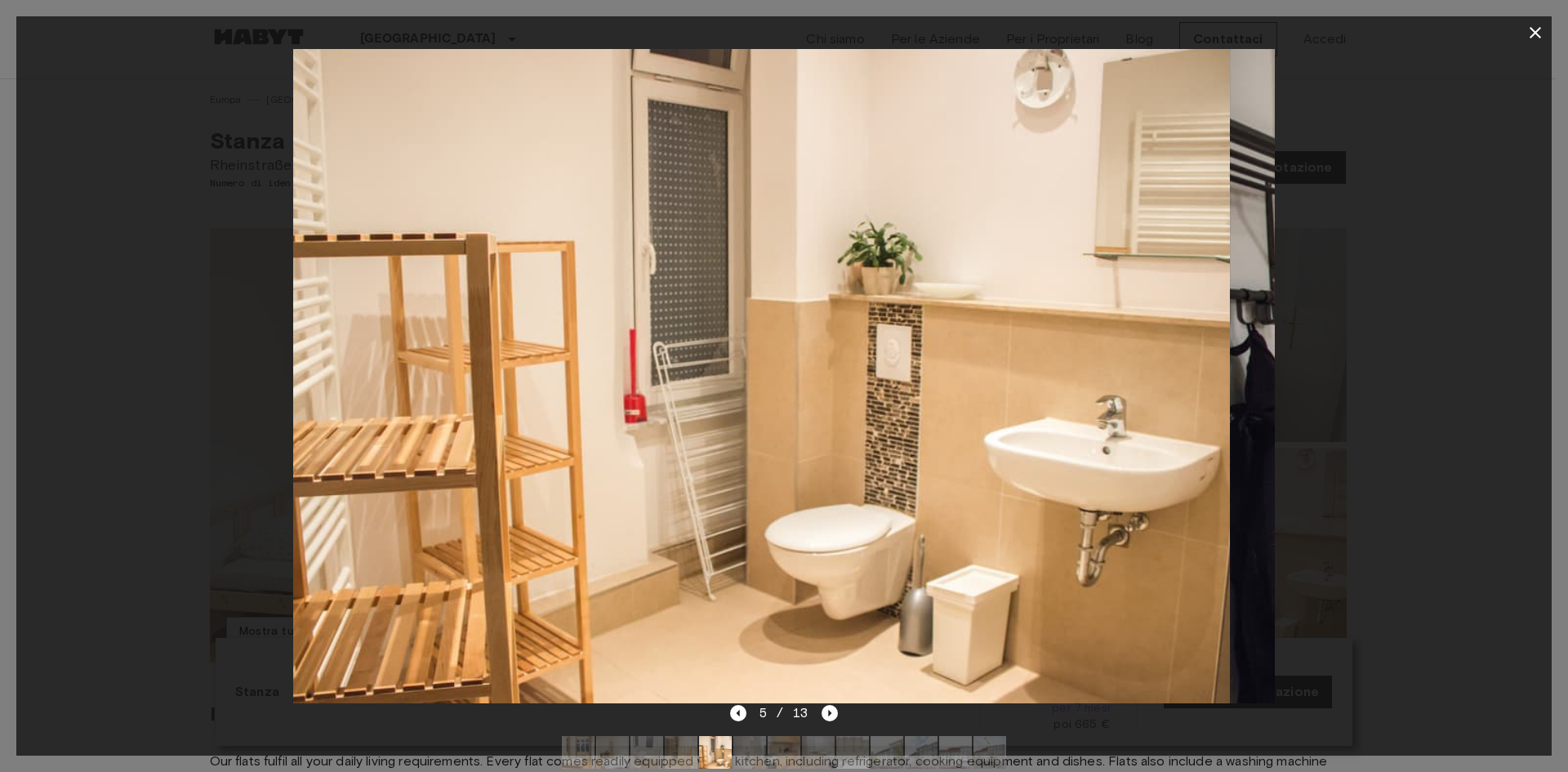
drag, startPoint x: 1066, startPoint y: 383, endPoint x: 747, endPoint y: 371, distance: 319.2
click at [796, 381] on img at bounding box center [740, 376] width 981 height 654
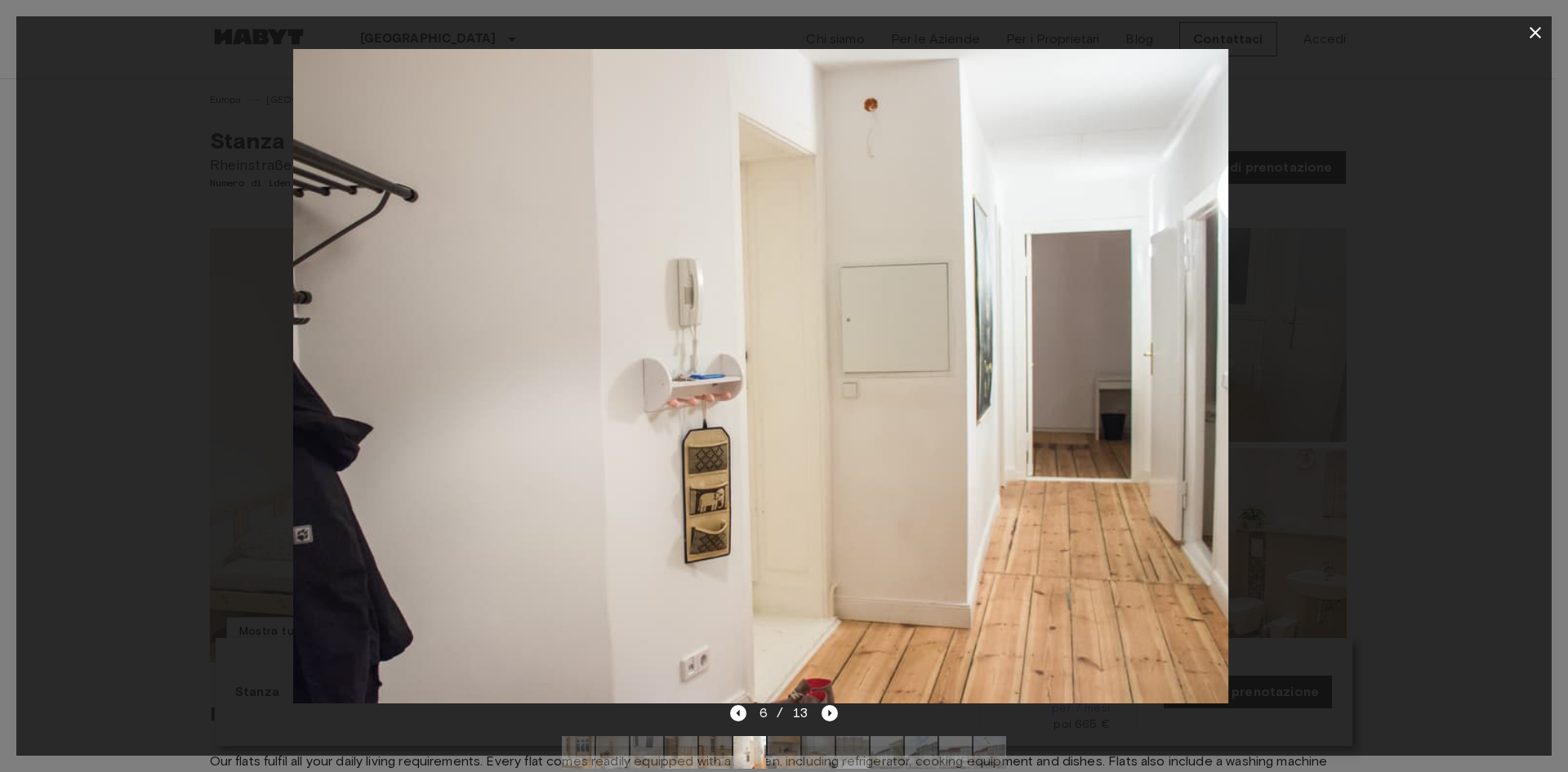
drag, startPoint x: 959, startPoint y: 365, endPoint x: 705, endPoint y: 377, distance: 254.3
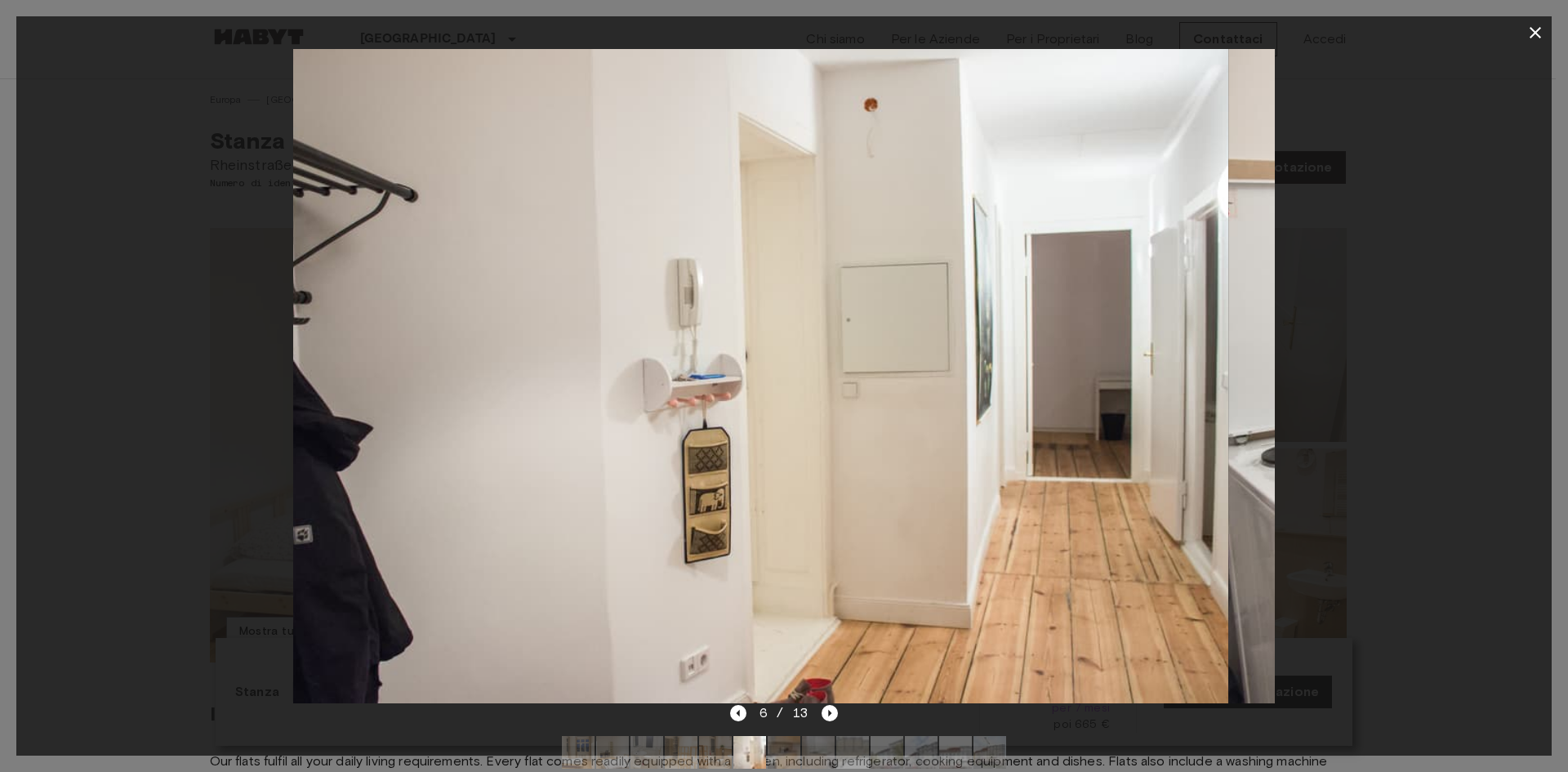
click at [736, 378] on img at bounding box center [739, 376] width 981 height 654
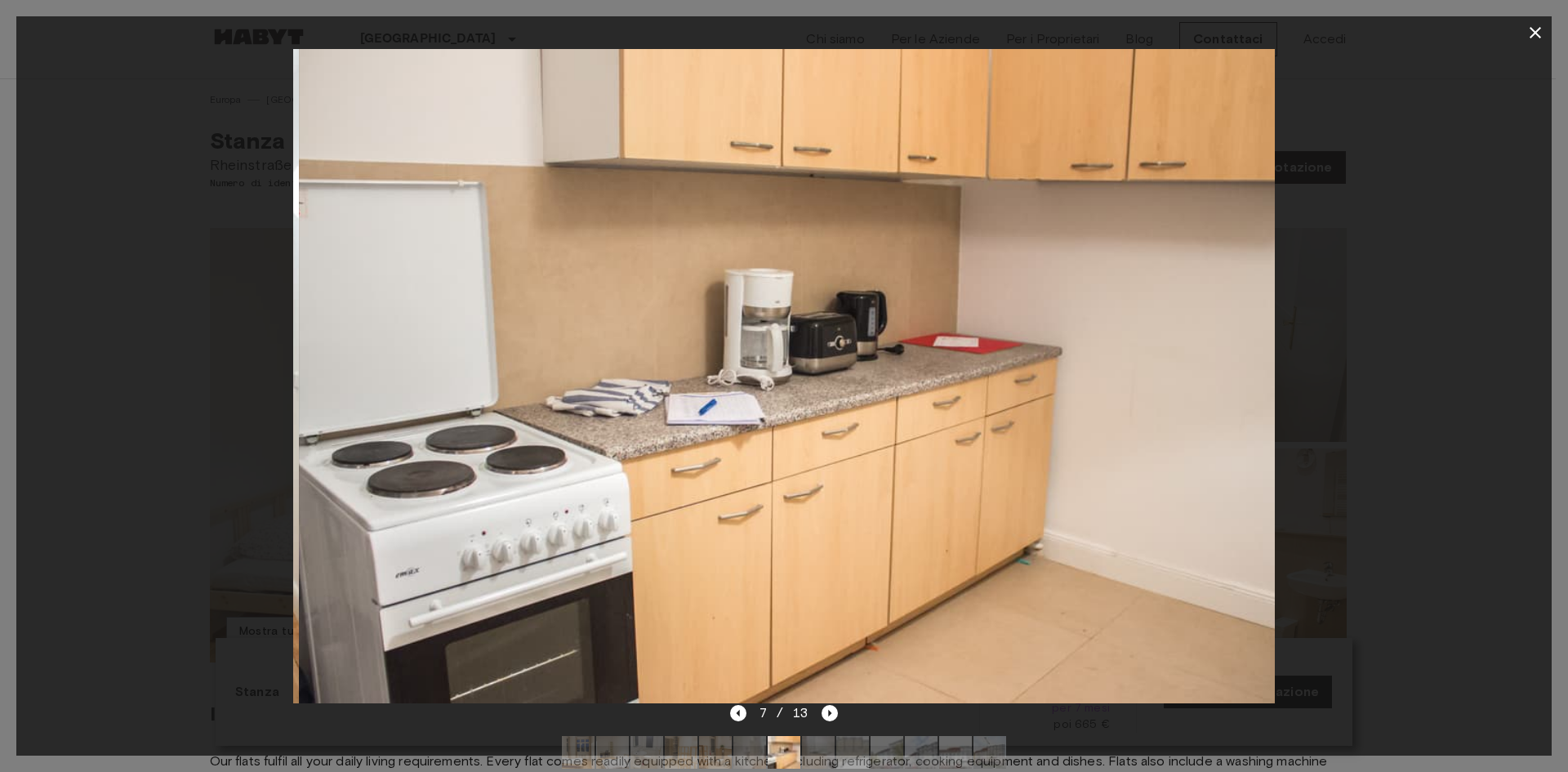
click at [769, 348] on img at bounding box center [789, 376] width 981 height 654
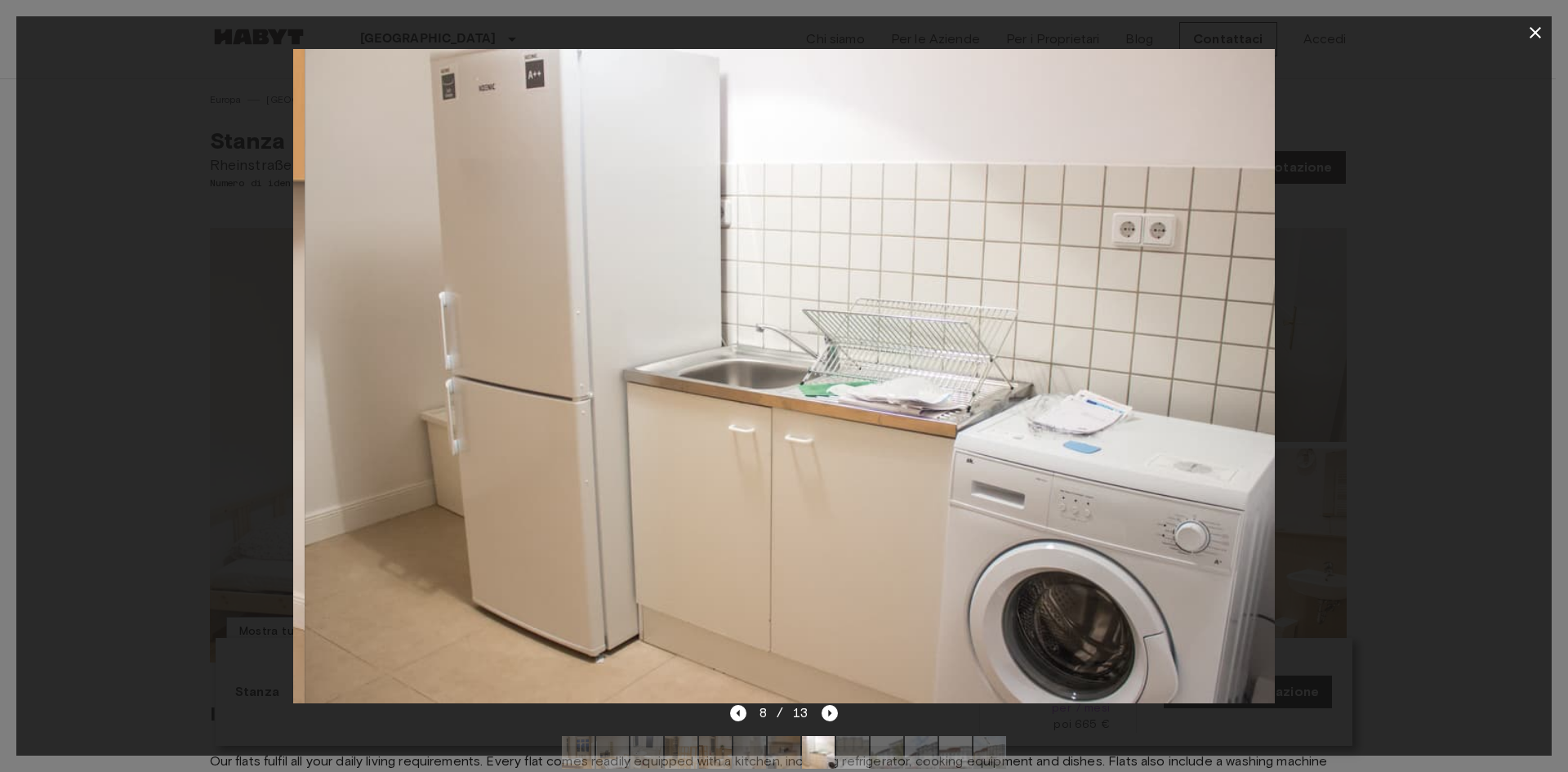
click at [1534, 42] on icon "button" at bounding box center [1535, 32] width 19 height 19
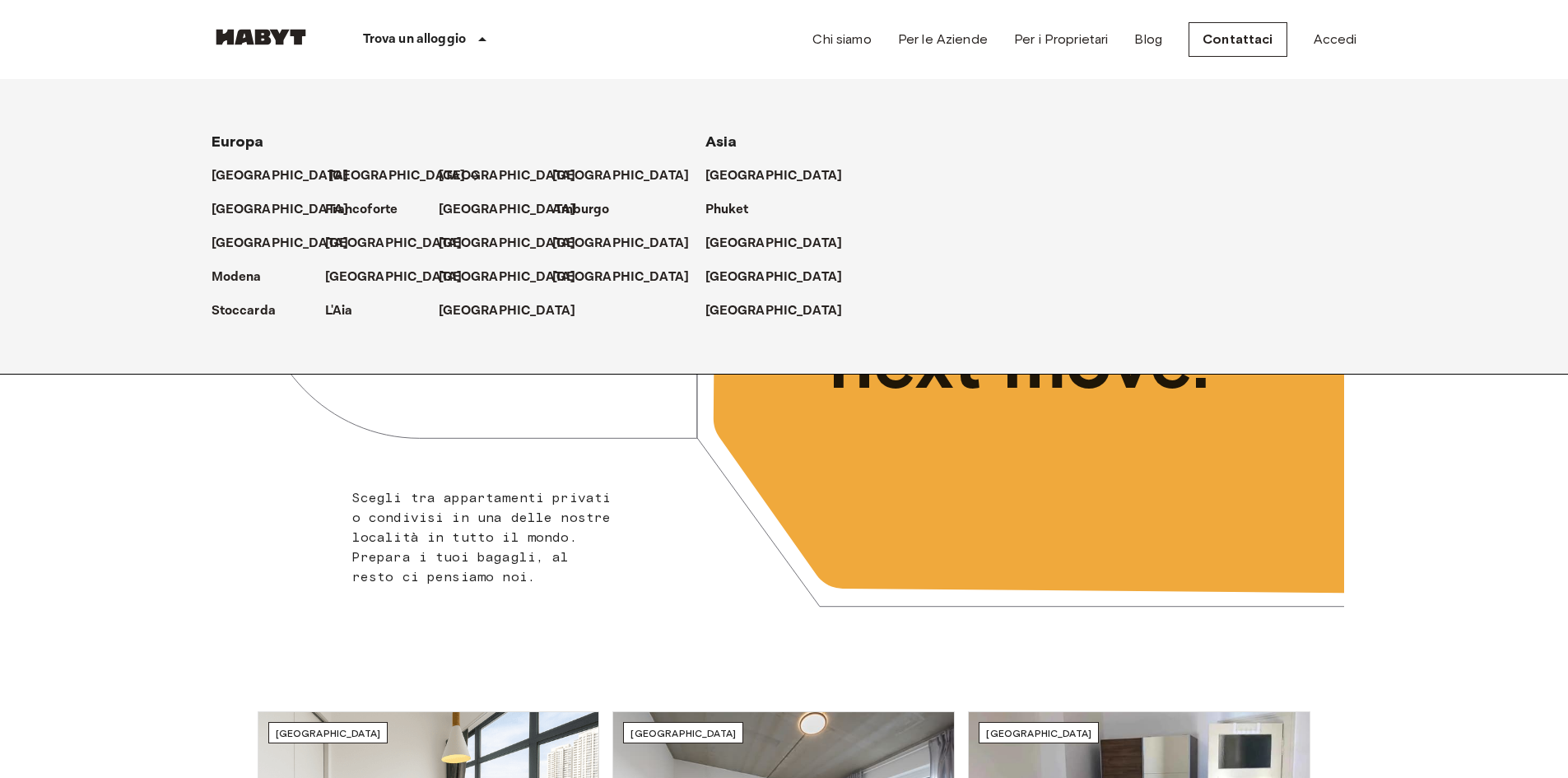
click at [335, 175] on p "[GEOGRAPHIC_DATA]" at bounding box center [397, 176] width 137 height 19
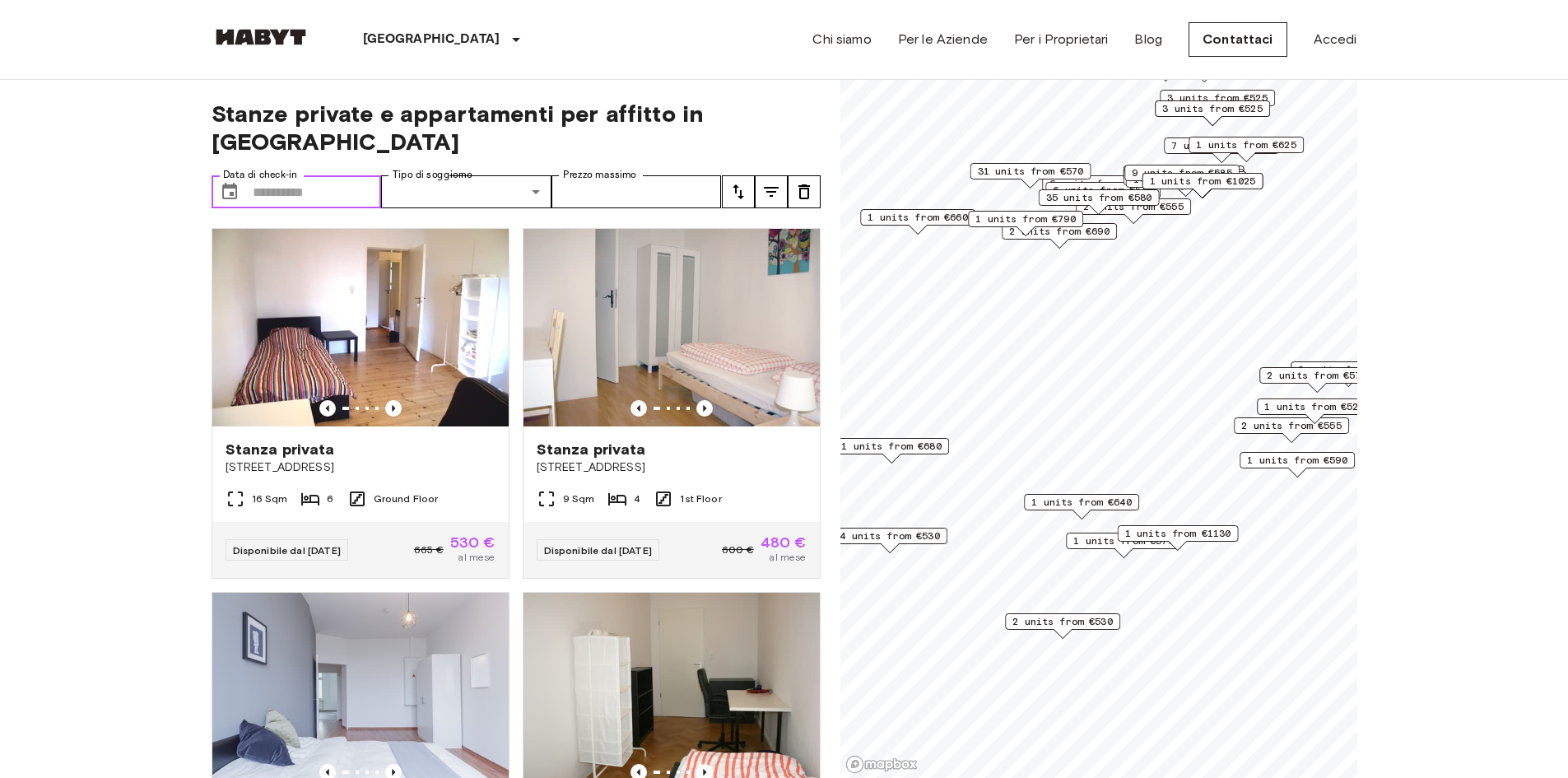
click at [304, 175] on input "Data di check-in" at bounding box center [318, 191] width 129 height 33
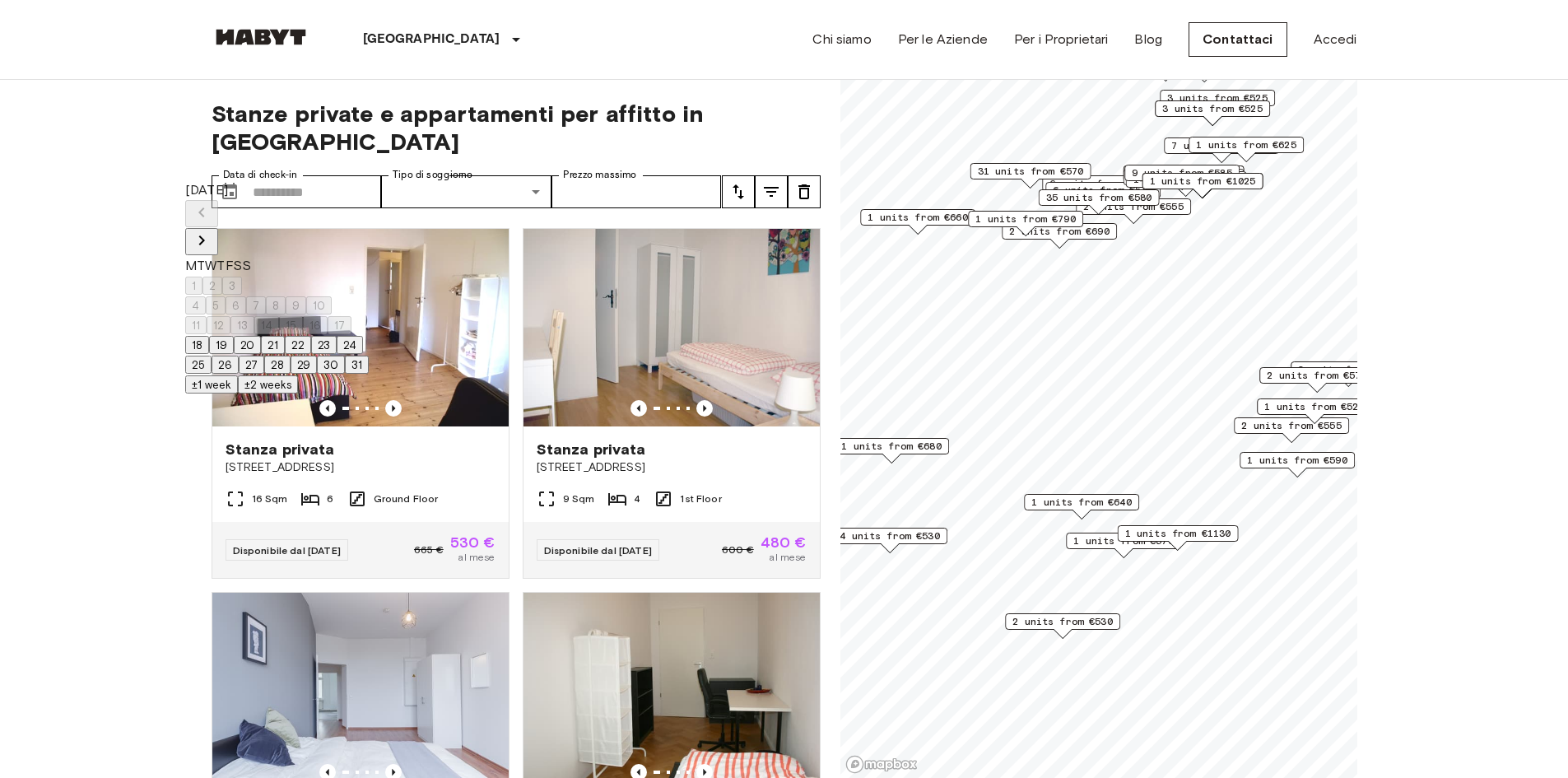
click at [212, 230] on icon "Next month" at bounding box center [201, 240] width 19 height 19
click at [222, 277] on button "2" at bounding box center [212, 286] width 19 height 19
type input "**********"
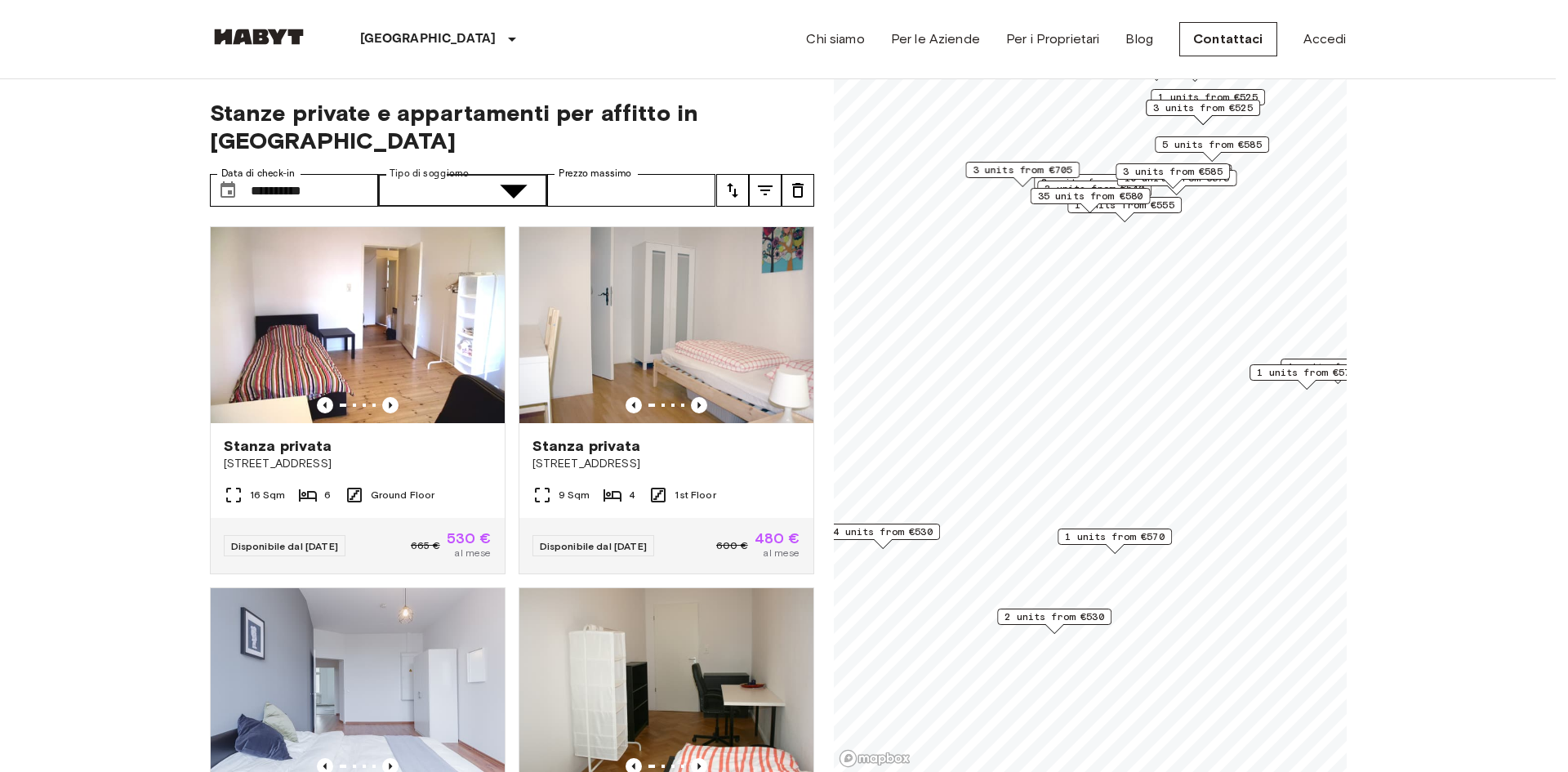
type input "**********"
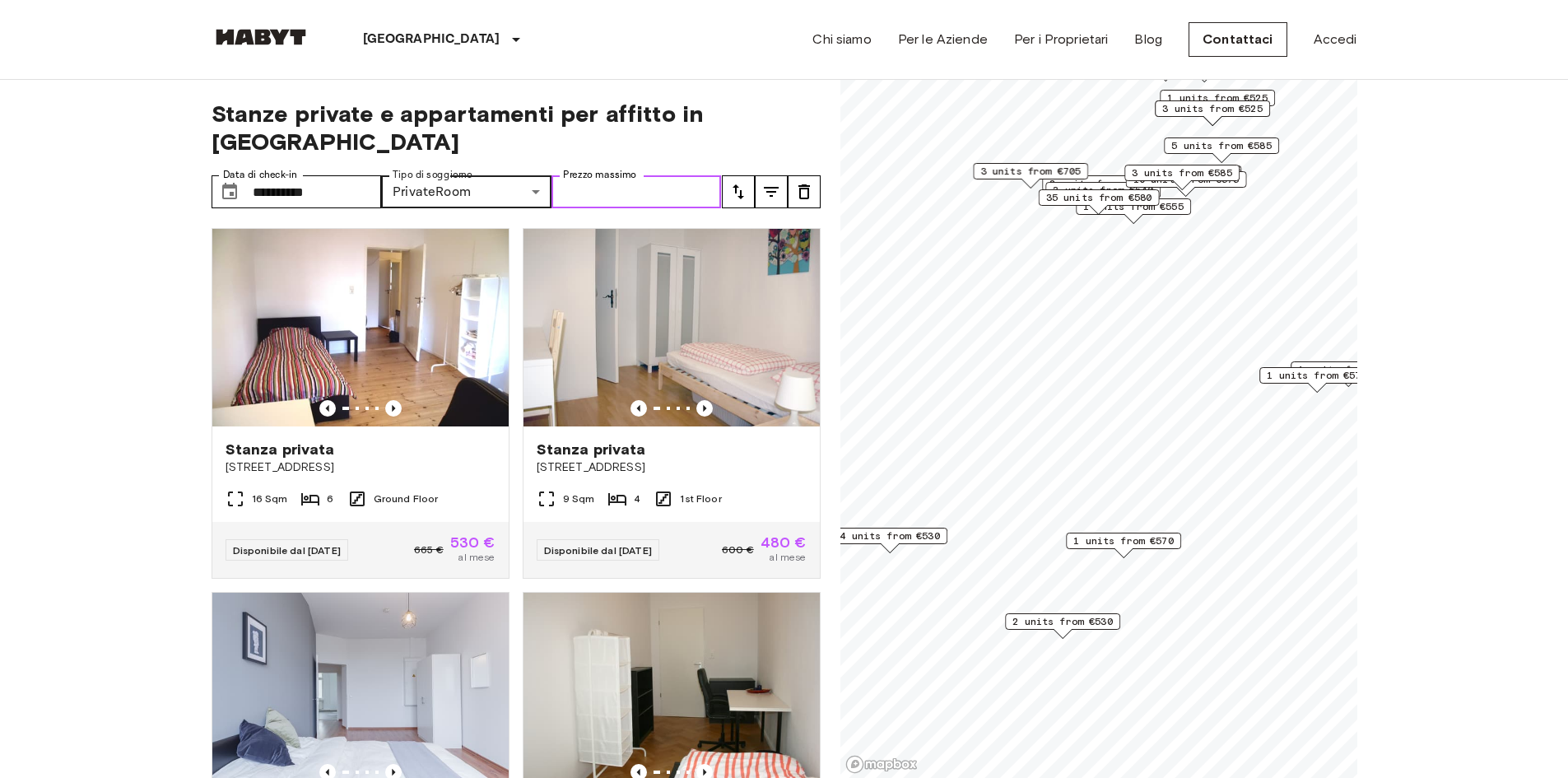
click at [651, 175] on input "Prezzo massimo" at bounding box center [636, 191] width 171 height 33
click at [652, 175] on input "Prezzo massimo" at bounding box center [636, 191] width 171 height 33
click at [759, 136] on div "**********" at bounding box center [516, 429] width 609 height 699
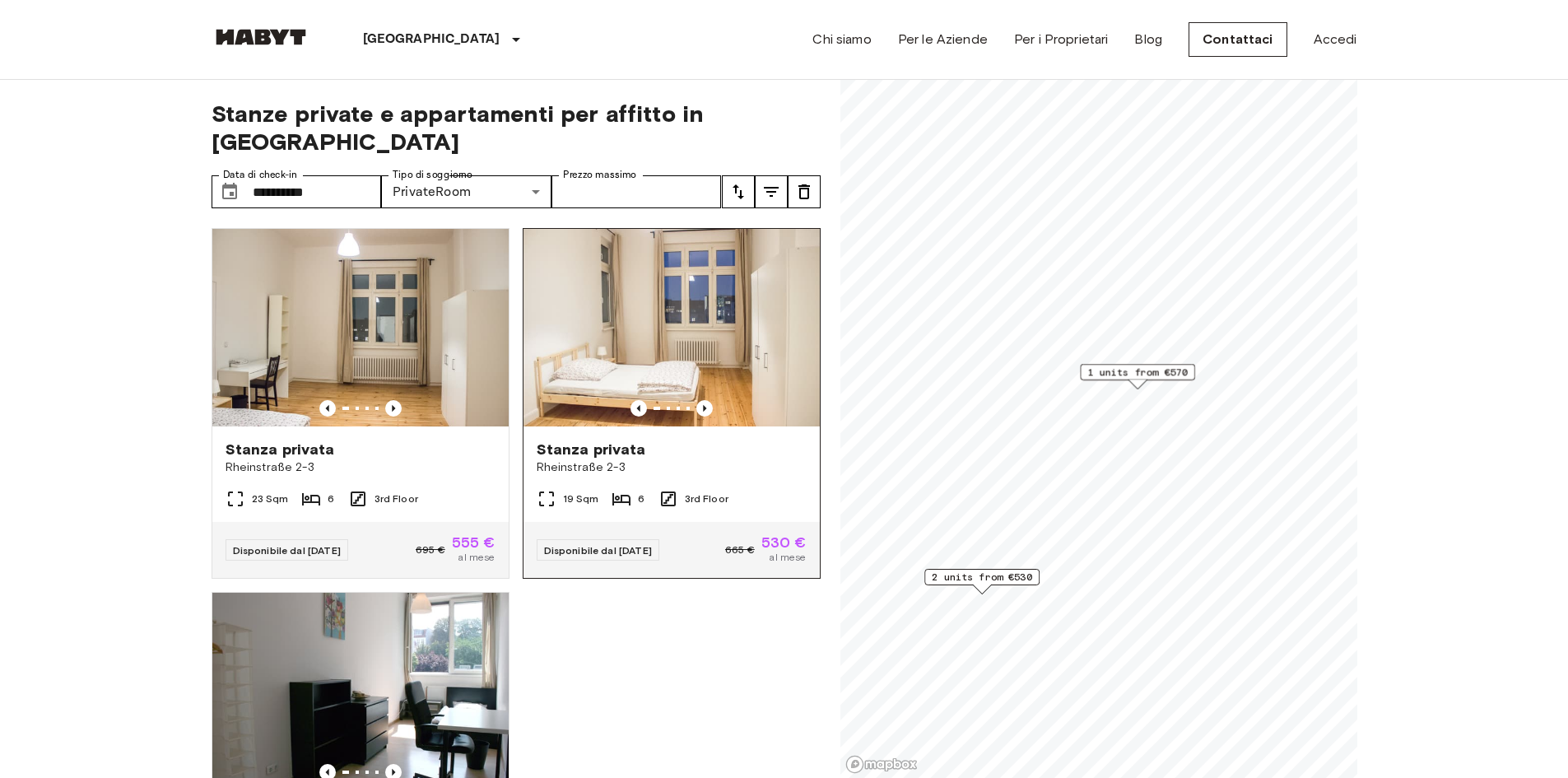
click at [659, 355] on img at bounding box center [672, 327] width 296 height 198
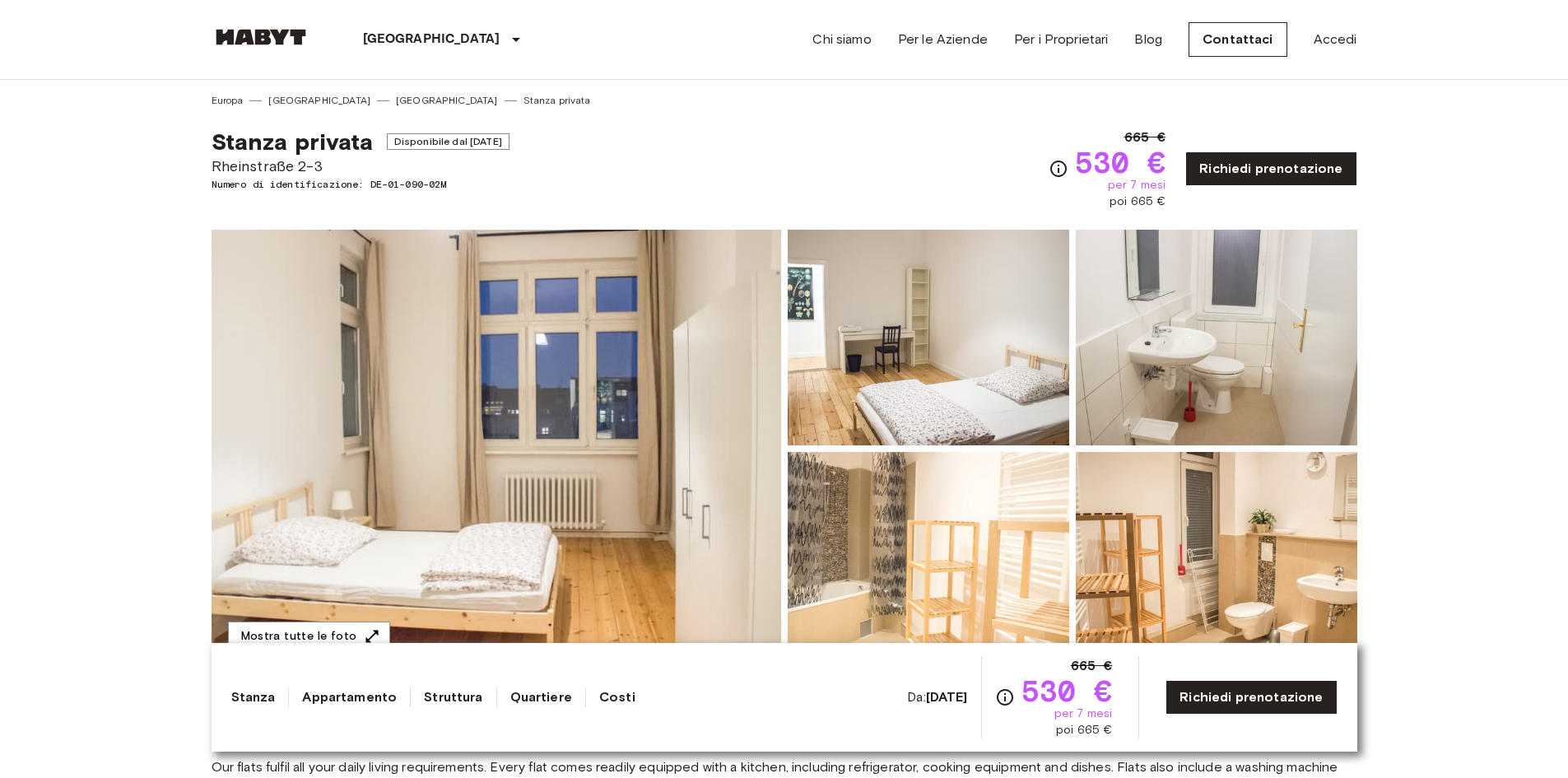
click at [615, 395] on img at bounding box center [496, 448] width 569 height 438
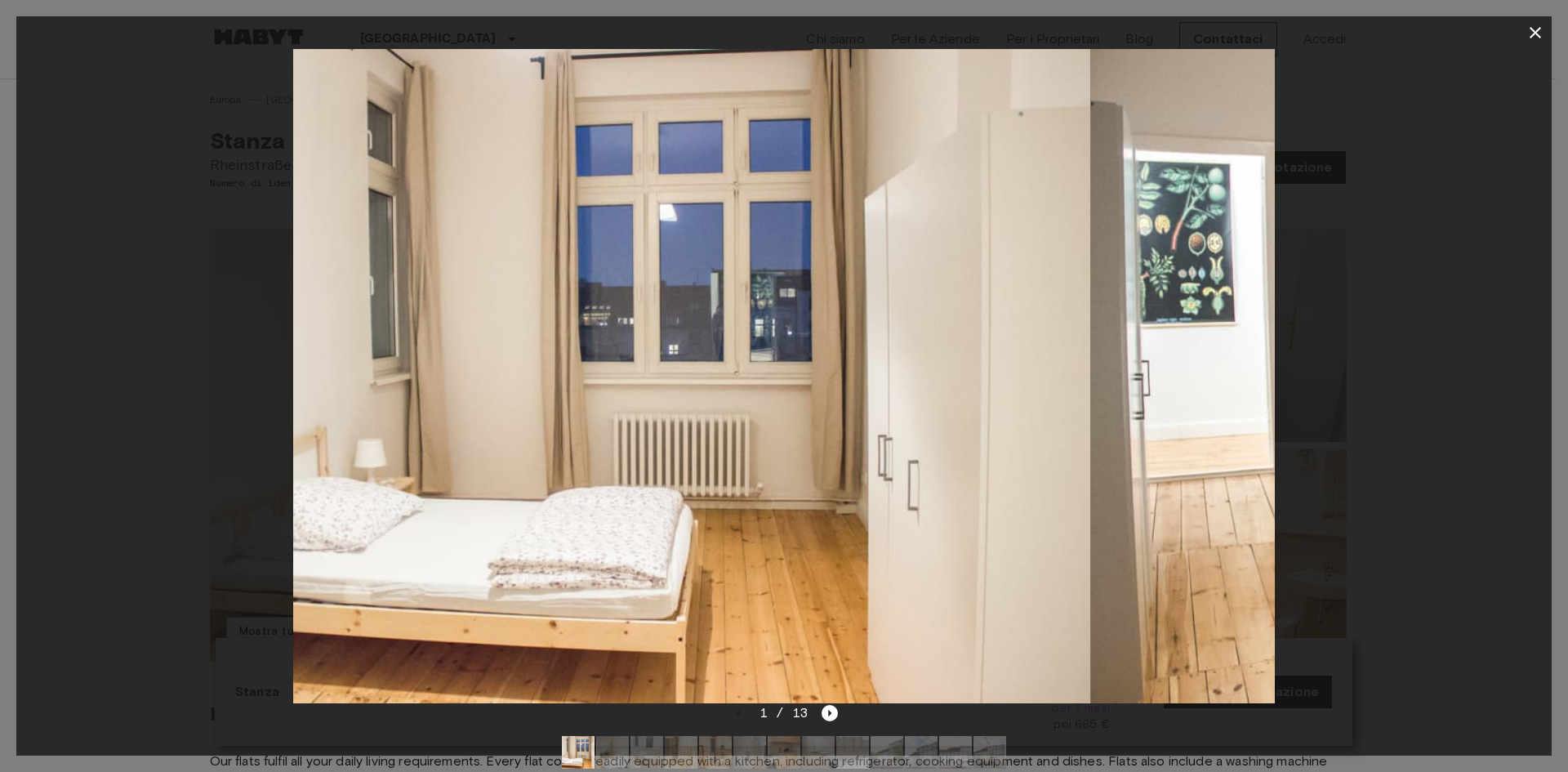
drag, startPoint x: 1077, startPoint y: 444, endPoint x: 805, endPoint y: 411, distance: 274.0
click at [824, 426] on img at bounding box center [600, 376] width 981 height 654
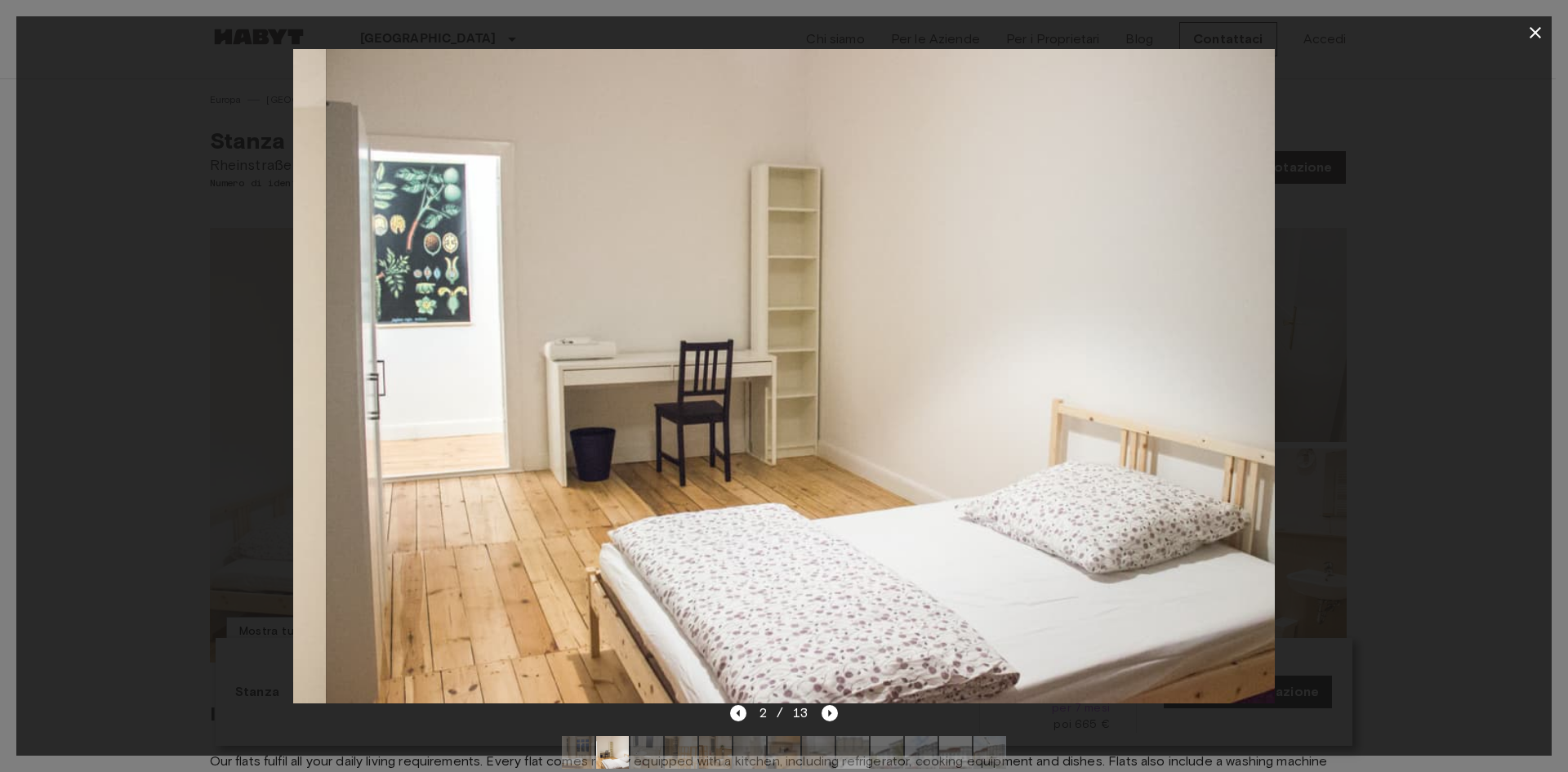
drag, startPoint x: 1102, startPoint y: 418, endPoint x: 622, endPoint y: 391, distance: 480.8
click at [873, 426] on img at bounding box center [817, 376] width 981 height 654
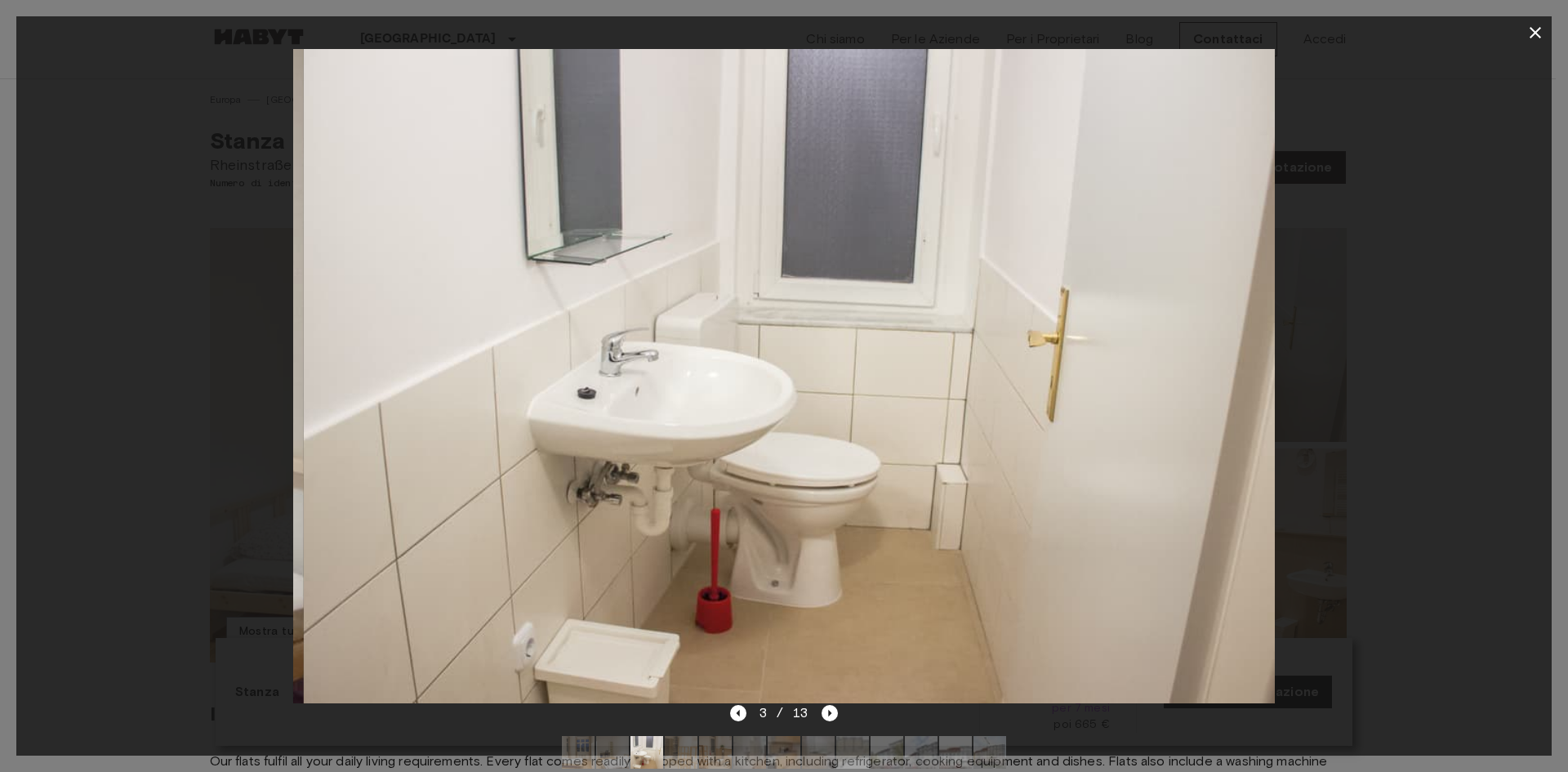
drag, startPoint x: 978, startPoint y: 417, endPoint x: 894, endPoint y: 417, distance: 84.0
click at [894, 417] on img at bounding box center [794, 376] width 981 height 654
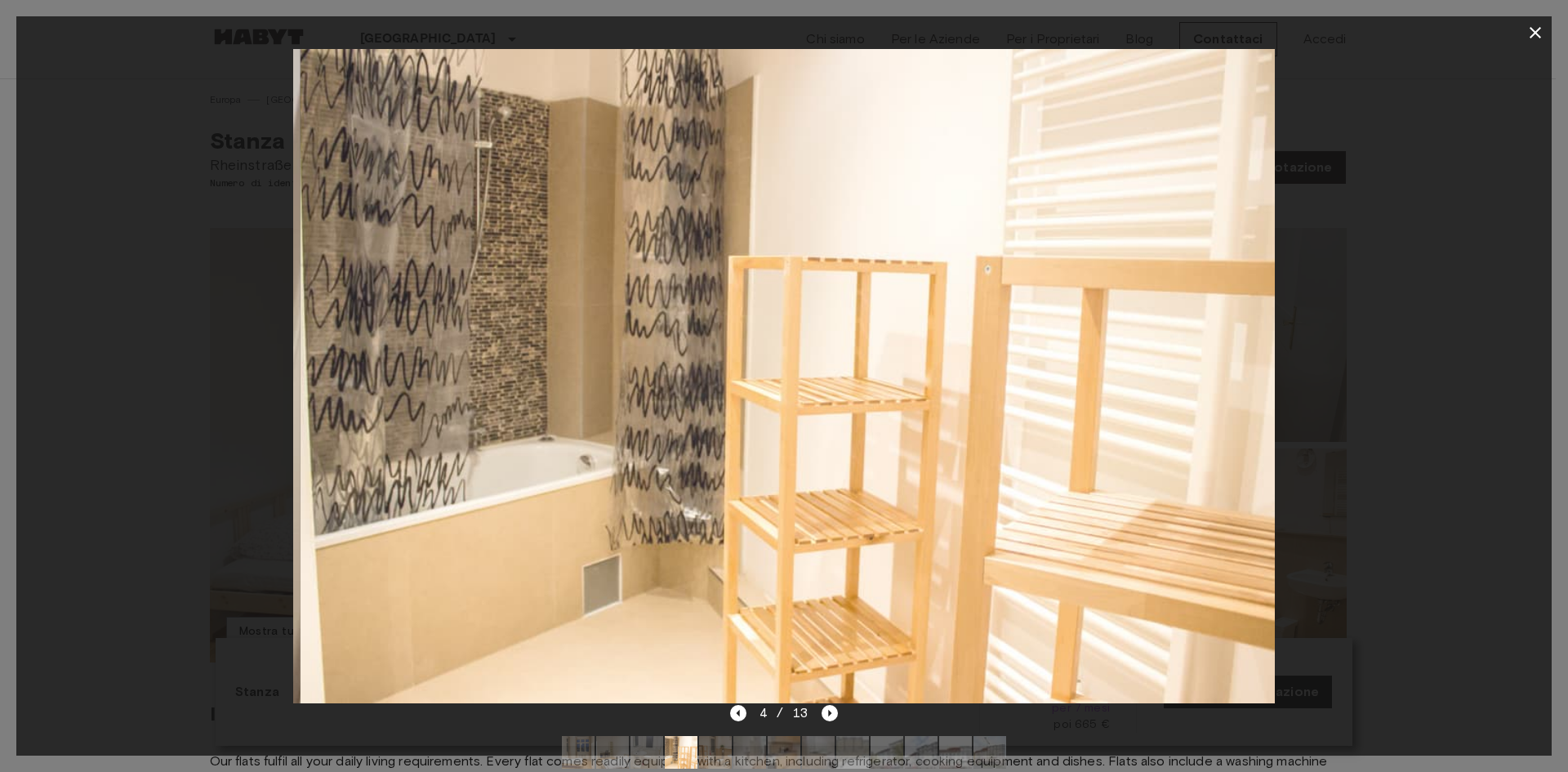
click at [815, 406] on img at bounding box center [791, 376] width 981 height 654
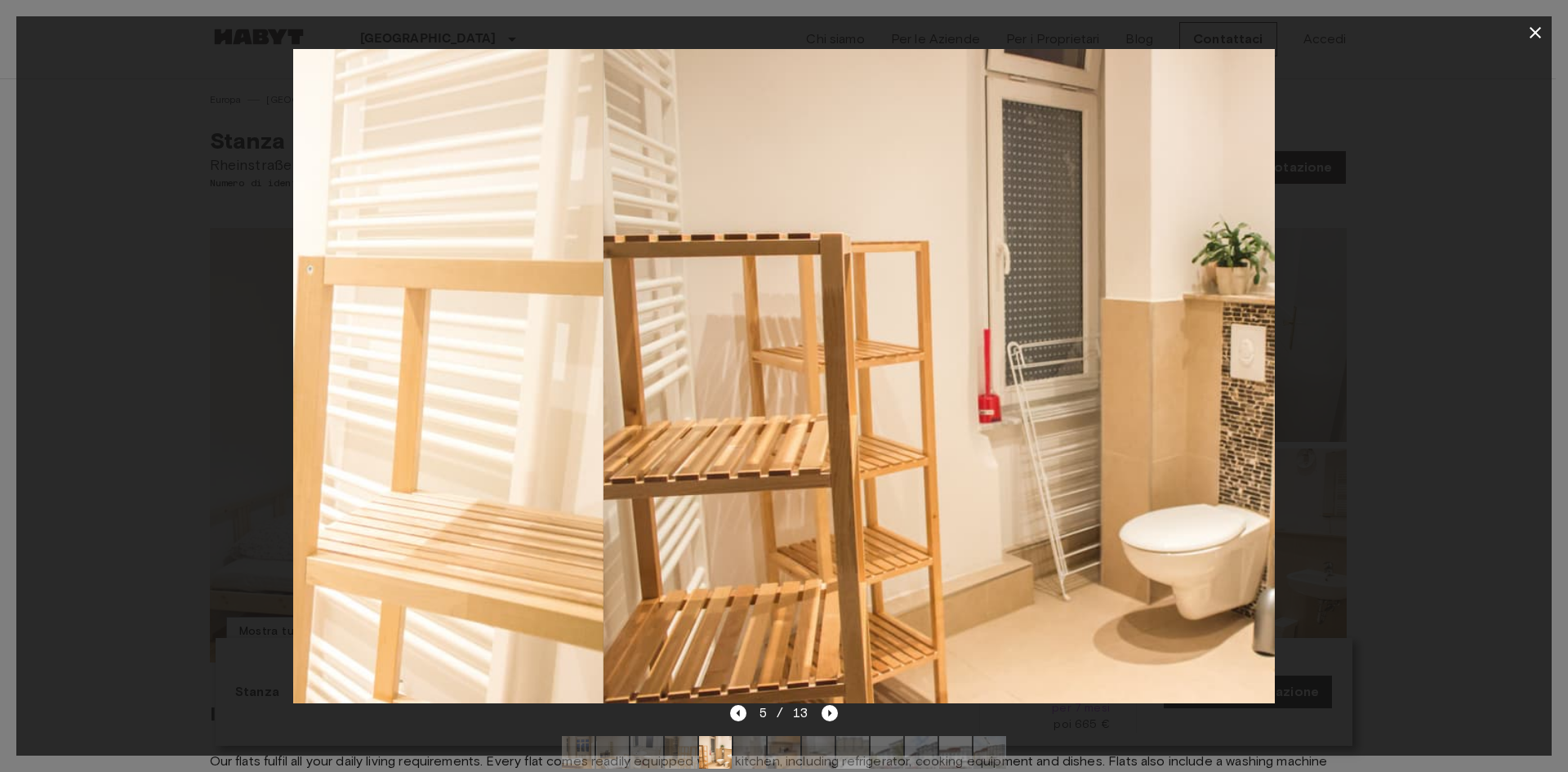
click at [935, 405] on img at bounding box center [1094, 376] width 981 height 654
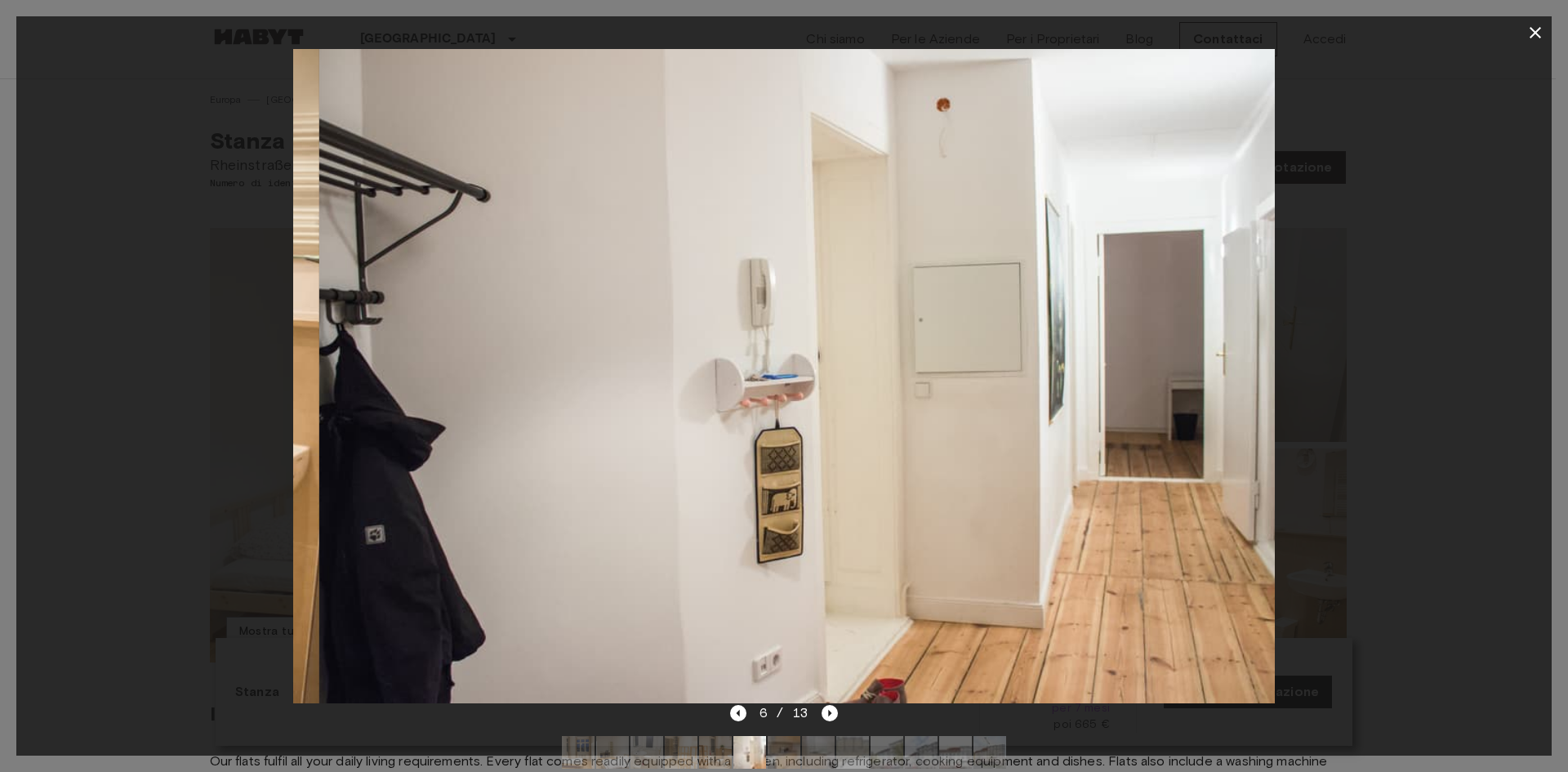
click at [1538, 22] on button "button" at bounding box center [1535, 33] width 33 height 33
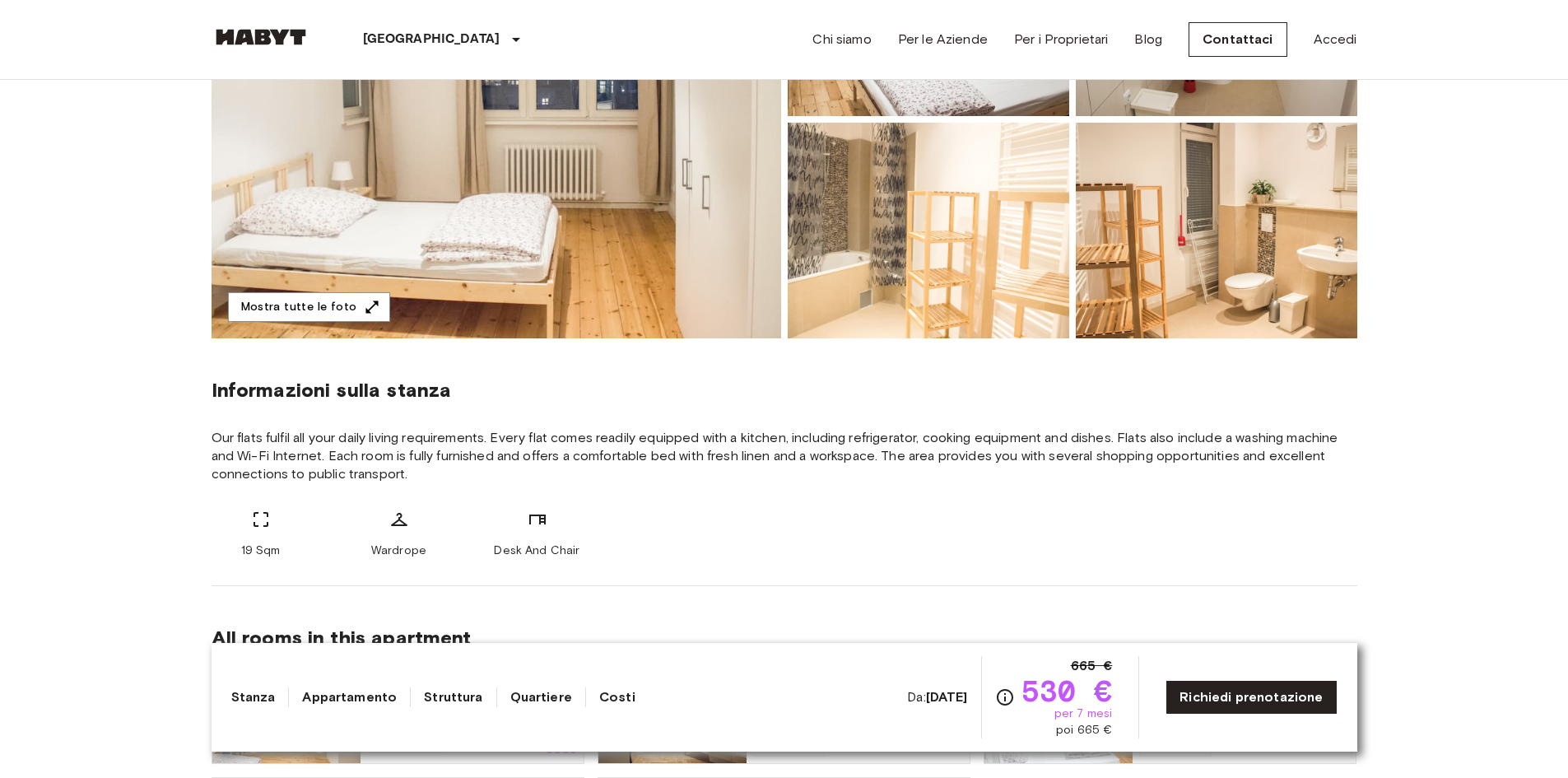
scroll to position [576, 0]
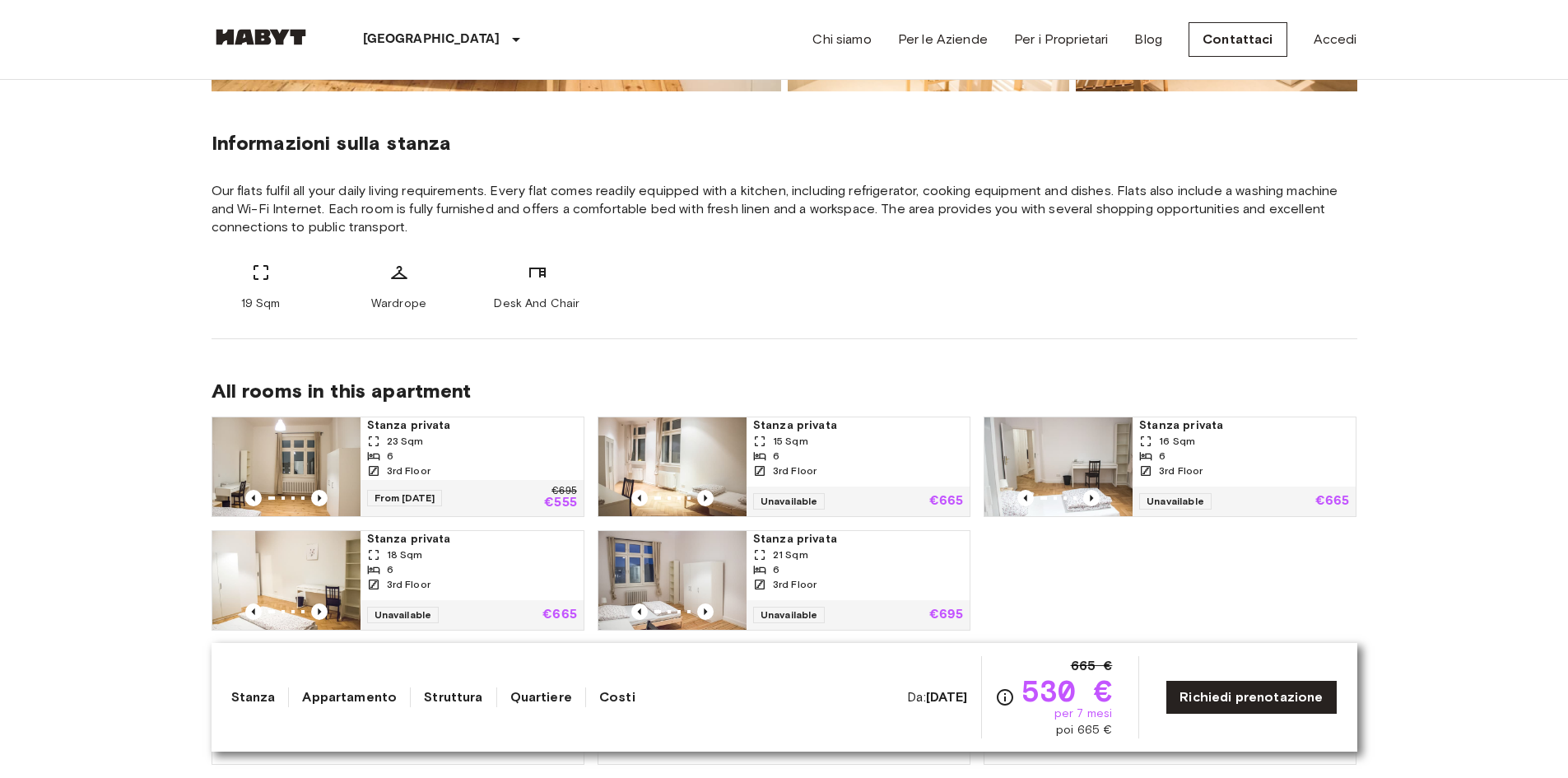
click at [726, 698] on div "Stanza Appartamento Struttura Quartiere Costi Da: [DATE] 665 € 530 € per 7 mesi…" at bounding box center [784, 697] width 1106 height 82
